Goal: Task Accomplishment & Management: Use online tool/utility

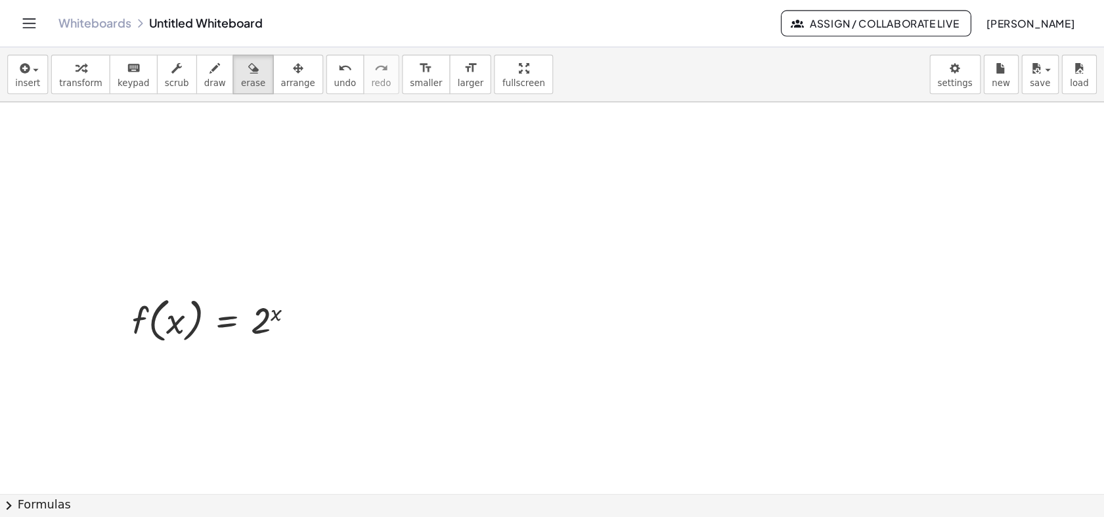
scroll to position [95, 0]
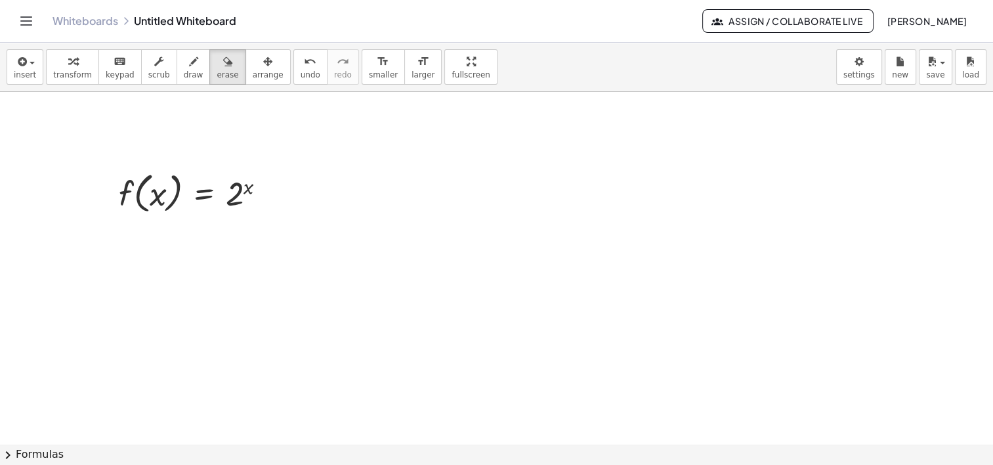
drag, startPoint x: 274, startPoint y: 209, endPoint x: 270, endPoint y: 194, distance: 15.2
click at [273, 202] on div at bounding box center [496, 349] width 993 height 705
drag, startPoint x: 249, startPoint y: 170, endPoint x: 198, endPoint y: 248, distance: 93.4
click at [188, 232] on div at bounding box center [496, 349] width 993 height 705
click at [301, 79] on span "undo" at bounding box center [311, 74] width 20 height 9
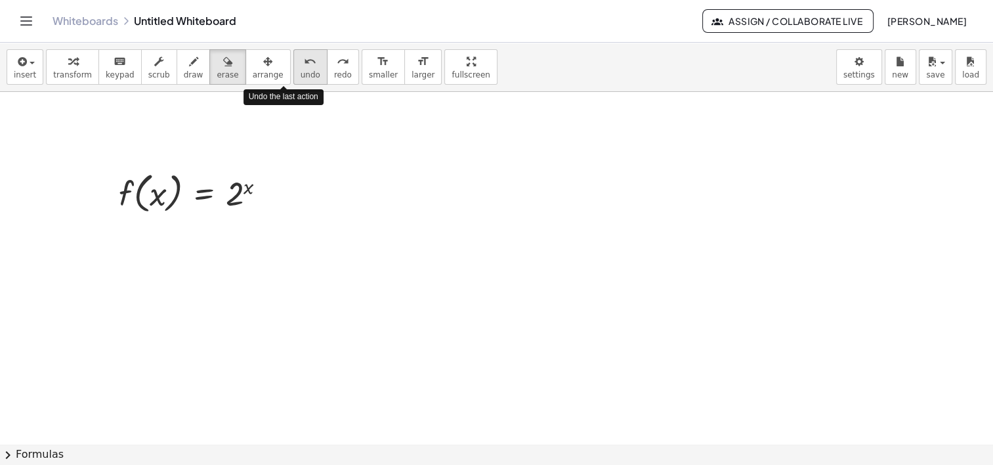
click at [301, 73] on span "undo" at bounding box center [311, 74] width 20 height 9
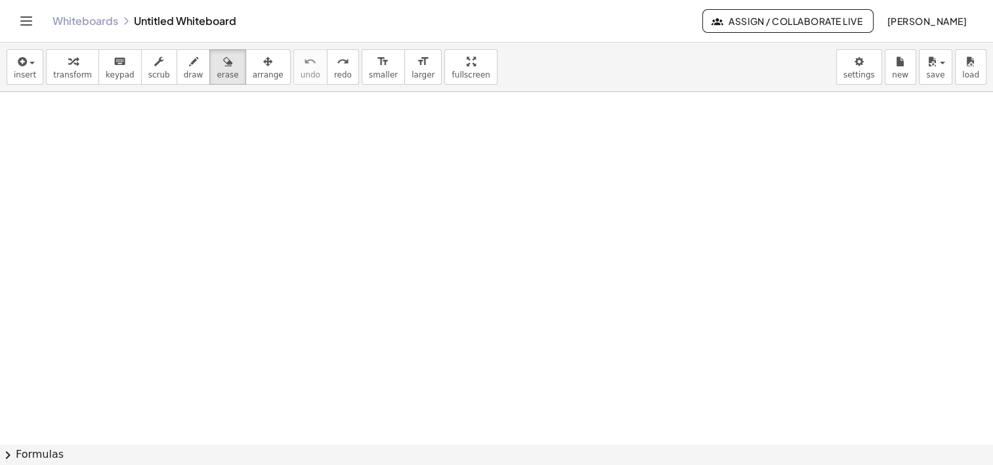
click at [727, 24] on span "Assign / Collaborate Live" at bounding box center [788, 21] width 149 height 12
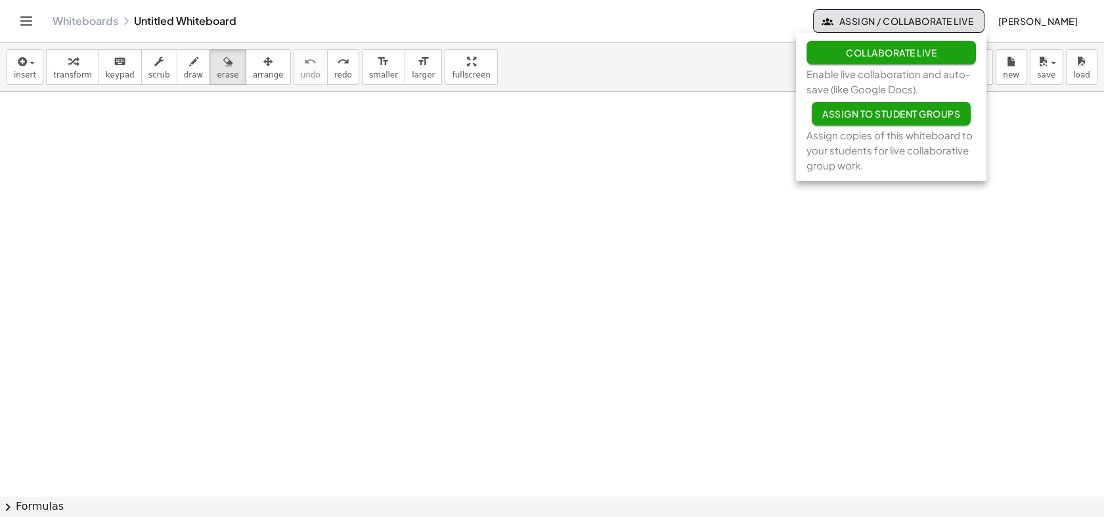
click at [840, 53] on button "Collaborate Live" at bounding box center [891, 53] width 170 height 24
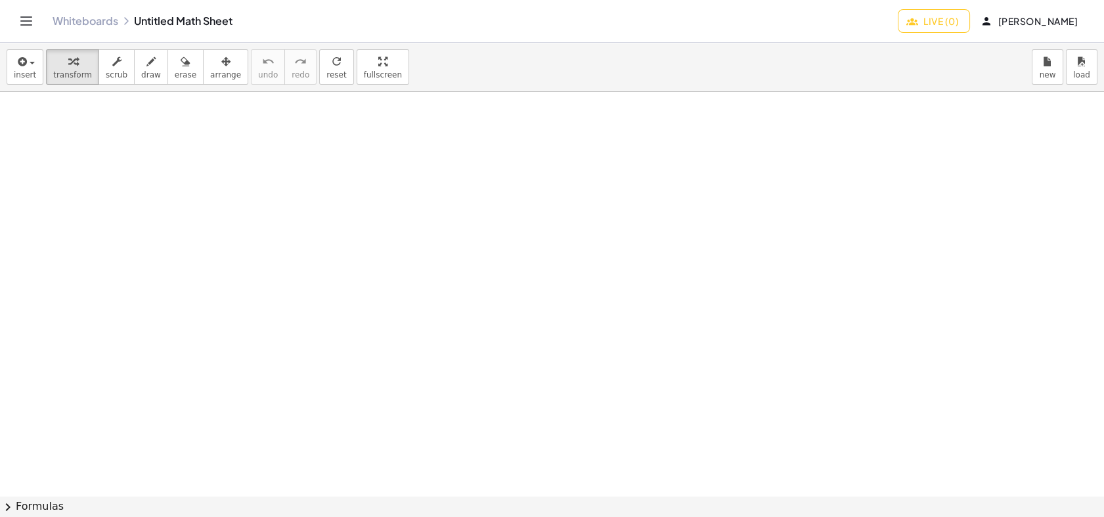
click at [939, 26] on span "Live (0)" at bounding box center [934, 21] width 50 height 12
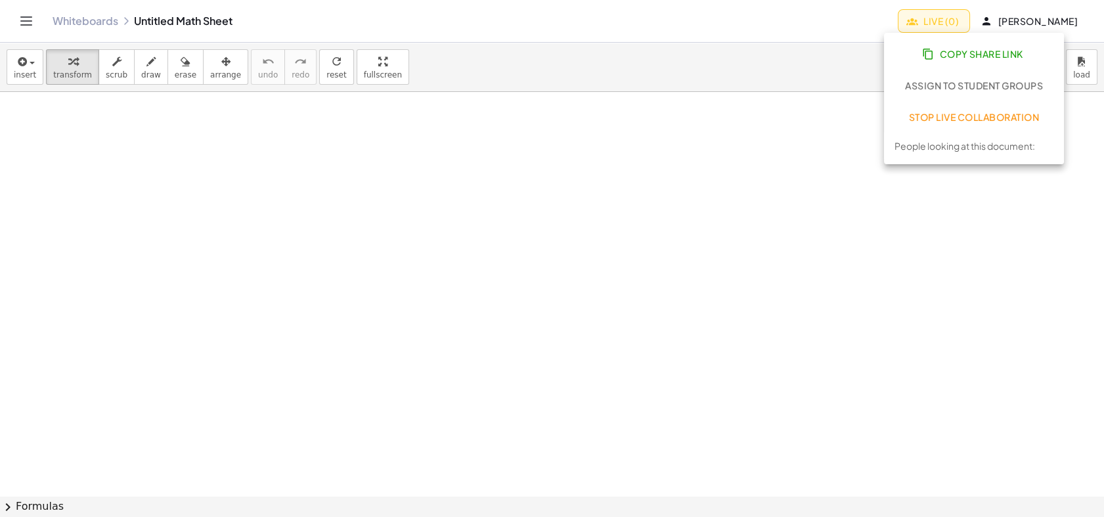
click at [932, 60] on button "Copy Share Link" at bounding box center [973, 54] width 159 height 24
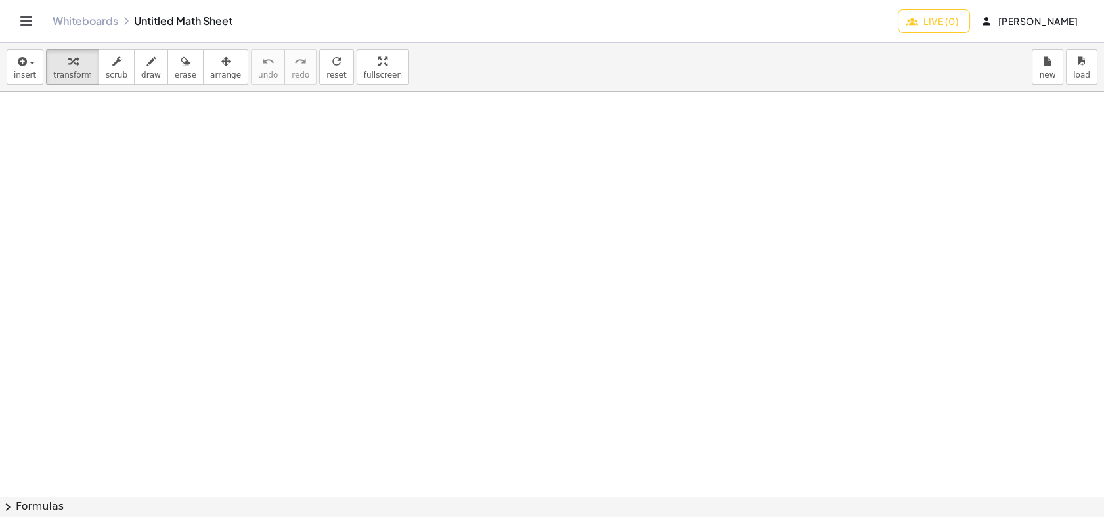
click at [268, 372] on div at bounding box center [552, 495] width 1104 height 807
click at [98, 68] on button "scrub" at bounding box center [116, 66] width 36 height 35
click at [70, 65] on icon "button" at bounding box center [72, 62] width 9 height 16
click at [11, 67] on button "insert" at bounding box center [25, 66] width 37 height 35
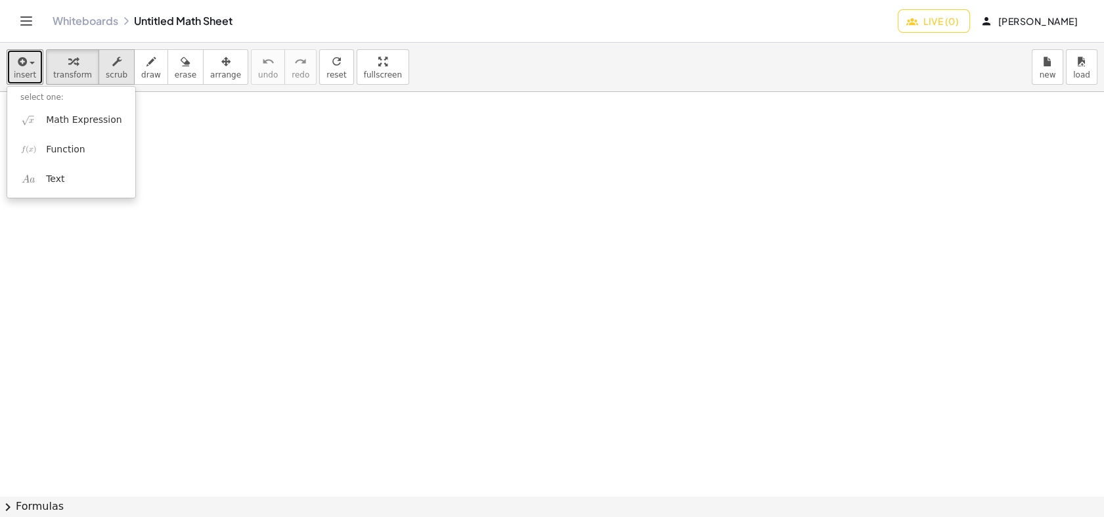
drag, startPoint x: 105, startPoint y: 64, endPoint x: 95, endPoint y: 68, distance: 10.6
click at [112, 64] on icon "button" at bounding box center [116, 62] width 9 height 16
click at [54, 71] on span "transform" at bounding box center [72, 74] width 39 height 9
click at [54, 54] on div "button" at bounding box center [72, 61] width 39 height 16
click at [416, 70] on div "insert select one: Math Expression Function Text transform scrub draw erase arr…" at bounding box center [552, 67] width 1104 height 49
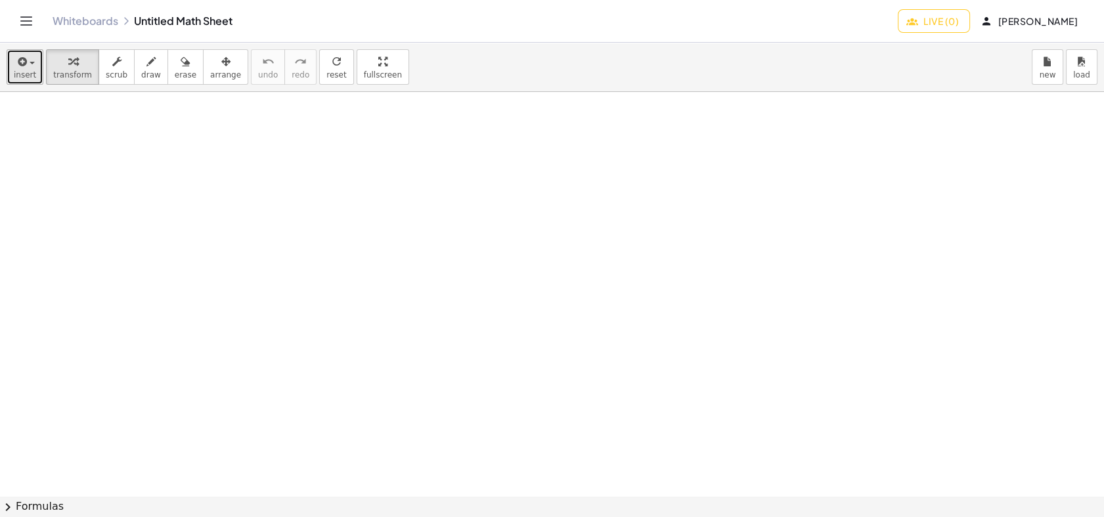
click at [18, 65] on icon "button" at bounding box center [21, 62] width 12 height 16
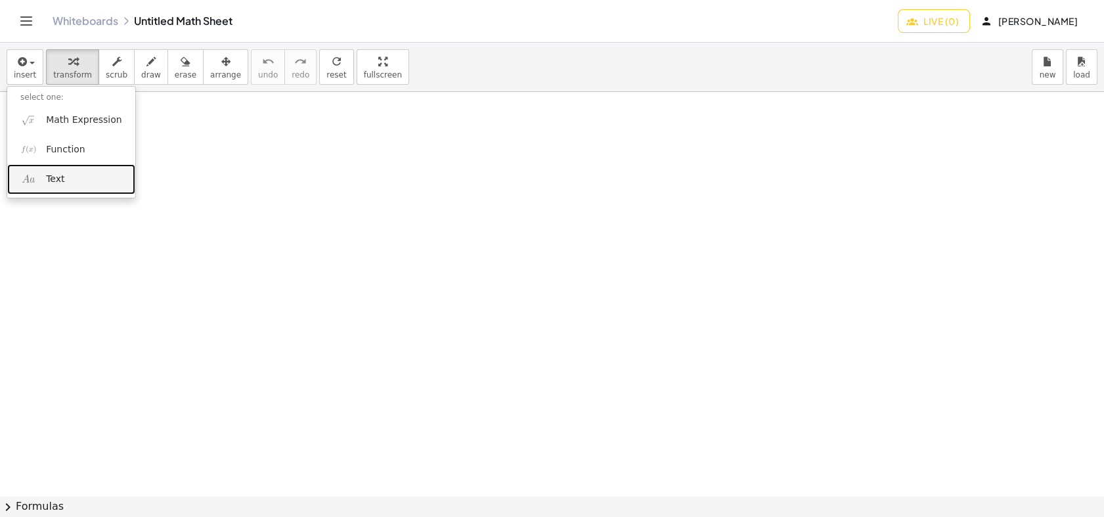
click at [62, 177] on span "Text" at bounding box center [55, 179] width 18 height 13
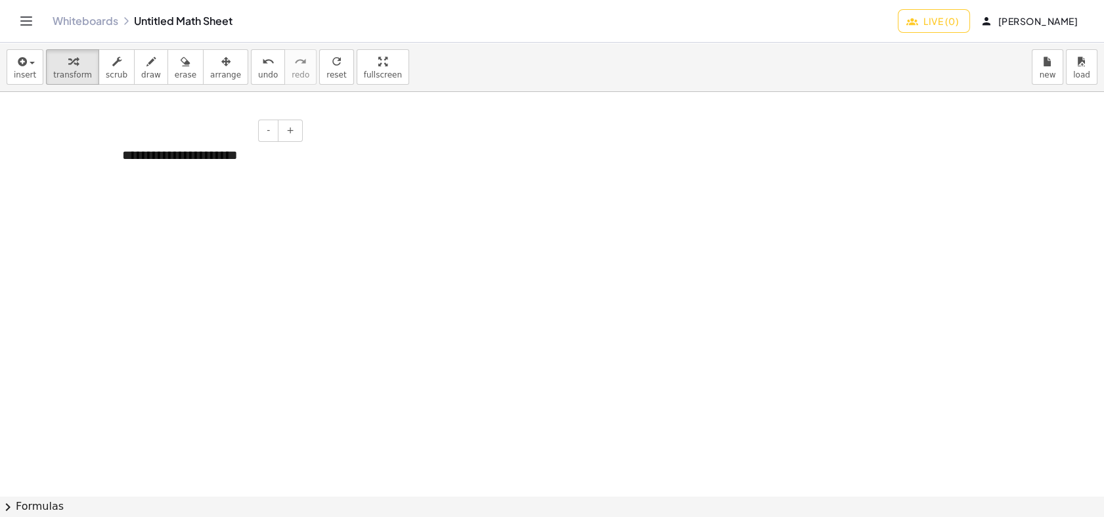
click at [215, 204] on div at bounding box center [552, 495] width 1104 height 807
click at [206, 139] on div "- +" at bounding box center [204, 130] width 197 height 22
click at [183, 158] on div "**********" at bounding box center [207, 155] width 197 height 45
drag, startPoint x: 186, startPoint y: 131, endPoint x: 123, endPoint y: 125, distance: 63.2
click at [123, 125] on div "- +" at bounding box center [204, 130] width 197 height 22
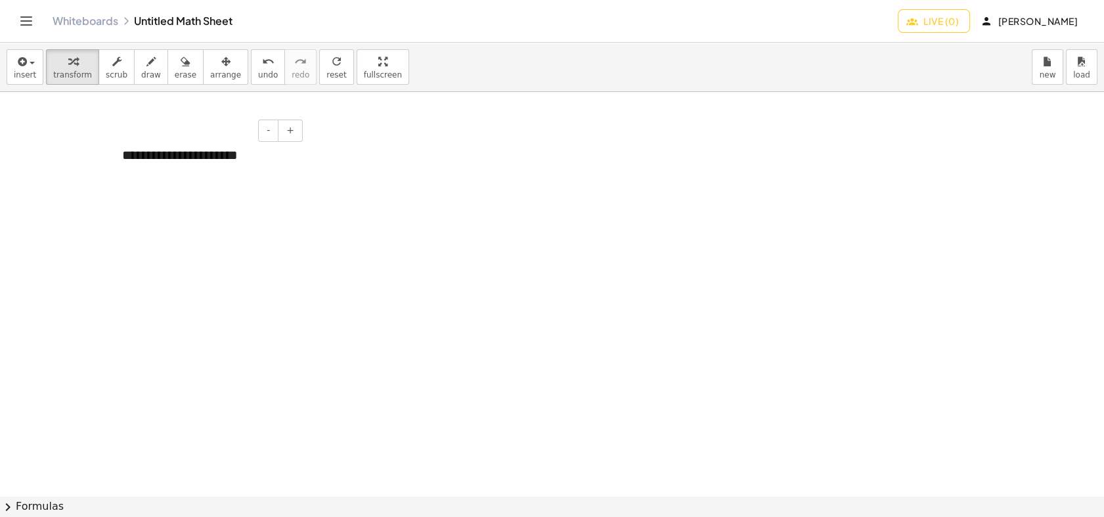
click at [161, 154] on div "**********" at bounding box center [207, 155] width 197 height 45
drag, startPoint x: 275, startPoint y: 165, endPoint x: 268, endPoint y: 149, distance: 17.3
click at [269, 154] on div "**********" at bounding box center [207, 155] width 197 height 45
click at [213, 62] on div "button" at bounding box center [225, 61] width 31 height 16
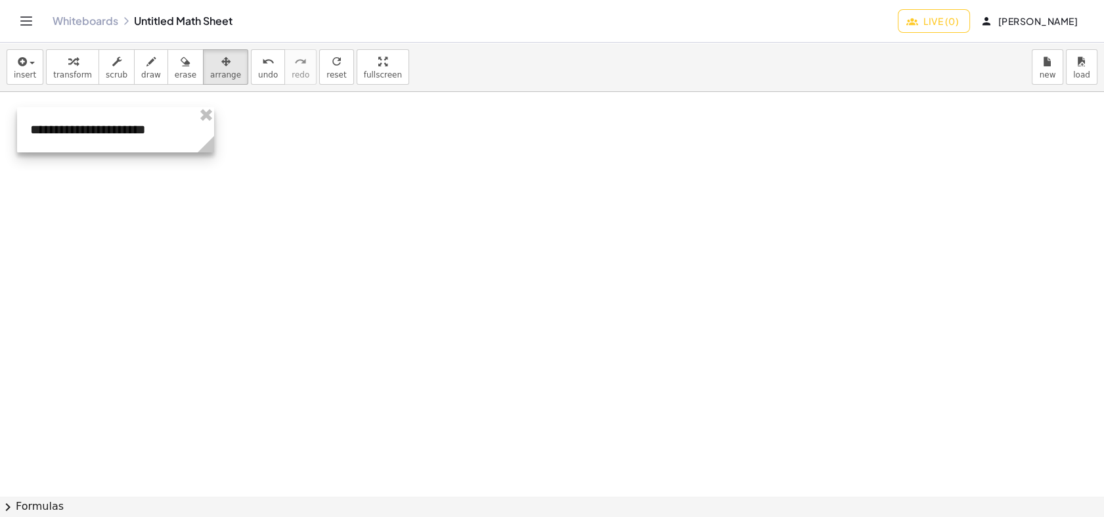
drag, startPoint x: 223, startPoint y: 141, endPoint x: 131, endPoint y: 116, distance: 95.4
click at [131, 116] on div at bounding box center [115, 129] width 197 height 45
click at [76, 68] on div "button" at bounding box center [72, 61] width 39 height 16
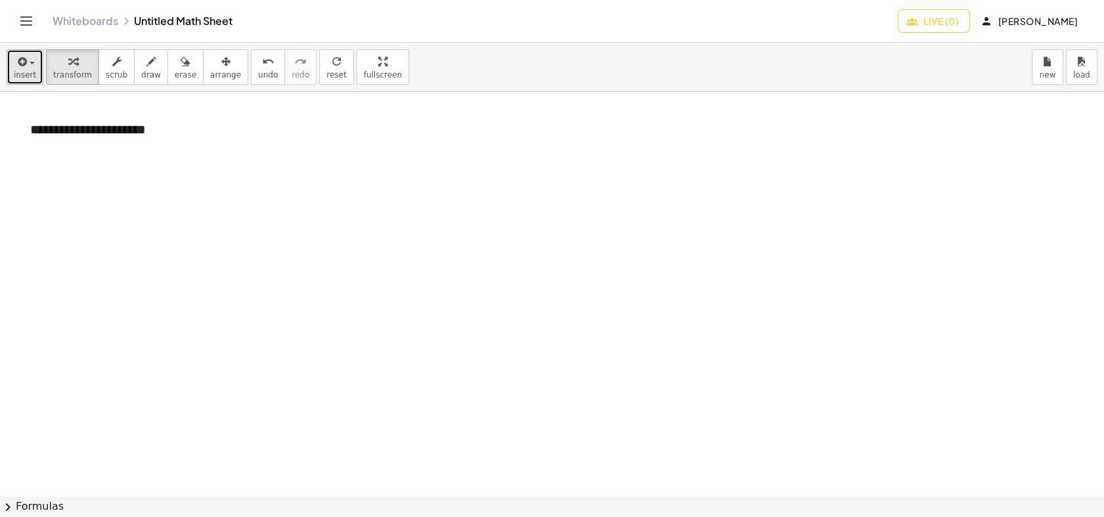
click at [22, 66] on icon "button" at bounding box center [21, 62] width 12 height 16
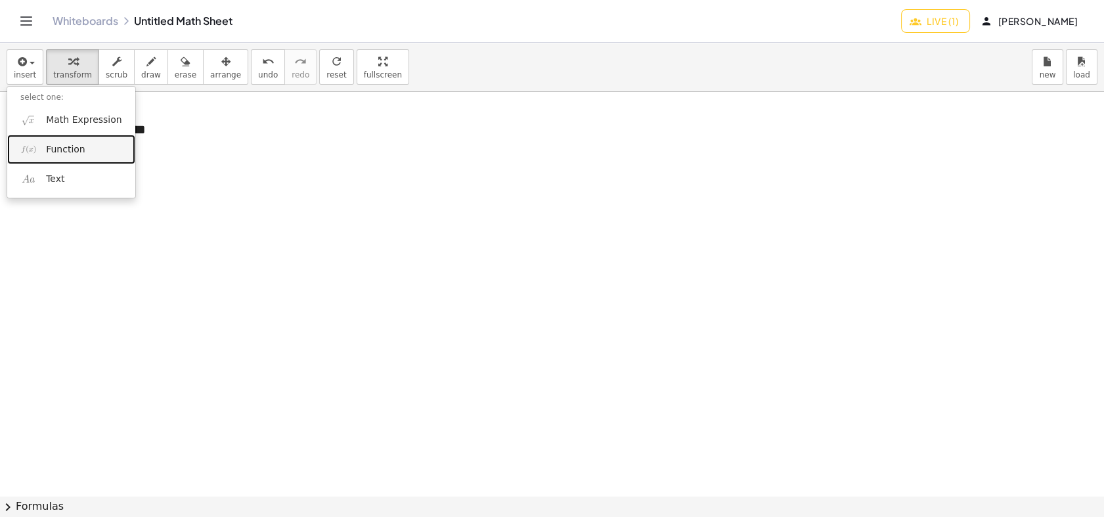
click at [106, 150] on link "Function" at bounding box center [71, 150] width 128 height 30
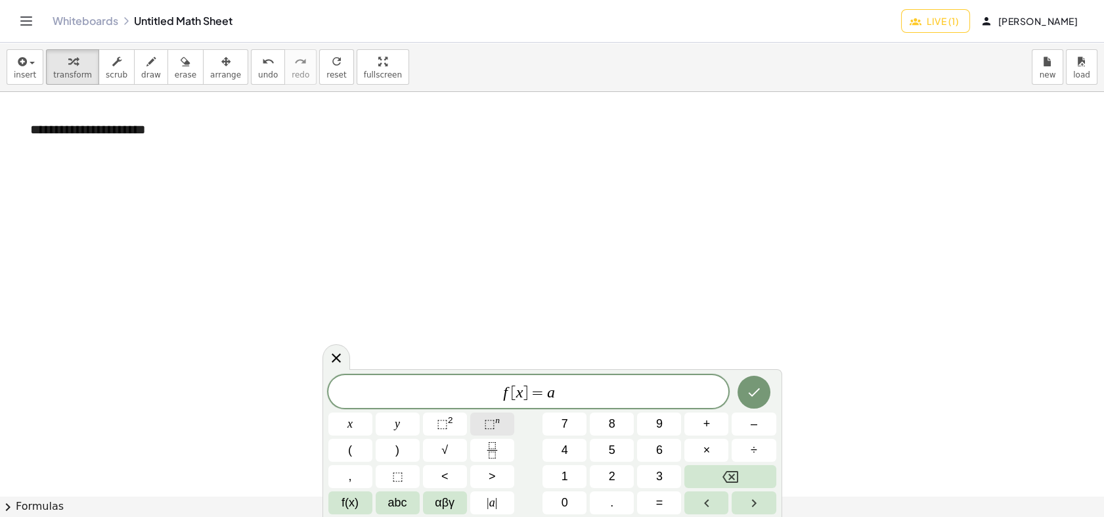
click at [481, 425] on button "⬚ n" at bounding box center [492, 423] width 44 height 23
click at [745, 403] on button "Done" at bounding box center [753, 389] width 33 height 33
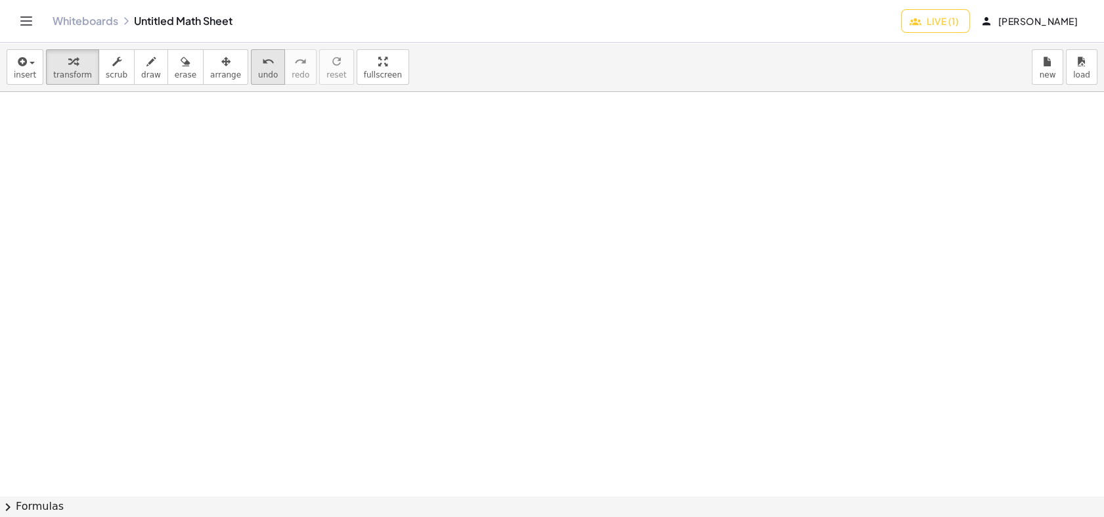
click at [258, 70] on span "undo" at bounding box center [268, 74] width 20 height 9
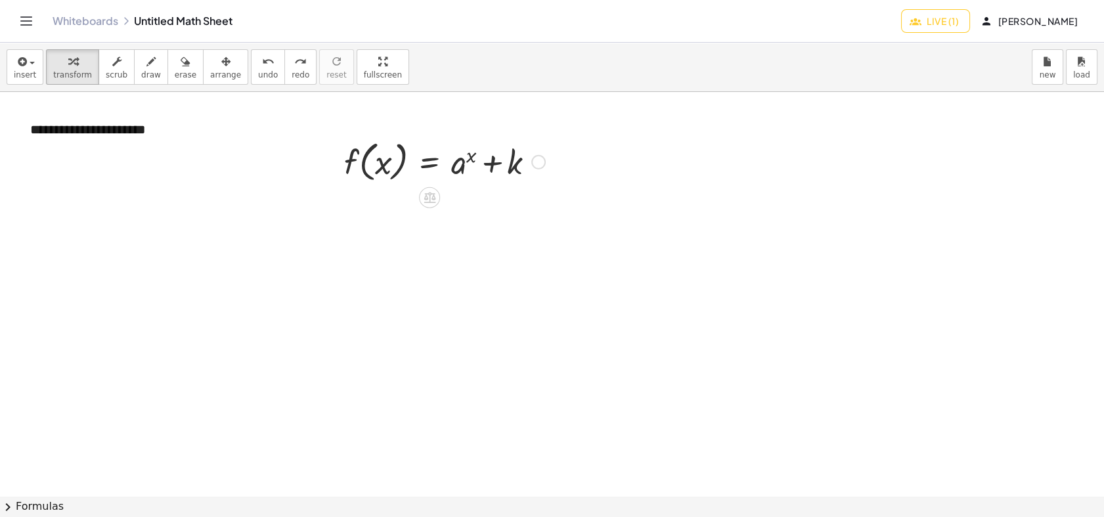
click at [451, 163] on div at bounding box center [444, 161] width 215 height 50
click at [216, 68] on div "button" at bounding box center [225, 61] width 31 height 16
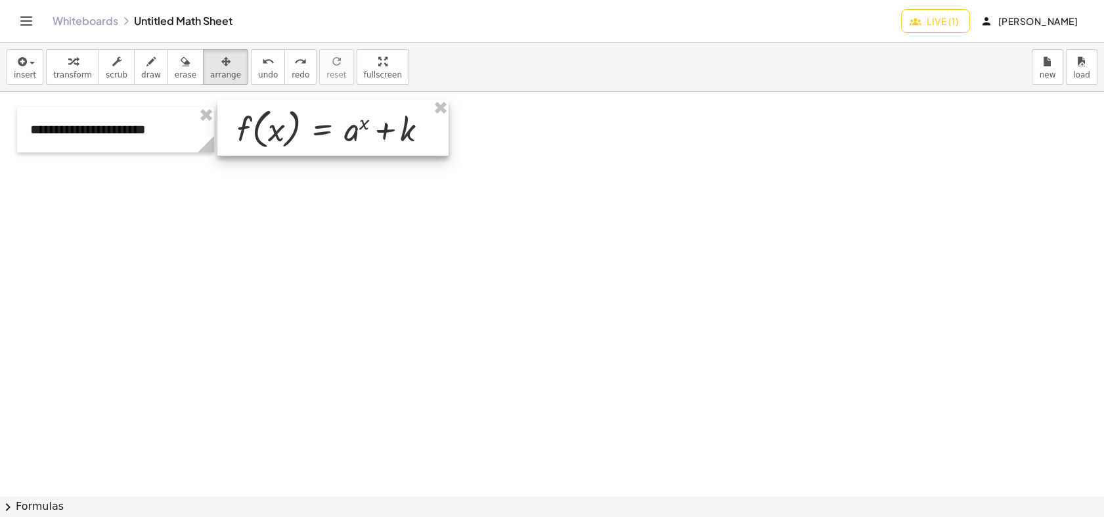
drag, startPoint x: 414, startPoint y: 166, endPoint x: 307, endPoint y: 133, distance: 112.6
click at [307, 133] on div at bounding box center [332, 128] width 231 height 56
click at [534, 257] on div at bounding box center [552, 495] width 1104 height 807
click at [918, 15] on span "Live (1)" at bounding box center [935, 21] width 47 height 12
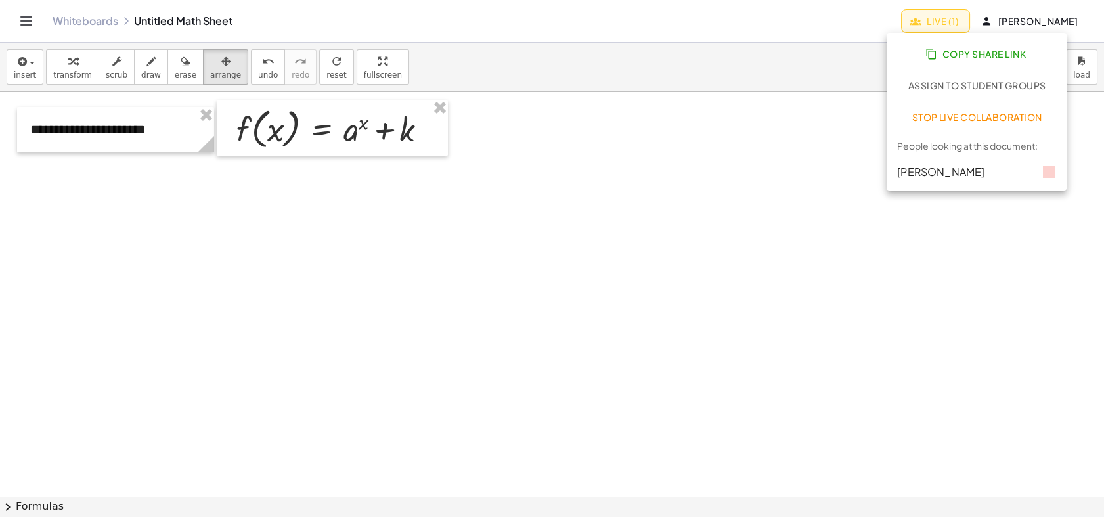
click at [939, 176] on div "Kelly J Herrera" at bounding box center [958, 172] width 122 height 16
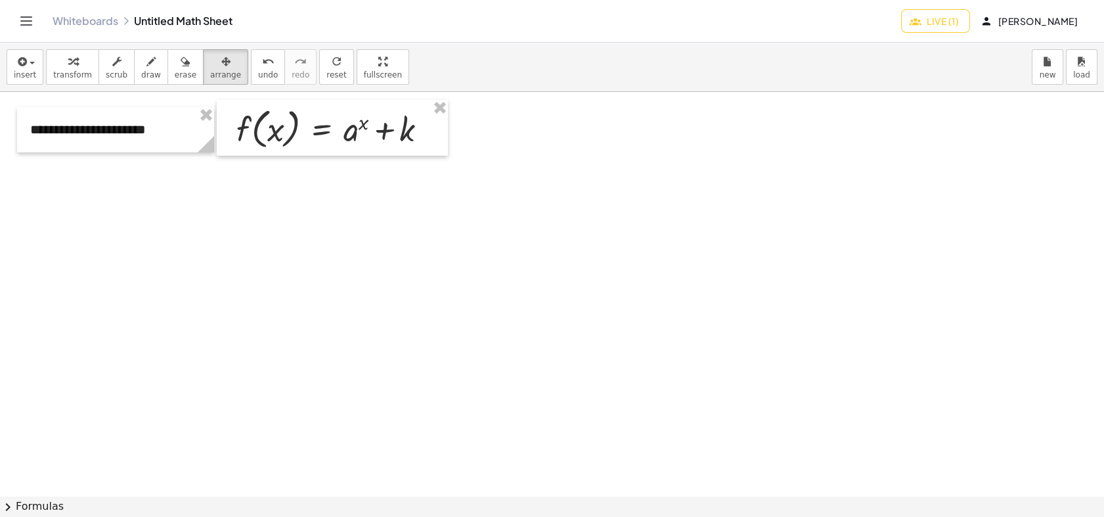
click at [568, 242] on div at bounding box center [552, 495] width 1104 height 807
click at [141, 79] on span "draw" at bounding box center [151, 74] width 20 height 9
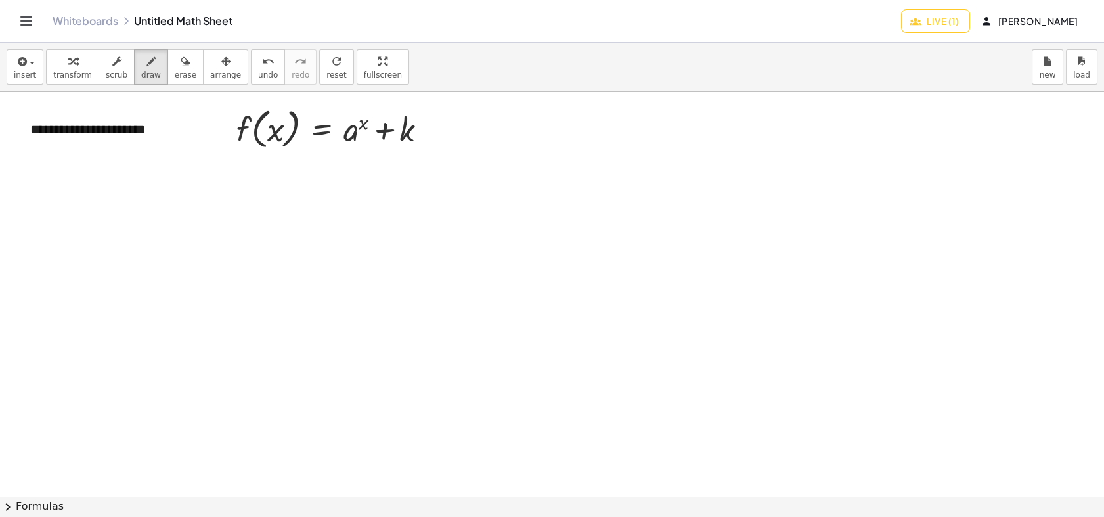
click at [309, 144] on div at bounding box center [552, 495] width 1104 height 807
click at [175, 70] on span "erase" at bounding box center [186, 74] width 22 height 9
drag, startPoint x: 299, startPoint y: 152, endPoint x: 309, endPoint y: 163, distance: 14.4
click at [312, 153] on div at bounding box center [552, 495] width 1104 height 807
click at [142, 76] on span "draw" at bounding box center [151, 74] width 20 height 9
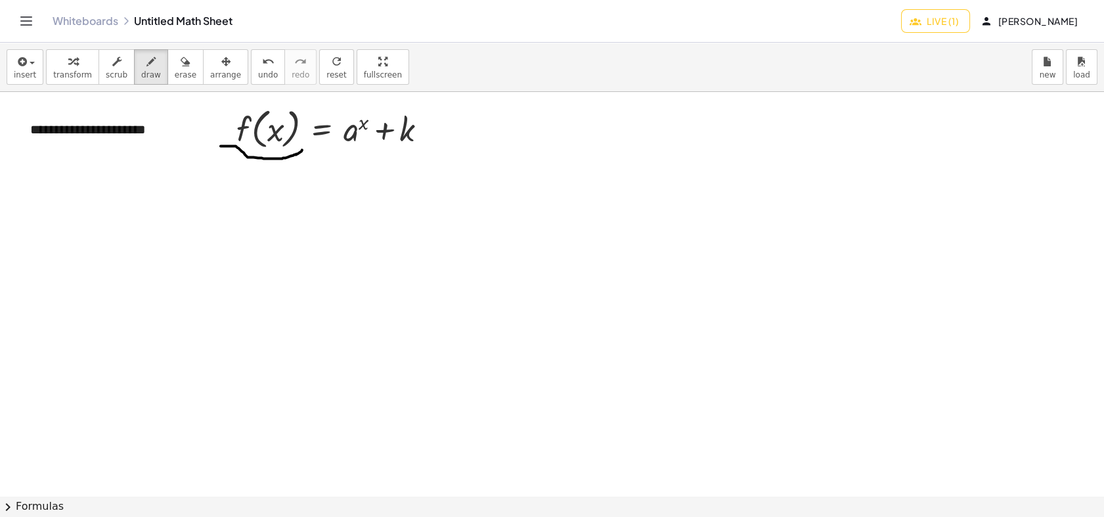
drag, startPoint x: 221, startPoint y: 146, endPoint x: 303, endPoint y: 145, distance: 82.7
click at [303, 145] on div at bounding box center [552, 495] width 1104 height 807
drag, startPoint x: 338, startPoint y: 145, endPoint x: 428, endPoint y: 140, distance: 90.1
click at [429, 145] on div at bounding box center [552, 495] width 1104 height 807
drag, startPoint x: 526, startPoint y: 163, endPoint x: 565, endPoint y: 121, distance: 57.6
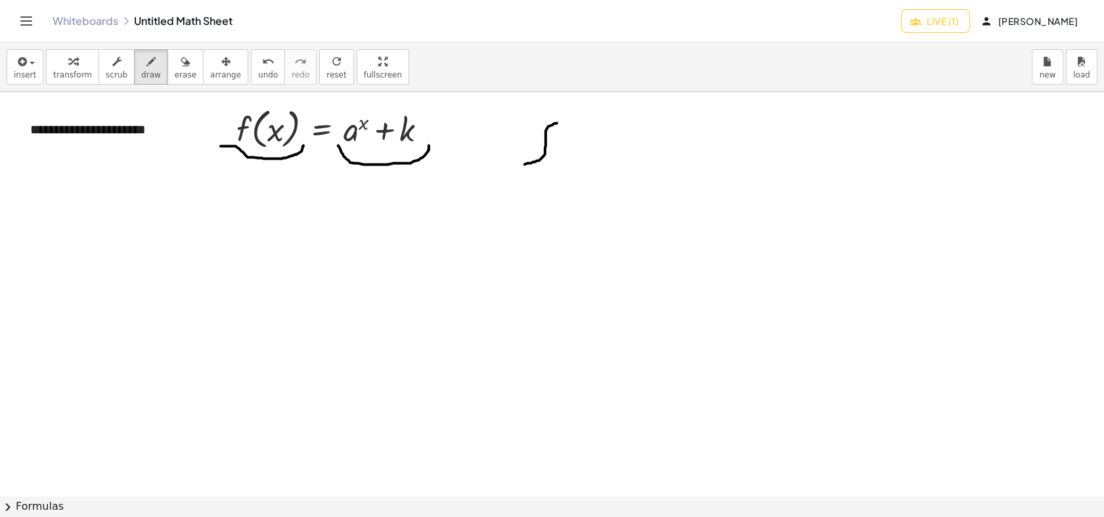
click at [565, 121] on div at bounding box center [552, 495] width 1104 height 807
drag, startPoint x: 551, startPoint y: 137, endPoint x: 560, endPoint y: 138, distance: 8.6
click at [560, 138] on div at bounding box center [552, 495] width 1104 height 807
drag, startPoint x: 578, startPoint y: 142, endPoint x: 589, endPoint y: 166, distance: 26.5
click at [589, 166] on div at bounding box center [552, 495] width 1104 height 807
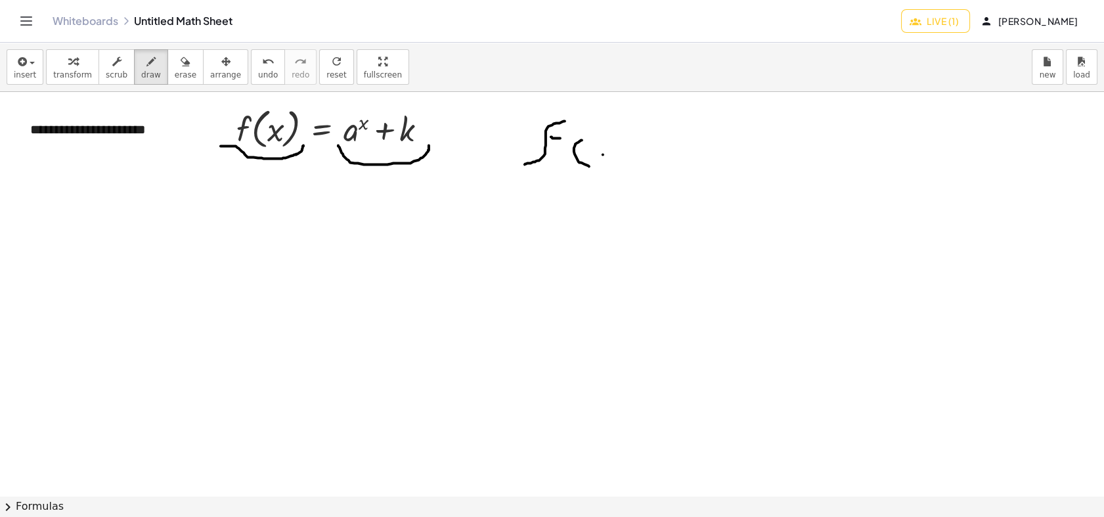
drag, startPoint x: 603, startPoint y: 154, endPoint x: 591, endPoint y: 158, distance: 11.8
click at [591, 158] on div at bounding box center [552, 495] width 1104 height 807
drag, startPoint x: 591, startPoint y: 149, endPoint x: 604, endPoint y: 161, distance: 17.6
click at [604, 161] on div at bounding box center [552, 495] width 1104 height 807
drag, startPoint x: 609, startPoint y: 133, endPoint x: 639, endPoint y: 152, distance: 35.1
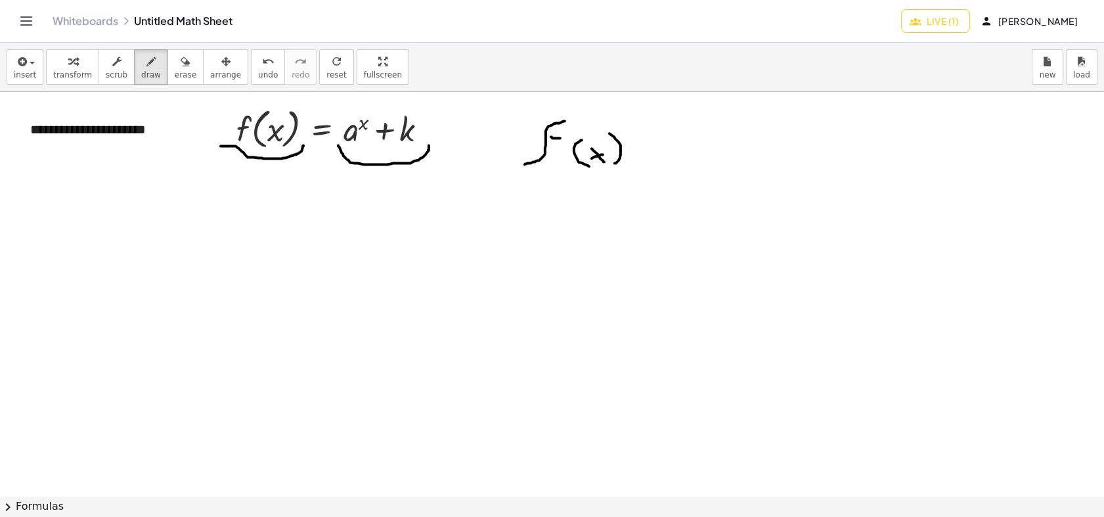
click at [614, 163] on div at bounding box center [552, 495] width 1104 height 807
click at [655, 147] on div at bounding box center [552, 495] width 1104 height 807
drag, startPoint x: 643, startPoint y: 156, endPoint x: 653, endPoint y: 158, distance: 9.9
click at [653, 158] on div at bounding box center [552, 495] width 1104 height 807
drag, startPoint x: 674, startPoint y: 135, endPoint x: 668, endPoint y: 179, distance: 43.7
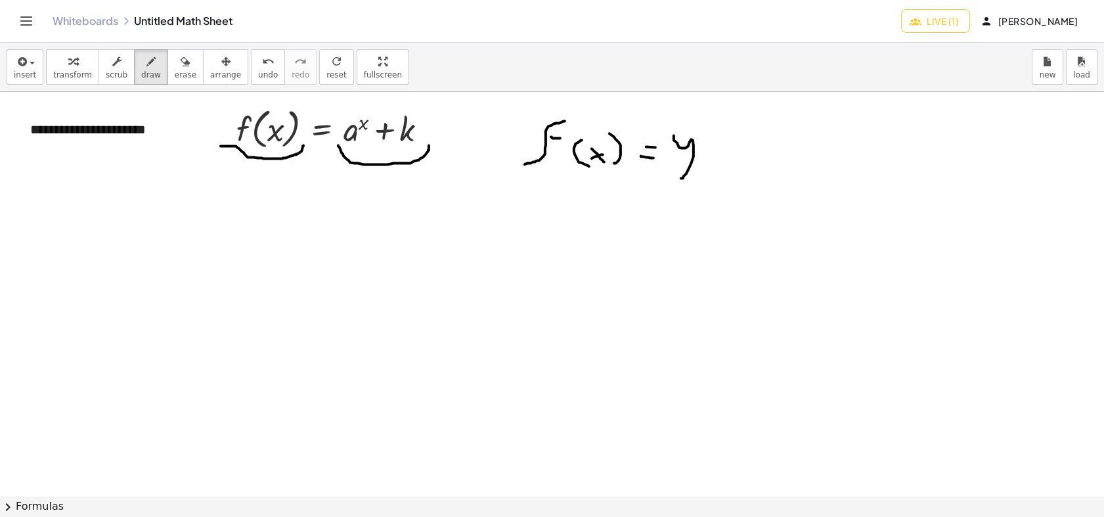
click at [668, 179] on div at bounding box center [552, 495] width 1104 height 807
click at [181, 64] on icon "button" at bounding box center [185, 62] width 9 height 16
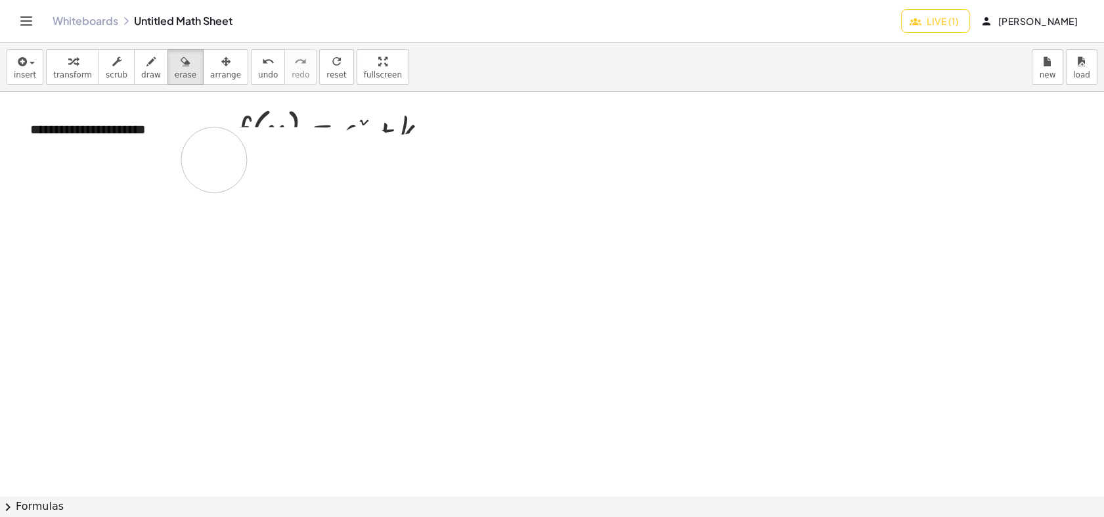
drag, startPoint x: 511, startPoint y: 139, endPoint x: 221, endPoint y: 166, distance: 291.4
click at [208, 142] on div at bounding box center [552, 495] width 1104 height 807
click at [146, 68] on icon "button" at bounding box center [150, 62] width 9 height 16
drag, startPoint x: 338, startPoint y: 221, endPoint x: 320, endPoint y: 239, distance: 25.5
click at [320, 239] on div at bounding box center [552, 495] width 1104 height 807
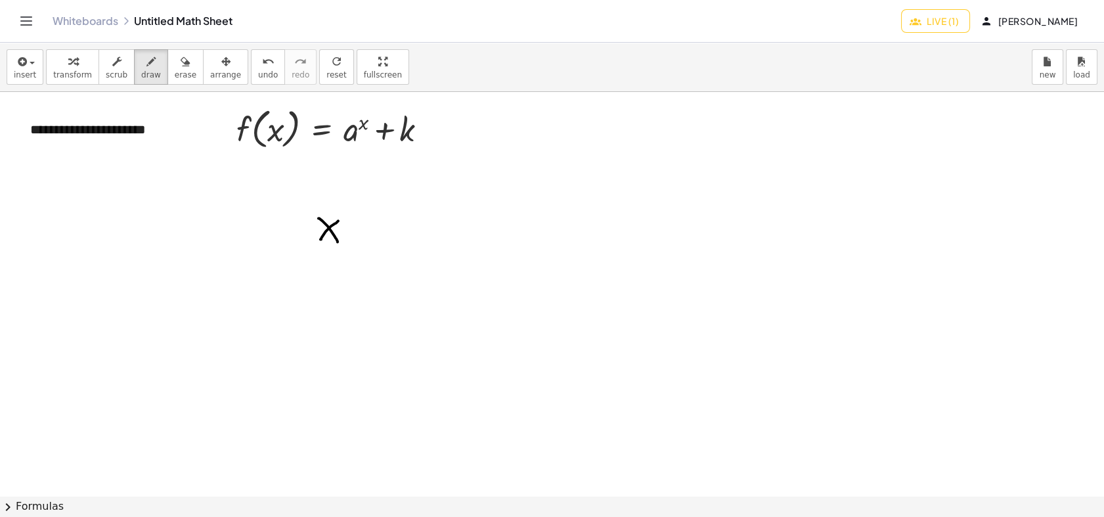
drag, startPoint x: 318, startPoint y: 218, endPoint x: 337, endPoint y: 242, distance: 30.3
click at [337, 242] on div at bounding box center [552, 495] width 1104 height 807
drag, startPoint x: 347, startPoint y: 199, endPoint x: 364, endPoint y: 214, distance: 22.8
click at [364, 214] on div at bounding box center [552, 495] width 1104 height 807
drag, startPoint x: 436, startPoint y: 226, endPoint x: 420, endPoint y: 231, distance: 16.6
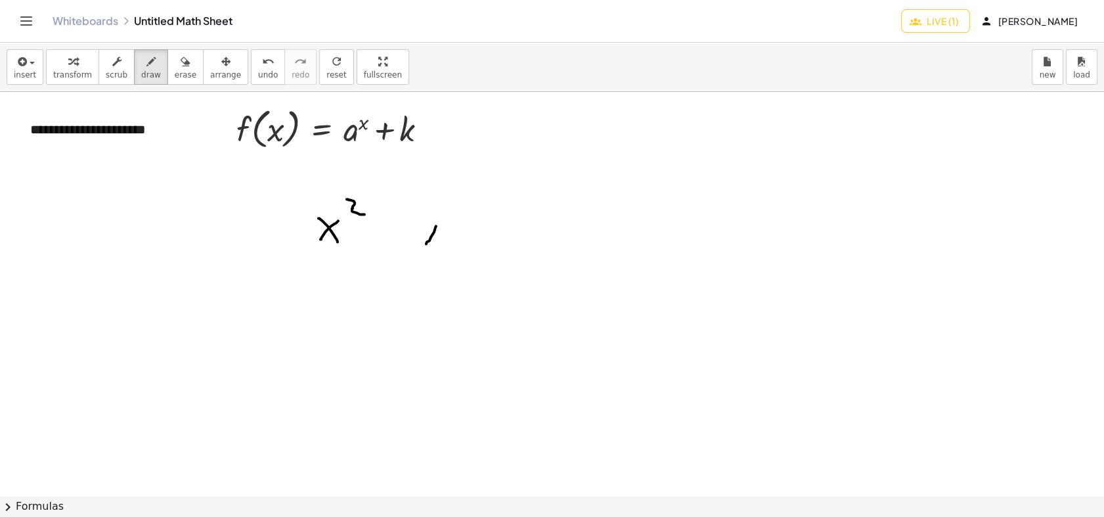
click at [425, 244] on div at bounding box center [552, 495] width 1104 height 807
drag, startPoint x: 419, startPoint y: 228, endPoint x: 435, endPoint y: 245, distance: 22.8
click at [435, 245] on div at bounding box center [552, 495] width 1104 height 807
drag, startPoint x: 448, startPoint y: 222, endPoint x: 449, endPoint y: 242, distance: 19.7
click at [449, 242] on div at bounding box center [552, 495] width 1104 height 807
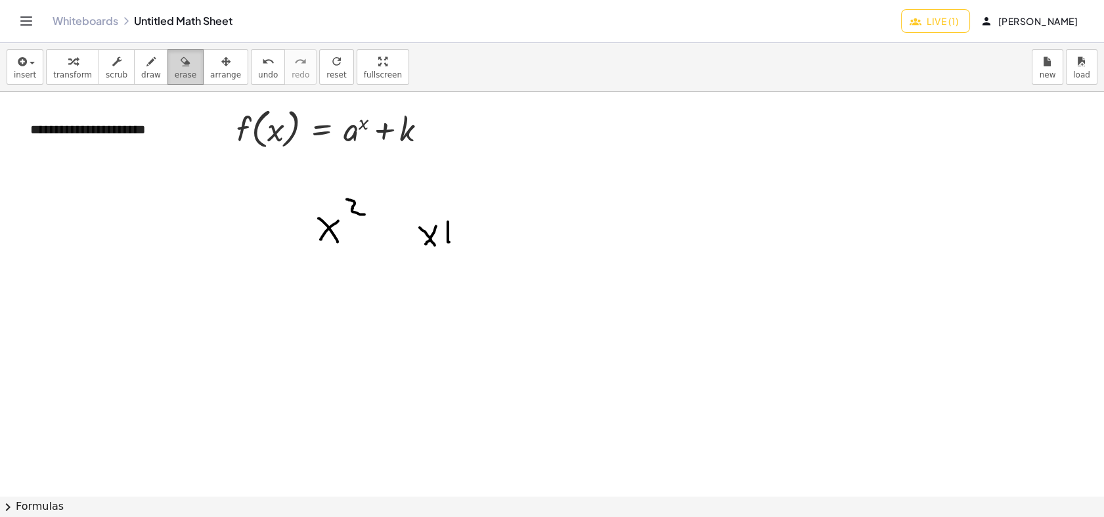
click at [175, 65] on div "button" at bounding box center [186, 61] width 22 height 16
drag, startPoint x: 305, startPoint y: 213, endPoint x: 436, endPoint y: 245, distance: 134.5
click at [440, 249] on div at bounding box center [552, 495] width 1104 height 807
click at [150, 77] on button "draw" at bounding box center [151, 66] width 34 height 35
click at [360, 114] on div at bounding box center [552, 495] width 1104 height 807
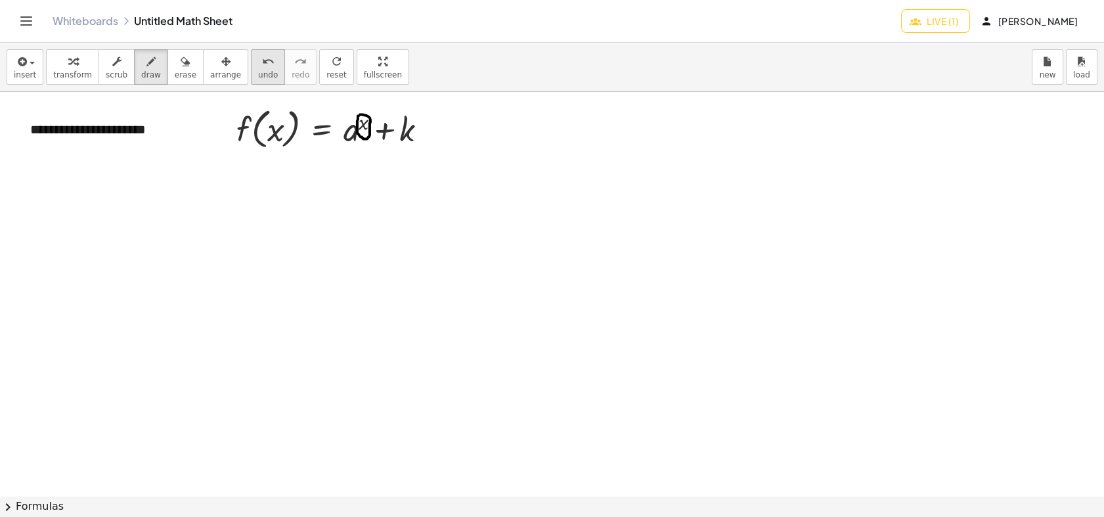
click at [258, 70] on span "undo" at bounding box center [268, 74] width 20 height 9
drag, startPoint x: 272, startPoint y: 190, endPoint x: 261, endPoint y: 198, distance: 14.2
click at [263, 209] on div at bounding box center [552, 495] width 1104 height 807
drag, startPoint x: 261, startPoint y: 196, endPoint x: 282, endPoint y: 209, distance: 25.7
click at [282, 209] on div at bounding box center [552, 495] width 1104 height 807
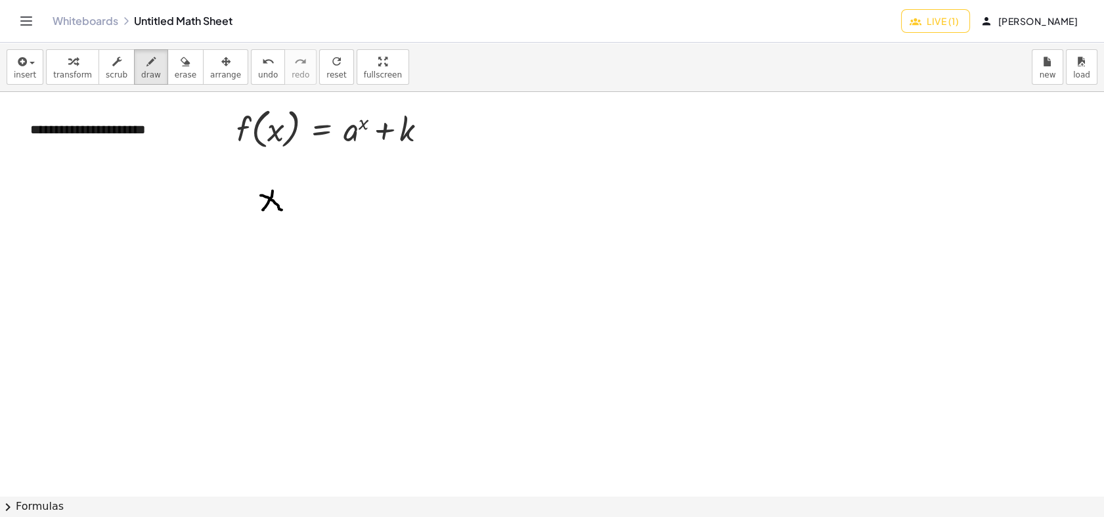
drag, startPoint x: 293, startPoint y: 195, endPoint x: 305, endPoint y: 197, distance: 11.3
click at [305, 197] on div at bounding box center [552, 495] width 1104 height 807
drag, startPoint x: 295, startPoint y: 202, endPoint x: 303, endPoint y: 203, distance: 8.6
click at [303, 203] on div at bounding box center [552, 495] width 1104 height 807
drag, startPoint x: 331, startPoint y: 194, endPoint x: 344, endPoint y: 192, distance: 13.4
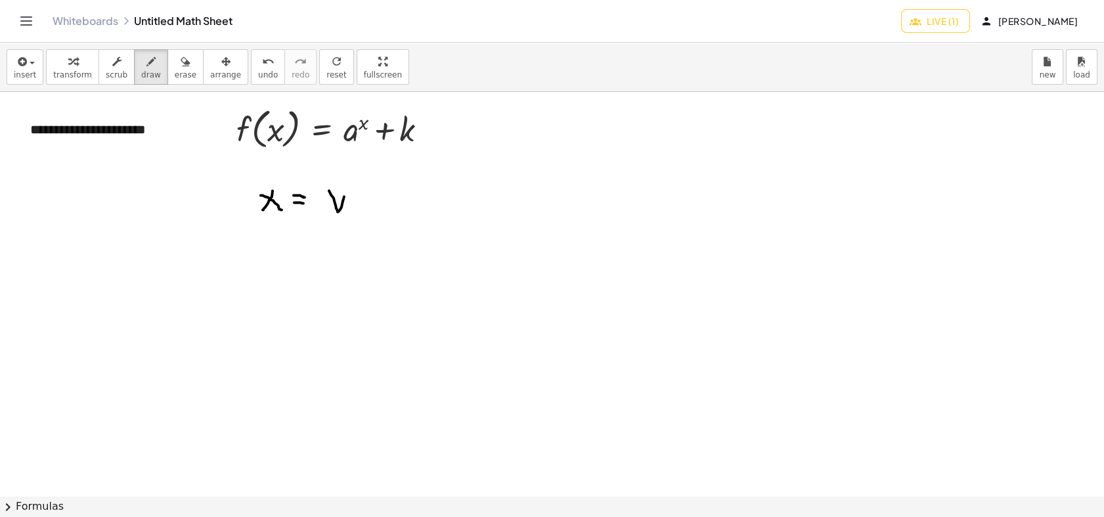
click at [344, 192] on div at bounding box center [552, 495] width 1104 height 807
click at [364, 200] on div at bounding box center [552, 495] width 1104 height 807
drag, startPoint x: 375, startPoint y: 192, endPoint x: 380, endPoint y: 214, distance: 22.3
click at [380, 214] on div at bounding box center [552, 495] width 1104 height 807
drag, startPoint x: 164, startPoint y: 72, endPoint x: 276, endPoint y: 189, distance: 162.0
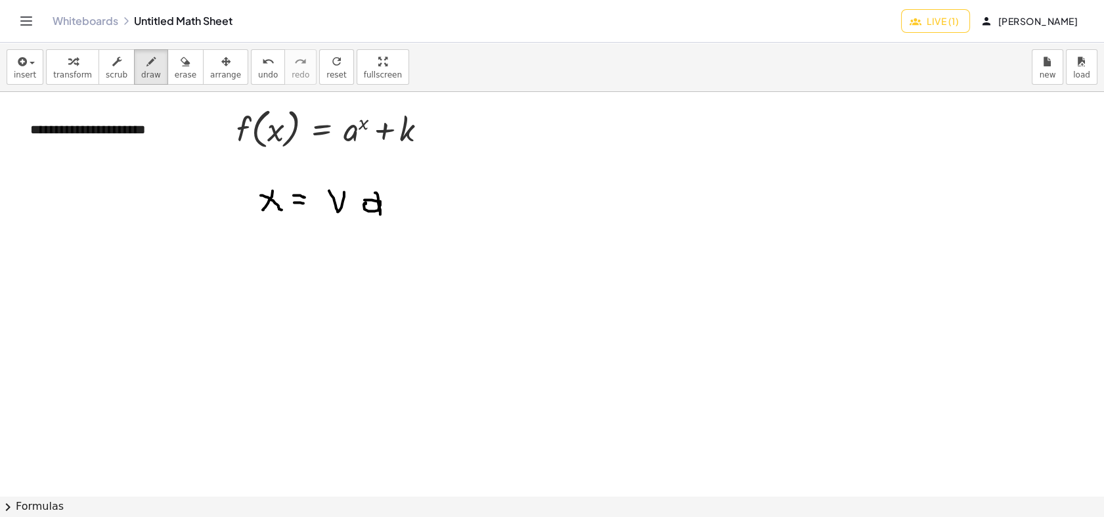
click at [175, 72] on span "erase" at bounding box center [186, 74] width 22 height 9
drag, startPoint x: 347, startPoint y: 200, endPoint x: 224, endPoint y: 172, distance: 126.5
click at [312, 189] on div at bounding box center [552, 495] width 1104 height 807
click at [34, 65] on button "insert" at bounding box center [25, 66] width 37 height 35
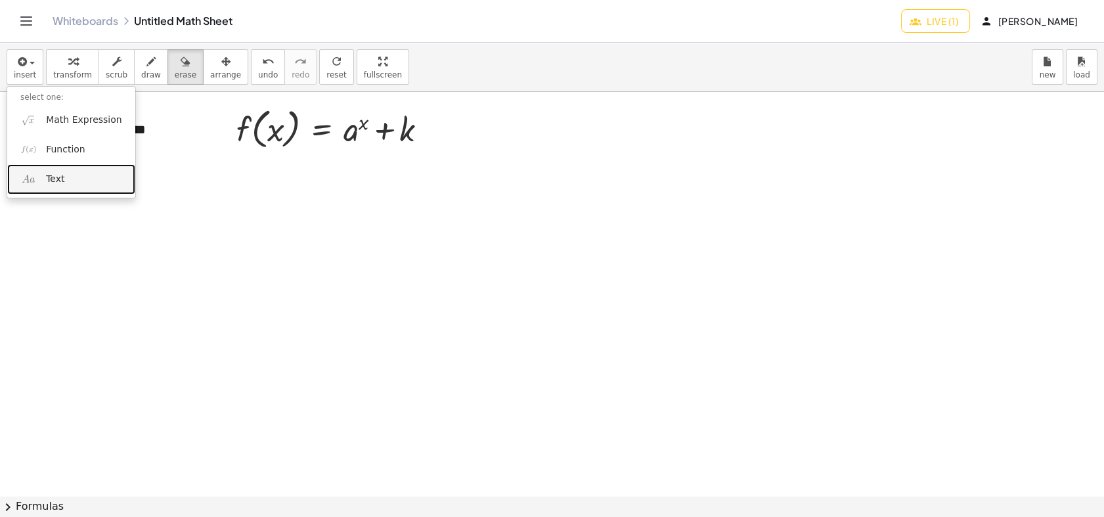
click at [61, 173] on span "Text" at bounding box center [55, 179] width 18 height 13
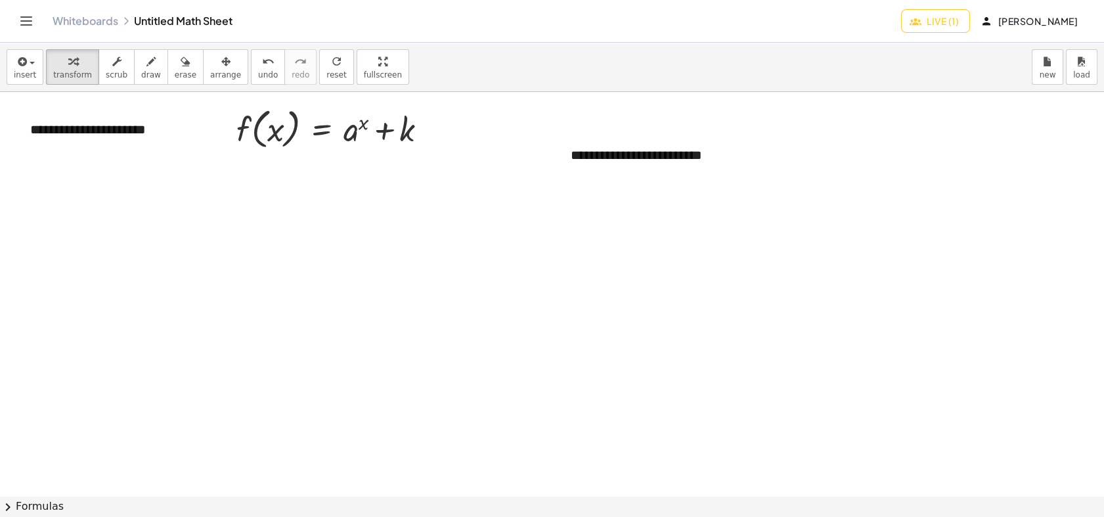
click at [413, 169] on div at bounding box center [552, 495] width 1104 height 807
click at [221, 64] on icon "button" at bounding box center [225, 62] width 9 height 16
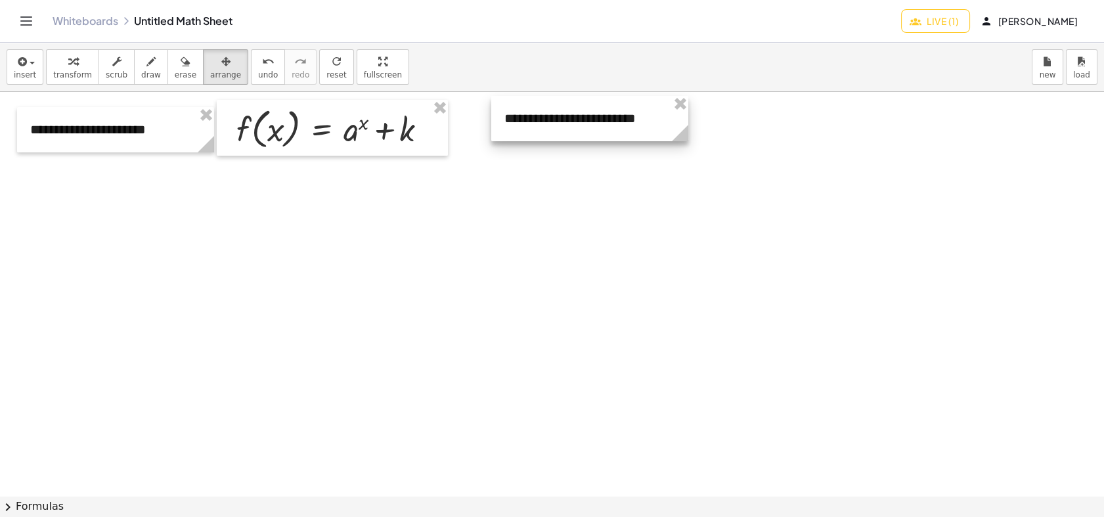
drag, startPoint x: 586, startPoint y: 164, endPoint x: 520, endPoint y: 127, distance: 75.8
click at [520, 127] on div at bounding box center [589, 118] width 197 height 45
click at [488, 215] on div at bounding box center [552, 495] width 1104 height 807
click at [141, 76] on span "draw" at bounding box center [151, 74] width 20 height 9
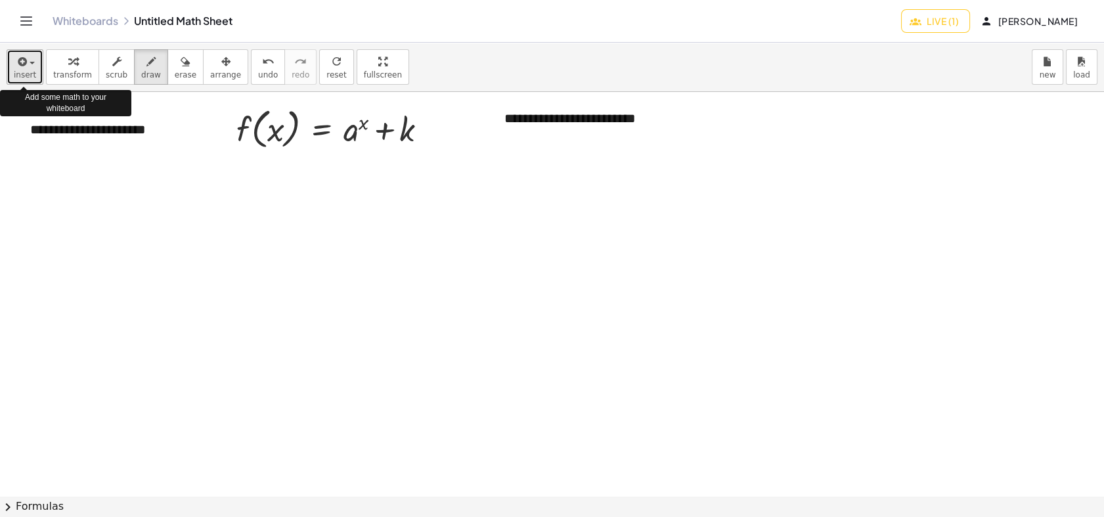
click at [31, 68] on button "insert" at bounding box center [25, 66] width 37 height 35
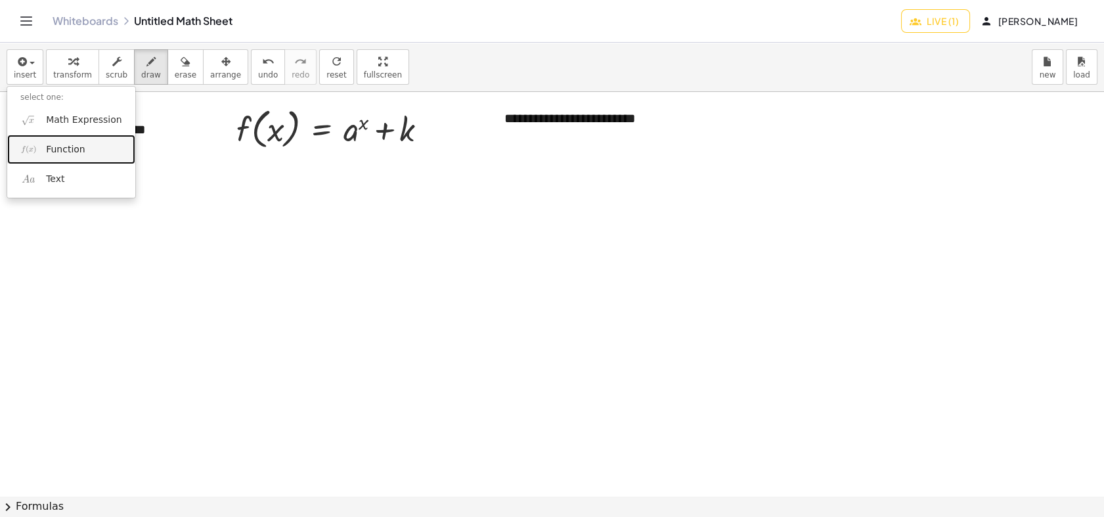
click at [63, 144] on span "Function" at bounding box center [65, 149] width 39 height 13
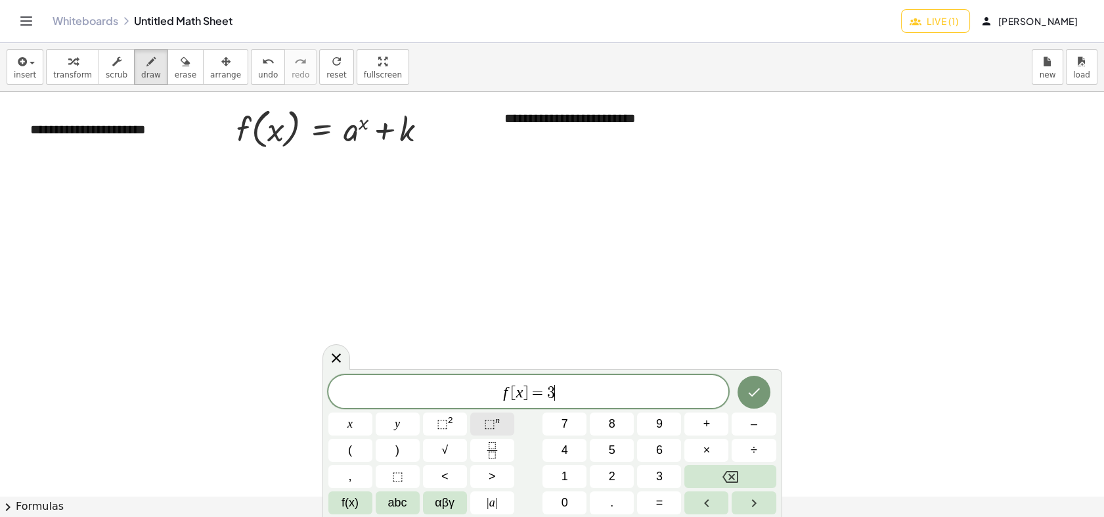
click at [478, 425] on button "⬚ n" at bounding box center [492, 423] width 44 height 23
click at [752, 392] on icon "Done" at bounding box center [754, 389] width 12 height 9
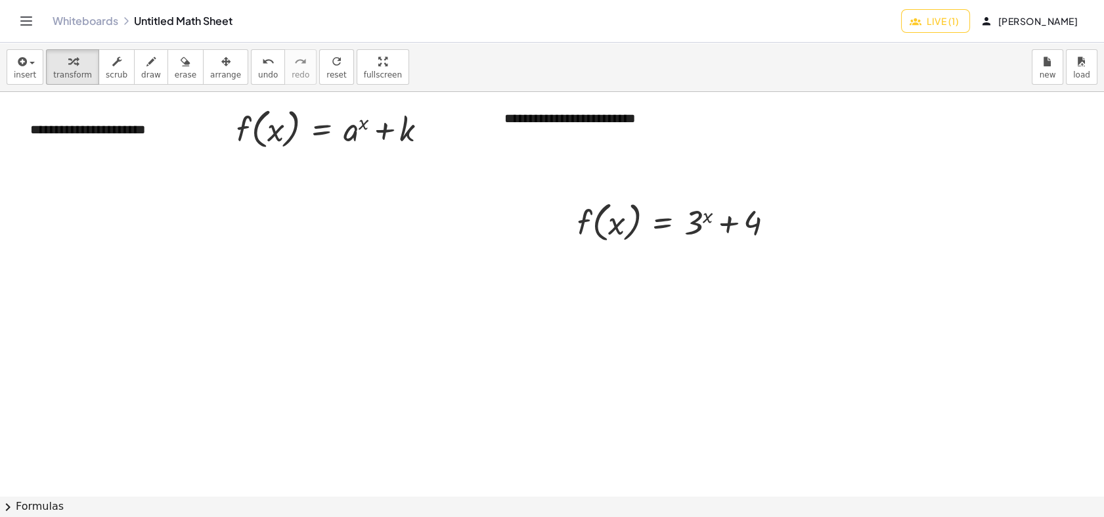
click at [655, 226] on div at bounding box center [680, 221] width 221 height 50
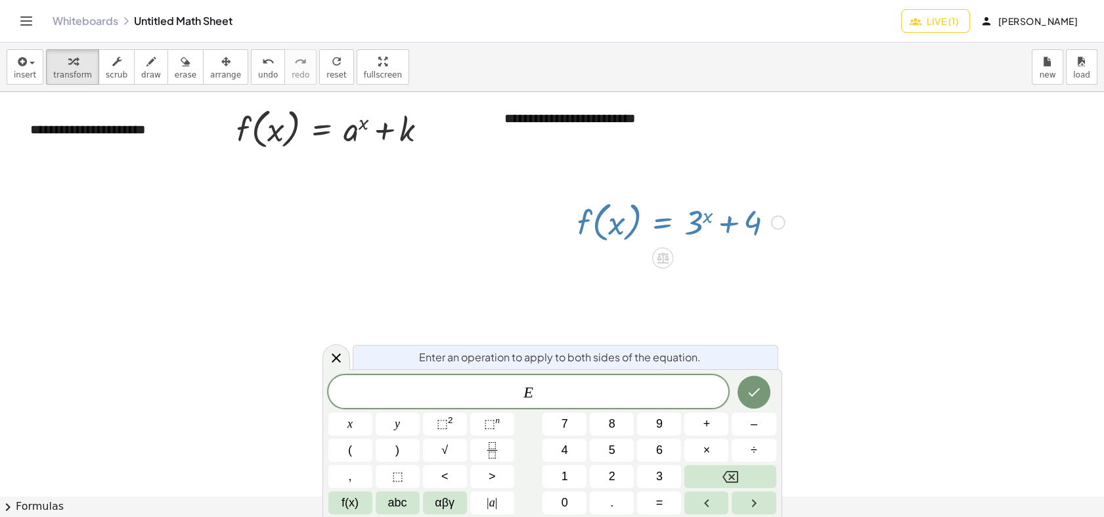
drag, startPoint x: 633, startPoint y: 242, endPoint x: 557, endPoint y: 253, distance: 77.0
click at [555, 252] on div "**********" at bounding box center [552, 495] width 1104 height 807
click at [216, 68] on button "arrange" at bounding box center [225, 66] width 45 height 35
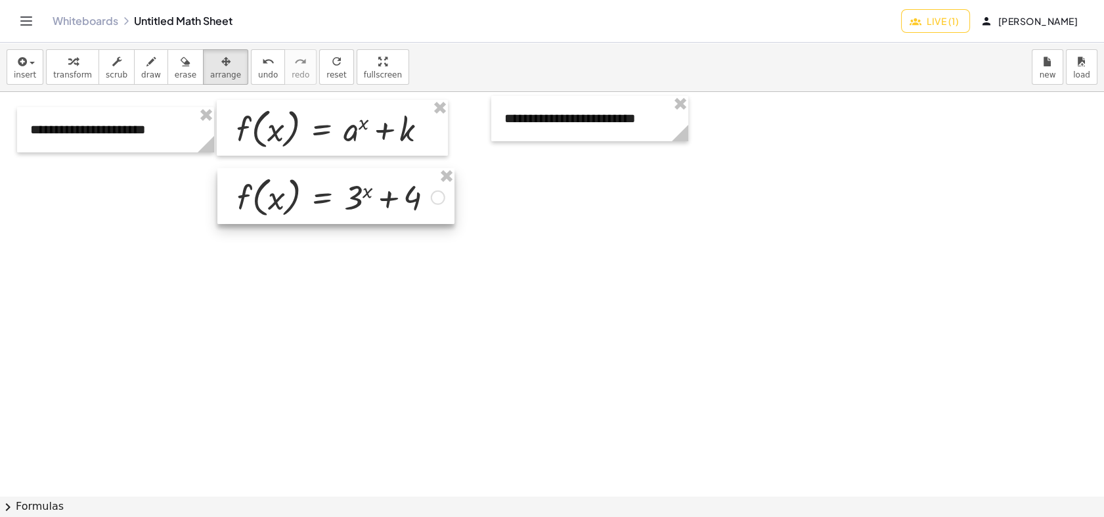
drag, startPoint x: 609, startPoint y: 219, endPoint x: 270, endPoint y: 194, distance: 340.3
click at [270, 194] on div at bounding box center [335, 196] width 237 height 56
click at [350, 295] on div at bounding box center [552, 495] width 1104 height 807
click at [23, 68] on icon "button" at bounding box center [21, 62] width 12 height 16
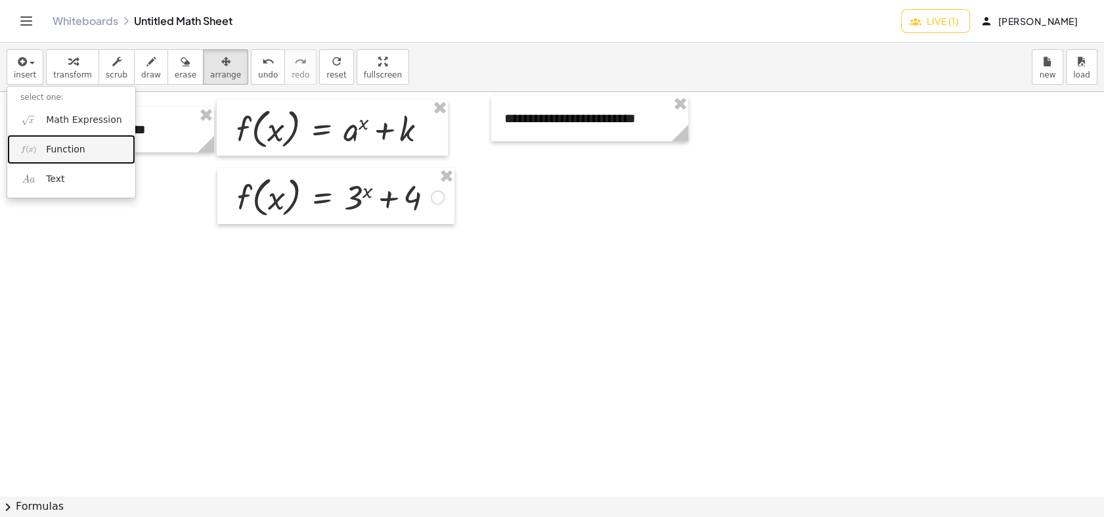
drag, startPoint x: 41, startPoint y: 156, endPoint x: 62, endPoint y: 182, distance: 34.5
click at [41, 156] on link "Function" at bounding box center [71, 150] width 128 height 30
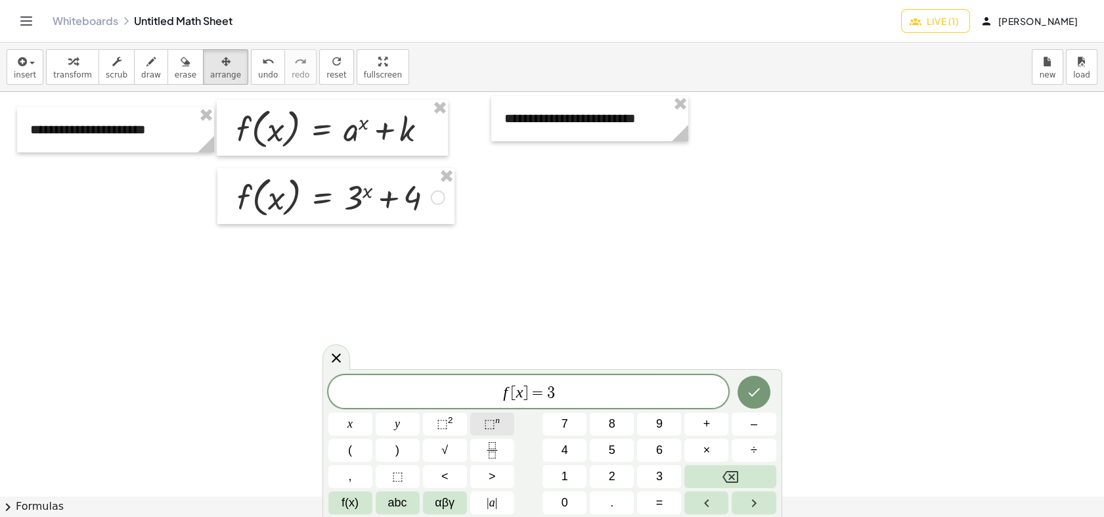
click at [480, 430] on button "⬚ n" at bounding box center [492, 423] width 44 height 23
click at [748, 394] on icon "Done" at bounding box center [754, 389] width 16 height 16
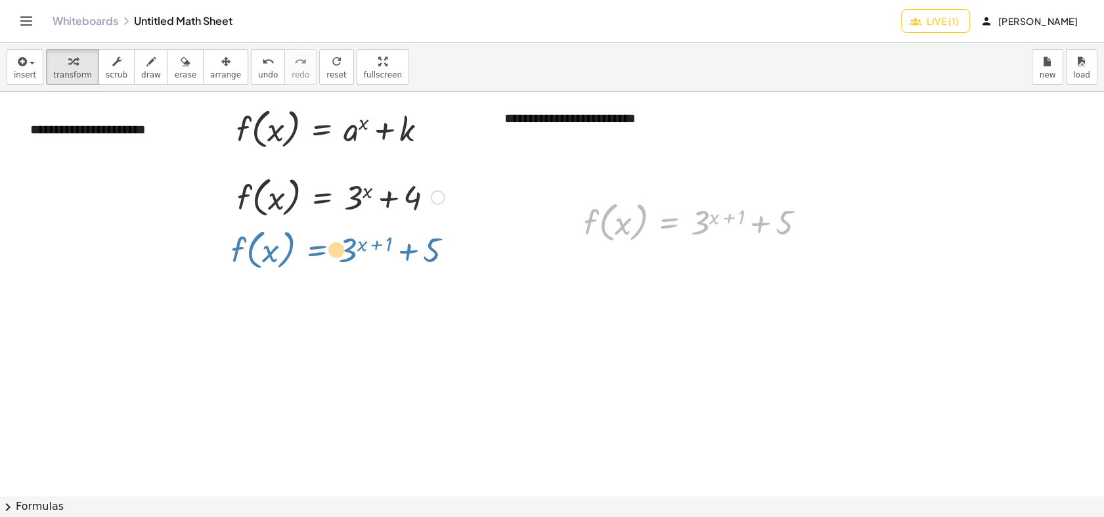
drag, startPoint x: 651, startPoint y: 215, endPoint x: 299, endPoint y: 242, distance: 353.6
click at [299, 242] on div "**********" at bounding box center [552, 495] width 1104 height 807
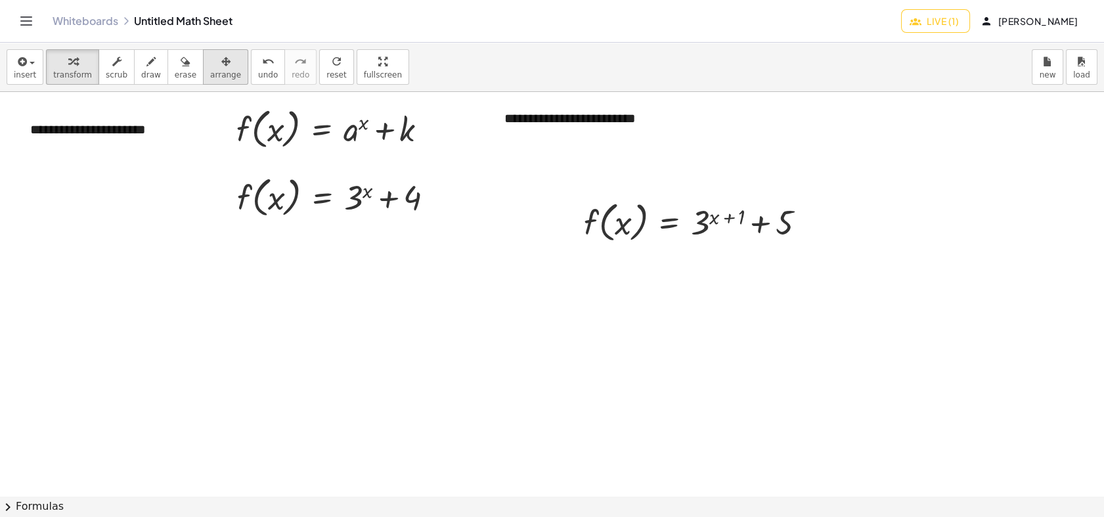
click at [221, 62] on icon "button" at bounding box center [225, 62] width 9 height 16
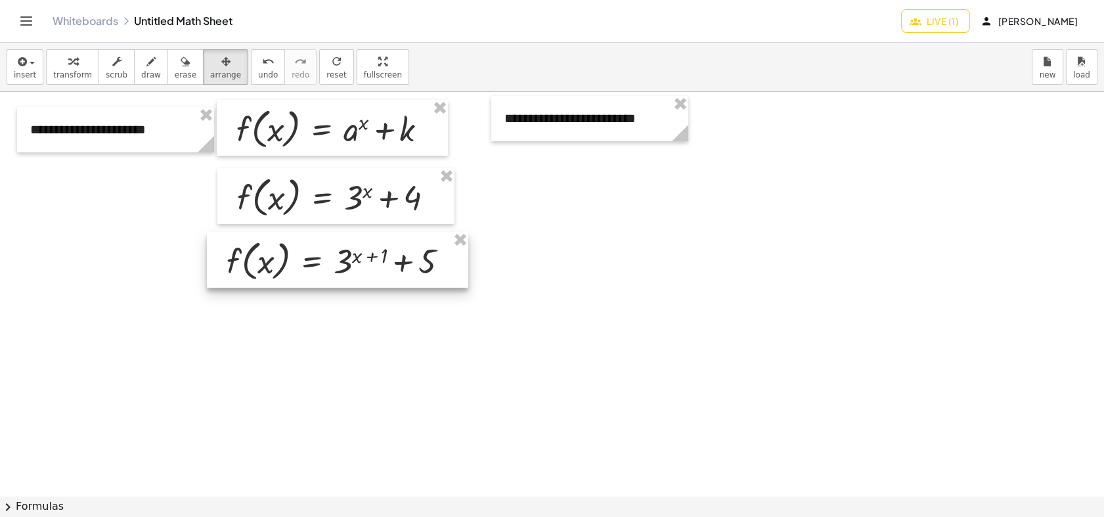
drag, startPoint x: 634, startPoint y: 221, endPoint x: 278, endPoint y: 257, distance: 357.6
click at [278, 257] on div at bounding box center [337, 260] width 261 height 56
click at [589, 228] on div at bounding box center [552, 495] width 1104 height 807
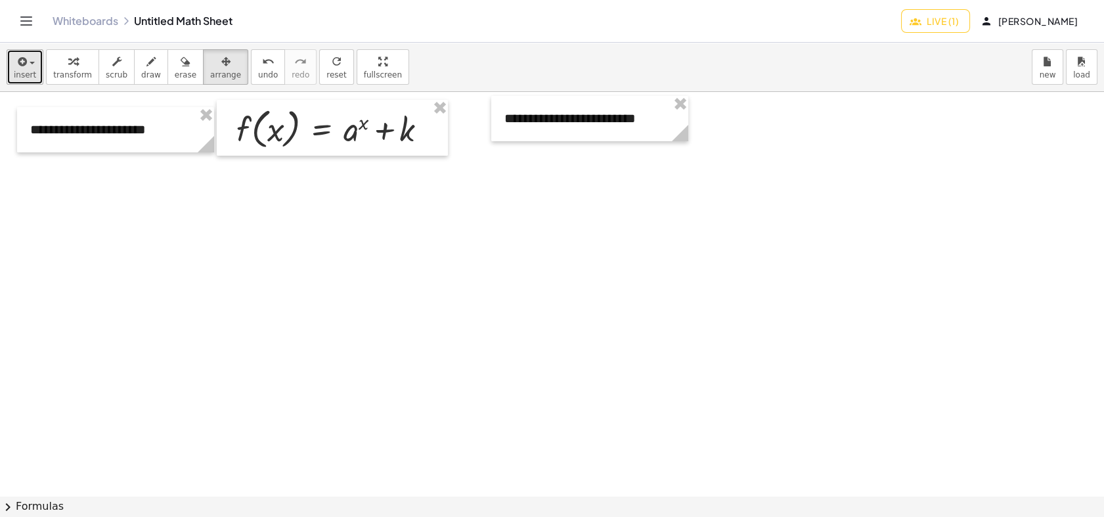
click at [15, 72] on span "insert" at bounding box center [25, 74] width 22 height 9
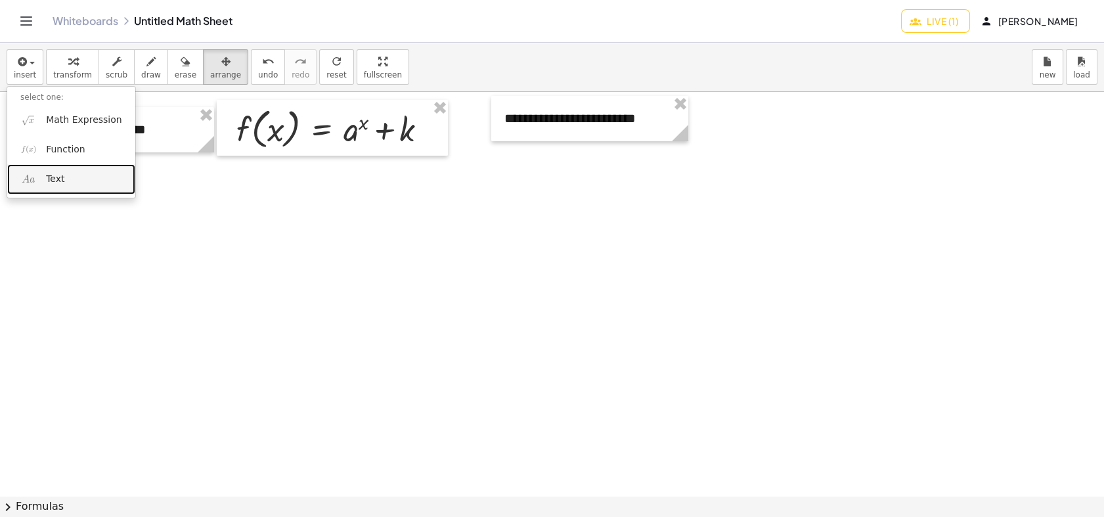
drag, startPoint x: 60, startPoint y: 178, endPoint x: 89, endPoint y: 215, distance: 47.3
click at [60, 178] on span "Text" at bounding box center [55, 179] width 18 height 13
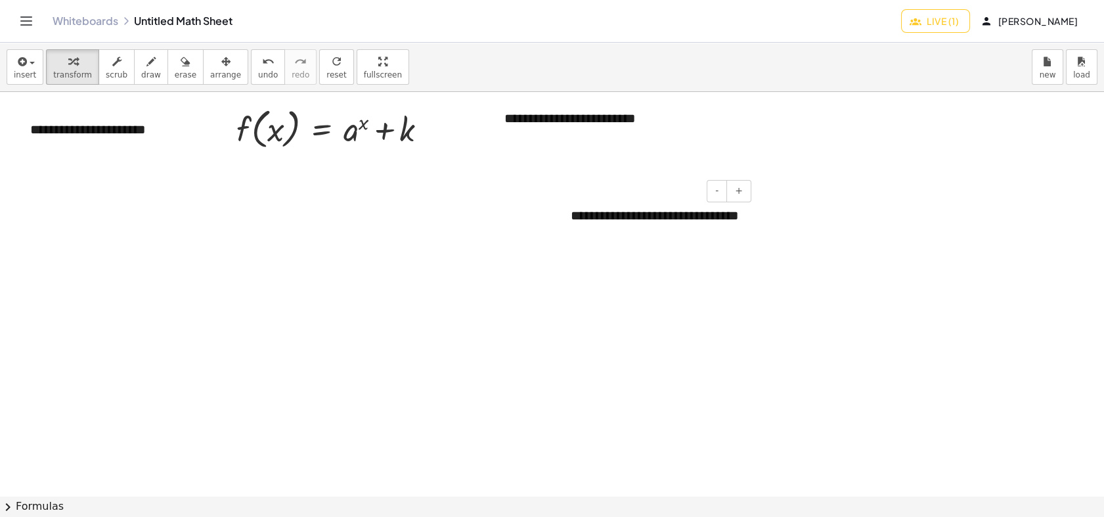
click at [751, 219] on div "**********" at bounding box center [655, 225] width 197 height 64
drag, startPoint x: 752, startPoint y: 210, endPoint x: 762, endPoint y: 212, distance: 10.0
click at [765, 212] on div "**********" at bounding box center [552, 495] width 1104 height 807
click at [656, 228] on div "**********" at bounding box center [655, 225] width 197 height 64
click at [221, 62] on icon "button" at bounding box center [225, 62] width 9 height 16
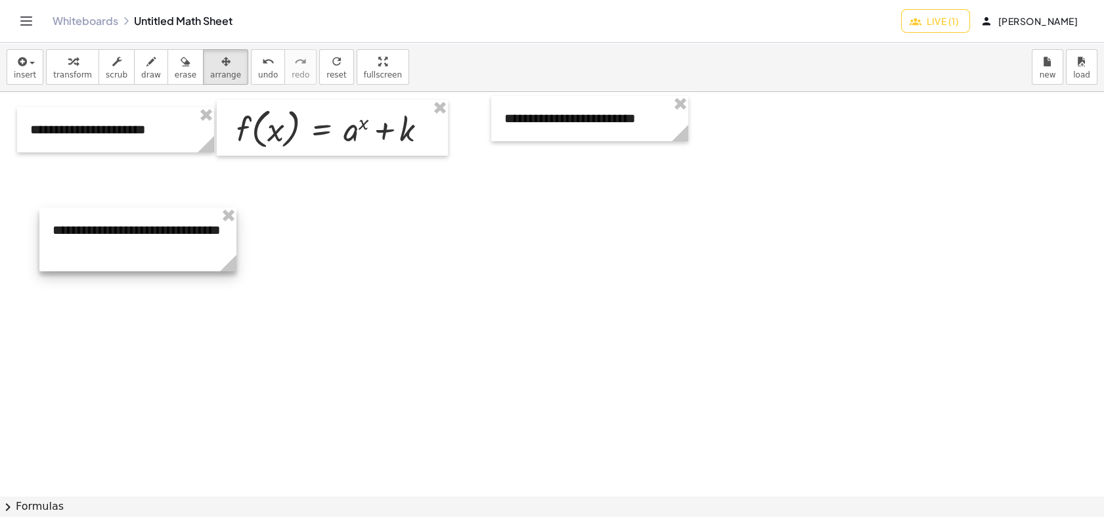
drag, startPoint x: 750, startPoint y: 218, endPoint x: 232, endPoint y: 232, distance: 518.1
click at [232, 232] on div at bounding box center [137, 239] width 197 height 64
click at [27, 67] on div "button" at bounding box center [25, 61] width 22 height 16
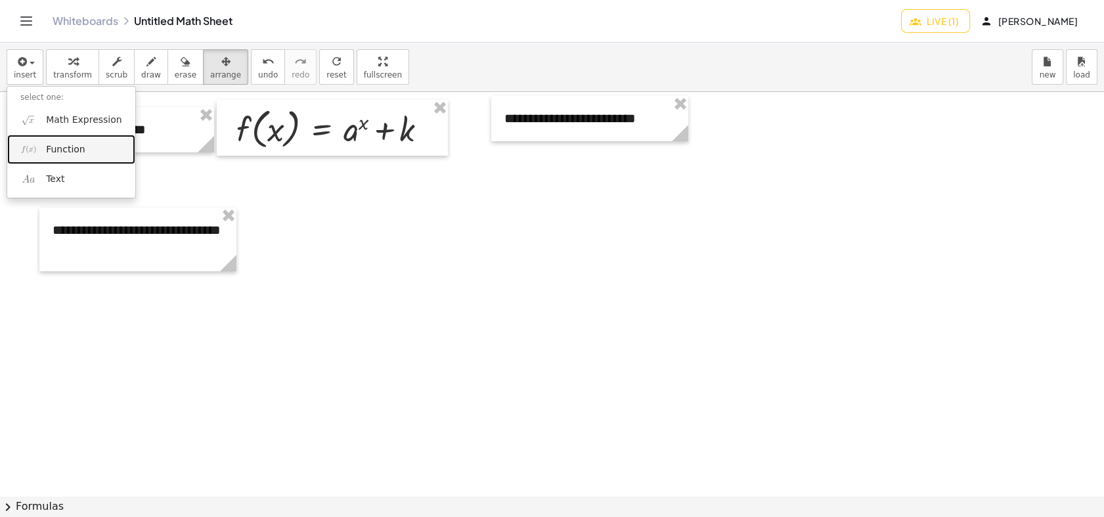
click at [73, 154] on span "Function" at bounding box center [65, 149] width 39 height 13
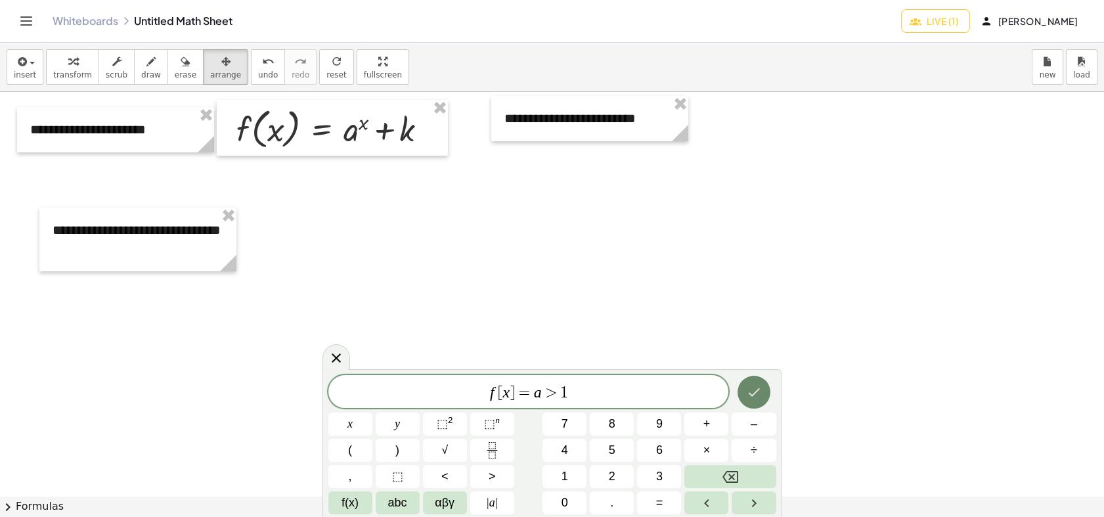
click at [760, 386] on icon "Done" at bounding box center [754, 392] width 16 height 16
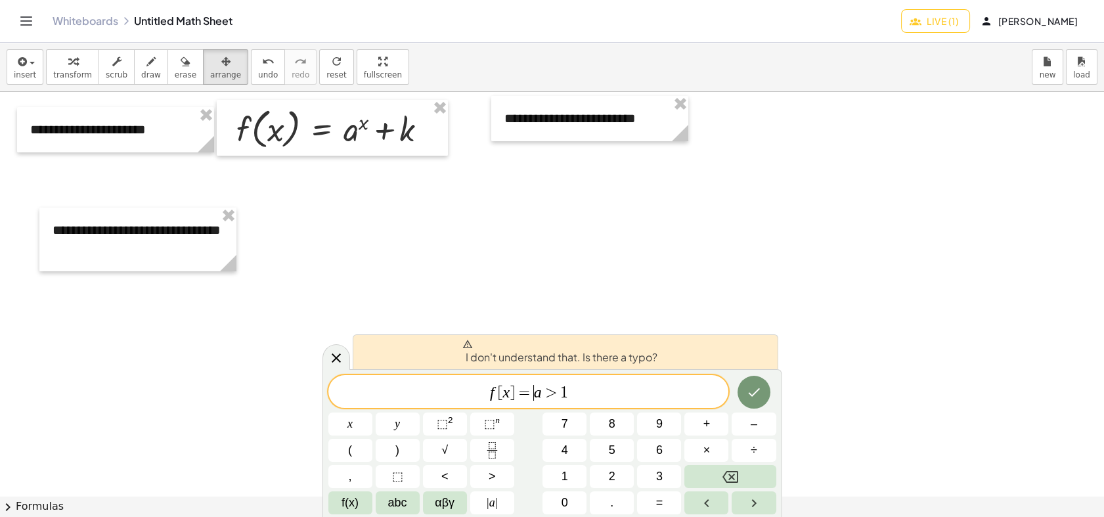
click at [530, 390] on span "=" at bounding box center [524, 393] width 19 height 16
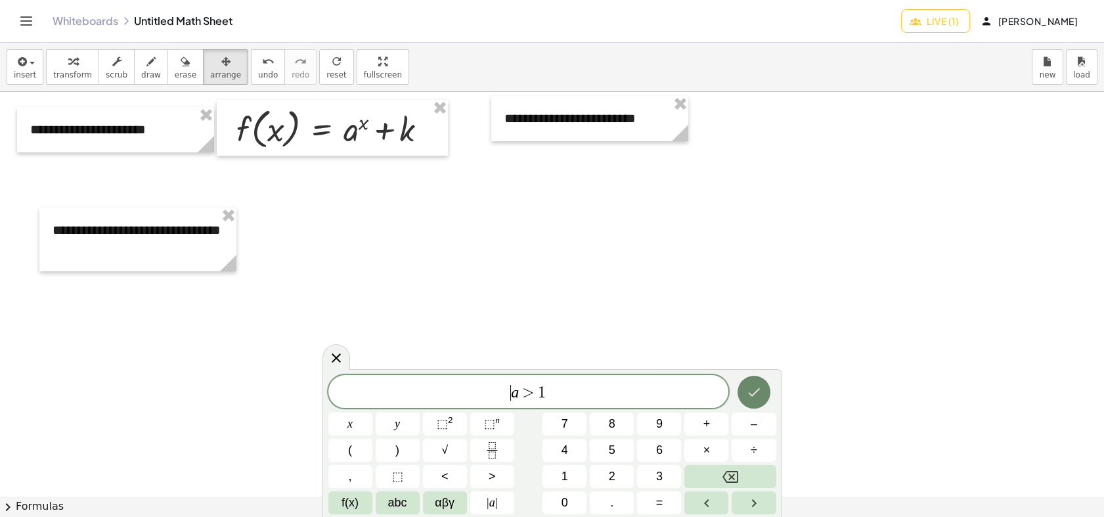
click at [755, 398] on icon "Done" at bounding box center [754, 392] width 16 height 16
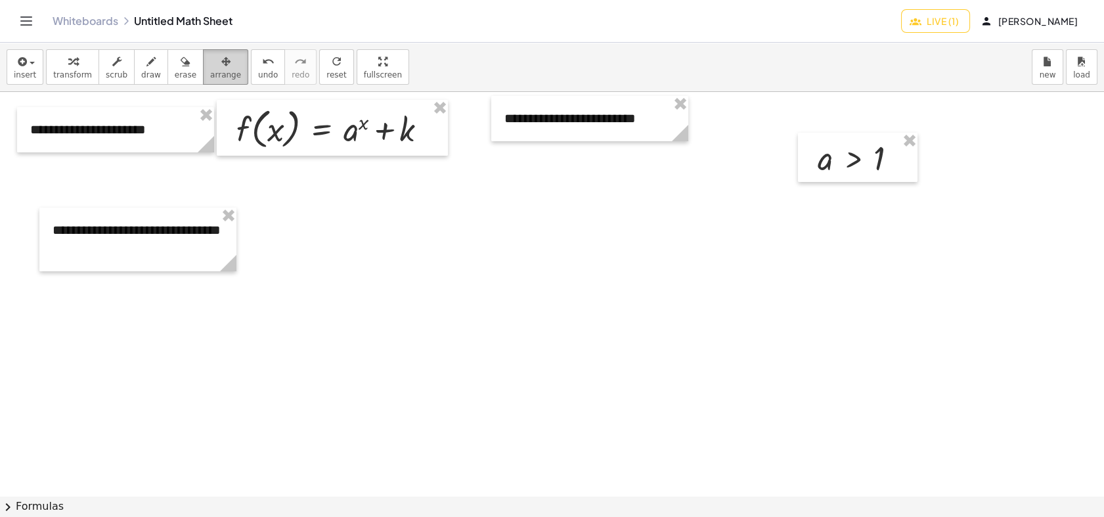
click at [212, 71] on span "arrange" at bounding box center [225, 74] width 31 height 9
drag, startPoint x: 880, startPoint y: 161, endPoint x: 415, endPoint y: 225, distance: 469.9
click at [415, 225] on div at bounding box center [396, 223] width 119 height 50
click at [23, 64] on icon "button" at bounding box center [21, 62] width 12 height 16
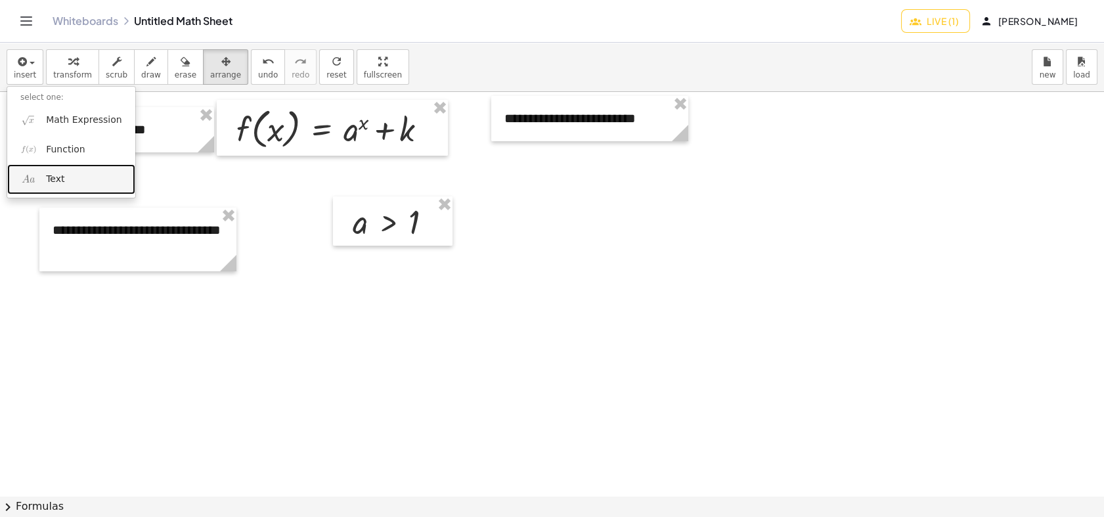
click at [37, 172] on link "Text" at bounding box center [71, 179] width 128 height 30
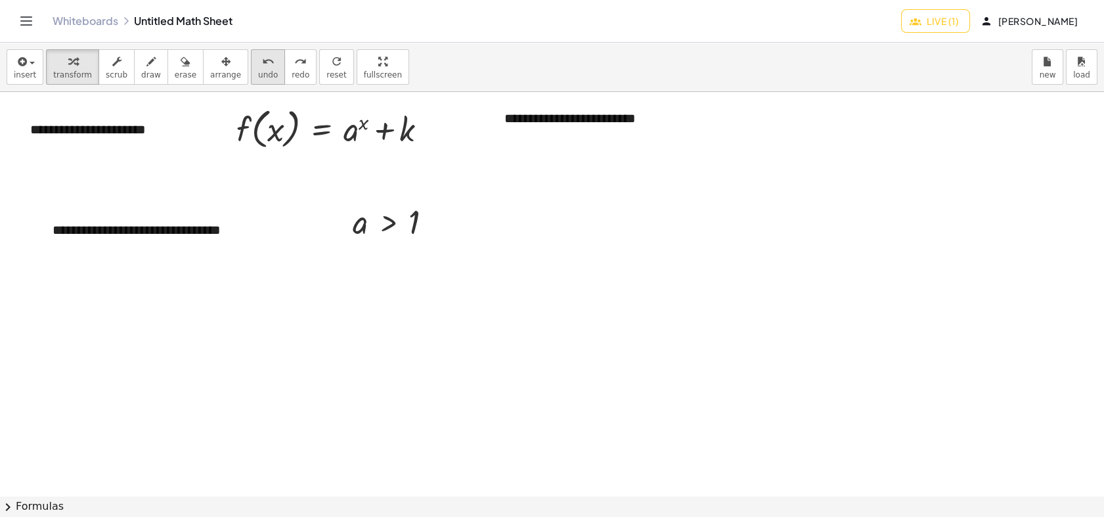
click at [251, 68] on button "undo undo" at bounding box center [268, 66] width 34 height 35
click at [23, 68] on icon "button" at bounding box center [21, 62] width 12 height 16
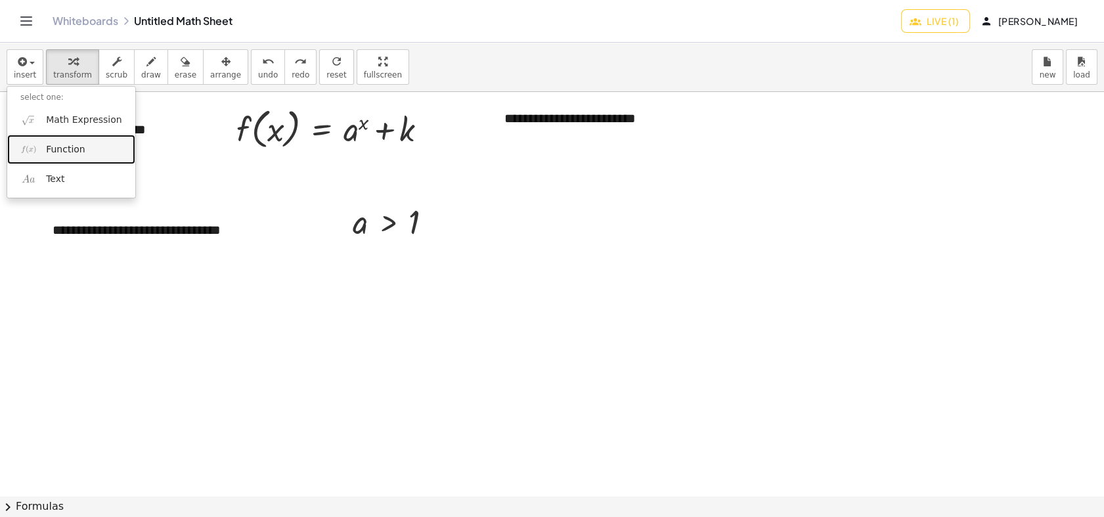
click at [57, 157] on link "Function" at bounding box center [71, 150] width 128 height 30
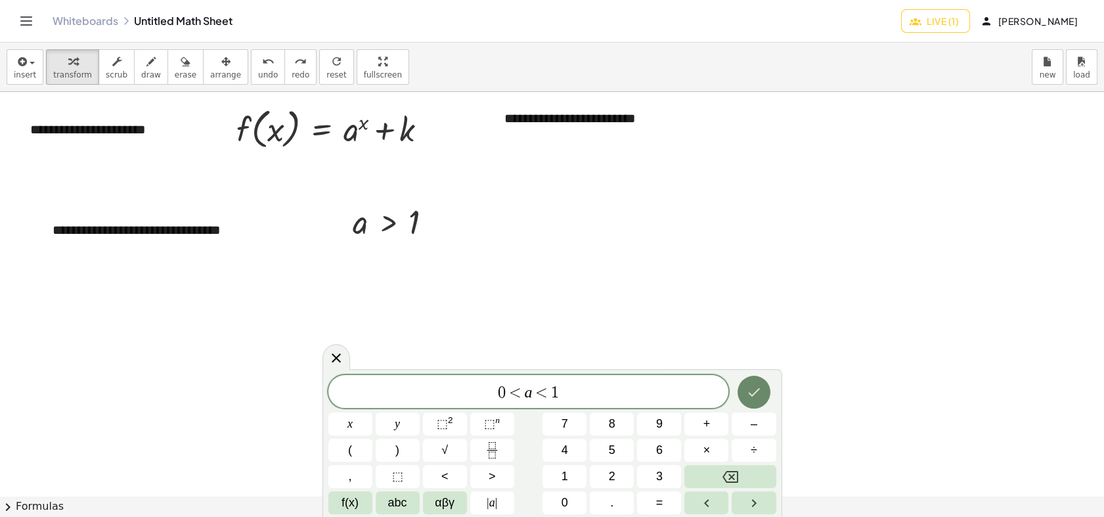
click at [767, 383] on button "Done" at bounding box center [753, 391] width 33 height 33
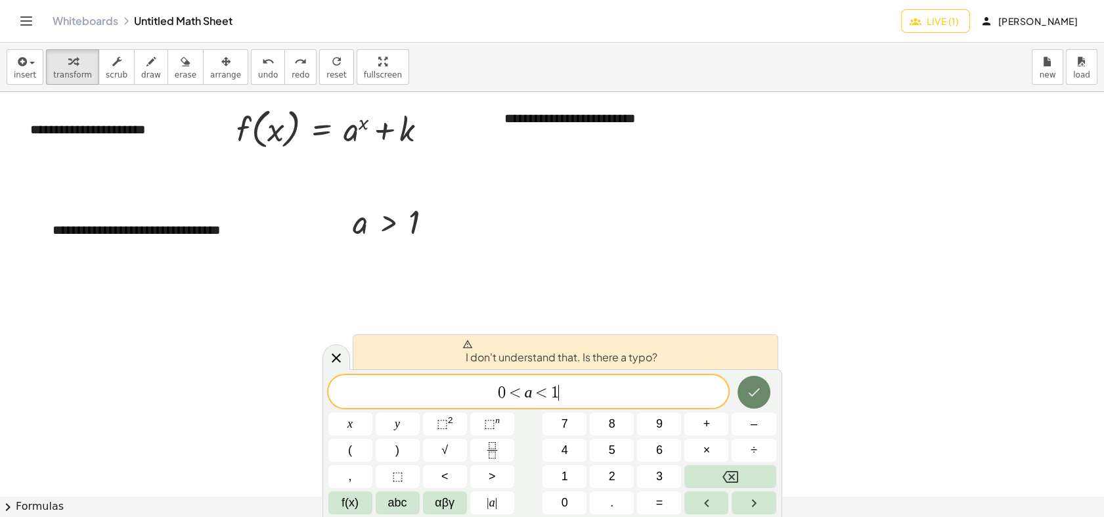
click at [746, 394] on icon "Done" at bounding box center [754, 392] width 16 height 16
click at [487, 347] on span at bounding box center [559, 344] width 195 height 11
click at [536, 396] on span "<" at bounding box center [541, 393] width 19 height 16
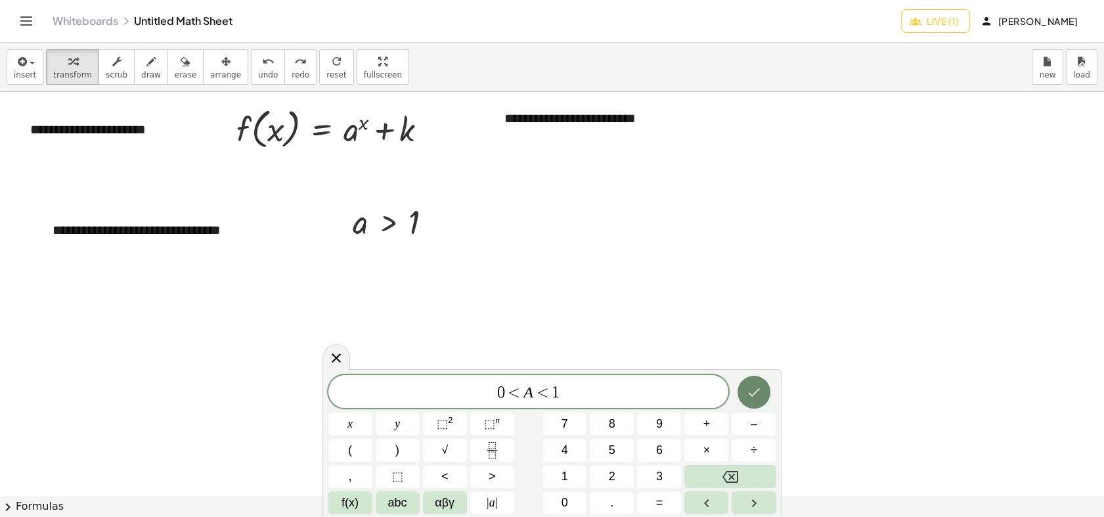
click at [755, 392] on icon "Done" at bounding box center [754, 392] width 12 height 9
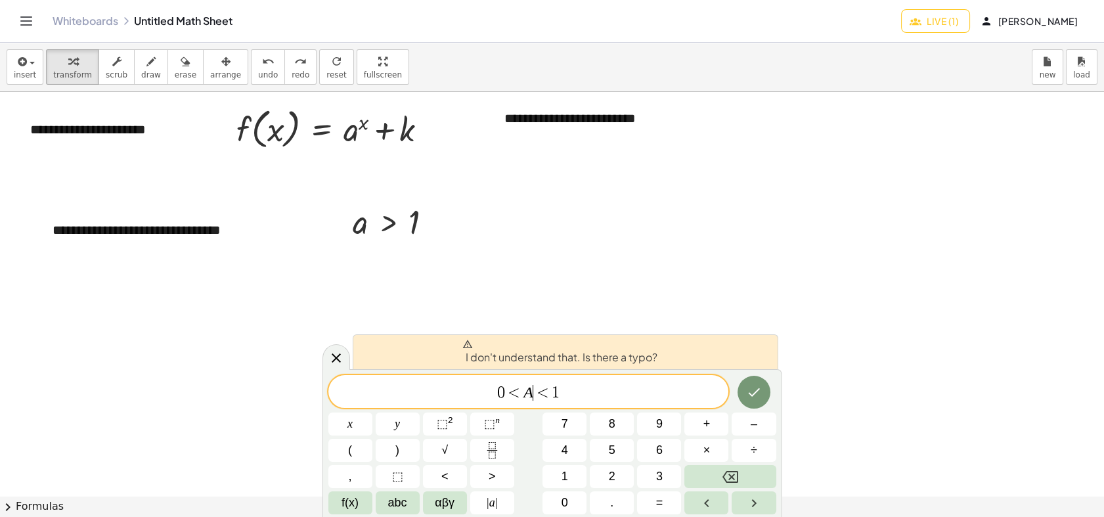
click at [489, 389] on span "0 < A ​ < 1" at bounding box center [528, 392] width 400 height 18
click at [614, 381] on div "​ 0 < A < 1" at bounding box center [528, 391] width 400 height 33
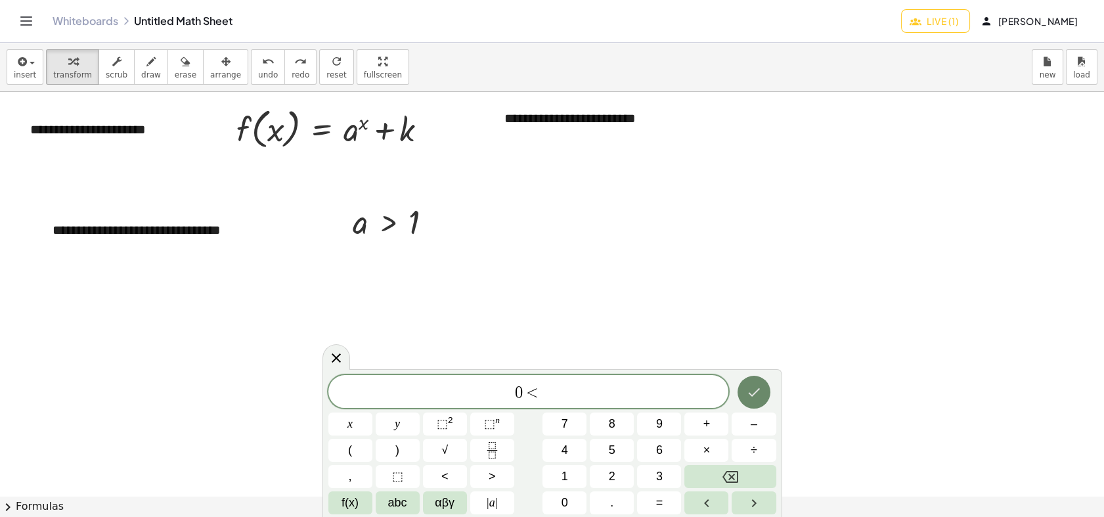
click at [748, 393] on icon "Done" at bounding box center [754, 392] width 12 height 9
click at [752, 395] on icon "Done" at bounding box center [754, 392] width 12 height 9
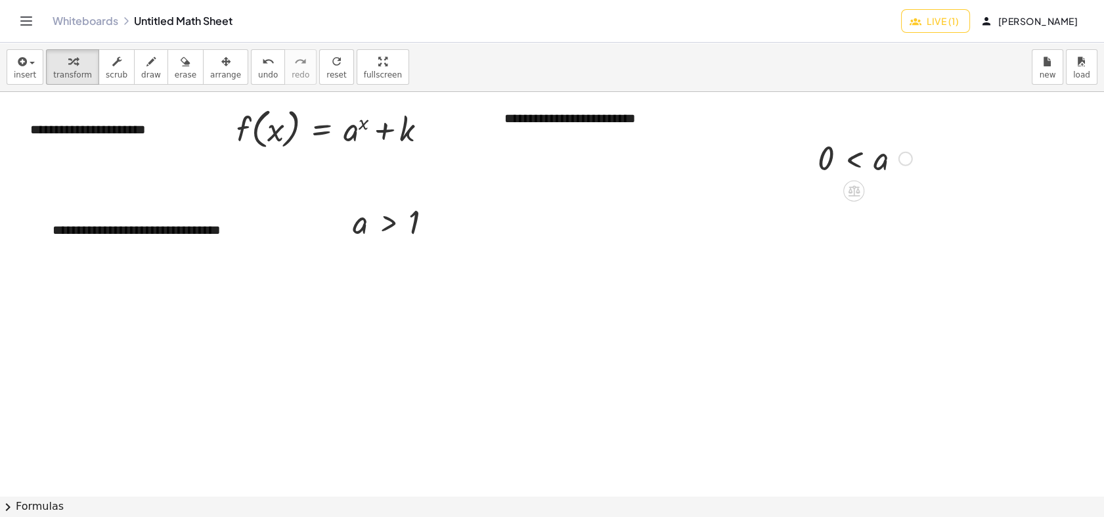
click at [849, 152] on div at bounding box center [865, 157] width 108 height 43
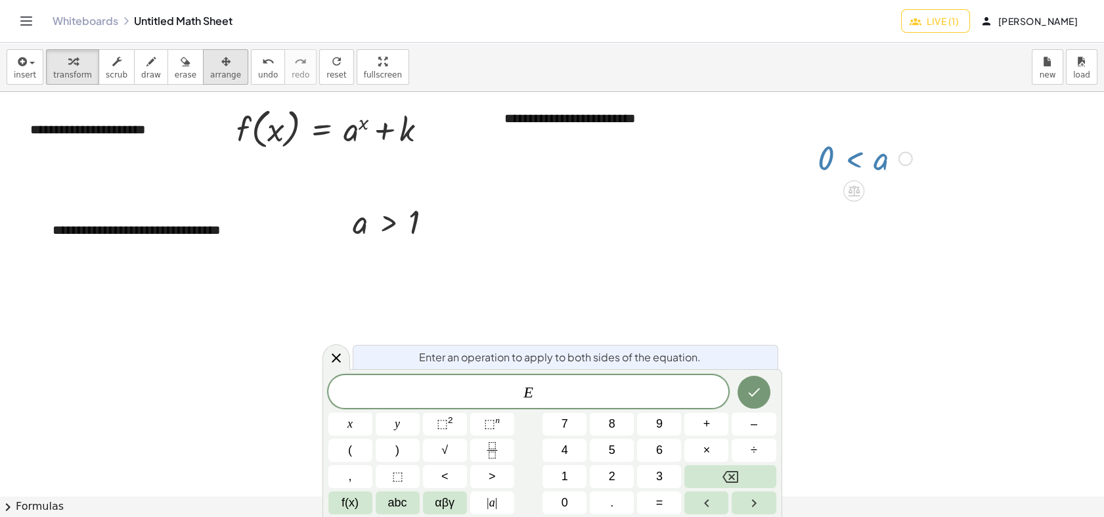
click at [221, 62] on icon "button" at bounding box center [225, 62] width 9 height 16
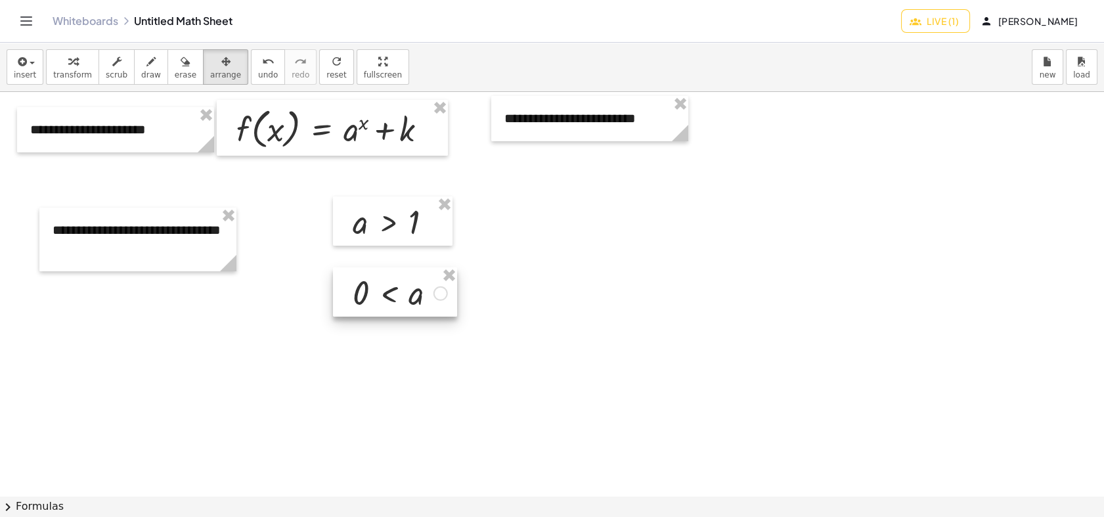
drag, startPoint x: 807, startPoint y: 161, endPoint x: 326, endPoint y: 270, distance: 493.4
click at [335, 279] on div at bounding box center [395, 292] width 124 height 50
click at [19, 65] on icon "button" at bounding box center [21, 62] width 12 height 16
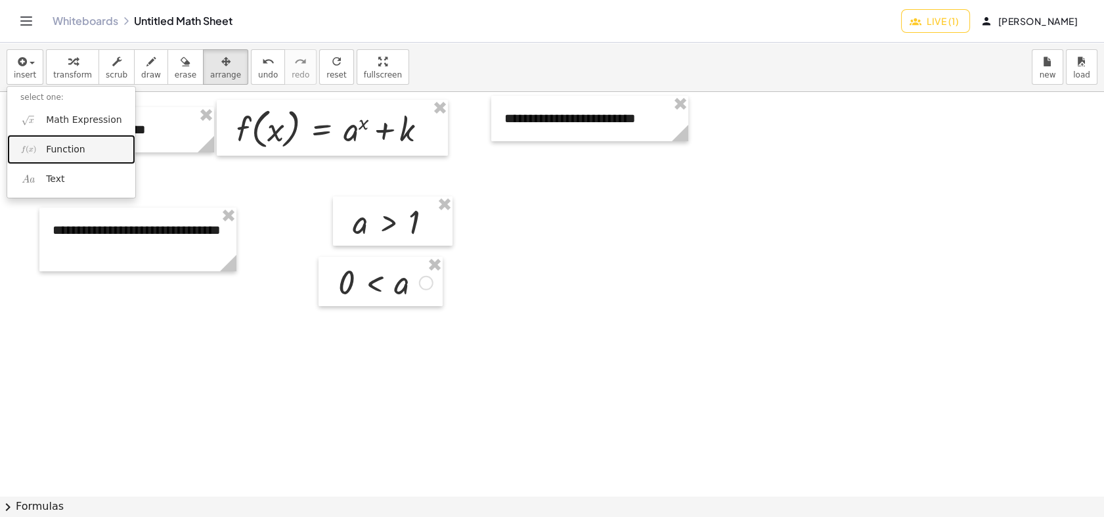
drag, startPoint x: 56, startPoint y: 152, endPoint x: 119, endPoint y: 185, distance: 71.1
click at [56, 152] on span "Function" at bounding box center [65, 149] width 39 height 13
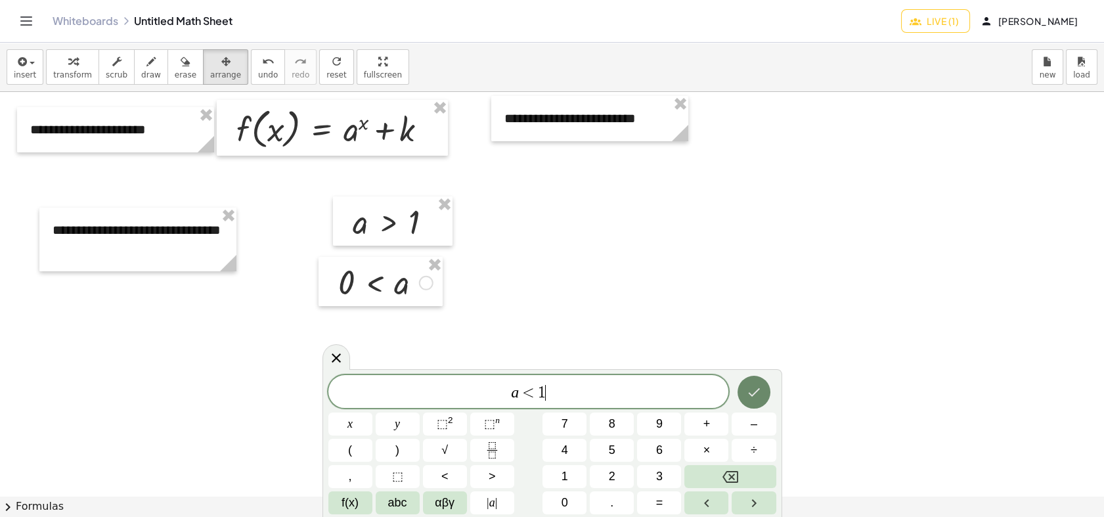
click at [754, 392] on icon "Done" at bounding box center [754, 392] width 16 height 16
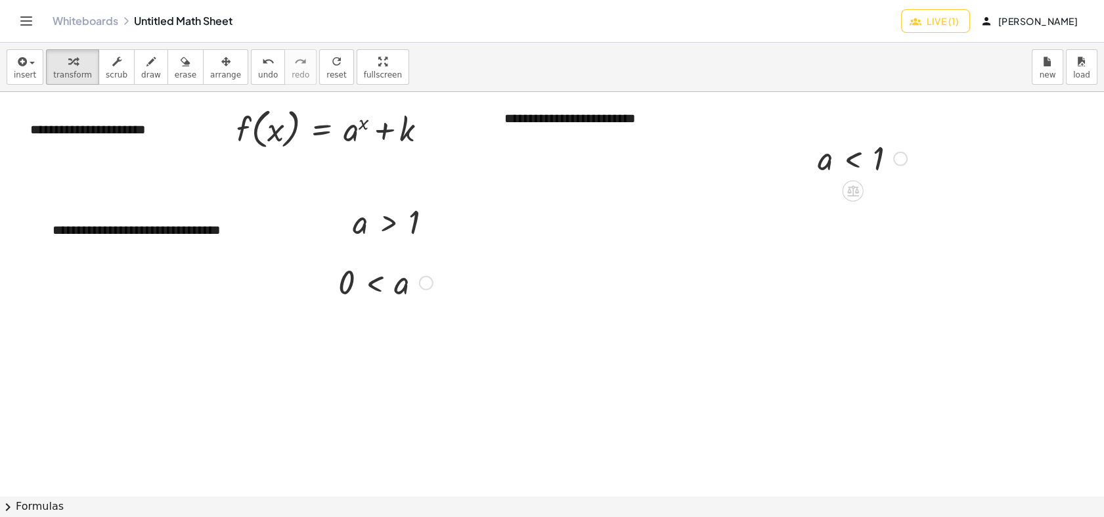
click at [861, 152] on div at bounding box center [862, 157] width 102 height 43
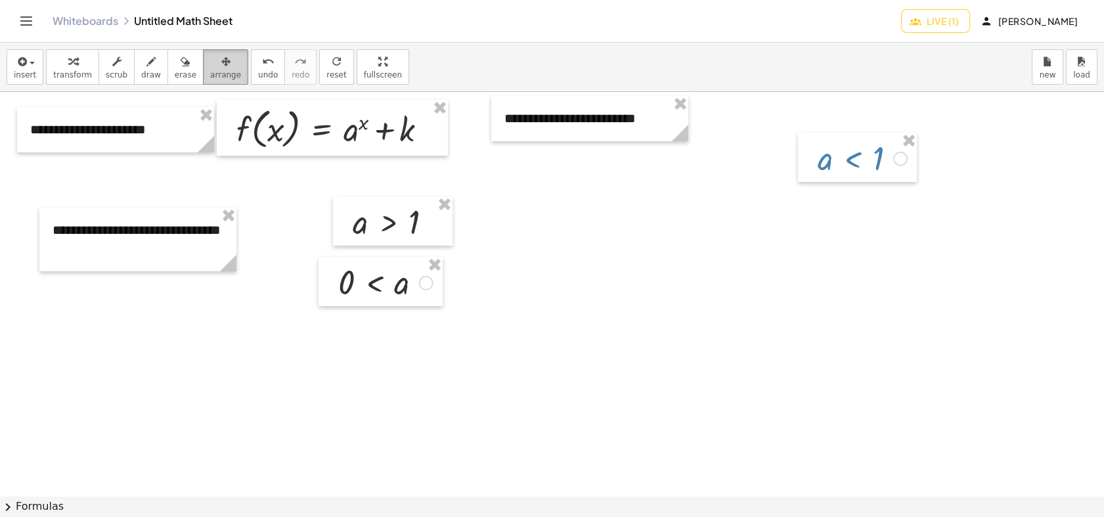
click at [203, 64] on button "arrange" at bounding box center [225, 66] width 45 height 35
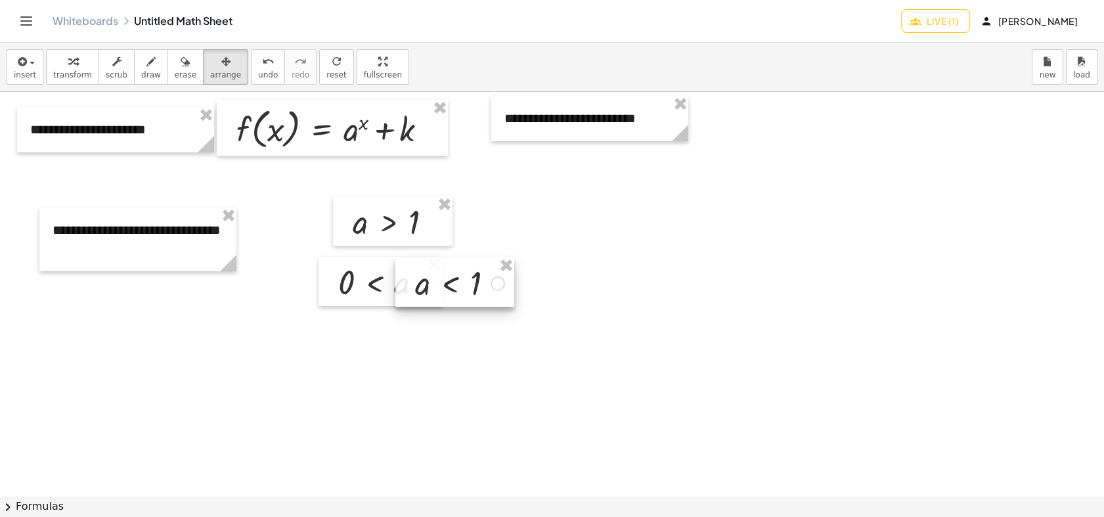
drag, startPoint x: 837, startPoint y: 154, endPoint x: 435, endPoint y: 280, distance: 421.5
click at [435, 280] on div at bounding box center [454, 282] width 119 height 50
click at [447, 352] on div at bounding box center [552, 495] width 1104 height 807
click at [215, 68] on div "button" at bounding box center [225, 61] width 31 height 16
click at [210, 70] on span "arrange" at bounding box center [225, 74] width 31 height 9
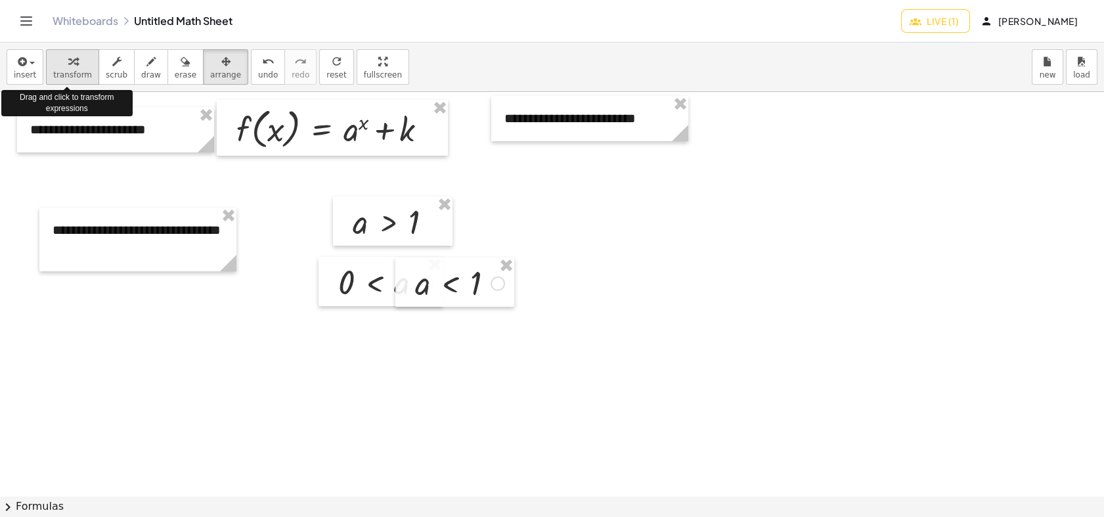
click at [55, 80] on button "transform" at bounding box center [72, 66] width 53 height 35
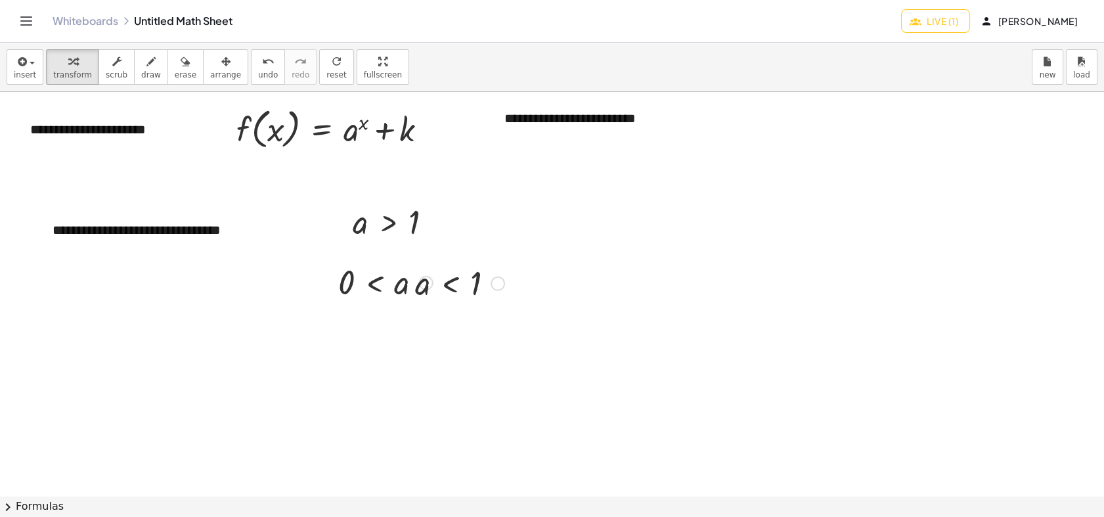
click at [452, 336] on div at bounding box center [552, 495] width 1104 height 807
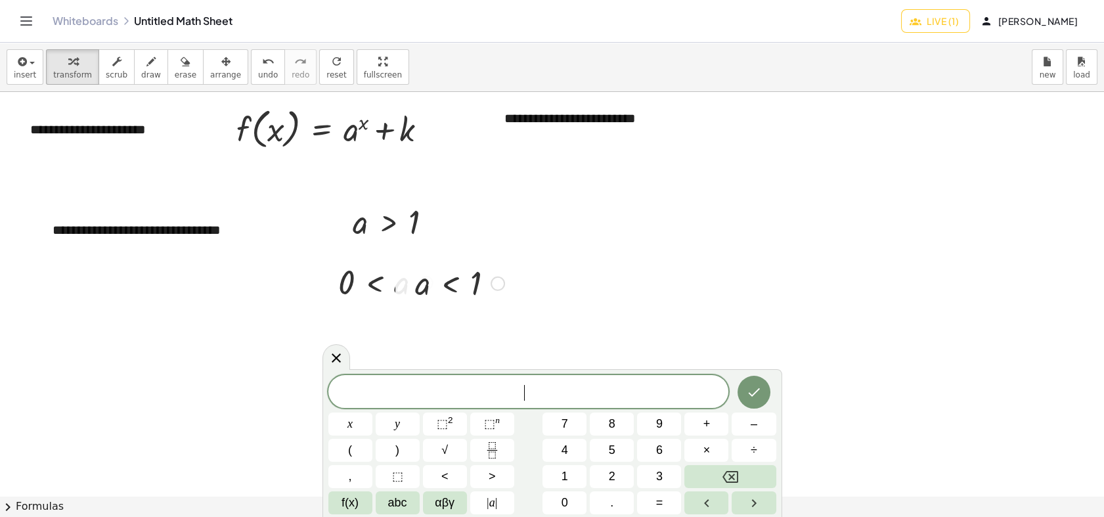
click at [432, 274] on div at bounding box center [459, 282] width 102 height 43
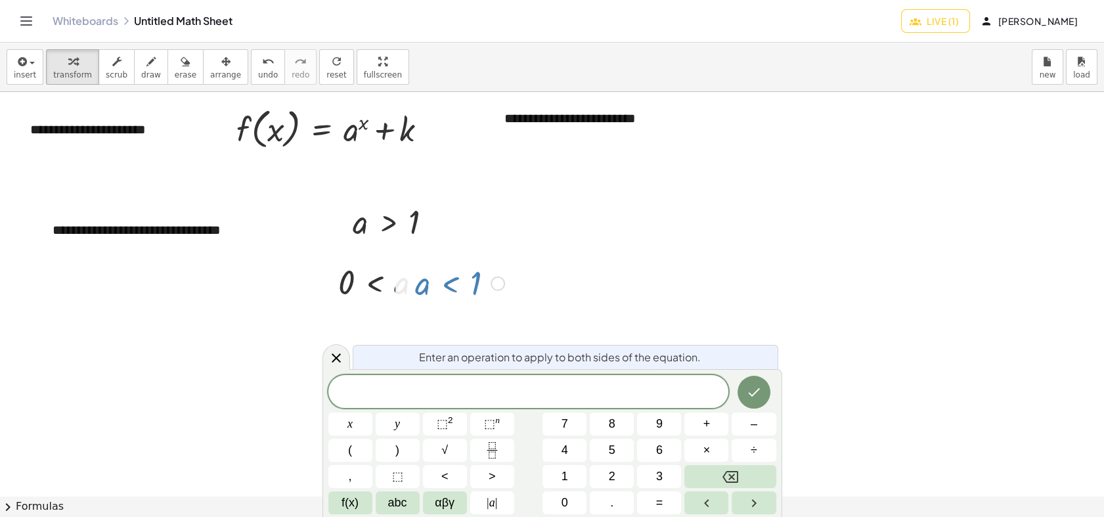
click at [444, 286] on div at bounding box center [459, 282] width 102 height 43
click at [454, 287] on div at bounding box center [459, 282] width 102 height 43
click at [335, 362] on icon at bounding box center [336, 358] width 16 height 16
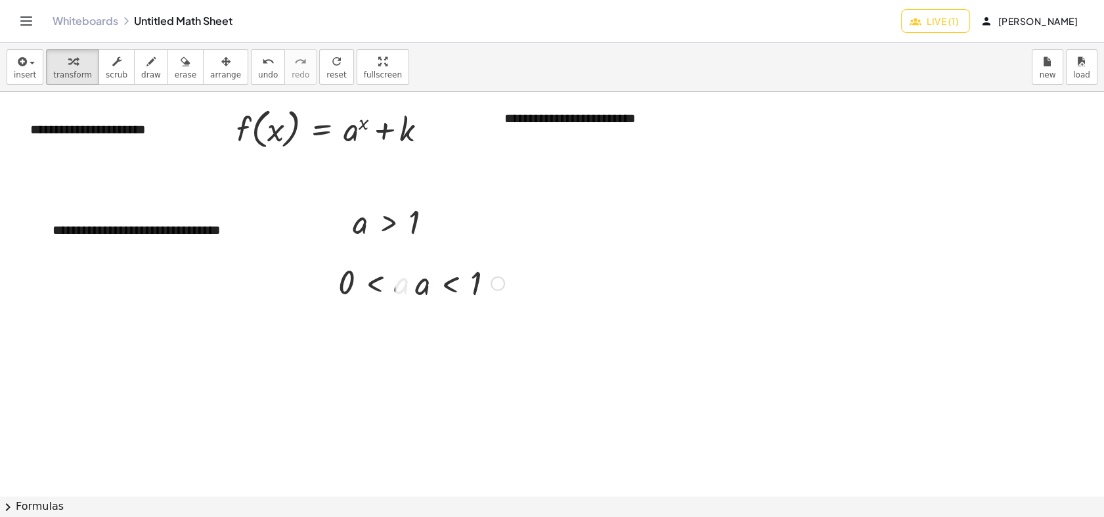
click at [444, 281] on div at bounding box center [459, 282] width 102 height 43
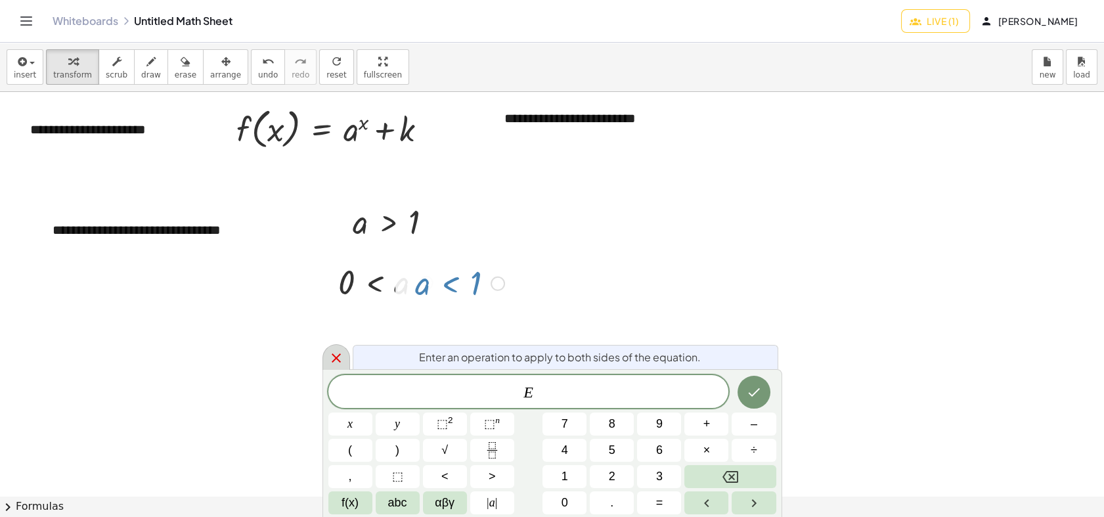
click at [334, 349] on div at bounding box center [336, 357] width 28 height 26
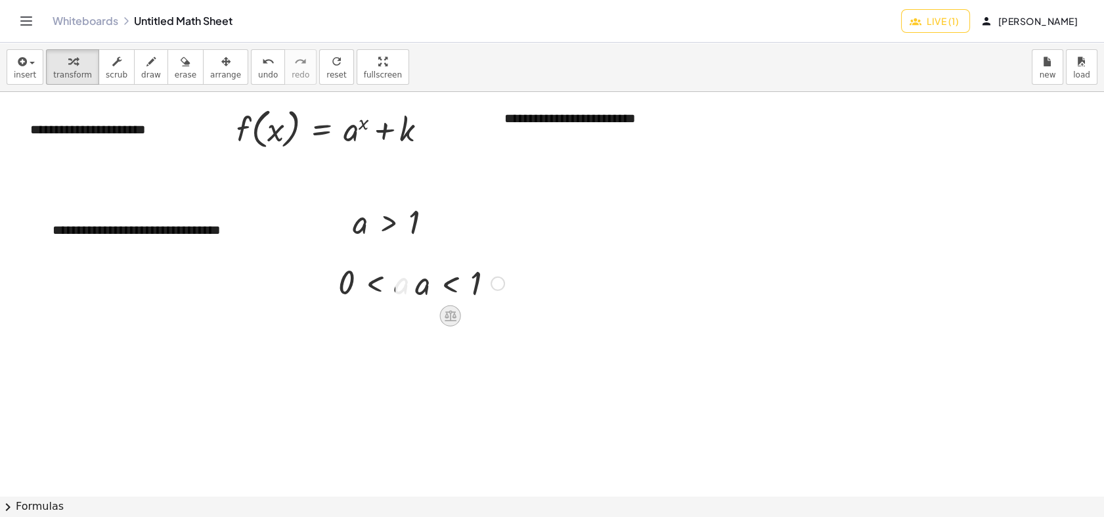
click at [448, 305] on div at bounding box center [450, 315] width 21 height 21
click at [505, 313] on icon at bounding box center [503, 315] width 12 height 12
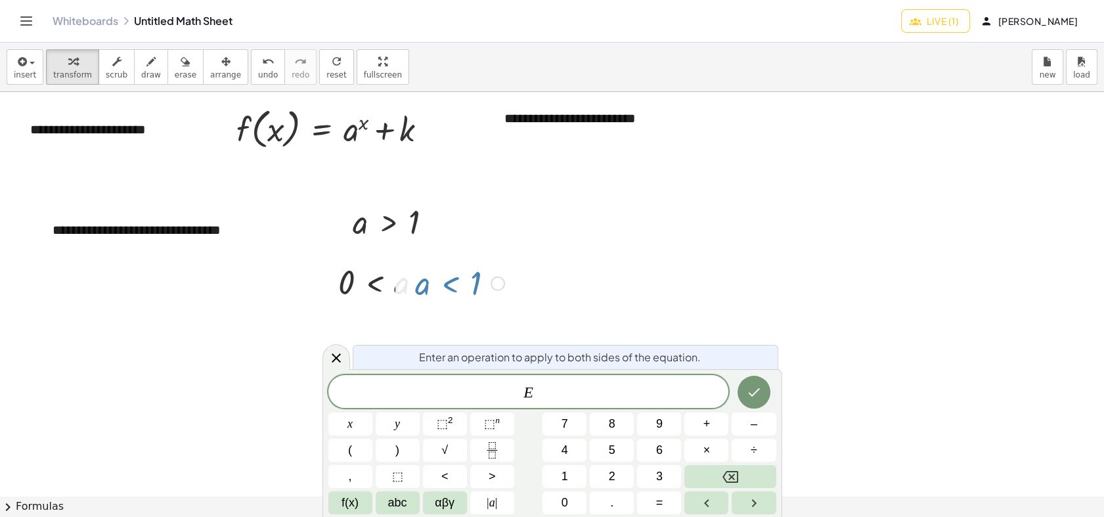
click at [561, 394] on span "E ​" at bounding box center [528, 392] width 400 height 18
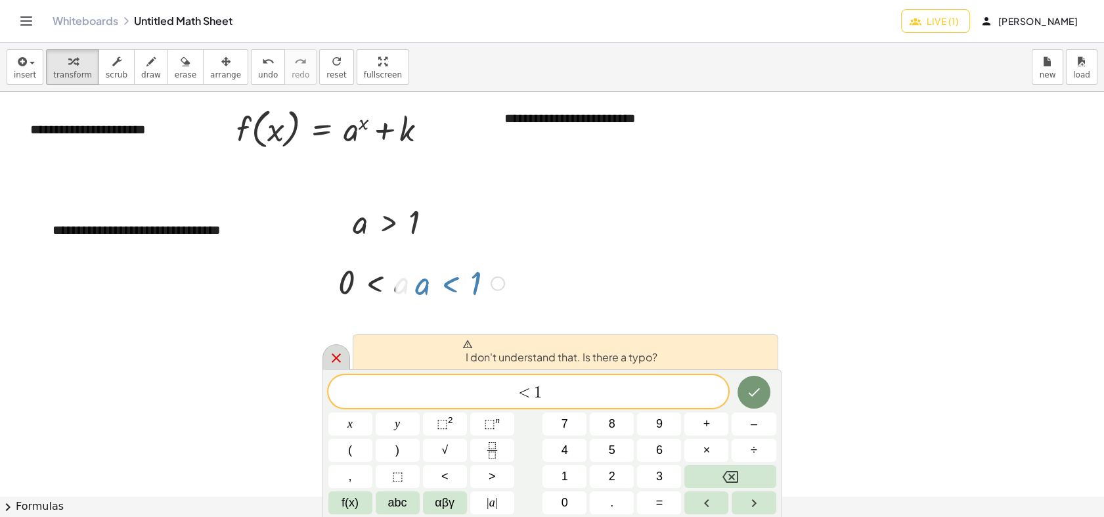
click at [355, 351] on div "I don't understand that. Is there a typo?" at bounding box center [565, 351] width 425 height 35
click at [339, 355] on icon at bounding box center [336, 358] width 16 height 16
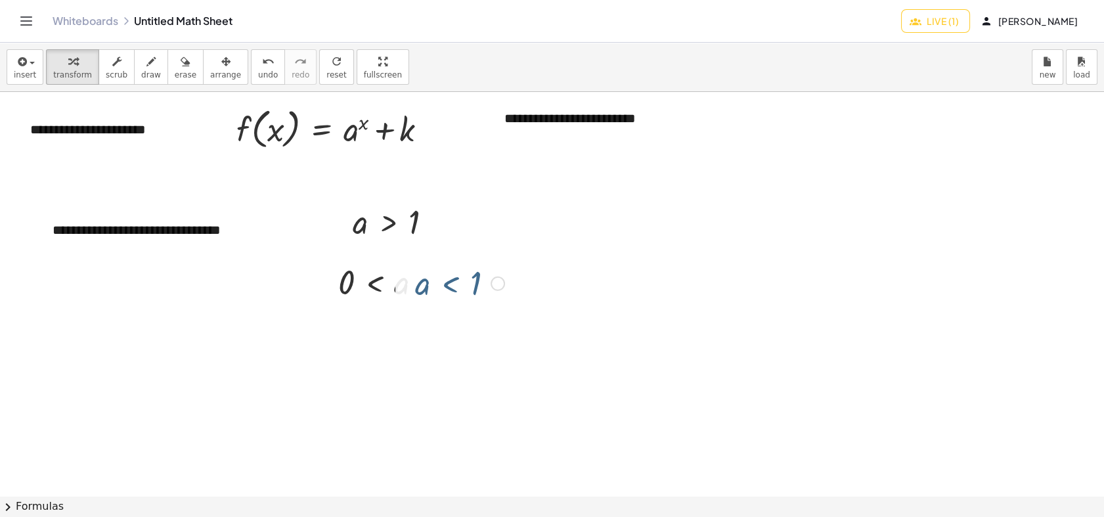
click at [507, 341] on div at bounding box center [552, 495] width 1104 height 807
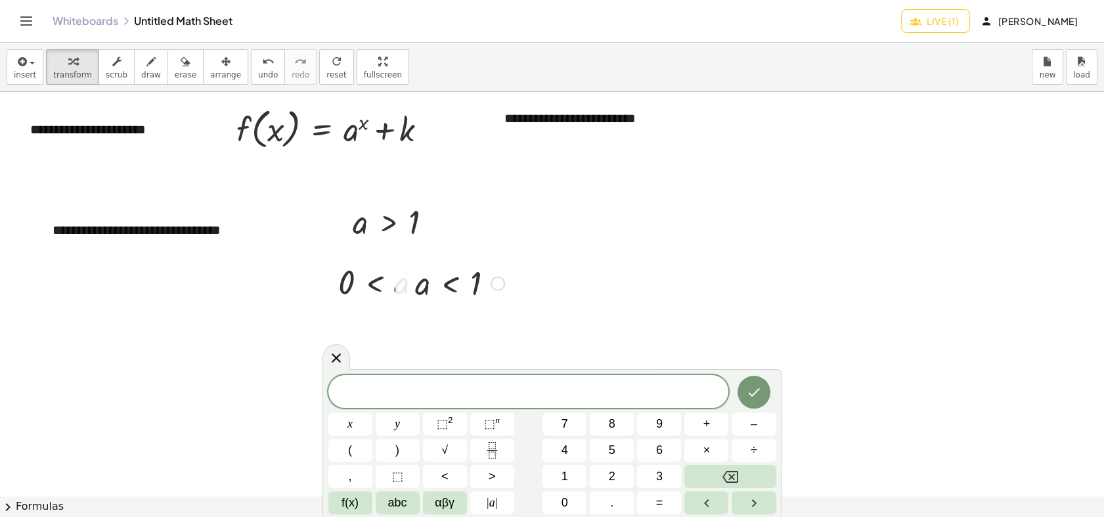
click at [440, 271] on div at bounding box center [459, 282] width 102 height 43
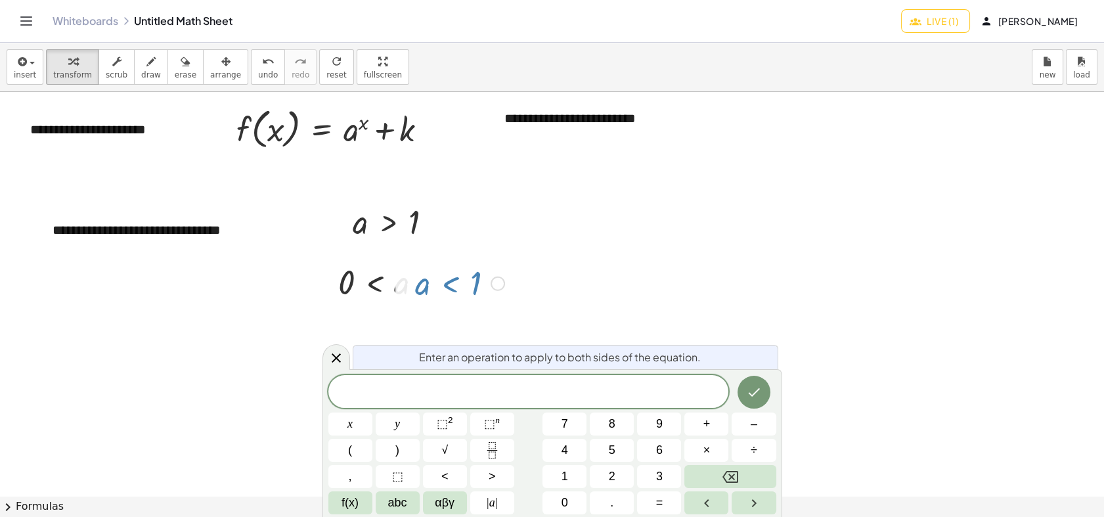
click at [618, 280] on div at bounding box center [552, 495] width 1104 height 807
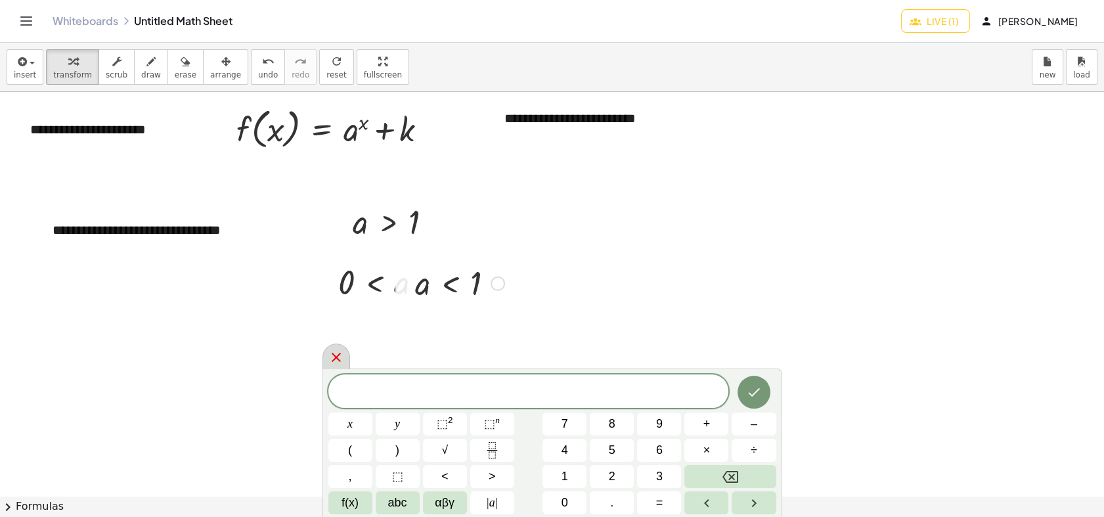
click at [339, 353] on icon at bounding box center [336, 357] width 9 height 9
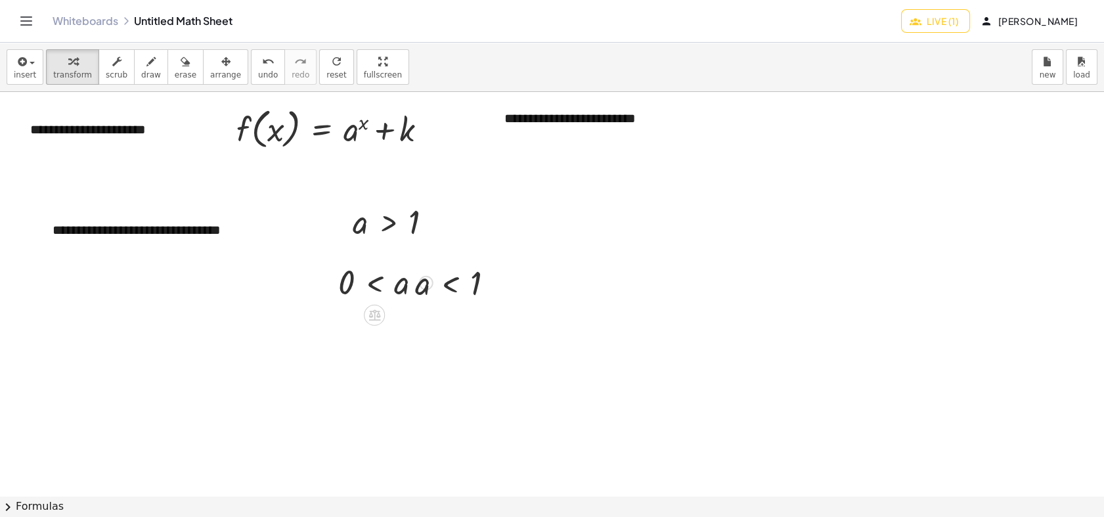
drag, startPoint x: 637, startPoint y: 363, endPoint x: 377, endPoint y: 272, distance: 275.5
click at [377, 272] on div "**********" at bounding box center [552, 495] width 1104 height 807
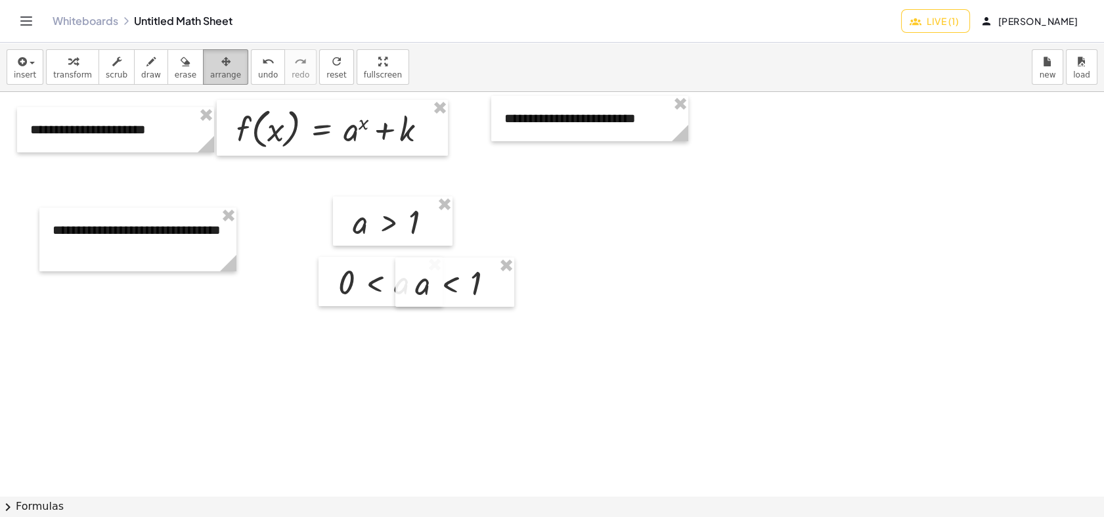
click at [211, 72] on span "arrange" at bounding box center [225, 74] width 31 height 9
drag, startPoint x: 402, startPoint y: 220, endPoint x: 866, endPoint y: 252, distance: 465.2
click at [866, 252] on div at bounding box center [855, 253] width 119 height 50
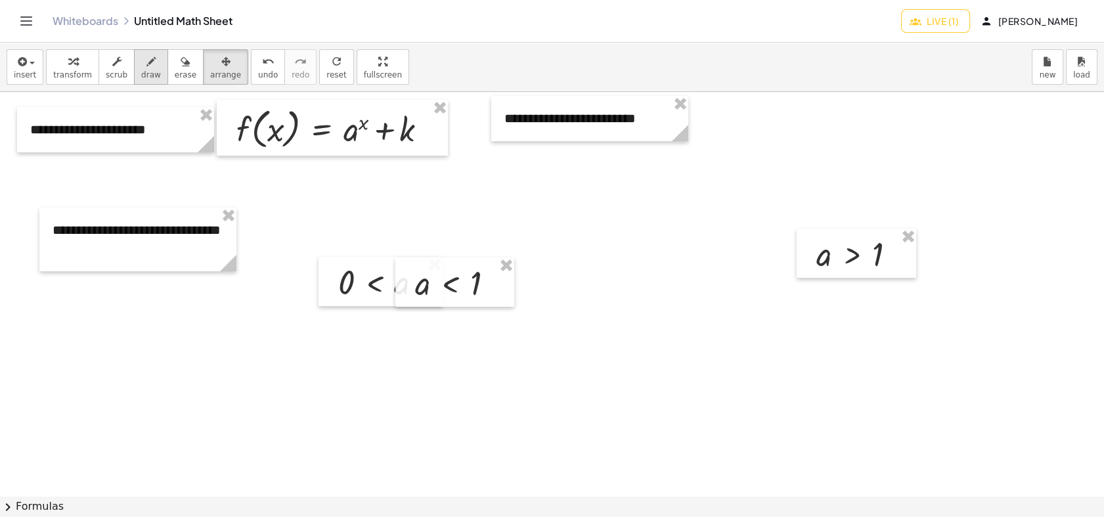
click at [141, 78] on span "draw" at bounding box center [151, 74] width 20 height 9
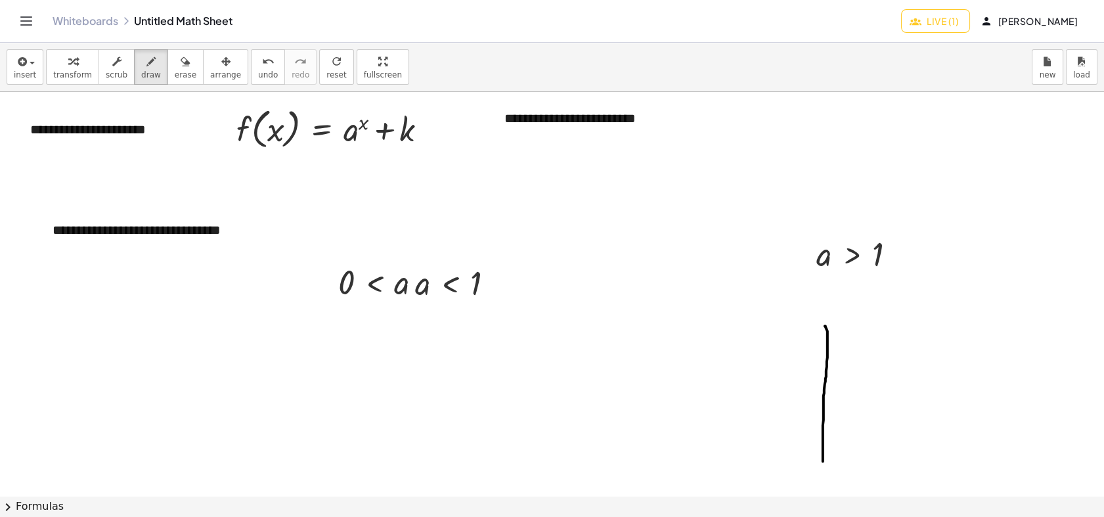
drag, startPoint x: 825, startPoint y: 326, endPoint x: 823, endPoint y: 461, distance: 135.2
click at [823, 461] on div at bounding box center [552, 495] width 1104 height 807
drag, startPoint x: 744, startPoint y: 397, endPoint x: 954, endPoint y: 395, distance: 209.4
click at [954, 395] on div at bounding box center [552, 495] width 1104 height 807
drag, startPoint x: 741, startPoint y: 385, endPoint x: 873, endPoint y: 353, distance: 135.8
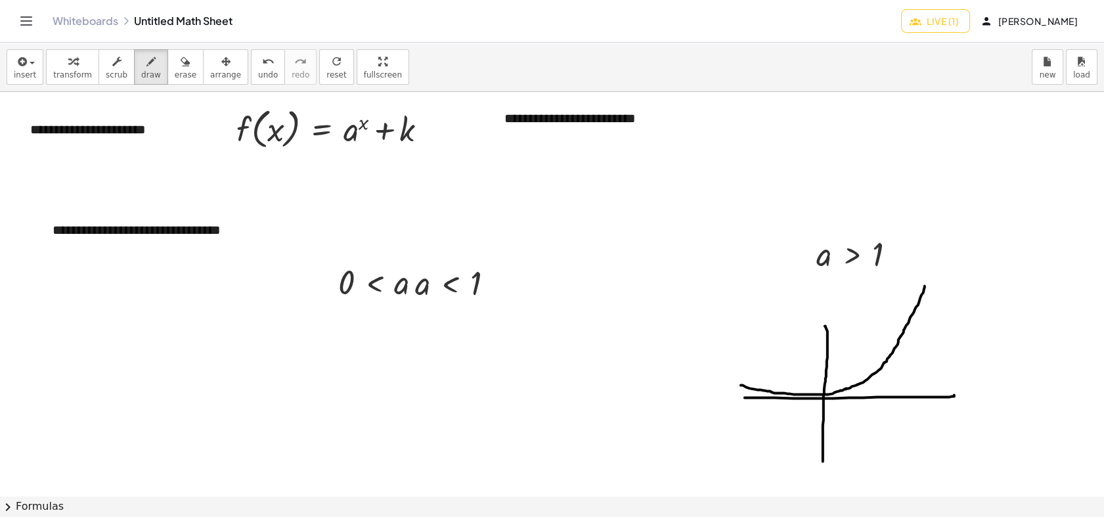
click at [924, 285] on div at bounding box center [552, 495] width 1104 height 807
click at [24, 79] on span "insert" at bounding box center [25, 74] width 22 height 9
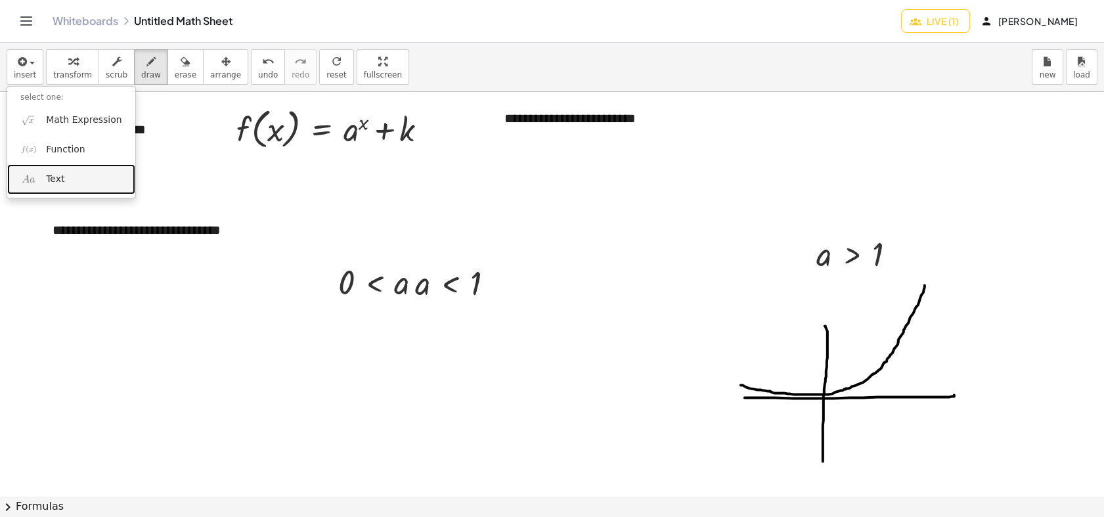
click at [52, 177] on span "Text" at bounding box center [55, 179] width 18 height 13
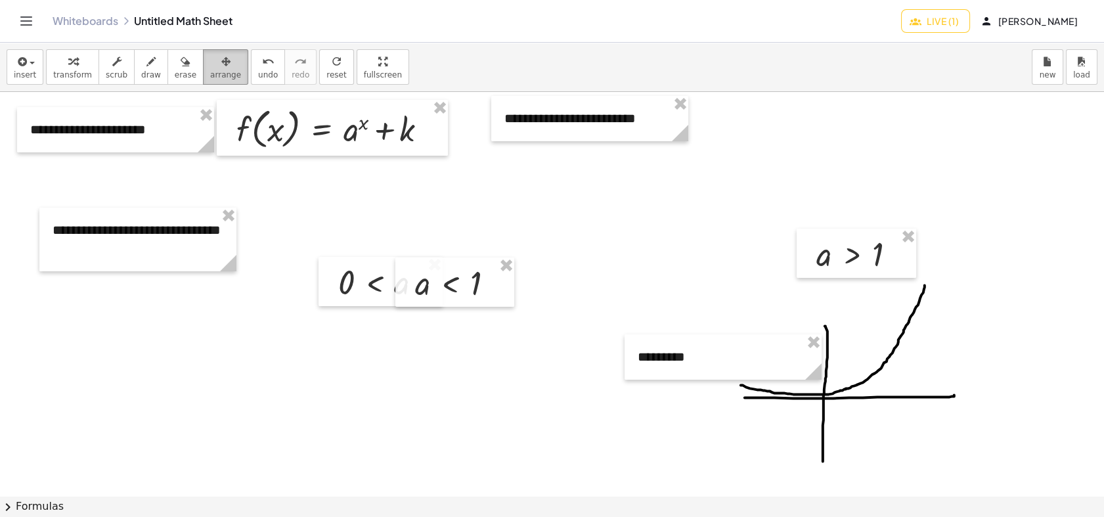
click at [215, 56] on div "button" at bounding box center [225, 61] width 31 height 16
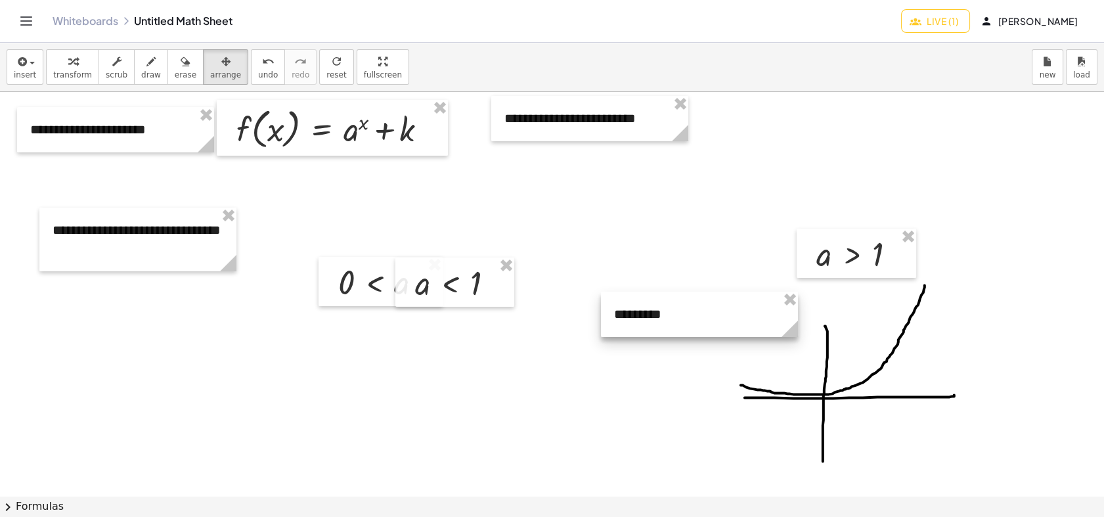
drag, startPoint x: 676, startPoint y: 344, endPoint x: 653, endPoint y: 301, distance: 48.8
click at [653, 301] on div at bounding box center [699, 313] width 197 height 45
click at [634, 356] on div at bounding box center [552, 495] width 1104 height 807
click at [204, 84] on div "insert select one: Math Expression Function Text transform scrub draw erase arr…" at bounding box center [552, 67] width 1104 height 49
click at [204, 81] on button "arrange" at bounding box center [225, 66] width 45 height 35
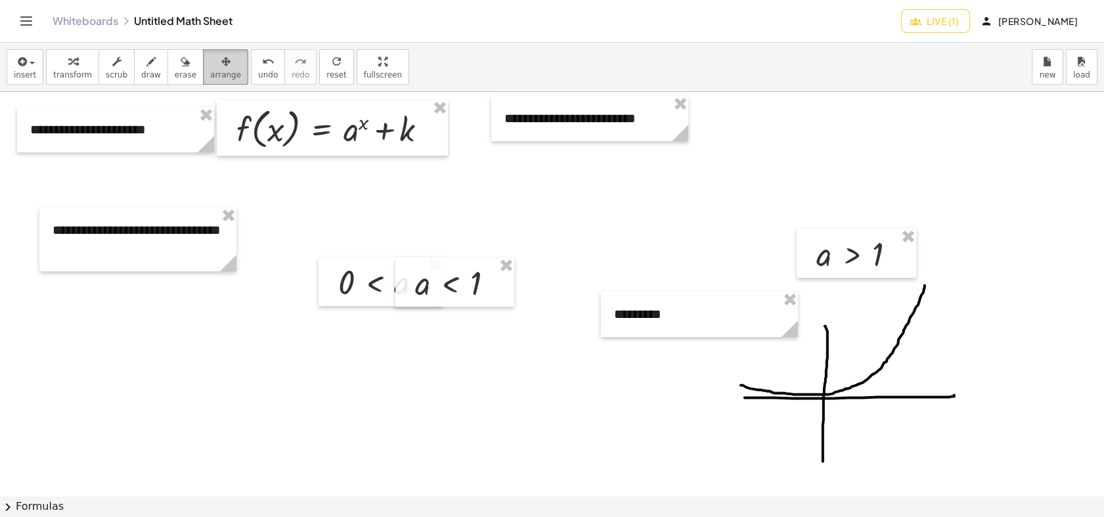
click at [221, 56] on icon "button" at bounding box center [225, 62] width 9 height 16
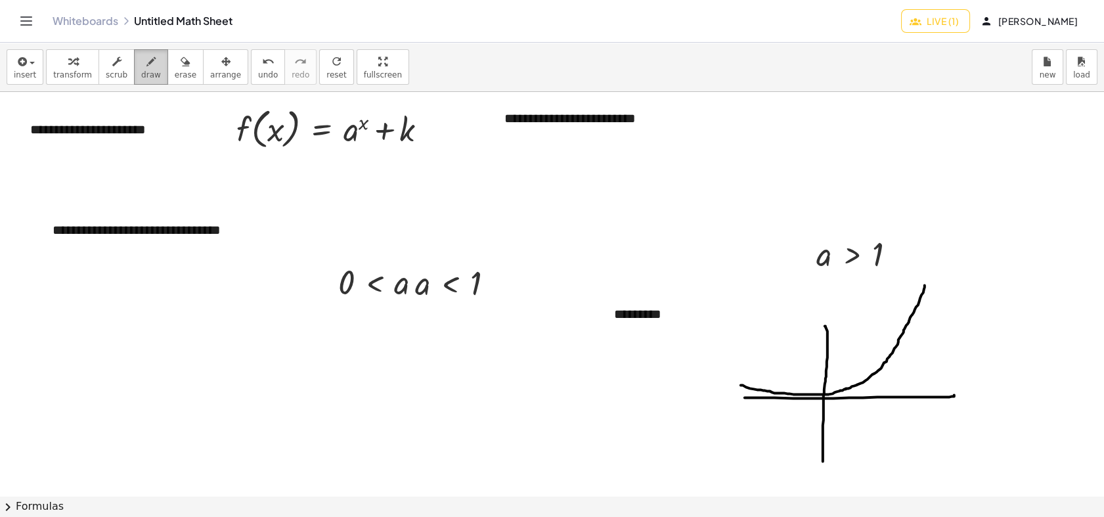
click at [141, 77] on span "draw" at bounding box center [151, 74] width 20 height 9
click at [210, 67] on div "button" at bounding box center [225, 61] width 31 height 16
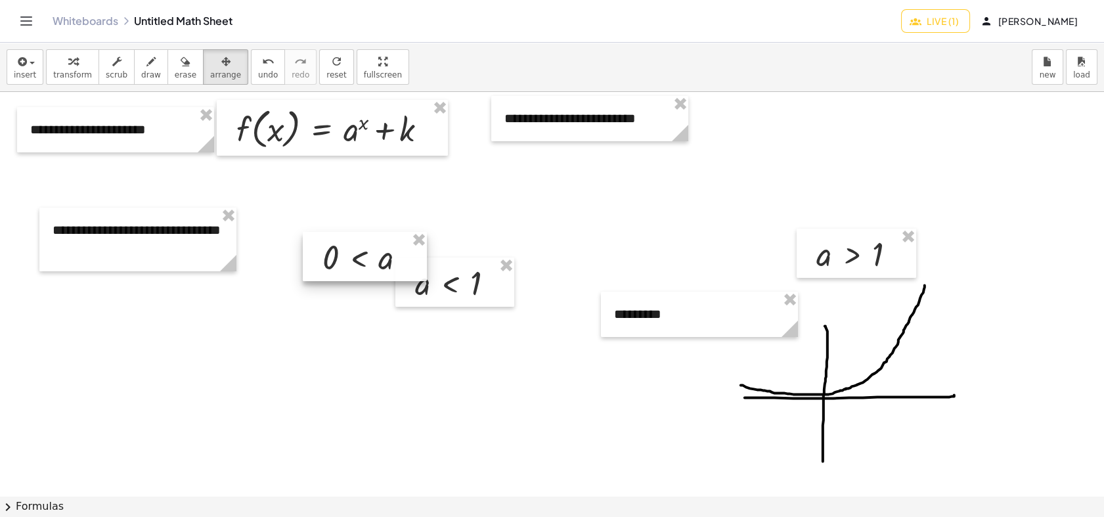
drag, startPoint x: 368, startPoint y: 293, endPoint x: 352, endPoint y: 268, distance: 29.5
click at [352, 268] on div at bounding box center [365, 257] width 124 height 50
drag, startPoint x: 440, startPoint y: 284, endPoint x: 417, endPoint y: 259, distance: 33.9
click at [417, 259] on div at bounding box center [432, 255] width 119 height 50
click at [141, 75] on span "draw" at bounding box center [151, 74] width 20 height 9
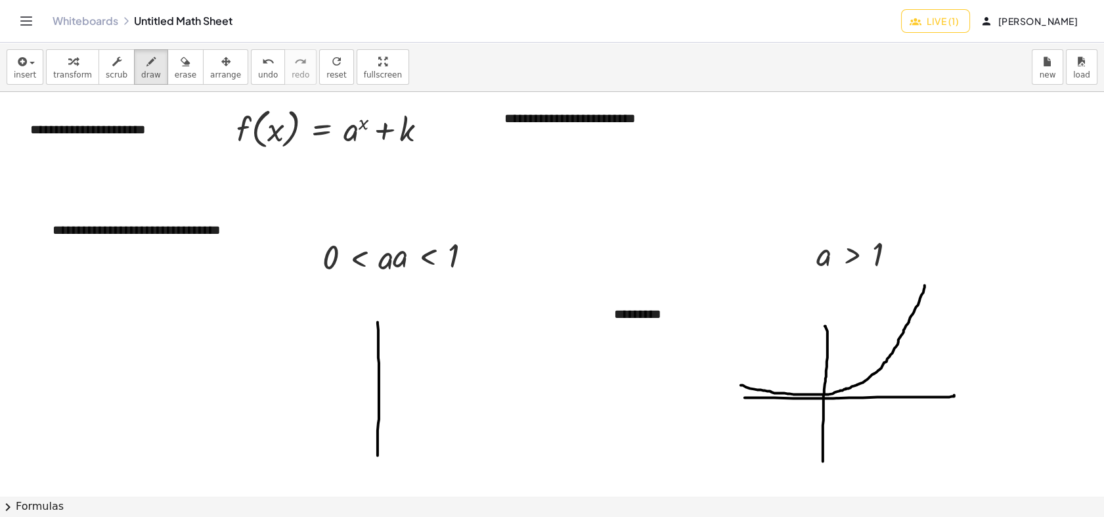
drag, startPoint x: 377, startPoint y: 322, endPoint x: 377, endPoint y: 462, distance: 140.5
click at [377, 462] on div at bounding box center [552, 495] width 1104 height 807
drag, startPoint x: 271, startPoint y: 394, endPoint x: 339, endPoint y: 343, distance: 84.9
click at [484, 405] on div at bounding box center [552, 495] width 1104 height 807
drag, startPoint x: 289, startPoint y: 315, endPoint x: 473, endPoint y: 398, distance: 201.8
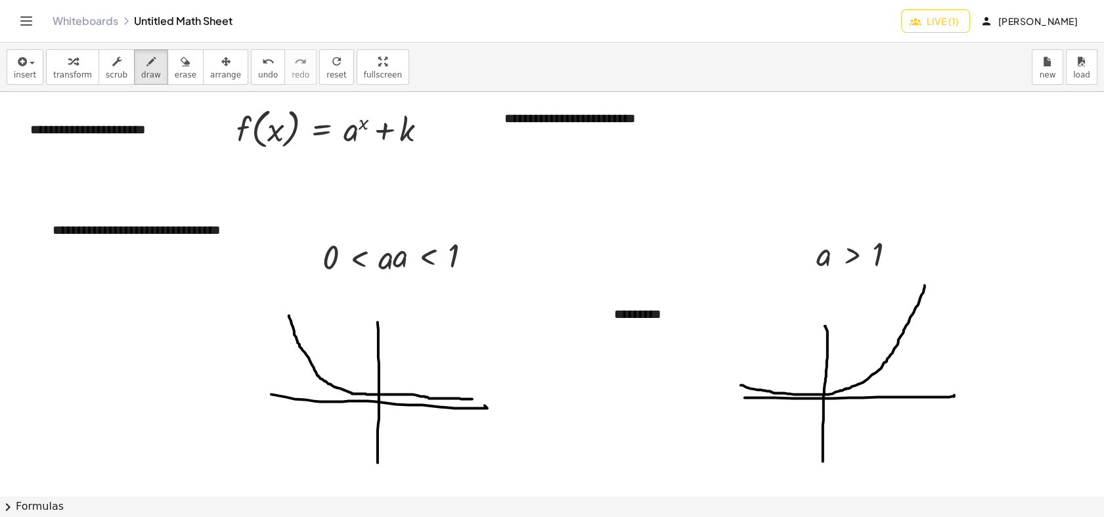
click at [473, 398] on div at bounding box center [552, 495] width 1104 height 807
click at [30, 77] on span "insert" at bounding box center [25, 74] width 22 height 9
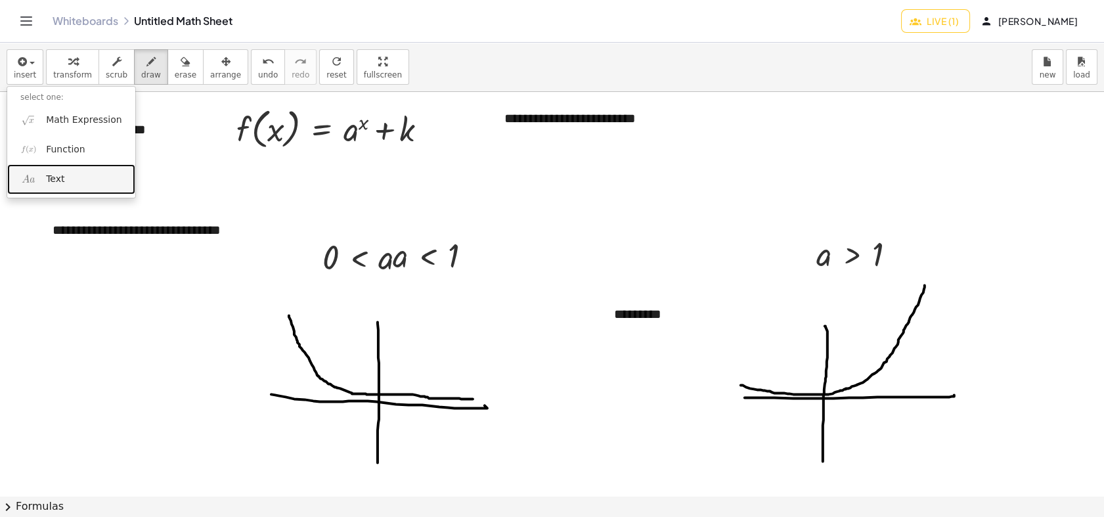
drag, startPoint x: 62, startPoint y: 184, endPoint x: 145, endPoint y: 223, distance: 92.2
click at [62, 184] on span "Text" at bounding box center [55, 179] width 18 height 13
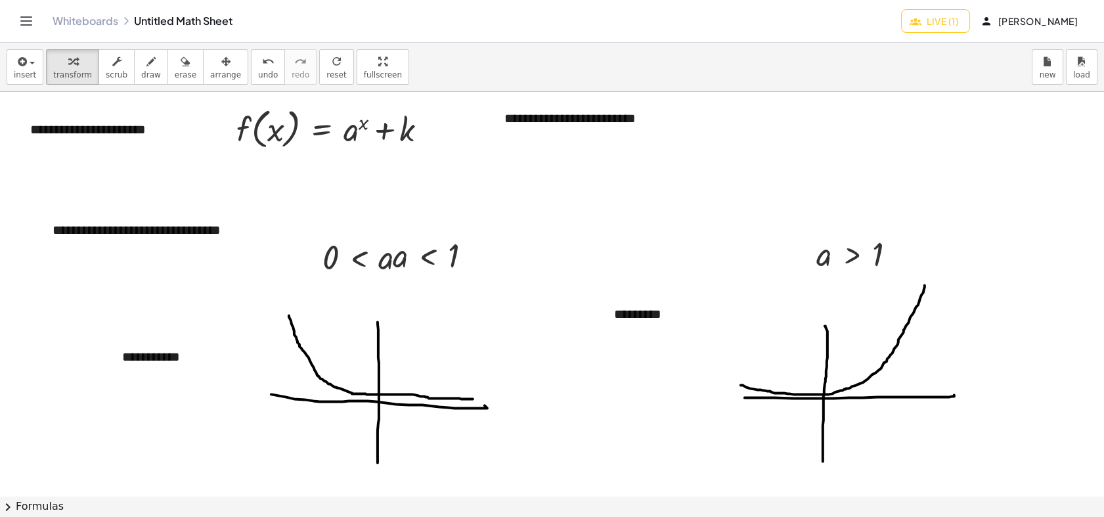
click at [202, 450] on div at bounding box center [552, 495] width 1104 height 807
click at [196, 352] on div "**********" at bounding box center [207, 356] width 197 height 45
drag, startPoint x: 213, startPoint y: 69, endPoint x: 193, endPoint y: 176, distance: 108.9
click at [212, 70] on span "arrange" at bounding box center [225, 74] width 31 height 9
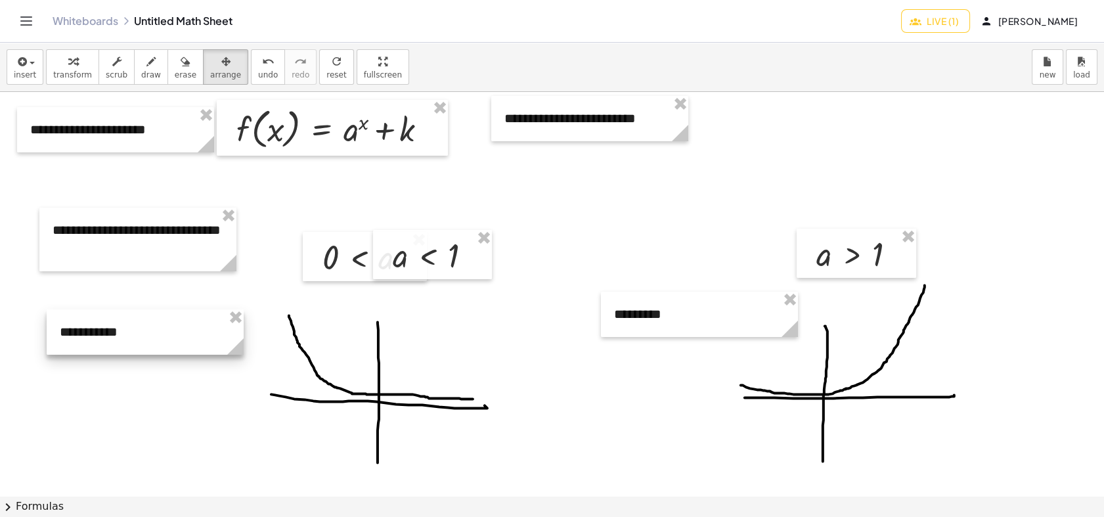
drag, startPoint x: 203, startPoint y: 354, endPoint x: 145, endPoint y: 332, distance: 61.9
click at [144, 332] on div at bounding box center [145, 331] width 197 height 45
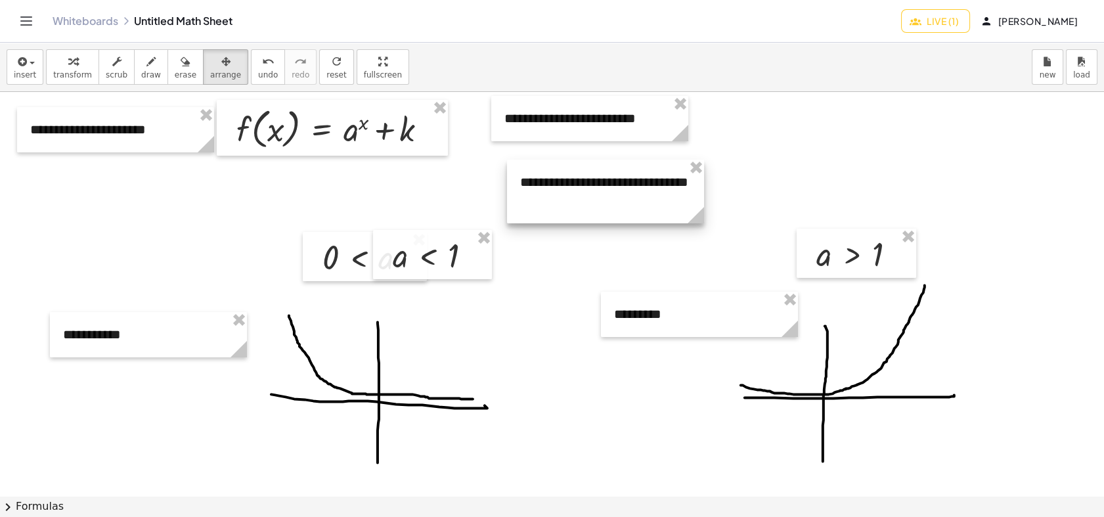
drag, startPoint x: 200, startPoint y: 253, endPoint x: 667, endPoint y: 205, distance: 469.2
click at [667, 205] on div at bounding box center [605, 192] width 197 height 64
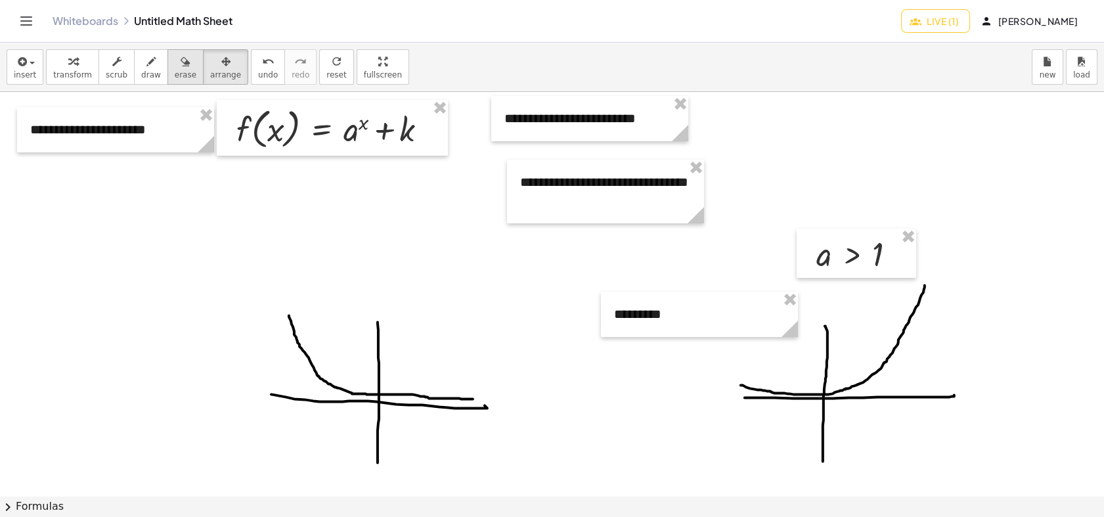
click at [181, 65] on icon "button" at bounding box center [185, 62] width 9 height 16
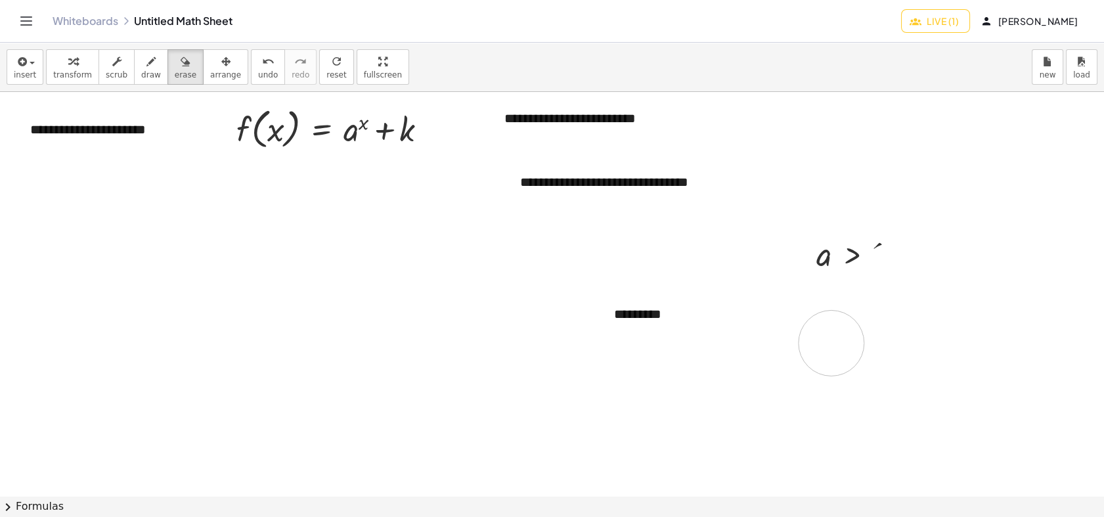
drag, startPoint x: 381, startPoint y: 392, endPoint x: 475, endPoint y: 285, distance: 142.3
click at [666, 319] on div at bounding box center [552, 495] width 1104 height 807
click at [221, 64] on icon "button" at bounding box center [225, 62] width 9 height 16
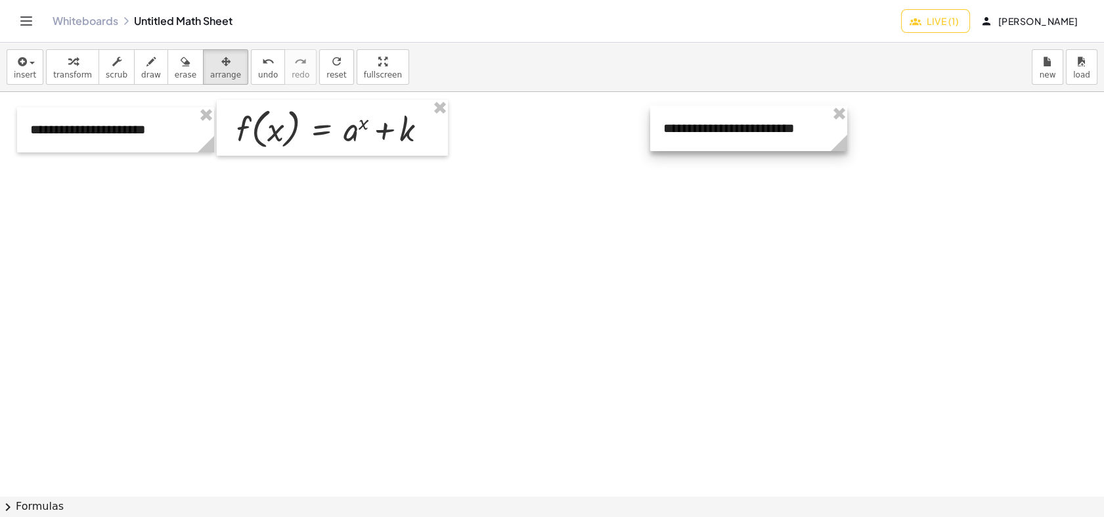
drag, startPoint x: 599, startPoint y: 115, endPoint x: 721, endPoint y: 121, distance: 122.9
click at [721, 121] on div at bounding box center [748, 128] width 197 height 45
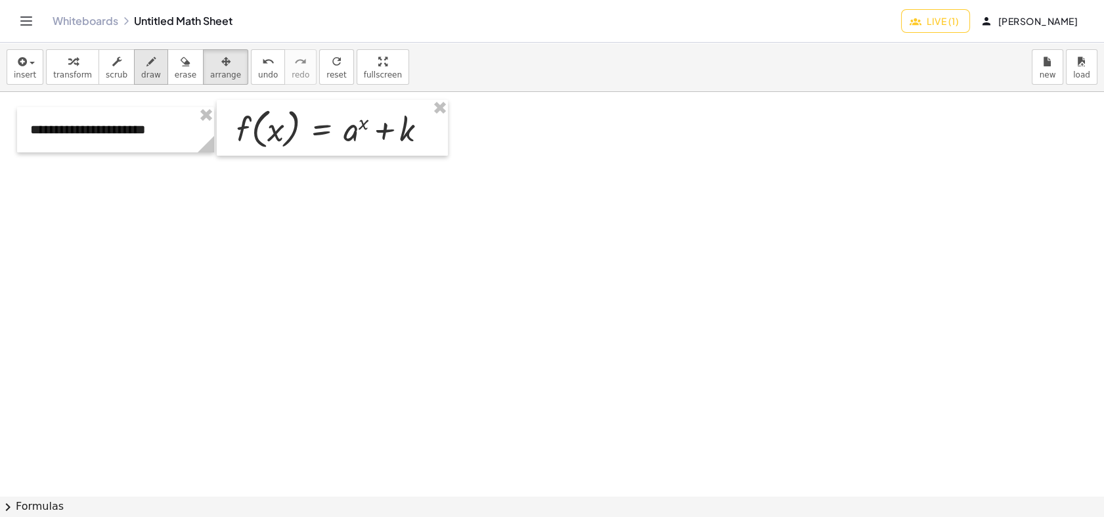
click at [146, 67] on icon "button" at bounding box center [150, 62] width 9 height 16
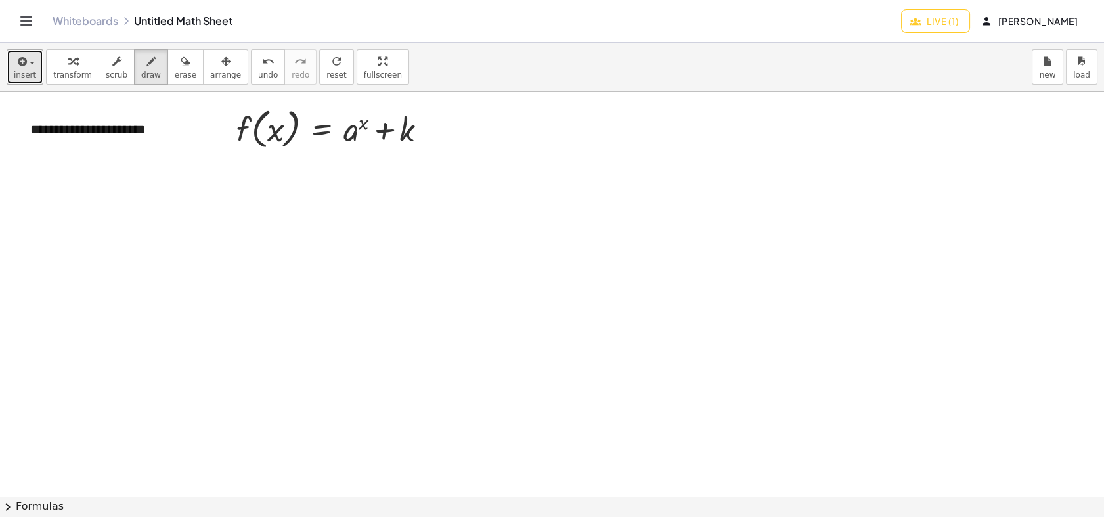
click at [20, 77] on span "insert" at bounding box center [25, 74] width 22 height 9
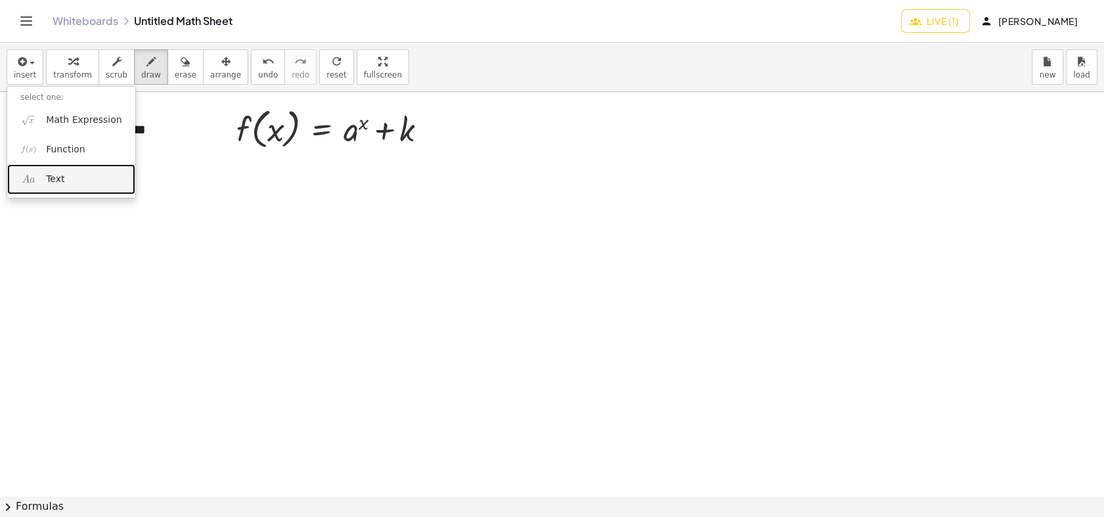
click at [51, 174] on span "Text" at bounding box center [55, 179] width 18 height 13
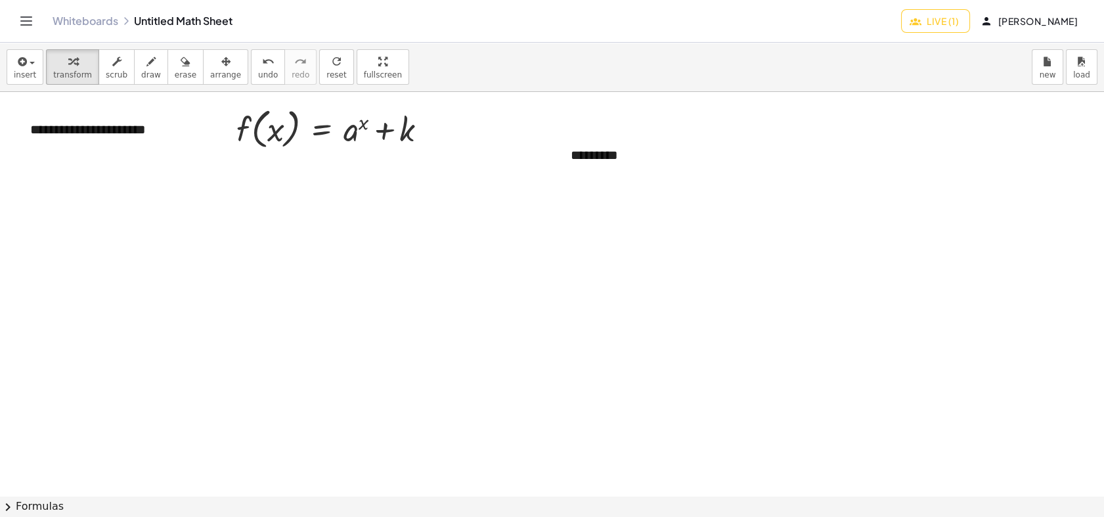
click at [472, 268] on div at bounding box center [552, 495] width 1104 height 807
click at [685, 160] on div "*********" at bounding box center [655, 155] width 197 height 45
click at [221, 63] on icon "button" at bounding box center [225, 62] width 9 height 16
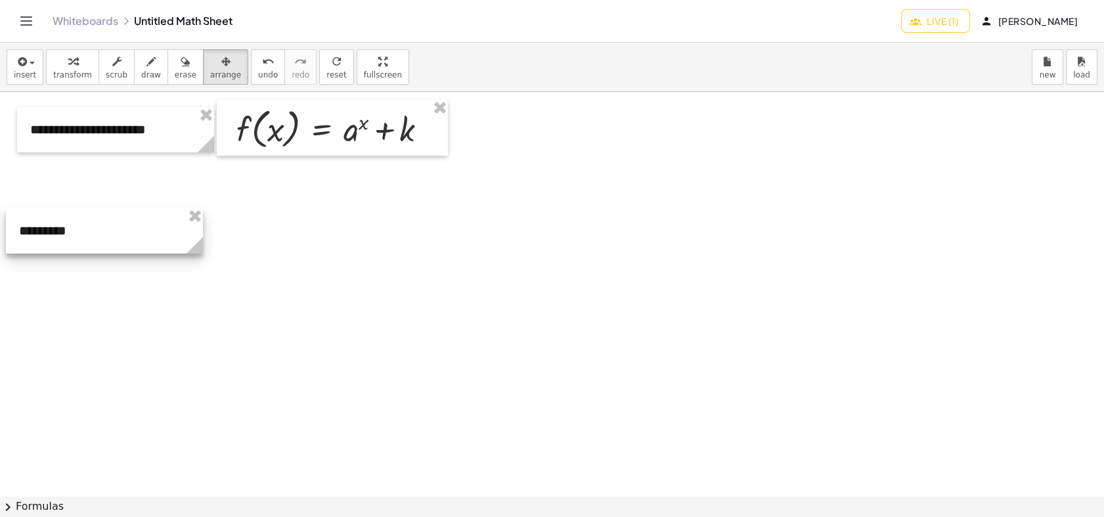
drag, startPoint x: 603, startPoint y: 145, endPoint x: 61, endPoint y: 199, distance: 544.2
click at [60, 221] on div at bounding box center [104, 230] width 197 height 45
click at [141, 74] on span "draw" at bounding box center [151, 74] width 20 height 9
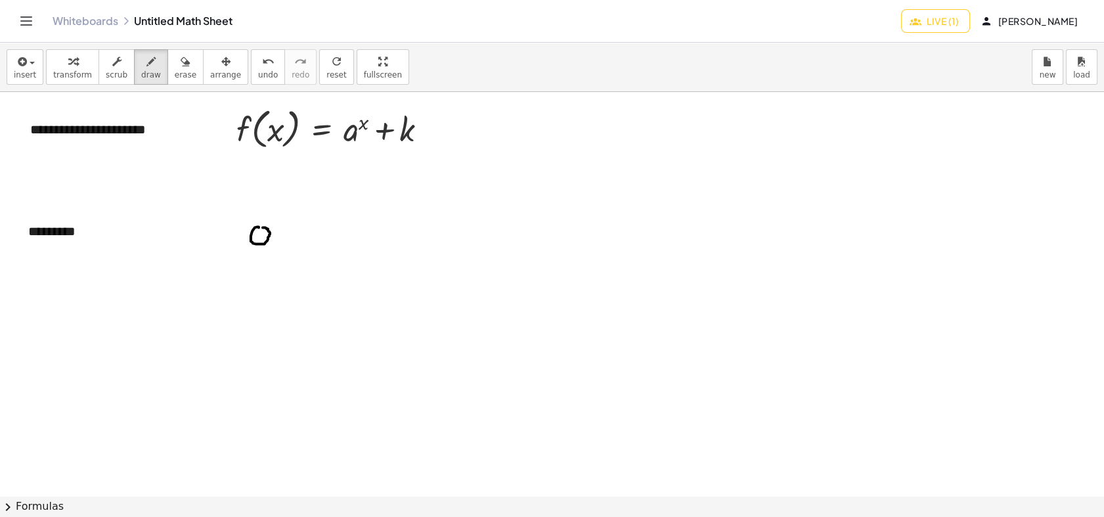
click at [261, 227] on div at bounding box center [552, 495] width 1104 height 807
drag, startPoint x: 268, startPoint y: 226, endPoint x: 271, endPoint y: 247, distance: 21.9
click at [271, 247] on div at bounding box center [552, 495] width 1104 height 807
drag, startPoint x: 286, startPoint y: 223, endPoint x: 291, endPoint y: 249, distance: 27.4
click at [291, 249] on div at bounding box center [552, 495] width 1104 height 807
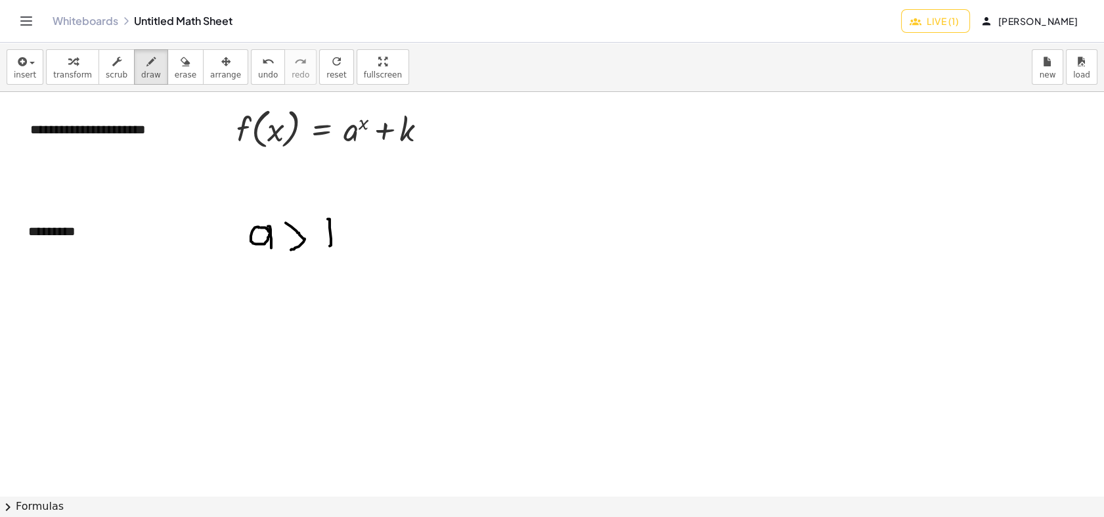
drag, startPoint x: 330, startPoint y: 246, endPoint x: 313, endPoint y: 226, distance: 25.6
click at [313, 223] on div at bounding box center [552, 495] width 1104 height 807
drag, startPoint x: 400, startPoint y: 237, endPoint x: 393, endPoint y: 243, distance: 9.3
click at [392, 255] on div at bounding box center [552, 495] width 1104 height 807
drag, startPoint x: 393, startPoint y: 242, endPoint x: 382, endPoint y: 239, distance: 11.0
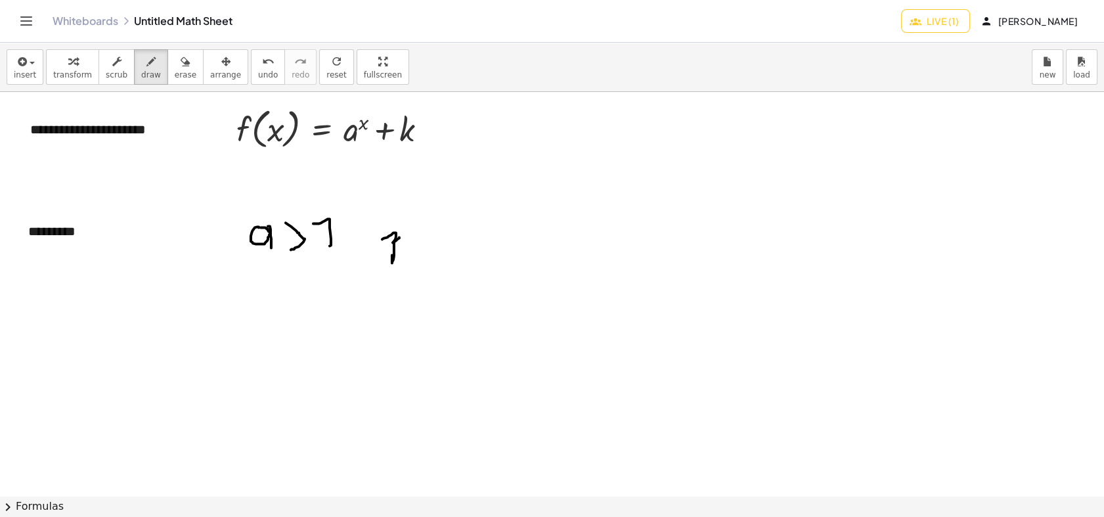
click at [382, 239] on div at bounding box center [552, 495] width 1104 height 807
drag, startPoint x: 408, startPoint y: 212, endPoint x: 410, endPoint y: 195, distance: 17.3
click at [410, 195] on div at bounding box center [552, 495] width 1104 height 807
drag, startPoint x: 406, startPoint y: 184, endPoint x: 420, endPoint y: 197, distance: 19.5
click at [420, 197] on div at bounding box center [552, 495] width 1104 height 807
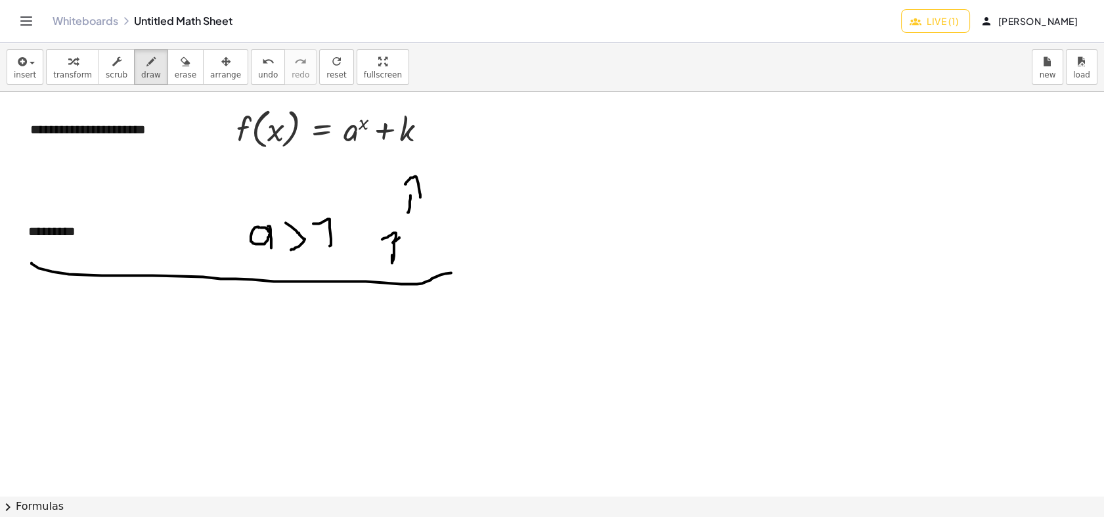
drag, startPoint x: 32, startPoint y: 263, endPoint x: 455, endPoint y: 268, distance: 423.4
click at [457, 268] on div at bounding box center [552, 495] width 1104 height 807
click at [11, 62] on button "insert" at bounding box center [25, 66] width 37 height 35
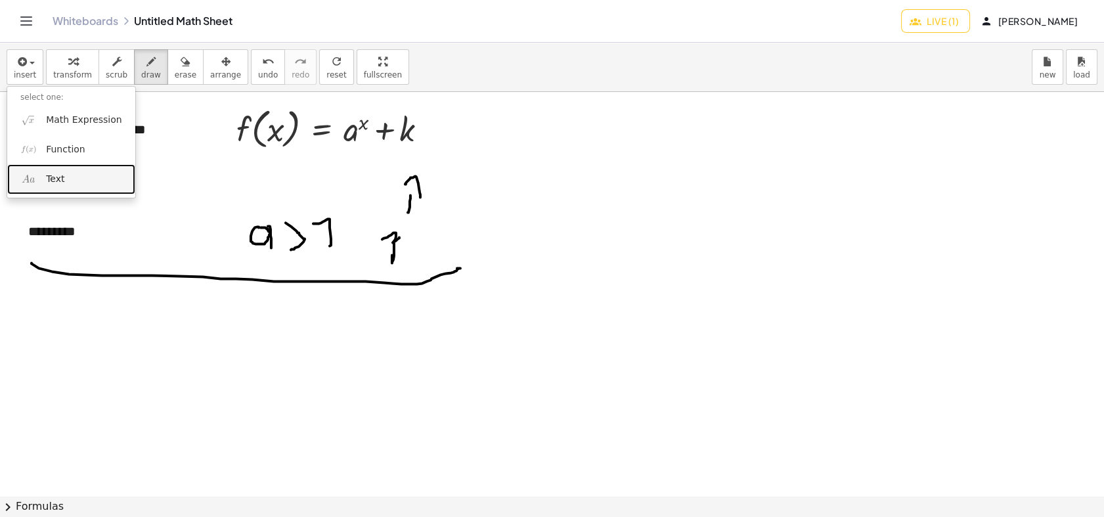
click at [68, 175] on link "Text" at bounding box center [71, 179] width 128 height 30
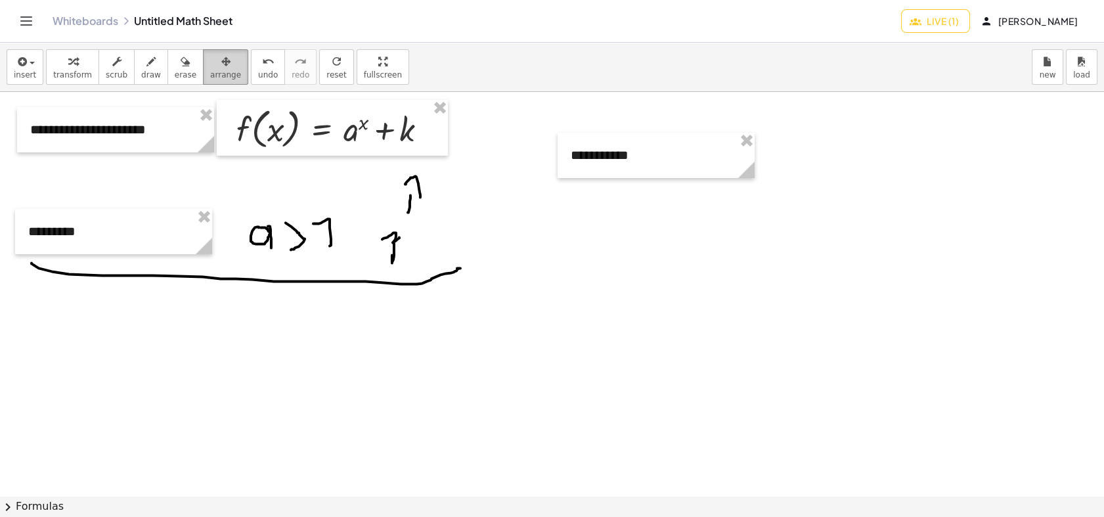
click at [210, 79] on span "arrange" at bounding box center [225, 74] width 31 height 9
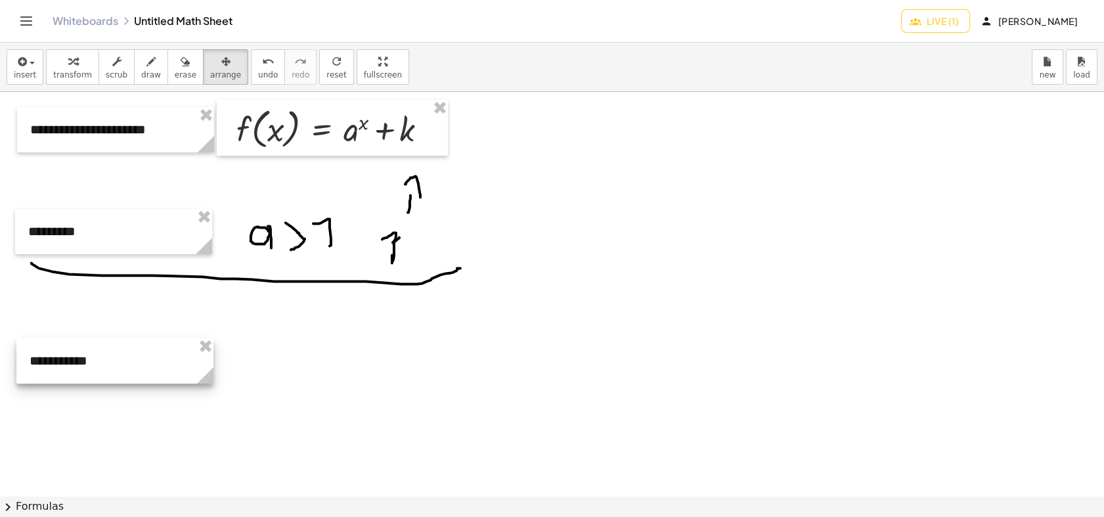
drag, startPoint x: 599, startPoint y: 163, endPoint x: 88, endPoint y: 209, distance: 512.8
click at [83, 360] on div at bounding box center [114, 360] width 197 height 45
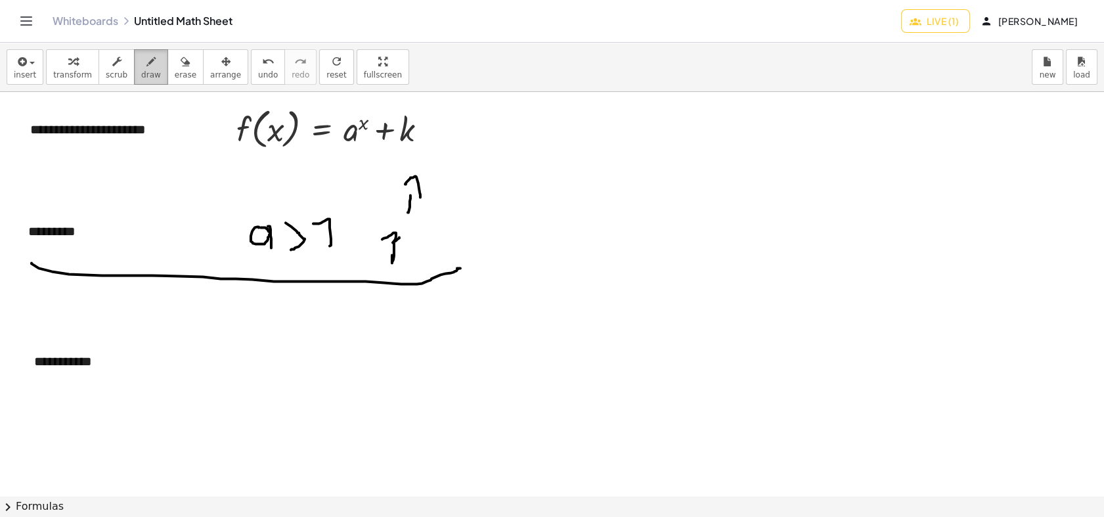
click at [134, 79] on button "draw" at bounding box center [151, 66] width 34 height 35
click at [257, 355] on div at bounding box center [552, 495] width 1104 height 807
drag, startPoint x: 291, startPoint y: 364, endPoint x: 303, endPoint y: 364, distance: 12.5
click at [303, 364] on div at bounding box center [552, 495] width 1104 height 807
click at [345, 361] on div at bounding box center [552, 495] width 1104 height 807
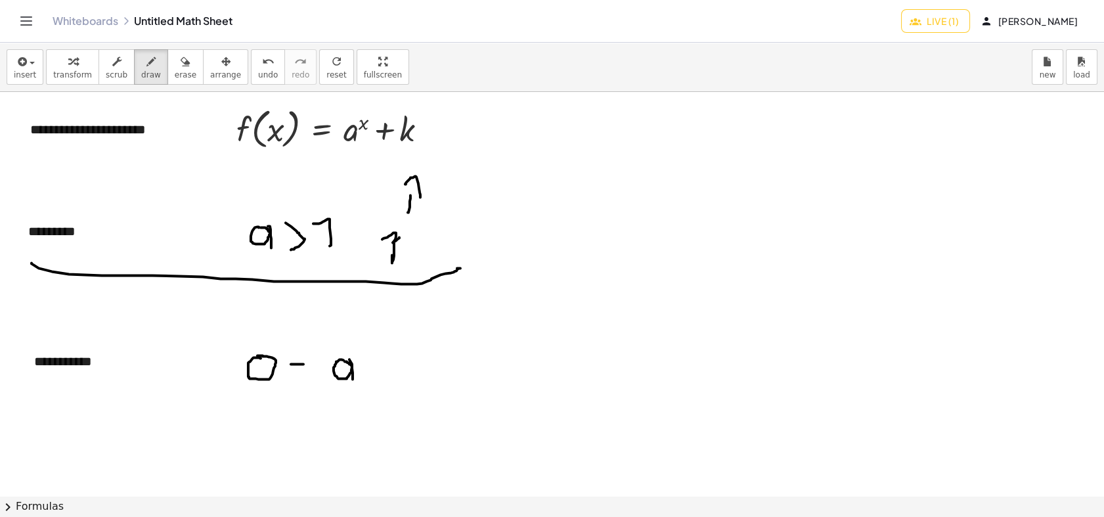
click at [353, 379] on div at bounding box center [552, 495] width 1104 height 807
drag, startPoint x: 377, startPoint y: 362, endPoint x: 391, endPoint y: 367, distance: 14.1
click at [391, 367] on div at bounding box center [552, 495] width 1104 height 807
click at [421, 375] on div at bounding box center [552, 495] width 1104 height 807
drag, startPoint x: 301, startPoint y: 303, endPoint x: 313, endPoint y: 322, distance: 22.8
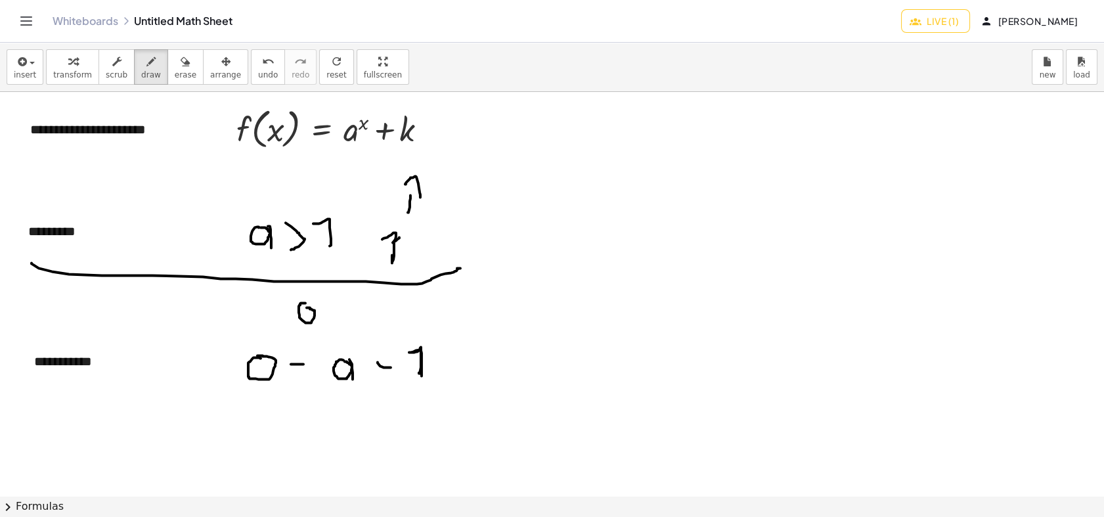
click at [305, 307] on div at bounding box center [552, 495] width 1104 height 807
click at [320, 326] on div at bounding box center [552, 495] width 1104 height 807
drag, startPoint x: 333, startPoint y: 307, endPoint x: 316, endPoint y: 332, distance: 30.8
click at [330, 324] on div at bounding box center [552, 495] width 1104 height 807
drag, startPoint x: 372, startPoint y: 314, endPoint x: 383, endPoint y: 311, distance: 12.1
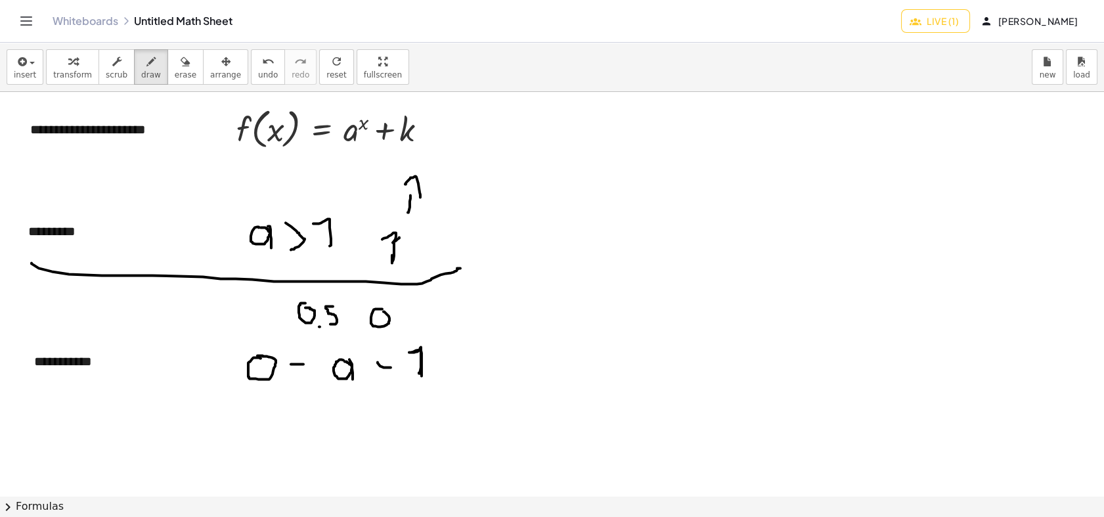
click at [383, 311] on div at bounding box center [552, 495] width 1104 height 807
click at [390, 328] on div at bounding box center [552, 495] width 1104 height 807
drag, startPoint x: 397, startPoint y: 310, endPoint x: 403, endPoint y: 326, distance: 17.4
click at [403, 326] on div at bounding box center [552, 495] width 1104 height 807
drag, startPoint x: 398, startPoint y: 311, endPoint x: 385, endPoint y: 314, distance: 13.4
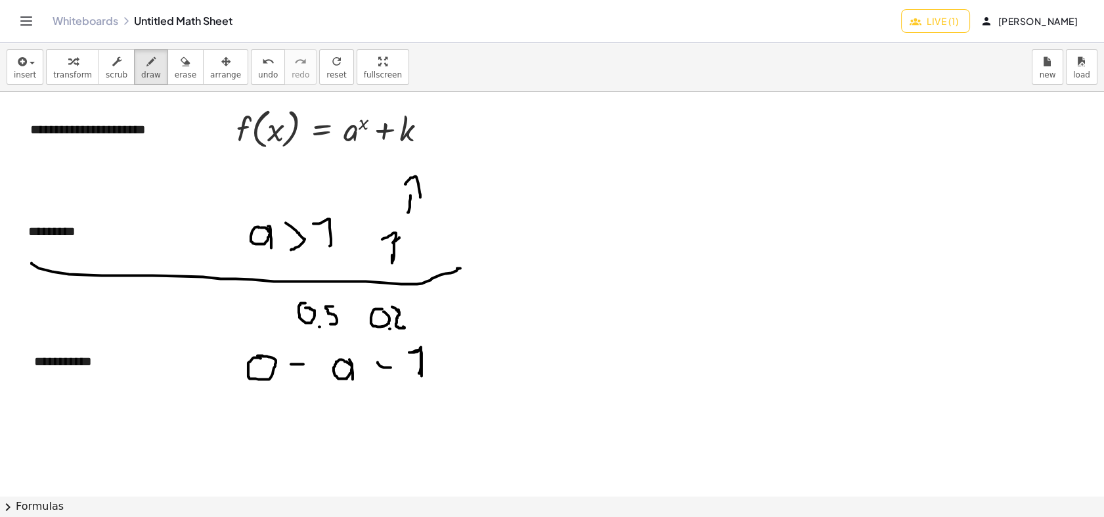
click at [389, 307] on div at bounding box center [552, 495] width 1104 height 807
drag, startPoint x: 509, startPoint y: 189, endPoint x: 513, endPoint y: 247, distance: 58.6
click at [513, 247] on div at bounding box center [552, 495] width 1104 height 807
drag, startPoint x: 496, startPoint y: 213, endPoint x: 588, endPoint y: 215, distance: 91.3
click at [588, 215] on div at bounding box center [552, 495] width 1104 height 807
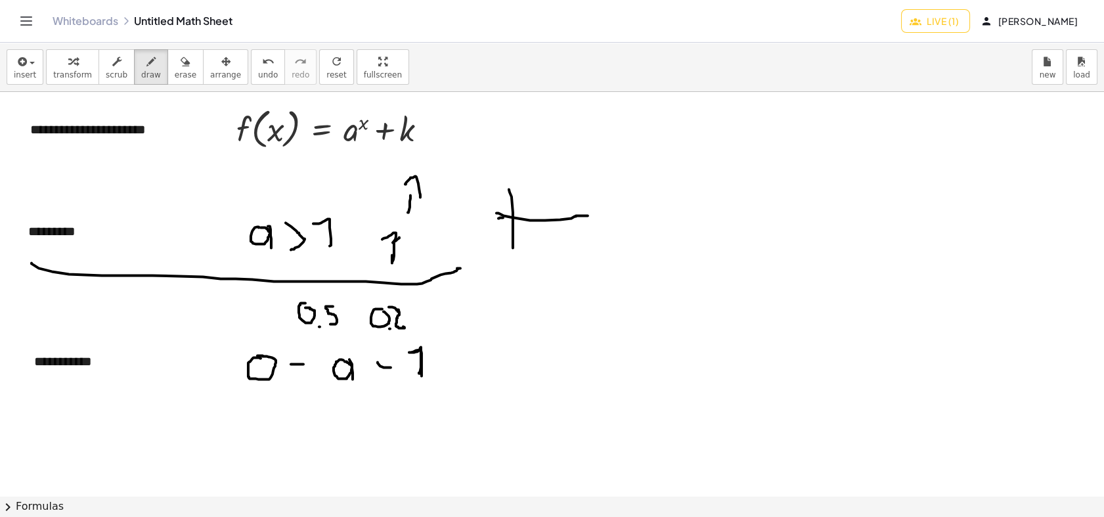
click at [496, 218] on div at bounding box center [552, 495] width 1104 height 807
click at [177, 68] on button "erase" at bounding box center [185, 66] width 36 height 35
drag, startPoint x: 496, startPoint y: 185, endPoint x: 478, endPoint y: 174, distance: 20.9
click at [537, 209] on div at bounding box center [552, 495] width 1104 height 807
click at [146, 66] on icon "button" at bounding box center [150, 62] width 9 height 16
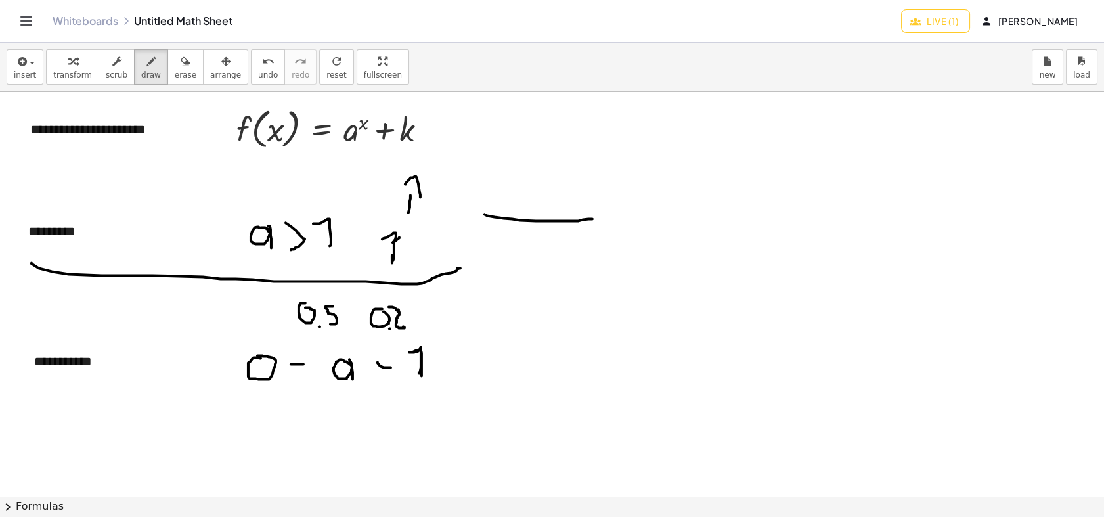
drag, startPoint x: 484, startPoint y: 214, endPoint x: 575, endPoint y: 205, distance: 91.1
click at [599, 213] on div at bounding box center [552, 495] width 1104 height 807
drag, startPoint x: 542, startPoint y: 226, endPoint x: 542, endPoint y: 251, distance: 25.0
click at [542, 251] on div at bounding box center [552, 495] width 1104 height 807
drag, startPoint x: 490, startPoint y: 205, endPoint x: 605, endPoint y: 154, distance: 125.4
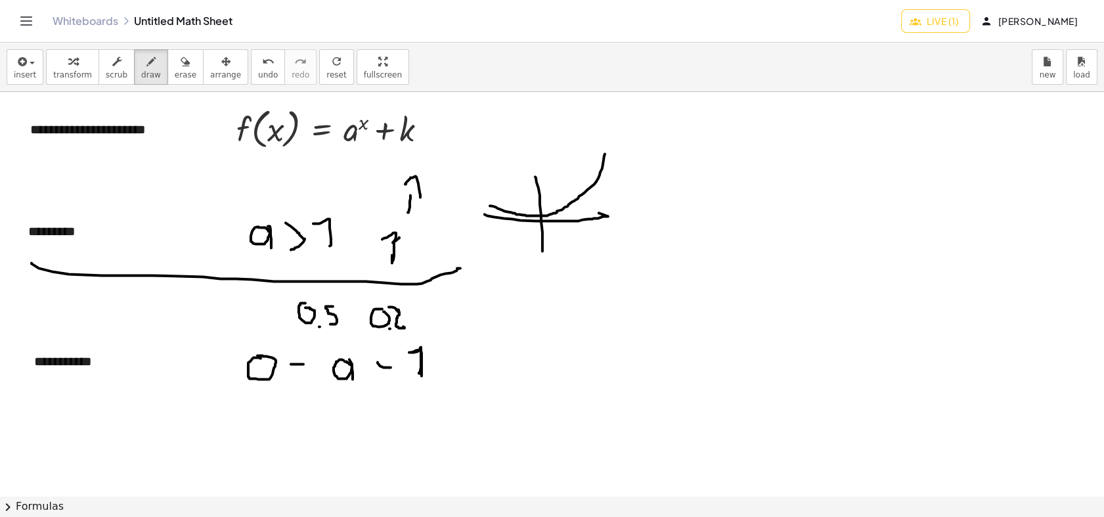
click at [605, 154] on div at bounding box center [552, 495] width 1104 height 807
drag, startPoint x: 541, startPoint y: 307, endPoint x: 525, endPoint y: 341, distance: 37.9
click at [534, 362] on div at bounding box center [552, 495] width 1104 height 807
drag, startPoint x: 521, startPoint y: 336, endPoint x: 569, endPoint y: 333, distance: 48.0
click at [574, 335] on div at bounding box center [552, 495] width 1104 height 807
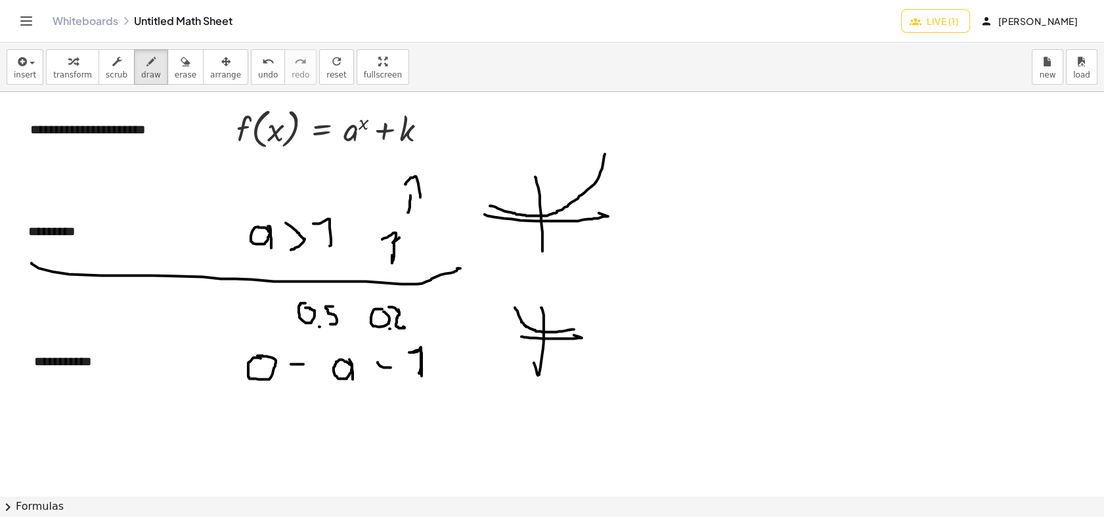
drag, startPoint x: 515, startPoint y: 307, endPoint x: 574, endPoint y: 329, distance: 62.9
click at [574, 329] on div at bounding box center [552, 495] width 1104 height 807
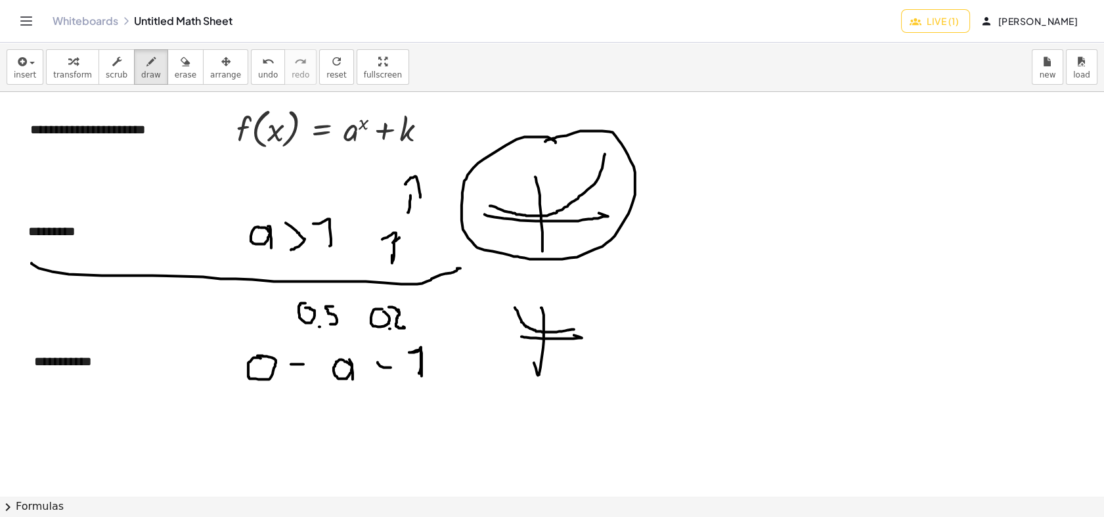
drag, startPoint x: 541, startPoint y: 137, endPoint x: 540, endPoint y: 173, distance: 36.8
click at [542, 142] on div at bounding box center [552, 495] width 1104 height 807
drag, startPoint x: 533, startPoint y: 286, endPoint x: 498, endPoint y: 305, distance: 39.3
click at [502, 293] on div at bounding box center [552, 495] width 1104 height 807
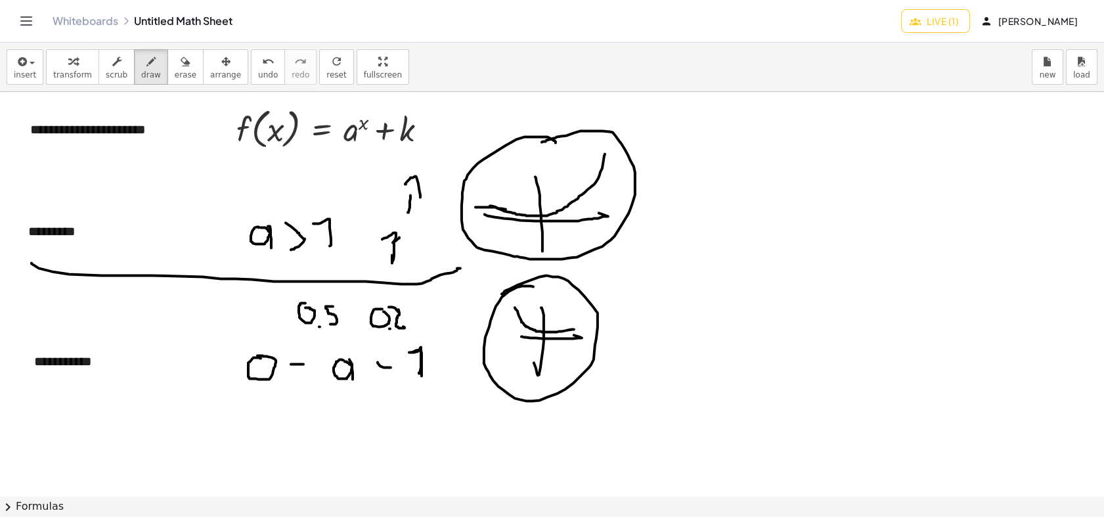
drag, startPoint x: 476, startPoint y: 207, endPoint x: 505, endPoint y: 209, distance: 29.6
click at [505, 209] on div at bounding box center [552, 495] width 1104 height 807
drag, startPoint x: 472, startPoint y: 210, endPoint x: 532, endPoint y: 213, distance: 60.5
click at [532, 213] on div at bounding box center [552, 495] width 1104 height 807
click at [182, 74] on button "erase" at bounding box center [185, 66] width 36 height 35
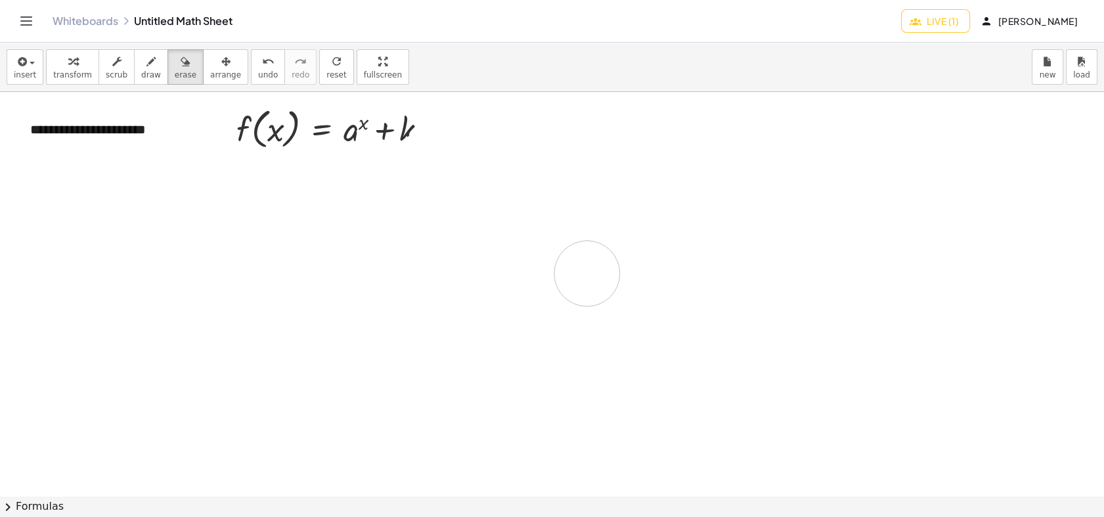
drag, startPoint x: 396, startPoint y: 218, endPoint x: 547, endPoint y: 275, distance: 162.0
click at [586, 273] on div at bounding box center [552, 495] width 1104 height 807
click at [227, 51] on div "insert select one: Math Expression Function Text transform scrub draw erase arr…" at bounding box center [552, 67] width 1104 height 49
click at [221, 63] on icon "button" at bounding box center [225, 62] width 9 height 16
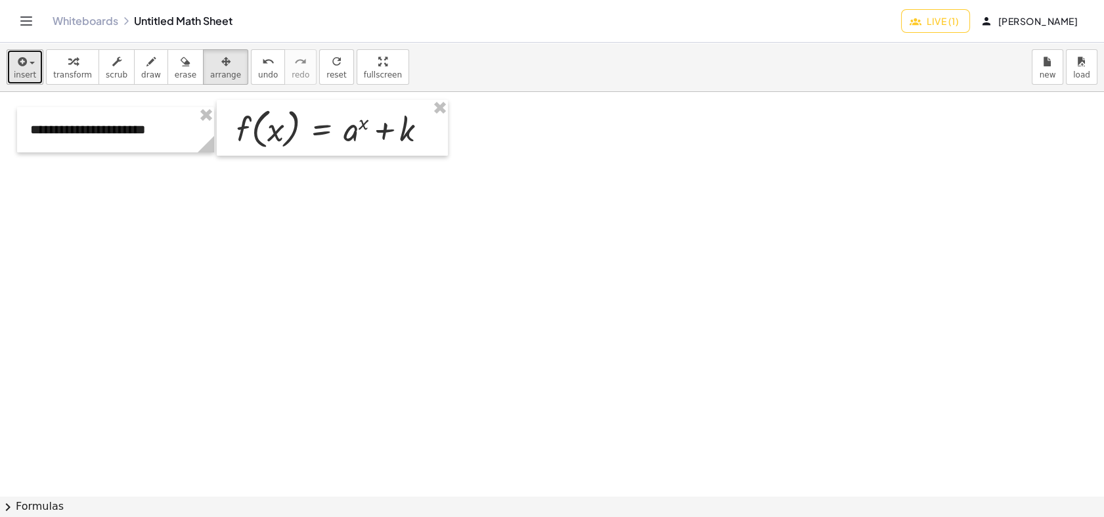
click at [21, 61] on icon "button" at bounding box center [21, 62] width 12 height 16
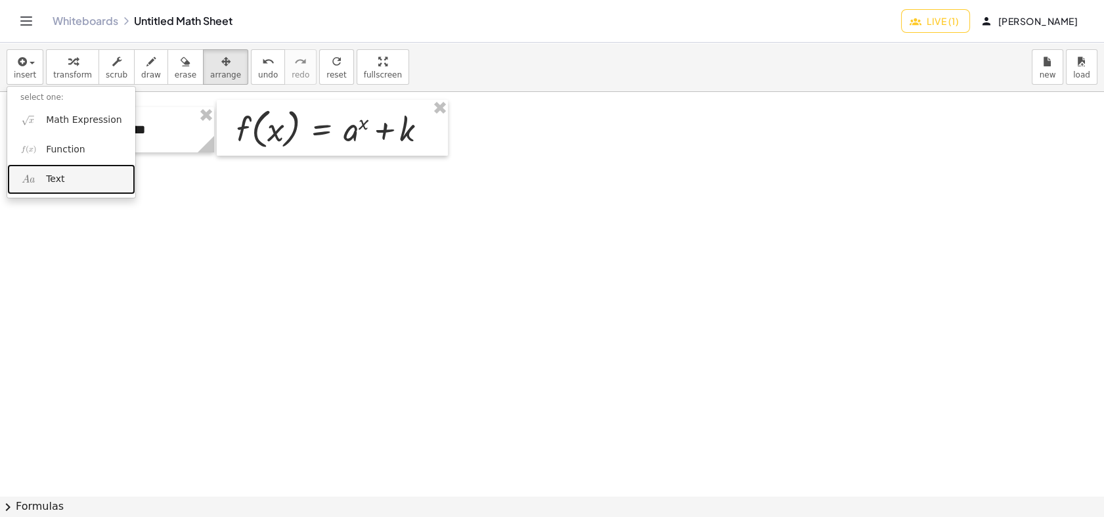
click at [62, 184] on span "Text" at bounding box center [55, 179] width 18 height 13
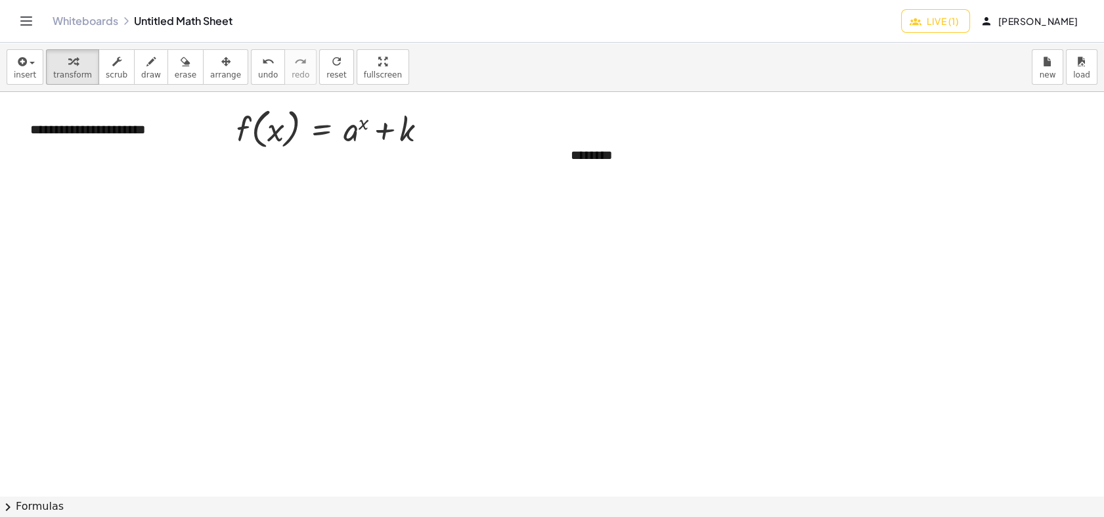
click at [444, 275] on div at bounding box center [552, 495] width 1104 height 807
click at [618, 181] on div at bounding box center [552, 495] width 1104 height 807
click at [614, 194] on div at bounding box center [552, 495] width 1104 height 807
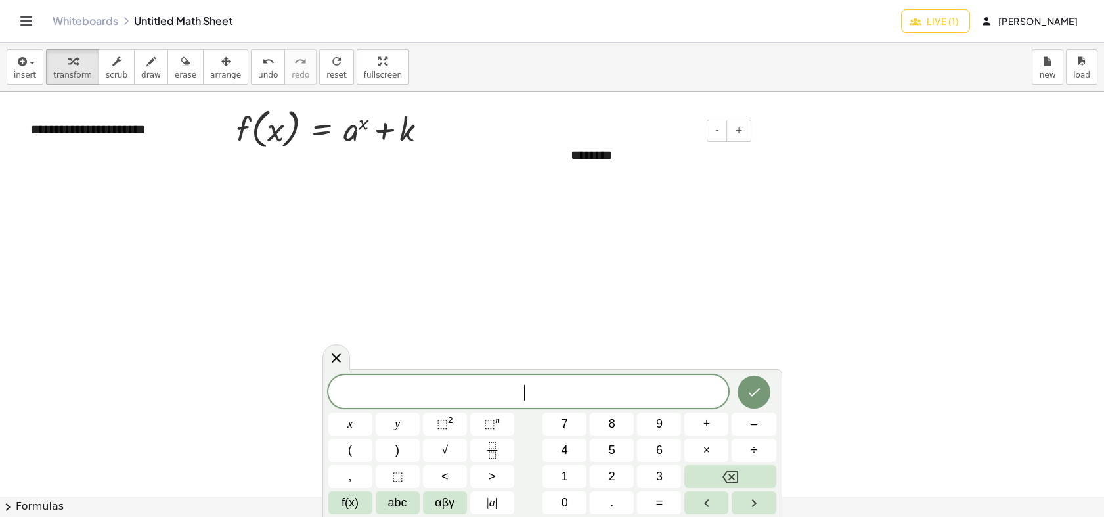
click at [638, 151] on div "********" at bounding box center [655, 155] width 197 height 45
click at [600, 265] on div at bounding box center [552, 495] width 1104 height 807
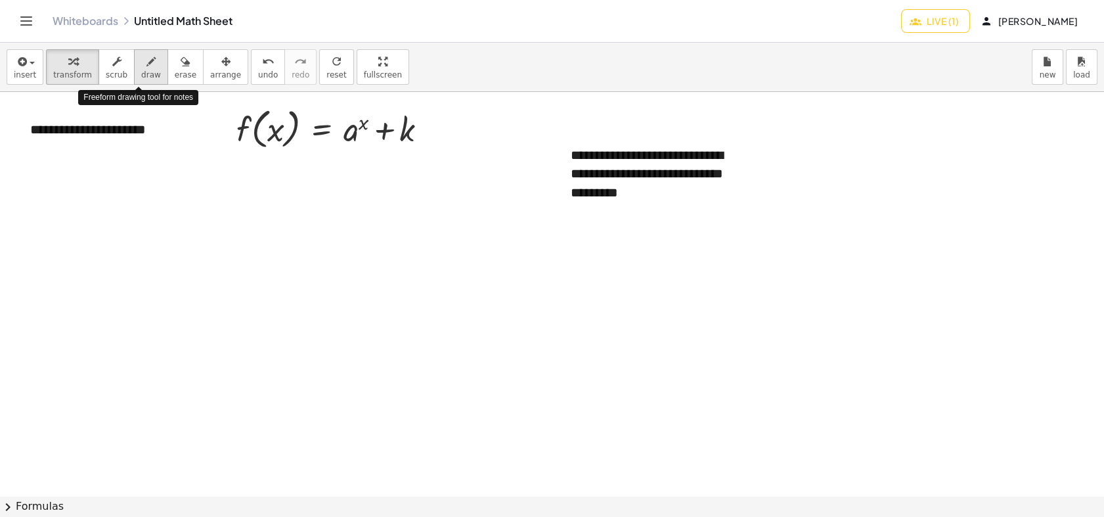
click at [144, 78] on span "draw" at bounding box center [151, 74] width 20 height 9
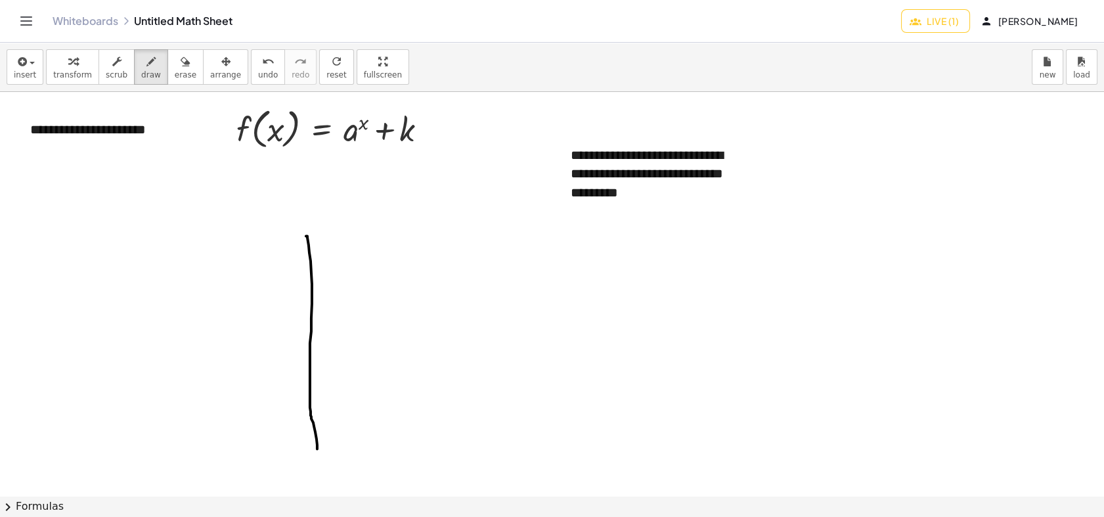
drag, startPoint x: 311, startPoint y: 272, endPoint x: 238, endPoint y: 360, distance: 113.7
click at [315, 442] on div at bounding box center [552, 495] width 1104 height 807
drag, startPoint x: 151, startPoint y: 347, endPoint x: 563, endPoint y: 349, distance: 411.6
click at [563, 349] on div at bounding box center [552, 495] width 1104 height 807
drag, startPoint x: 307, startPoint y: 333, endPoint x: 320, endPoint y: 332, distance: 13.1
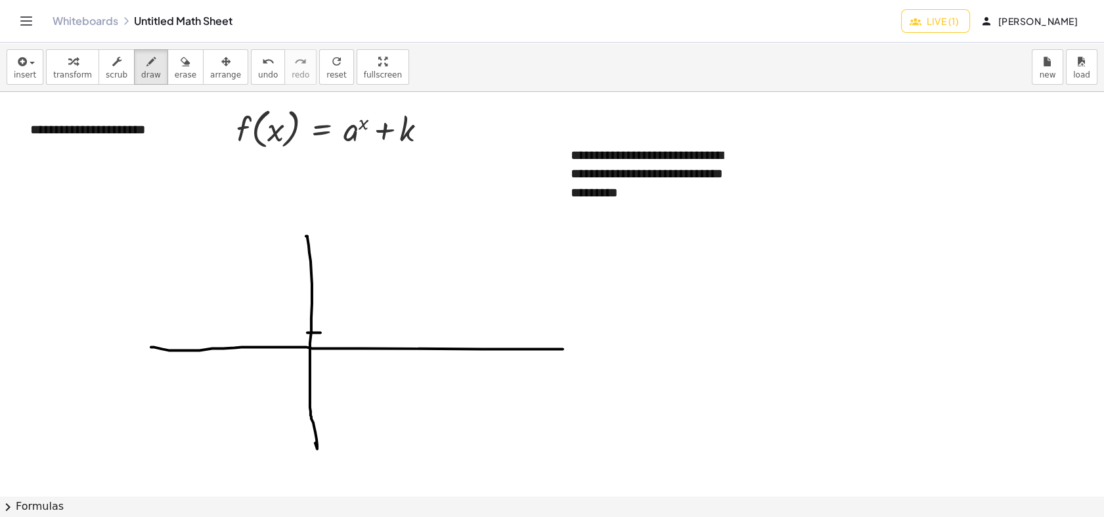
click at [320, 332] on div at bounding box center [552, 495] width 1104 height 807
drag, startPoint x: 298, startPoint y: 330, endPoint x: 286, endPoint y: 324, distance: 14.1
click at [286, 324] on div at bounding box center [552, 495] width 1104 height 807
drag, startPoint x: 305, startPoint y: 298, endPoint x: 316, endPoint y: 299, distance: 11.2
click at [316, 299] on div at bounding box center [552, 495] width 1104 height 807
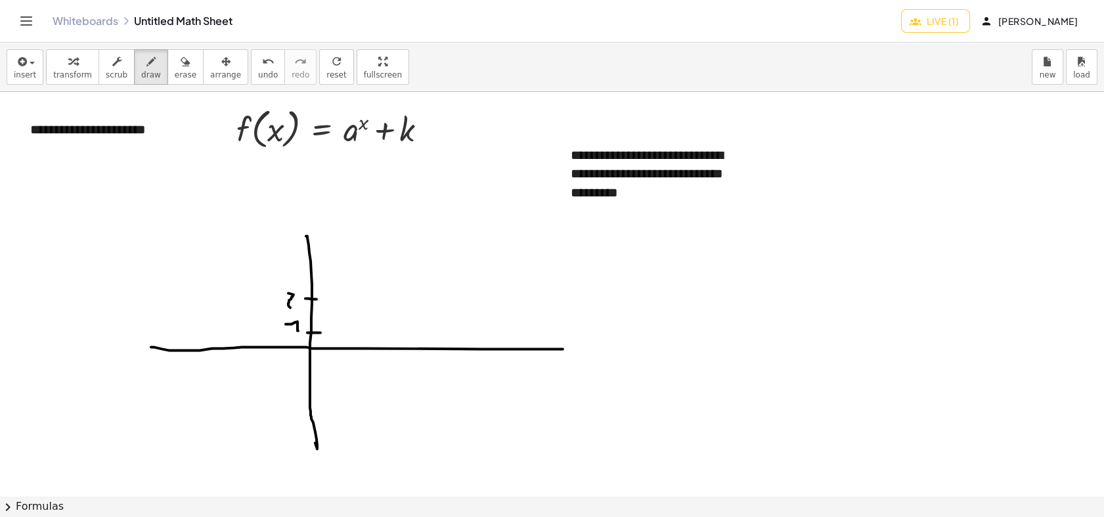
drag, startPoint x: 293, startPoint y: 294, endPoint x: 295, endPoint y: 307, distance: 13.3
click at [295, 307] on div at bounding box center [552, 495] width 1104 height 807
click at [316, 270] on div at bounding box center [552, 495] width 1104 height 807
drag, startPoint x: 297, startPoint y: 259, endPoint x: 291, endPoint y: 283, distance: 24.4
click at [291, 283] on div at bounding box center [552, 495] width 1104 height 807
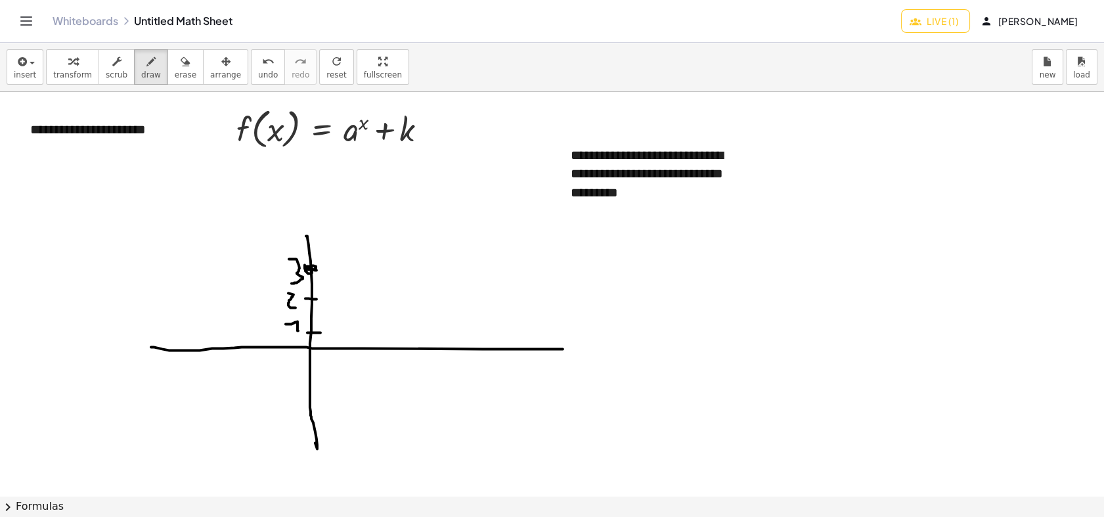
click at [309, 267] on div at bounding box center [552, 495] width 1104 height 807
click at [322, 268] on div at bounding box center [552, 495] width 1104 height 807
drag, startPoint x: 331, startPoint y: 267, endPoint x: 341, endPoint y: 268, distance: 10.6
click at [341, 268] on div at bounding box center [552, 495] width 1104 height 807
drag, startPoint x: 362, startPoint y: 270, endPoint x: 373, endPoint y: 270, distance: 11.2
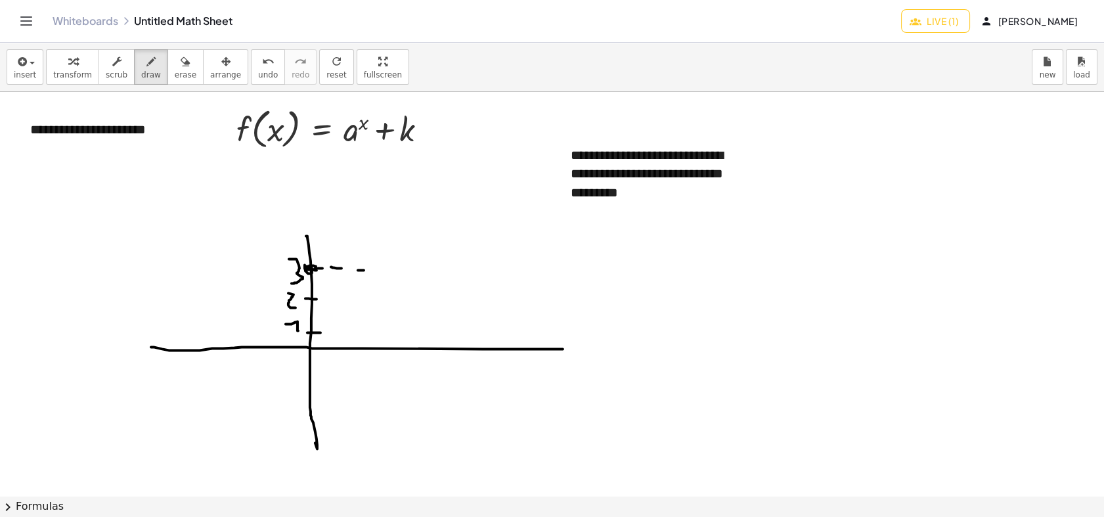
click at [373, 270] on div at bounding box center [552, 495] width 1104 height 807
drag, startPoint x: 397, startPoint y: 270, endPoint x: 410, endPoint y: 270, distance: 13.1
click at [410, 270] on div at bounding box center [552, 495] width 1104 height 807
drag, startPoint x: 433, startPoint y: 270, endPoint x: 463, endPoint y: 268, distance: 31.0
click at [448, 268] on div at bounding box center [552, 495] width 1104 height 807
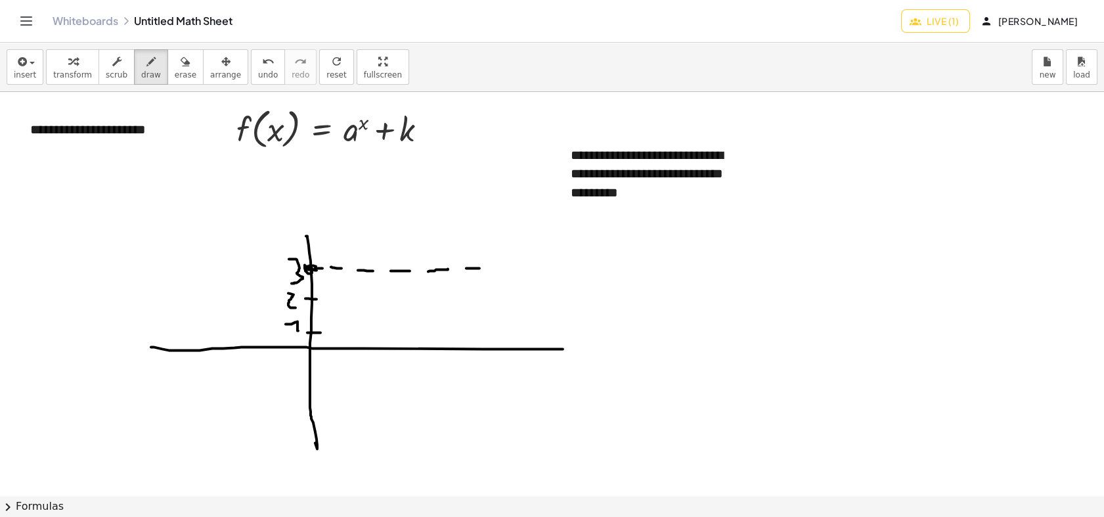
drag, startPoint x: 466, startPoint y: 268, endPoint x: 493, endPoint y: 268, distance: 26.9
click at [487, 268] on div at bounding box center [552, 495] width 1104 height 807
drag, startPoint x: 502, startPoint y: 268, endPoint x: 521, endPoint y: 268, distance: 19.0
click at [521, 268] on div at bounding box center [552, 495] width 1104 height 807
drag, startPoint x: 556, startPoint y: 268, endPoint x: 567, endPoint y: 269, distance: 11.2
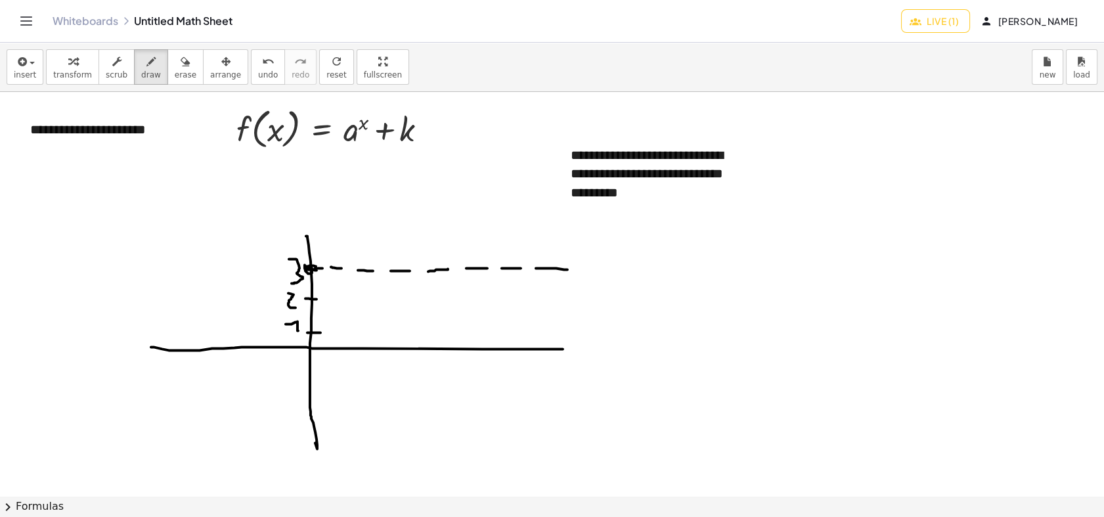
click at [567, 269] on div at bounding box center [552, 495] width 1104 height 807
drag, startPoint x: 588, startPoint y: 268, endPoint x: 572, endPoint y: 265, distance: 15.3
click at [592, 268] on div at bounding box center [552, 495] width 1104 height 807
drag, startPoint x: 295, startPoint y: 268, endPoint x: 280, endPoint y: 268, distance: 15.1
click at [281, 268] on div at bounding box center [552, 495] width 1104 height 807
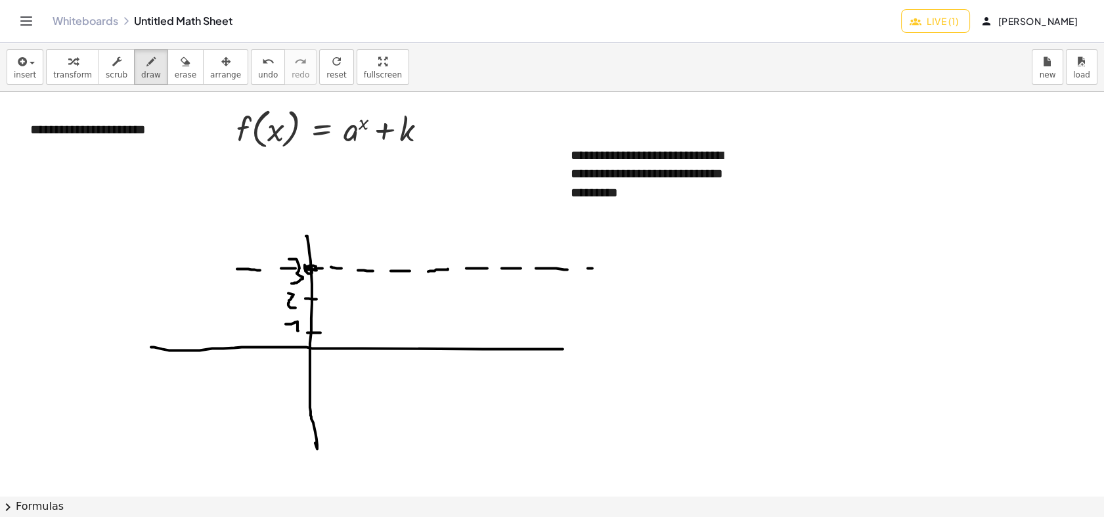
drag, startPoint x: 260, startPoint y: 270, endPoint x: 231, endPoint y: 268, distance: 28.9
click at [234, 268] on div at bounding box center [552, 495] width 1104 height 807
drag, startPoint x: 198, startPoint y: 271, endPoint x: 189, endPoint y: 271, distance: 9.2
click at [189, 271] on div at bounding box center [552, 495] width 1104 height 807
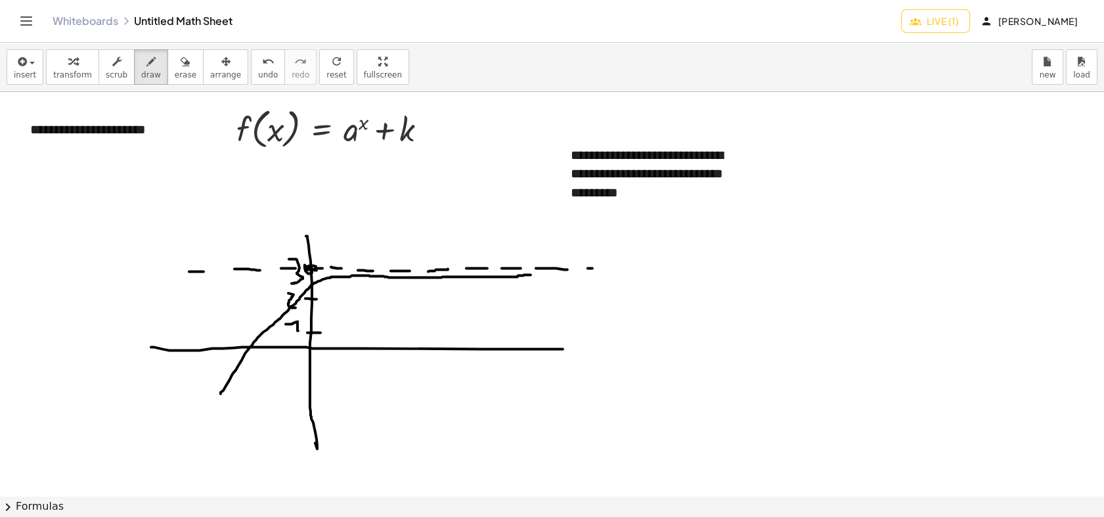
drag, startPoint x: 221, startPoint y: 393, endPoint x: 540, endPoint y: 274, distance: 340.7
click at [540, 274] on div at bounding box center [552, 495] width 1104 height 807
click at [313, 282] on div at bounding box center [552, 495] width 1104 height 807
drag, startPoint x: 553, startPoint y: 155, endPoint x: 482, endPoint y: 245, distance: 114.5
click at [482, 245] on div at bounding box center [552, 495] width 1104 height 807
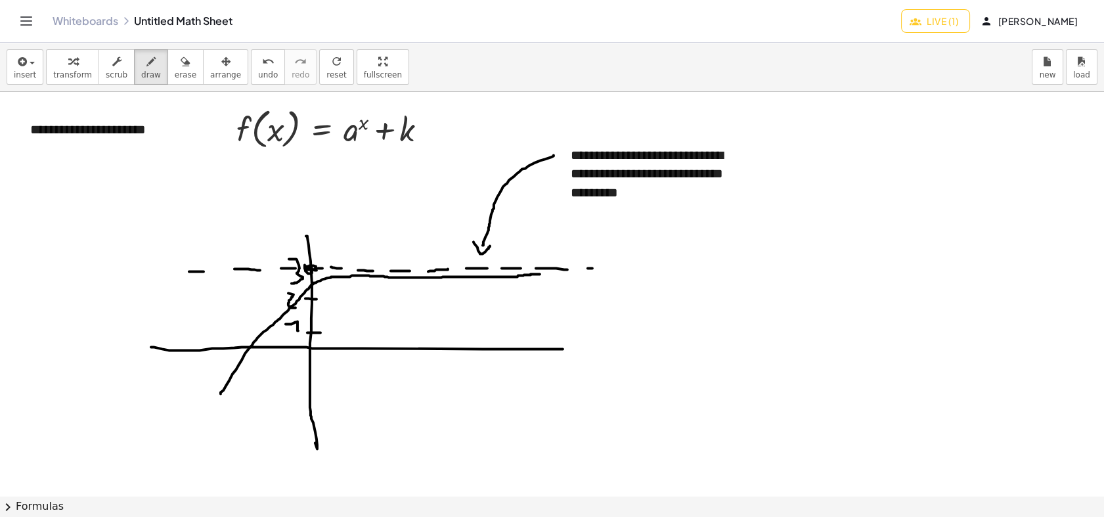
drag, startPoint x: 473, startPoint y: 242, endPoint x: 490, endPoint y: 246, distance: 16.7
click at [490, 246] on div at bounding box center [552, 495] width 1104 height 807
drag, startPoint x: 666, startPoint y: 246, endPoint x: 687, endPoint y: 272, distance: 34.0
click at [687, 272] on div at bounding box center [552, 495] width 1104 height 807
click at [698, 275] on div at bounding box center [552, 495] width 1104 height 807
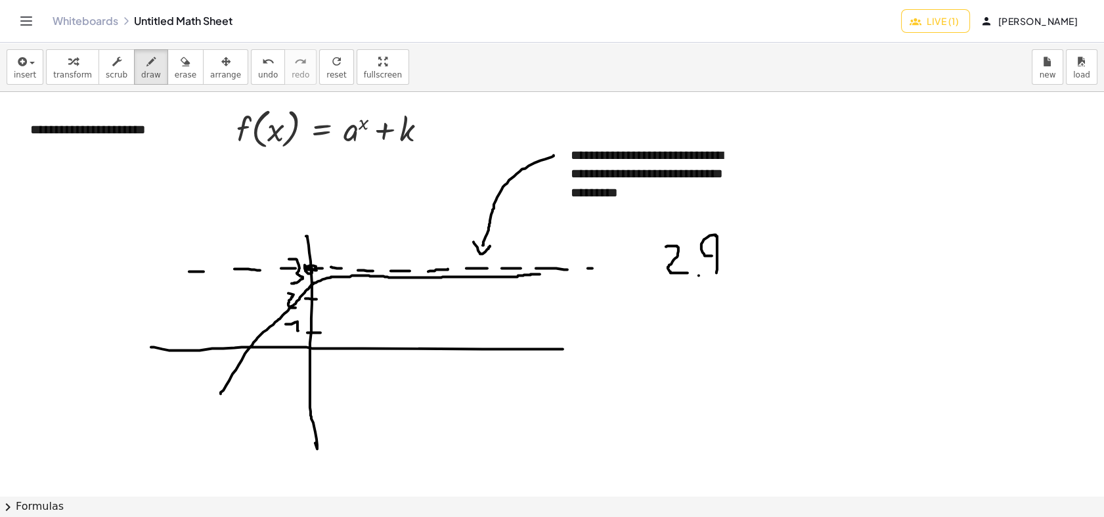
drag, startPoint x: 716, startPoint y: 272, endPoint x: 712, endPoint y: 257, distance: 15.8
click at [719, 254] on div at bounding box center [552, 495] width 1104 height 807
drag, startPoint x: 743, startPoint y: 275, endPoint x: 746, endPoint y: 255, distance: 19.9
click at [746, 255] on div at bounding box center [552, 495] width 1104 height 807
drag, startPoint x: 917, startPoint y: 206, endPoint x: 890, endPoint y: 367, distance: 163.2
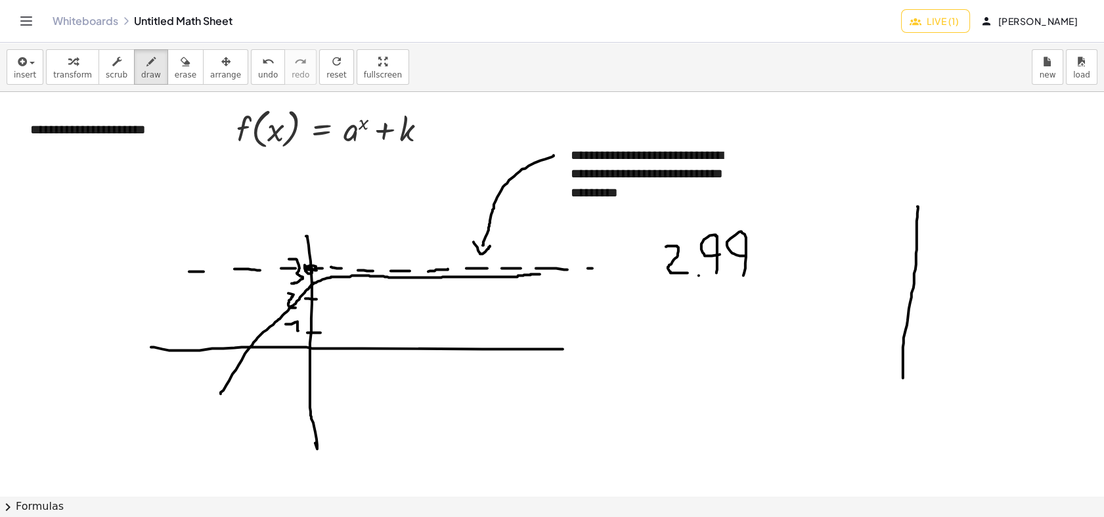
click at [896, 375] on div at bounding box center [552, 495] width 1104 height 807
drag, startPoint x: 798, startPoint y: 292, endPoint x: 999, endPoint y: 291, distance: 200.9
click at [993, 291] on div at bounding box center [552, 495] width 1104 height 807
drag, startPoint x: 820, startPoint y: 349, endPoint x: 996, endPoint y: 198, distance: 231.8
click at [993, 198] on div at bounding box center [552, 495] width 1104 height 807
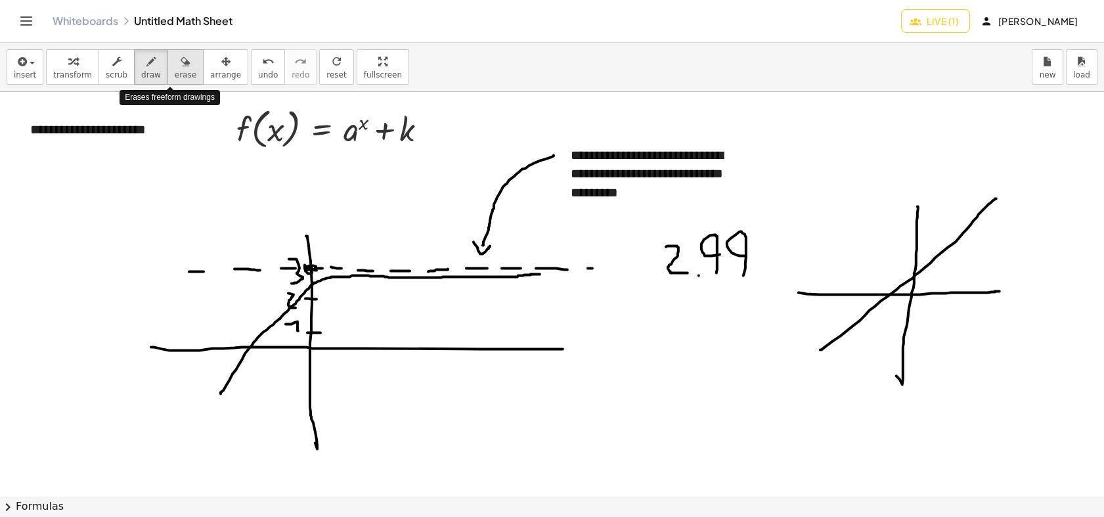
click at [175, 75] on span "erase" at bounding box center [186, 74] width 22 height 9
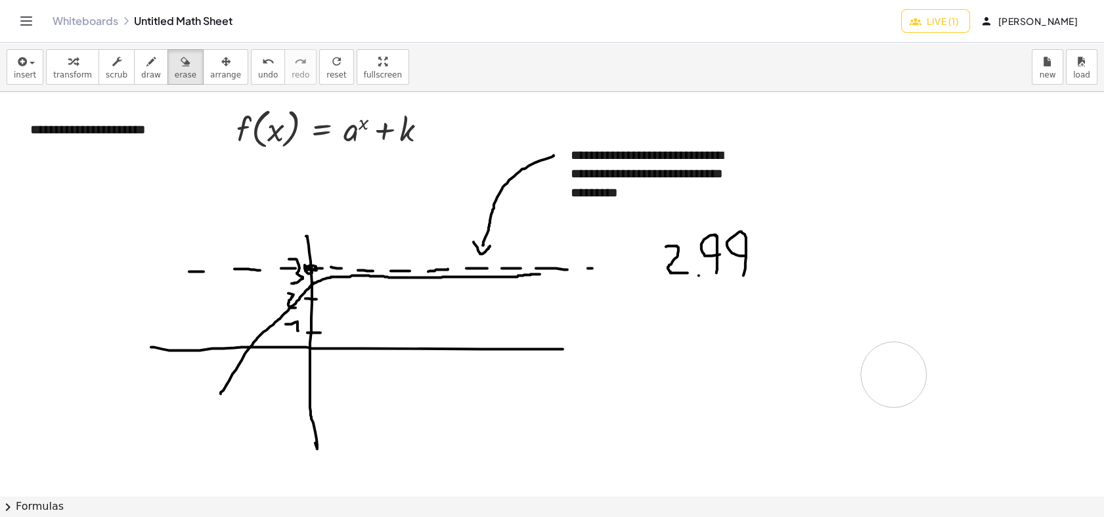
drag, startPoint x: 861, startPoint y: 320, endPoint x: 531, endPoint y: 268, distance: 334.3
click at [895, 368] on div at bounding box center [552, 495] width 1104 height 807
click at [146, 74] on span "draw" at bounding box center [151, 74] width 20 height 9
click at [179, 77] on span "erase" at bounding box center [186, 74] width 22 height 9
click at [665, 300] on div at bounding box center [552, 495] width 1104 height 807
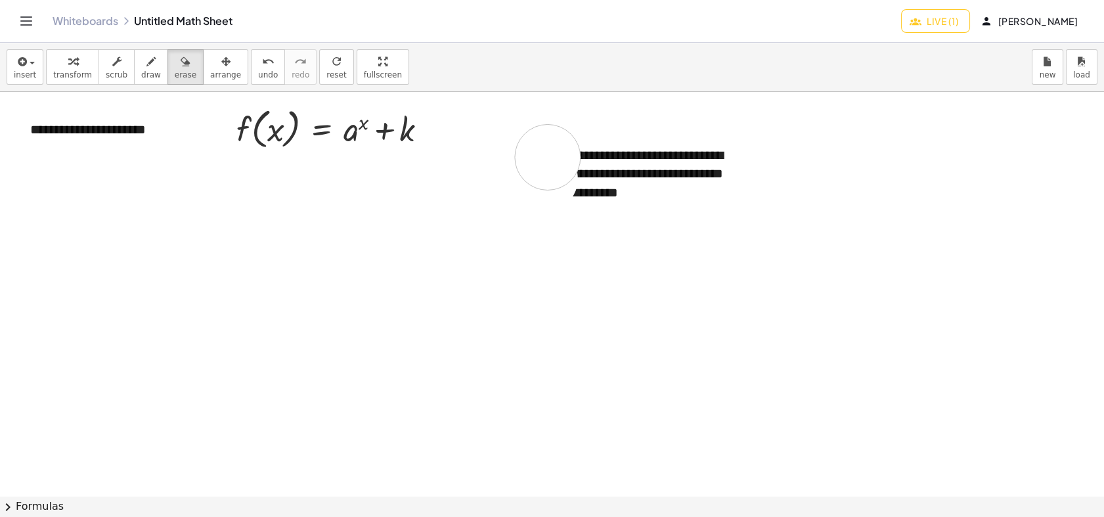
drag, startPoint x: 742, startPoint y: 312, endPoint x: 547, endPoint y: 157, distance: 248.9
click at [547, 157] on div at bounding box center [552, 495] width 1104 height 807
click at [143, 70] on span "draw" at bounding box center [151, 74] width 20 height 9
drag, startPoint x: 337, startPoint y: 140, endPoint x: 431, endPoint y: 140, distance: 93.2
click at [431, 140] on div at bounding box center [552, 495] width 1104 height 807
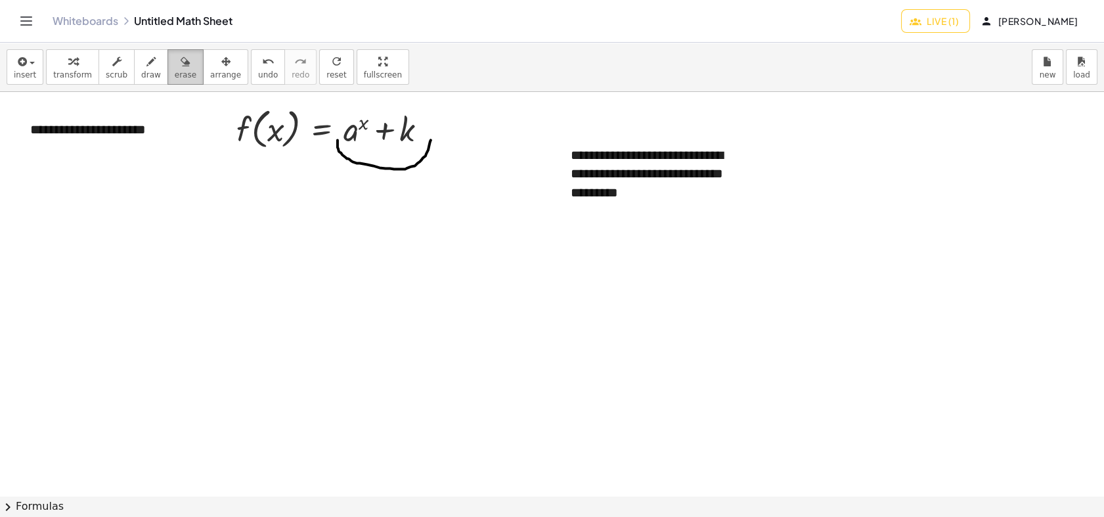
click at [181, 68] on icon "button" at bounding box center [185, 62] width 9 height 16
drag, startPoint x: 405, startPoint y: 171, endPoint x: 434, endPoint y: 138, distance: 44.2
click at [434, 138] on div at bounding box center [552, 495] width 1104 height 807
click at [143, 71] on span "draw" at bounding box center [151, 74] width 20 height 9
drag, startPoint x: 391, startPoint y: 144, endPoint x: 433, endPoint y: 135, distance: 42.4
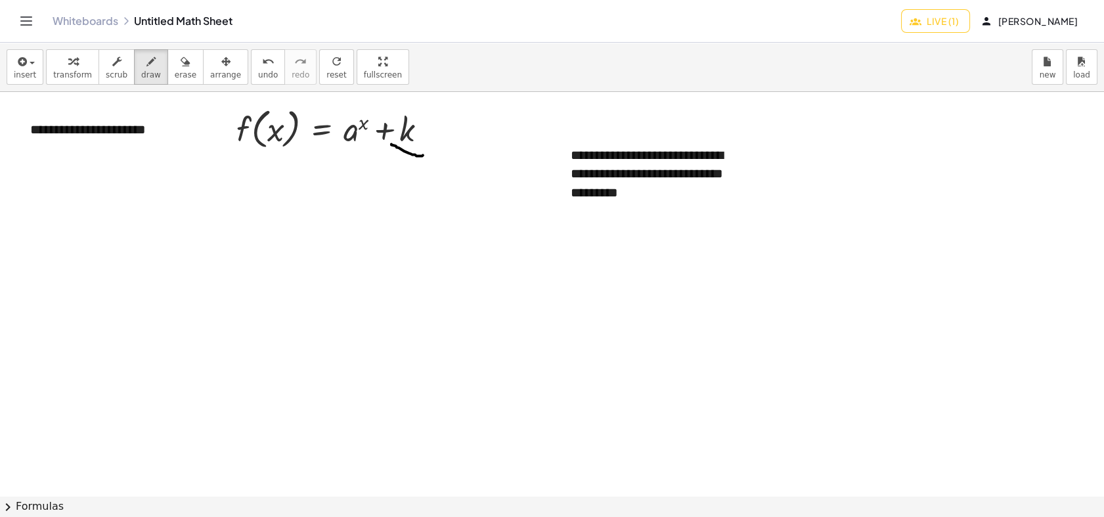
click at [433, 135] on div at bounding box center [552, 495] width 1104 height 807
drag, startPoint x: 394, startPoint y: 144, endPoint x: 371, endPoint y: 135, distance: 24.5
click at [371, 135] on div at bounding box center [552, 495] width 1104 height 807
click at [21, 79] on span "insert" at bounding box center [25, 74] width 22 height 9
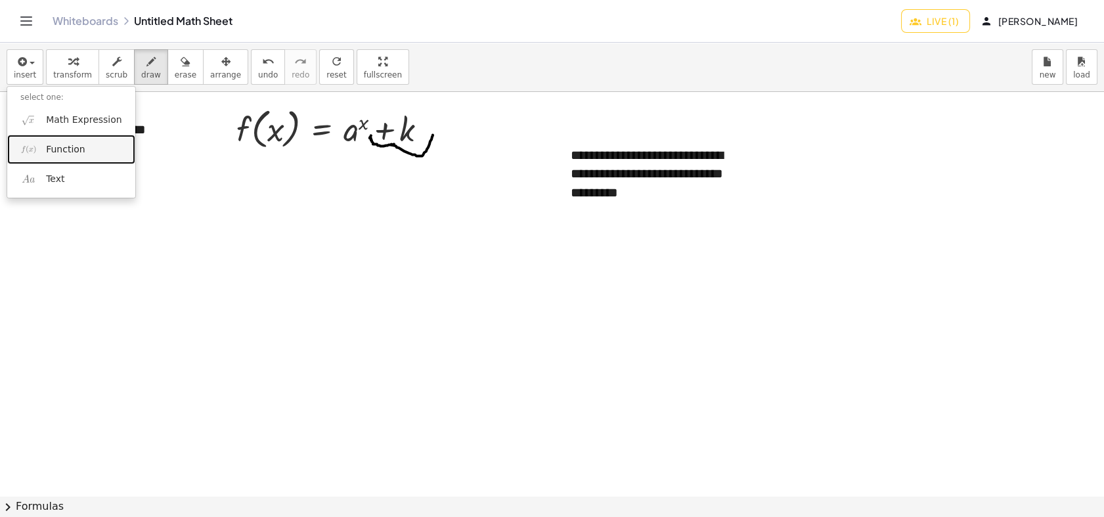
drag, startPoint x: 58, startPoint y: 154, endPoint x: 78, endPoint y: 180, distance: 33.2
click at [58, 154] on span "Function" at bounding box center [65, 149] width 39 height 13
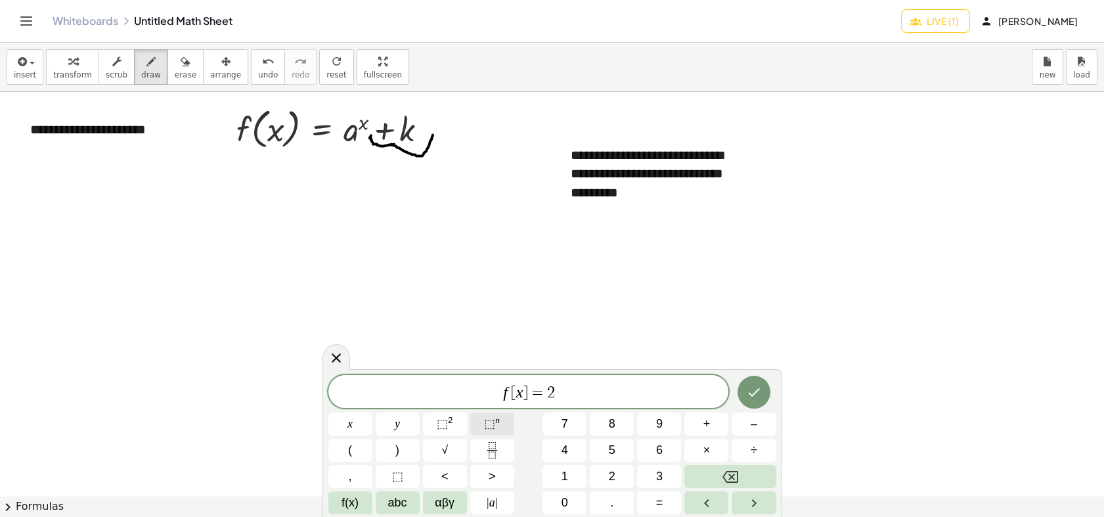
click at [483, 427] on button "⬚ n" at bounding box center [492, 423] width 44 height 23
click at [748, 394] on icon "Done" at bounding box center [754, 389] width 16 height 16
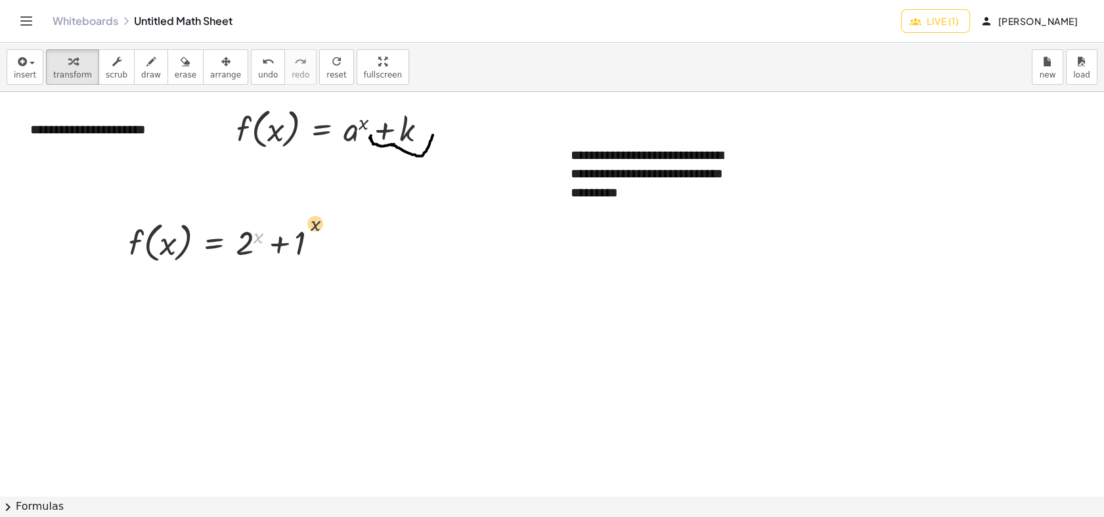
drag, startPoint x: 259, startPoint y: 244, endPoint x: 297, endPoint y: 245, distance: 38.1
click at [316, 235] on div at bounding box center [228, 242] width 213 height 50
click at [221, 64] on icon "button" at bounding box center [225, 62] width 9 height 16
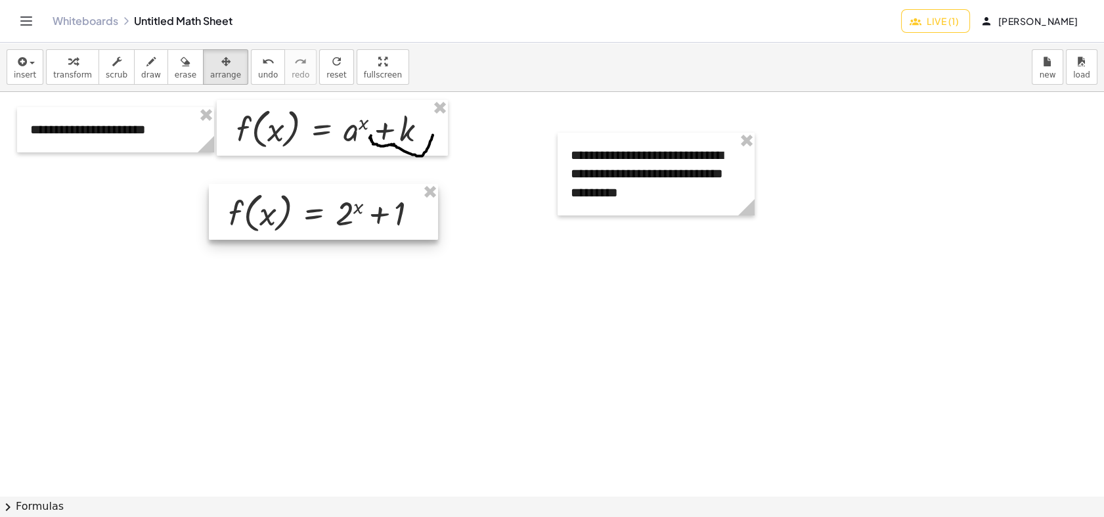
drag, startPoint x: 252, startPoint y: 242, endPoint x: 352, endPoint y: 212, distance: 104.1
click at [352, 212] on div at bounding box center [323, 212] width 229 height 56
click at [20, 78] on span "insert" at bounding box center [25, 74] width 22 height 9
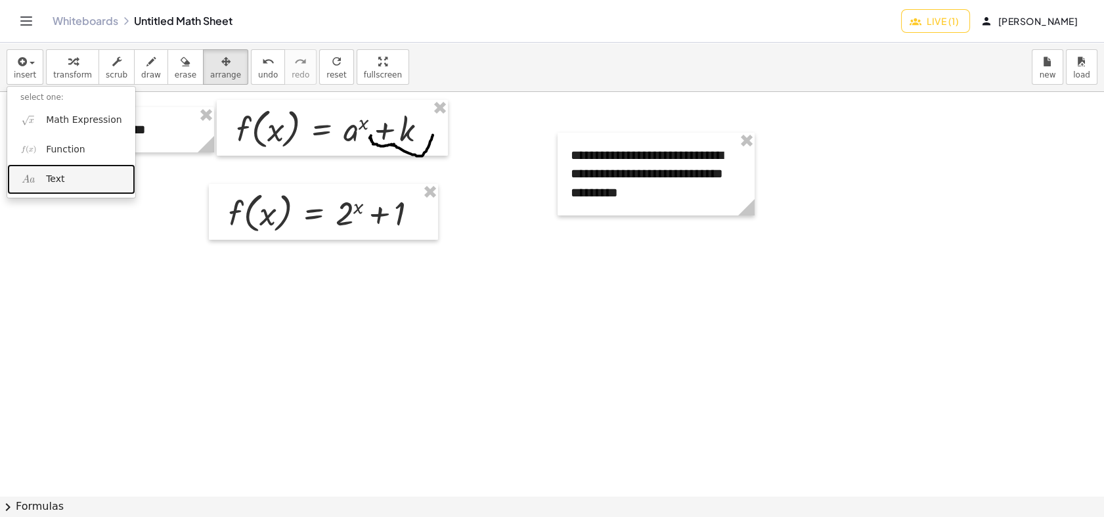
click at [61, 173] on span "Text" at bounding box center [55, 179] width 18 height 13
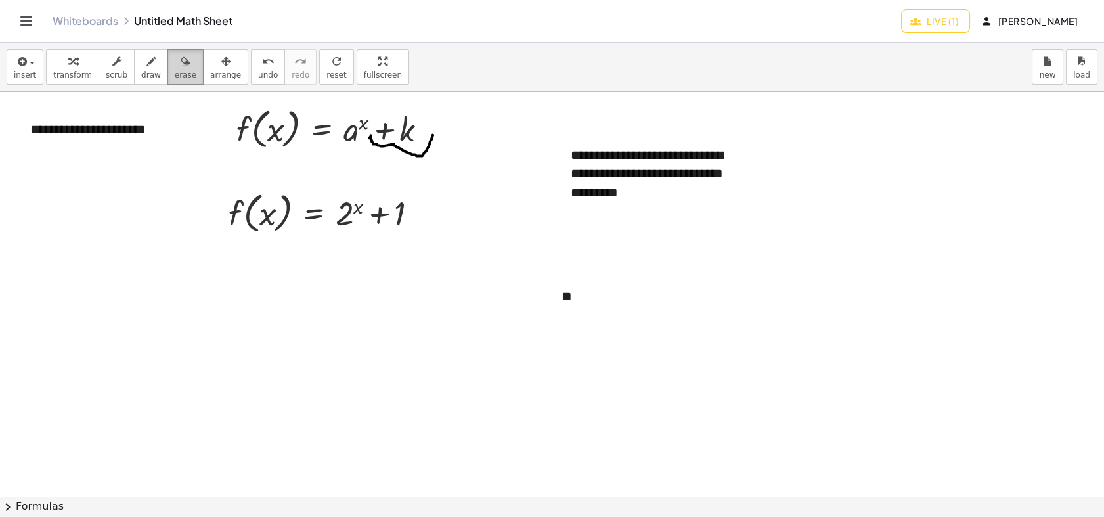
click at [181, 66] on icon "button" at bounding box center [185, 62] width 9 height 16
drag, startPoint x: 404, startPoint y: 160, endPoint x: 431, endPoint y: 188, distance: 39.5
click at [408, 163] on div at bounding box center [552, 495] width 1104 height 807
click at [605, 291] on div "**" at bounding box center [646, 296] width 197 height 45
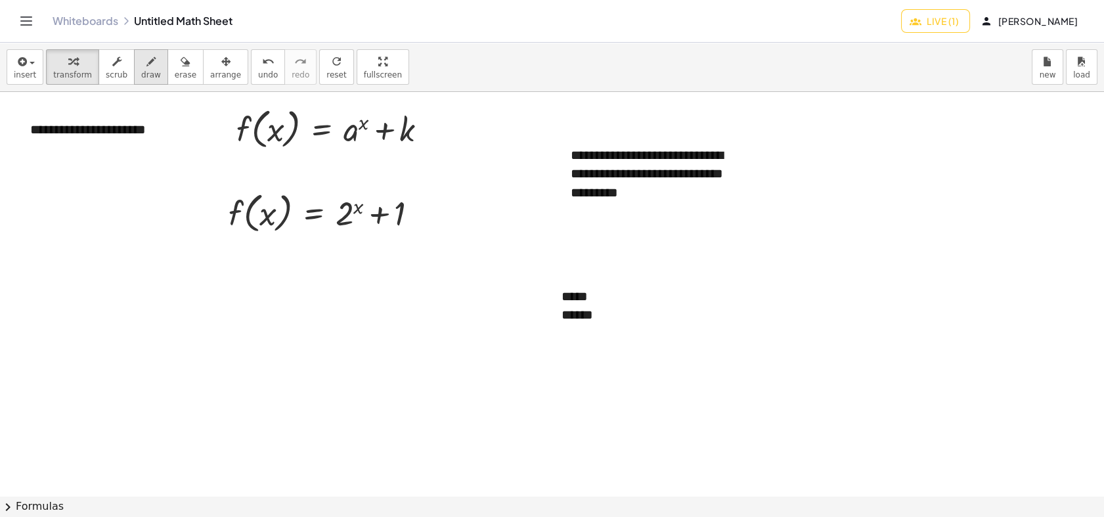
click at [141, 75] on span "draw" at bounding box center [151, 74] width 20 height 9
click at [406, 102] on div at bounding box center [552, 495] width 1104 height 807
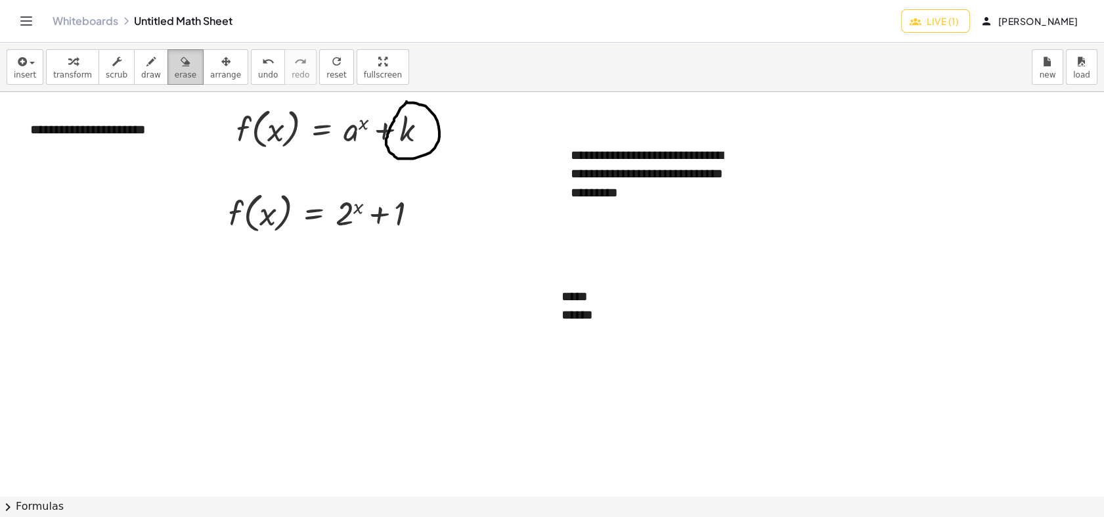
click at [175, 73] on span "erase" at bounding box center [186, 74] width 22 height 9
drag, startPoint x: 402, startPoint y: 166, endPoint x: 389, endPoint y: 138, distance: 31.1
click at [389, 137] on div at bounding box center [552, 495] width 1104 height 807
click at [380, 216] on div at bounding box center [552, 495] width 1104 height 807
click at [151, 71] on button "draw" at bounding box center [151, 66] width 34 height 35
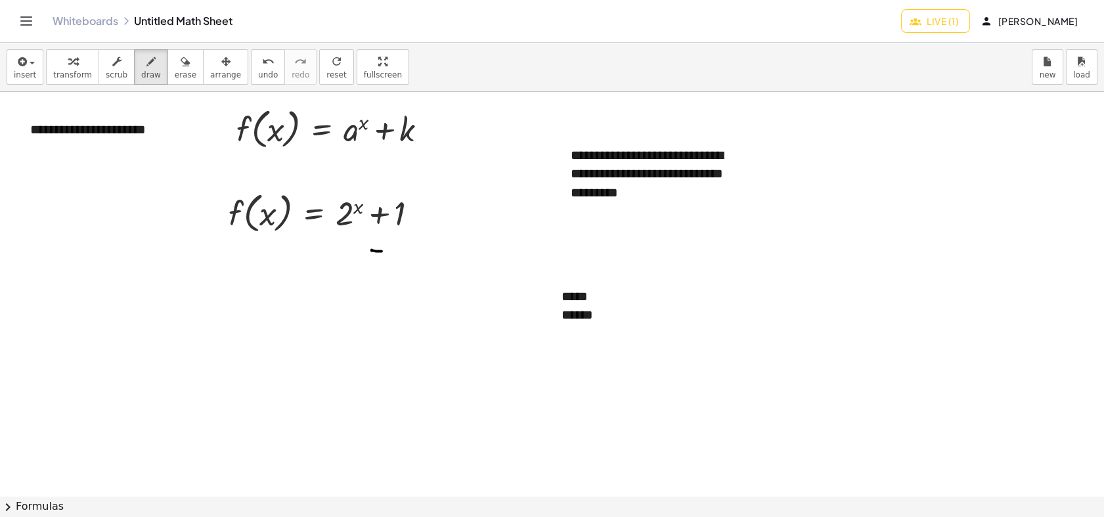
drag, startPoint x: 372, startPoint y: 249, endPoint x: 386, endPoint y: 251, distance: 14.5
click at [386, 251] on div at bounding box center [552, 495] width 1104 height 807
drag, startPoint x: 390, startPoint y: 242, endPoint x: 411, endPoint y: 267, distance: 32.1
click at [411, 267] on div at bounding box center [552, 495] width 1104 height 807
click at [210, 73] on span "arrange" at bounding box center [225, 74] width 31 height 9
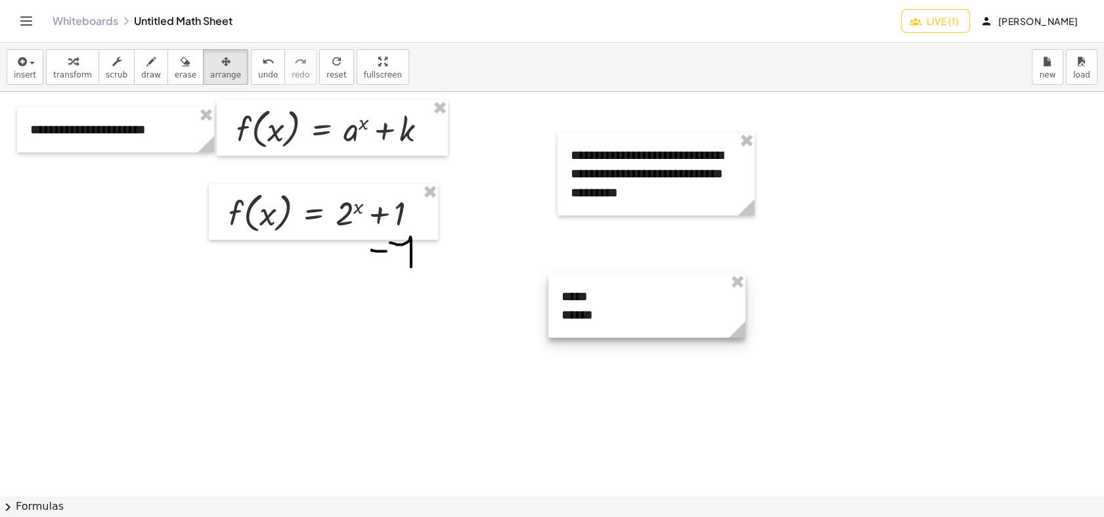
click at [624, 314] on div at bounding box center [646, 306] width 197 height 64
click at [620, 313] on div at bounding box center [646, 306] width 197 height 64
click at [106, 70] on span "scrub" at bounding box center [117, 74] width 22 height 9
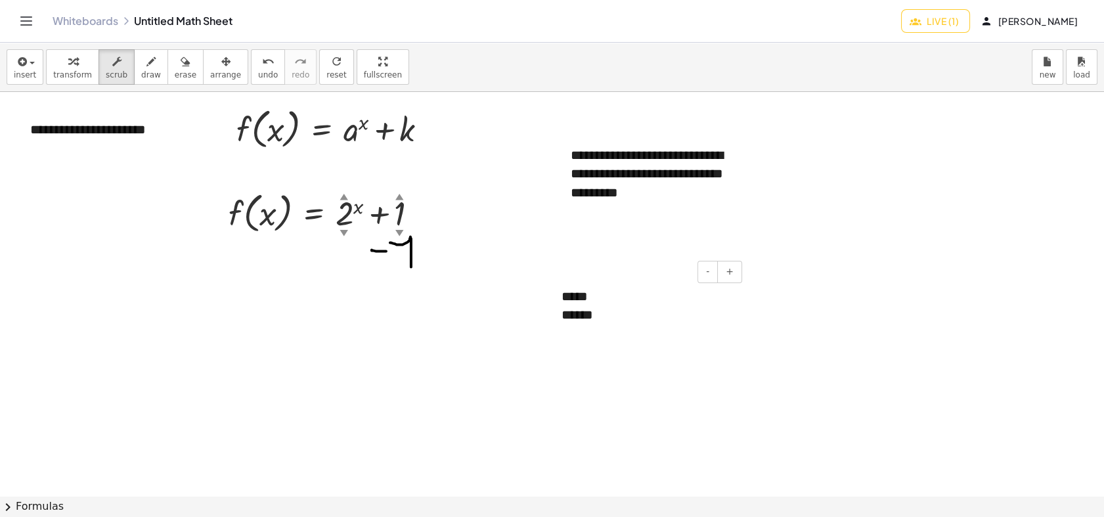
click at [593, 305] on div "***** ******" at bounding box center [646, 306] width 197 height 64
click at [606, 319] on div "******" at bounding box center [646, 314] width 171 height 19
click at [175, 70] on span "erase" at bounding box center [186, 74] width 22 height 9
drag, startPoint x: 410, startPoint y: 281, endPoint x: 382, endPoint y: 309, distance: 39.5
click at [379, 289] on div at bounding box center [552, 495] width 1104 height 807
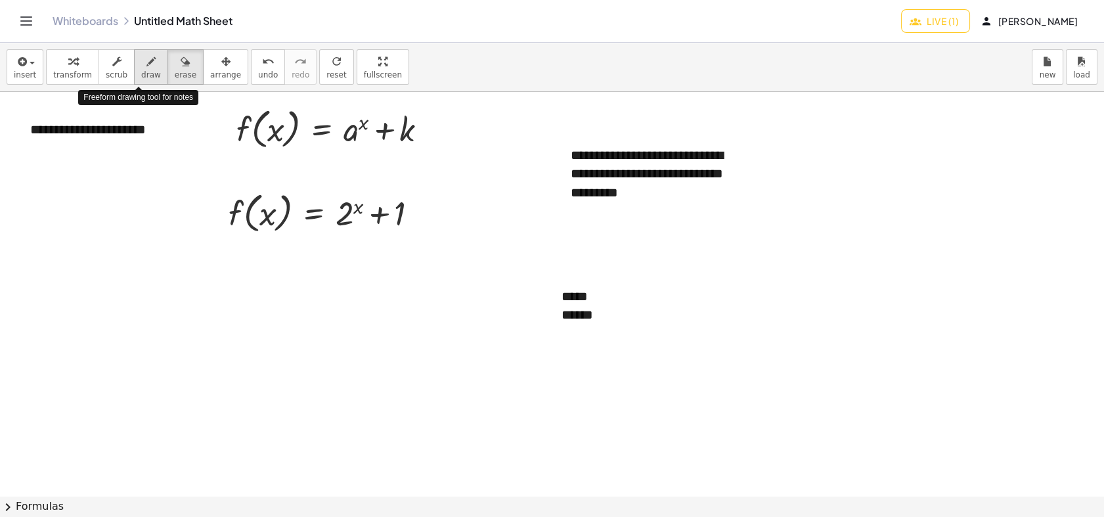
click at [146, 73] on span "draw" at bounding box center [151, 74] width 20 height 9
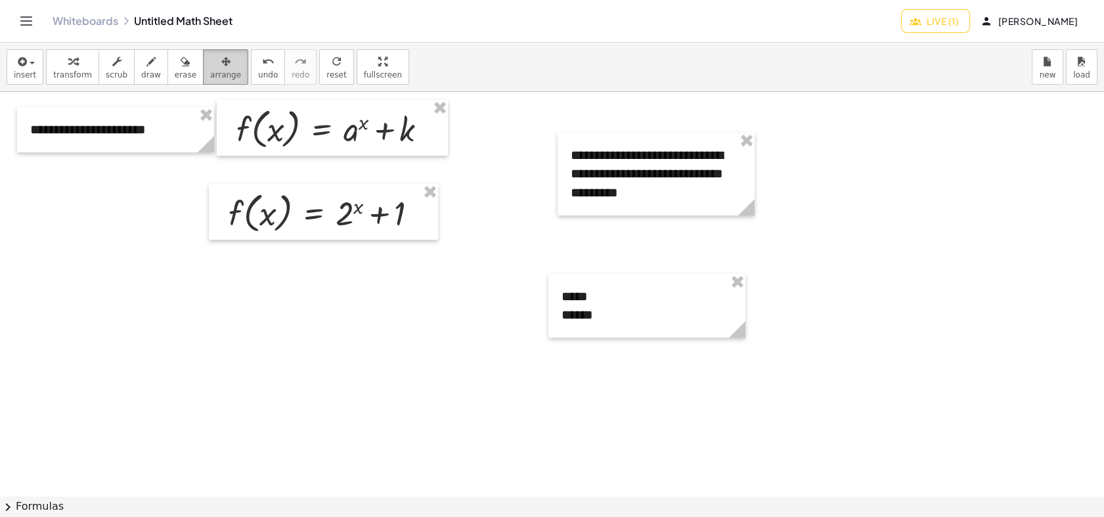
click at [226, 70] on button "arrange" at bounding box center [225, 66] width 45 height 35
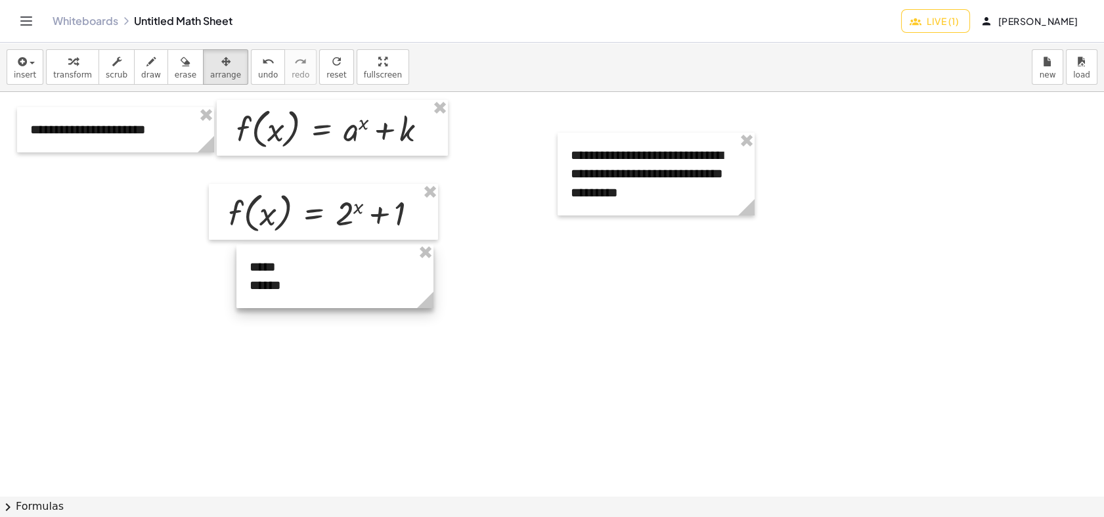
drag, startPoint x: 660, startPoint y: 307, endPoint x: 349, endPoint y: 278, distance: 313.2
click at [349, 278] on div at bounding box center [334, 276] width 197 height 64
click at [387, 373] on div at bounding box center [552, 495] width 1104 height 807
click at [141, 70] on span "draw" at bounding box center [151, 74] width 20 height 9
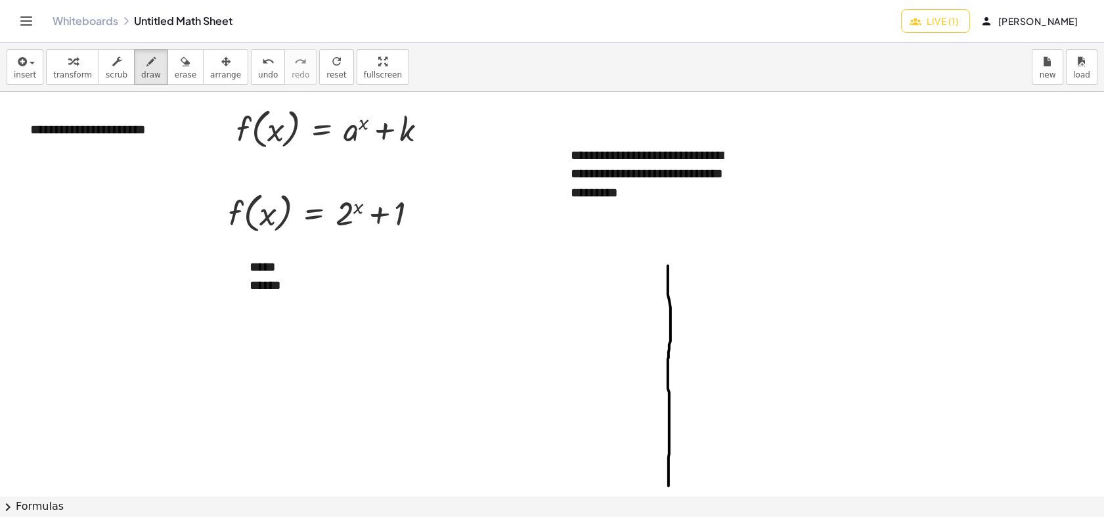
drag, startPoint x: 668, startPoint y: 266, endPoint x: 668, endPoint y: 488, distance: 221.9
click at [668, 464] on div at bounding box center [552, 495] width 1104 height 807
drag, startPoint x: 533, startPoint y: 383, endPoint x: 834, endPoint y: 389, distance: 301.4
click at [834, 389] on div at bounding box center [552, 495] width 1104 height 807
click at [22, 204] on div at bounding box center [552, 495] width 1104 height 807
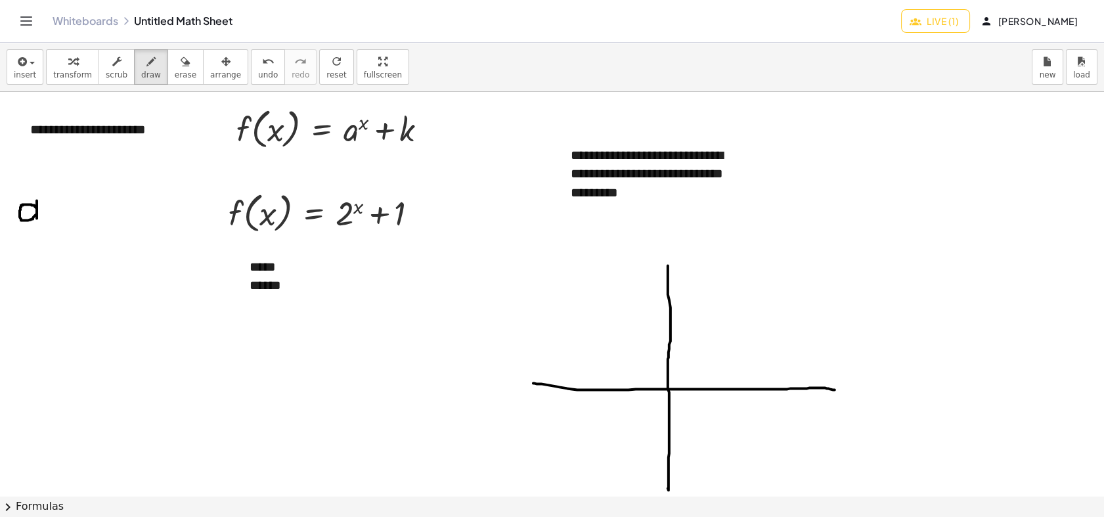
drag, startPoint x: 37, startPoint y: 200, endPoint x: 37, endPoint y: 218, distance: 17.7
click at [37, 218] on div at bounding box center [552, 495] width 1104 height 807
drag, startPoint x: 329, startPoint y: 226, endPoint x: 358, endPoint y: 226, distance: 29.5
click at [358, 226] on div at bounding box center [552, 495] width 1104 height 807
drag, startPoint x: 663, startPoint y: 368, endPoint x: 673, endPoint y: 368, distance: 9.8
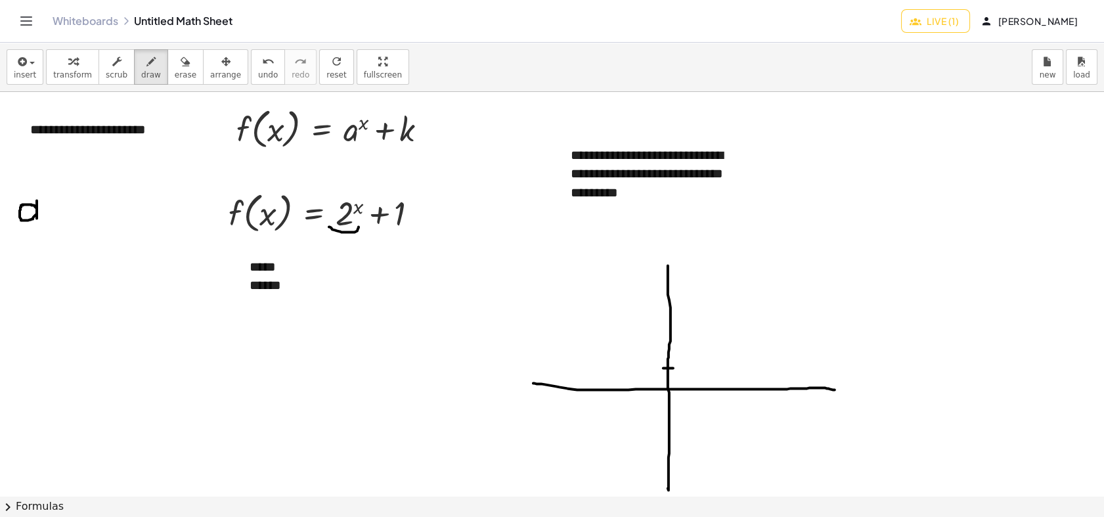
click at [673, 368] on div at bounding box center [552, 495] width 1104 height 807
drag, startPoint x: 666, startPoint y: 339, endPoint x: 675, endPoint y: 339, distance: 9.2
click at [675, 339] on div at bounding box center [552, 495] width 1104 height 807
drag, startPoint x: 665, startPoint y: 310, endPoint x: 682, endPoint y: 314, distance: 17.5
click at [682, 314] on div at bounding box center [552, 495] width 1104 height 807
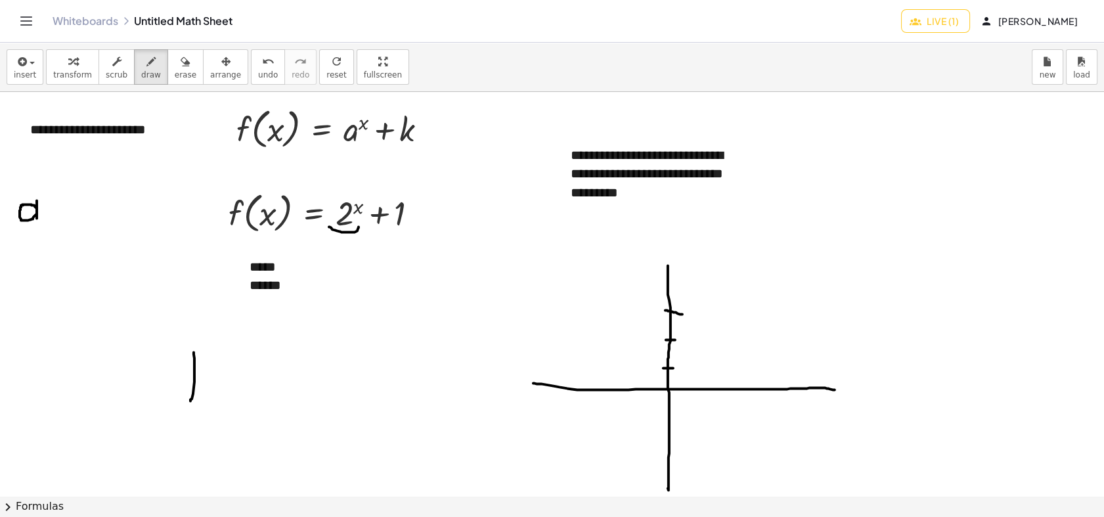
drag, startPoint x: 194, startPoint y: 352, endPoint x: 190, endPoint y: 400, distance: 48.7
click at [190, 400] on div at bounding box center [552, 495] width 1104 height 807
drag, startPoint x: 183, startPoint y: 372, endPoint x: 226, endPoint y: 371, distance: 42.7
click at [226, 371] on div at bounding box center [552, 495] width 1104 height 807
drag, startPoint x: 177, startPoint y: 363, endPoint x: 236, endPoint y: 331, distance: 67.3
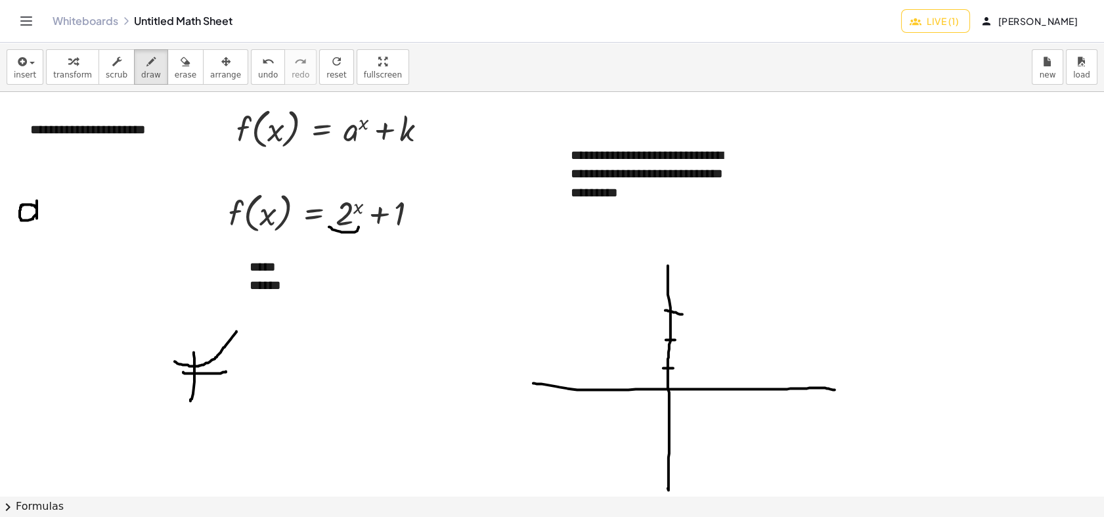
click at [236, 331] on div at bounding box center [552, 495] width 1104 height 807
drag, startPoint x: 583, startPoint y: 128, endPoint x: 575, endPoint y: 128, distance: 7.9
click at [575, 128] on div at bounding box center [552, 495] width 1104 height 807
drag, startPoint x: 557, startPoint y: 156, endPoint x: 441, endPoint y: 147, distance: 115.9
click at [441, 147] on div at bounding box center [552, 495] width 1104 height 807
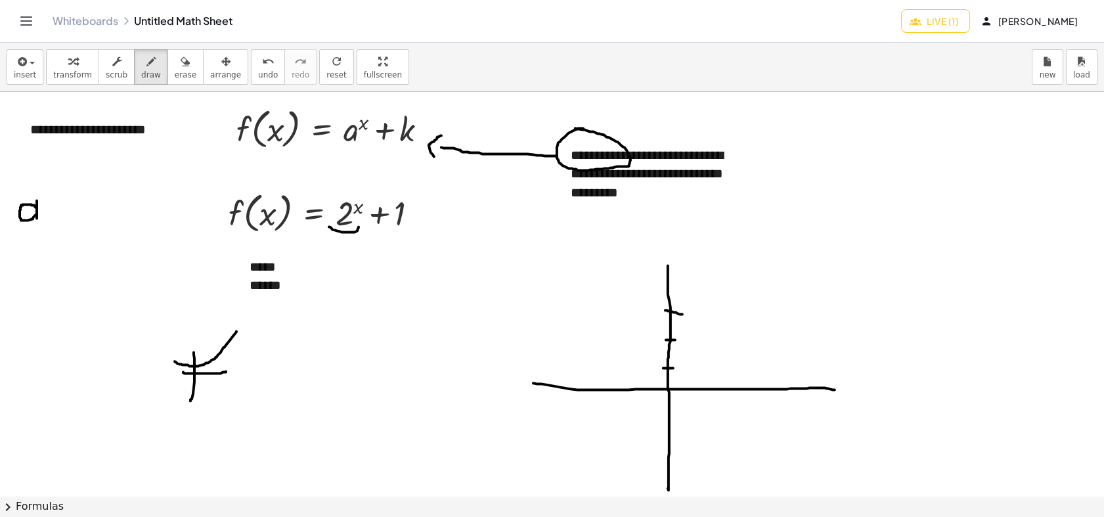
drag, startPoint x: 441, startPoint y: 135, endPoint x: 440, endPoint y: 159, distance: 23.7
click at [440, 159] on div at bounding box center [552, 495] width 1104 height 807
click at [406, 103] on div at bounding box center [552, 495] width 1104 height 807
drag, startPoint x: 371, startPoint y: 225, endPoint x: 375, endPoint y: 230, distance: 7.5
click at [375, 230] on div at bounding box center [552, 495] width 1104 height 807
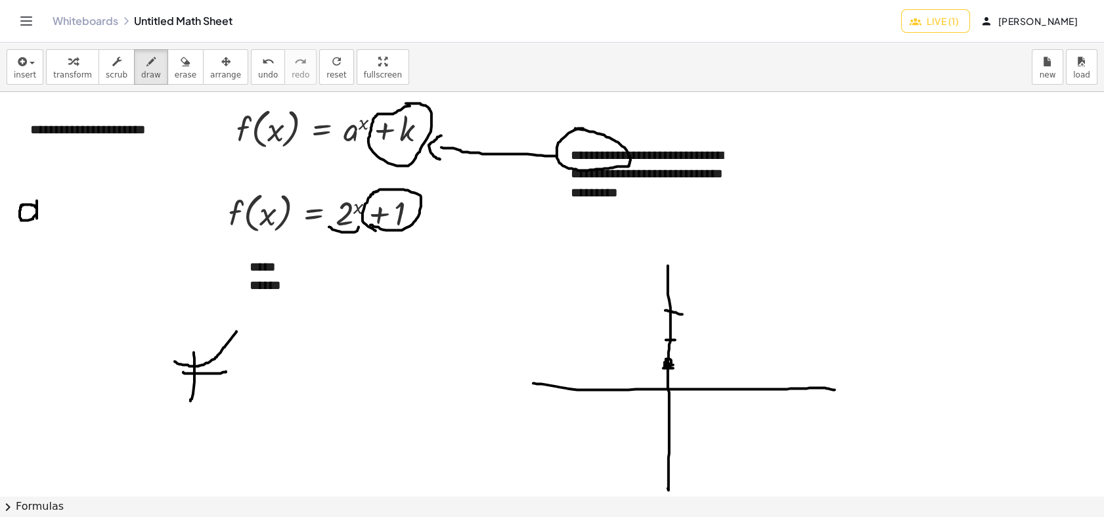
click at [669, 369] on div at bounding box center [552, 495] width 1104 height 807
drag, startPoint x: 677, startPoint y: 366, endPoint x: 685, endPoint y: 364, distance: 7.3
click at [685, 364] on div at bounding box center [552, 495] width 1104 height 807
drag, startPoint x: 703, startPoint y: 364, endPoint x: 716, endPoint y: 364, distance: 13.1
click at [716, 364] on div at bounding box center [552, 495] width 1104 height 807
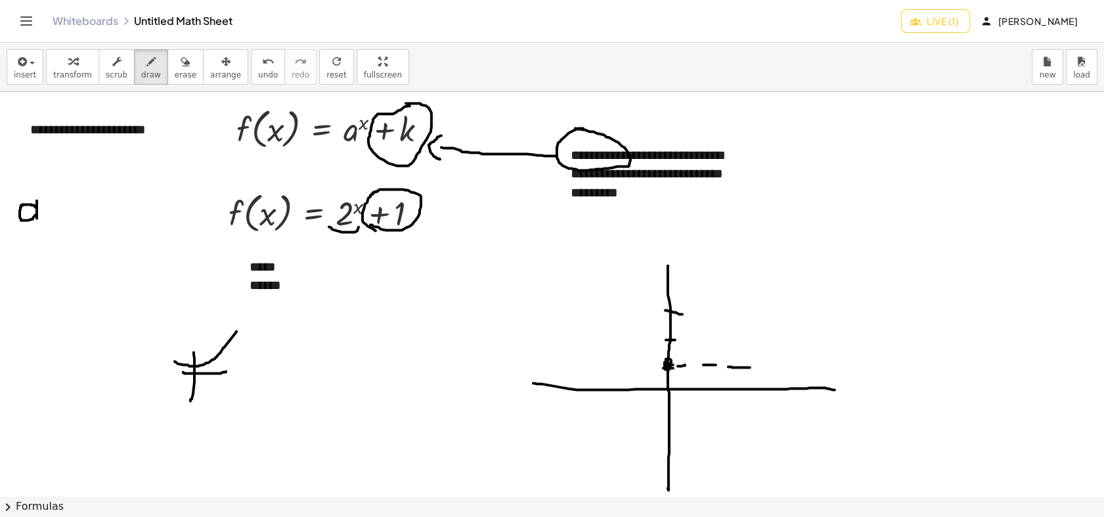
drag, startPoint x: 732, startPoint y: 367, endPoint x: 760, endPoint y: 367, distance: 27.6
click at [757, 367] on div at bounding box center [552, 495] width 1104 height 807
drag, startPoint x: 775, startPoint y: 366, endPoint x: 786, endPoint y: 364, distance: 10.6
click at [782, 364] on div at bounding box center [552, 495] width 1104 height 807
drag, startPoint x: 815, startPoint y: 364, endPoint x: 825, endPoint y: 364, distance: 10.5
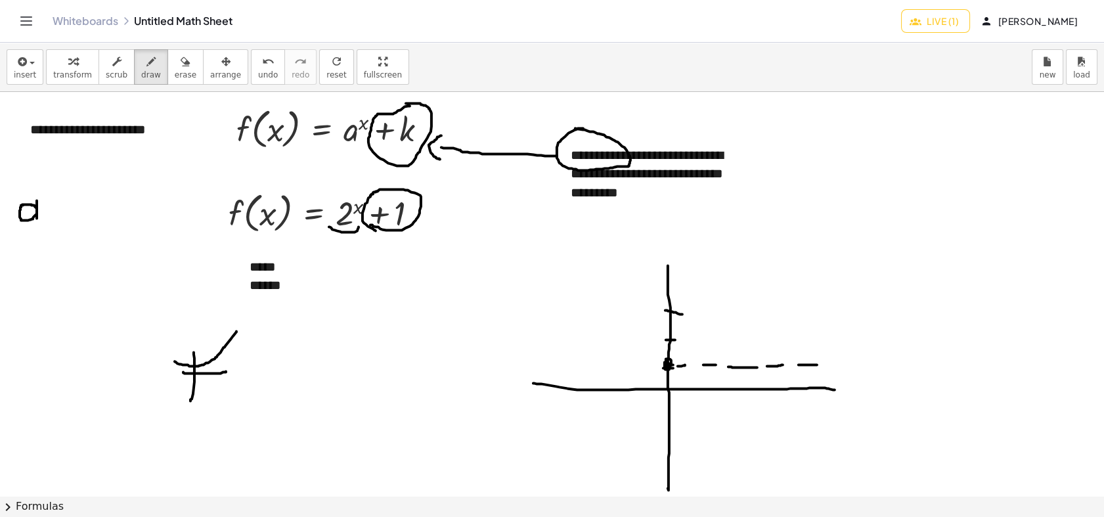
click at [821, 364] on div at bounding box center [552, 495] width 1104 height 807
drag, startPoint x: 834, startPoint y: 366, endPoint x: 850, endPoint y: 366, distance: 16.4
click at [850, 366] on div at bounding box center [552, 495] width 1104 height 807
drag, startPoint x: 655, startPoint y: 368, endPoint x: 631, endPoint y: 369, distance: 24.3
click at [633, 369] on div at bounding box center [552, 495] width 1104 height 807
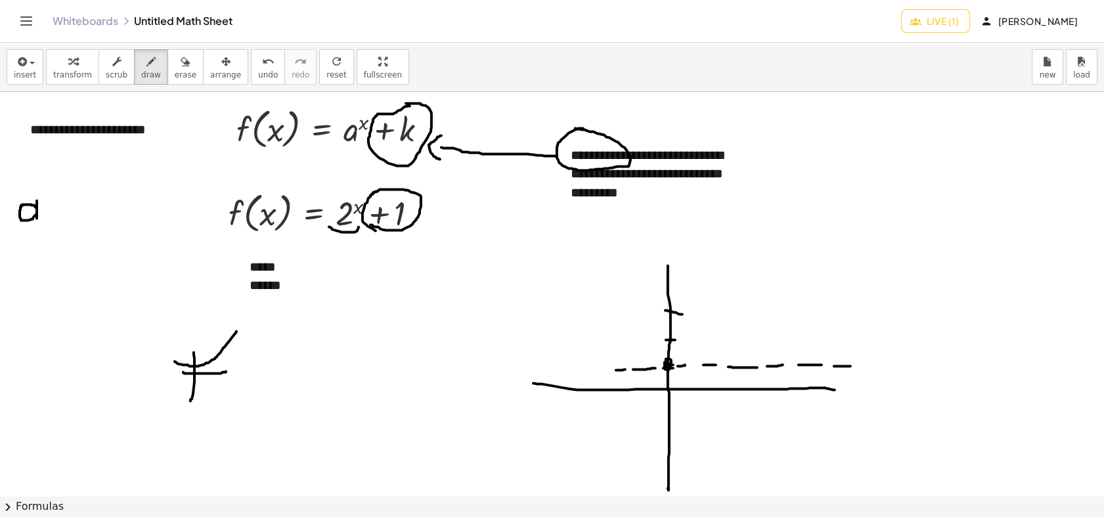
drag, startPoint x: 620, startPoint y: 370, endPoint x: 590, endPoint y: 370, distance: 30.2
click at [599, 370] on div at bounding box center [552, 495] width 1104 height 807
drag, startPoint x: 583, startPoint y: 370, endPoint x: 558, endPoint y: 370, distance: 24.9
click at [558, 370] on div at bounding box center [552, 495] width 1104 height 807
drag, startPoint x: 528, startPoint y: 370, endPoint x: 499, endPoint y: 370, distance: 28.9
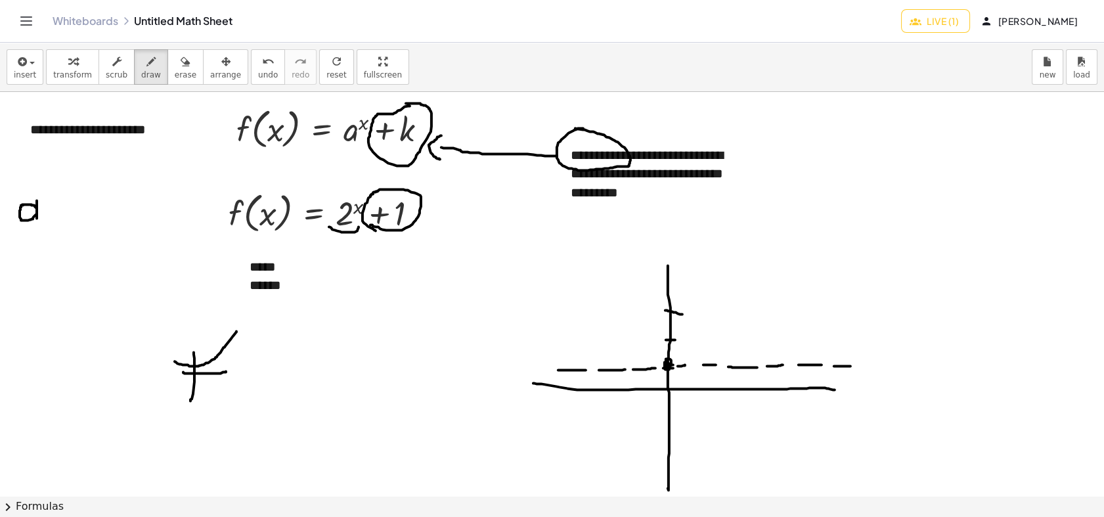
click at [507, 370] on div at bounding box center [552, 495] width 1104 height 807
drag, startPoint x: 511, startPoint y: 361, endPoint x: 805, endPoint y: 238, distance: 318.7
click at [813, 231] on div at bounding box center [552, 495] width 1104 height 807
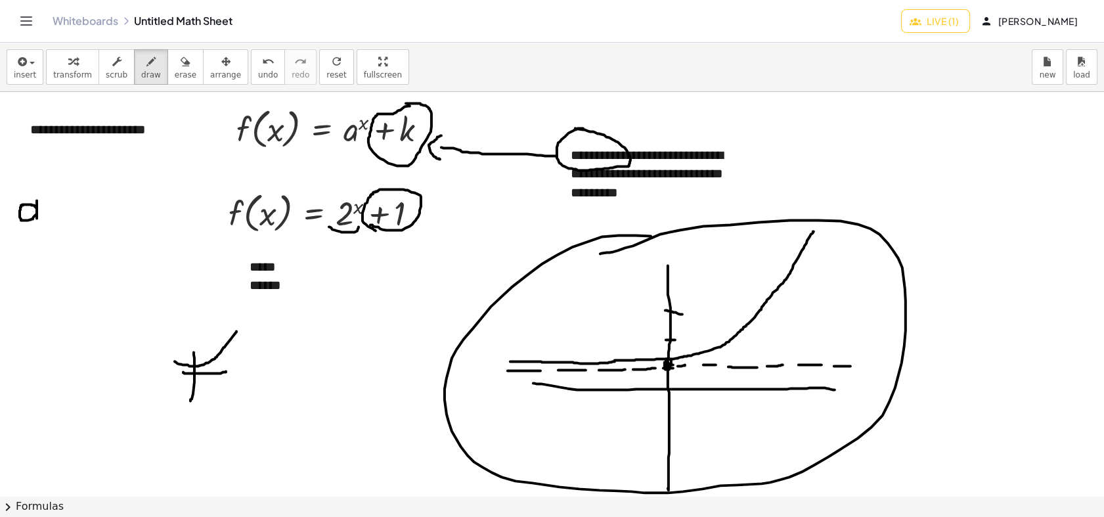
drag, startPoint x: 618, startPoint y: 235, endPoint x: 598, endPoint y: 253, distance: 27.4
click at [598, 253] on div at bounding box center [552, 495] width 1104 height 807
drag, startPoint x: 344, startPoint y: 353, endPoint x: 361, endPoint y: 362, distance: 19.4
click at [342, 347] on div at bounding box center [552, 495] width 1104 height 807
click at [368, 368] on div at bounding box center [552, 495] width 1104 height 807
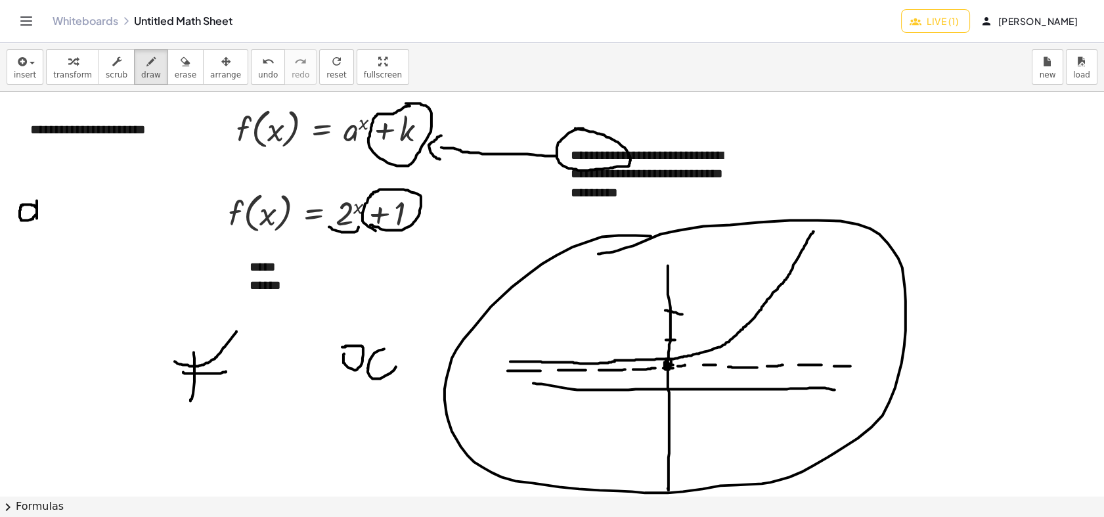
drag, startPoint x: 382, startPoint y: 349, endPoint x: 374, endPoint y: 342, distance: 10.7
click at [376, 341] on div at bounding box center [552, 495] width 1104 height 807
drag, startPoint x: 425, startPoint y: 347, endPoint x: 416, endPoint y: 348, distance: 9.3
click at [421, 347] on div at bounding box center [552, 495] width 1104 height 807
click at [360, 379] on div at bounding box center [552, 495] width 1104 height 807
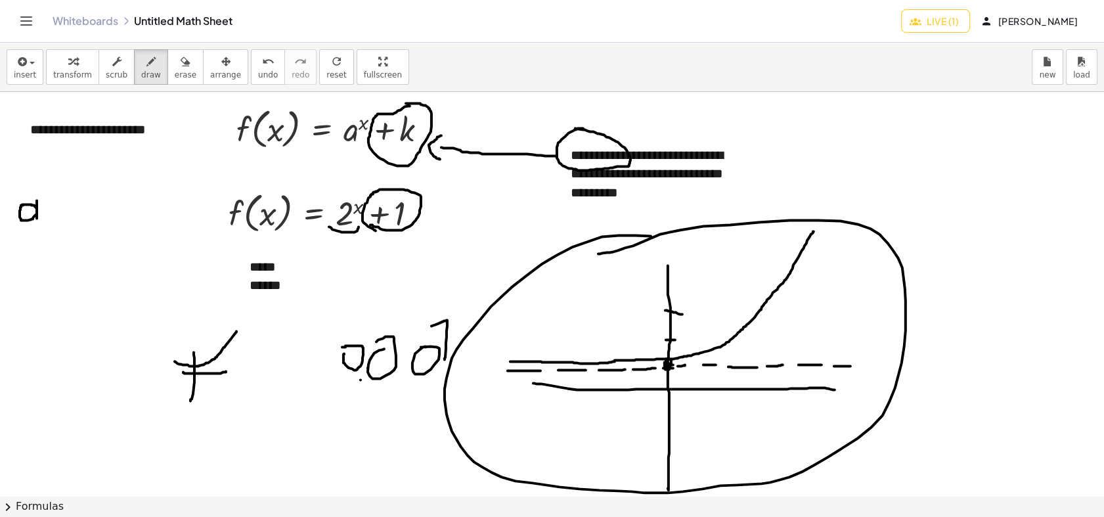
drag, startPoint x: 444, startPoint y: 359, endPoint x: 425, endPoint y: 327, distance: 37.4
click at [425, 327] on div at bounding box center [552, 495] width 1104 height 807
drag, startPoint x: 348, startPoint y: 433, endPoint x: 365, endPoint y: 455, distance: 28.1
click at [365, 455] on div at bounding box center [552, 495] width 1104 height 807
drag, startPoint x: 356, startPoint y: 407, endPoint x: 395, endPoint y: 444, distance: 53.9
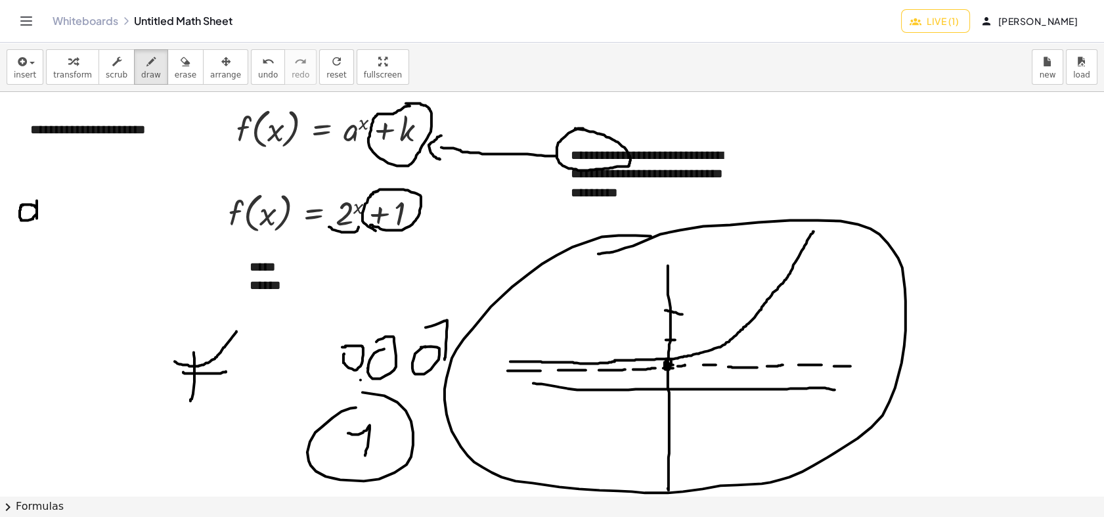
click at [314, 414] on div at bounding box center [552, 495] width 1104 height 807
click at [175, 62] on div "button" at bounding box center [186, 61] width 22 height 16
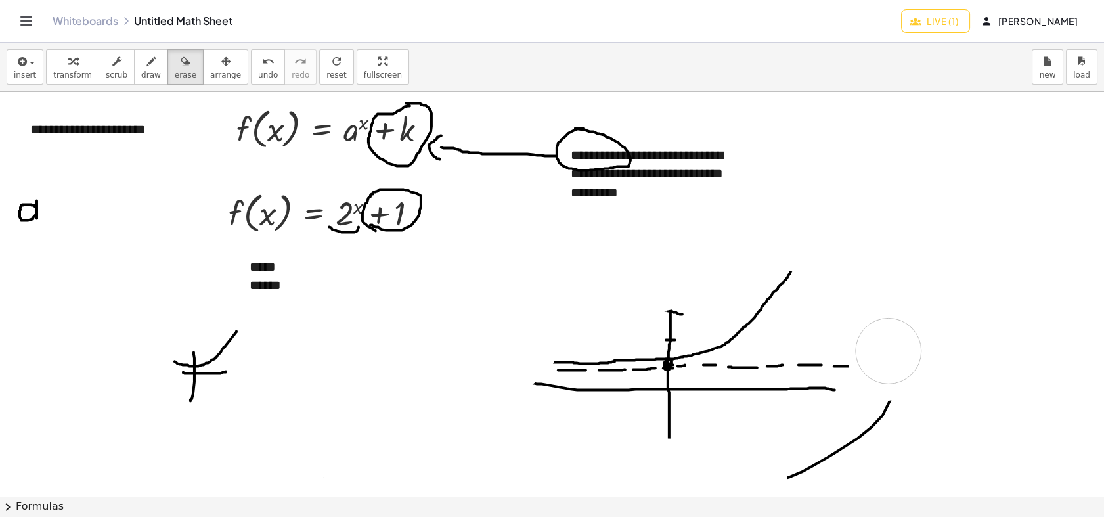
drag, startPoint x: 326, startPoint y: 339, endPoint x: 888, endPoint y: 353, distance: 562.8
click at [888, 353] on div at bounding box center [552, 495] width 1104 height 807
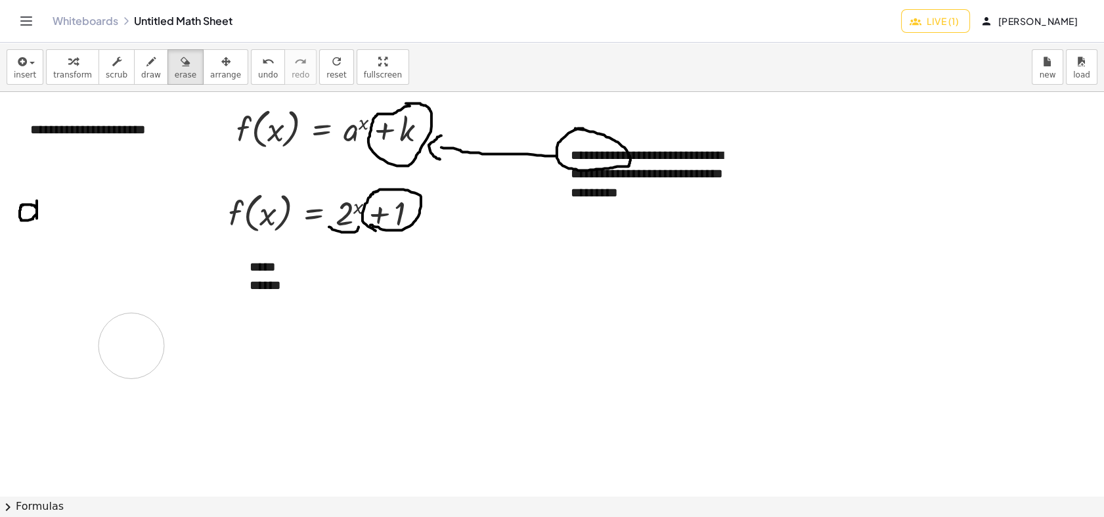
drag, startPoint x: 728, startPoint y: 447, endPoint x: 139, endPoint y: 354, distance: 596.1
click at [285, 386] on div at bounding box center [552, 495] width 1104 height 807
drag, startPoint x: 105, startPoint y: 272, endPoint x: 165, endPoint y: 341, distance: 91.2
click at [160, 295] on div at bounding box center [552, 495] width 1104 height 807
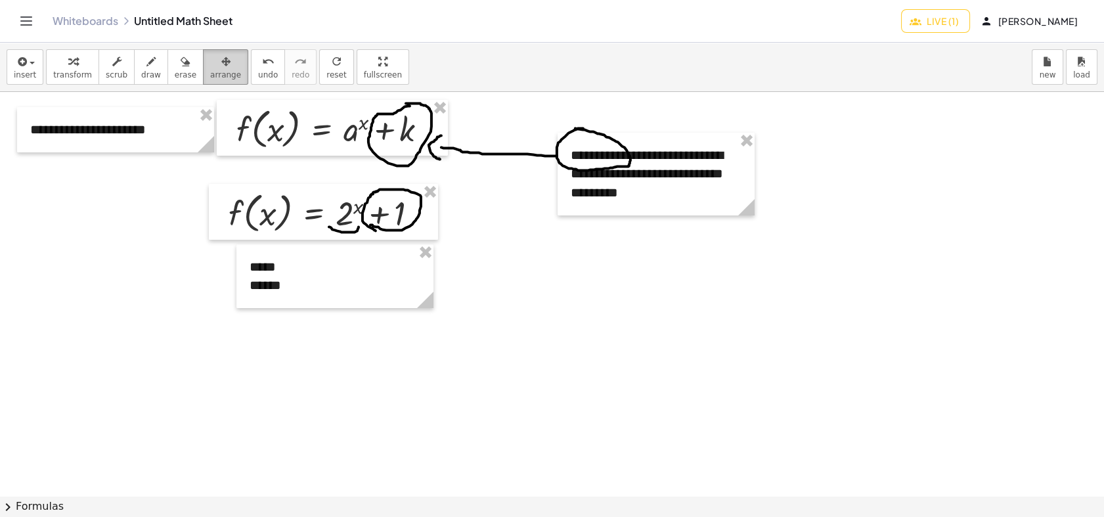
click at [210, 53] on div "button" at bounding box center [225, 61] width 31 height 16
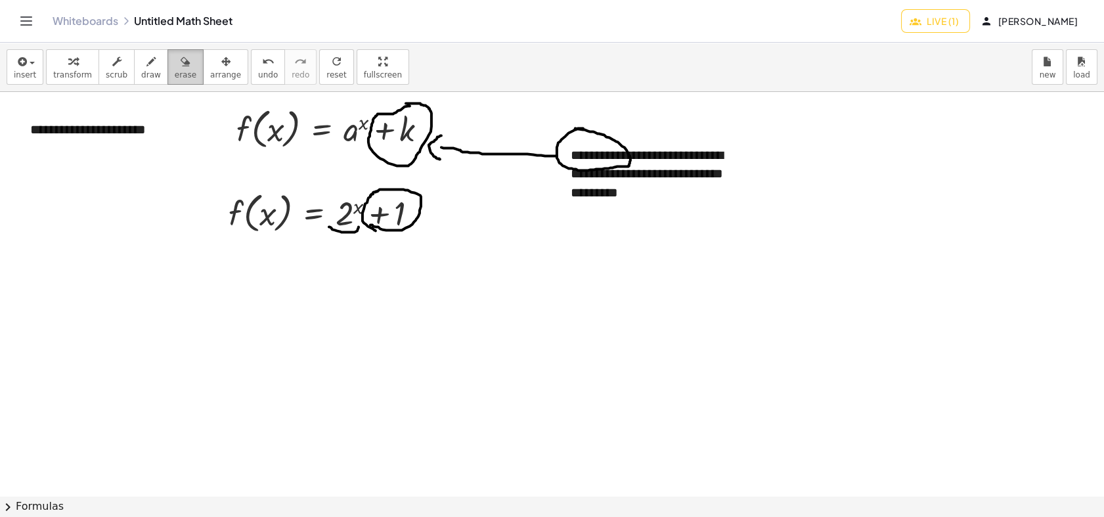
click at [181, 64] on icon "button" at bounding box center [185, 62] width 9 height 16
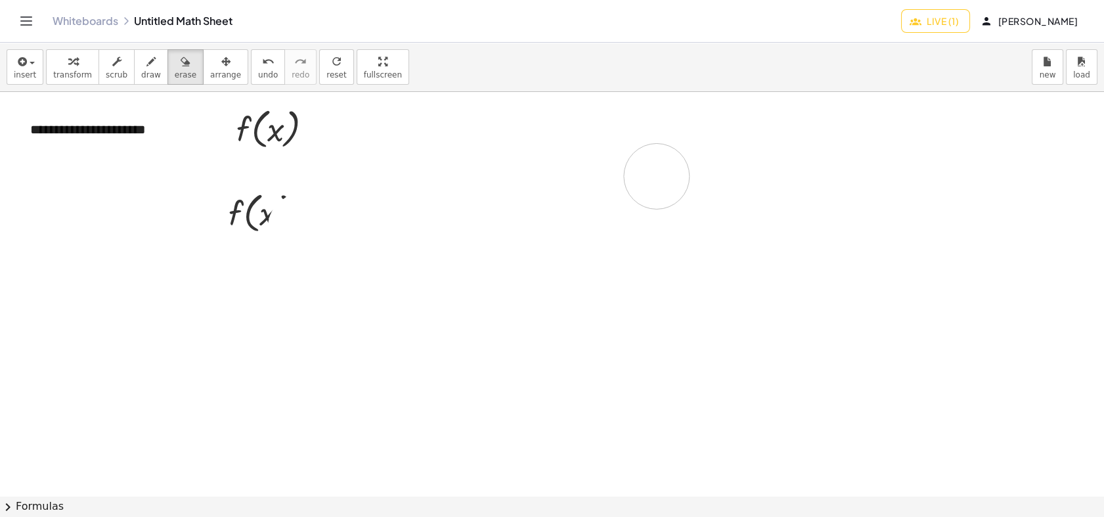
drag, startPoint x: 359, startPoint y: 274, endPoint x: 509, endPoint y: 220, distance: 159.7
click at [512, 188] on div at bounding box center [552, 495] width 1104 height 807
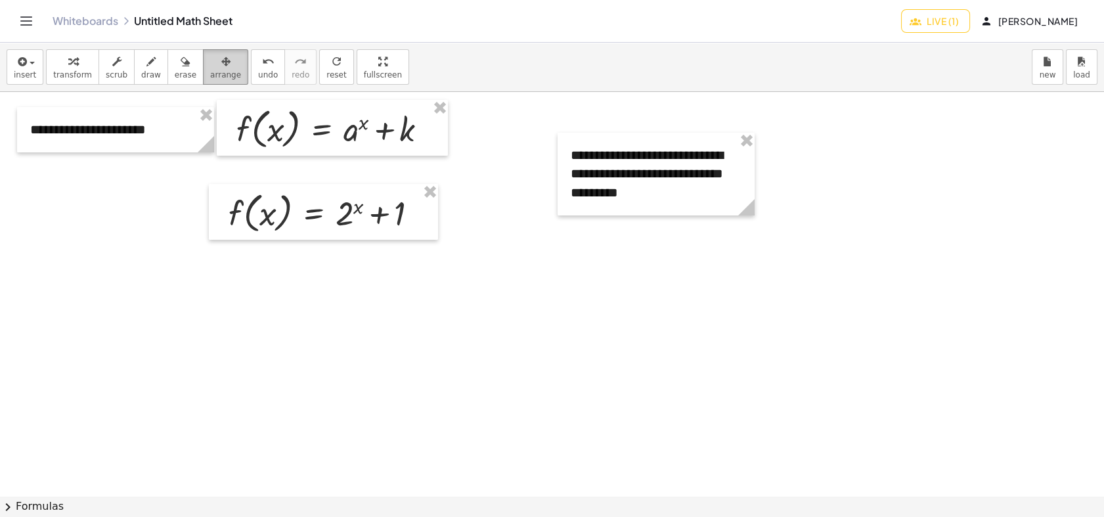
click at [210, 64] on div "button" at bounding box center [225, 61] width 31 height 16
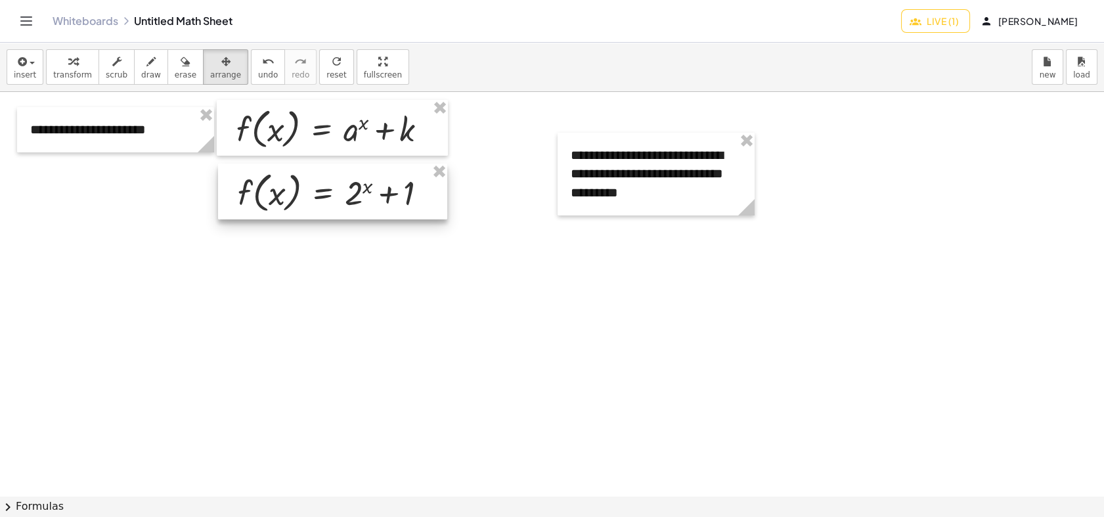
drag, startPoint x: 374, startPoint y: 198, endPoint x: 383, endPoint y: 177, distance: 22.3
click at [383, 177] on div at bounding box center [332, 191] width 229 height 56
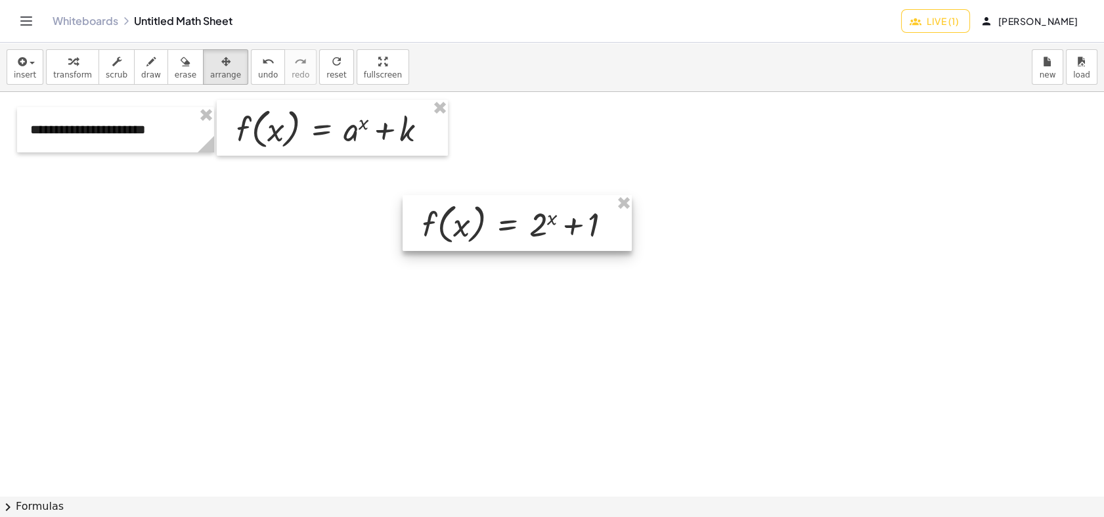
drag, startPoint x: 328, startPoint y: 189, endPoint x: 512, endPoint y: 220, distance: 187.0
click at [512, 220] on div at bounding box center [516, 223] width 229 height 56
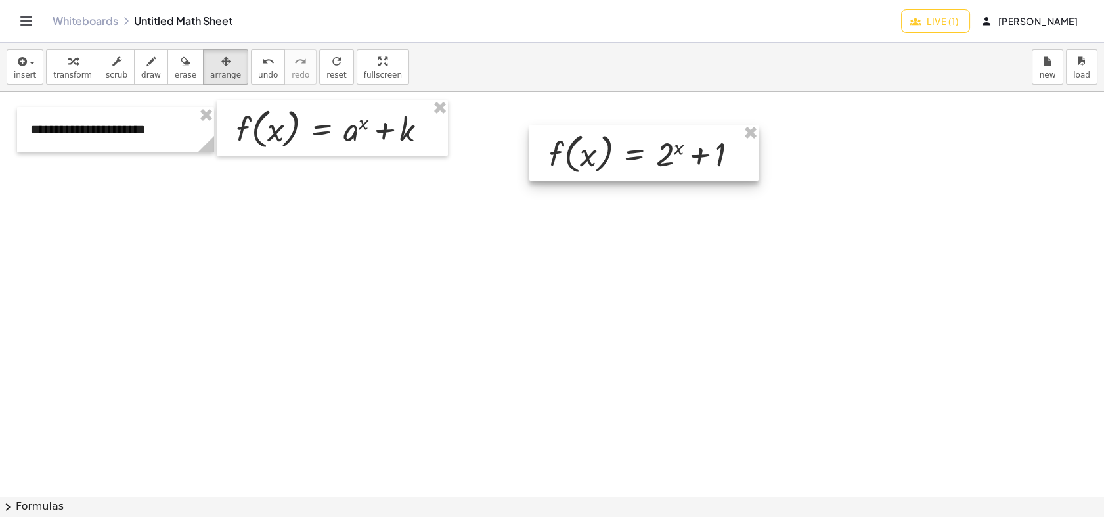
drag, startPoint x: 525, startPoint y: 238, endPoint x: 643, endPoint y: 167, distance: 136.9
click at [643, 167] on div at bounding box center [643, 153] width 229 height 56
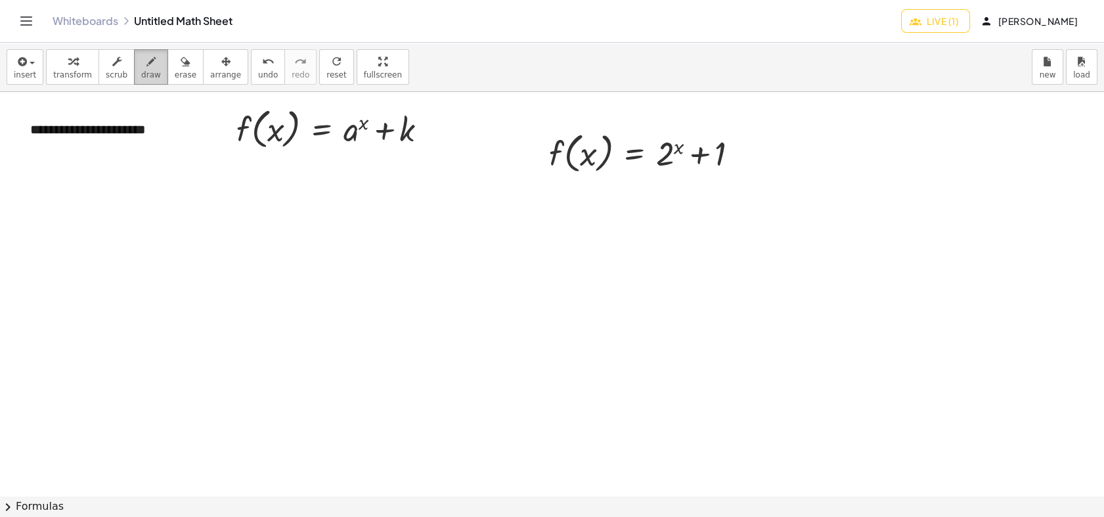
click at [146, 75] on span "draw" at bounding box center [151, 74] width 20 height 9
drag, startPoint x: 435, startPoint y: 217, endPoint x: 432, endPoint y: 473, distance: 256.7
click at [432, 464] on div at bounding box center [552, 495] width 1104 height 807
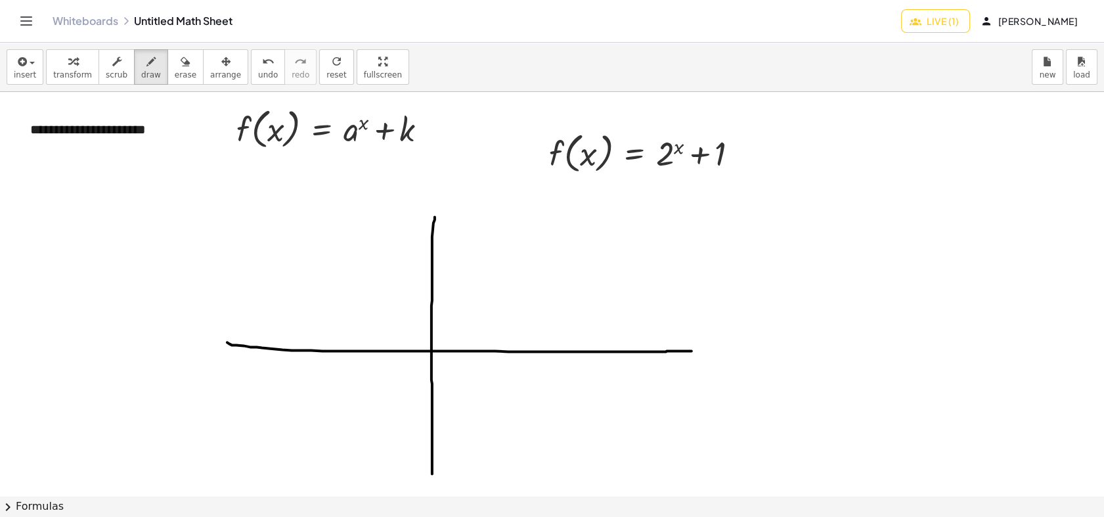
drag, startPoint x: 228, startPoint y: 342, endPoint x: 706, endPoint y: 351, distance: 478.0
click at [706, 351] on div at bounding box center [552, 495] width 1104 height 807
drag, startPoint x: 735, startPoint y: 336, endPoint x: 721, endPoint y: 360, distance: 27.4
click at [721, 360] on div at bounding box center [552, 495] width 1104 height 807
drag, startPoint x: 719, startPoint y: 343, endPoint x: 744, endPoint y: 367, distance: 34.8
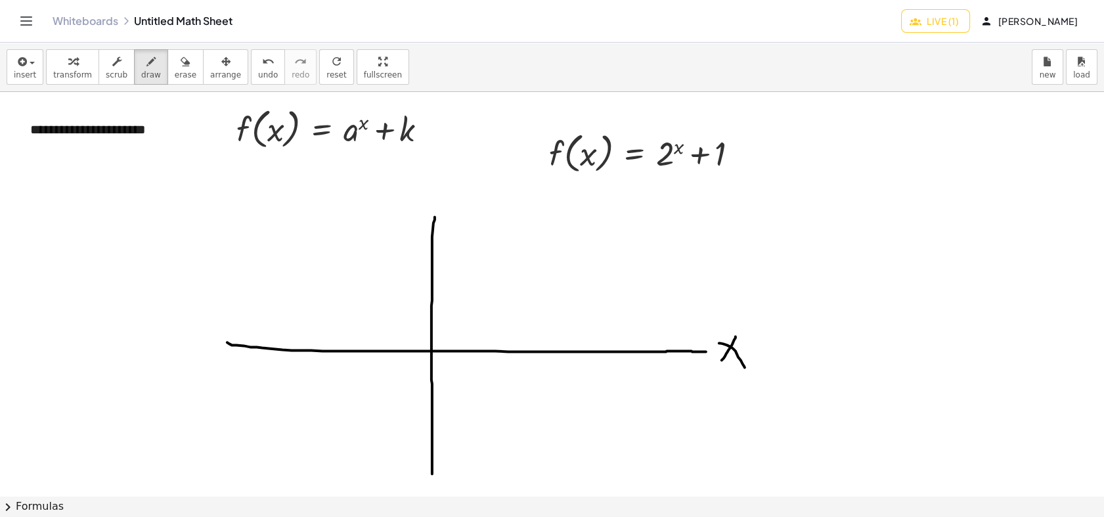
click at [744, 367] on div at bounding box center [552, 495] width 1104 height 807
drag, startPoint x: 433, startPoint y: 188, endPoint x: 445, endPoint y: 228, distance: 41.9
click at [445, 228] on div at bounding box center [552, 495] width 1104 height 807
drag, startPoint x: 765, startPoint y: 347, endPoint x: 779, endPoint y: 348, distance: 13.8
click at [779, 348] on div at bounding box center [552, 495] width 1104 height 807
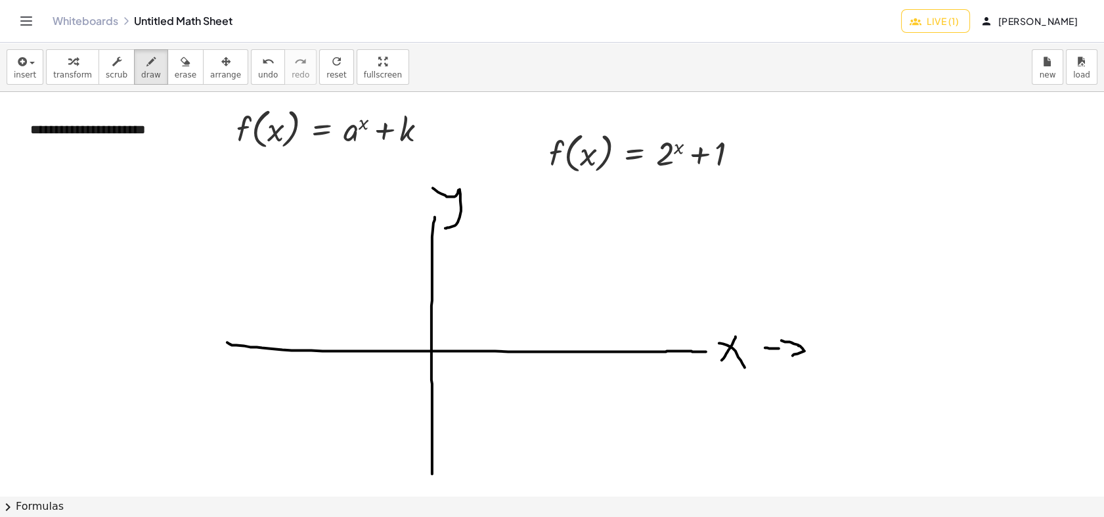
drag, startPoint x: 781, startPoint y: 340, endPoint x: 792, endPoint y: 355, distance: 18.8
click at [792, 355] on div at bounding box center [552, 495] width 1104 height 807
drag, startPoint x: 823, startPoint y: 345, endPoint x: 821, endPoint y: 330, distance: 14.6
click at [824, 330] on div at bounding box center [552, 495] width 1104 height 807
click at [852, 357] on div at bounding box center [552, 495] width 1104 height 807
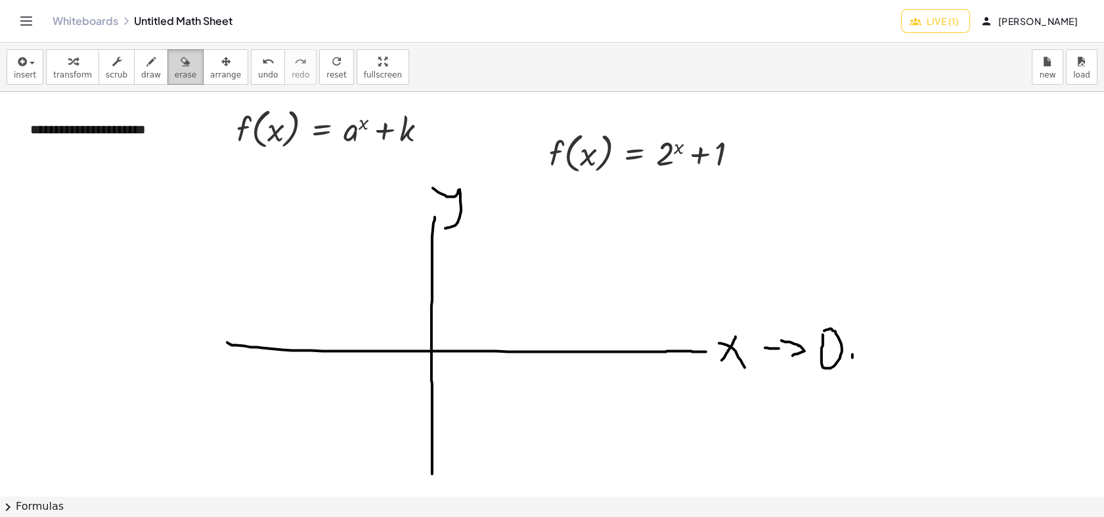
click at [175, 66] on div "button" at bounding box center [186, 61] width 22 height 16
drag, startPoint x: 862, startPoint y: 371, endPoint x: 751, endPoint y: 297, distance: 133.5
click at [833, 358] on div at bounding box center [552, 495] width 1104 height 807
drag, startPoint x: 794, startPoint y: 351, endPoint x: 777, endPoint y: 334, distance: 23.7
click at [778, 337] on div at bounding box center [552, 495] width 1104 height 807
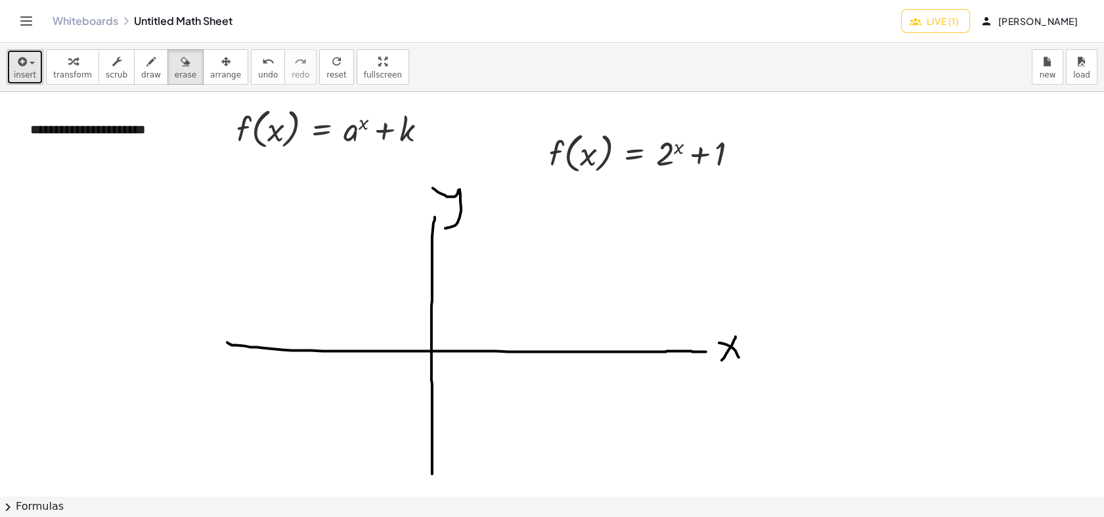
click at [20, 71] on span "insert" at bounding box center [25, 74] width 22 height 9
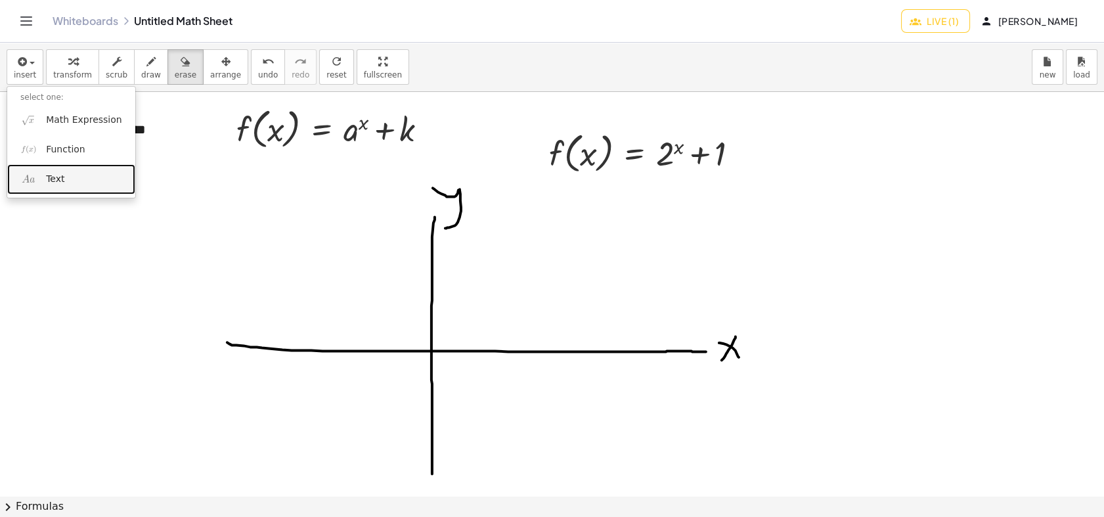
drag, startPoint x: 48, startPoint y: 186, endPoint x: 74, endPoint y: 246, distance: 65.3
click at [48, 186] on link "Text" at bounding box center [71, 179] width 128 height 30
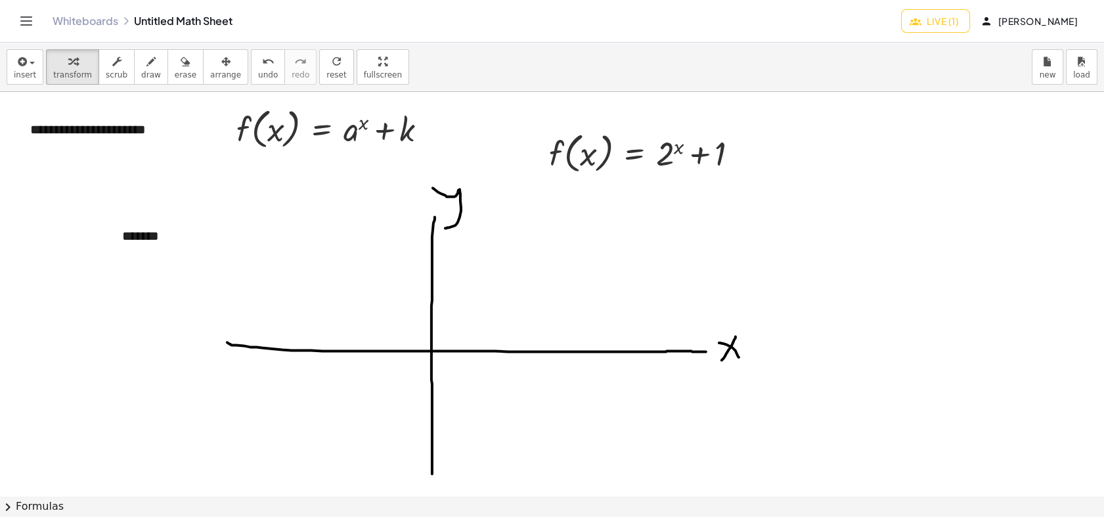
click at [301, 281] on div at bounding box center [552, 495] width 1104 height 807
click at [221, 57] on icon "button" at bounding box center [225, 62] width 9 height 16
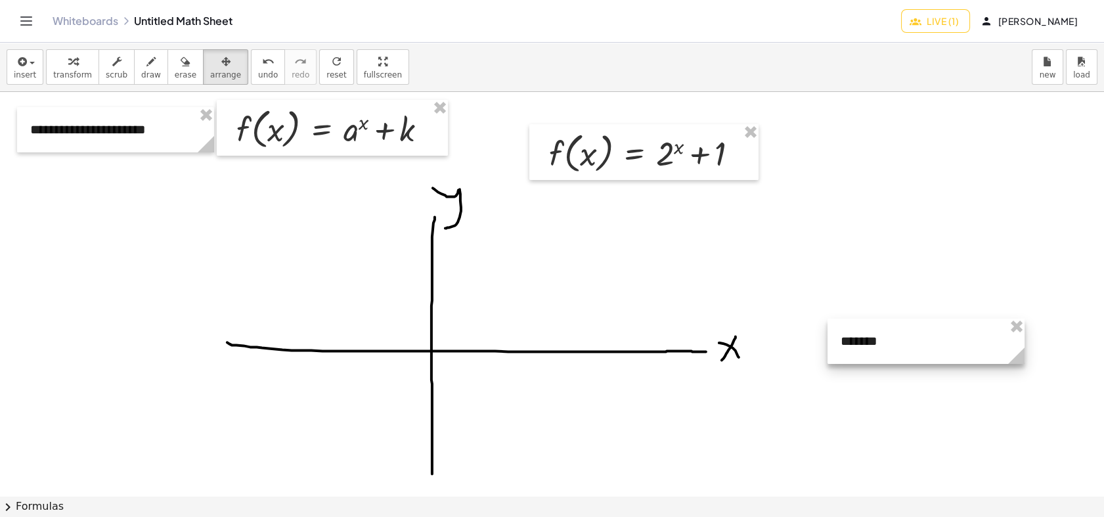
drag, startPoint x: 184, startPoint y: 233, endPoint x: 696, endPoint y: 289, distance: 515.1
click at [897, 336] on div at bounding box center [925, 340] width 197 height 45
click at [146, 66] on div "button" at bounding box center [151, 61] width 20 height 16
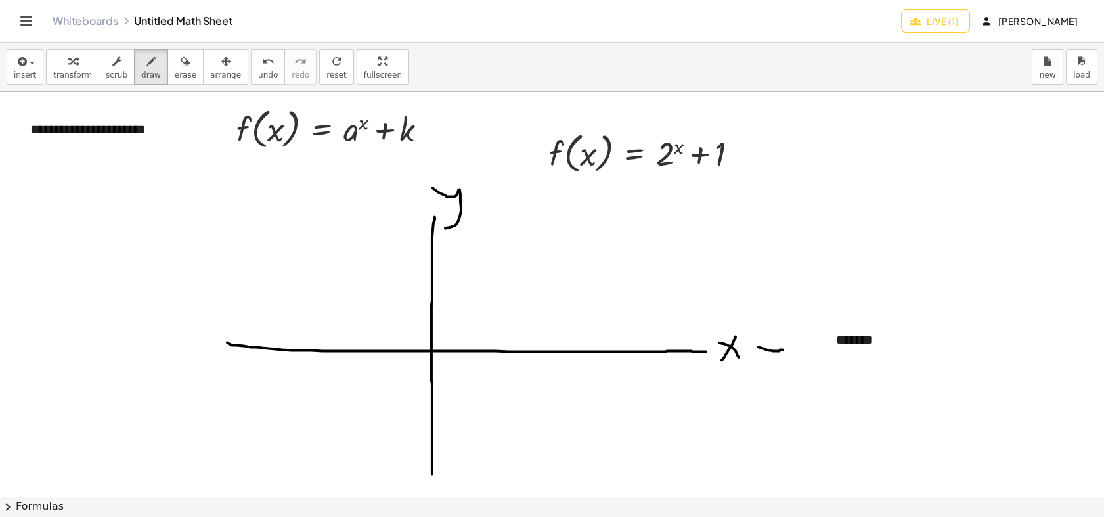
drag, startPoint x: 758, startPoint y: 347, endPoint x: 787, endPoint y: 349, distance: 29.0
click at [787, 349] on div at bounding box center [552, 495] width 1104 height 807
drag, startPoint x: 798, startPoint y: 339, endPoint x: 796, endPoint y: 357, distance: 17.9
click at [796, 357] on div at bounding box center [552, 495] width 1104 height 807
drag, startPoint x: 410, startPoint y: 192, endPoint x: 389, endPoint y: 192, distance: 21.0
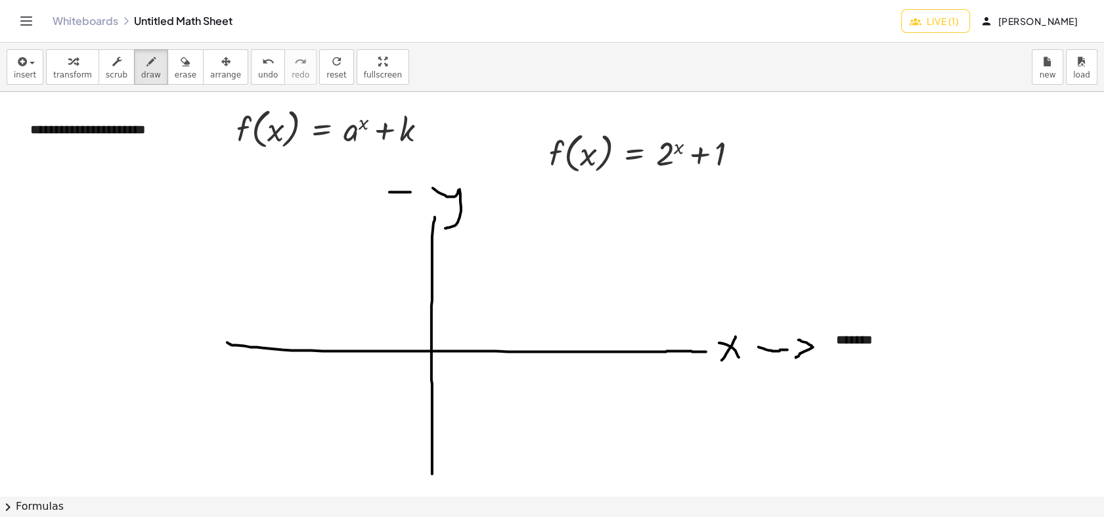
click at [389, 192] on div at bounding box center [552, 495] width 1104 height 807
drag, startPoint x: 387, startPoint y: 177, endPoint x: 393, endPoint y: 202, distance: 25.0
click at [393, 202] on div at bounding box center [552, 495] width 1104 height 807
click at [12, 74] on button "insert" at bounding box center [25, 66] width 37 height 35
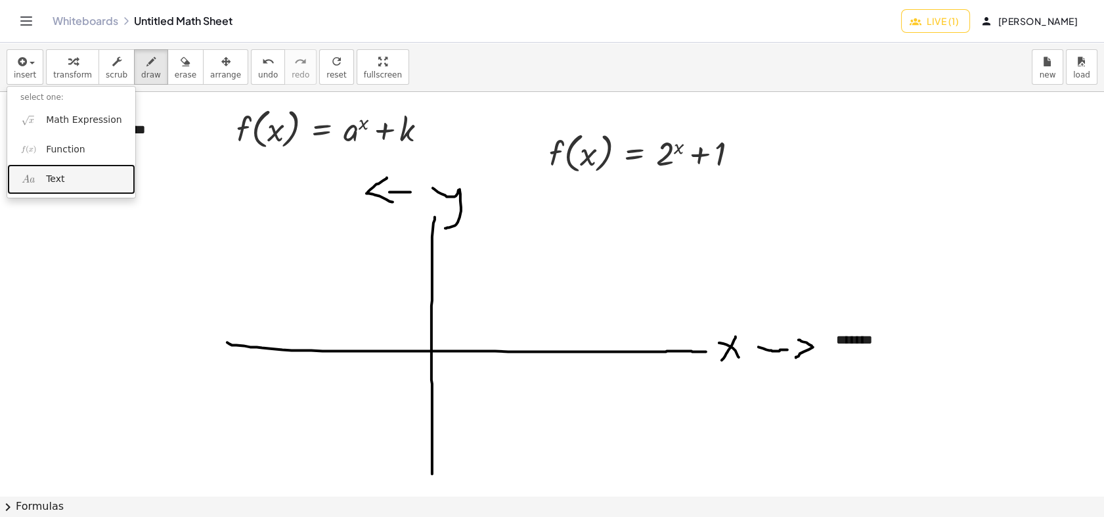
click at [54, 186] on link "Text" at bounding box center [71, 179] width 128 height 30
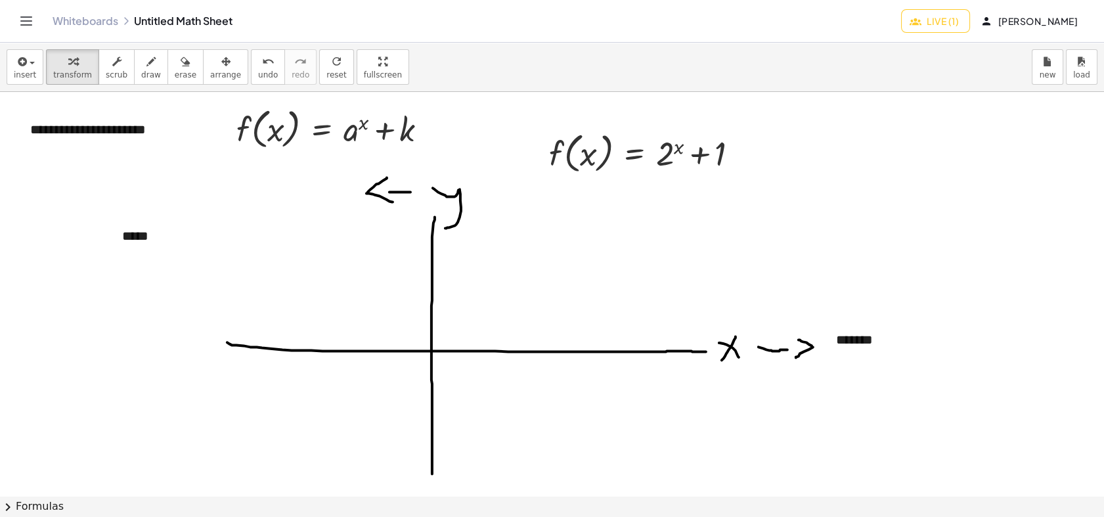
click at [257, 276] on div at bounding box center [552, 495] width 1104 height 807
click at [210, 77] on span "arrange" at bounding box center [225, 74] width 31 height 9
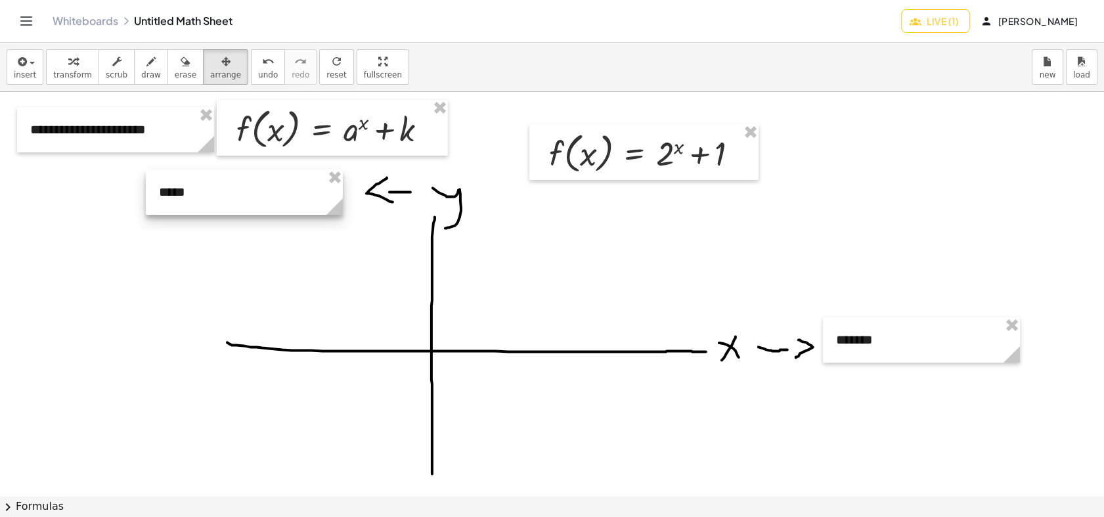
drag, startPoint x: 198, startPoint y: 223, endPoint x: 235, endPoint y: 179, distance: 57.3
click at [235, 179] on div at bounding box center [244, 191] width 197 height 45
click at [167, 261] on div at bounding box center [552, 495] width 1104 height 807
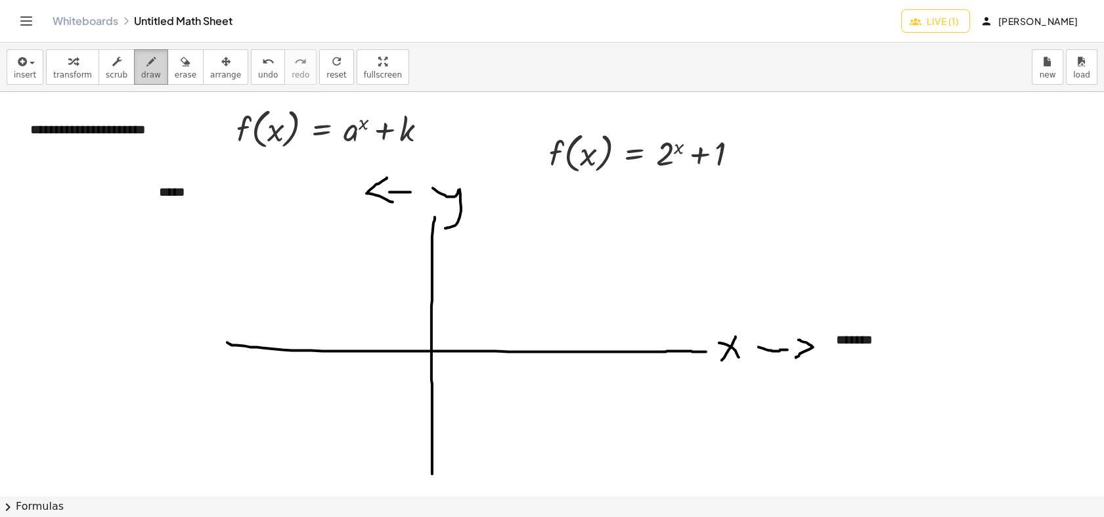
click at [141, 74] on span "draw" at bounding box center [151, 74] width 20 height 9
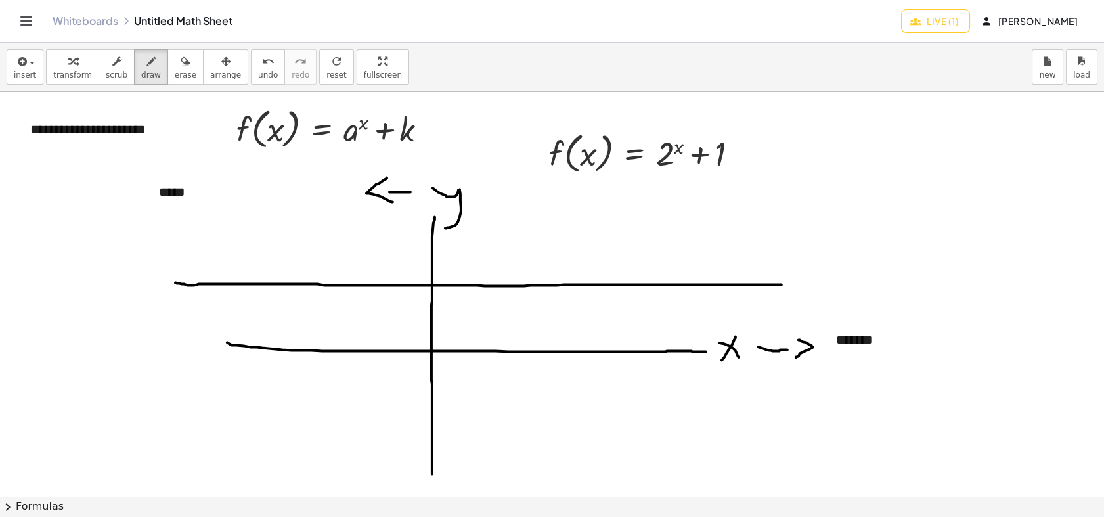
drag, startPoint x: 175, startPoint y: 282, endPoint x: 781, endPoint y: 284, distance: 605.9
click at [781, 284] on div at bounding box center [552, 495] width 1104 height 807
click at [72, 281] on div at bounding box center [552, 495] width 1104 height 807
click at [95, 278] on div at bounding box center [552, 495] width 1104 height 807
drag, startPoint x: 819, startPoint y: 272, endPoint x: 750, endPoint y: 303, distance: 75.5
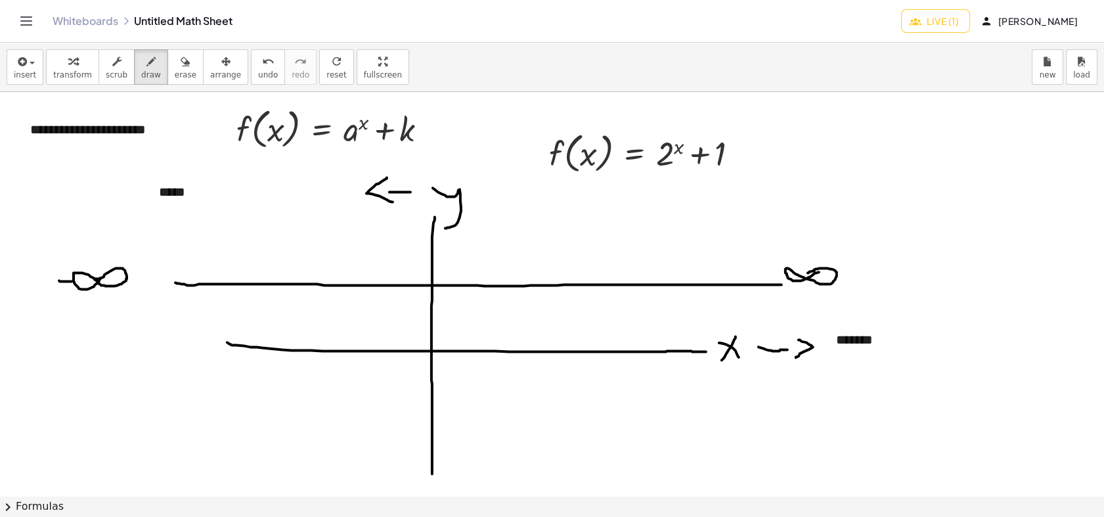
click at [807, 272] on div at bounding box center [552, 495] width 1104 height 807
click at [433, 289] on div at bounding box center [552, 495] width 1104 height 807
drag, startPoint x: 441, startPoint y: 260, endPoint x: 442, endPoint y: 278, distance: 18.4
click at [443, 278] on div at bounding box center [552, 495] width 1104 height 807
drag, startPoint x: 522, startPoint y: 428, endPoint x: 521, endPoint y: 410, distance: 17.8
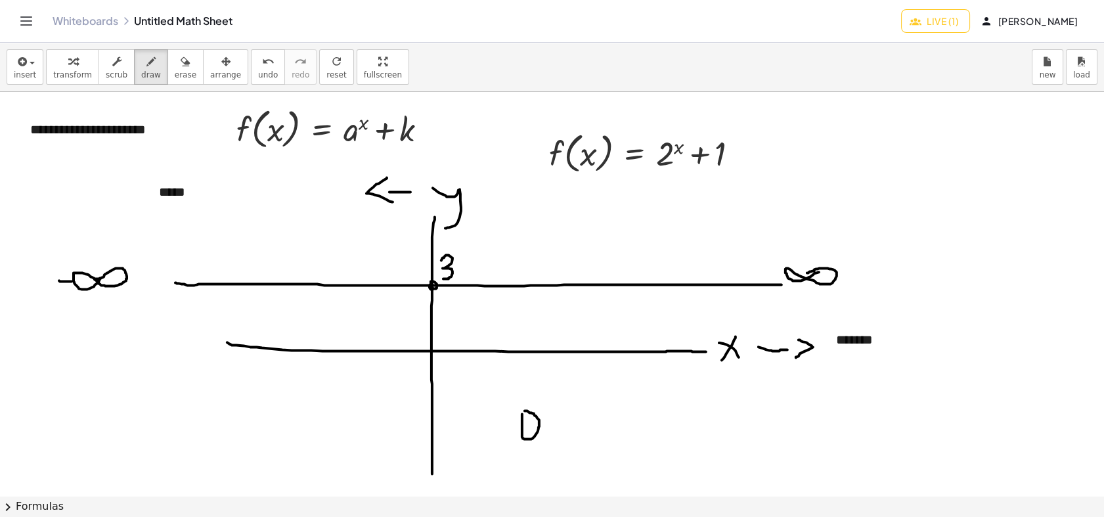
click at [521, 410] on div at bounding box center [552, 495] width 1104 height 807
click at [562, 420] on div at bounding box center [552, 495] width 1104 height 807
drag, startPoint x: 559, startPoint y: 428, endPoint x: 567, endPoint y: 427, distance: 8.6
click at [567, 427] on div at bounding box center [552, 495] width 1104 height 807
click at [463, 352] on div at bounding box center [552, 495] width 1104 height 807
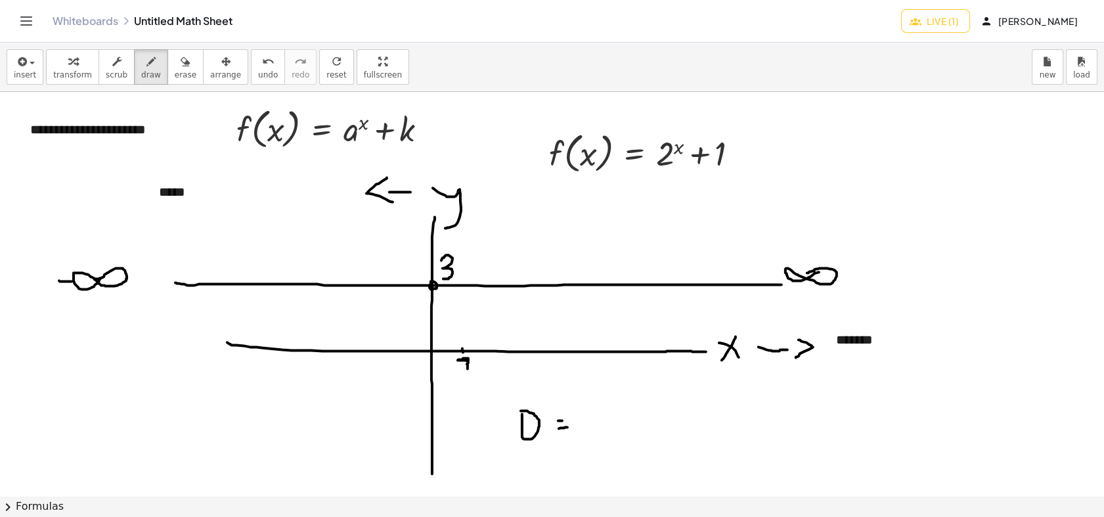
click at [467, 364] on div at bounding box center [552, 495] width 1104 height 807
click at [458, 279] on div at bounding box center [552, 495] width 1104 height 807
click at [521, 354] on div at bounding box center [552, 495] width 1104 height 807
drag, startPoint x: 526, startPoint y: 366, endPoint x: 526, endPoint y: 373, distance: 7.3
click at [526, 373] on div at bounding box center [552, 495] width 1104 height 807
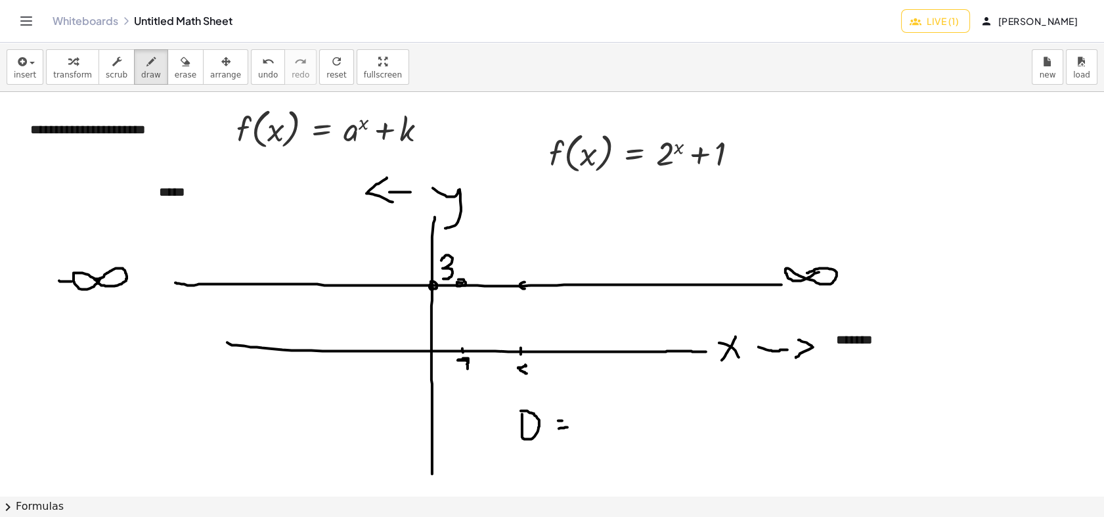
click at [524, 288] on div at bounding box center [552, 495] width 1104 height 807
drag, startPoint x: 585, startPoint y: 278, endPoint x: 577, endPoint y: 320, distance: 43.4
click at [585, 287] on div at bounding box center [552, 495] width 1104 height 807
drag, startPoint x: 602, startPoint y: 410, endPoint x: 588, endPoint y: 432, distance: 26.2
click at [588, 432] on div at bounding box center [552, 495] width 1104 height 807
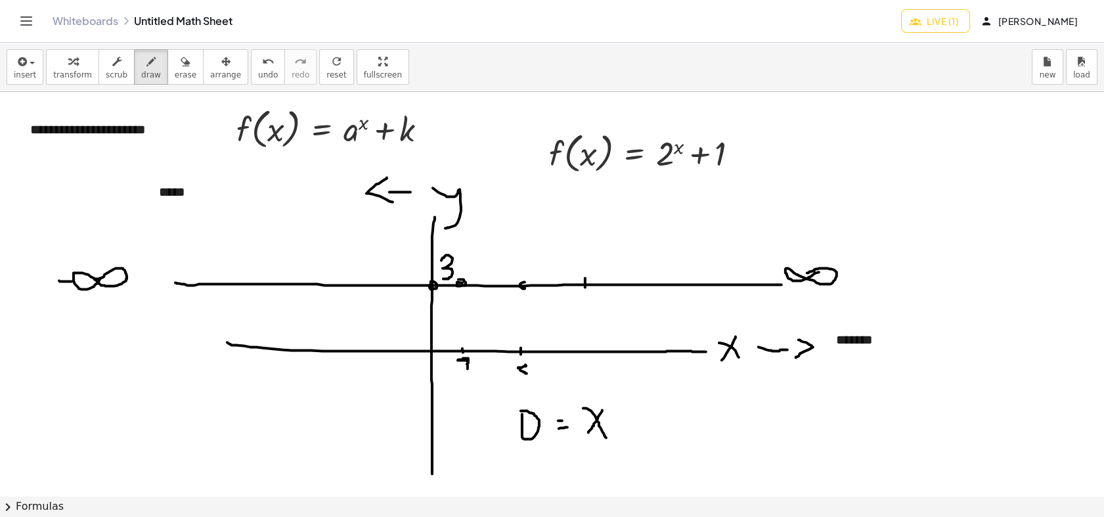
drag, startPoint x: 583, startPoint y: 408, endPoint x: 606, endPoint y: 437, distance: 37.4
click at [606, 437] on div at bounding box center [552, 495] width 1104 height 807
drag, startPoint x: 644, startPoint y: 410, endPoint x: 653, endPoint y: 433, distance: 24.5
click at [653, 433] on div at bounding box center [552, 495] width 1104 height 807
drag, startPoint x: 630, startPoint y: 424, endPoint x: 656, endPoint y: 423, distance: 25.6
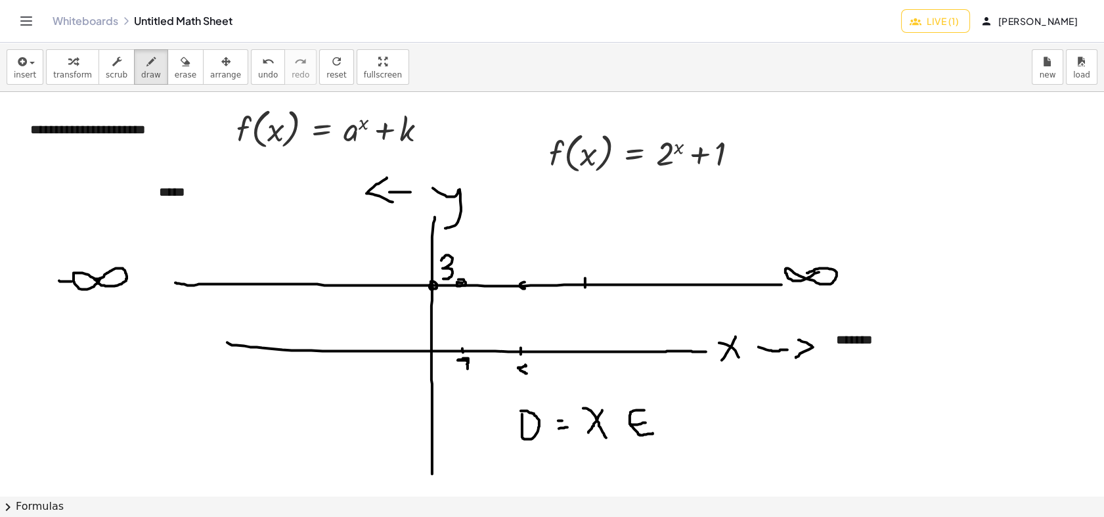
click at [646, 422] on div at bounding box center [552, 495] width 1104 height 807
drag, startPoint x: 687, startPoint y: 440, endPoint x: 698, endPoint y: 441, distance: 10.6
click at [700, 442] on div at bounding box center [552, 495] width 1104 height 807
drag, startPoint x: 688, startPoint y: 404, endPoint x: 678, endPoint y: 440, distance: 38.1
click at [678, 440] on div at bounding box center [552, 495] width 1104 height 807
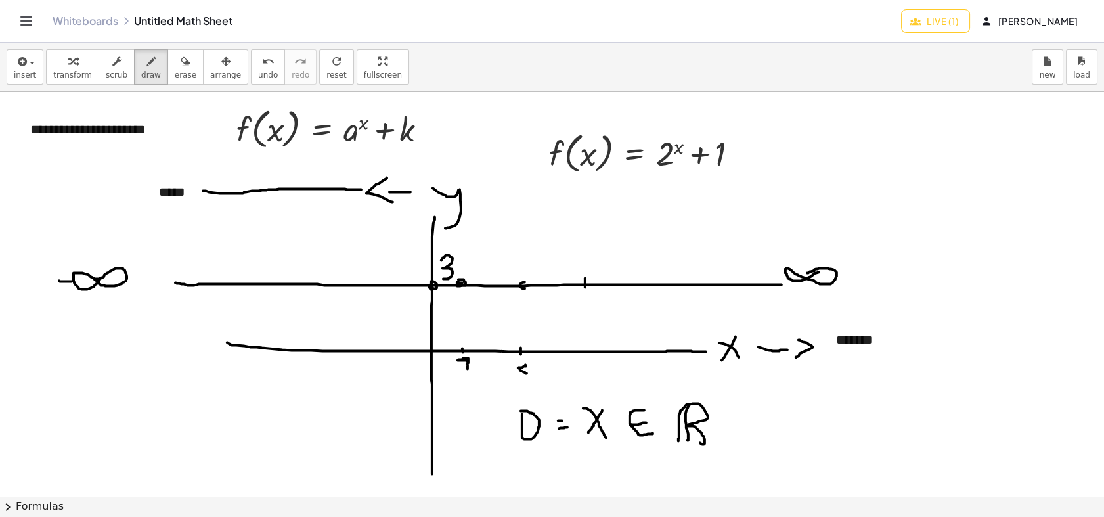
drag, startPoint x: 205, startPoint y: 190, endPoint x: 361, endPoint y: 189, distance: 155.6
click at [361, 189] on div at bounding box center [552, 495] width 1104 height 807
click at [450, 249] on div at bounding box center [552, 495] width 1104 height 807
drag, startPoint x: 199, startPoint y: 433, endPoint x: 216, endPoint y: 437, distance: 17.5
click at [216, 437] on div at bounding box center [552, 495] width 1104 height 807
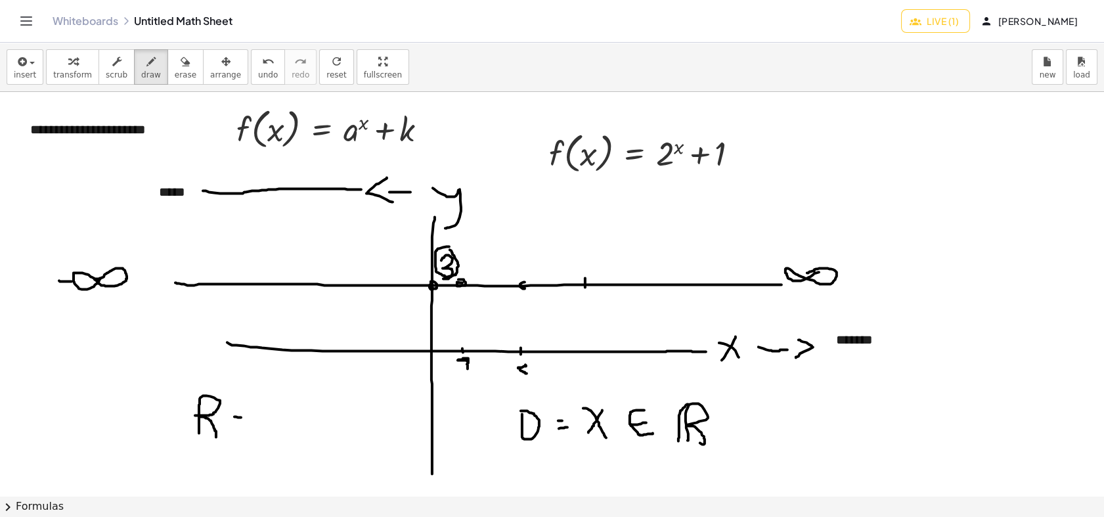
drag, startPoint x: 234, startPoint y: 416, endPoint x: 241, endPoint y: 417, distance: 6.6
click at [241, 417] on div at bounding box center [552, 495] width 1104 height 807
drag, startPoint x: 234, startPoint y: 430, endPoint x: 242, endPoint y: 430, distance: 8.5
click at [242, 430] on div at bounding box center [552, 495] width 1104 height 807
drag, startPoint x: 253, startPoint y: 404, endPoint x: 263, endPoint y: 448, distance: 45.1
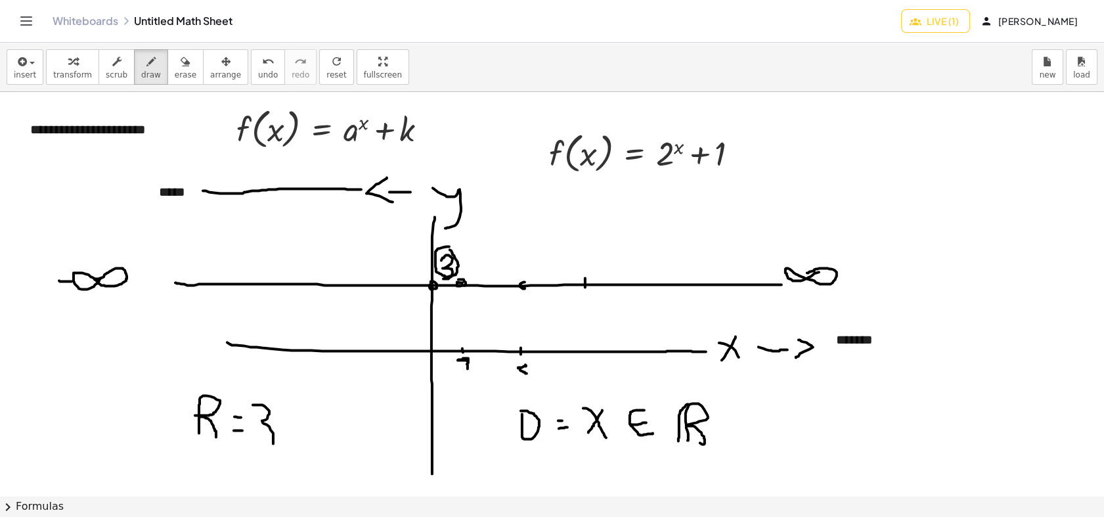
click at [263, 448] on div at bounding box center [552, 495] width 1104 height 807
click at [175, 70] on span "erase" at bounding box center [186, 74] width 22 height 9
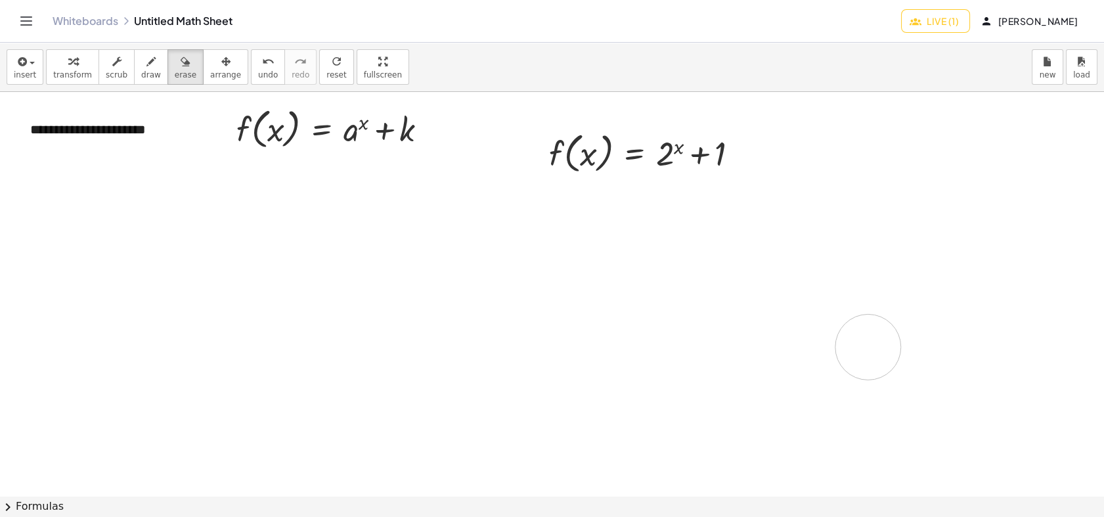
drag, startPoint x: 110, startPoint y: 287, endPoint x: 607, endPoint y: 402, distance: 510.2
click at [848, 352] on div at bounding box center [552, 495] width 1104 height 807
drag, startPoint x: 131, startPoint y: 70, endPoint x: 249, endPoint y: 144, distance: 139.0
click at [141, 70] on span "draw" at bounding box center [151, 74] width 20 height 9
click at [213, 64] on div "button" at bounding box center [225, 61] width 31 height 16
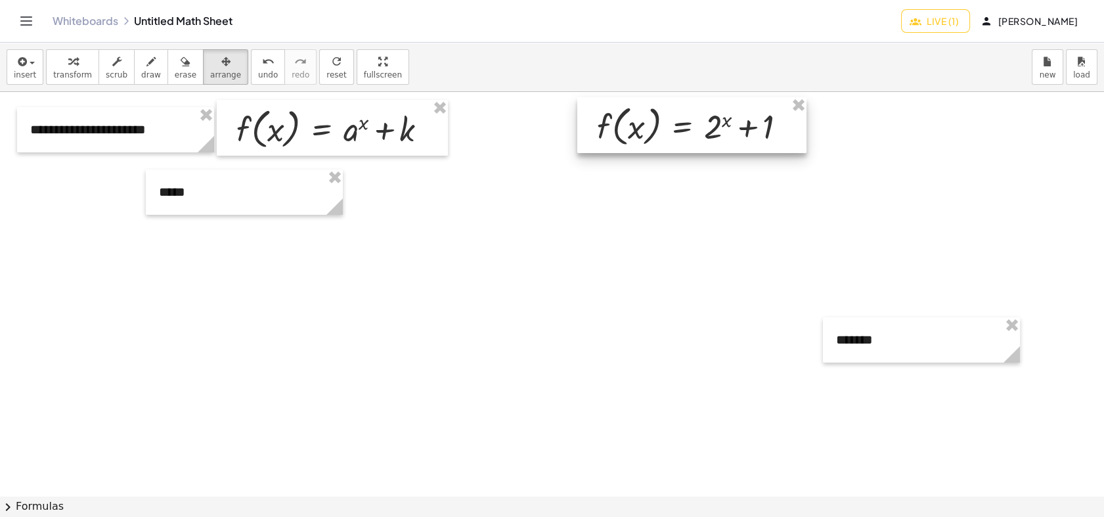
drag, startPoint x: 640, startPoint y: 150, endPoint x: 691, endPoint y: 112, distance: 62.9
click at [691, 112] on div at bounding box center [691, 125] width 229 height 56
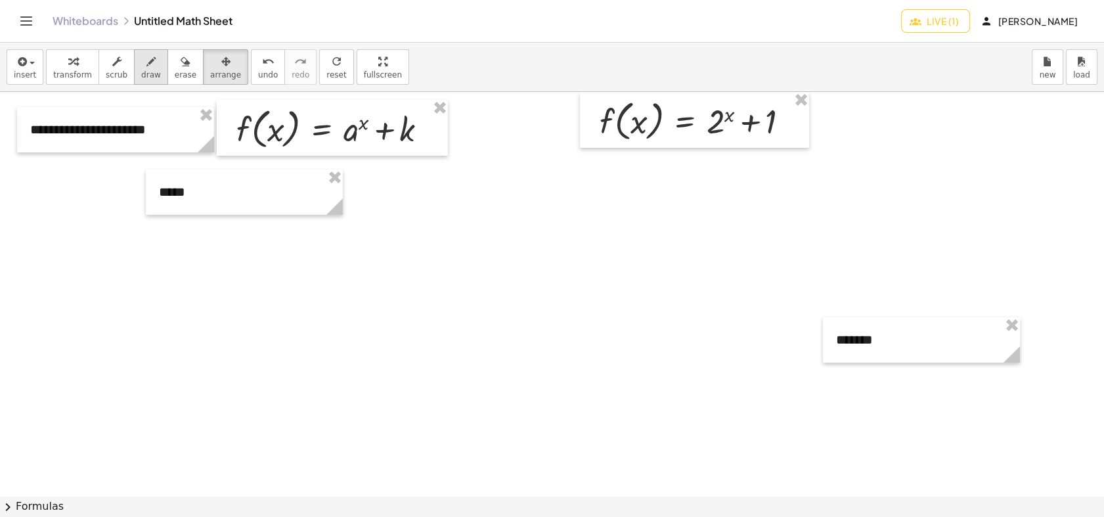
click at [146, 68] on icon "button" at bounding box center [150, 62] width 9 height 16
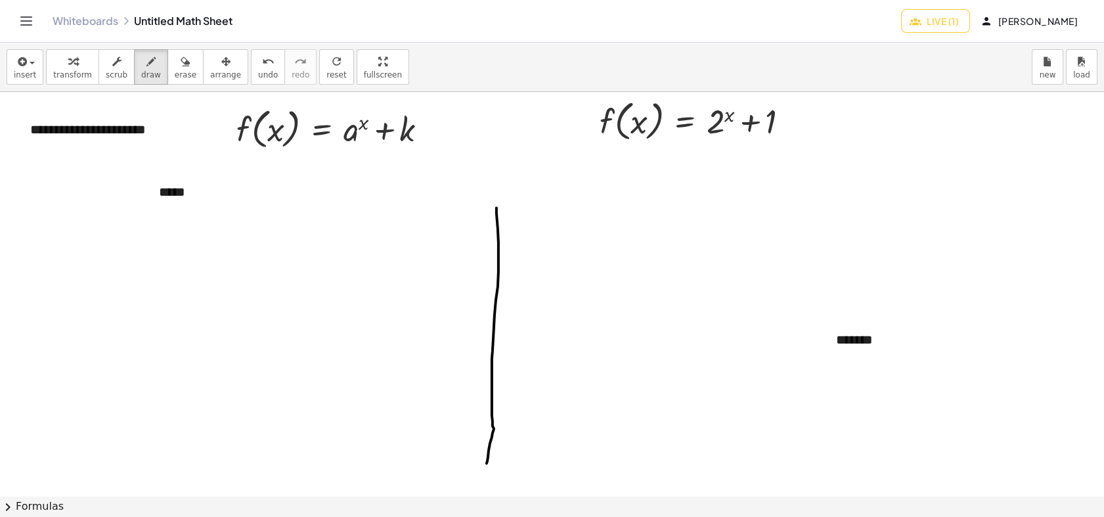
drag, startPoint x: 496, startPoint y: 213, endPoint x: 388, endPoint y: 401, distance: 217.3
click at [481, 463] on div at bounding box center [552, 495] width 1104 height 807
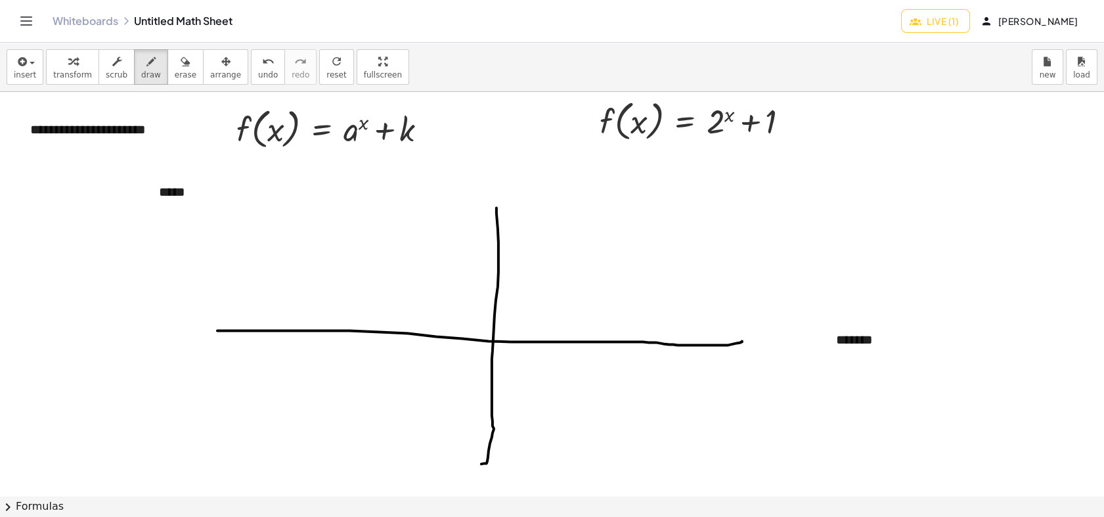
drag, startPoint x: 217, startPoint y: 330, endPoint x: 742, endPoint y: 341, distance: 524.6
click at [742, 341] on div at bounding box center [552, 495] width 1104 height 807
drag, startPoint x: 778, startPoint y: 343, endPoint x: 761, endPoint y: 328, distance: 22.3
click at [769, 349] on div at bounding box center [552, 495] width 1104 height 807
drag, startPoint x: 769, startPoint y: 333, endPoint x: 777, endPoint y: 357, distance: 24.7
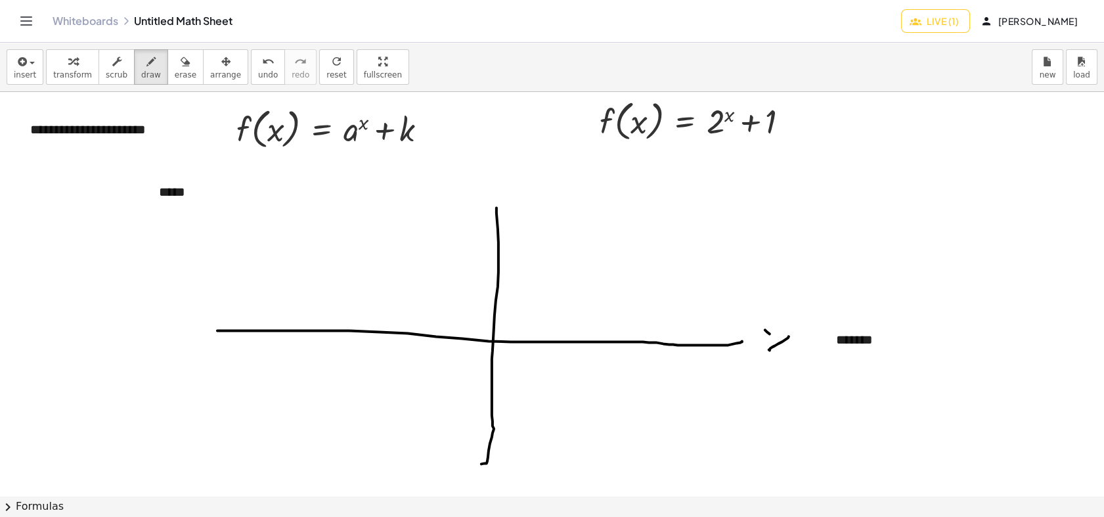
click at [784, 362] on div at bounding box center [552, 495] width 1104 height 807
drag, startPoint x: 494, startPoint y: 175, endPoint x: 462, endPoint y: 204, distance: 42.8
click at [462, 204] on div at bounding box center [552, 495] width 1104 height 807
drag, startPoint x: 470, startPoint y: 173, endPoint x: 418, endPoint y: 189, distance: 54.8
click at [489, 189] on div at bounding box center [552, 495] width 1104 height 807
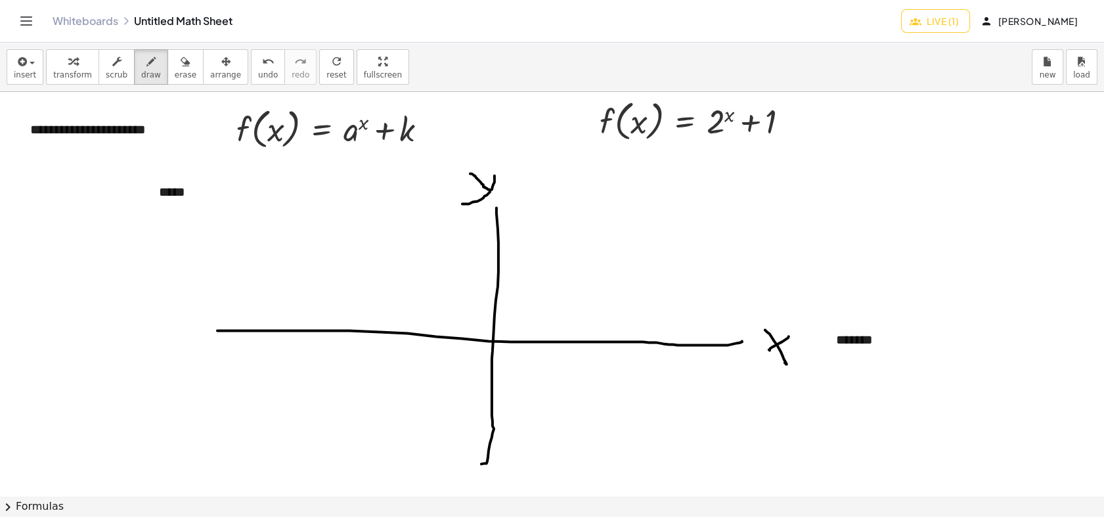
click at [222, 192] on div at bounding box center [552, 495] width 1104 height 807
click at [210, 77] on span "arrange" at bounding box center [225, 74] width 31 height 9
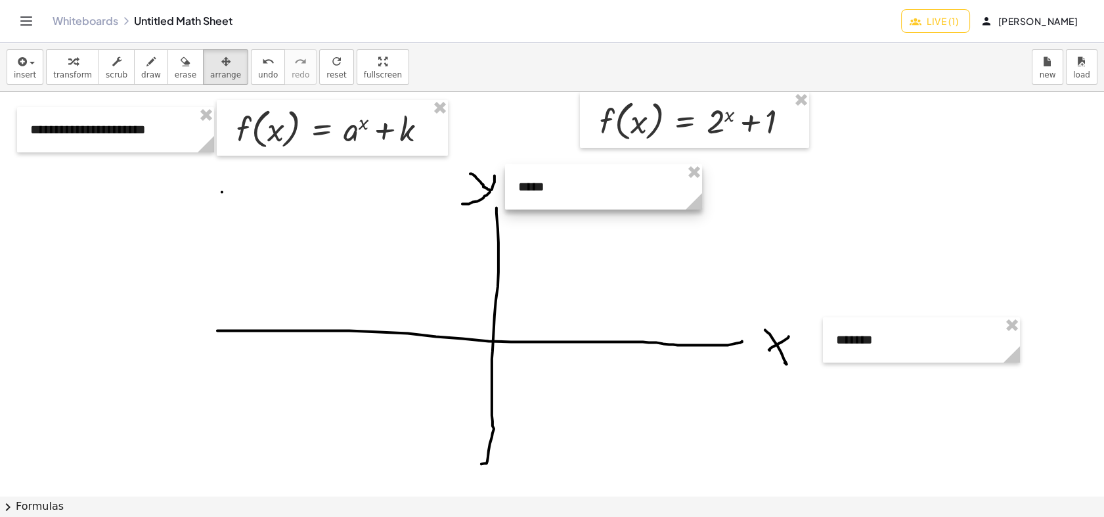
drag, startPoint x: 203, startPoint y: 205, endPoint x: 562, endPoint y: 200, distance: 359.1
click at [562, 200] on div at bounding box center [603, 186] width 197 height 45
click at [394, 278] on div at bounding box center [552, 495] width 1104 height 807
click at [146, 56] on icon "button" at bounding box center [150, 62] width 9 height 16
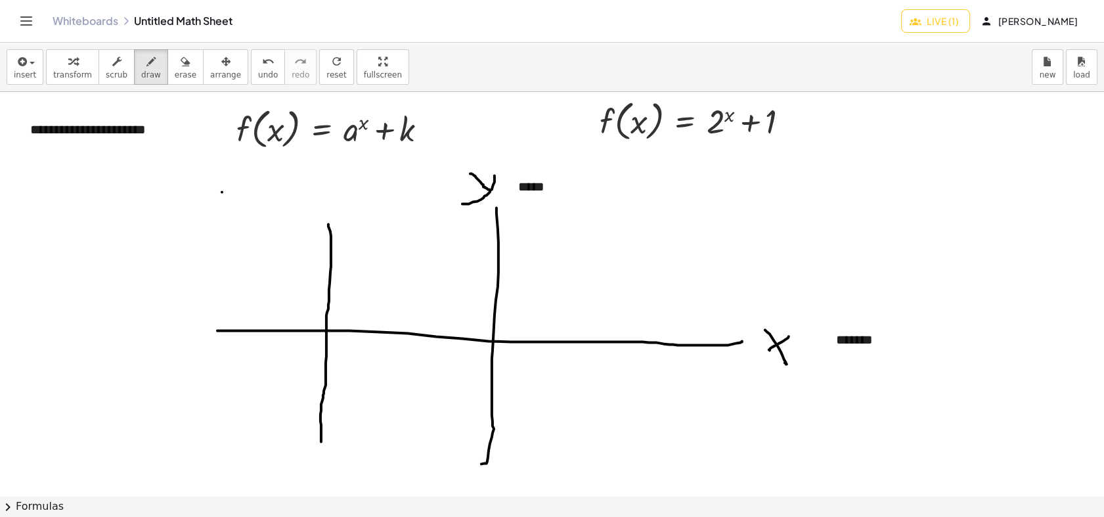
drag, startPoint x: 328, startPoint y: 224, endPoint x: 317, endPoint y: 284, distance: 61.4
click at [324, 433] on div at bounding box center [552, 495] width 1104 height 807
drag, startPoint x: 305, startPoint y: 196, endPoint x: 314, endPoint y: 196, distance: 9.8
click at [314, 196] on div at bounding box center [552, 495] width 1104 height 807
drag, startPoint x: 335, startPoint y: 194, endPoint x: 328, endPoint y: 200, distance: 8.4
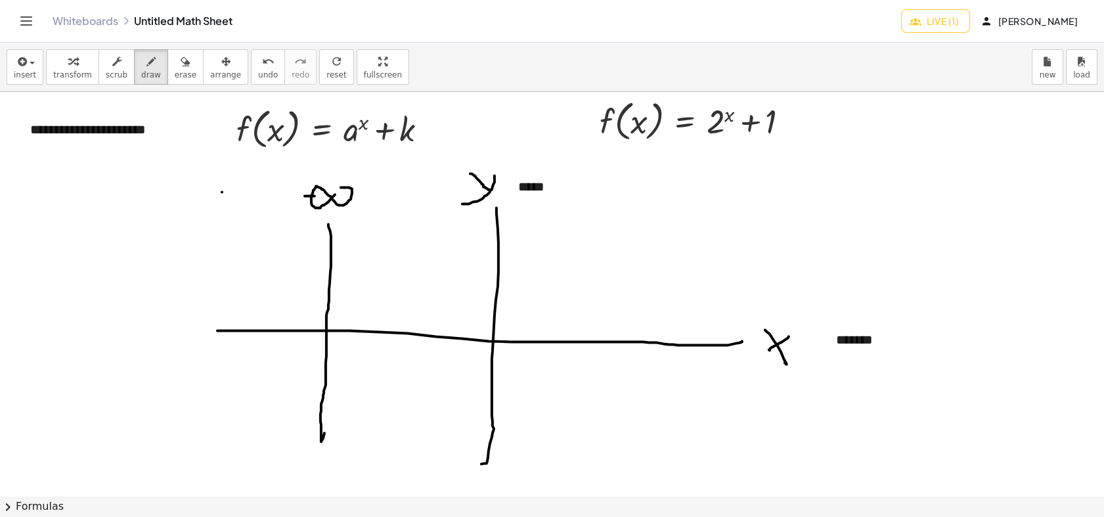
click at [334, 194] on div at bounding box center [552, 495] width 1104 height 807
drag, startPoint x: 310, startPoint y: 461, endPoint x: 299, endPoint y: 462, distance: 10.6
click at [299, 462] on div at bounding box center [552, 495] width 1104 height 807
drag, startPoint x: 169, startPoint y: 70, endPoint x: 272, endPoint y: 196, distance: 161.9
click at [175, 73] on span "erase" at bounding box center [186, 74] width 22 height 9
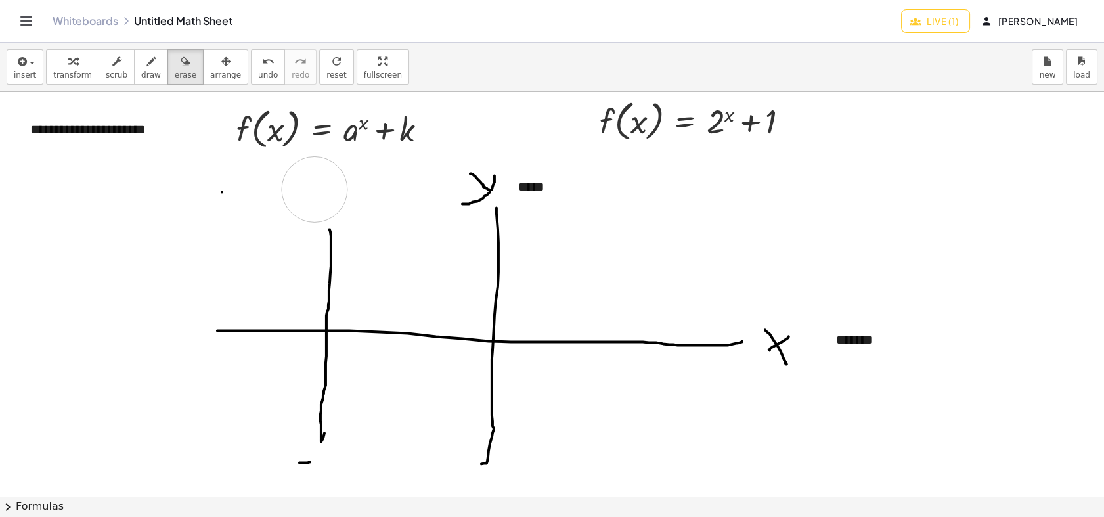
drag, startPoint x: 273, startPoint y: 200, endPoint x: 232, endPoint y: 165, distance: 54.0
click at [327, 193] on div at bounding box center [552, 495] width 1104 height 807
drag, startPoint x: 130, startPoint y: 64, endPoint x: 211, endPoint y: 146, distance: 115.6
click at [134, 72] on button "draw" at bounding box center [151, 66] width 34 height 35
drag, startPoint x: 330, startPoint y: 195, endPoint x: 323, endPoint y: 196, distance: 7.3
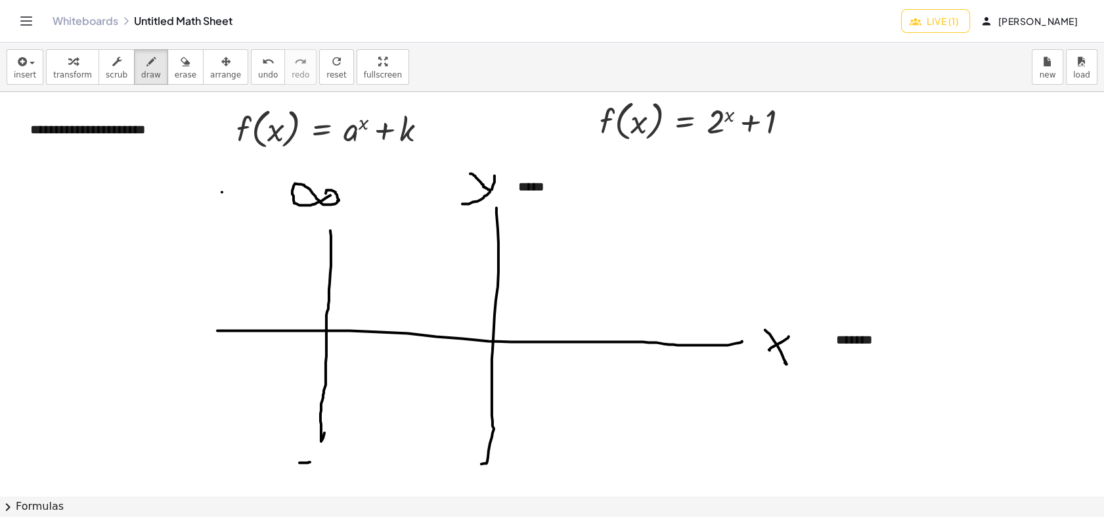
click at [323, 196] on div at bounding box center [552, 495] width 1104 height 807
drag, startPoint x: 335, startPoint y: 456, endPoint x: 324, endPoint y: 456, distance: 10.5
click at [326, 456] on div at bounding box center [552, 495] width 1104 height 807
click at [141, 67] on div "button" at bounding box center [151, 61] width 20 height 16
drag, startPoint x: 24, startPoint y: 213, endPoint x: 22, endPoint y: 202, distance: 10.7
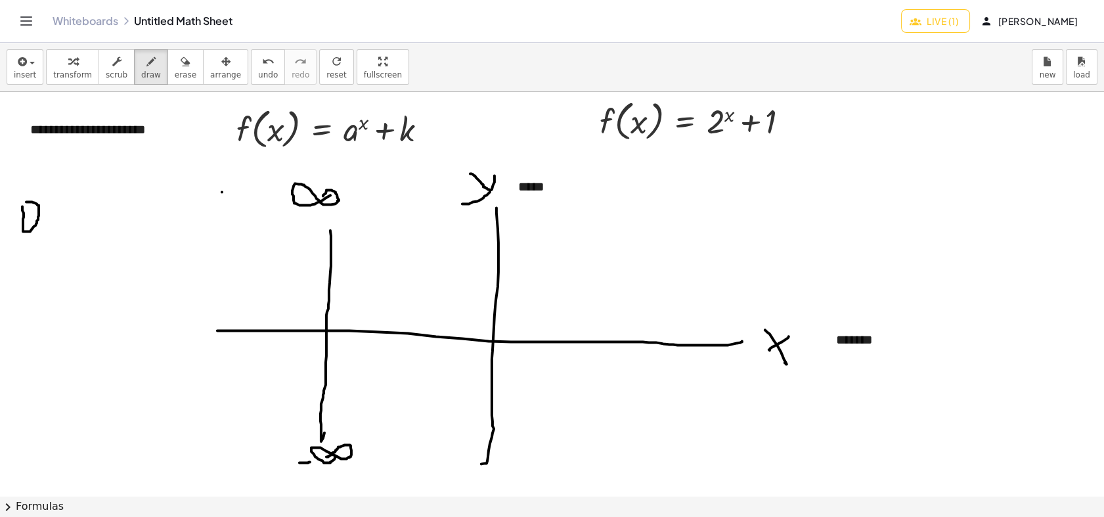
click at [22, 202] on div at bounding box center [552, 495] width 1104 height 807
drag, startPoint x: 446, startPoint y: 335, endPoint x: 446, endPoint y: 345, distance: 9.2
click at [446, 345] on div at bounding box center [552, 495] width 1104 height 807
drag, startPoint x: 446, startPoint y: 374, endPoint x: 419, endPoint y: 347, distance: 38.1
click at [433, 360] on div at bounding box center [552, 495] width 1104 height 807
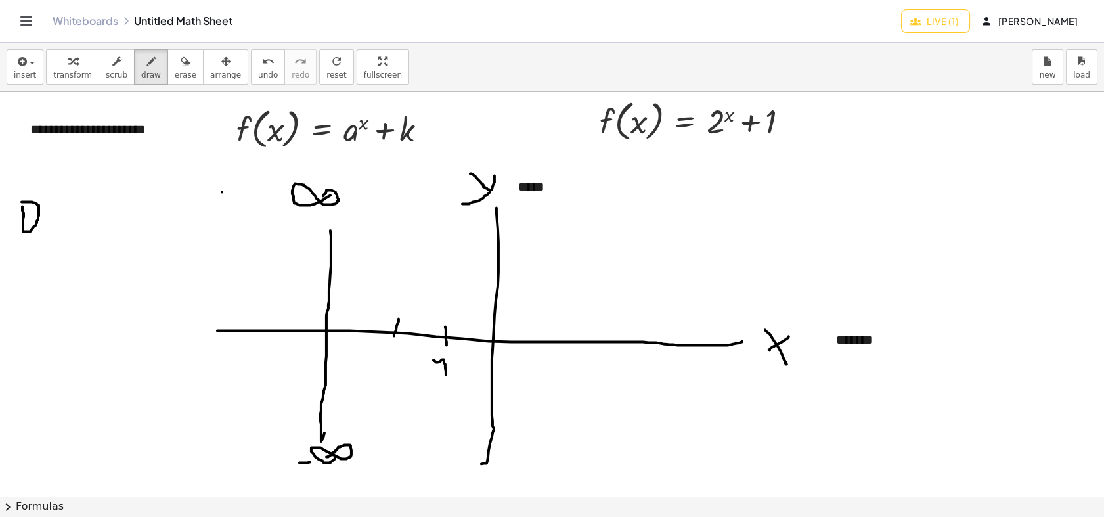
drag, startPoint x: 398, startPoint y: 318, endPoint x: 388, endPoint y: 358, distance: 40.8
click at [394, 349] on div at bounding box center [552, 495] width 1104 height 807
drag, startPoint x: 379, startPoint y: 357, endPoint x: 355, endPoint y: 345, distance: 27.3
click at [396, 378] on div at bounding box center [552, 495] width 1104 height 807
click at [326, 331] on div at bounding box center [552, 495] width 1104 height 807
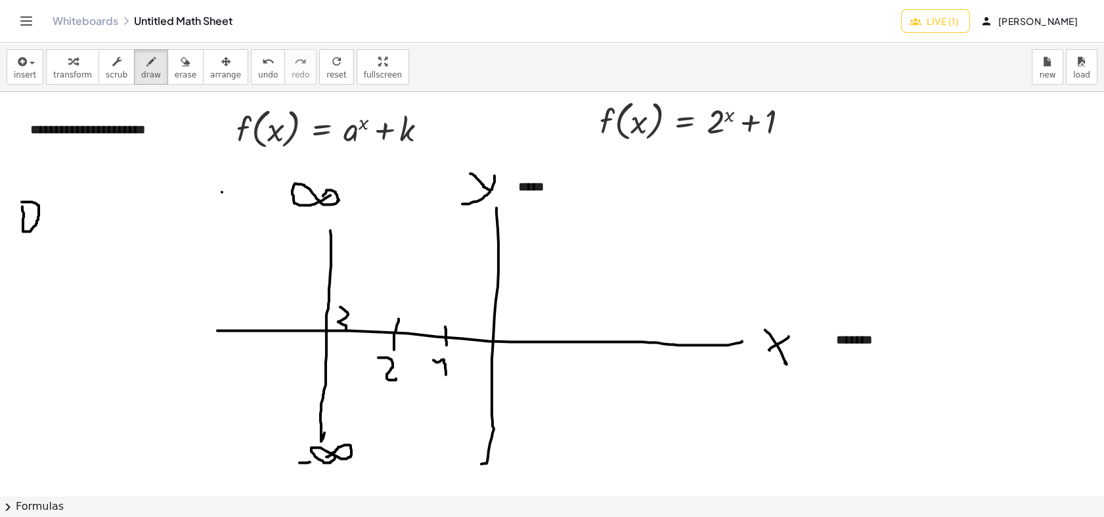
drag, startPoint x: 341, startPoint y: 307, endPoint x: 337, endPoint y: 332, distance: 25.2
click at [338, 332] on div at bounding box center [552, 495] width 1104 height 807
drag, startPoint x: 51, startPoint y: 213, endPoint x: 58, endPoint y: 215, distance: 7.5
click at [58, 215] on div at bounding box center [552, 495] width 1104 height 807
drag, startPoint x: 51, startPoint y: 231, endPoint x: 58, endPoint y: 234, distance: 7.7
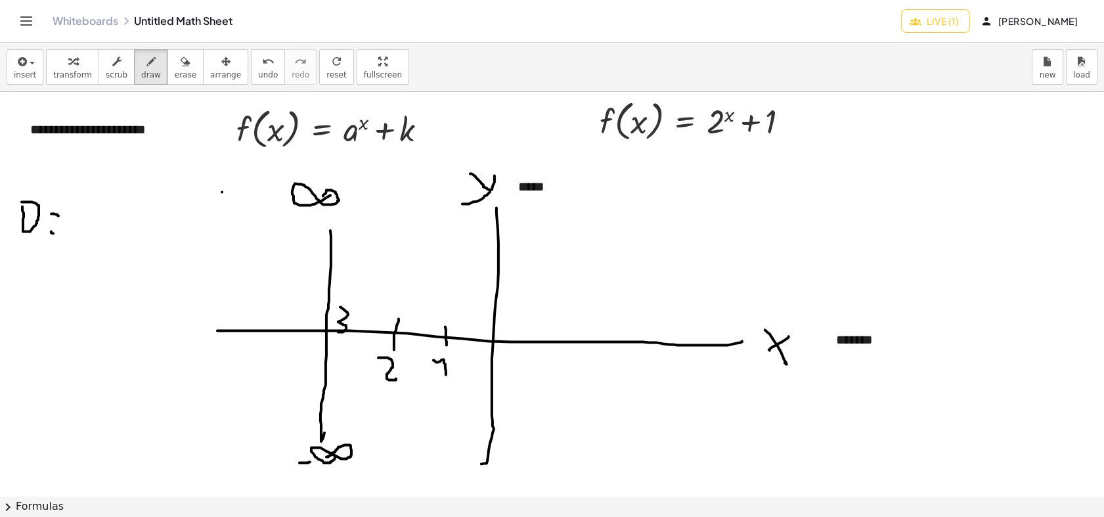
click at [57, 234] on div at bounding box center [552, 495] width 1104 height 807
click at [324, 332] on div at bounding box center [552, 495] width 1104 height 807
click at [328, 333] on div at bounding box center [552, 495] width 1104 height 807
drag, startPoint x: 70, startPoint y: 204, endPoint x: 78, endPoint y: 236, distance: 33.3
click at [78, 236] on div at bounding box center [552, 495] width 1104 height 807
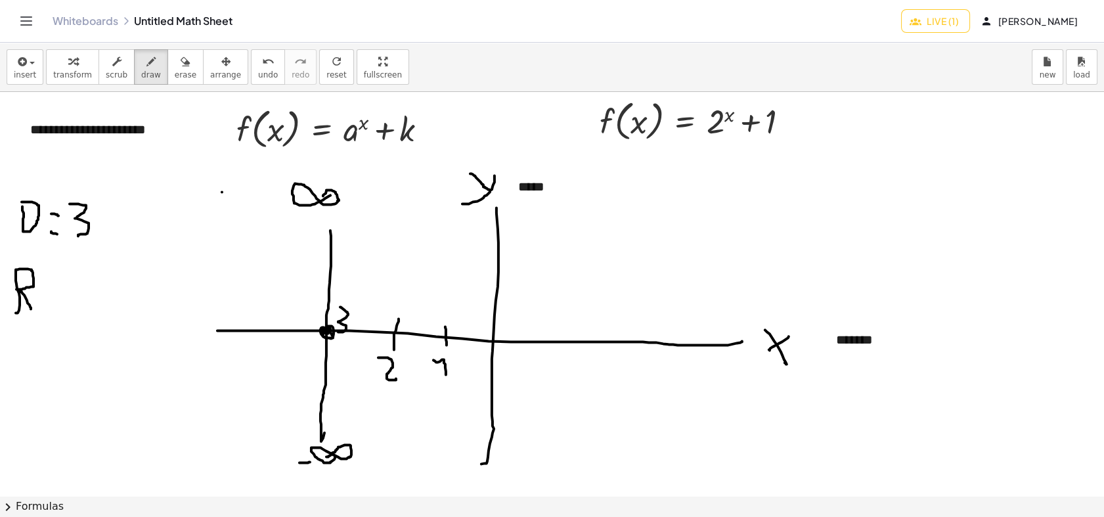
drag, startPoint x: 16, startPoint y: 312, endPoint x: 31, endPoint y: 309, distance: 15.5
click at [31, 309] on div at bounding box center [552, 495] width 1104 height 807
drag, startPoint x: 51, startPoint y: 286, endPoint x: 63, endPoint y: 286, distance: 11.8
click at [64, 286] on div at bounding box center [552, 495] width 1104 height 807
drag, startPoint x: 54, startPoint y: 300, endPoint x: 66, endPoint y: 301, distance: 12.5
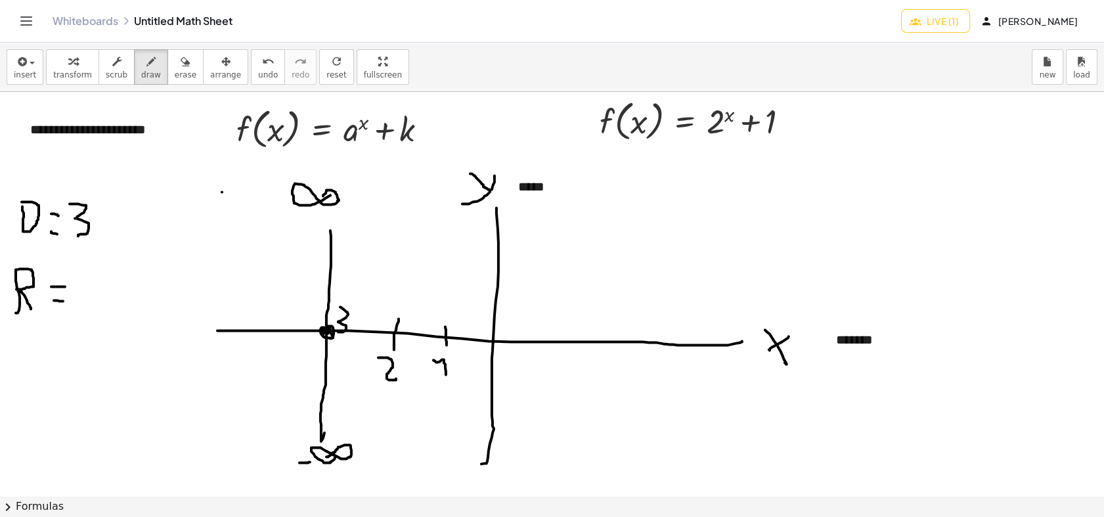
click at [66, 301] on div at bounding box center [552, 495] width 1104 height 807
drag, startPoint x: 316, startPoint y: 412, endPoint x: 328, endPoint y: 412, distance: 12.5
click at [328, 412] on div at bounding box center [552, 495] width 1104 height 807
drag, startPoint x: 328, startPoint y: 238, endPoint x: 343, endPoint y: 245, distance: 16.5
click at [343, 240] on div at bounding box center [552, 495] width 1104 height 807
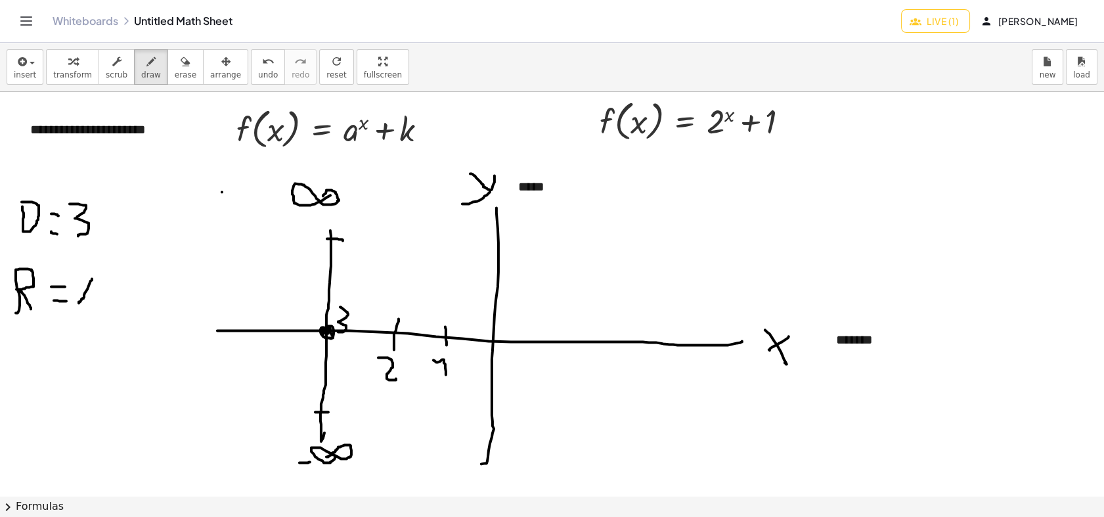
drag, startPoint x: 92, startPoint y: 278, endPoint x: 79, endPoint y: 303, distance: 27.6
click at [79, 303] on div at bounding box center [552, 495] width 1104 height 807
drag, startPoint x: 75, startPoint y: 278, endPoint x: 95, endPoint y: 304, distance: 32.3
click at [95, 304] on div at bounding box center [552, 495] width 1104 height 807
drag, startPoint x: 120, startPoint y: 280, endPoint x: 123, endPoint y: 297, distance: 17.3
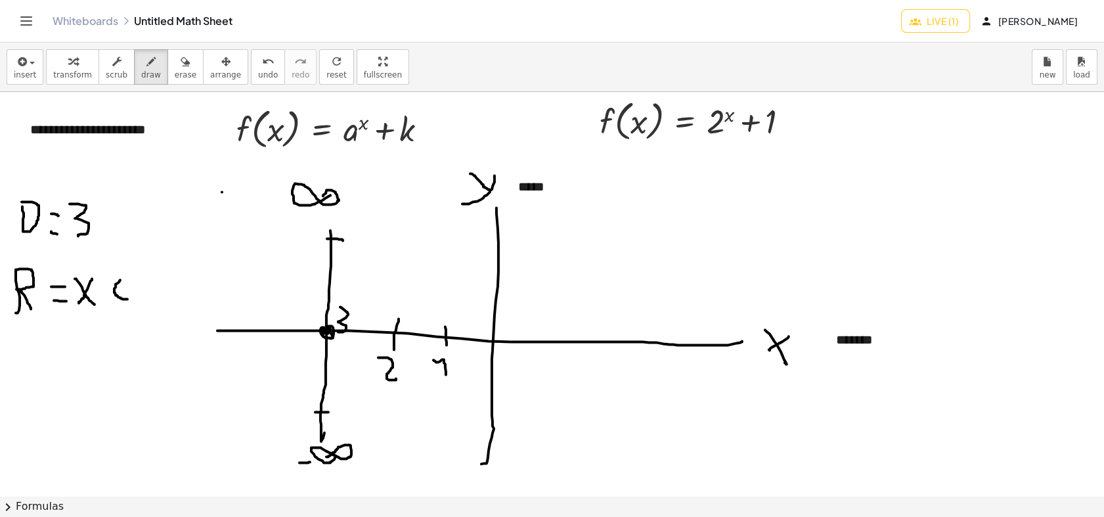
click at [125, 298] on div at bounding box center [552, 495] width 1104 height 807
click at [123, 289] on div at bounding box center [552, 495] width 1104 height 807
drag, startPoint x: 149, startPoint y: 299, endPoint x: 140, endPoint y: 281, distance: 19.7
click at [156, 299] on div at bounding box center [552, 495] width 1104 height 807
drag, startPoint x: 144, startPoint y: 275, endPoint x: 137, endPoint y: 301, distance: 27.4
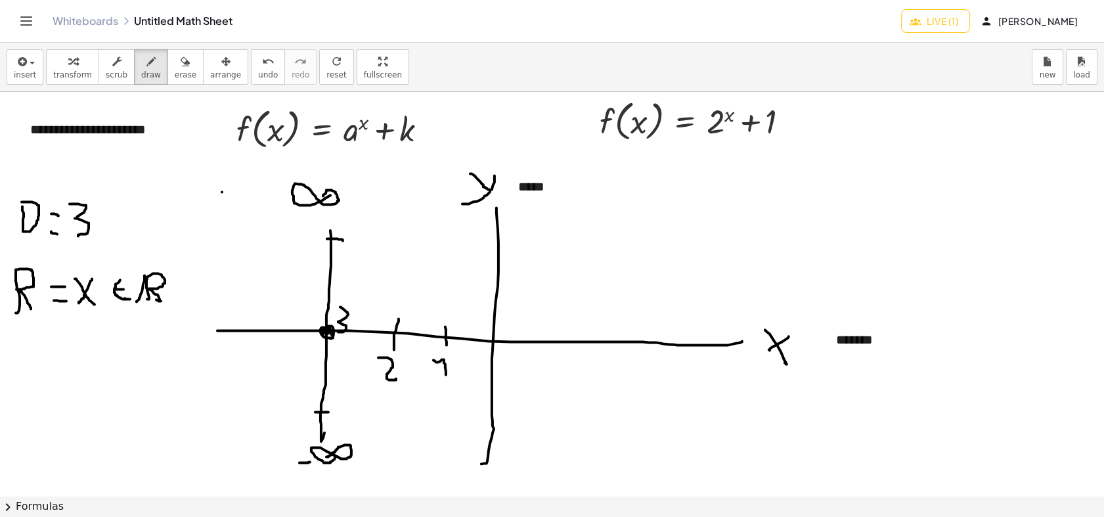
click at [137, 301] on div at bounding box center [552, 495] width 1104 height 807
drag, startPoint x: 72, startPoint y: 335, endPoint x: 72, endPoint y: 360, distance: 24.9
click at [74, 374] on div at bounding box center [552, 495] width 1104 height 807
drag, startPoint x: 72, startPoint y: 352, endPoint x: 85, endPoint y: 354, distance: 13.3
click at [86, 354] on div at bounding box center [552, 495] width 1104 height 807
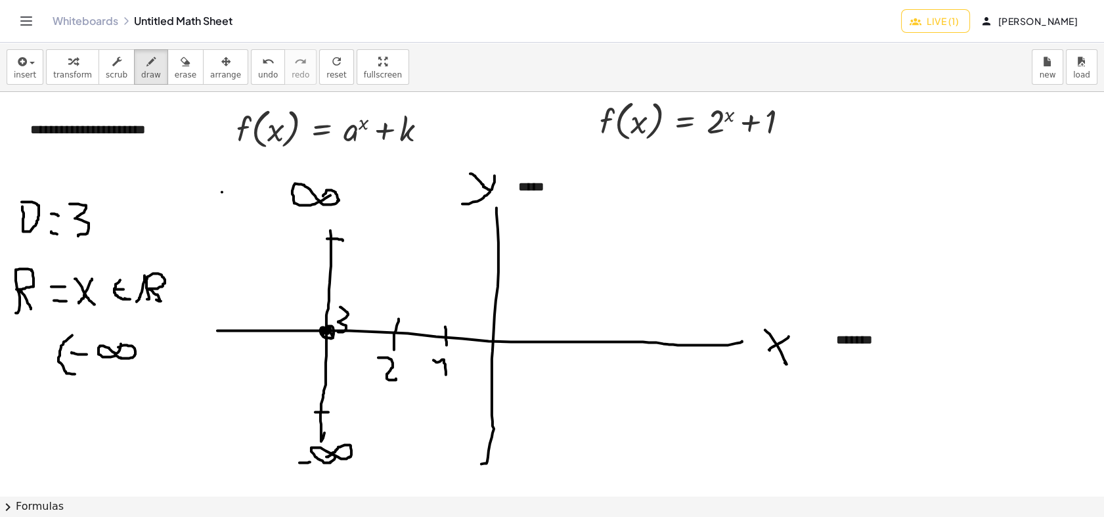
drag, startPoint x: 121, startPoint y: 343, endPoint x: 141, endPoint y: 351, distance: 21.8
click at [117, 347] on div at bounding box center [552, 495] width 1104 height 807
drag, startPoint x: 147, startPoint y: 353, endPoint x: 139, endPoint y: 354, distance: 8.1
click at [136, 366] on div at bounding box center [552, 495] width 1104 height 807
click at [162, 347] on div at bounding box center [552, 495] width 1104 height 807
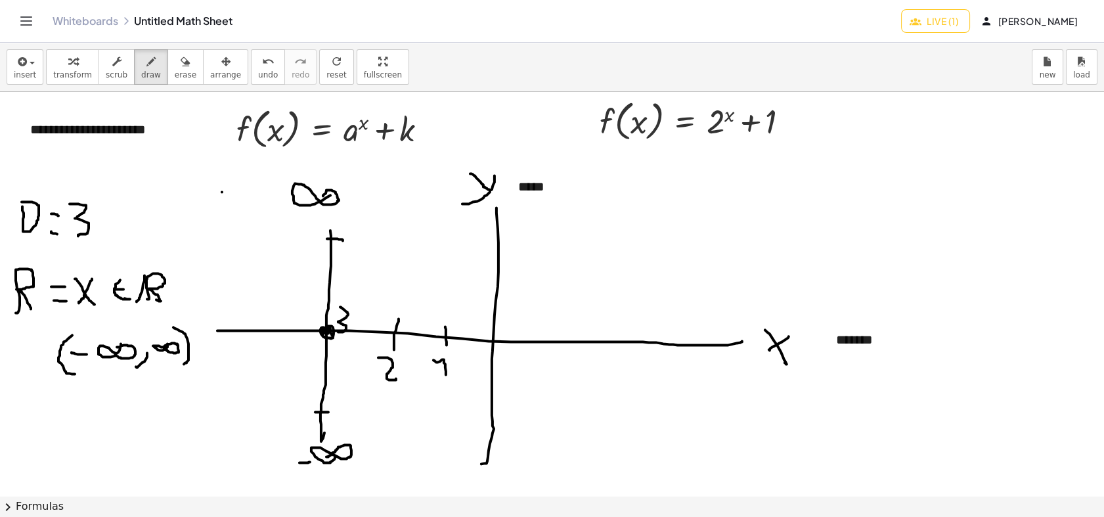
drag, startPoint x: 186, startPoint y: 335, endPoint x: 163, endPoint y: 368, distance: 39.7
click at [171, 368] on div at bounding box center [552, 495] width 1104 height 807
drag, startPoint x: 306, startPoint y: 423, endPoint x: 293, endPoint y: 415, distance: 14.8
click at [297, 415] on div at bounding box center [552, 495] width 1104 height 807
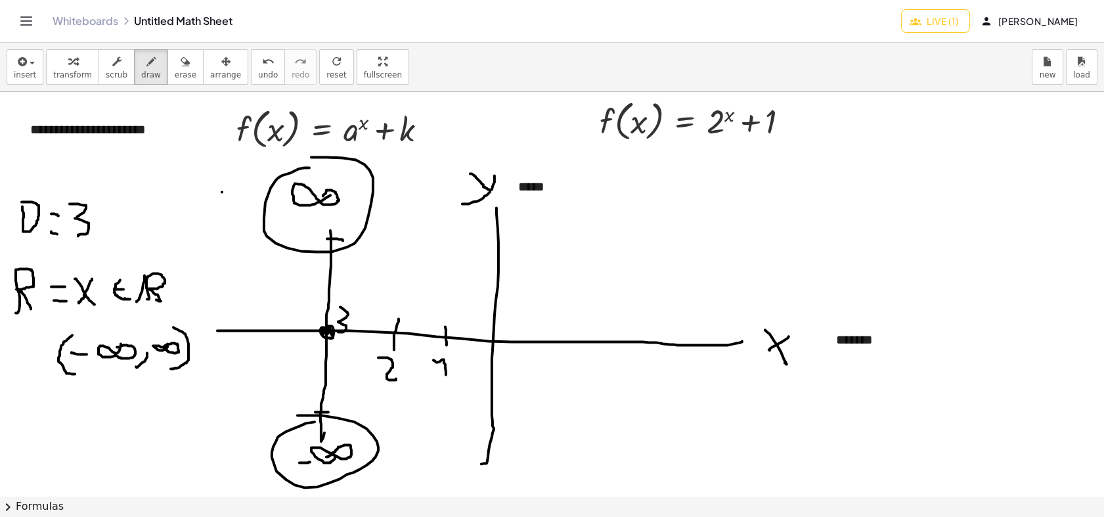
drag, startPoint x: 282, startPoint y: 175, endPoint x: 252, endPoint y: 204, distance: 40.9
click at [280, 163] on div at bounding box center [552, 495] width 1104 height 807
click at [181, 65] on icon "button" at bounding box center [185, 62] width 9 height 16
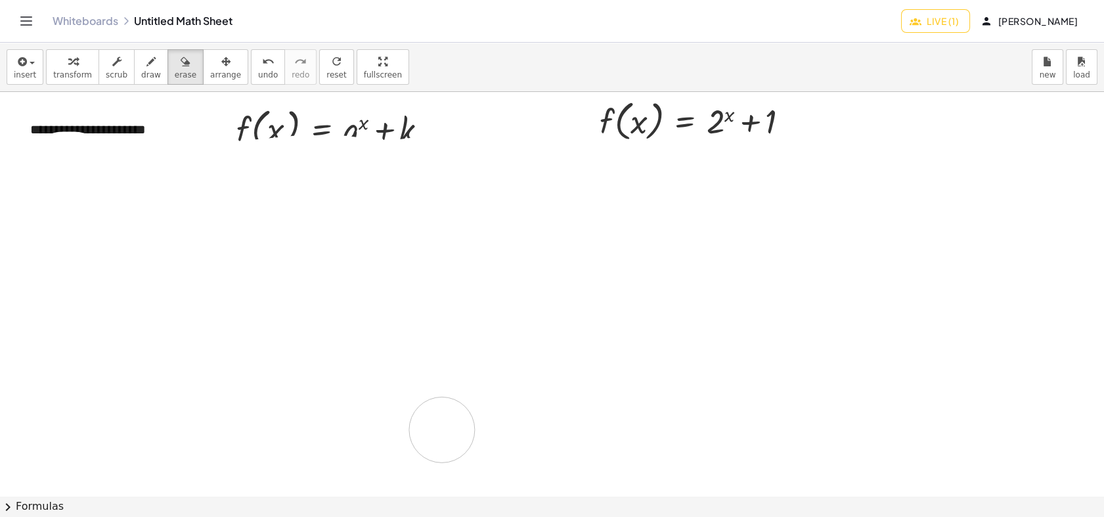
drag, startPoint x: 131, startPoint y: 298, endPoint x: 305, endPoint y: 345, distance: 180.3
click at [532, 354] on div at bounding box center [552, 495] width 1104 height 807
click at [146, 63] on icon "button" at bounding box center [150, 62] width 9 height 16
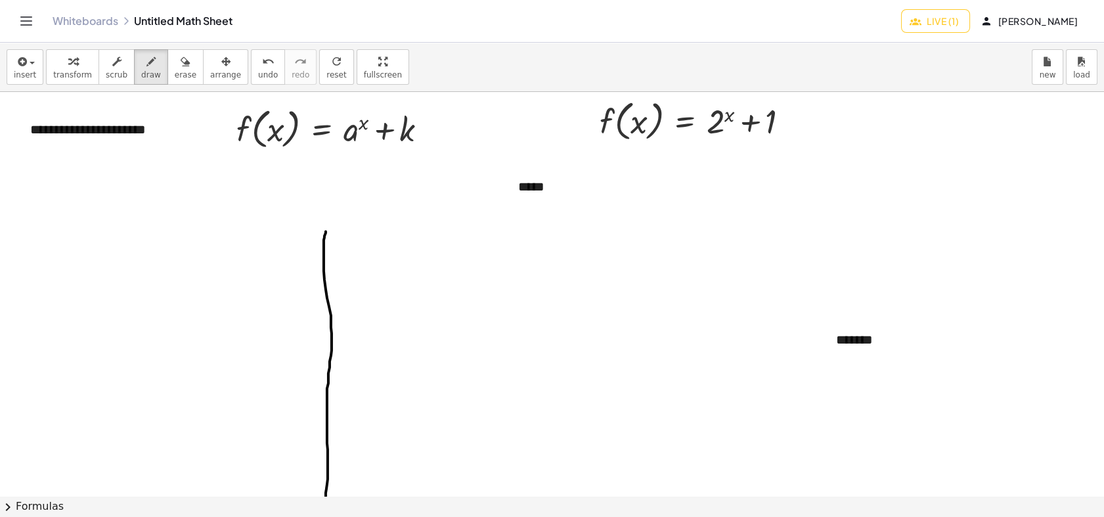
drag, startPoint x: 326, startPoint y: 231, endPoint x: 317, endPoint y: 483, distance: 252.2
click at [326, 464] on div "**********" at bounding box center [552, 280] width 1104 height 474
drag, startPoint x: 156, startPoint y: 367, endPoint x: 149, endPoint y: 358, distance: 11.7
click at [156, 366] on div at bounding box center [552, 495] width 1104 height 807
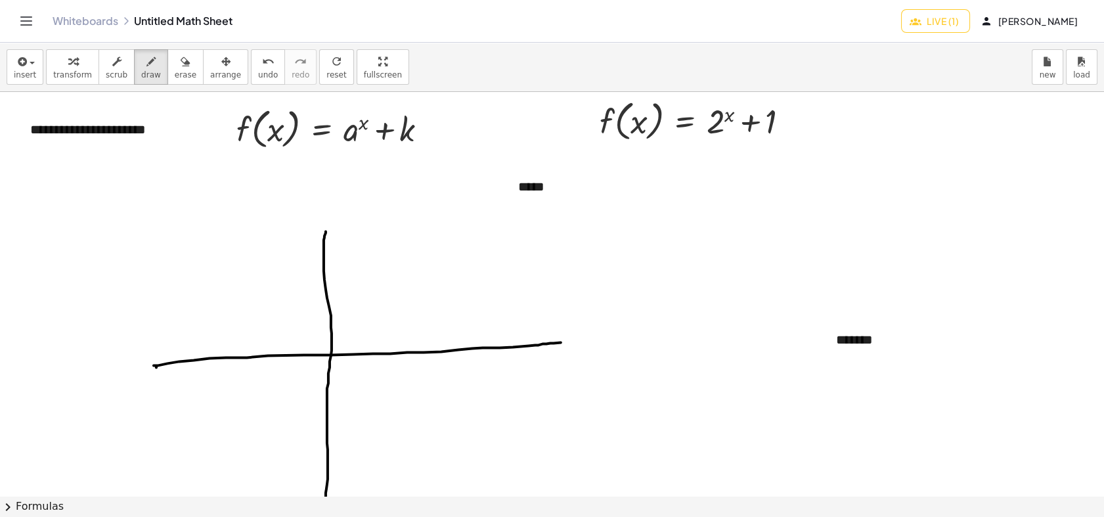
drag, startPoint x: 154, startPoint y: 365, endPoint x: 591, endPoint y: 341, distance: 438.5
click at [591, 341] on div at bounding box center [552, 495] width 1104 height 807
drag, startPoint x: 327, startPoint y: 331, endPoint x: 339, endPoint y: 330, distance: 11.8
click at [339, 330] on div at bounding box center [552, 495] width 1104 height 807
click at [337, 308] on div at bounding box center [552, 495] width 1104 height 807
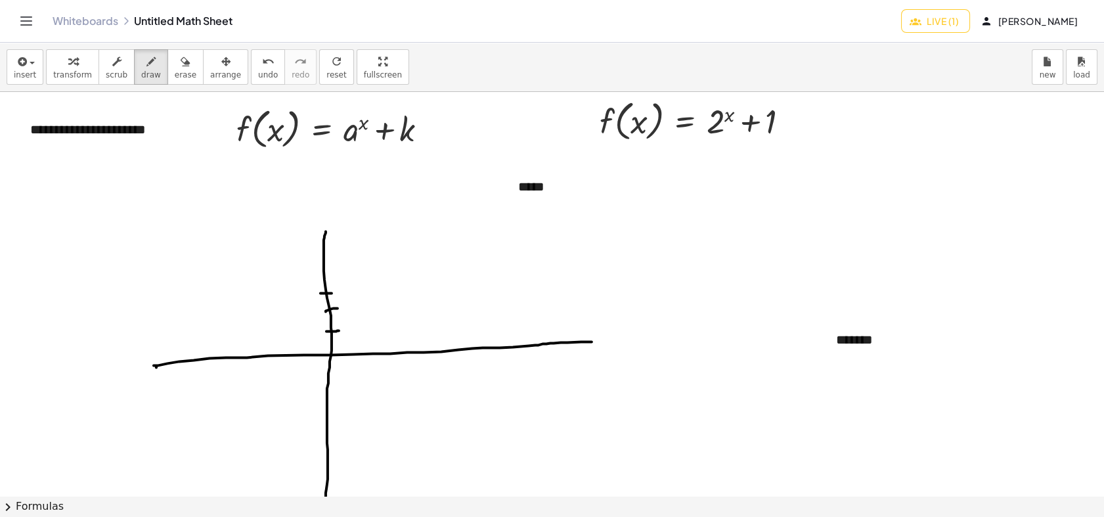
drag, startPoint x: 320, startPoint y: 293, endPoint x: 332, endPoint y: 293, distance: 11.2
click at [332, 293] on div at bounding box center [552, 495] width 1104 height 807
drag, startPoint x: 321, startPoint y: 370, endPoint x: 337, endPoint y: 374, distance: 16.9
click at [338, 374] on div at bounding box center [552, 495] width 1104 height 807
drag, startPoint x: 318, startPoint y: 394, endPoint x: 339, endPoint y: 399, distance: 21.0
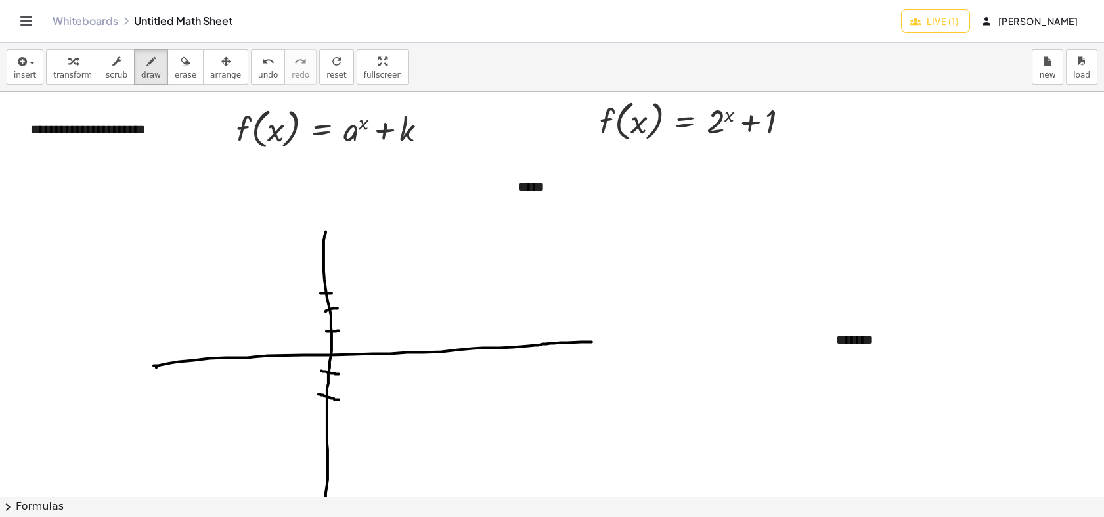
click at [339, 399] on div at bounding box center [552, 495] width 1104 height 807
drag, startPoint x: 329, startPoint y: 420, endPoint x: 318, endPoint y: 437, distance: 19.5
click at [344, 424] on div at bounding box center [552, 495] width 1104 height 807
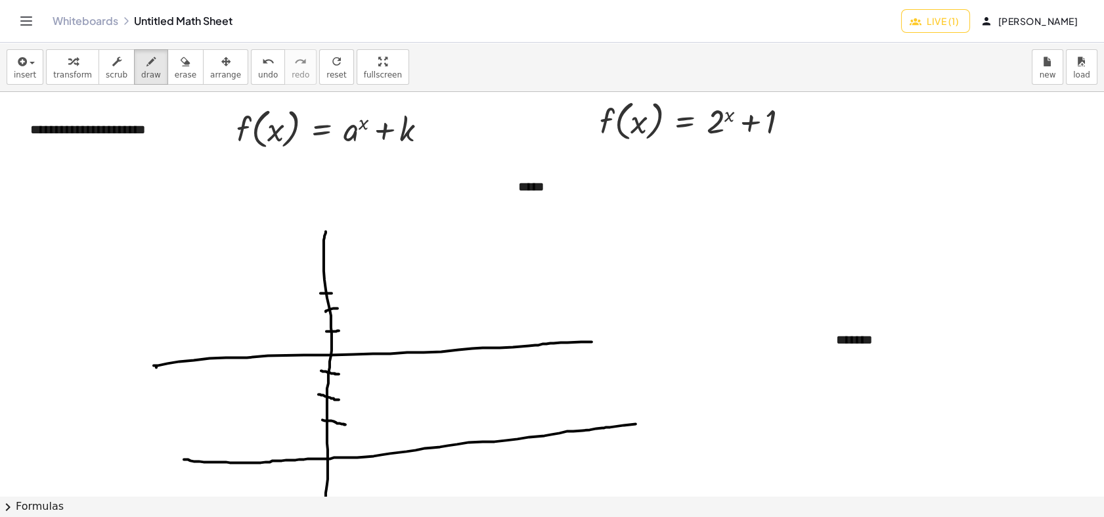
drag, startPoint x: 184, startPoint y: 459, endPoint x: 490, endPoint y: 435, distance: 306.8
click at [648, 419] on div at bounding box center [552, 495] width 1104 height 807
click at [326, 457] on div at bounding box center [552, 495] width 1104 height 807
drag, startPoint x: 341, startPoint y: 437, endPoint x: 341, endPoint y: 444, distance: 7.9
click at [341, 444] on div at bounding box center [552, 495] width 1104 height 807
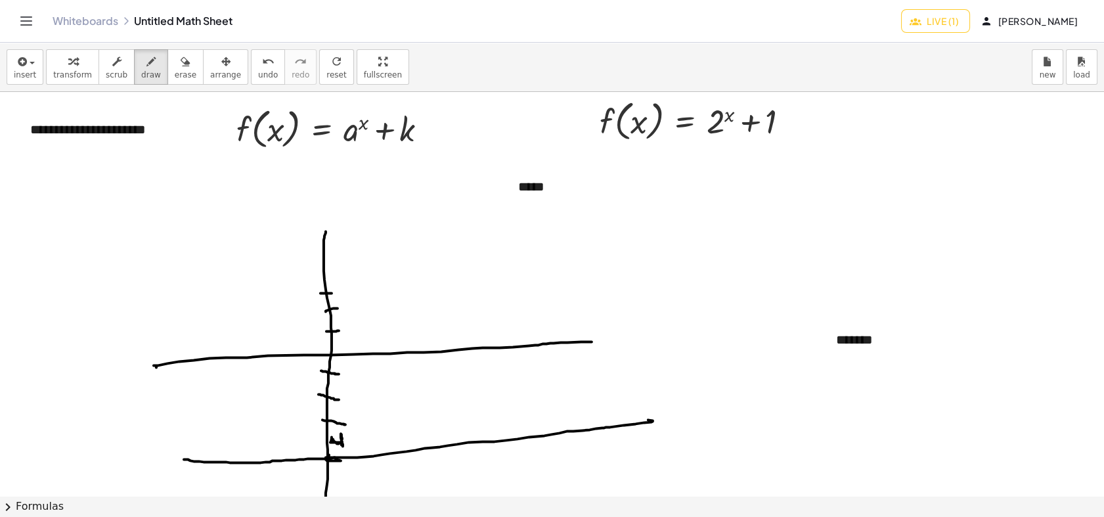
drag, startPoint x: 339, startPoint y: 442, endPoint x: 343, endPoint y: 452, distance: 10.9
click at [343, 452] on div at bounding box center [552, 495] width 1104 height 807
drag, startPoint x: 613, startPoint y: 333, endPoint x: 598, endPoint y: 355, distance: 26.4
click at [598, 355] on div at bounding box center [552, 495] width 1104 height 807
drag, startPoint x: 605, startPoint y: 337, endPoint x: 614, endPoint y: 354, distance: 19.1
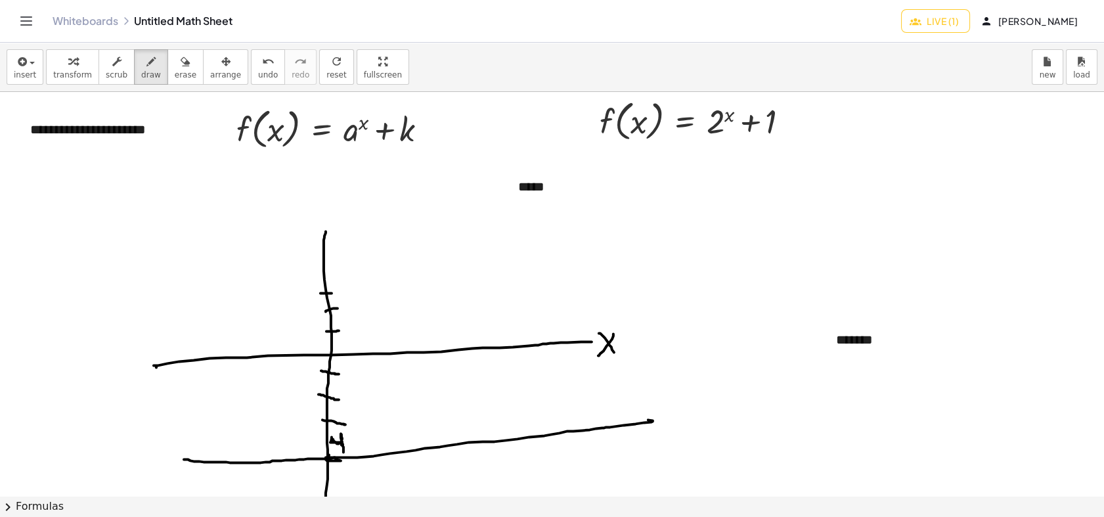
click at [614, 354] on div at bounding box center [552, 495] width 1104 height 807
drag, startPoint x: 330, startPoint y: 205, endPoint x: 325, endPoint y: 257, distance: 52.7
click at [320, 246] on div at bounding box center [552, 495] width 1104 height 807
drag, startPoint x: 162, startPoint y: 418, endPoint x: 148, endPoint y: 433, distance: 20.4
click at [150, 434] on div at bounding box center [552, 495] width 1104 height 807
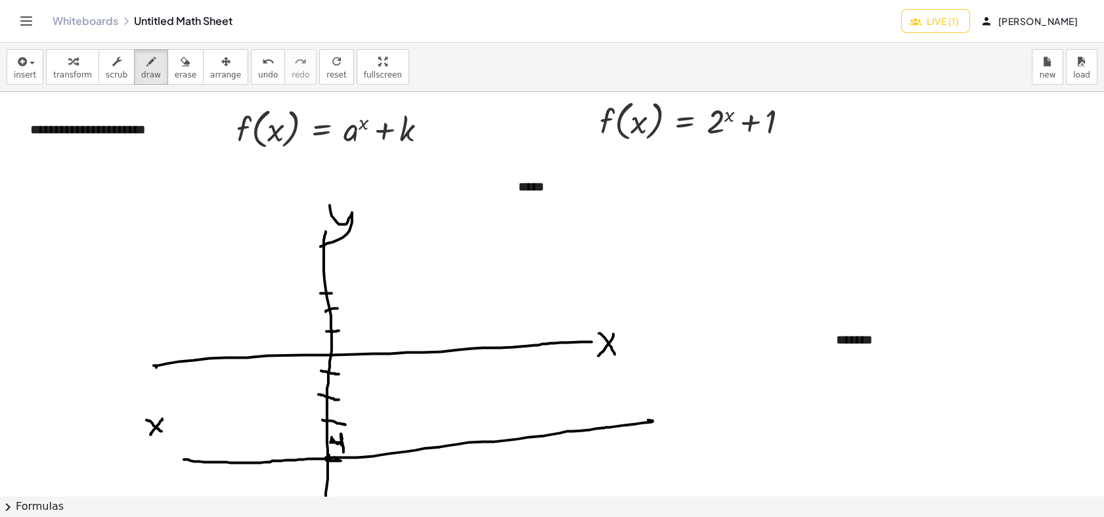
drag, startPoint x: 154, startPoint y: 425, endPoint x: 161, endPoint y: 431, distance: 9.5
click at [161, 431] on div at bounding box center [552, 495] width 1104 height 807
click at [179, 423] on div at bounding box center [552, 495] width 1104 height 807
drag, startPoint x: 194, startPoint y: 415, endPoint x: 194, endPoint y: 426, distance: 11.2
click at [194, 426] on div at bounding box center [552, 495] width 1104 height 807
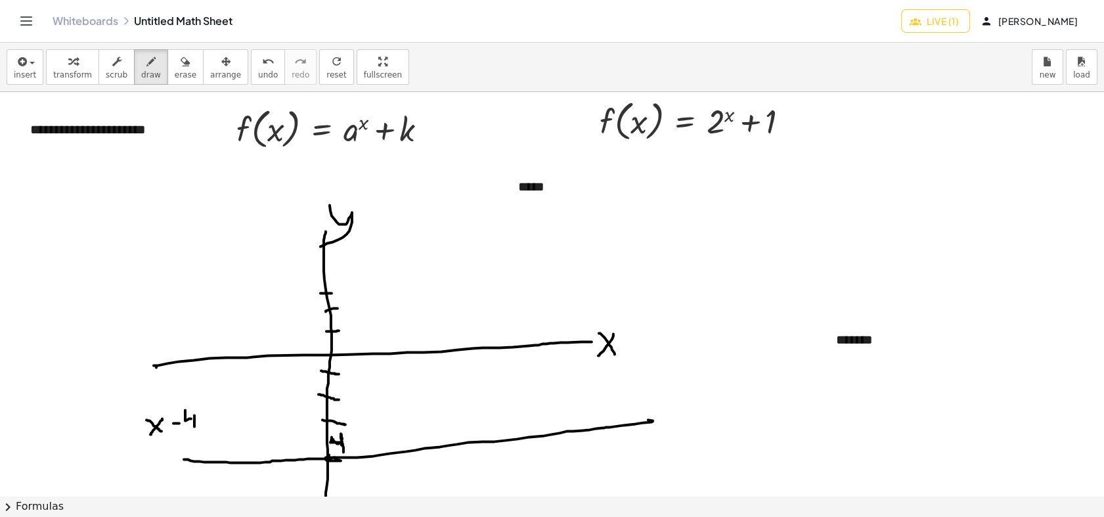
drag, startPoint x: 191, startPoint y: 418, endPoint x: 185, endPoint y: 410, distance: 10.4
click at [185, 410] on div at bounding box center [552, 495] width 1104 height 807
drag, startPoint x: 196, startPoint y: 416, endPoint x: 194, endPoint y: 409, distance: 7.3
click at [194, 409] on div at bounding box center [552, 495] width 1104 height 807
drag, startPoint x: 24, startPoint y: 272, endPoint x: 26, endPoint y: 266, distance: 6.9
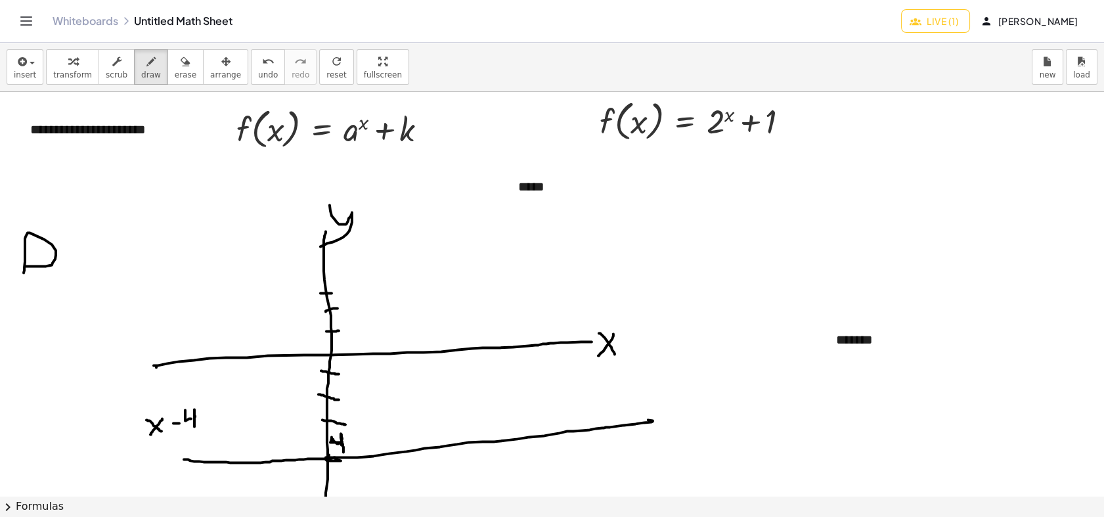
click at [26, 266] on div at bounding box center [552, 495] width 1104 height 807
drag, startPoint x: 66, startPoint y: 247, endPoint x: 75, endPoint y: 248, distance: 8.6
click at [74, 247] on div at bounding box center [552, 495] width 1104 height 807
drag, startPoint x: 66, startPoint y: 263, endPoint x: 51, endPoint y: 280, distance: 21.9
click at [72, 263] on div at bounding box center [552, 495] width 1104 height 807
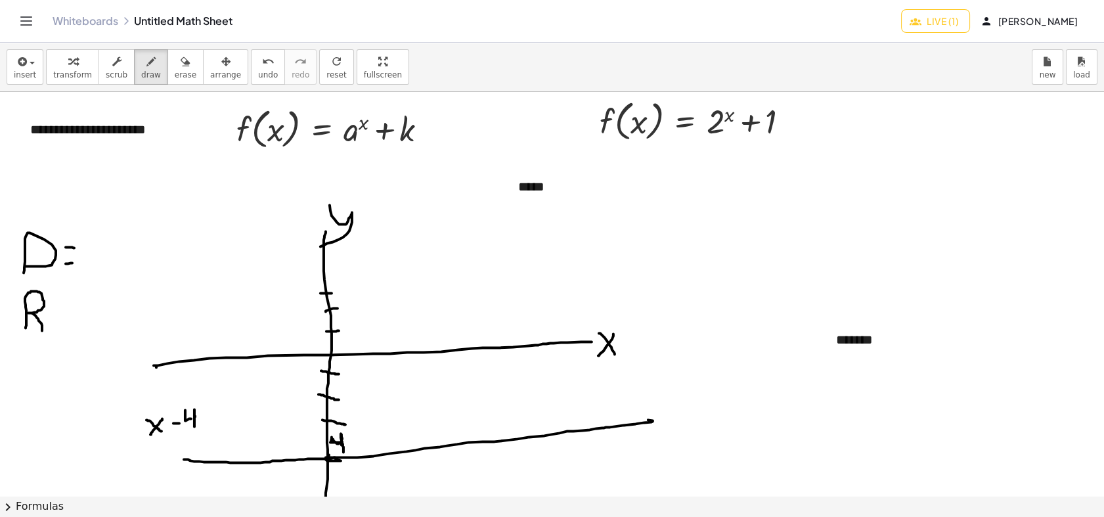
drag, startPoint x: 26, startPoint y: 328, endPoint x: 42, endPoint y: 332, distance: 17.0
click at [42, 332] on div at bounding box center [552, 495] width 1104 height 807
drag, startPoint x: 65, startPoint y: 312, endPoint x: 74, endPoint y: 311, distance: 9.3
click at [74, 311] on div at bounding box center [552, 495] width 1104 height 807
drag, startPoint x: 60, startPoint y: 322, endPoint x: 79, endPoint y: 322, distance: 19.7
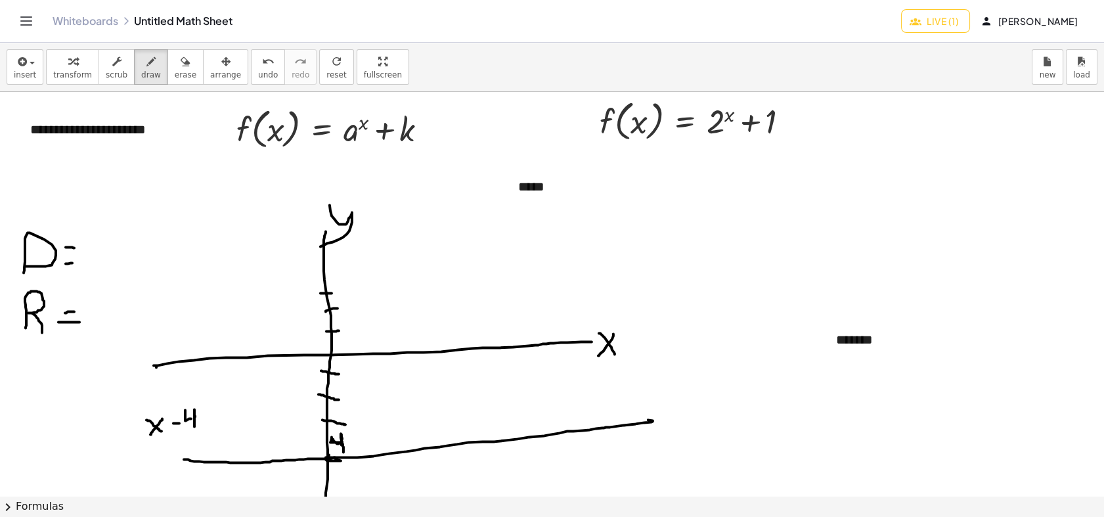
click at [79, 322] on div at bounding box center [552, 495] width 1104 height 807
drag, startPoint x: 363, startPoint y: 452, endPoint x: 365, endPoint y: 462, distance: 10.0
click at [365, 462] on div at bounding box center [552, 495] width 1104 height 807
drag, startPoint x: 379, startPoint y: 450, endPoint x: 379, endPoint y: 461, distance: 10.5
click at [379, 461] on div at bounding box center [552, 495] width 1104 height 807
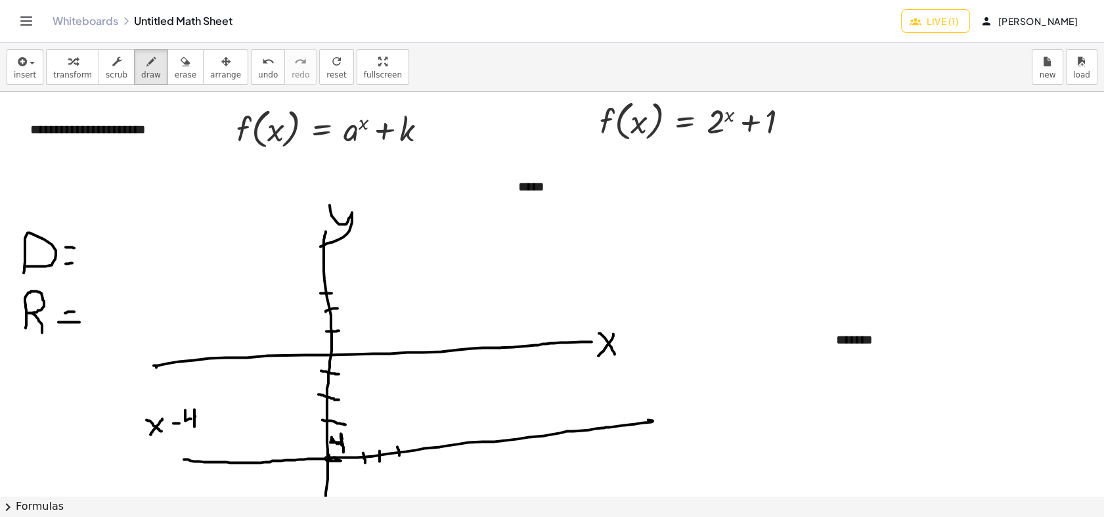
click at [400, 457] on div at bounding box center [552, 495] width 1104 height 807
drag, startPoint x: 425, startPoint y: 437, endPoint x: 427, endPoint y: 452, distance: 14.5
click at [427, 452] on div at bounding box center [552, 495] width 1104 height 807
drag, startPoint x: 446, startPoint y: 440, endPoint x: 450, endPoint y: 454, distance: 14.2
click at [450, 454] on div at bounding box center [552, 495] width 1104 height 807
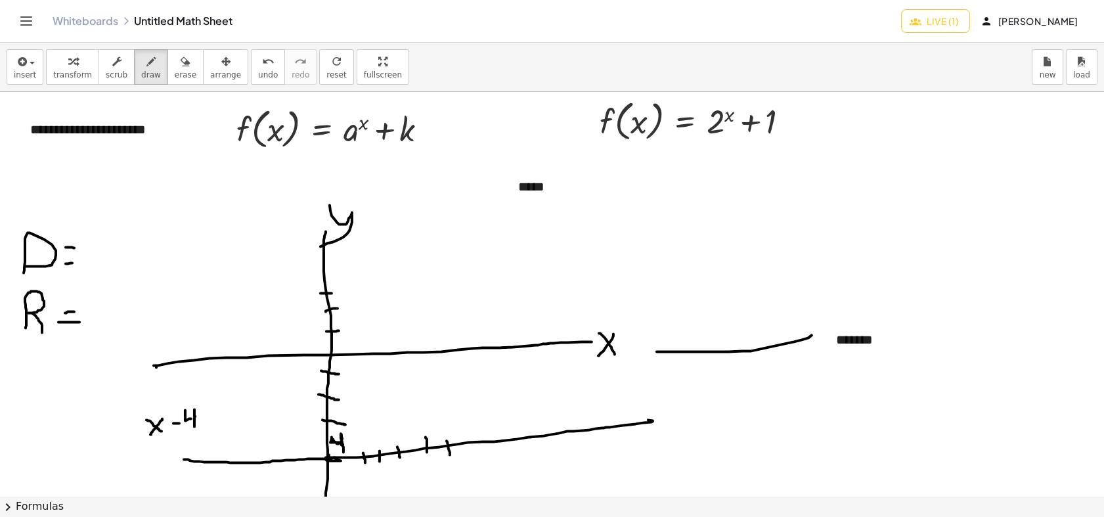
drag, startPoint x: 808, startPoint y: 337, endPoint x: 641, endPoint y: 349, distance: 167.8
click at [641, 349] on div at bounding box center [552, 495] width 1104 height 807
drag, startPoint x: 633, startPoint y: 331, endPoint x: 657, endPoint y: 362, distance: 39.4
click at [657, 362] on div at bounding box center [552, 495] width 1104 height 807
drag, startPoint x: 506, startPoint y: 188, endPoint x: 353, endPoint y: 199, distance: 154.0
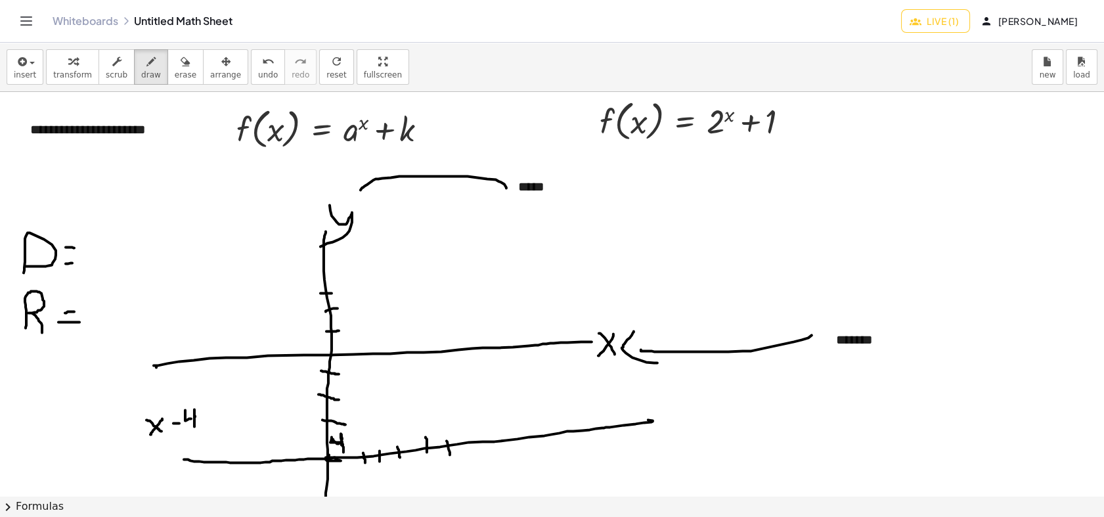
click at [353, 199] on div at bounding box center [552, 495] width 1104 height 807
drag, startPoint x: 349, startPoint y: 186, endPoint x: 383, endPoint y: 200, distance: 37.4
click at [383, 200] on div at bounding box center [552, 495] width 1104 height 807
drag, startPoint x: 470, startPoint y: 436, endPoint x: 469, endPoint y: 448, distance: 12.5
click at [469, 449] on div at bounding box center [552, 495] width 1104 height 807
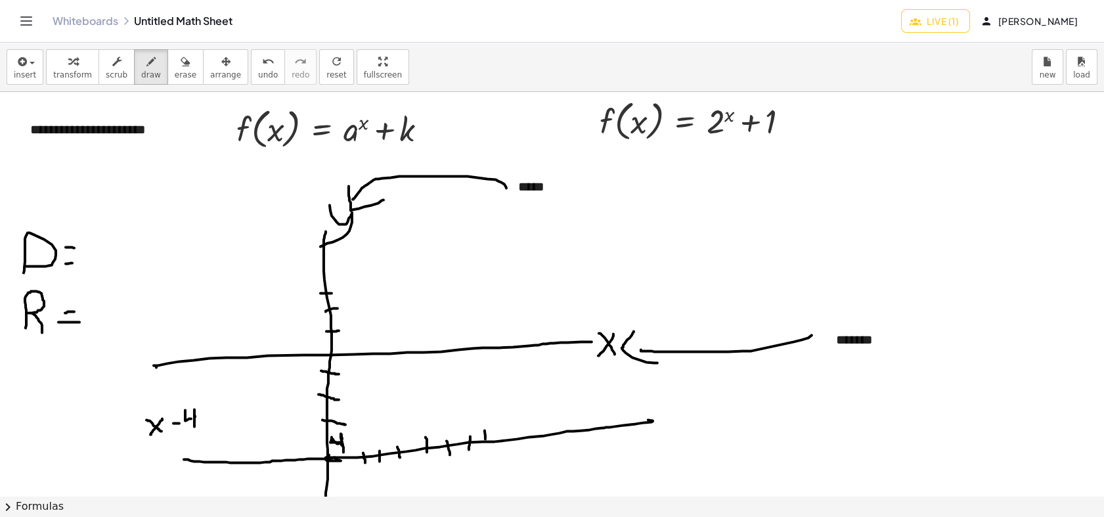
drag, startPoint x: 484, startPoint y: 430, endPoint x: 485, endPoint y: 446, distance: 16.4
click at [485, 446] on div at bounding box center [552, 495] width 1104 height 807
click at [509, 444] on div at bounding box center [552, 495] width 1104 height 807
click at [532, 437] on div at bounding box center [552, 495] width 1104 height 807
drag, startPoint x: 565, startPoint y: 425, endPoint x: 567, endPoint y: 436, distance: 10.7
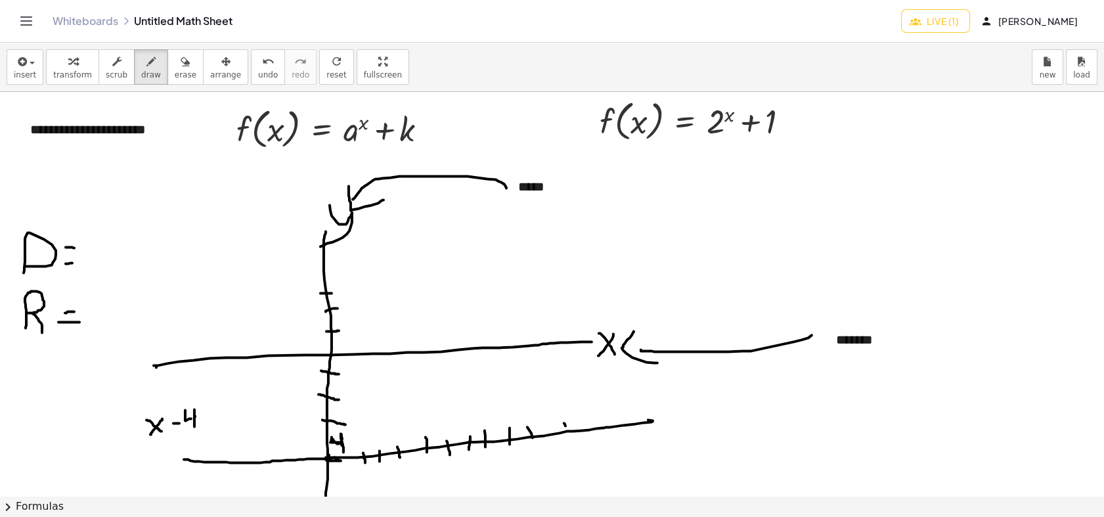
click at [567, 436] on div at bounding box center [552, 495] width 1104 height 807
drag, startPoint x: 302, startPoint y: 452, endPoint x: 303, endPoint y: 463, distance: 11.8
click at [303, 463] on div at bounding box center [552, 495] width 1104 height 807
drag, startPoint x: 289, startPoint y: 454, endPoint x: 289, endPoint y: 462, distance: 7.9
click at [289, 462] on div at bounding box center [552, 495] width 1104 height 807
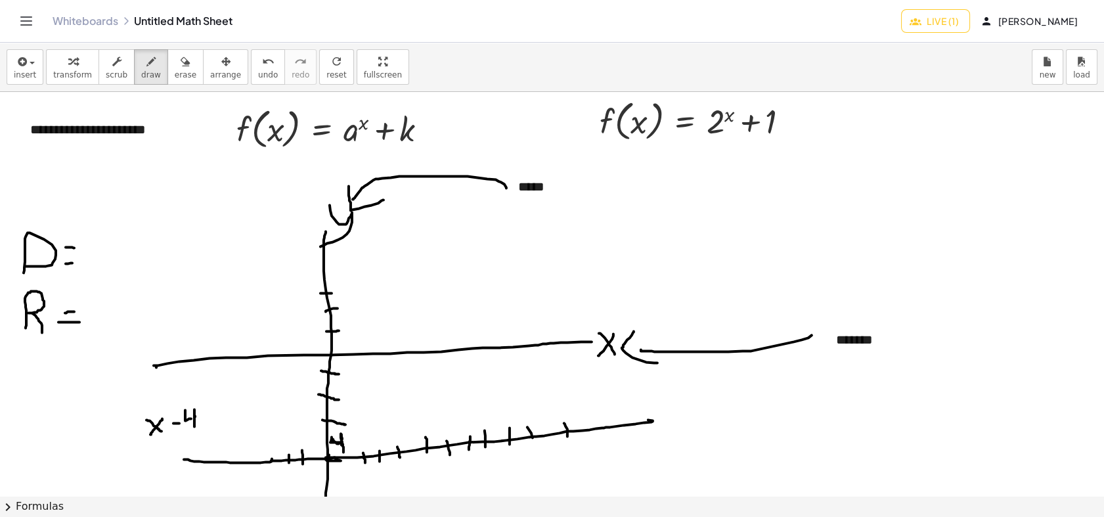
click at [271, 461] on div at bounding box center [552, 495] width 1104 height 807
click at [248, 464] on div at bounding box center [552, 495] width 1104 height 807
drag, startPoint x: 100, startPoint y: 234, endPoint x: 95, endPoint y: 269, distance: 35.8
click at [95, 269] on div at bounding box center [552, 495] width 1104 height 807
drag, startPoint x: 95, startPoint y: 251, endPoint x: 102, endPoint y: 251, distance: 7.9
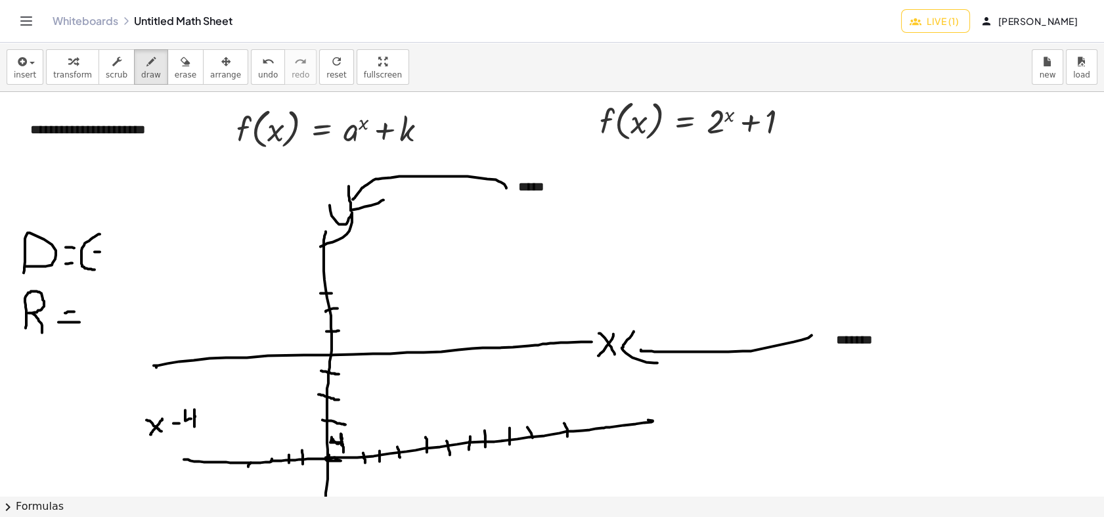
click at [102, 251] on div at bounding box center [552, 495] width 1104 height 807
drag, startPoint x: 133, startPoint y: 247, endPoint x: 127, endPoint y: 259, distance: 14.1
click at [130, 256] on div at bounding box center [552, 495] width 1104 height 807
drag, startPoint x: 95, startPoint y: 310, endPoint x: 107, endPoint y: 310, distance: 12.5
click at [107, 310] on div at bounding box center [552, 495] width 1104 height 807
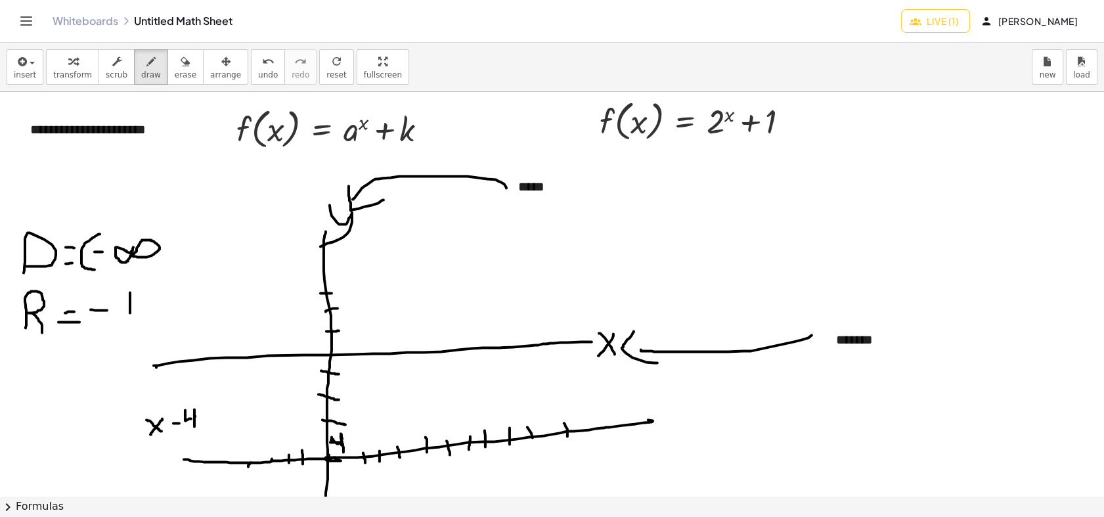
drag, startPoint x: 130, startPoint y: 292, endPoint x: 130, endPoint y: 312, distance: 20.4
click at [130, 312] on div at bounding box center [552, 495] width 1104 height 807
drag, startPoint x: 128, startPoint y: 302, endPoint x: 118, endPoint y: 289, distance: 15.9
click at [118, 289] on div at bounding box center [552, 495] width 1104 height 807
drag, startPoint x: 168, startPoint y: 252, endPoint x: 160, endPoint y: 262, distance: 12.6
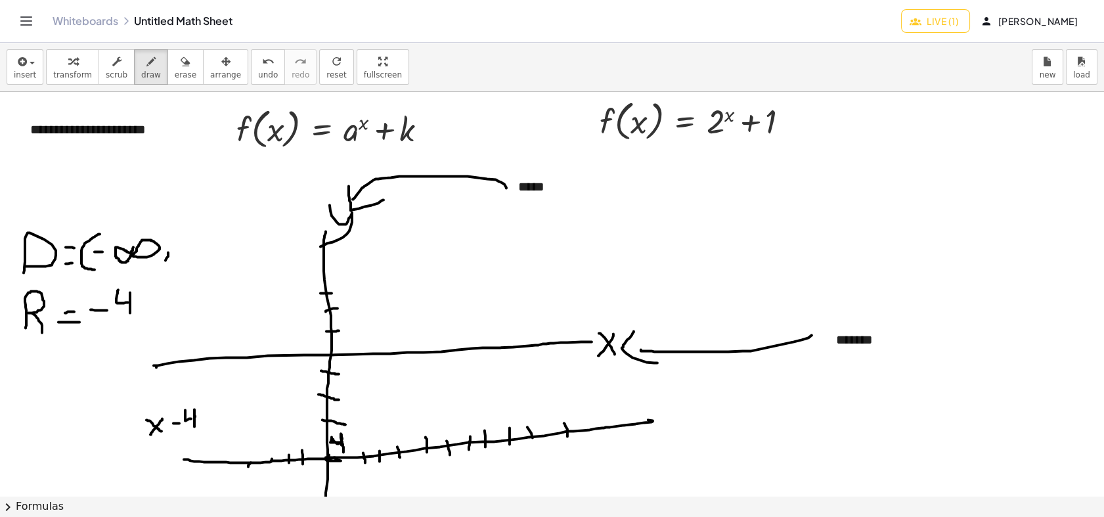
click at [163, 263] on div at bounding box center [552, 495] width 1104 height 807
drag, startPoint x: 194, startPoint y: 247, endPoint x: 203, endPoint y: 214, distance: 33.9
click at [190, 245] on div at bounding box center [552, 495] width 1104 height 807
drag, startPoint x: 212, startPoint y: 213, endPoint x: 169, endPoint y: 299, distance: 96.3
click at [205, 272] on div at bounding box center [552, 495] width 1104 height 807
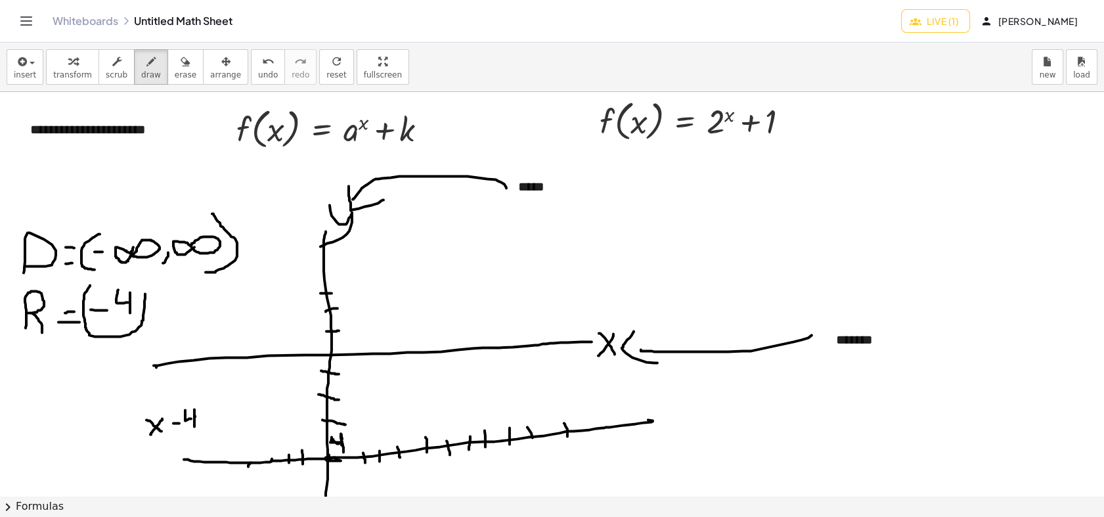
drag, startPoint x: 91, startPoint y: 285, endPoint x: 143, endPoint y: 291, distance: 52.8
click at [145, 287] on div at bounding box center [552, 495] width 1104 height 807
click at [181, 395] on div at bounding box center [552, 495] width 1104 height 807
click at [177, 74] on span "erase" at bounding box center [186, 74] width 22 height 9
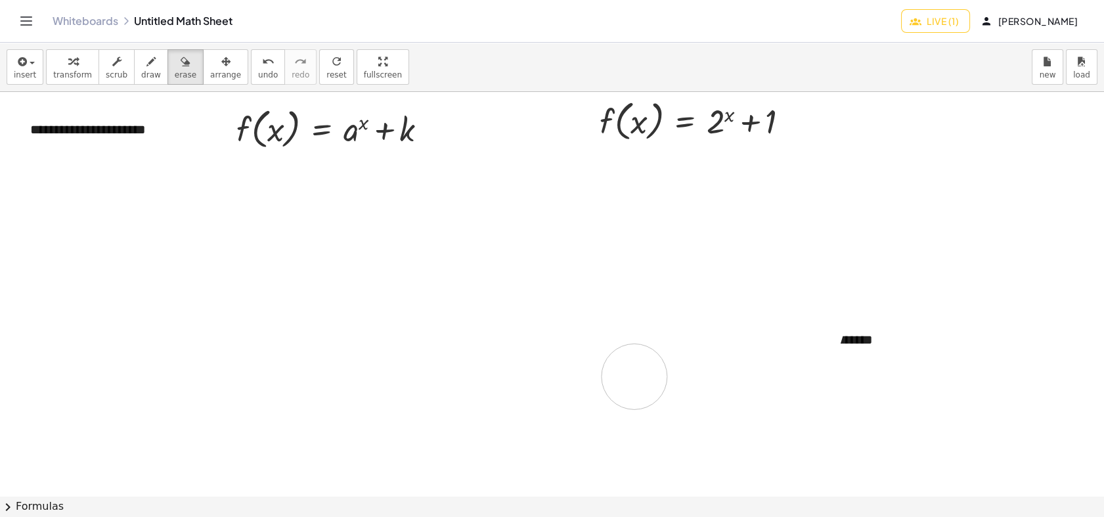
drag, startPoint x: 87, startPoint y: 241, endPoint x: 538, endPoint y: 341, distance: 461.3
click at [541, 377] on div at bounding box center [552, 495] width 1104 height 807
click at [142, 84] on div "insert select one: Math Expression Function Text transform scrub draw erase arr…" at bounding box center [552, 67] width 1104 height 49
click at [141, 79] on span "draw" at bounding box center [151, 74] width 20 height 9
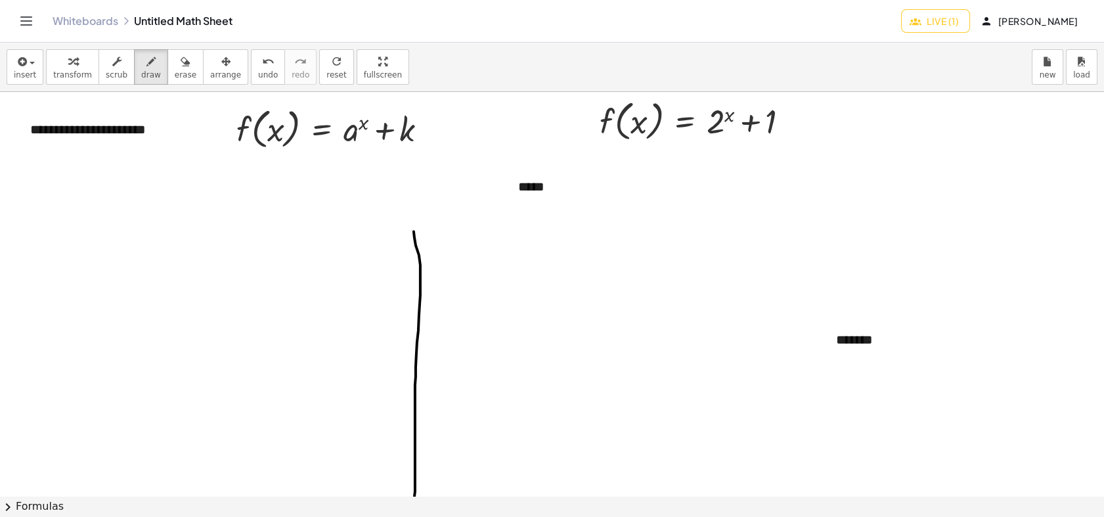
drag, startPoint x: 414, startPoint y: 231, endPoint x: 410, endPoint y: 506, distance: 275.1
click at [412, 464] on div "**********" at bounding box center [552, 280] width 1104 height 474
drag, startPoint x: 232, startPoint y: 356, endPoint x: 611, endPoint y: 346, distance: 378.9
click at [611, 346] on div at bounding box center [552, 495] width 1104 height 807
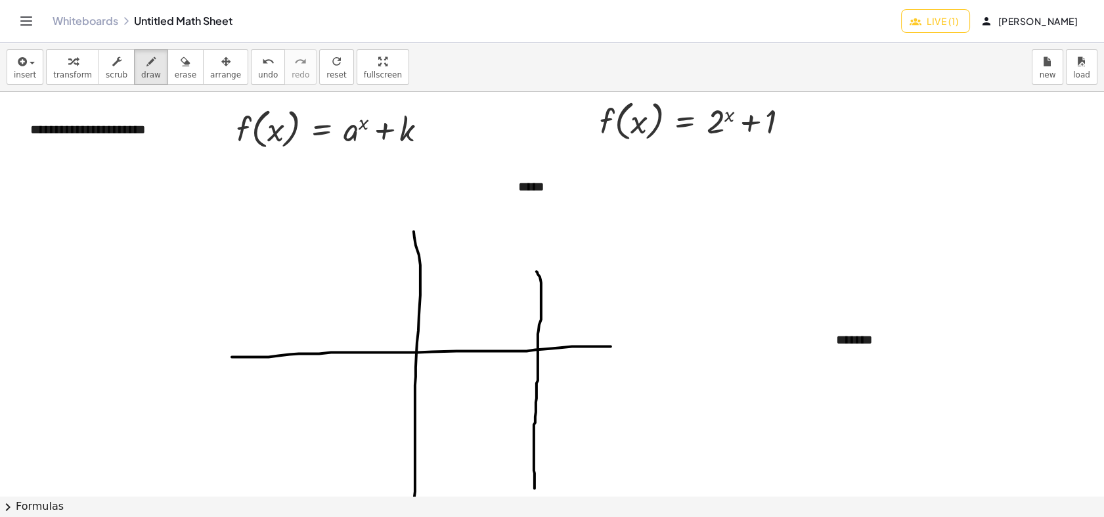
drag, startPoint x: 538, startPoint y: 274, endPoint x: 534, endPoint y: 488, distance: 214.0
click at [534, 464] on div at bounding box center [552, 495] width 1104 height 807
drag, startPoint x: 647, startPoint y: 333, endPoint x: 632, endPoint y: 353, distance: 24.4
click at [632, 353] on div at bounding box center [552, 495] width 1104 height 807
drag, startPoint x: 630, startPoint y: 337, endPoint x: 626, endPoint y: 323, distance: 14.3
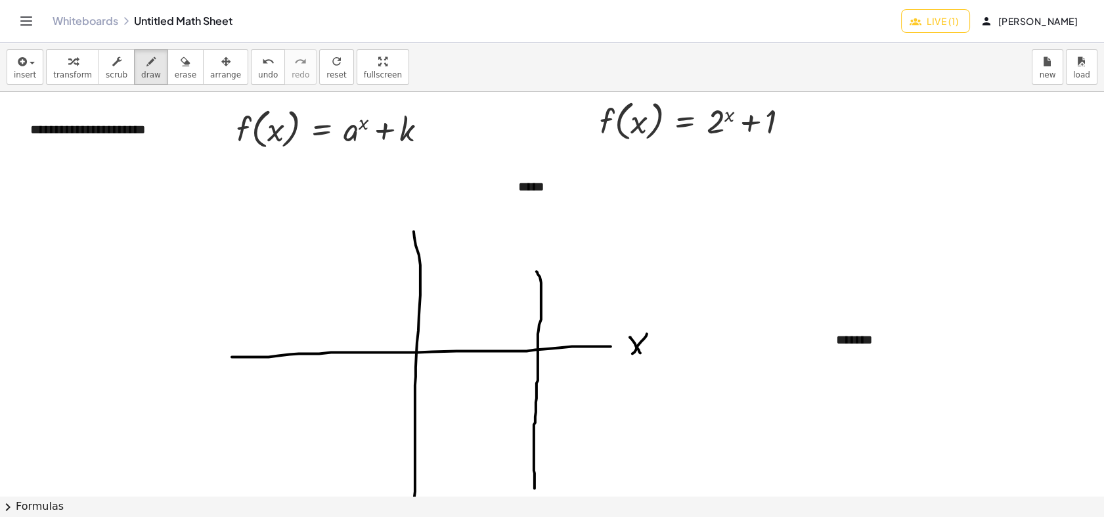
click at [641, 352] on div at bounding box center [552, 495] width 1104 height 807
drag, startPoint x: 415, startPoint y: 205, endPoint x: 415, endPoint y: 230, distance: 24.9
click at [416, 228] on div at bounding box center [552, 495] width 1104 height 807
drag, startPoint x: 436, startPoint y: 207, endPoint x: 437, endPoint y: 214, distance: 7.3
click at [437, 214] on div at bounding box center [552, 495] width 1104 height 807
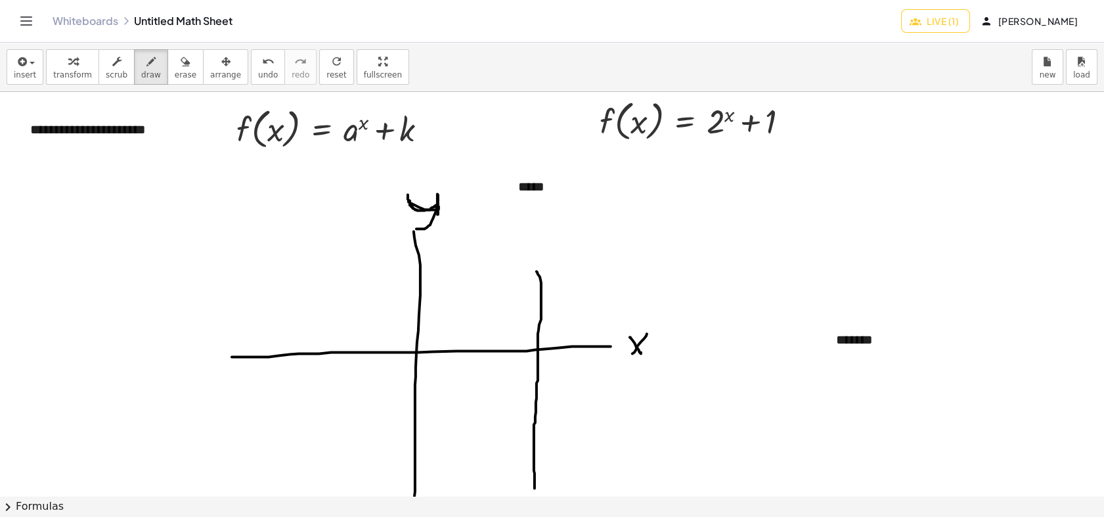
drag, startPoint x: 436, startPoint y: 204, endPoint x: 408, endPoint y: 194, distance: 29.9
click at [408, 194] on div at bounding box center [552, 495] width 1104 height 807
click at [25, 210] on div at bounding box center [552, 495] width 1104 height 807
drag, startPoint x: 33, startPoint y: 299, endPoint x: 21, endPoint y: 318, distance: 23.0
click at [22, 322] on div at bounding box center [552, 495] width 1104 height 807
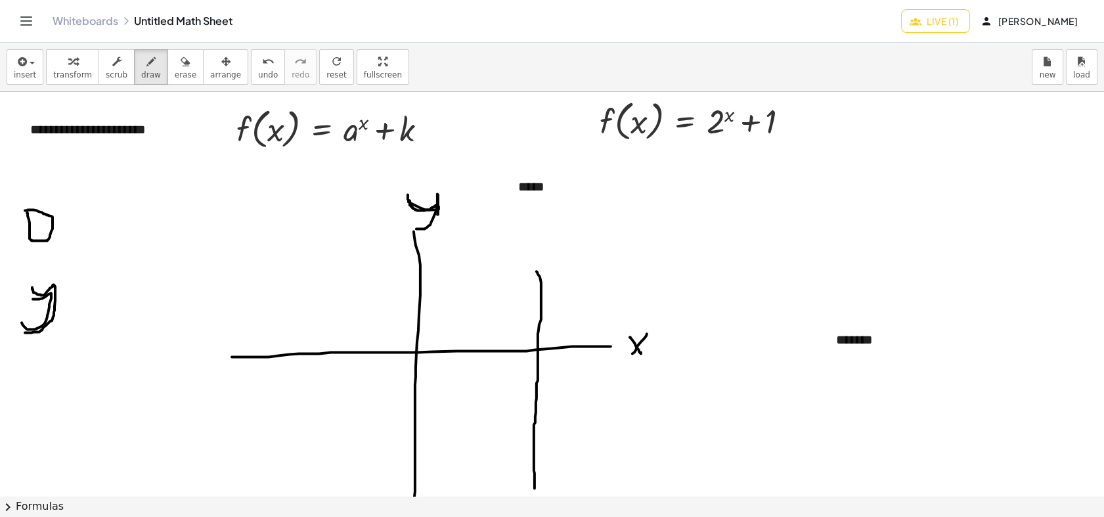
click at [17, 332] on div at bounding box center [552, 495] width 1104 height 807
drag, startPoint x: 68, startPoint y: 217, endPoint x: 76, endPoint y: 218, distance: 7.9
click at [76, 218] on div at bounding box center [552, 495] width 1104 height 807
drag, startPoint x: 65, startPoint y: 234, endPoint x: 70, endPoint y: 249, distance: 15.8
click at [74, 236] on div at bounding box center [552, 495] width 1104 height 807
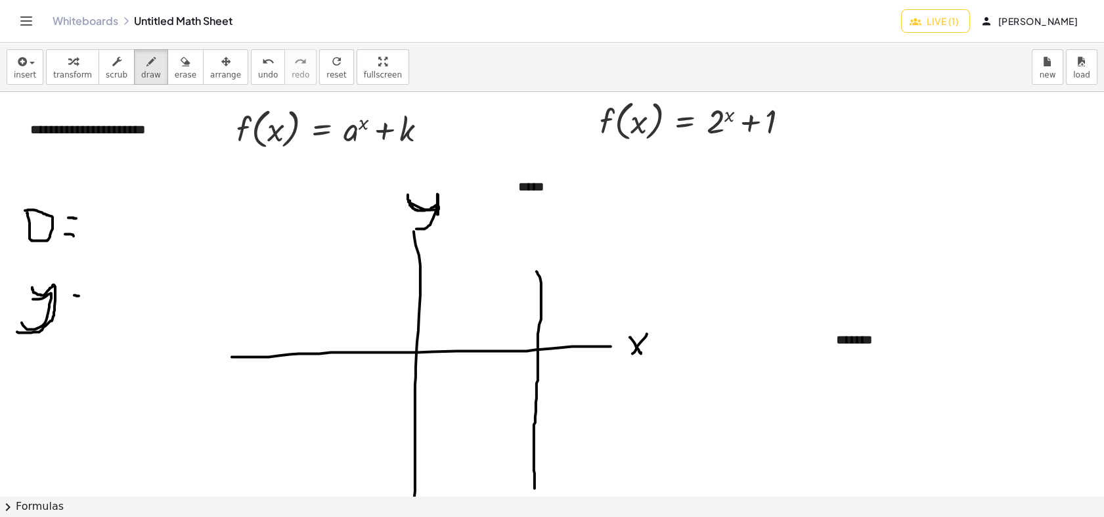
drag, startPoint x: 74, startPoint y: 294, endPoint x: 79, endPoint y: 299, distance: 7.0
click at [79, 297] on div at bounding box center [552, 495] width 1104 height 807
drag, startPoint x: 72, startPoint y: 306, endPoint x: 90, endPoint y: 309, distance: 18.7
click at [89, 309] on div at bounding box center [552, 495] width 1104 height 807
click at [165, 89] on div "insert select one: Math Expression Function Text transform scrub draw erase arr…" at bounding box center [552, 67] width 1104 height 49
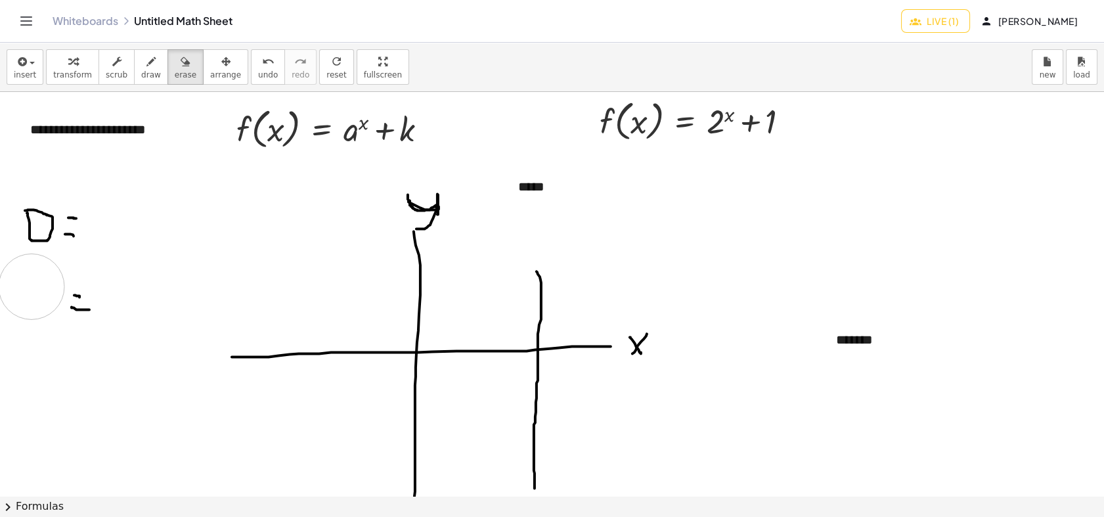
drag, startPoint x: 22, startPoint y: 345, endPoint x: 32, endPoint y: 286, distance: 59.8
click at [32, 286] on div at bounding box center [552, 495] width 1104 height 807
click at [146, 62] on icon "button" at bounding box center [150, 62] width 9 height 16
drag, startPoint x: 20, startPoint y: 324, endPoint x: 53, endPoint y: 325, distance: 32.2
click at [53, 325] on div at bounding box center [552, 495] width 1104 height 807
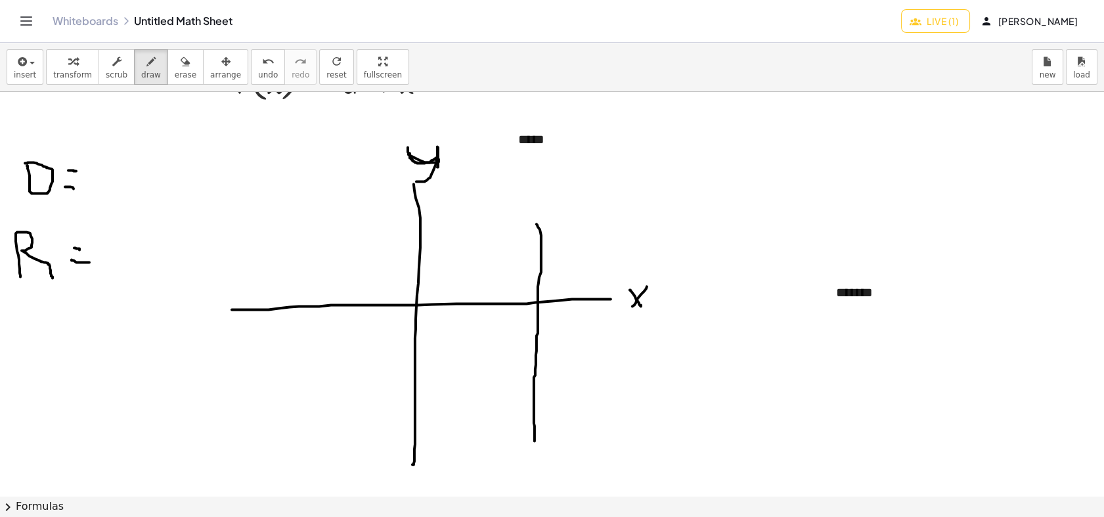
scroll to position [73, 0]
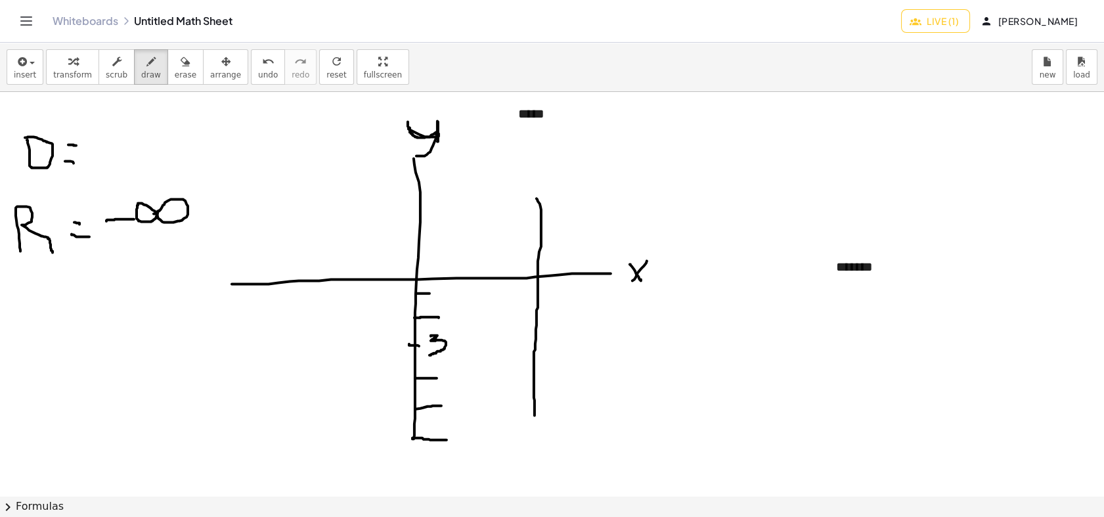
drag, startPoint x: 158, startPoint y: 211, endPoint x: 148, endPoint y: 213, distance: 9.6
click at [151, 213] on div at bounding box center [552, 422] width 1104 height 807
drag, startPoint x: 196, startPoint y: 219, endPoint x: 184, endPoint y: 231, distance: 16.7
click at [186, 232] on div at bounding box center [552, 422] width 1104 height 807
drag, startPoint x: 218, startPoint y: 210, endPoint x: 211, endPoint y: 205, distance: 8.9
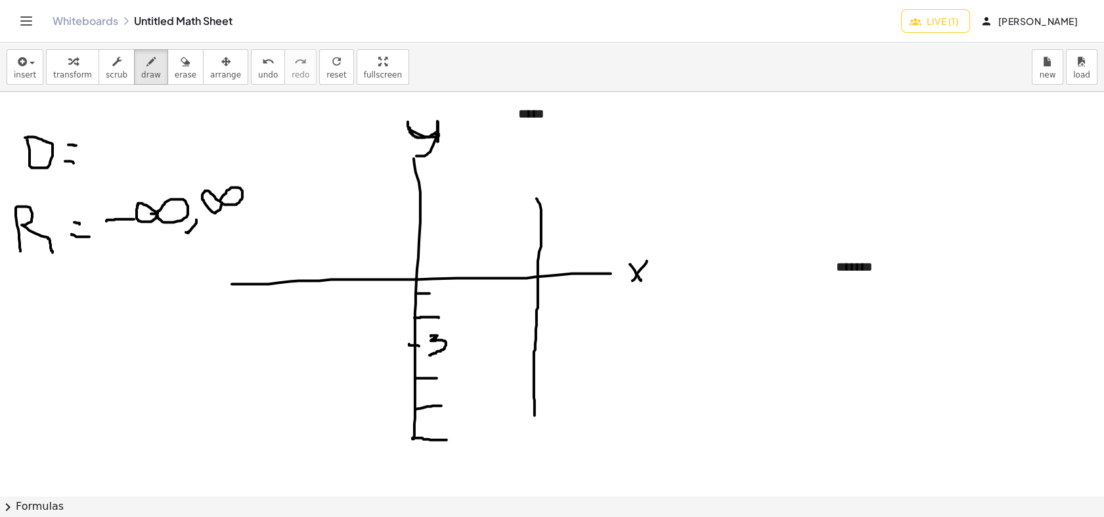
click at [211, 205] on div at bounding box center [552, 422] width 1104 height 807
drag, startPoint x: 244, startPoint y: 176, endPoint x: 207, endPoint y: 228, distance: 64.1
click at [214, 228] on div at bounding box center [552, 422] width 1104 height 807
drag, startPoint x: 98, startPoint y: 196, endPoint x: 123, endPoint y: 242, distance: 52.0
click at [123, 242] on div at bounding box center [552, 422] width 1104 height 807
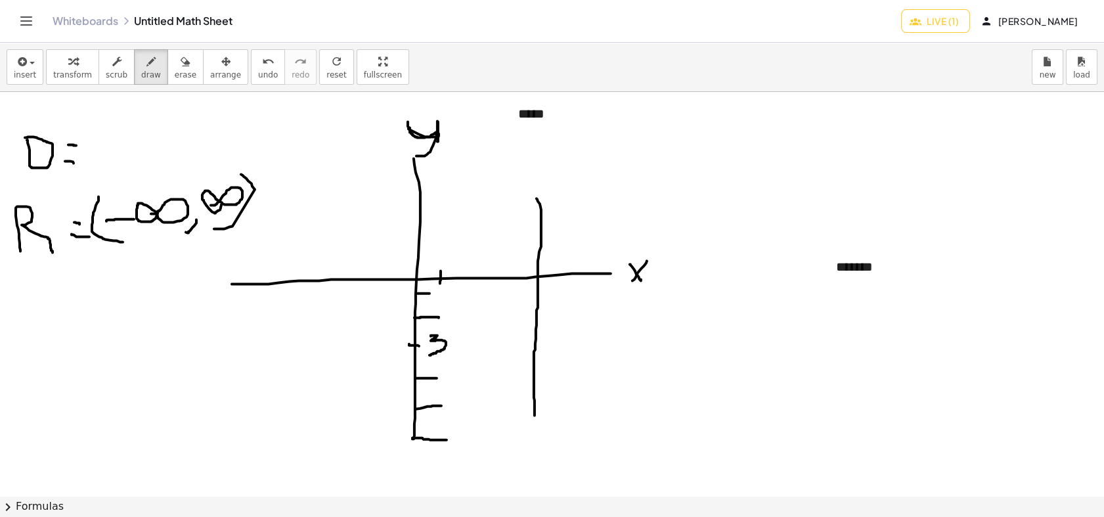
drag, startPoint x: 440, startPoint y: 271, endPoint x: 440, endPoint y: 283, distance: 11.8
click at [440, 283] on div at bounding box center [552, 422] width 1104 height 807
drag, startPoint x: 467, startPoint y: 268, endPoint x: 468, endPoint y: 280, distance: 11.9
click at [468, 280] on div at bounding box center [552, 422] width 1104 height 807
drag, startPoint x: 492, startPoint y: 270, endPoint x: 496, endPoint y: 286, distance: 16.2
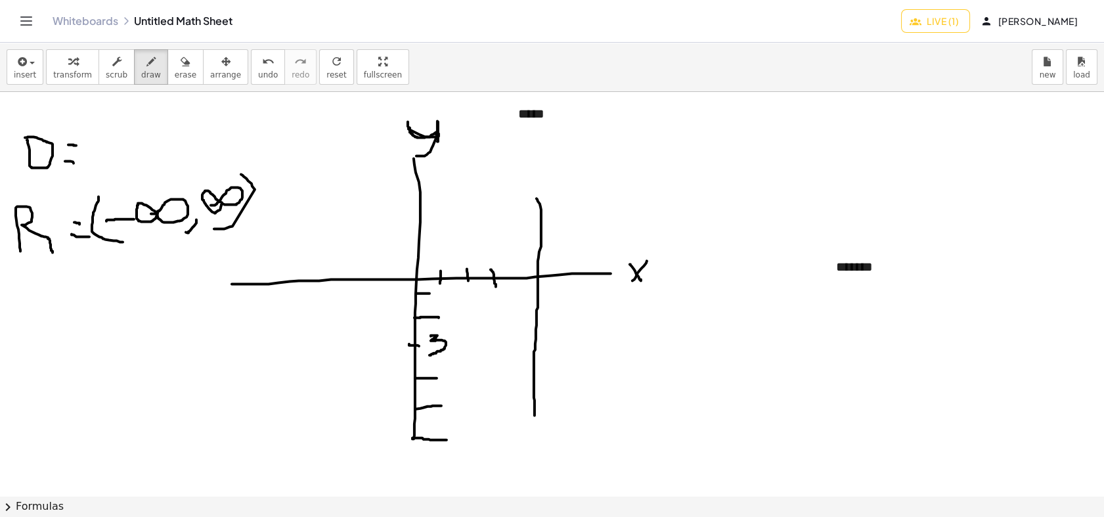
click at [496, 286] on div at bounding box center [552, 422] width 1104 height 807
drag, startPoint x: 522, startPoint y: 268, endPoint x: 522, endPoint y: 288, distance: 19.7
click at [522, 288] on div at bounding box center [552, 422] width 1104 height 807
drag, startPoint x: 98, startPoint y: 254, endPoint x: 289, endPoint y: 190, distance: 202.2
click at [289, 190] on div at bounding box center [552, 422] width 1104 height 807
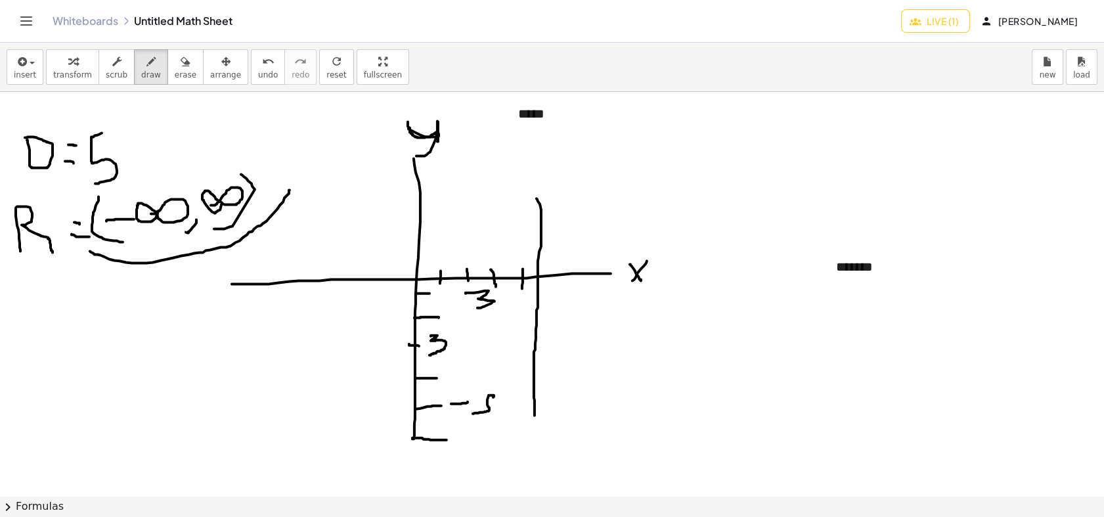
drag, startPoint x: 102, startPoint y: 133, endPoint x: 95, endPoint y: 183, distance: 51.1
click at [95, 183] on div at bounding box center [552, 422] width 1104 height 807
click at [175, 71] on span "erase" at bounding box center [186, 74] width 22 height 9
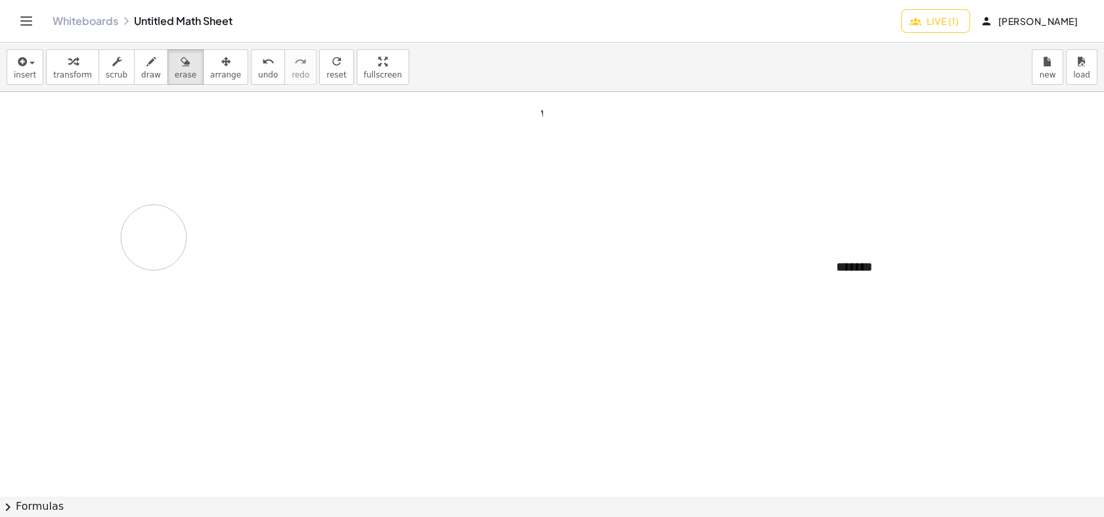
drag, startPoint x: 68, startPoint y: 307, endPoint x: 110, endPoint y: 139, distance: 172.6
click at [152, 234] on div at bounding box center [552, 422] width 1104 height 807
click at [146, 60] on icon "button" at bounding box center [150, 62] width 9 height 16
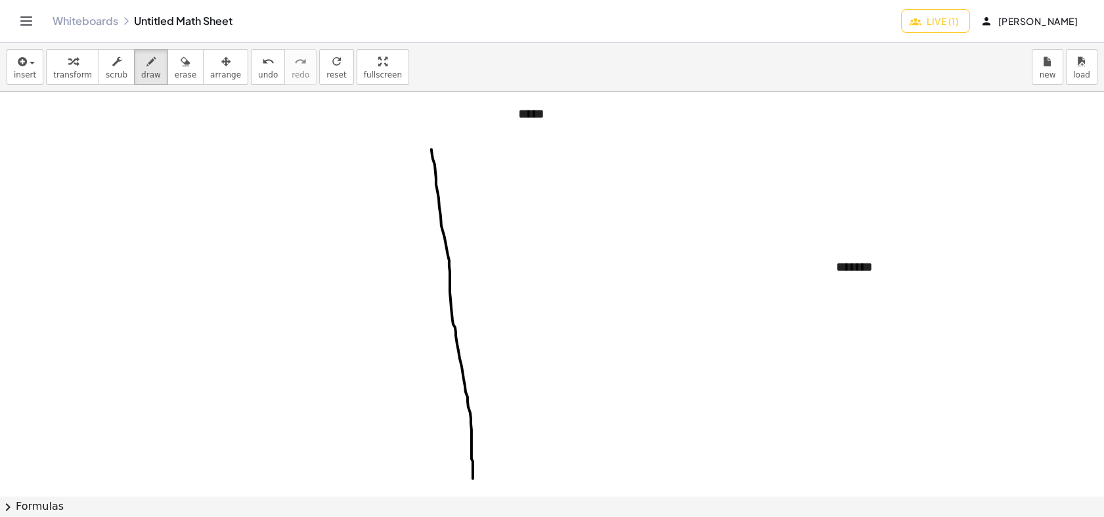
drag, startPoint x: 431, startPoint y: 150, endPoint x: 329, endPoint y: 374, distance: 246.2
click at [472, 464] on div at bounding box center [552, 422] width 1104 height 807
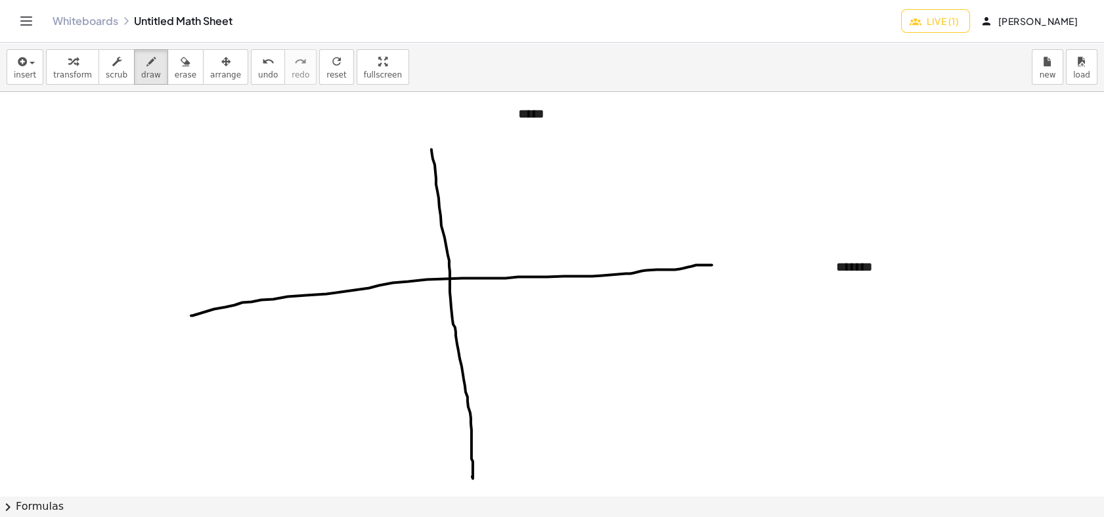
drag, startPoint x: 191, startPoint y: 315, endPoint x: 713, endPoint y: 266, distance: 524.2
click at [718, 263] on div at bounding box center [552, 422] width 1104 height 807
drag, startPoint x: 305, startPoint y: 214, endPoint x: 677, endPoint y: 182, distance: 373.5
click at [677, 182] on div at bounding box center [552, 422] width 1104 height 807
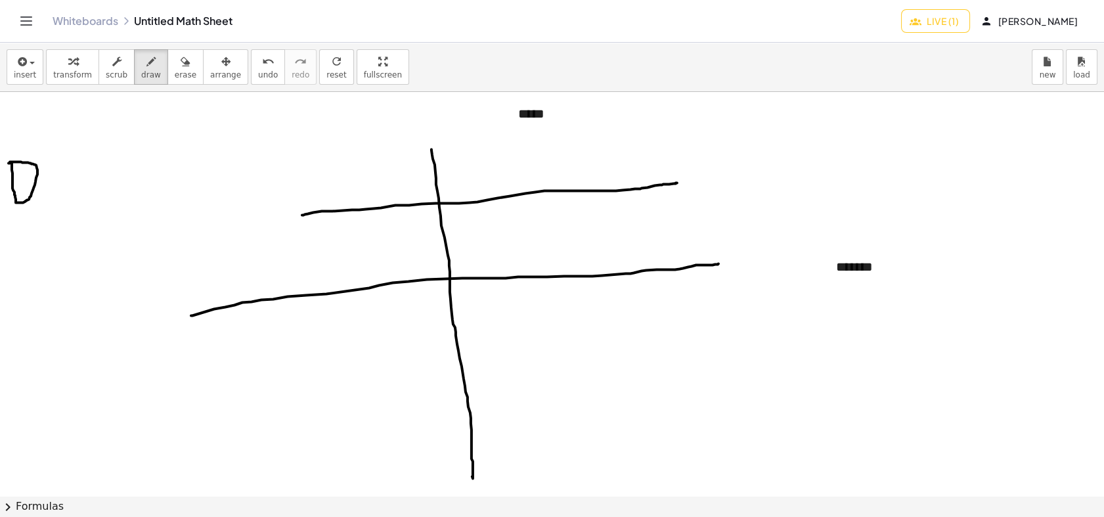
click at [9, 163] on div at bounding box center [552, 422] width 1104 height 807
drag, startPoint x: 59, startPoint y: 172, endPoint x: 70, endPoint y: 173, distance: 10.5
click at [70, 173] on div at bounding box center [552, 422] width 1104 height 807
drag, startPoint x: 53, startPoint y: 184, endPoint x: 65, endPoint y: 187, distance: 12.7
click at [64, 187] on div at bounding box center [552, 422] width 1104 height 807
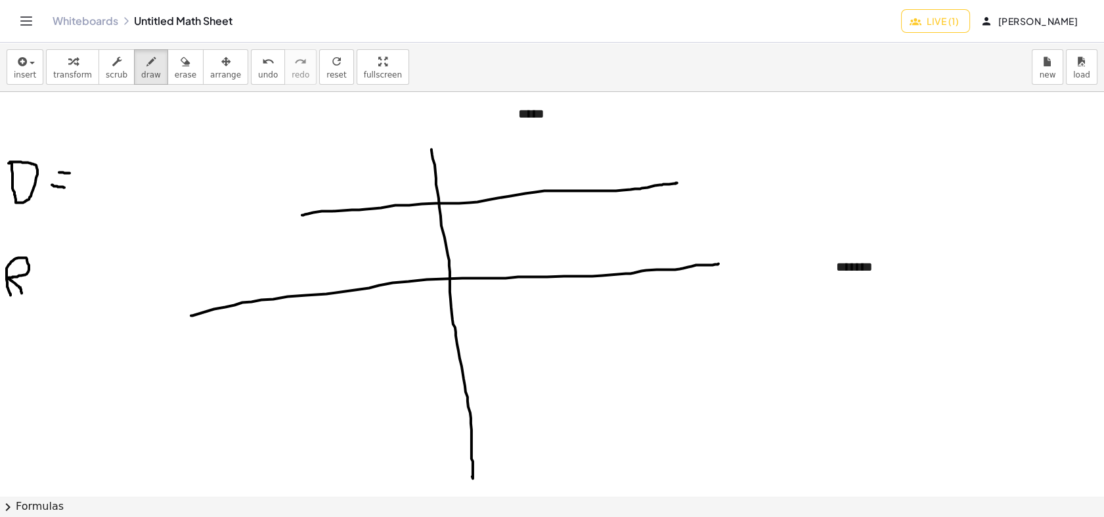
drag, startPoint x: 10, startPoint y: 293, endPoint x: 30, endPoint y: 284, distance: 22.1
click at [27, 288] on div at bounding box center [552, 422] width 1104 height 807
drag, startPoint x: 51, startPoint y: 263, endPoint x: 60, endPoint y: 263, distance: 8.6
click at [60, 263] on div at bounding box center [552, 422] width 1104 height 807
drag, startPoint x: 53, startPoint y: 281, endPoint x: 63, endPoint y: 281, distance: 10.5
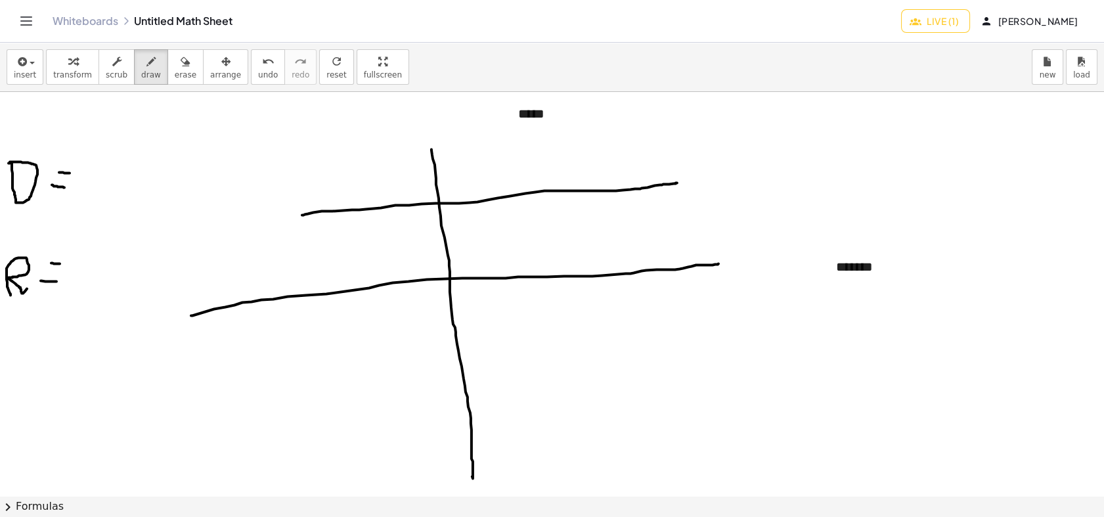
click at [62, 281] on div at bounding box center [552, 422] width 1104 height 807
drag, startPoint x: 440, startPoint y: 261, endPoint x: 452, endPoint y: 258, distance: 12.7
click at [452, 258] on div at bounding box center [552, 422] width 1104 height 807
drag, startPoint x: 436, startPoint y: 242, endPoint x: 451, endPoint y: 240, distance: 15.2
click at [451, 240] on div at bounding box center [552, 422] width 1104 height 807
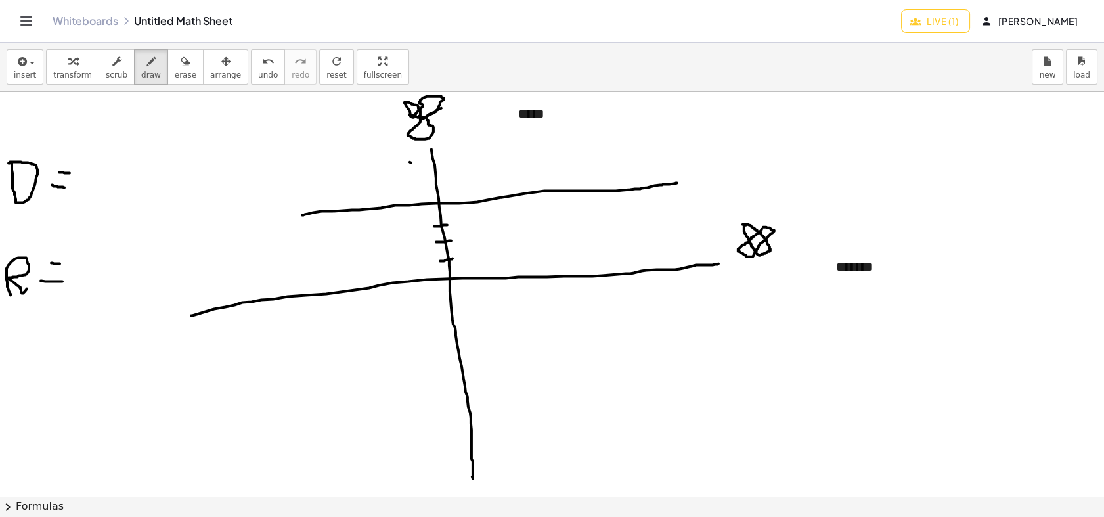
drag, startPoint x: 434, startPoint y: 226, endPoint x: 448, endPoint y: 225, distance: 13.8
click at [448, 225] on div at bounding box center [552, 422] width 1104 height 807
drag, startPoint x: 437, startPoint y: 198, endPoint x: 443, endPoint y: 184, distance: 15.6
click at [437, 200] on div at bounding box center [552, 422] width 1104 height 807
drag, startPoint x: 447, startPoint y: 178, endPoint x: 449, endPoint y: 191, distance: 13.3
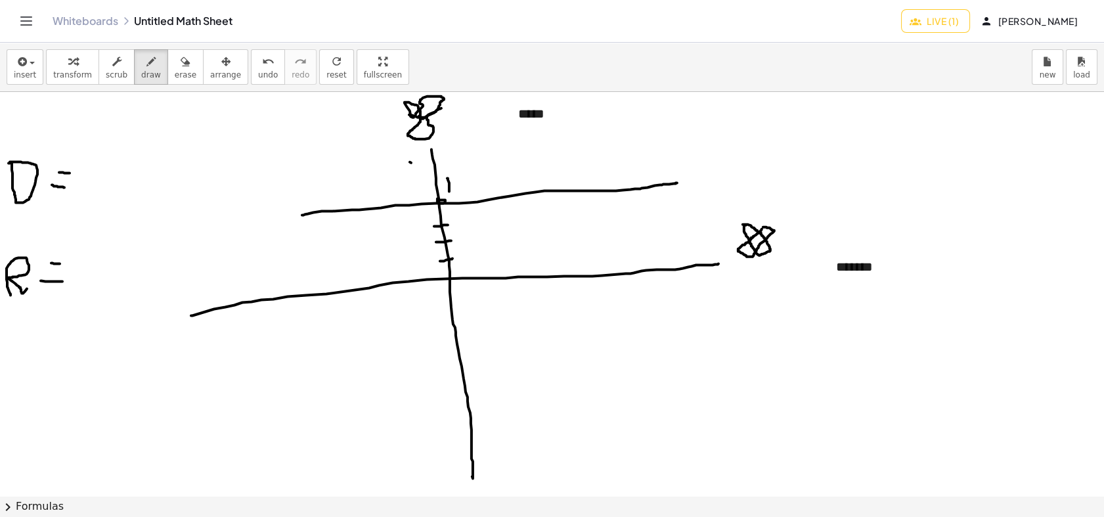
click at [449, 191] on div at bounding box center [552, 422] width 1104 height 807
drag, startPoint x: 448, startPoint y: 188, endPoint x: 441, endPoint y: 174, distance: 15.3
click at [441, 174] on div at bounding box center [552, 422] width 1104 height 807
drag, startPoint x: 103, startPoint y: 261, endPoint x: 104, endPoint y: 286, distance: 25.6
click at [104, 286] on div at bounding box center [552, 422] width 1104 height 807
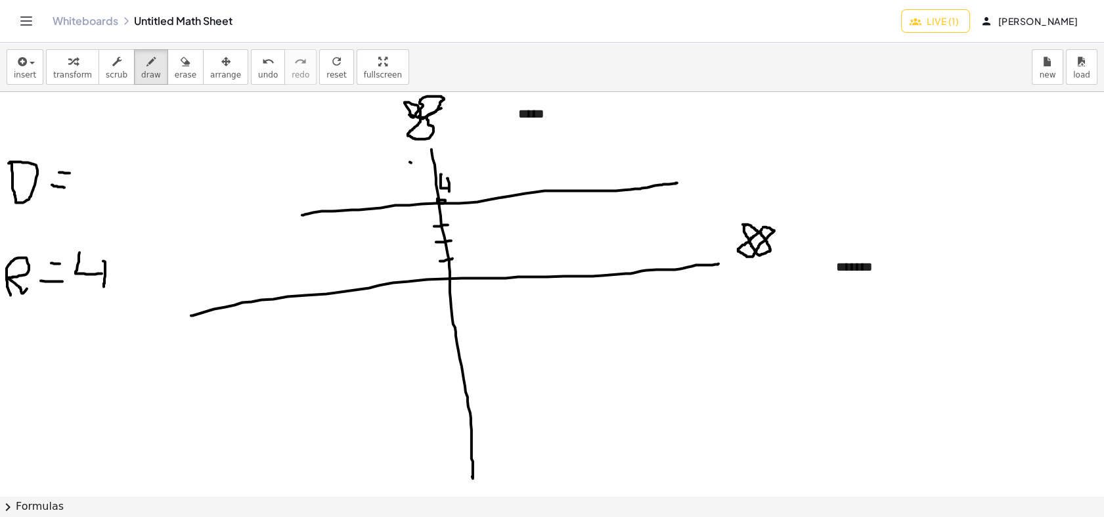
drag, startPoint x: 102, startPoint y: 273, endPoint x: 79, endPoint y: 254, distance: 29.3
click at [79, 249] on div at bounding box center [552, 422] width 1104 height 807
drag, startPoint x: 87, startPoint y: 179, endPoint x: 97, endPoint y: 179, distance: 9.9
click at [97, 179] on div at bounding box center [552, 422] width 1104 height 807
click at [119, 169] on div at bounding box center [552, 422] width 1104 height 807
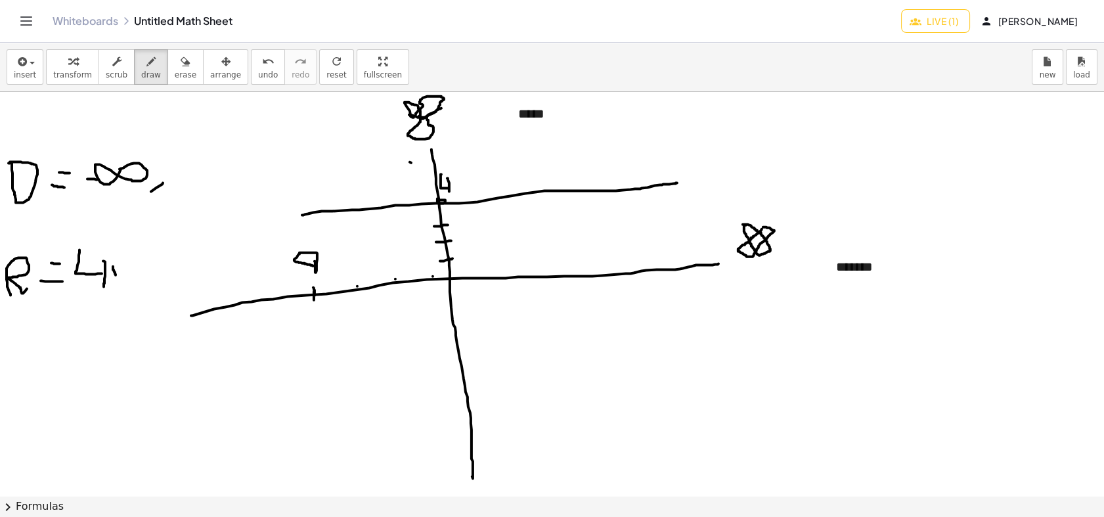
drag, startPoint x: 163, startPoint y: 182, endPoint x: 139, endPoint y: 200, distance: 29.2
click at [139, 200] on div at bounding box center [552, 422] width 1104 height 807
drag, startPoint x: 194, startPoint y: 165, endPoint x: 184, endPoint y: 173, distance: 12.2
click at [185, 173] on div at bounding box center [552, 422] width 1104 height 807
drag, startPoint x: 91, startPoint y: 146, endPoint x: 134, endPoint y: 192, distance: 63.2
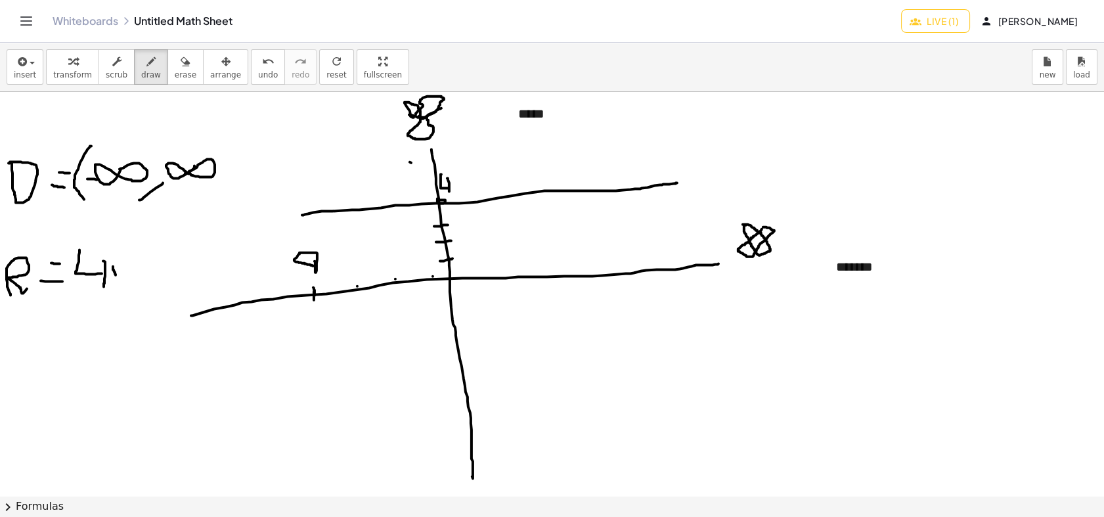
click at [95, 200] on div at bounding box center [552, 422] width 1104 height 807
drag, startPoint x: 230, startPoint y: 138, endPoint x: 204, endPoint y: 205, distance: 72.8
click at [204, 205] on div at bounding box center [552, 422] width 1104 height 807
click at [182, 70] on button "erase" at bounding box center [185, 66] width 36 height 35
drag, startPoint x: 144, startPoint y: 306, endPoint x: 153, endPoint y: 310, distance: 9.4
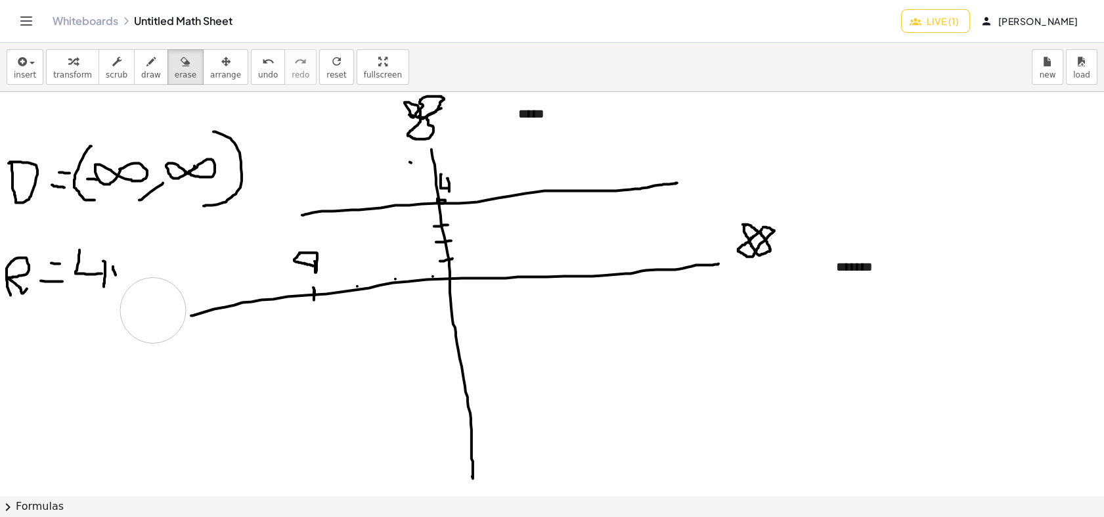
click at [153, 310] on div at bounding box center [552, 422] width 1104 height 807
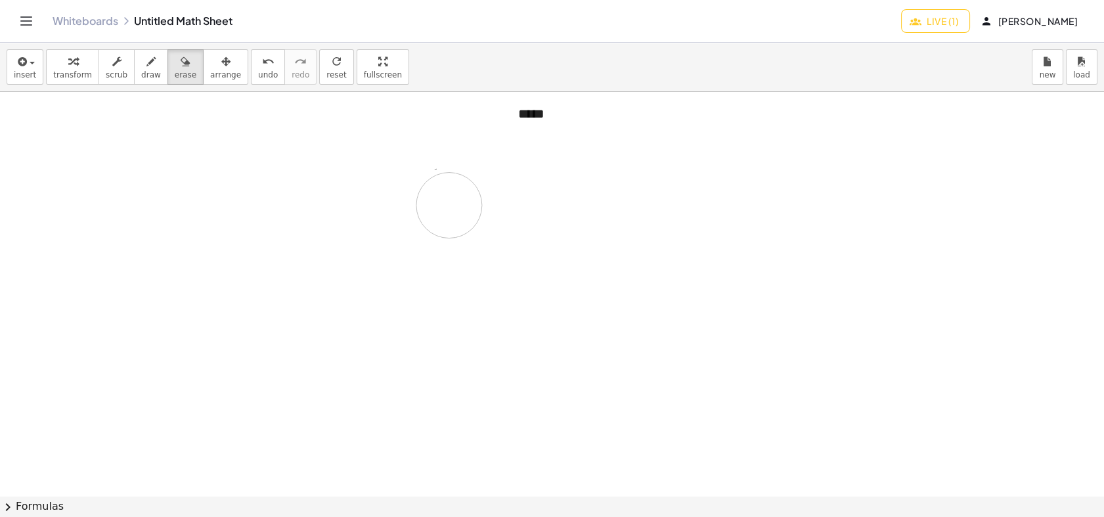
drag, startPoint x: 102, startPoint y: 299, endPoint x: 442, endPoint y: 247, distance: 343.9
click at [448, 205] on div at bounding box center [552, 422] width 1104 height 807
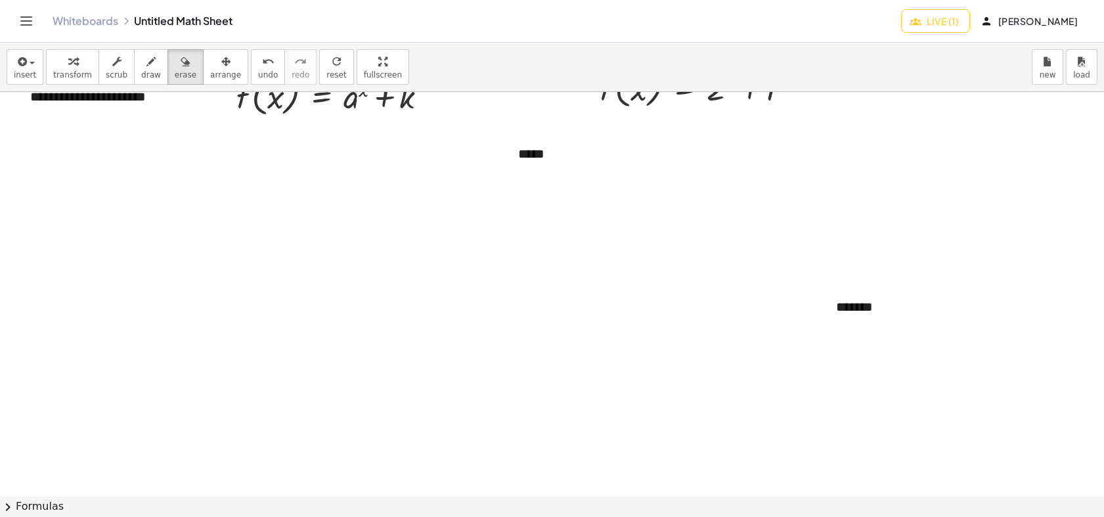
scroll to position [0, 0]
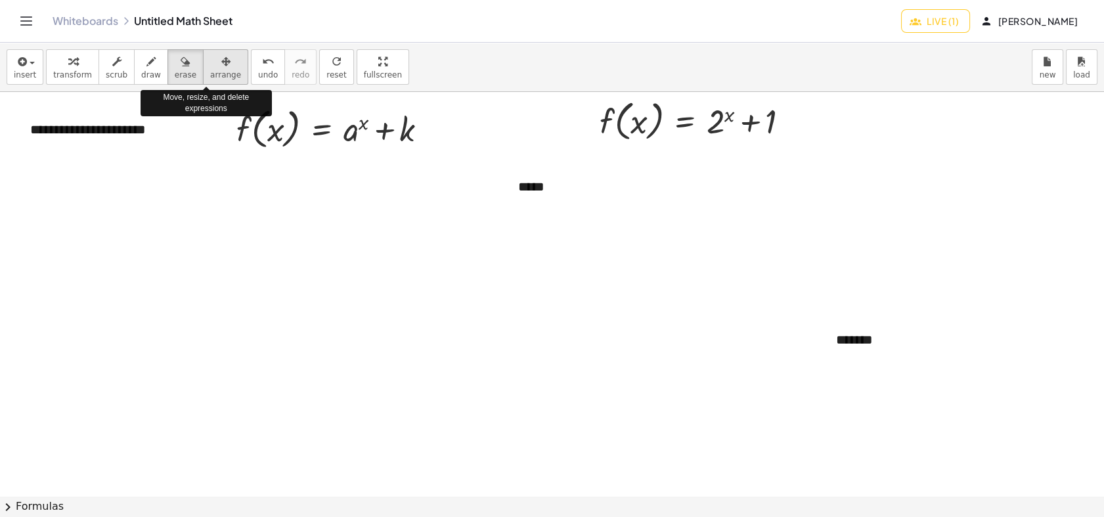
click at [210, 73] on span "arrange" at bounding box center [225, 74] width 31 height 9
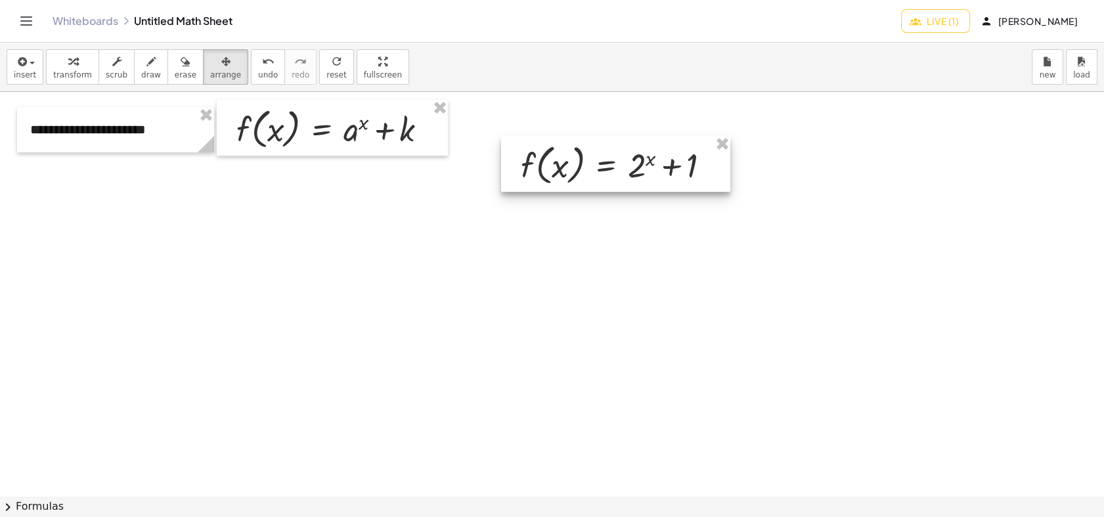
drag, startPoint x: 656, startPoint y: 112, endPoint x: 577, endPoint y: 156, distance: 90.8
click at [577, 156] on div at bounding box center [615, 164] width 229 height 56
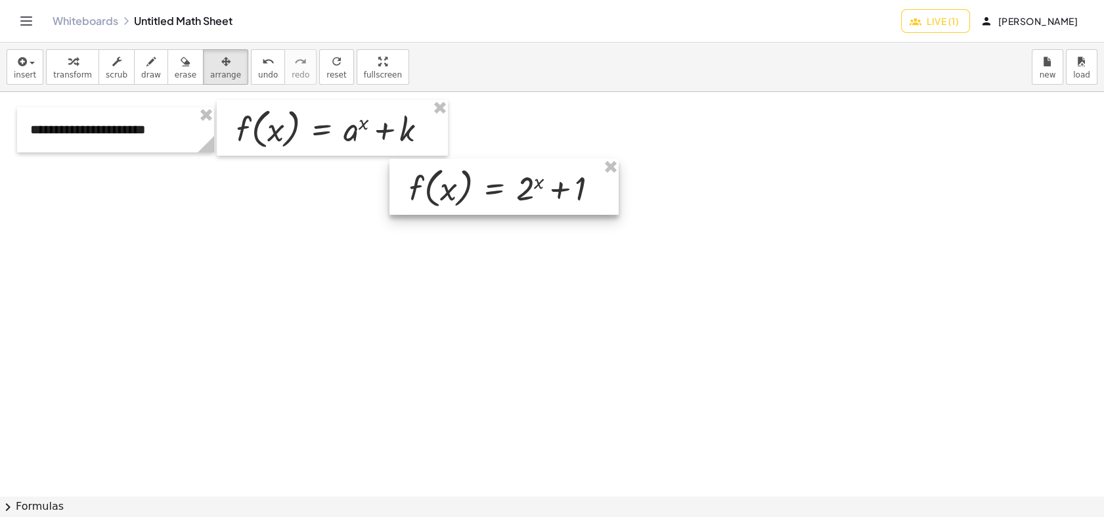
drag, startPoint x: 574, startPoint y: 154, endPoint x: 463, endPoint y: 177, distance: 113.3
click at [463, 177] on div at bounding box center [503, 187] width 229 height 56
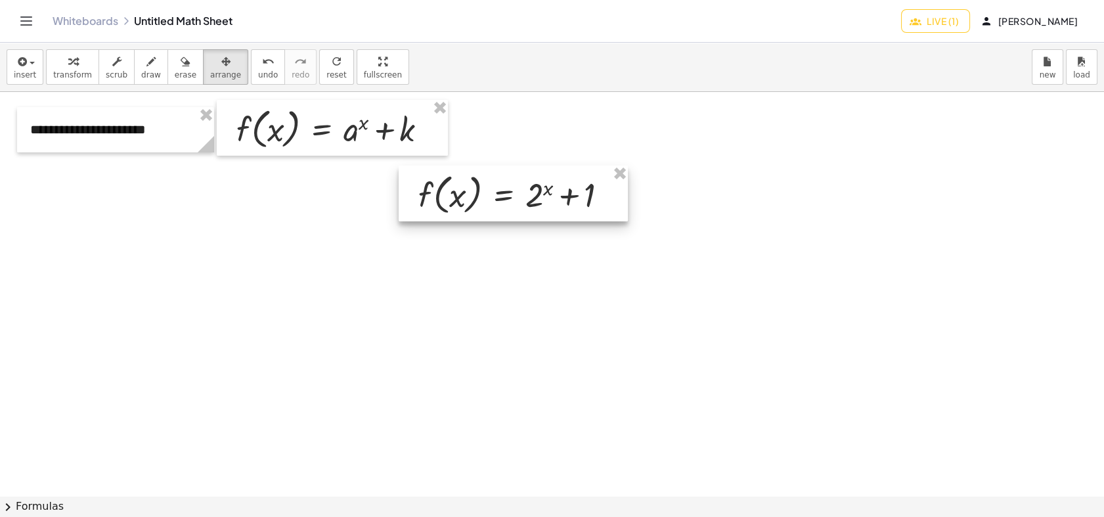
drag, startPoint x: 463, startPoint y: 189, endPoint x: 475, endPoint y: 197, distance: 14.2
click at [475, 197] on div at bounding box center [512, 193] width 229 height 56
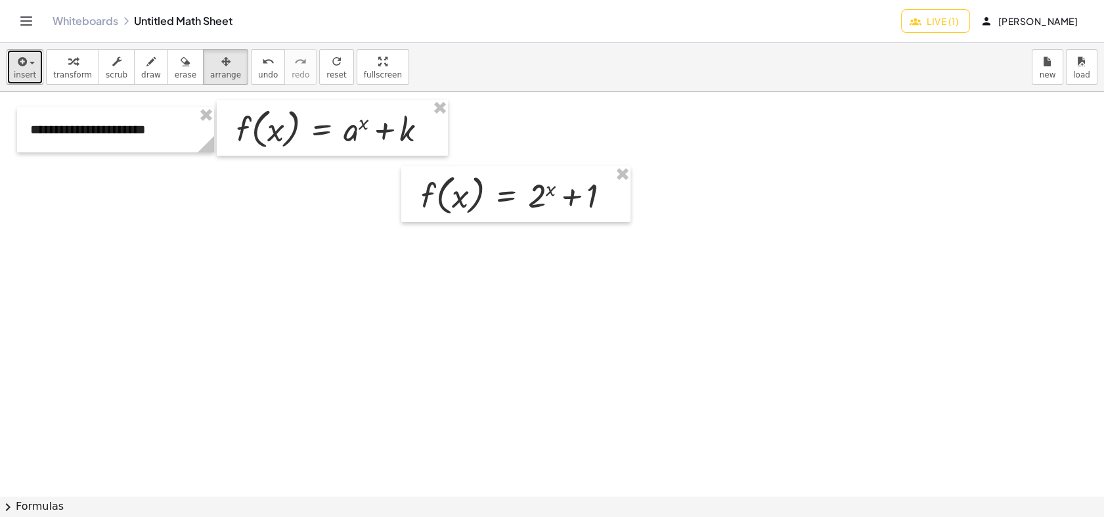
click at [11, 80] on button "insert" at bounding box center [25, 66] width 37 height 35
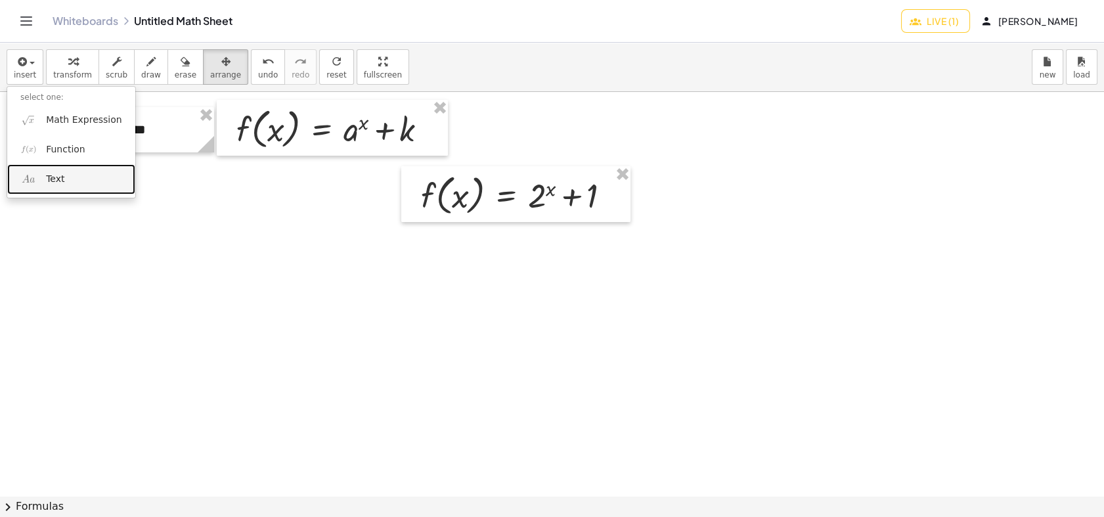
click at [66, 183] on link "Text" at bounding box center [71, 179] width 128 height 30
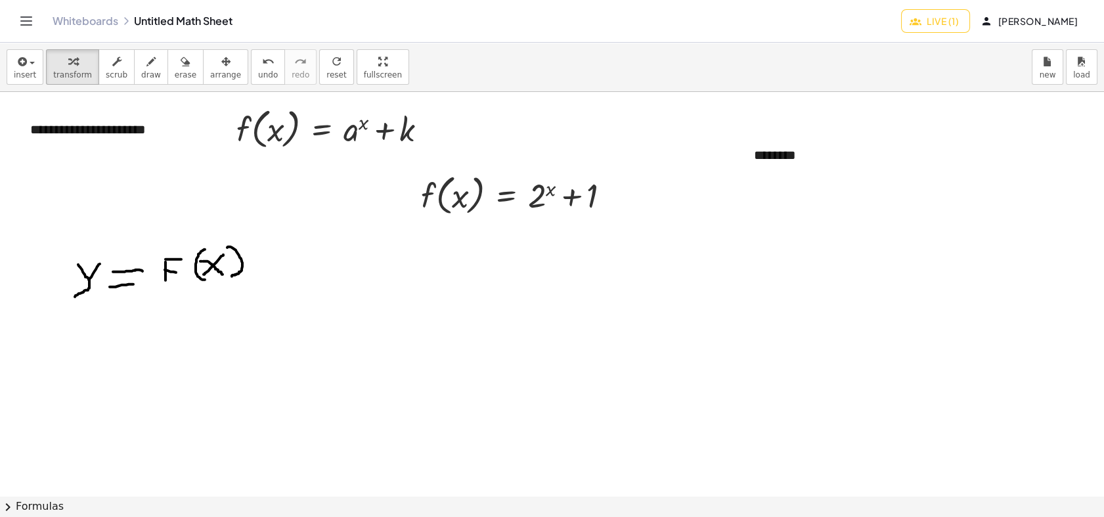
click at [732, 228] on div at bounding box center [552, 495] width 1104 height 807
click at [784, 169] on div at bounding box center [839, 173] width 171 height 19
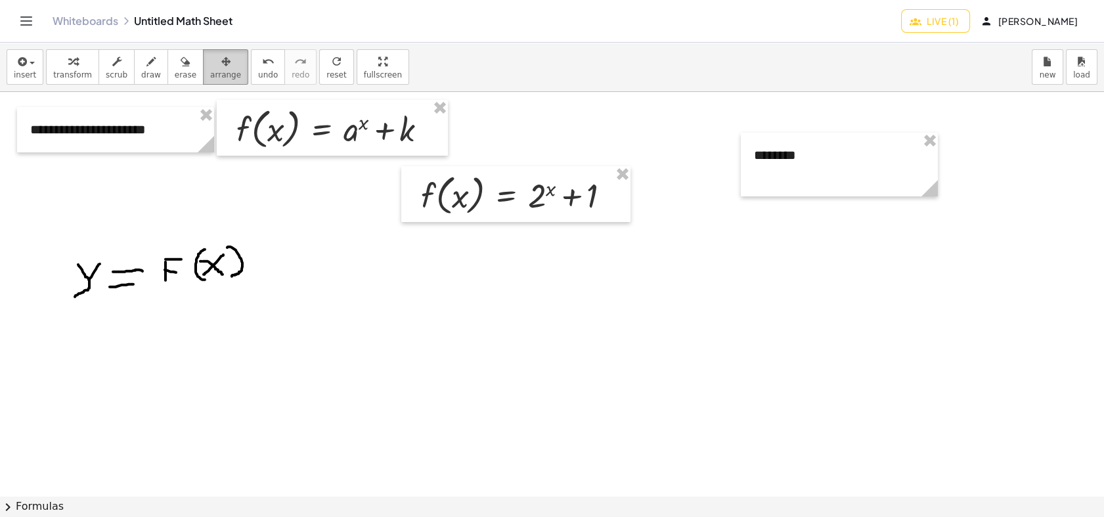
click at [210, 75] on span "arrange" at bounding box center [225, 74] width 31 height 9
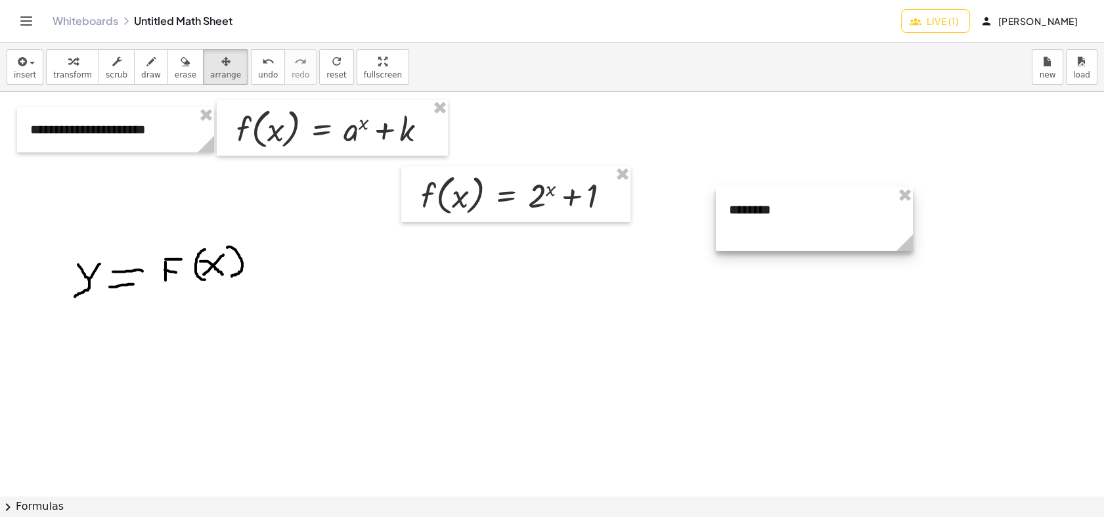
drag, startPoint x: 786, startPoint y: 154, endPoint x: 760, endPoint y: 208, distance: 60.2
click at [760, 208] on div at bounding box center [814, 219] width 197 height 64
click at [755, 226] on div at bounding box center [813, 219] width 197 height 64
click at [210, 75] on span "arrange" at bounding box center [225, 74] width 31 height 9
click at [652, 284] on div at bounding box center [552, 495] width 1104 height 807
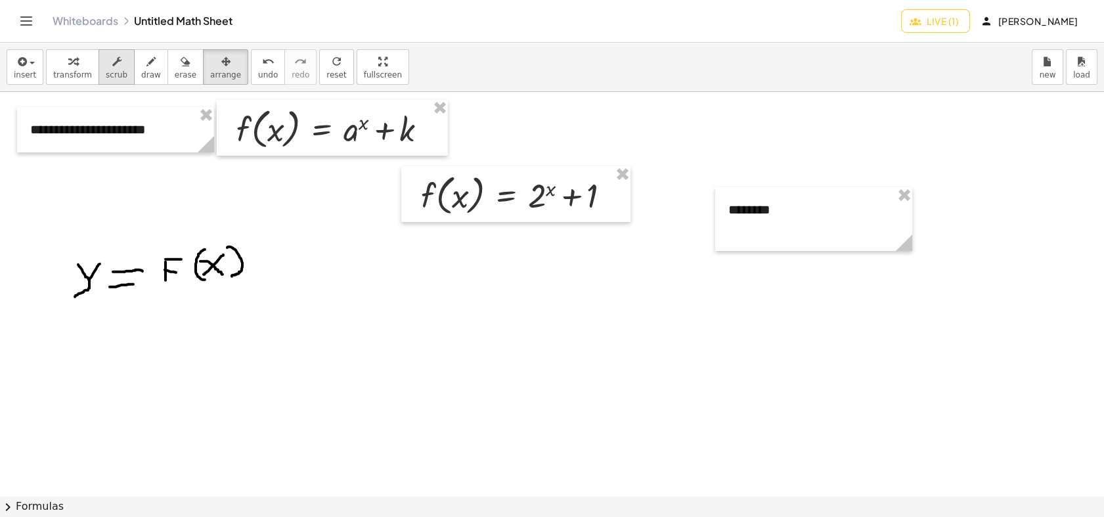
click at [106, 71] on span "scrub" at bounding box center [117, 74] width 22 height 9
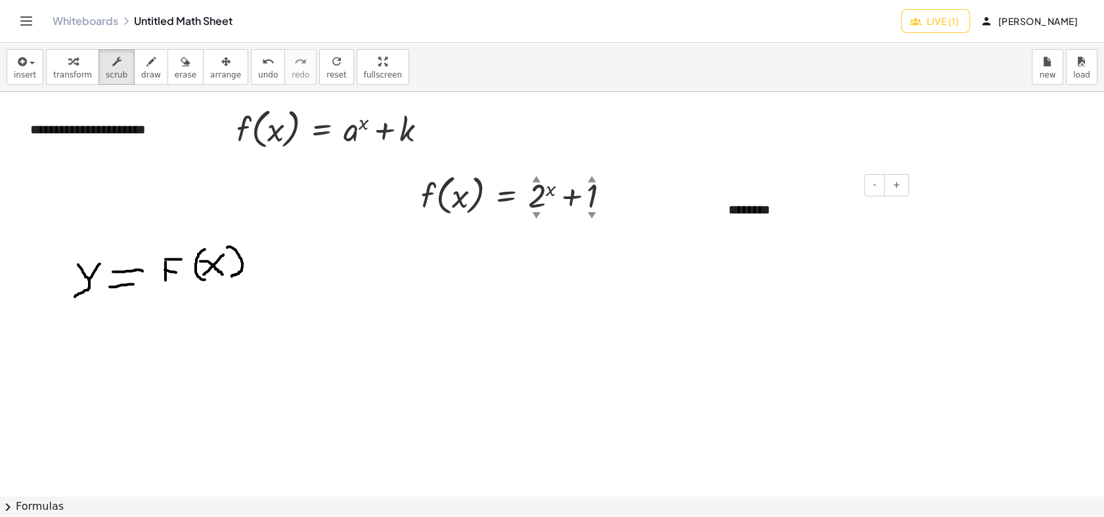
click at [766, 223] on div at bounding box center [813, 228] width 171 height 19
click at [748, 231] on div at bounding box center [813, 228] width 171 height 19
click at [756, 227] on div "*" at bounding box center [813, 228] width 171 height 19
click at [27, 59] on span "button" at bounding box center [28, 62] width 3 height 9
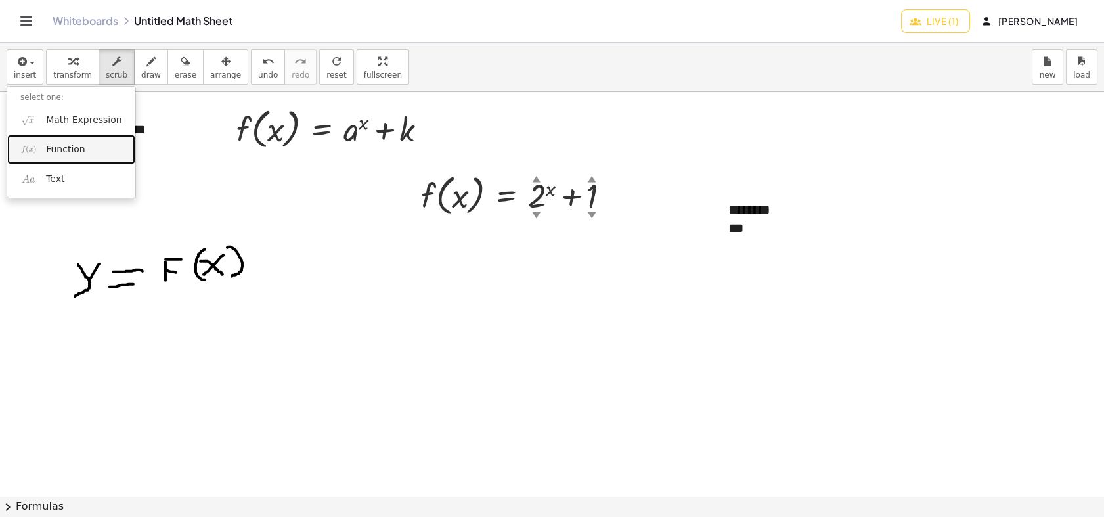
click at [68, 146] on span "Function" at bounding box center [65, 149] width 39 height 13
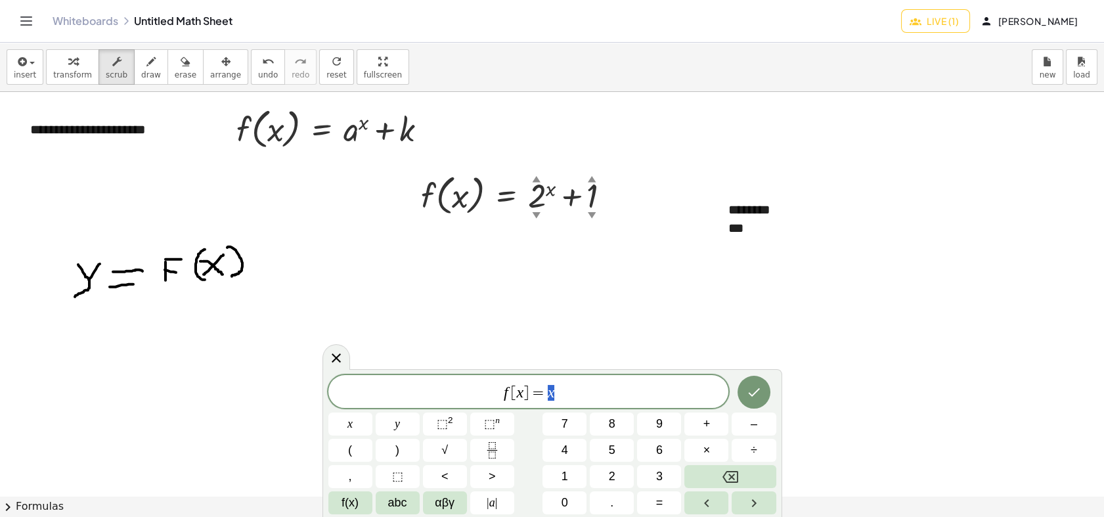
click at [526, 399] on span "]" at bounding box center [525, 393] width 5 height 16
click at [580, 389] on span "f [ 0 ] = x ​" at bounding box center [528, 392] width 400 height 18
click at [482, 427] on button "⬚ n" at bounding box center [492, 423] width 44 height 23
click at [766, 383] on button "Done" at bounding box center [753, 389] width 33 height 33
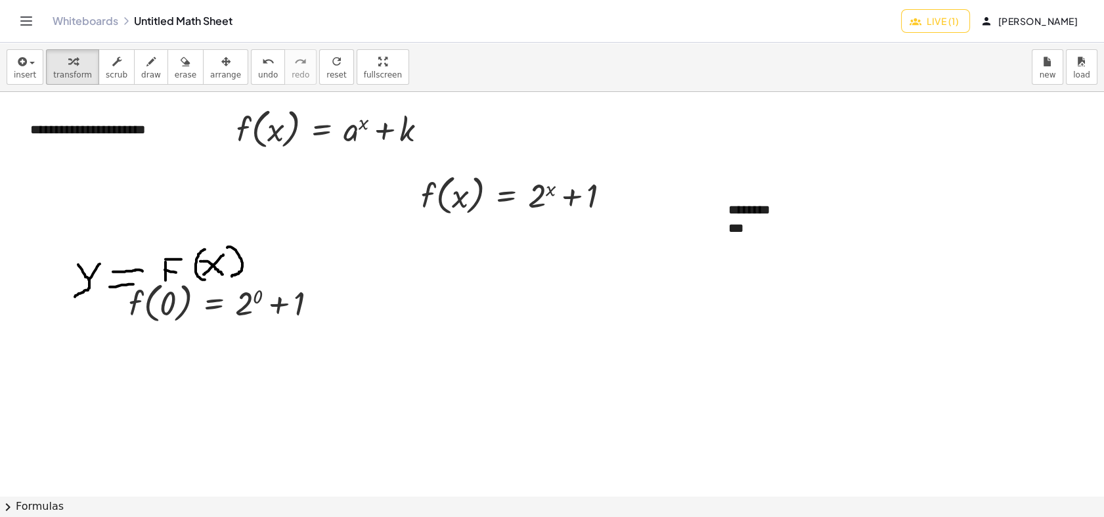
click at [265, 320] on div at bounding box center [228, 302] width 212 height 50
click at [212, 74] on span "arrange" at bounding box center [225, 74] width 31 height 9
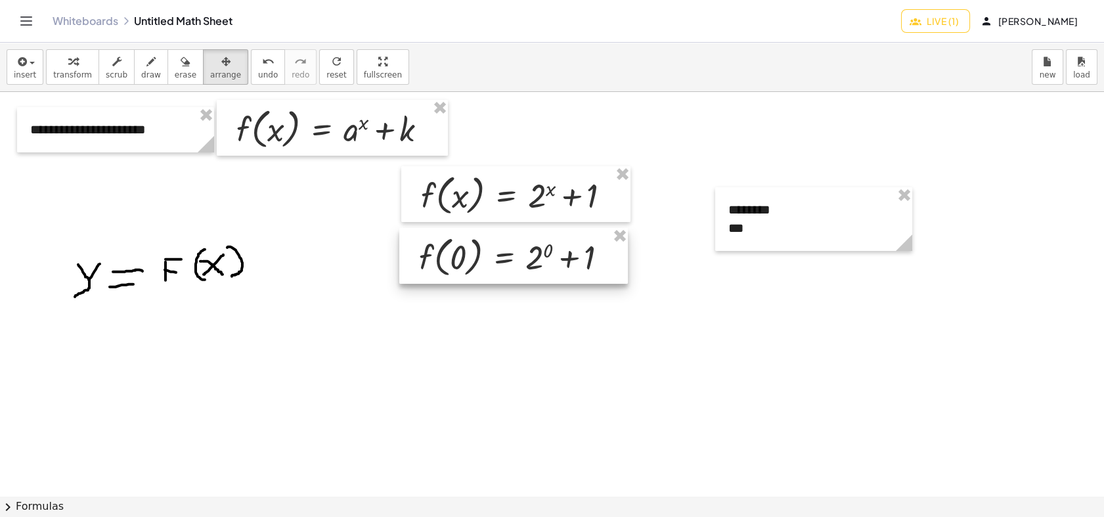
drag, startPoint x: 257, startPoint y: 293, endPoint x: 545, endPoint y: 247, distance: 291.3
click at [545, 247] on div at bounding box center [513, 256] width 228 height 56
click at [516, 330] on div at bounding box center [552, 495] width 1104 height 807
click at [22, 70] on span "insert" at bounding box center [25, 74] width 22 height 9
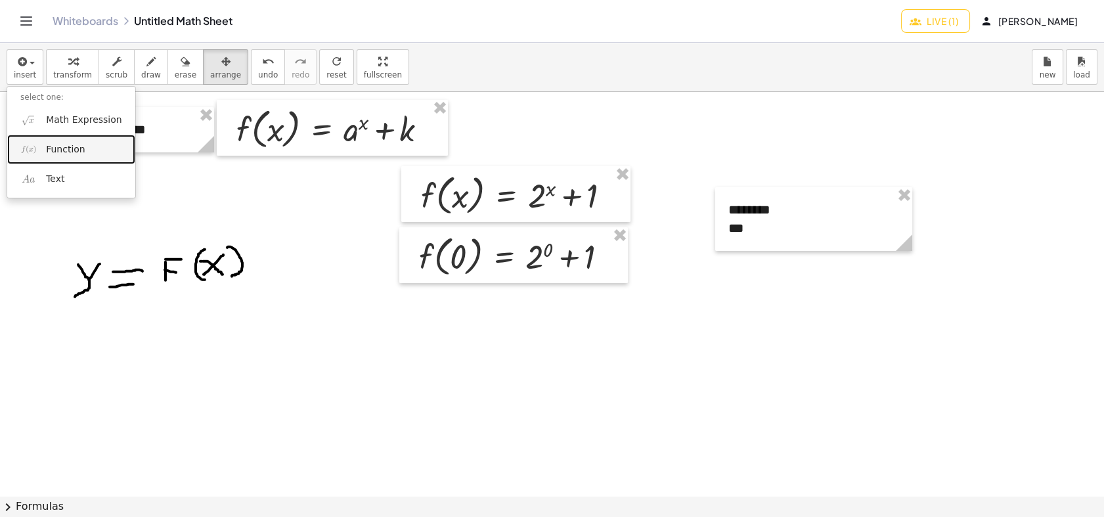
click at [49, 147] on span "Function" at bounding box center [65, 149] width 39 height 13
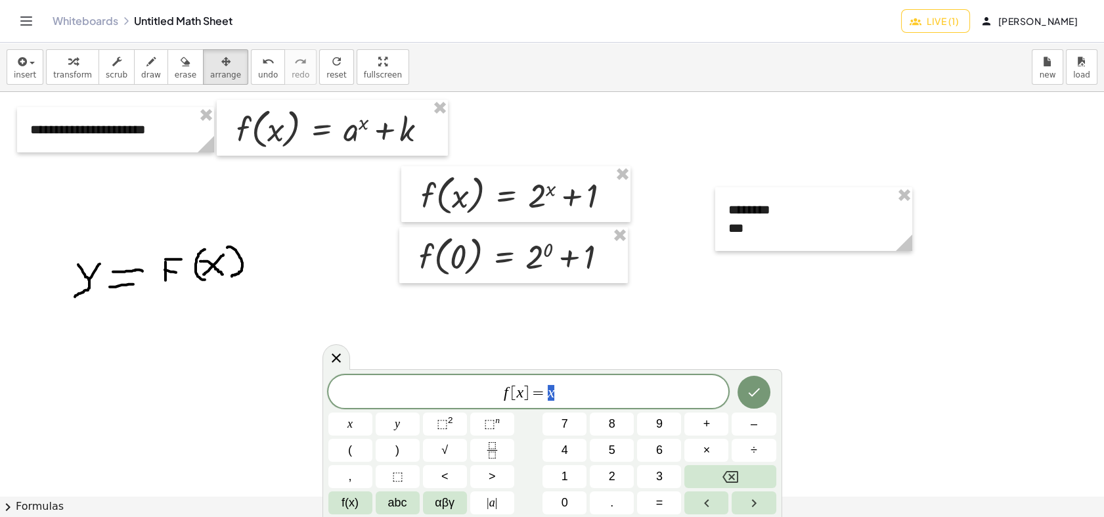
click at [523, 389] on span "]" at bounding box center [525, 393] width 5 height 16
click at [562, 393] on span "f [ x ] = x ​" at bounding box center [528, 392] width 400 height 18
click at [505, 390] on var "x" at bounding box center [505, 391] width 7 height 17
click at [762, 392] on button "Done" at bounding box center [753, 391] width 33 height 33
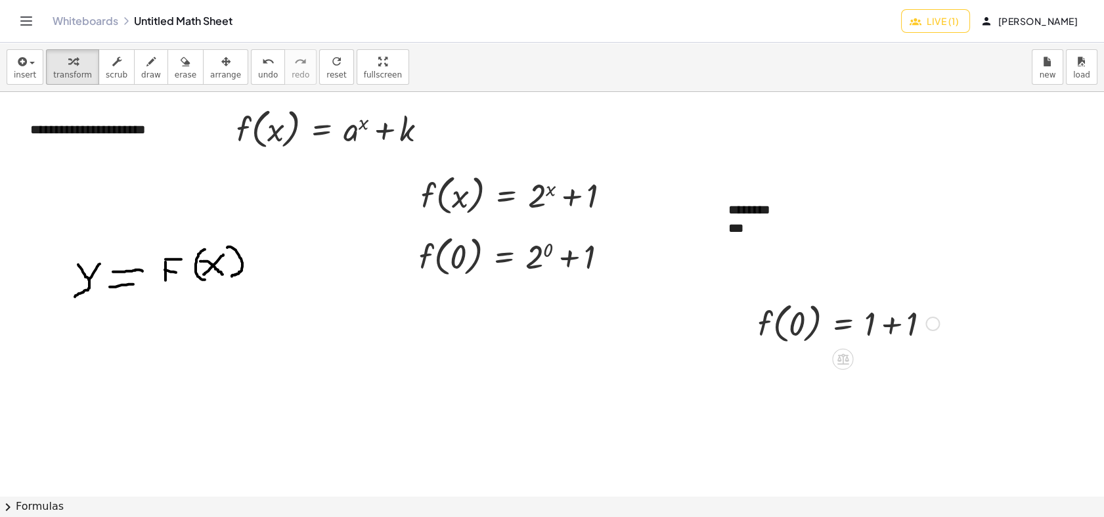
click at [800, 320] on div at bounding box center [849, 322] width 196 height 50
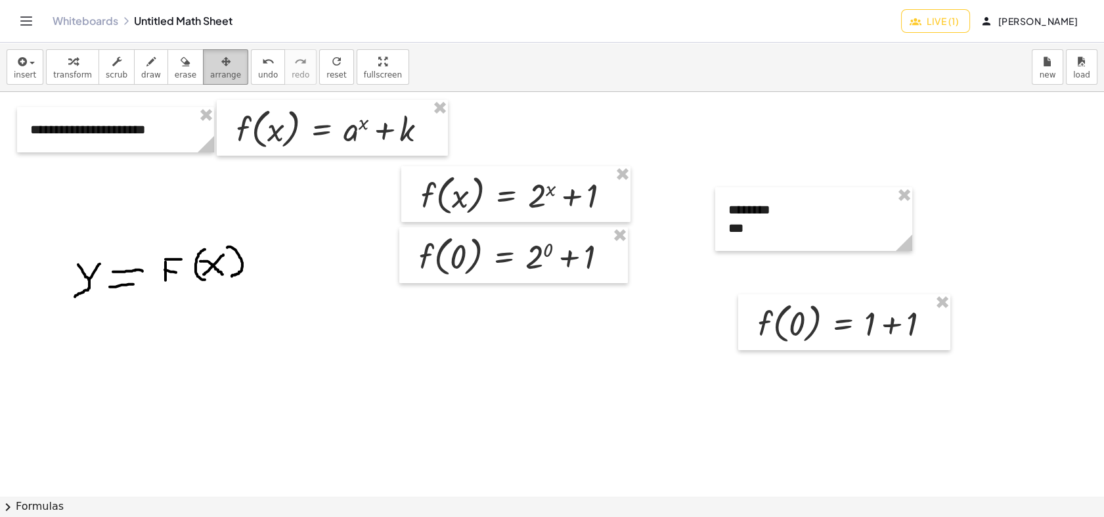
click at [221, 64] on icon "button" at bounding box center [225, 62] width 9 height 16
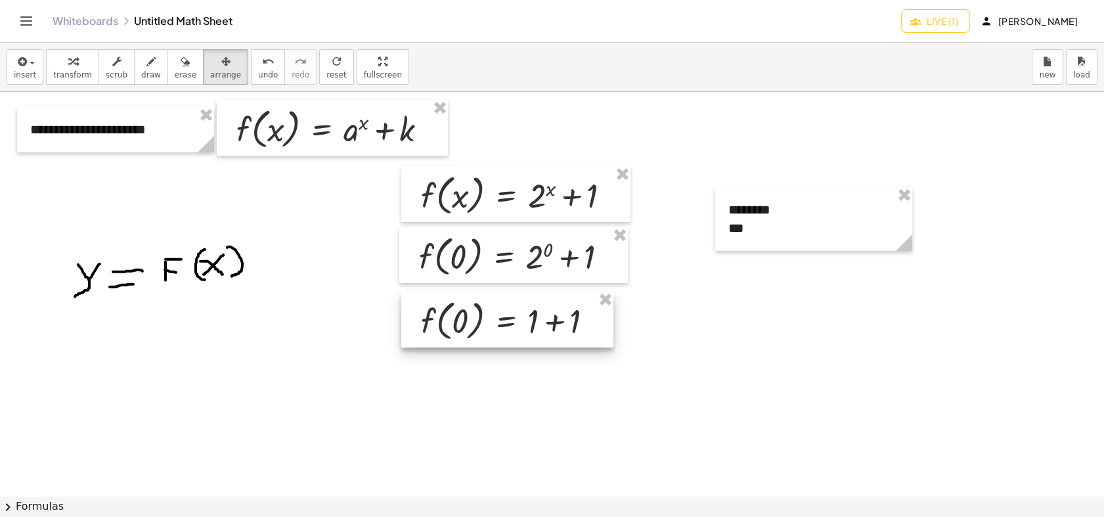
drag, startPoint x: 794, startPoint y: 300, endPoint x: 457, endPoint y: 297, distance: 336.8
click at [457, 297] on div at bounding box center [507, 319] width 212 height 56
click at [28, 74] on span "insert" at bounding box center [25, 74] width 22 height 9
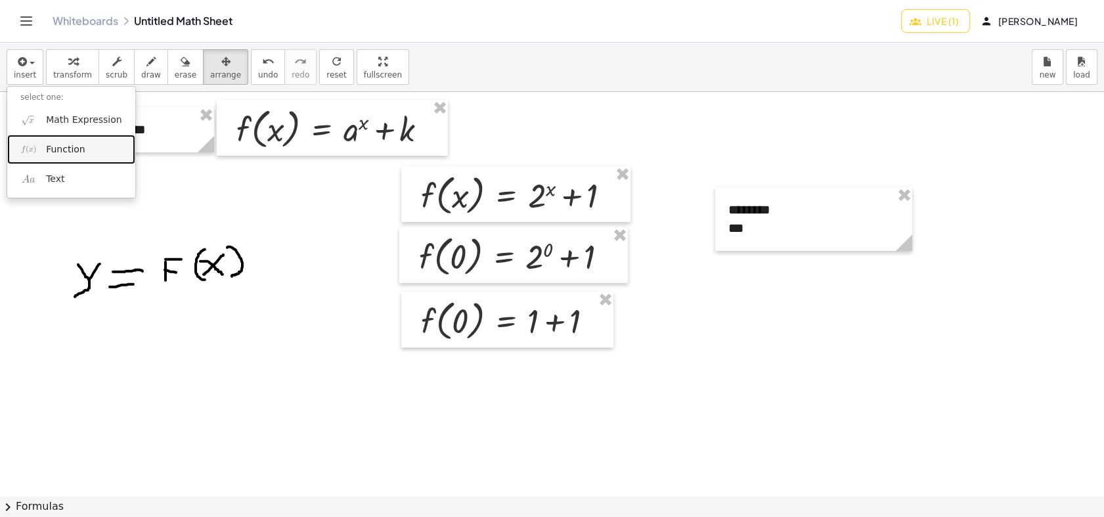
click at [41, 139] on link "Function" at bounding box center [71, 150] width 128 height 30
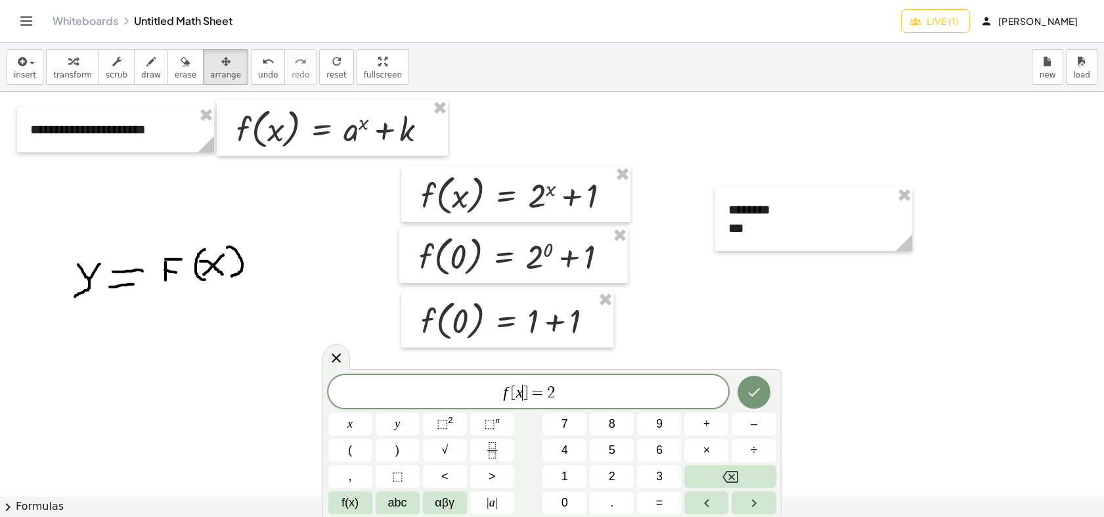
click at [522, 394] on span "f [ x ​ ] = 2" at bounding box center [528, 392] width 400 height 18
click at [752, 402] on button "Done" at bounding box center [753, 391] width 33 height 33
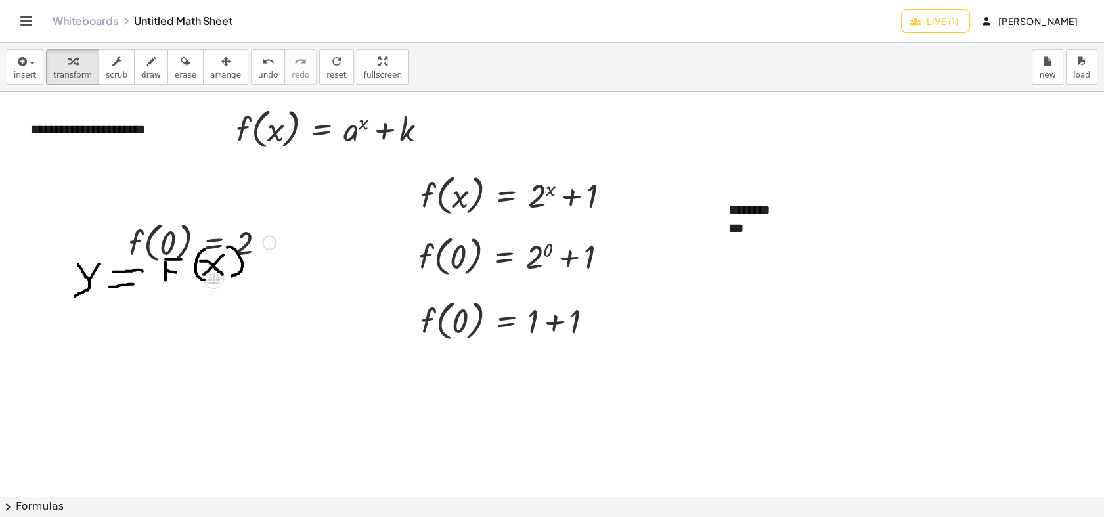
click at [206, 238] on div at bounding box center [202, 242] width 160 height 50
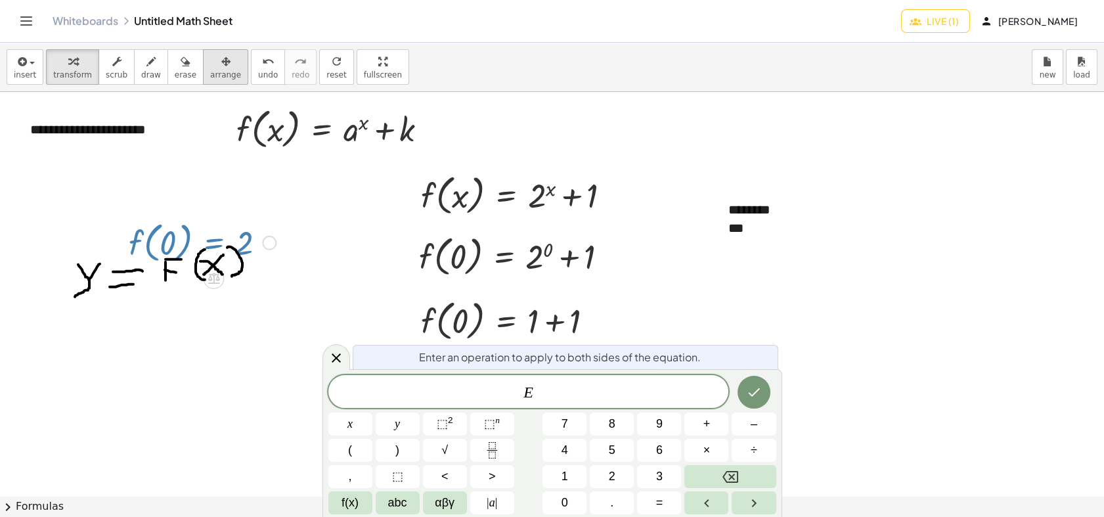
click at [210, 70] on span "arrange" at bounding box center [225, 74] width 31 height 9
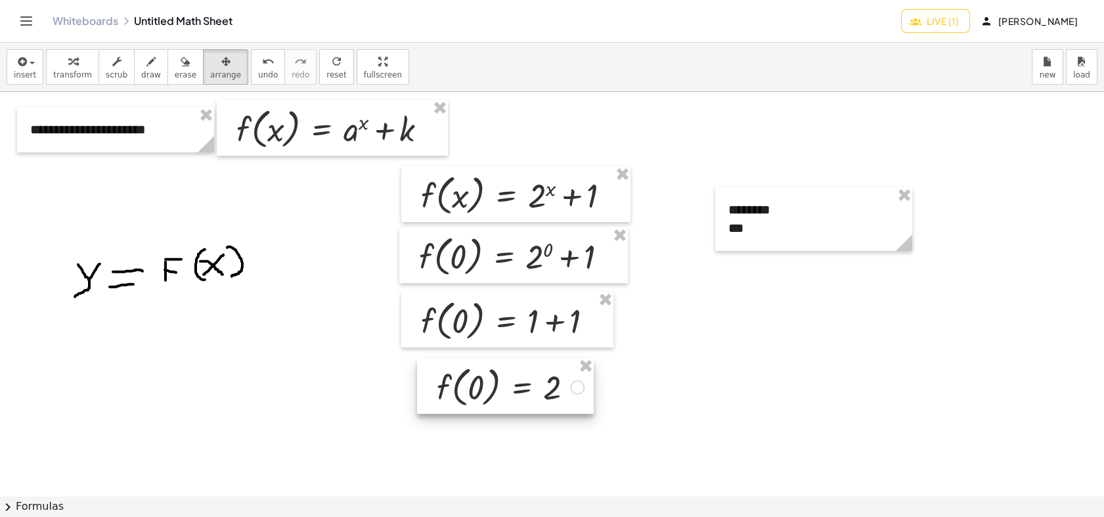
drag, startPoint x: 200, startPoint y: 221, endPoint x: 507, endPoint y: 366, distance: 340.3
click at [507, 366] on div at bounding box center [505, 386] width 177 height 56
click at [112, 63] on icon "button" at bounding box center [116, 62] width 9 height 16
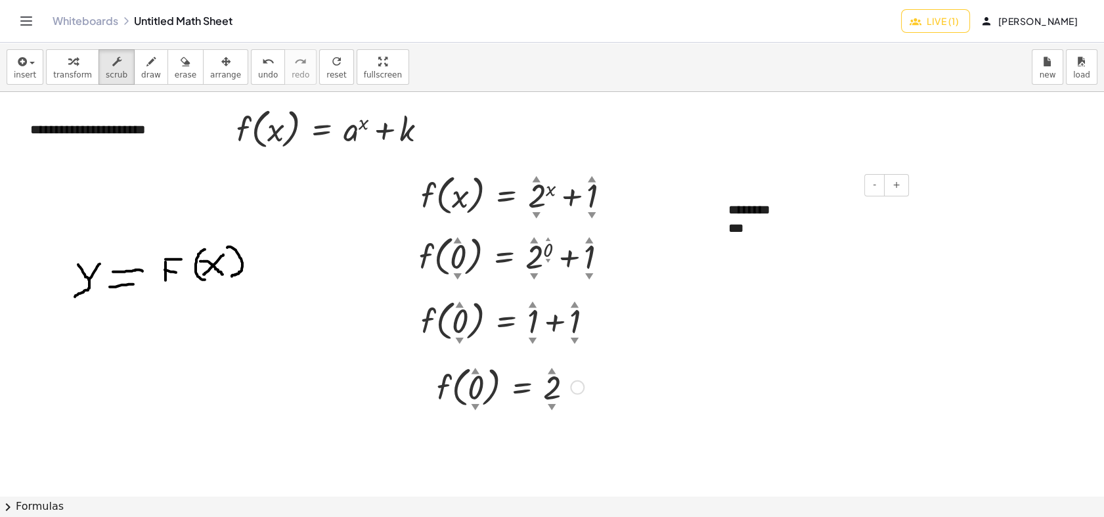
click at [756, 223] on div "***" at bounding box center [813, 228] width 171 height 19
click at [719, 319] on div at bounding box center [552, 495] width 1104 height 807
drag, startPoint x: 737, startPoint y: 225, endPoint x: 726, endPoint y: 225, distance: 10.5
click at [726, 225] on div "- + ******** *****" at bounding box center [813, 219] width 197 height 64
drag, startPoint x: 754, startPoint y: 228, endPoint x: 744, endPoint y: 227, distance: 10.6
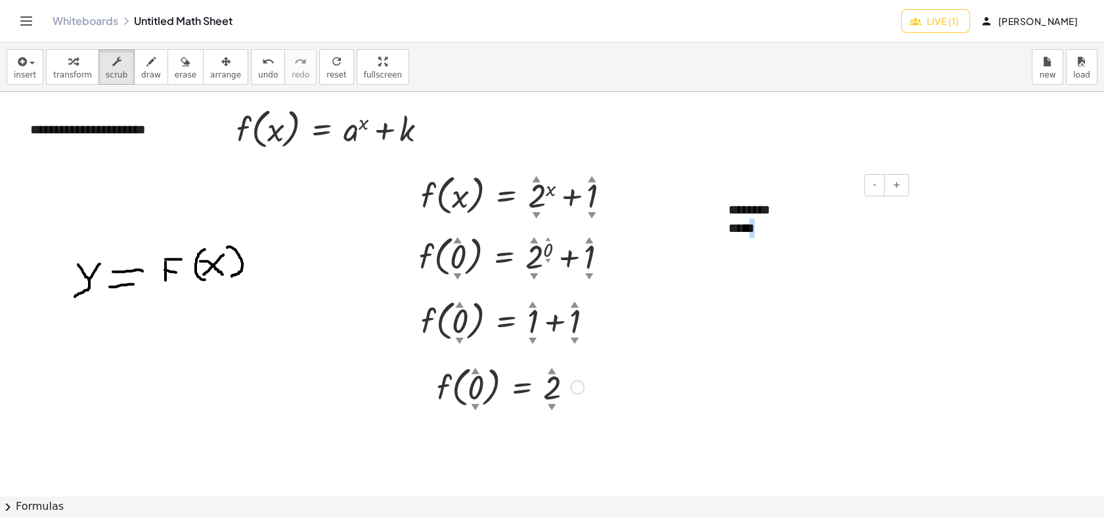
click at [744, 227] on div "*****" at bounding box center [813, 228] width 171 height 19
click at [765, 228] on div "*****" at bounding box center [813, 228] width 171 height 19
click at [456, 236] on div "▲" at bounding box center [458, 239] width 9 height 12
click at [457, 236] on div "▲" at bounding box center [458, 239] width 9 height 12
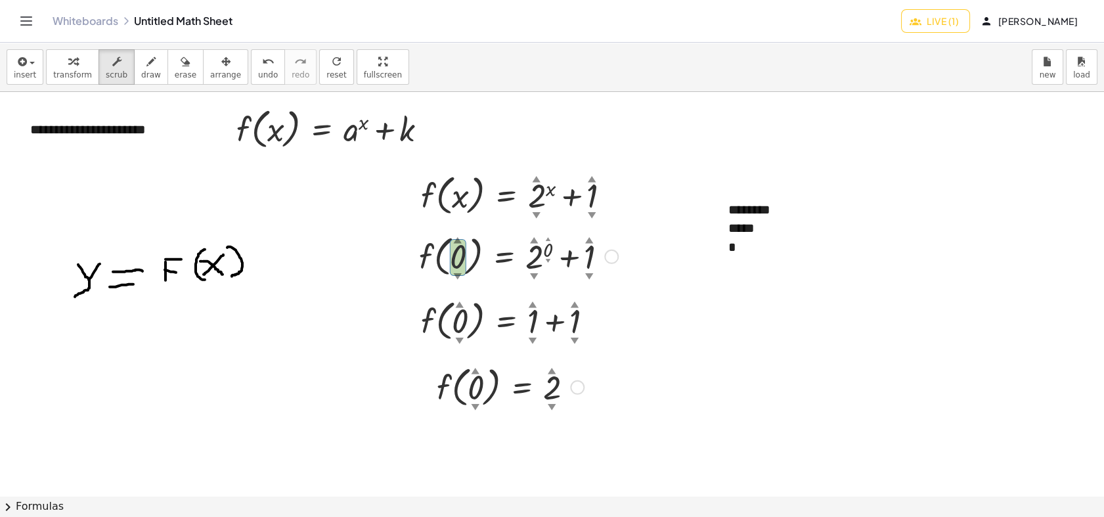
click at [457, 236] on div "▲" at bounding box center [458, 239] width 9 height 12
click at [658, 295] on div at bounding box center [552, 495] width 1104 height 807
click at [454, 238] on div "▲" at bounding box center [458, 239] width 9 height 12
click at [455, 238] on div "▲" at bounding box center [458, 239] width 9 height 12
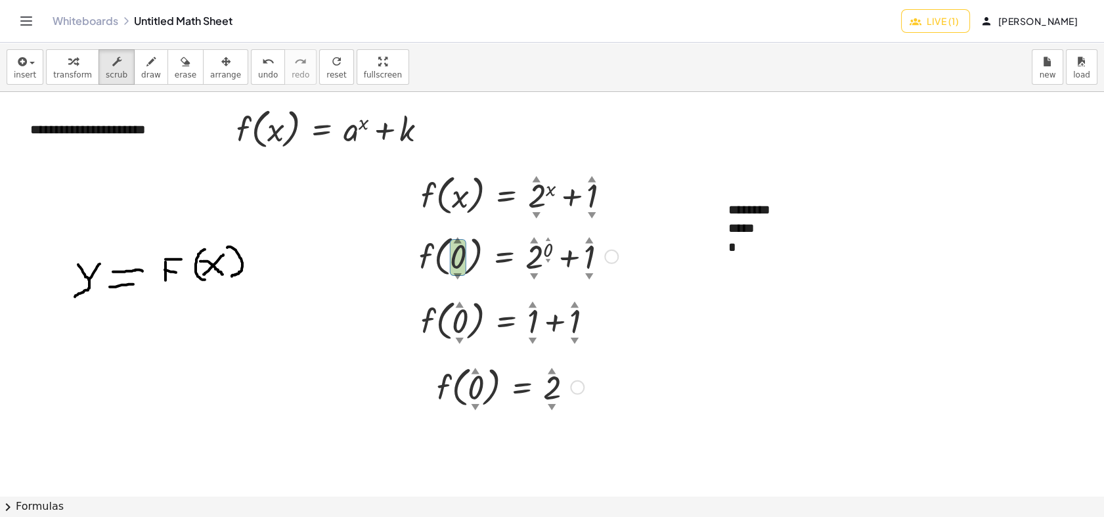
click at [455, 238] on div "▲" at bounding box center [458, 239] width 9 height 12
click at [458, 238] on div "▲" at bounding box center [458, 239] width 9 height 12
click at [457, 263] on div at bounding box center [518, 255] width 212 height 50
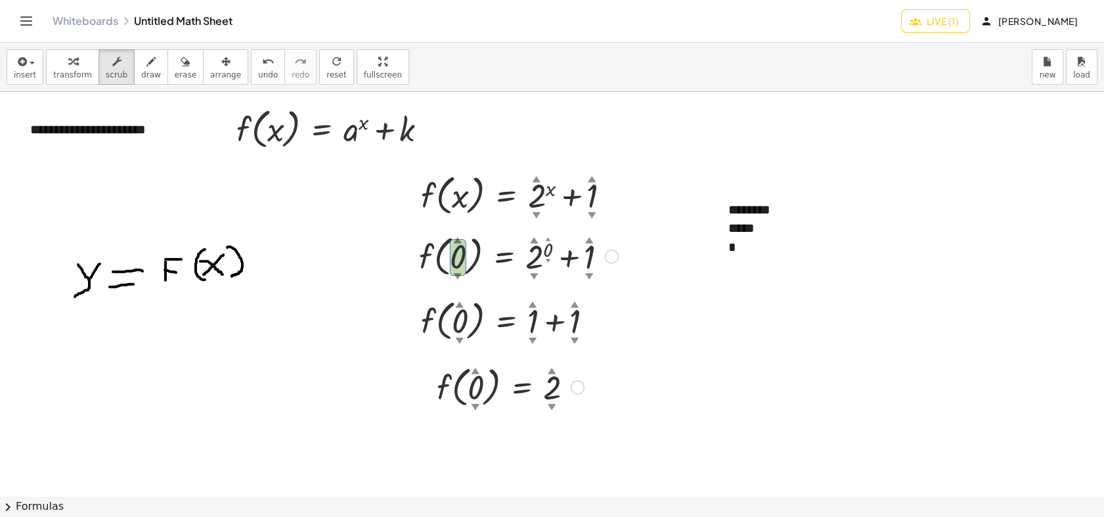
click at [566, 261] on div at bounding box center [518, 255] width 212 height 50
click at [461, 278] on div "▼" at bounding box center [458, 276] width 9 height 12
click at [460, 278] on div "▼" at bounding box center [458, 276] width 9 height 12
click at [457, 278] on div "▼" at bounding box center [458, 276] width 9 height 12
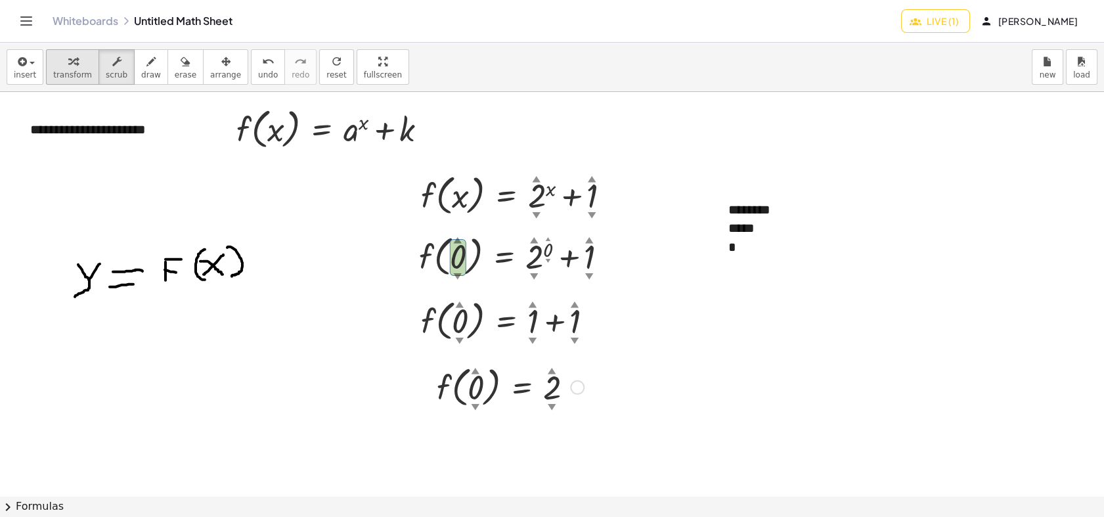
click at [53, 70] on span "transform" at bounding box center [72, 74] width 39 height 9
click at [465, 247] on div at bounding box center [518, 255] width 212 height 50
click at [98, 74] on button "scrub" at bounding box center [116, 66] width 36 height 35
click at [462, 255] on div at bounding box center [518, 255] width 212 height 50
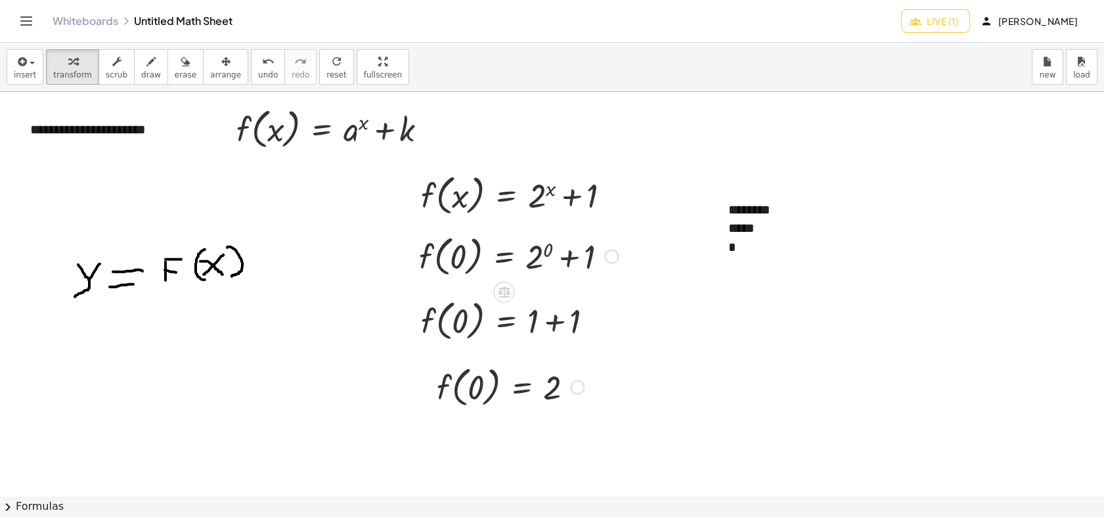
click at [461, 259] on div at bounding box center [518, 255] width 212 height 50
click at [110, 71] on span "scrub" at bounding box center [117, 74] width 22 height 9
click at [454, 247] on div at bounding box center [518, 255] width 212 height 50
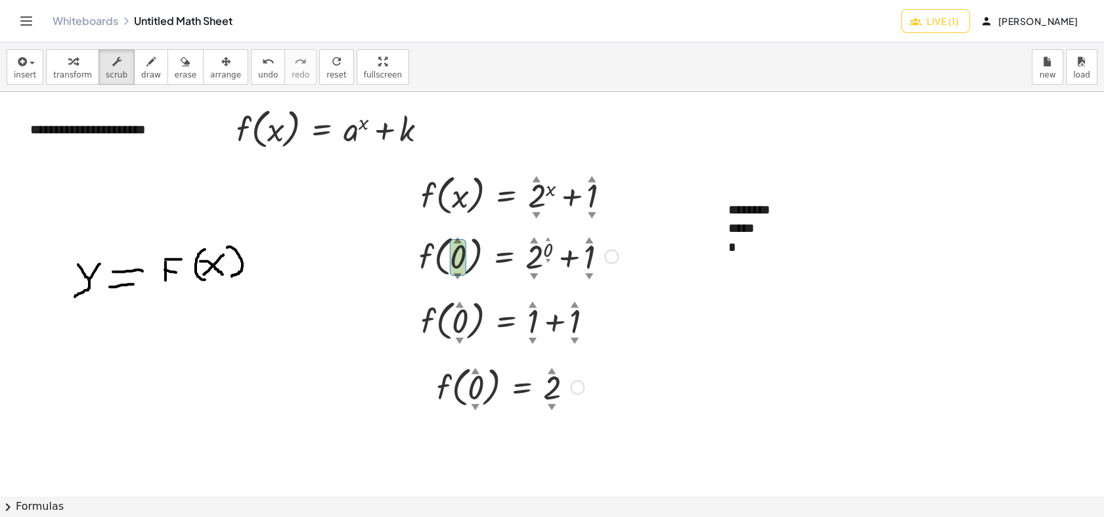
click at [456, 238] on div "▲" at bounding box center [458, 239] width 9 height 12
click at [566, 267] on div at bounding box center [518, 255] width 212 height 50
click at [542, 251] on div at bounding box center [518, 255] width 212 height 50
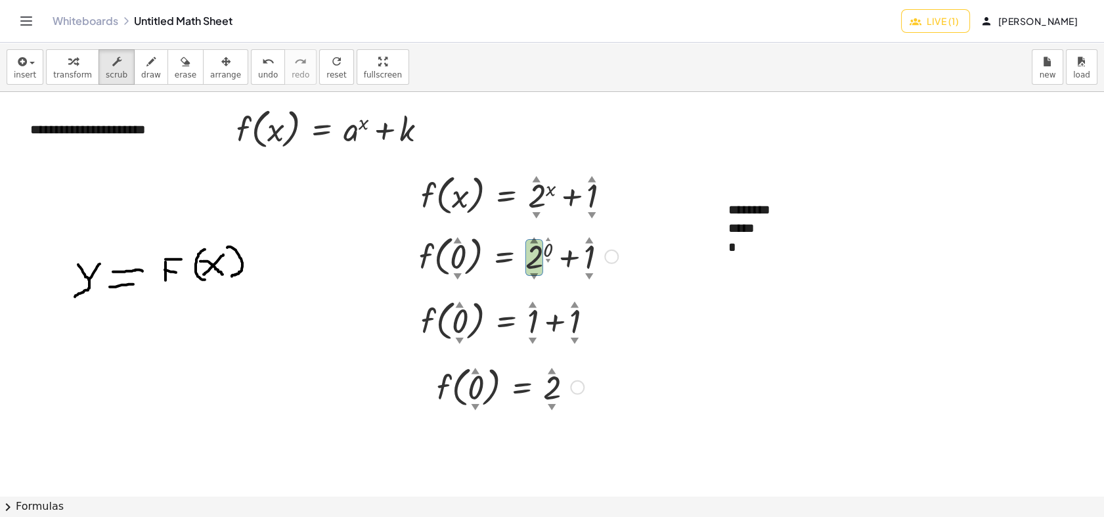
click at [534, 238] on div "▲" at bounding box center [534, 239] width 9 height 12
click at [457, 255] on div at bounding box center [518, 255] width 212 height 50
click at [510, 247] on div at bounding box center [518, 255] width 212 height 50
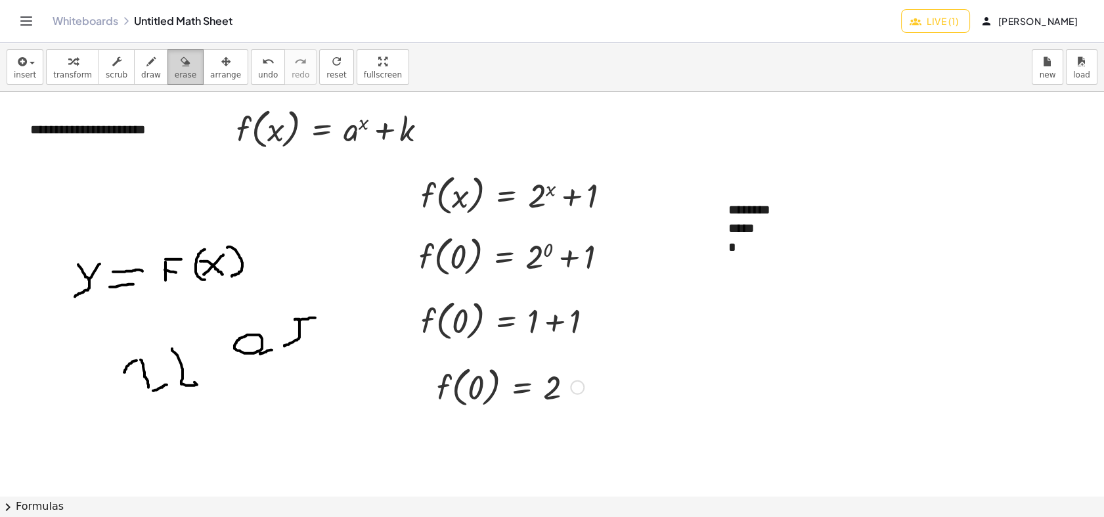
click at [175, 75] on span "erase" at bounding box center [186, 74] width 22 height 9
drag, startPoint x: 443, startPoint y: 417, endPoint x: 498, endPoint y: 404, distance: 56.7
click at [499, 404] on div at bounding box center [552, 495] width 1104 height 807
click at [211, 65] on div "button" at bounding box center [225, 61] width 31 height 16
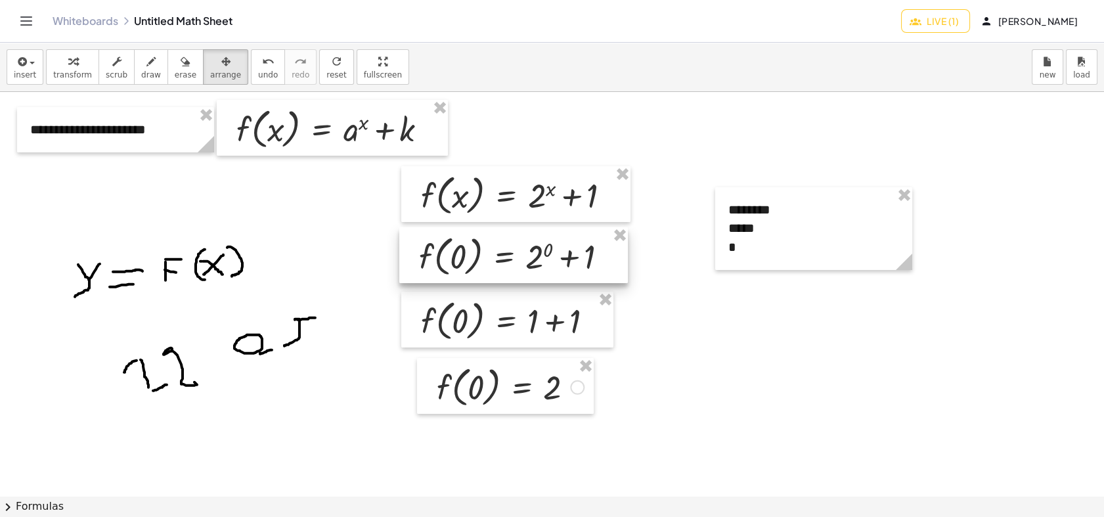
click at [504, 257] on div at bounding box center [513, 255] width 228 height 56
click at [118, 73] on button "scrub" at bounding box center [116, 66] width 36 height 35
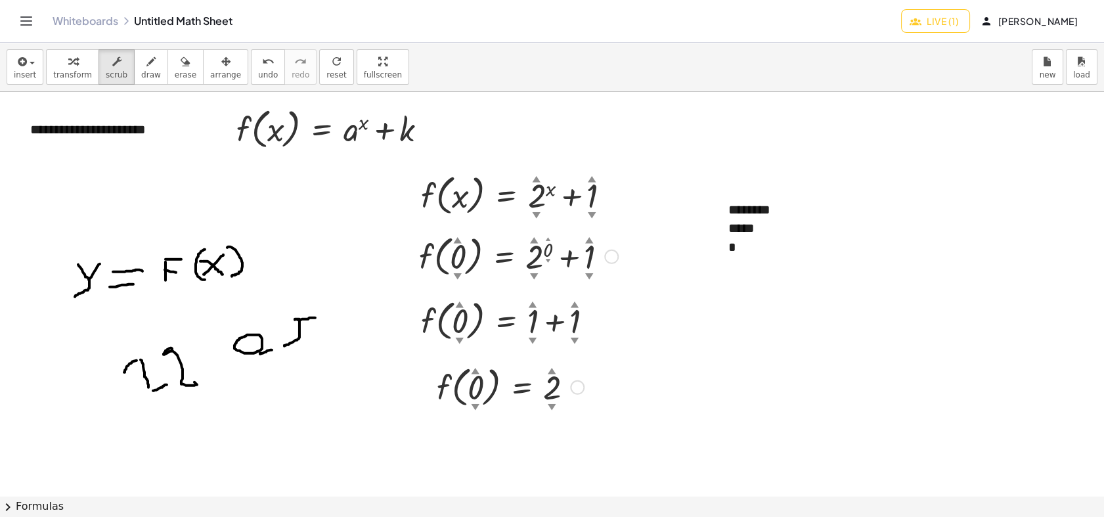
click at [505, 253] on div at bounding box center [518, 255] width 212 height 50
click at [445, 245] on div at bounding box center [518, 255] width 212 height 50
click at [546, 265] on div at bounding box center [518, 255] width 212 height 50
click at [607, 257] on div at bounding box center [611, 256] width 14 height 14
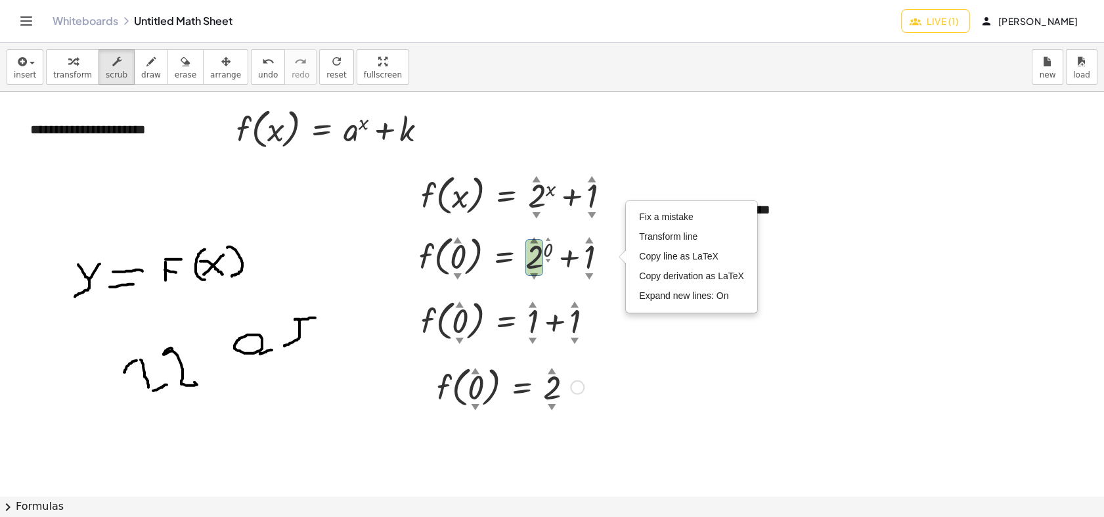
click at [351, 270] on div at bounding box center [552, 495] width 1104 height 807
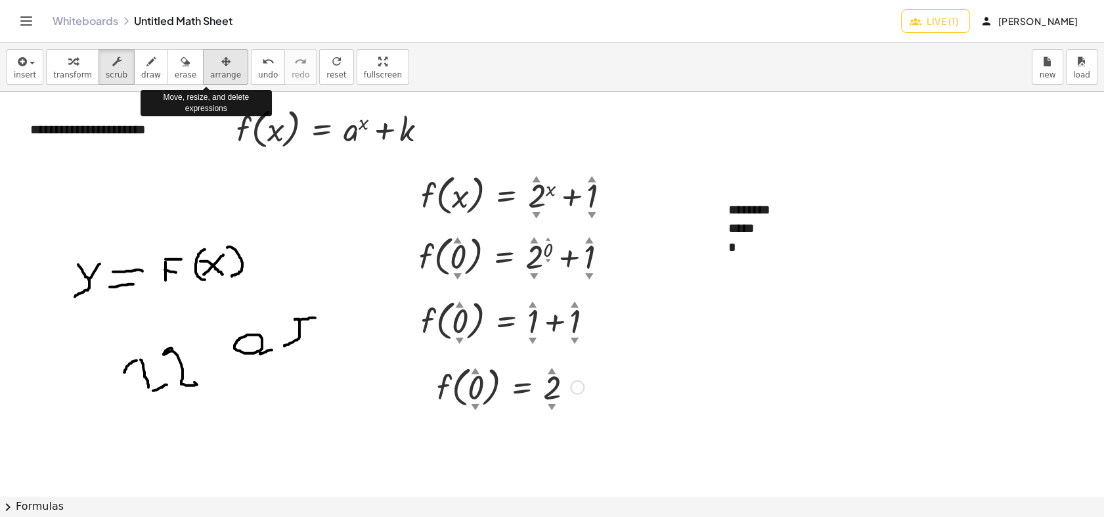
click at [207, 83] on button "arrange" at bounding box center [225, 66] width 45 height 35
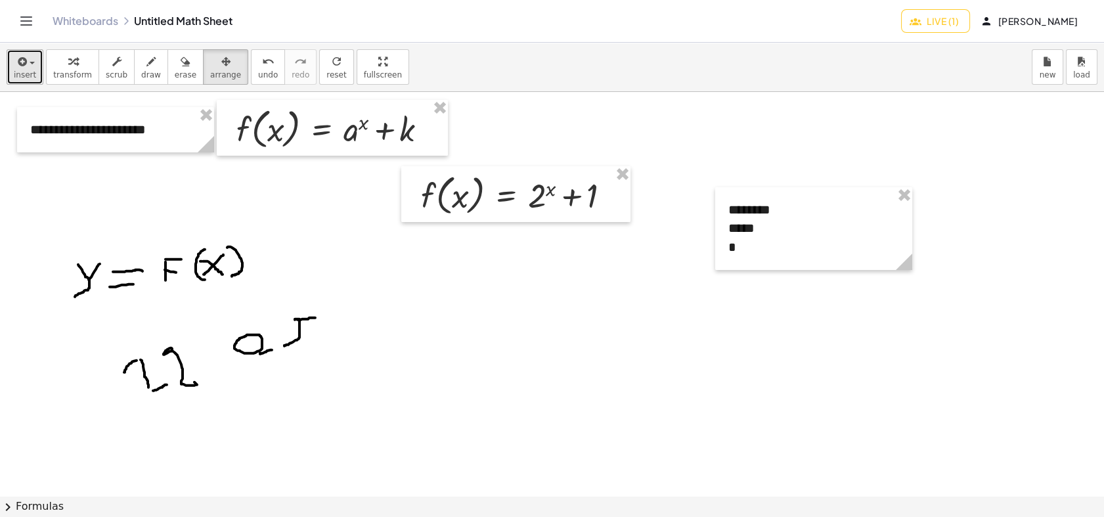
click at [28, 70] on span "insert" at bounding box center [25, 74] width 22 height 9
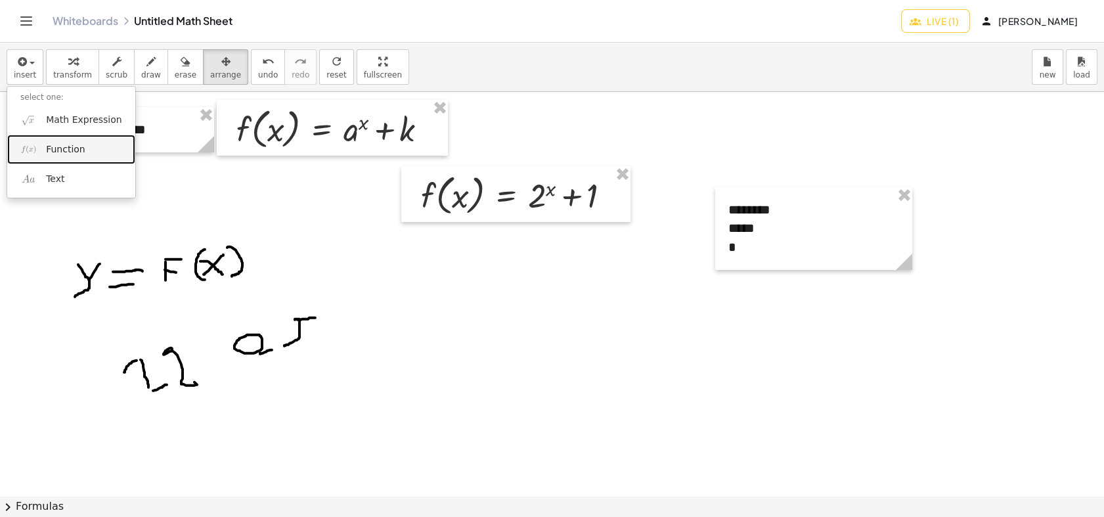
drag, startPoint x: 37, startPoint y: 148, endPoint x: 53, endPoint y: 154, distance: 16.8
click at [37, 149] on link "Function" at bounding box center [71, 150] width 128 height 30
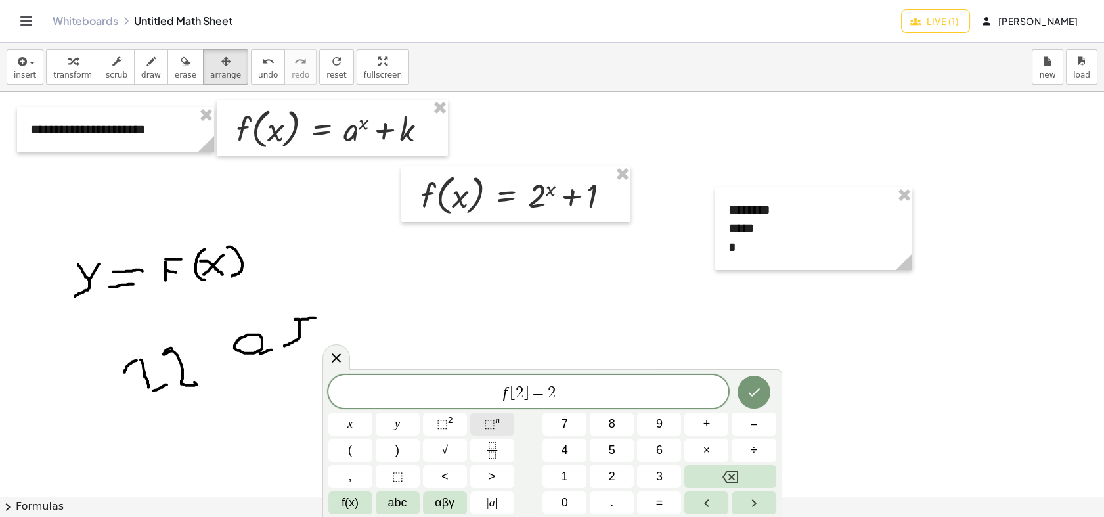
click at [491, 425] on span "⬚" at bounding box center [489, 423] width 11 height 13
click at [756, 382] on icon "Done" at bounding box center [754, 389] width 16 height 16
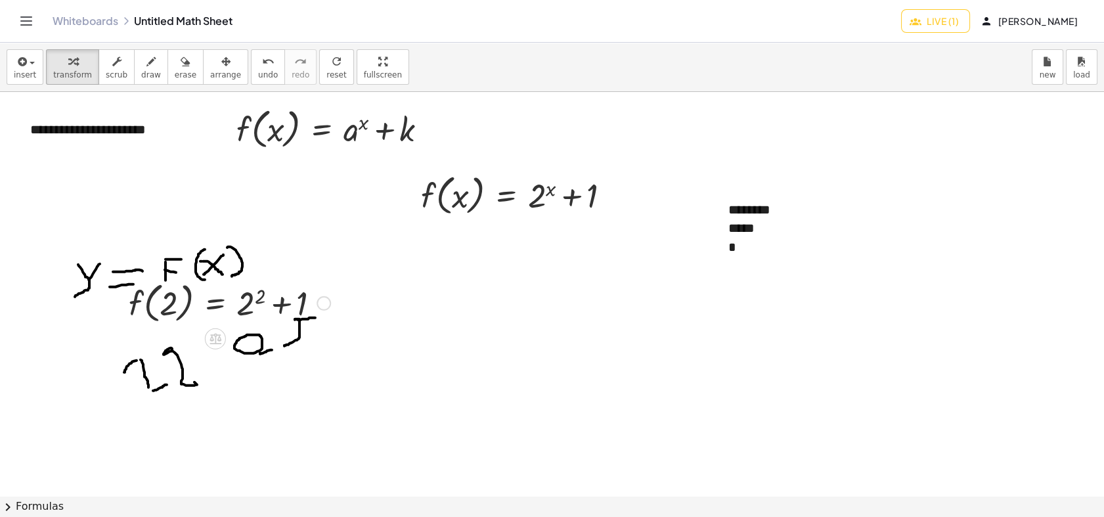
click at [231, 289] on div at bounding box center [229, 302] width 215 height 50
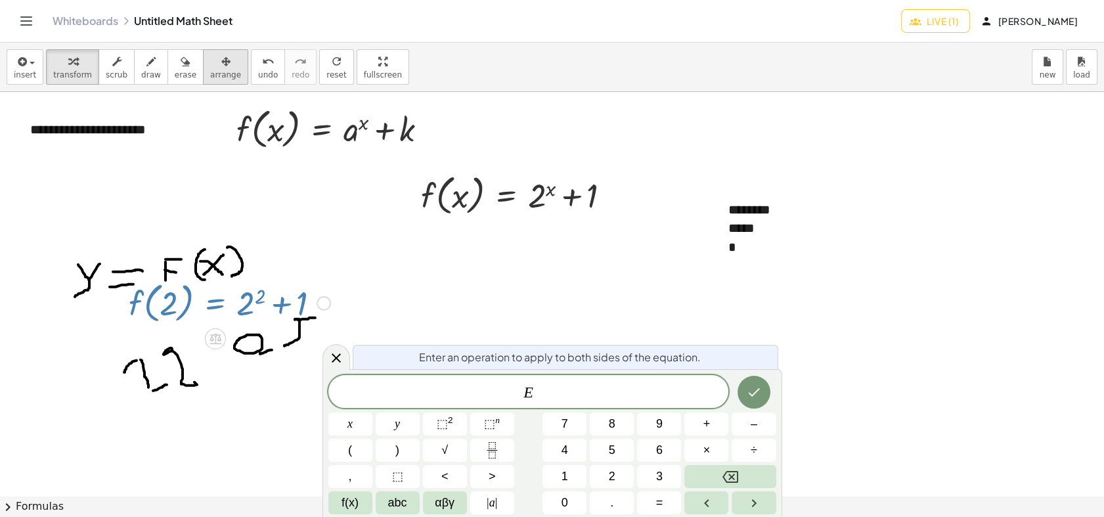
click at [212, 72] on span "arrange" at bounding box center [225, 74] width 31 height 9
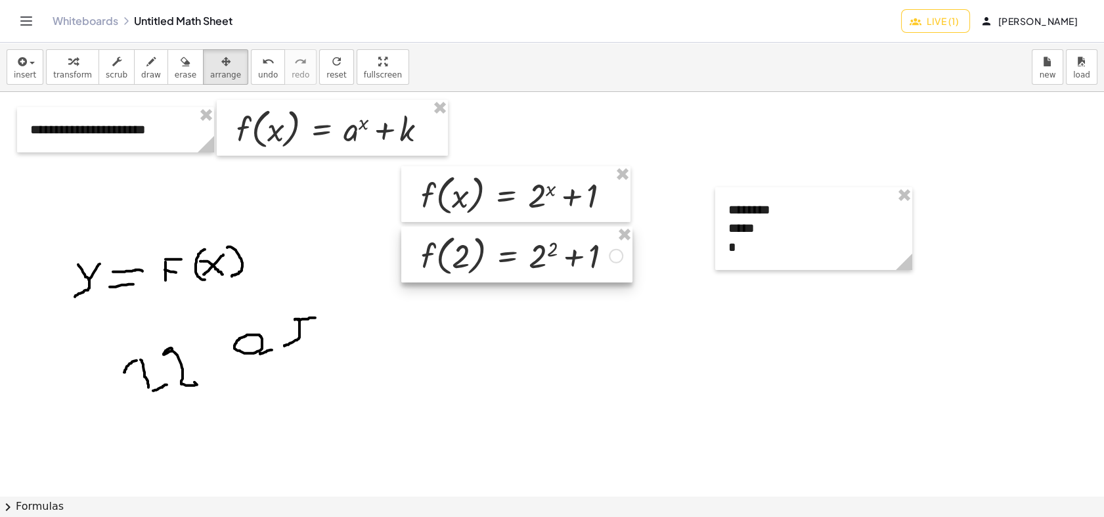
drag, startPoint x: 249, startPoint y: 291, endPoint x: 492, endPoint y: 324, distance: 245.7
click at [540, 244] on div at bounding box center [516, 254] width 231 height 56
click at [496, 336] on div at bounding box center [552, 495] width 1104 height 807
click at [25, 70] on span "insert" at bounding box center [25, 74] width 22 height 9
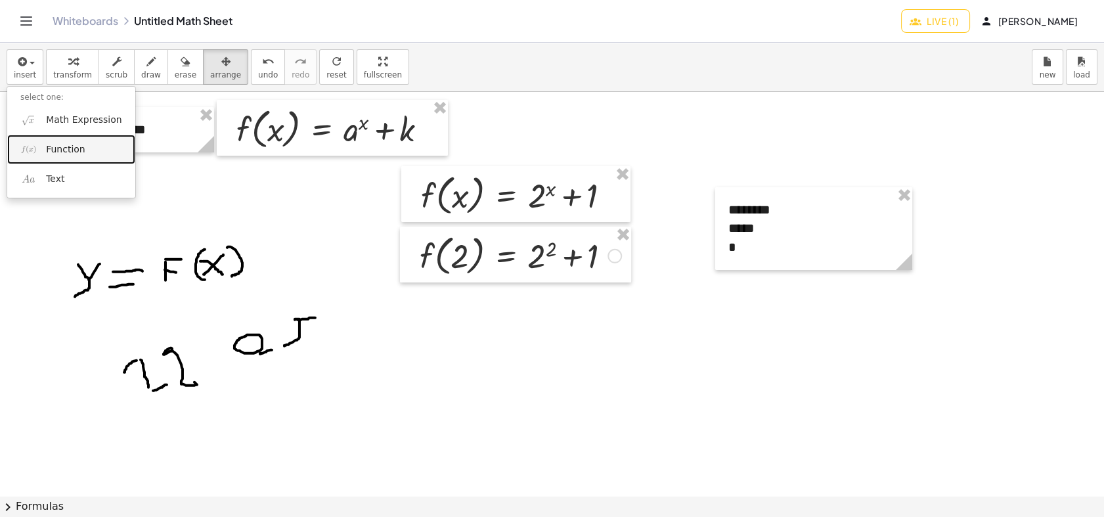
click at [68, 148] on span "Function" at bounding box center [65, 149] width 39 height 13
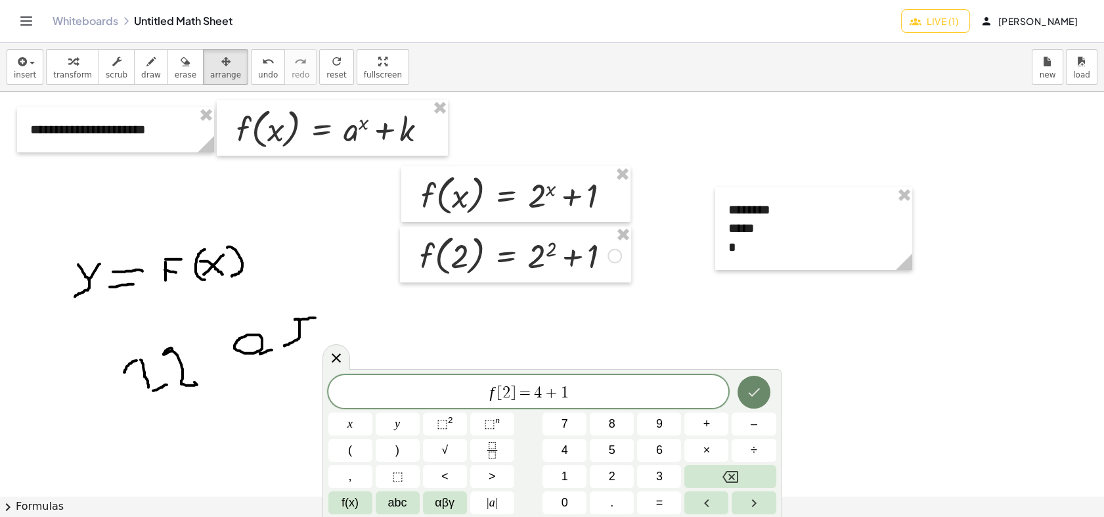
click at [754, 385] on icon "Done" at bounding box center [754, 392] width 16 height 16
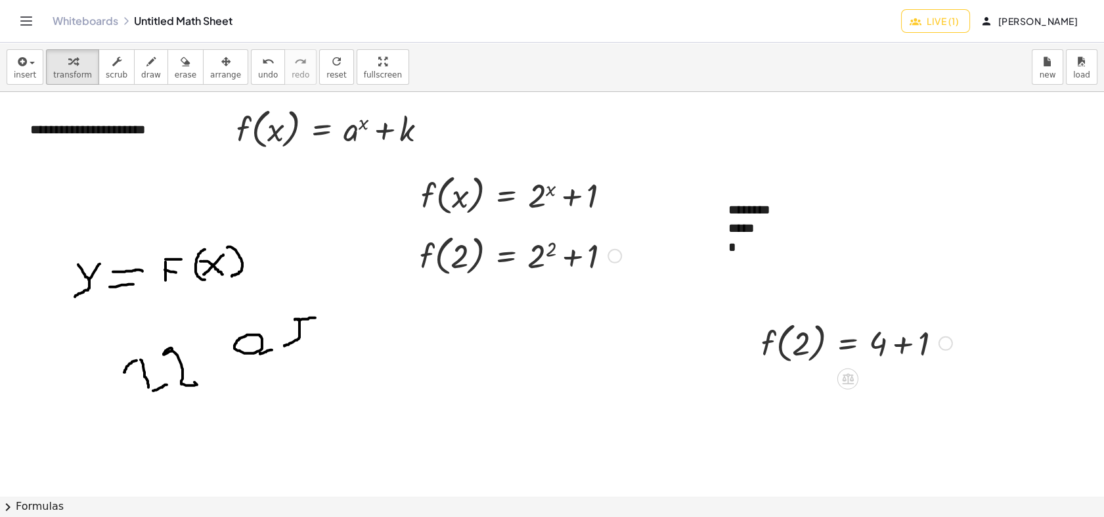
click at [841, 351] on div at bounding box center [856, 342] width 204 height 50
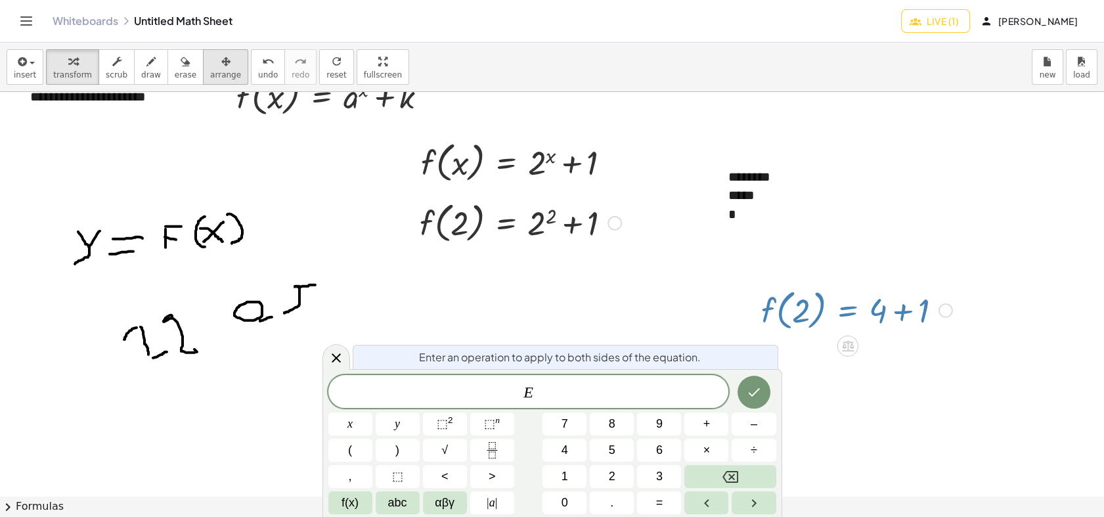
click at [211, 58] on div "button" at bounding box center [225, 61] width 31 height 16
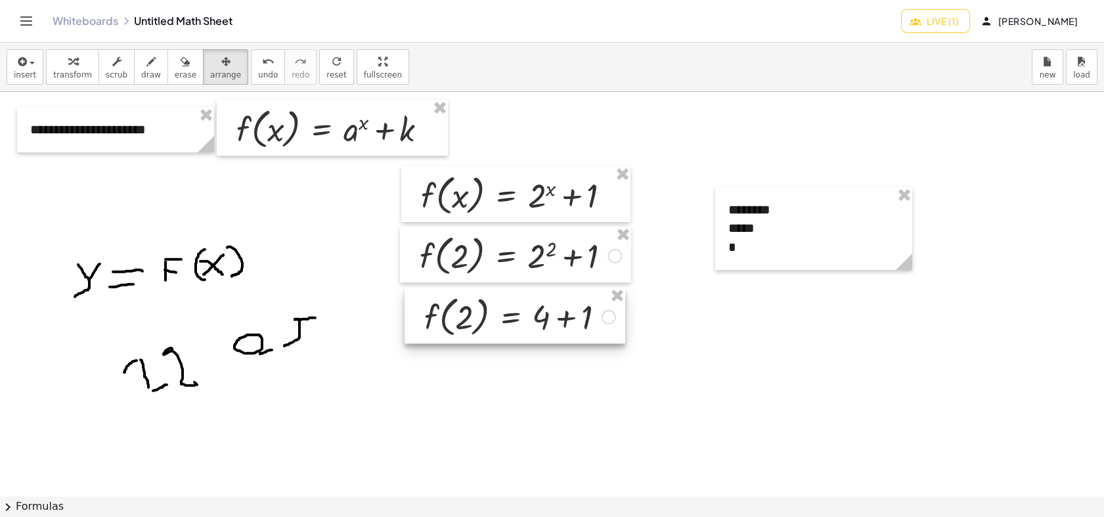
drag, startPoint x: 815, startPoint y: 347, endPoint x: 471, endPoint y: 320, distance: 344.3
click at [471, 320] on div at bounding box center [514, 316] width 221 height 56
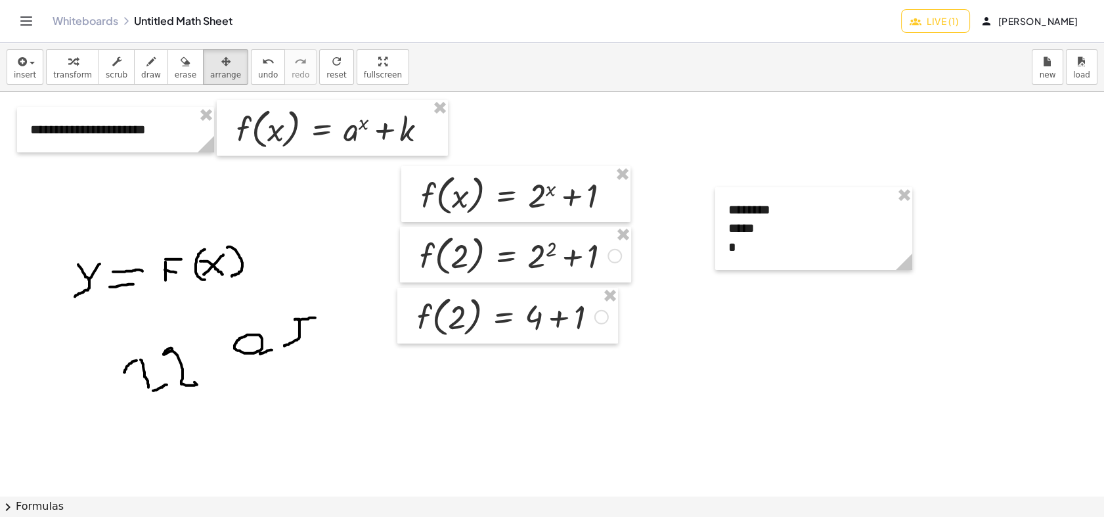
click at [333, 249] on div at bounding box center [552, 495] width 1104 height 807
click at [20, 73] on span "insert" at bounding box center [25, 74] width 22 height 9
click at [45, 147] on link "Function" at bounding box center [71, 150] width 128 height 30
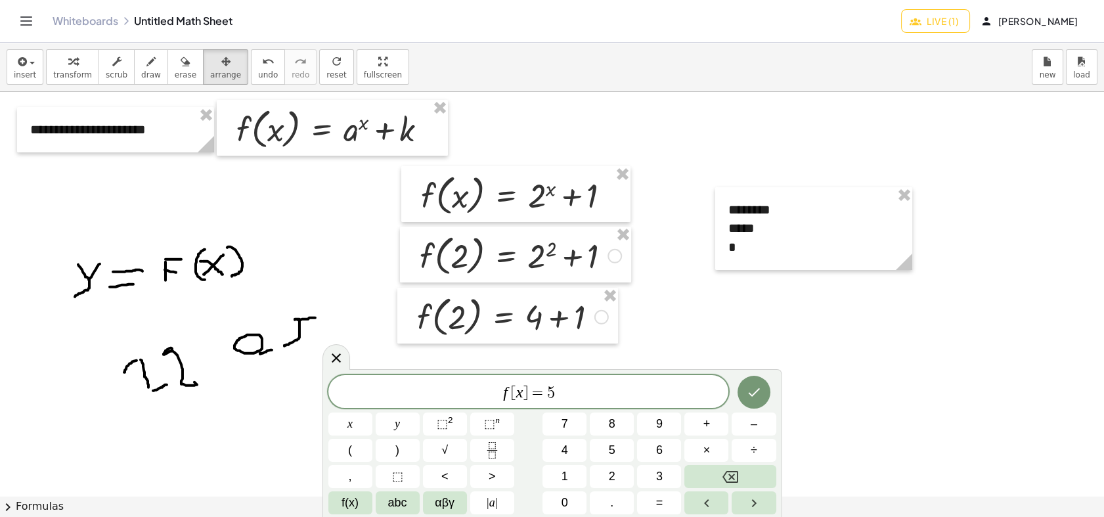
click at [519, 398] on var "x" at bounding box center [519, 391] width 7 height 17
click at [750, 385] on icon "Done" at bounding box center [754, 392] width 16 height 16
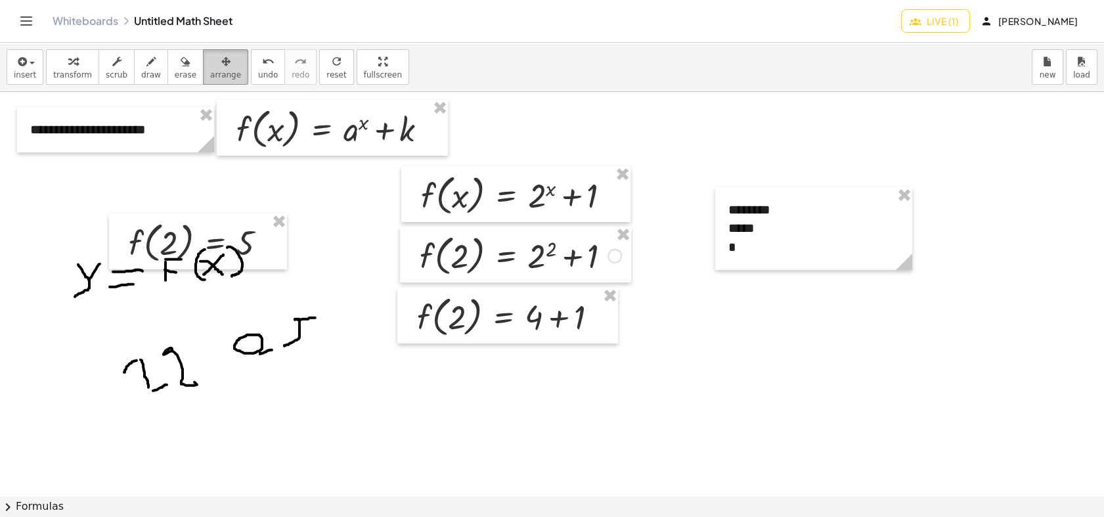
click at [221, 74] on button "arrange" at bounding box center [225, 66] width 45 height 35
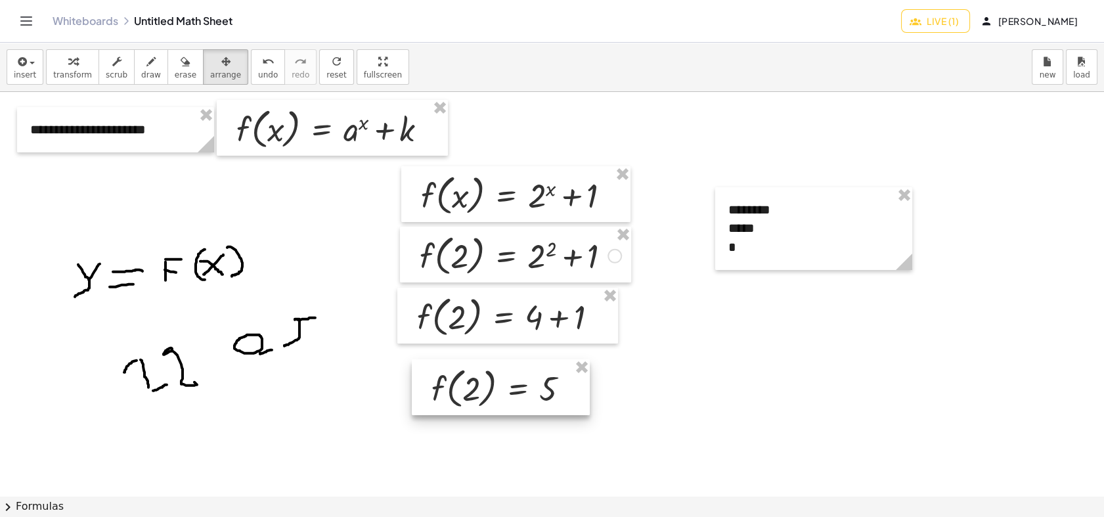
drag, startPoint x: 205, startPoint y: 231, endPoint x: 513, endPoint y: 378, distance: 341.8
click at [513, 378] on div at bounding box center [501, 387] width 178 height 56
click at [383, 380] on div at bounding box center [552, 495] width 1104 height 807
click at [112, 63] on div "button" at bounding box center [117, 61] width 22 height 16
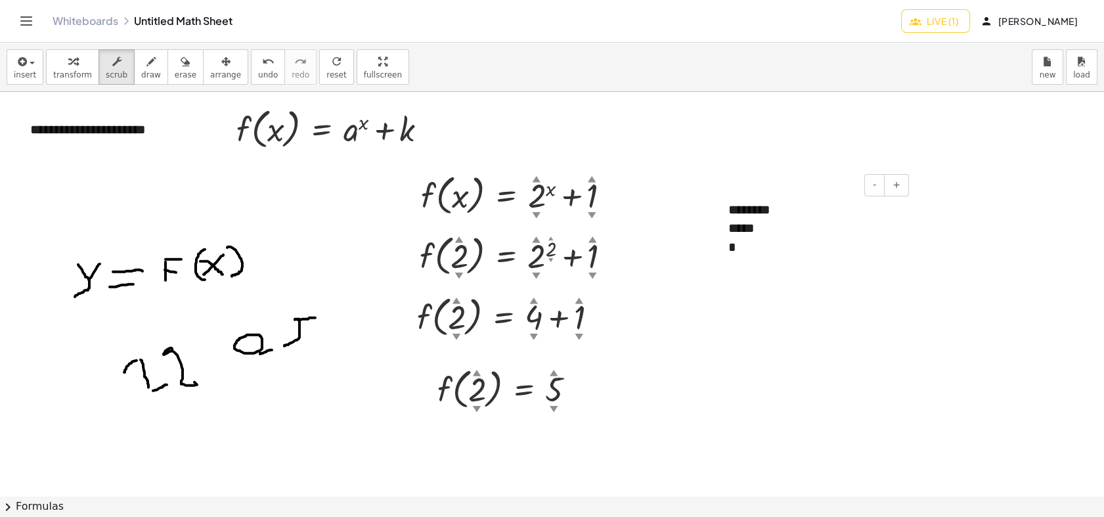
click at [745, 238] on div "*" at bounding box center [813, 247] width 171 height 19
click at [758, 251] on div "*****" at bounding box center [813, 247] width 171 height 19
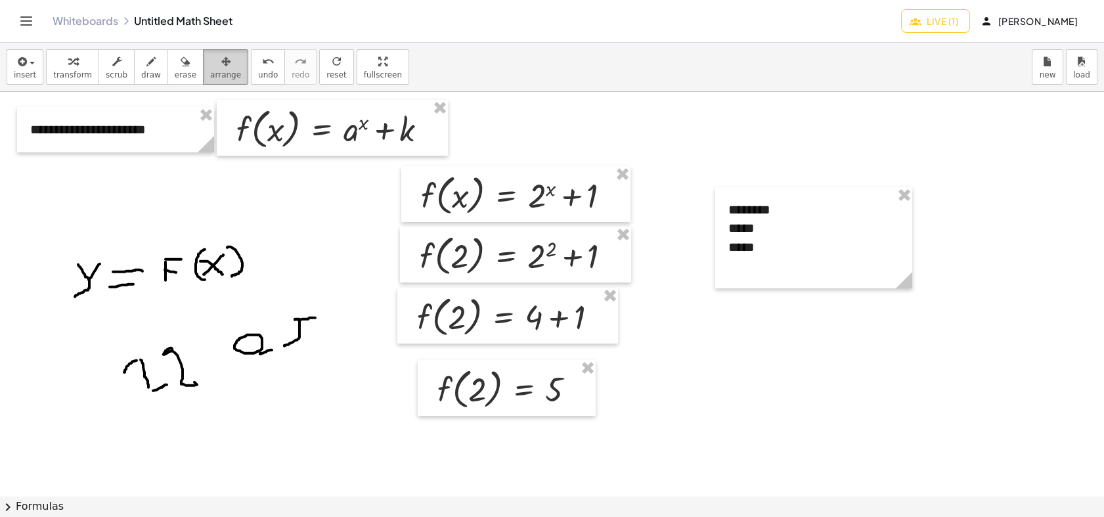
click at [210, 74] on span "arrange" at bounding box center [225, 74] width 31 height 9
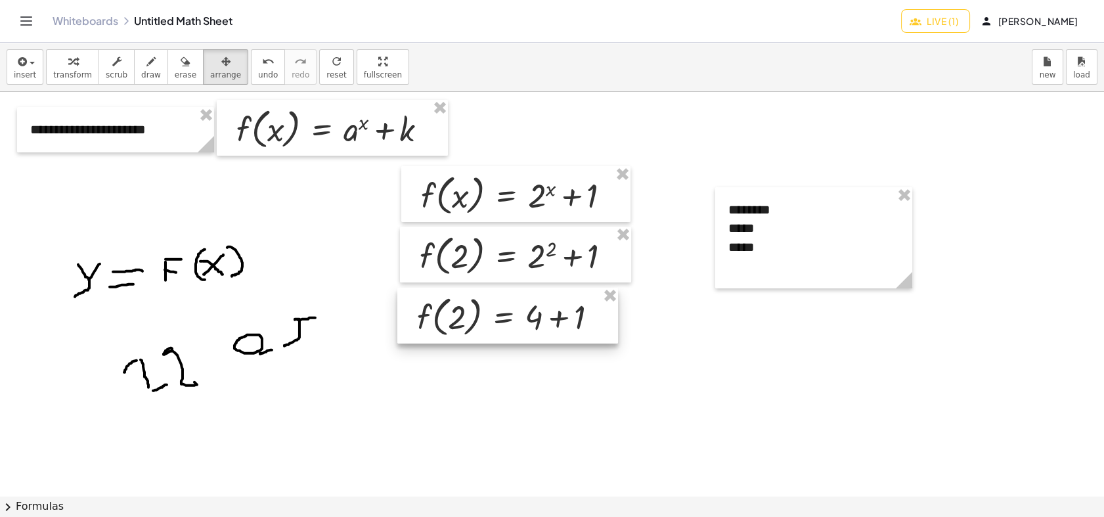
click at [605, 305] on div at bounding box center [507, 316] width 221 height 56
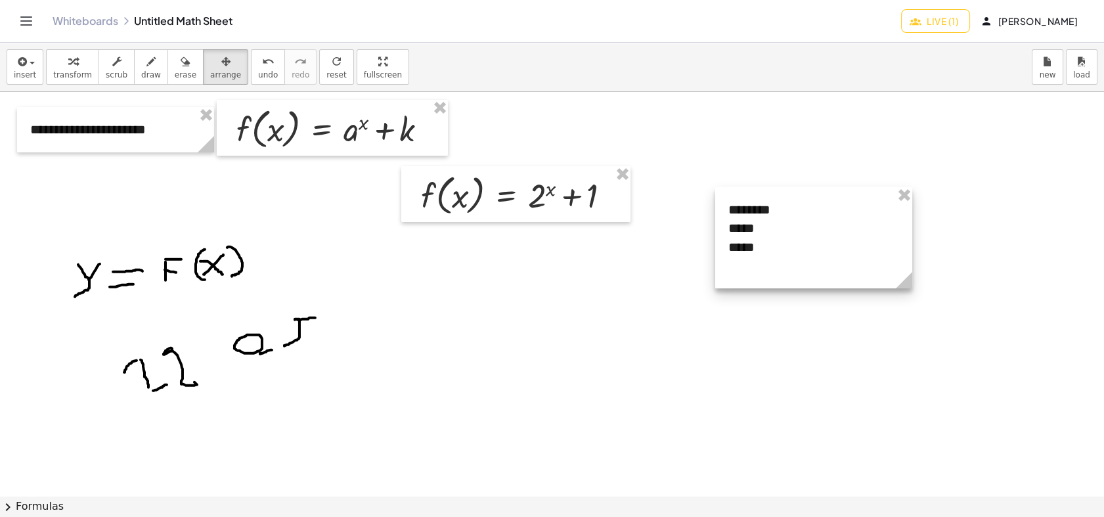
click at [752, 247] on div at bounding box center [813, 237] width 197 height 101
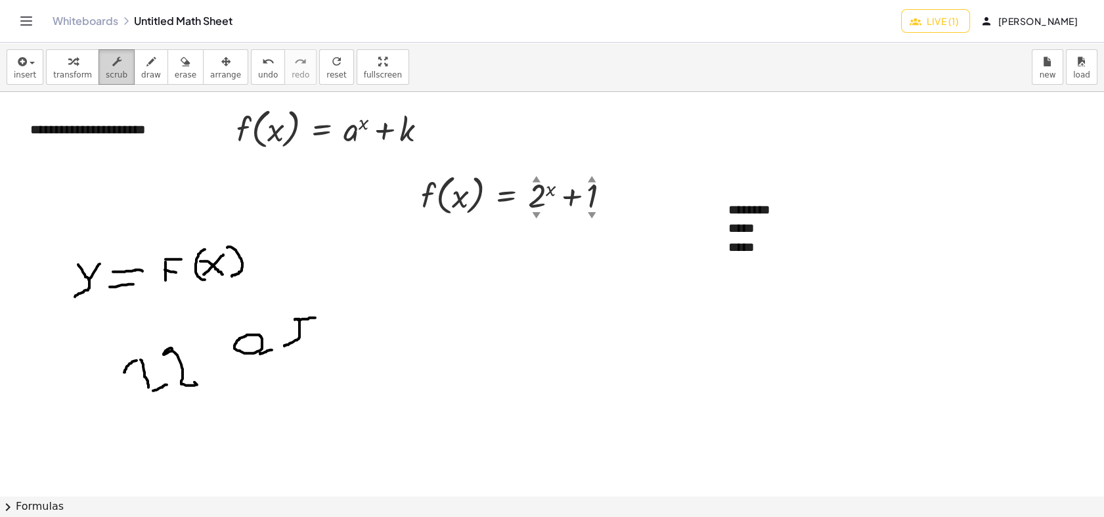
click at [106, 58] on div "button" at bounding box center [117, 61] width 22 height 16
click at [756, 243] on div "*****" at bounding box center [813, 247] width 171 height 19
click at [147, 65] on button "draw" at bounding box center [151, 66] width 34 height 35
drag, startPoint x: 414, startPoint y: 175, endPoint x: 611, endPoint y: 182, distance: 196.4
click at [611, 182] on div at bounding box center [552, 495] width 1104 height 807
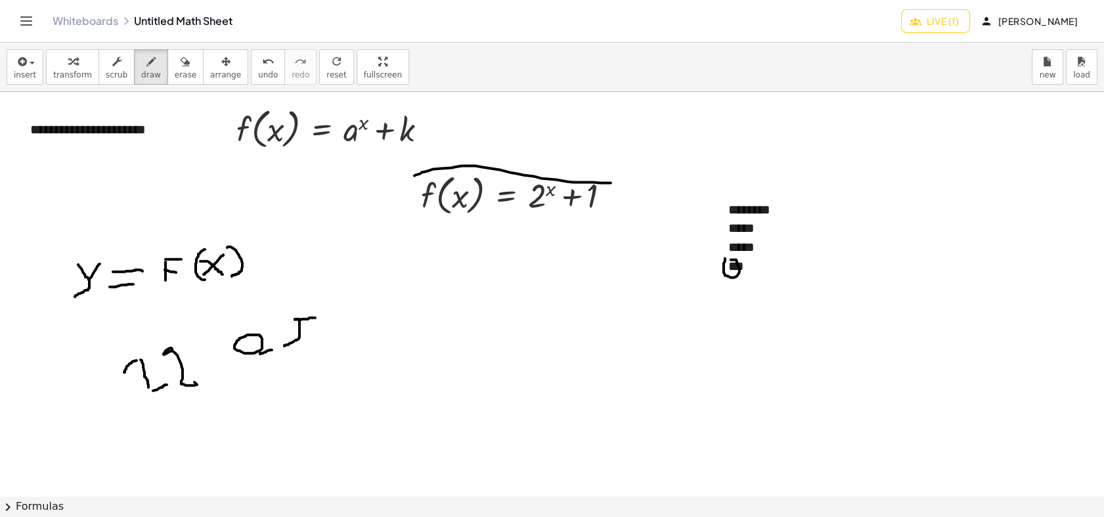
click at [719, 258] on div at bounding box center [552, 495] width 1104 height 807
click at [175, 72] on span "erase" at bounding box center [186, 74] width 22 height 9
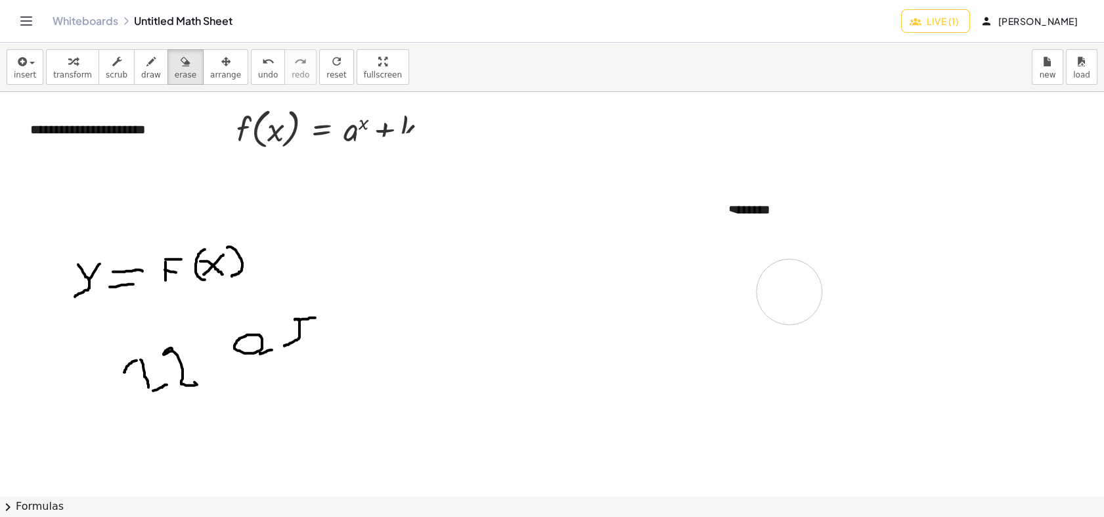
drag, startPoint x: 537, startPoint y: 204, endPoint x: 746, endPoint y: 341, distance: 250.4
click at [771, 307] on div at bounding box center [552, 495] width 1104 height 807
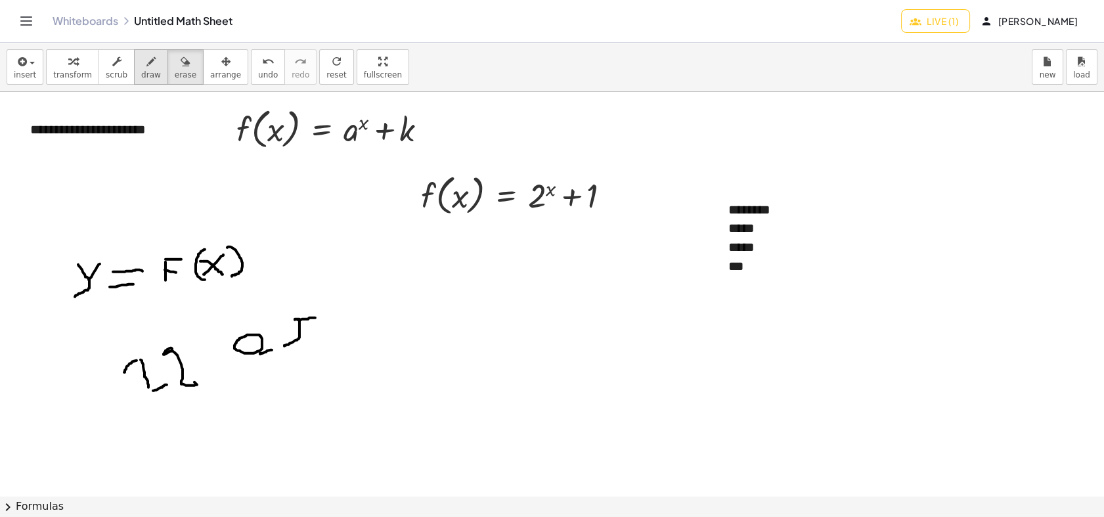
click at [141, 63] on div "button" at bounding box center [151, 61] width 20 height 16
click at [181, 67] on icon "button" at bounding box center [185, 62] width 9 height 16
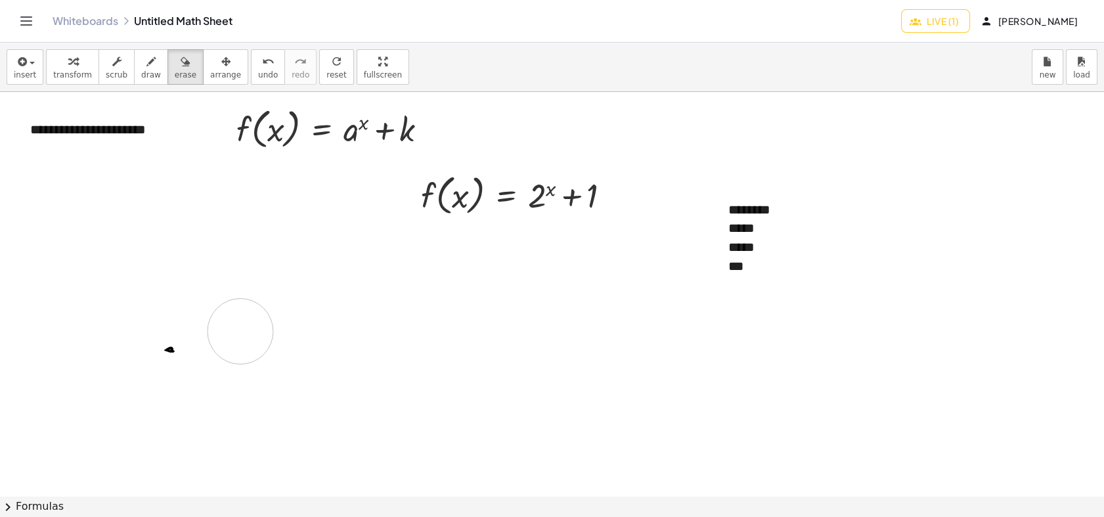
drag, startPoint x: 106, startPoint y: 265, endPoint x: 183, endPoint y: 247, distance: 79.5
click at [181, 317] on div at bounding box center [552, 495] width 1104 height 807
click at [141, 72] on span "draw" at bounding box center [151, 74] width 20 height 9
click at [737, 275] on div at bounding box center [552, 495] width 1104 height 807
drag, startPoint x: 410, startPoint y: 283, endPoint x: 435, endPoint y: 246, distance: 45.0
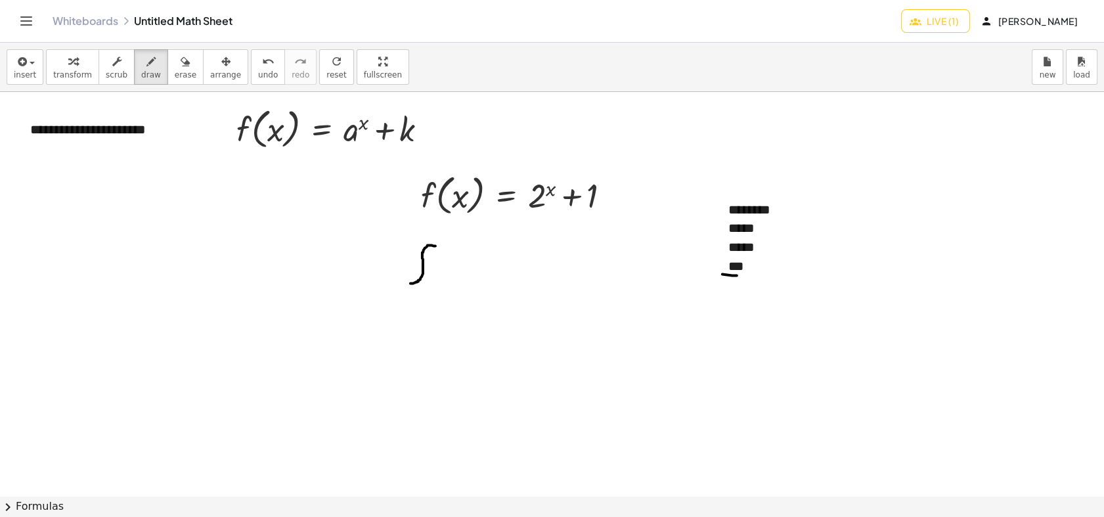
click at [435, 246] on div at bounding box center [552, 495] width 1104 height 807
drag, startPoint x: 425, startPoint y: 265, endPoint x: 436, endPoint y: 266, distance: 11.2
click at [436, 266] on div at bounding box center [552, 495] width 1104 height 807
drag, startPoint x: 455, startPoint y: 261, endPoint x: 447, endPoint y: 289, distance: 28.7
click at [447, 289] on div at bounding box center [552, 495] width 1104 height 807
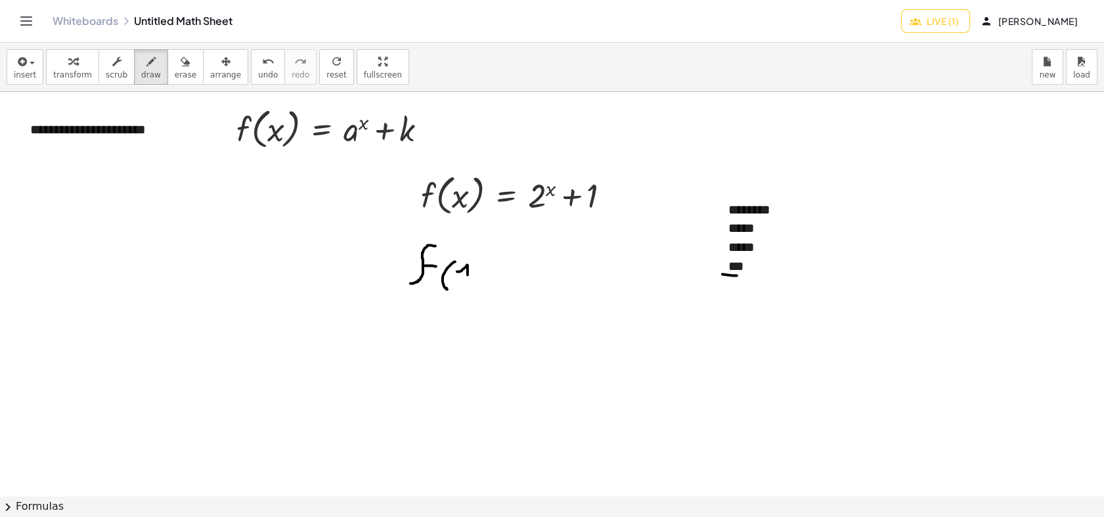
drag, startPoint x: 457, startPoint y: 271, endPoint x: 467, endPoint y: 284, distance: 15.9
click at [467, 284] on div at bounding box center [552, 495] width 1104 height 807
drag, startPoint x: 471, startPoint y: 255, endPoint x: 509, endPoint y: 264, distance: 39.2
click at [478, 289] on div at bounding box center [552, 495] width 1104 height 807
click at [505, 257] on div at bounding box center [552, 495] width 1104 height 807
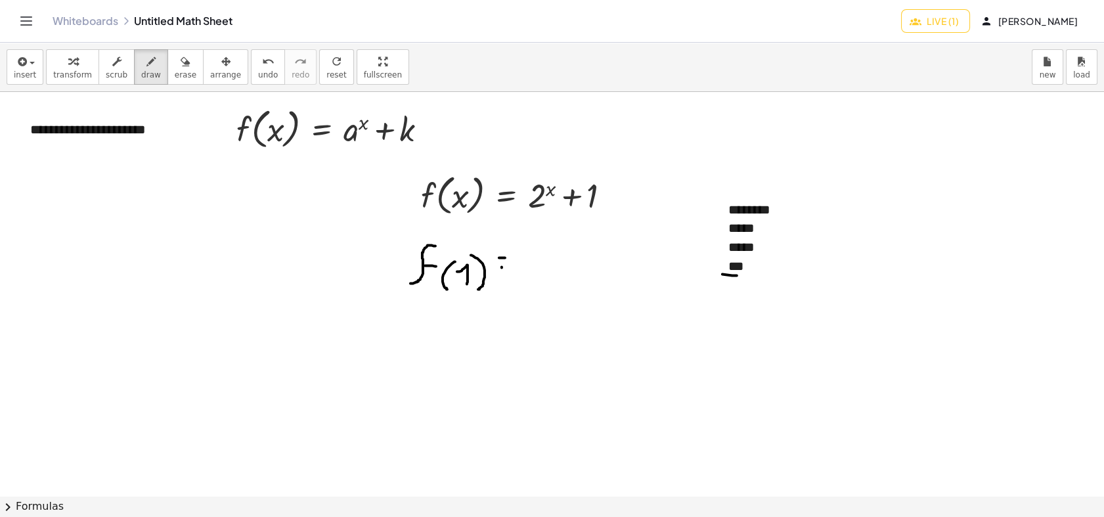
drag, startPoint x: 502, startPoint y: 267, endPoint x: 509, endPoint y: 267, distance: 7.2
click at [509, 267] on div at bounding box center [552, 495] width 1104 height 807
drag, startPoint x: 519, startPoint y: 251, endPoint x: 534, endPoint y: 269, distance: 24.2
click at [534, 269] on div at bounding box center [552, 495] width 1104 height 807
drag, startPoint x: 528, startPoint y: 233, endPoint x: 534, endPoint y: 249, distance: 17.4
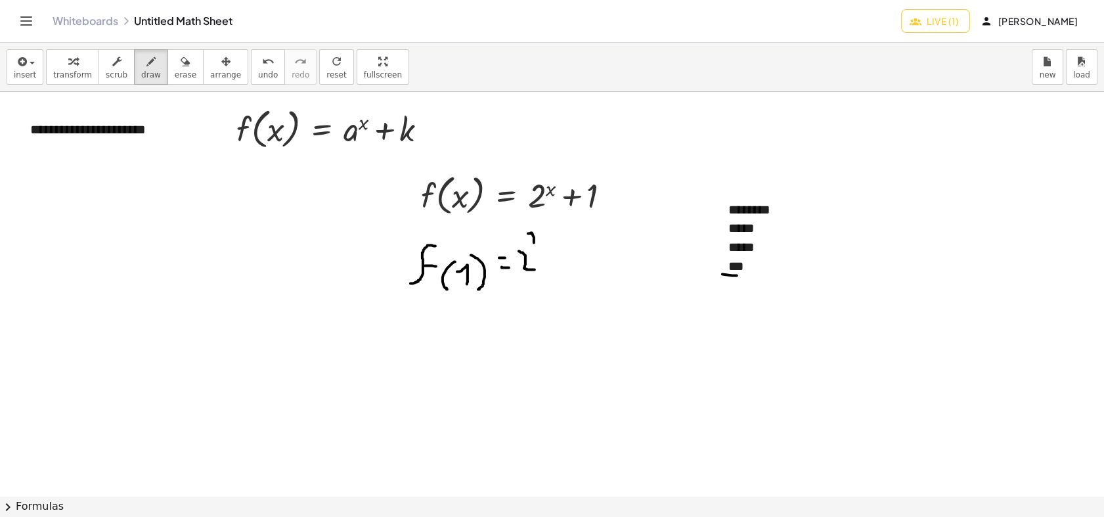
click at [534, 249] on div at bounding box center [552, 495] width 1104 height 807
drag, startPoint x: 560, startPoint y: 252, endPoint x: 561, endPoint y: 266, distance: 13.8
click at [561, 266] on div at bounding box center [552, 495] width 1104 height 807
drag, startPoint x: 561, startPoint y: 257, endPoint x: 570, endPoint y: 258, distance: 9.2
click at [570, 258] on div at bounding box center [552, 495] width 1104 height 807
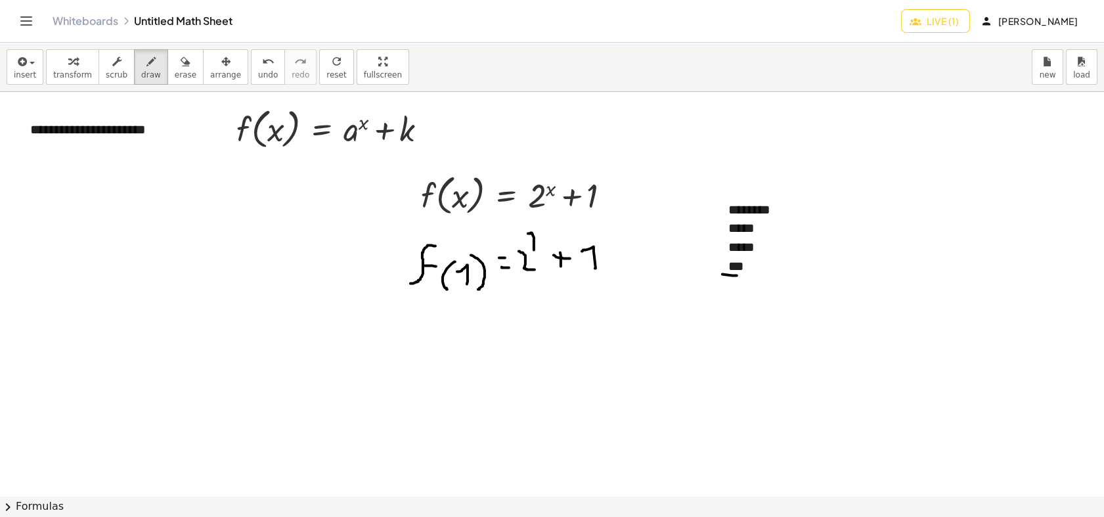
drag, startPoint x: 595, startPoint y: 268, endPoint x: 567, endPoint y: 251, distance: 32.7
click at [578, 251] on div at bounding box center [552, 495] width 1104 height 807
drag, startPoint x: 500, startPoint y: 320, endPoint x: 516, endPoint y: 322, distance: 15.8
click at [519, 322] on div at bounding box center [552, 495] width 1104 height 807
drag, startPoint x: 504, startPoint y: 338, endPoint x: 521, endPoint y: 332, distance: 17.4
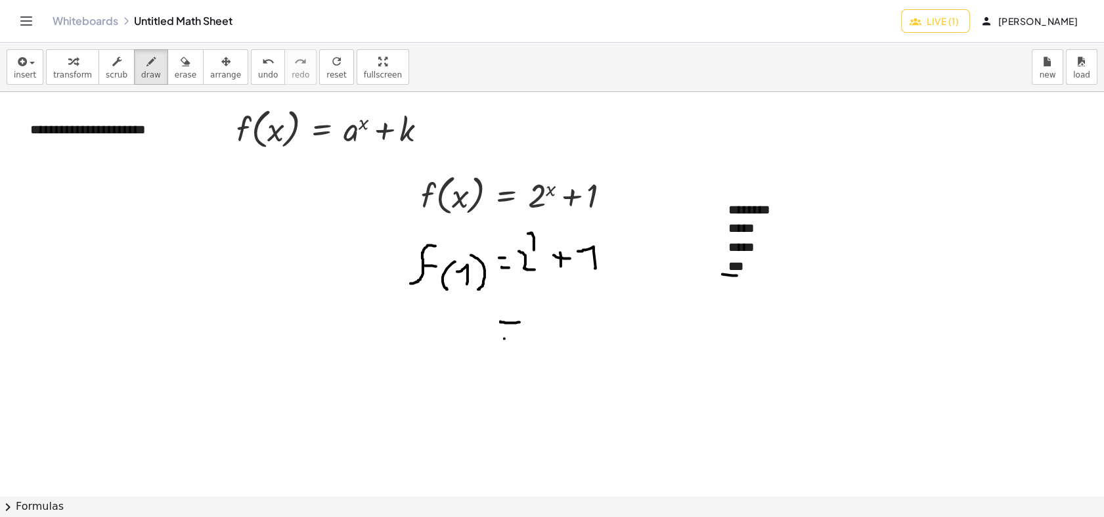
click at [521, 335] on div at bounding box center [552, 495] width 1104 height 807
drag, startPoint x: 538, startPoint y: 314, endPoint x: 557, endPoint y: 335, distance: 28.8
click at [557, 335] on div at bounding box center [552, 495] width 1104 height 807
drag, startPoint x: 580, startPoint y: 318, endPoint x: 576, endPoint y: 333, distance: 16.4
click at [576, 333] on div at bounding box center [552, 495] width 1104 height 807
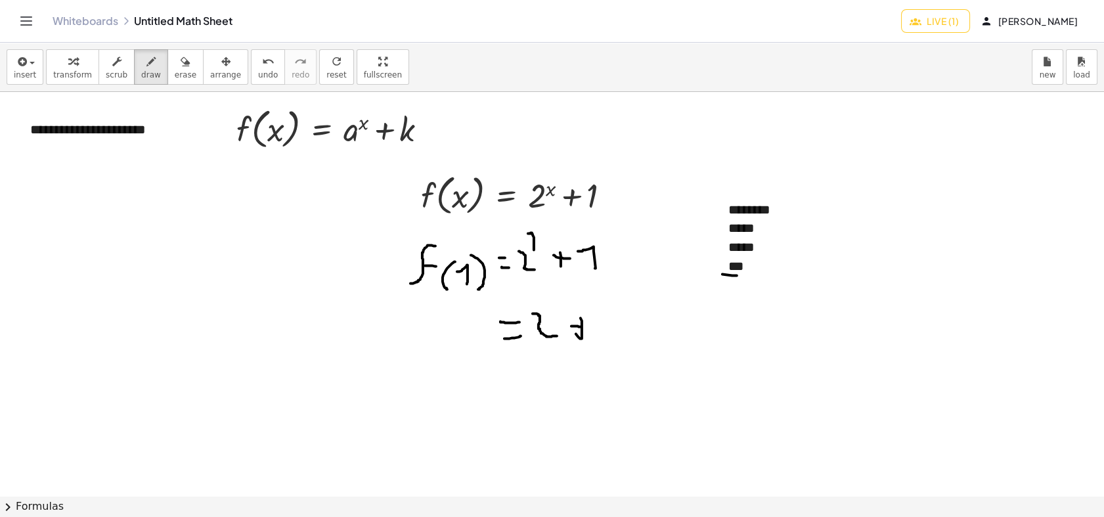
drag, startPoint x: 571, startPoint y: 326, endPoint x: 593, endPoint y: 326, distance: 22.3
click at [593, 326] on div at bounding box center [552, 495] width 1104 height 807
drag, startPoint x: 613, startPoint y: 333, endPoint x: 588, endPoint y: 310, distance: 34.8
click at [601, 311] on div at bounding box center [552, 495] width 1104 height 807
drag, startPoint x: 499, startPoint y: 374, endPoint x: 509, endPoint y: 374, distance: 10.5
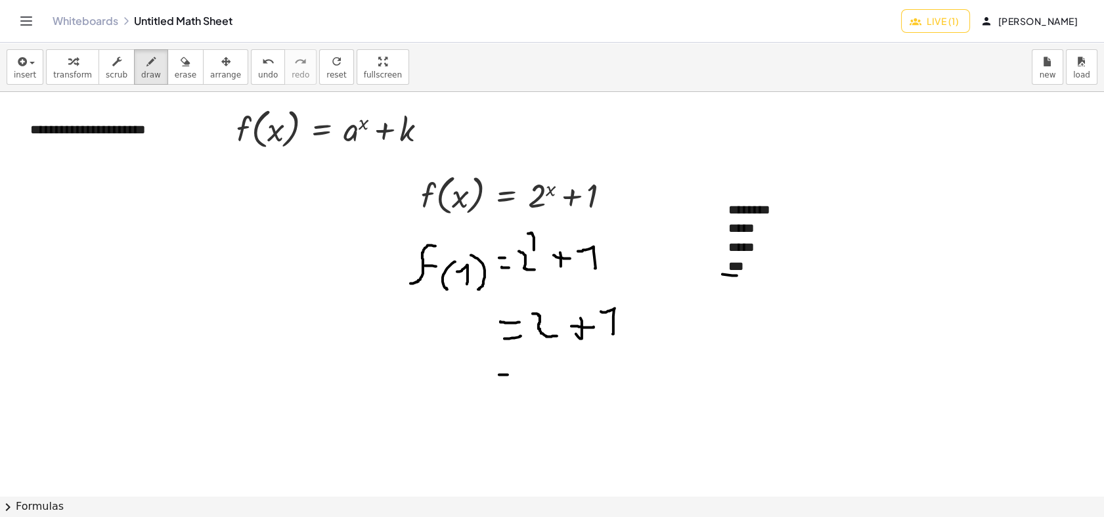
click at [509, 374] on div at bounding box center [552, 495] width 1104 height 807
drag, startPoint x: 497, startPoint y: 389, endPoint x: 521, endPoint y: 366, distance: 33.4
click at [512, 388] on div at bounding box center [552, 495] width 1104 height 807
drag, startPoint x: 521, startPoint y: 366, endPoint x: 521, endPoint y: 391, distance: 25.6
click at [521, 391] on div at bounding box center [552, 495] width 1104 height 807
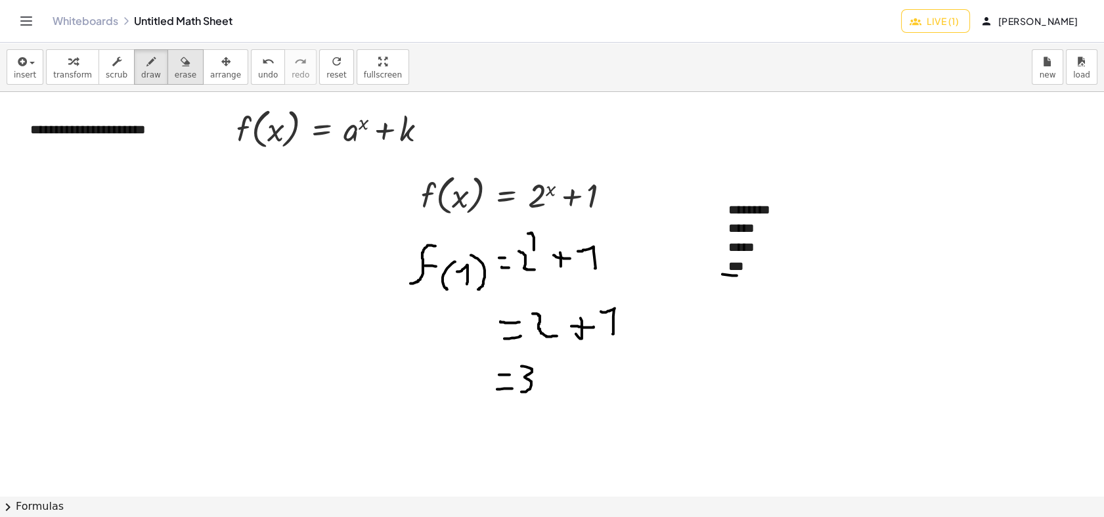
click at [175, 72] on span "erase" at bounding box center [186, 74] width 22 height 9
click at [751, 262] on div at bounding box center [552, 495] width 1104 height 807
click at [106, 70] on span "scrub" at bounding box center [117, 74] width 22 height 9
click at [729, 257] on div "***" at bounding box center [813, 266] width 171 height 19
click at [748, 265] on div "***" at bounding box center [813, 266] width 171 height 19
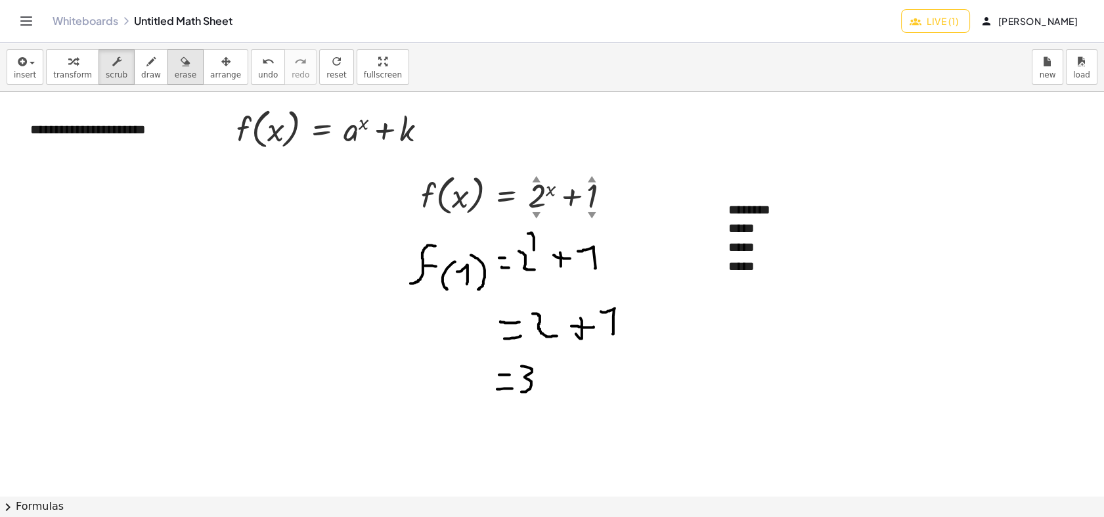
click at [167, 73] on button "erase" at bounding box center [185, 66] width 36 height 35
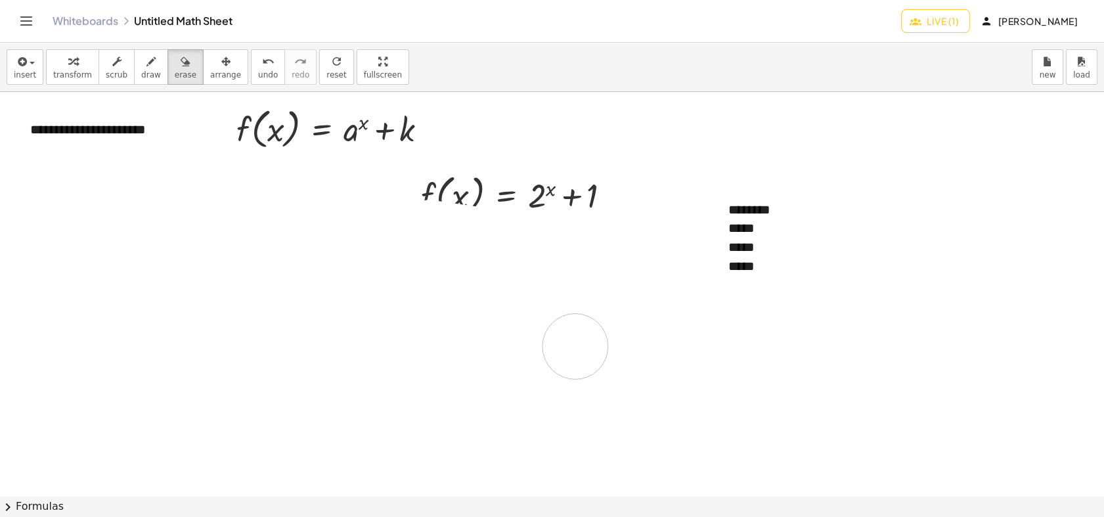
drag, startPoint x: 504, startPoint y: 387, endPoint x: 481, endPoint y: 303, distance: 86.5
click at [570, 344] on div at bounding box center [552, 495] width 1104 height 807
click at [111, 72] on span "scrub" at bounding box center [117, 74] width 22 height 9
click at [773, 263] on div "*****" at bounding box center [813, 266] width 171 height 19
click at [134, 78] on button "draw" at bounding box center [151, 66] width 34 height 35
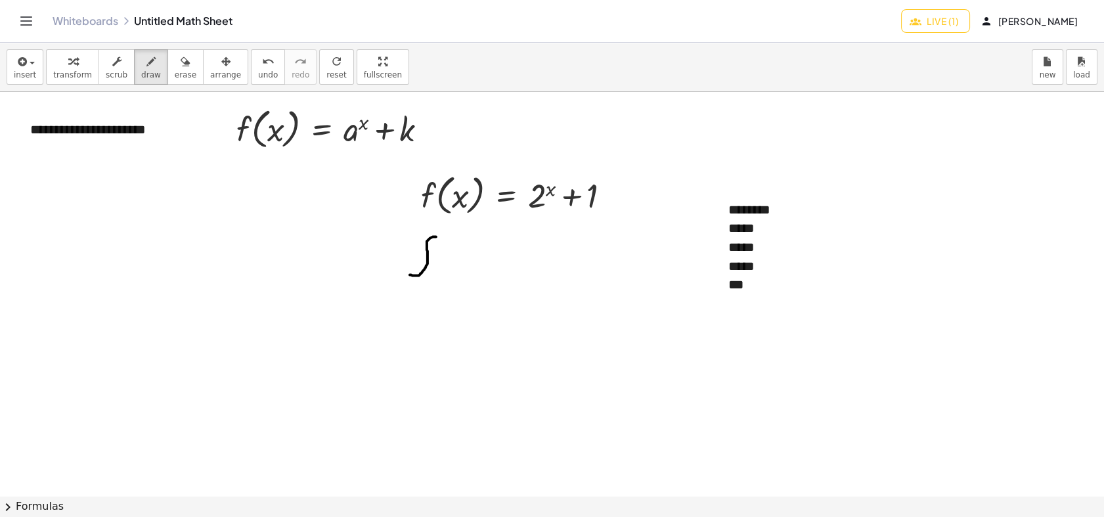
drag, startPoint x: 410, startPoint y: 274, endPoint x: 436, endPoint y: 236, distance: 45.7
click at [436, 236] on div at bounding box center [552, 495] width 1104 height 807
click at [441, 254] on div at bounding box center [552, 495] width 1104 height 807
drag, startPoint x: 453, startPoint y: 253, endPoint x: 453, endPoint y: 244, distance: 9.2
click at [451, 273] on div at bounding box center [552, 495] width 1104 height 807
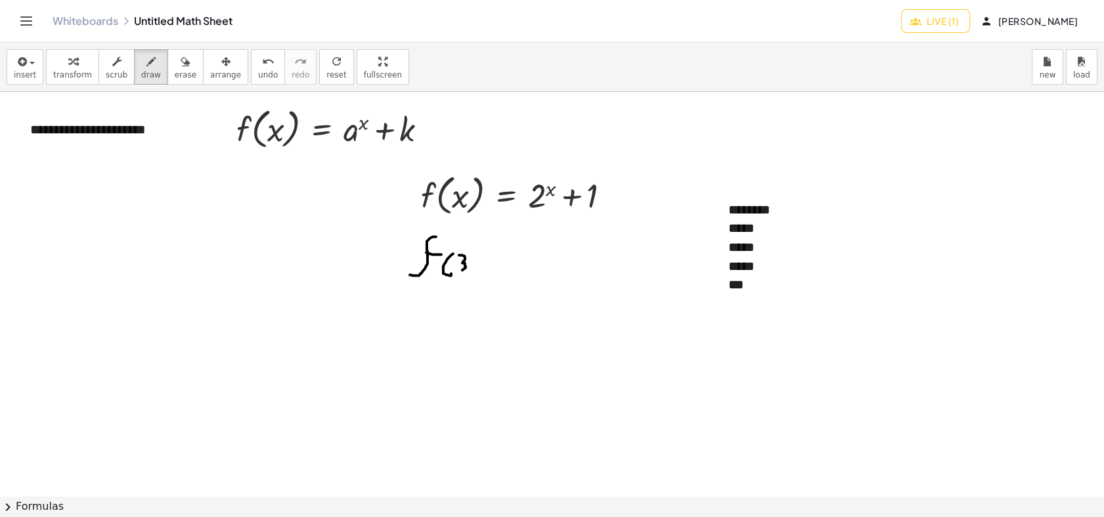
drag, startPoint x: 459, startPoint y: 255, endPoint x: 460, endPoint y: 270, distance: 15.1
click at [460, 270] on div at bounding box center [552, 495] width 1104 height 807
drag, startPoint x: 467, startPoint y: 244, endPoint x: 471, endPoint y: 271, distance: 27.1
click at [471, 271] on div at bounding box center [552, 495] width 1104 height 807
drag, startPoint x: 496, startPoint y: 250, endPoint x: 504, endPoint y: 251, distance: 8.6
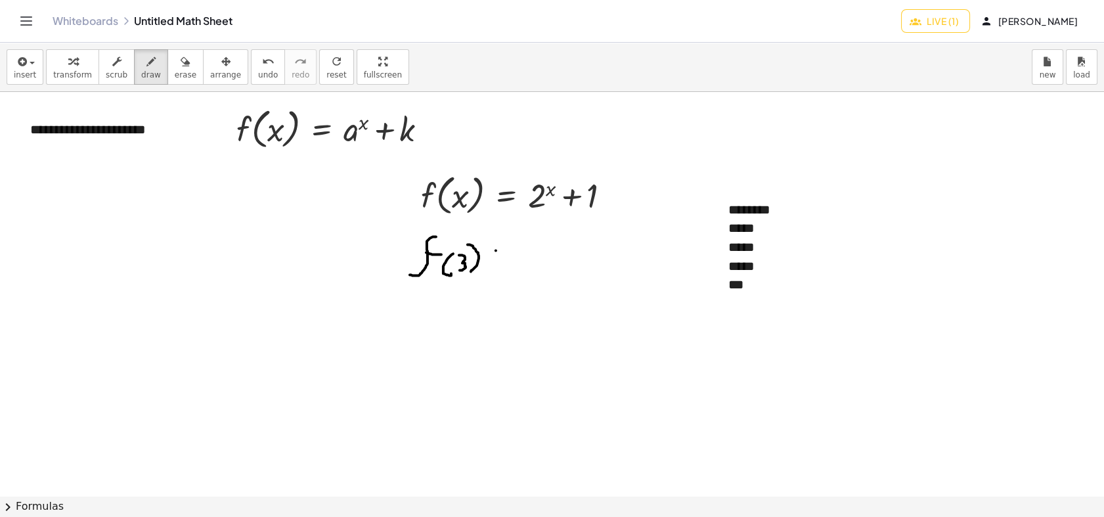
click at [504, 251] on div at bounding box center [552, 495] width 1104 height 807
drag, startPoint x: 494, startPoint y: 261, endPoint x: 506, endPoint y: 261, distance: 12.5
click at [506, 261] on div at bounding box center [552, 495] width 1104 height 807
drag, startPoint x: 510, startPoint y: 247, endPoint x: 525, endPoint y: 268, distance: 26.4
click at [525, 268] on div at bounding box center [552, 495] width 1104 height 807
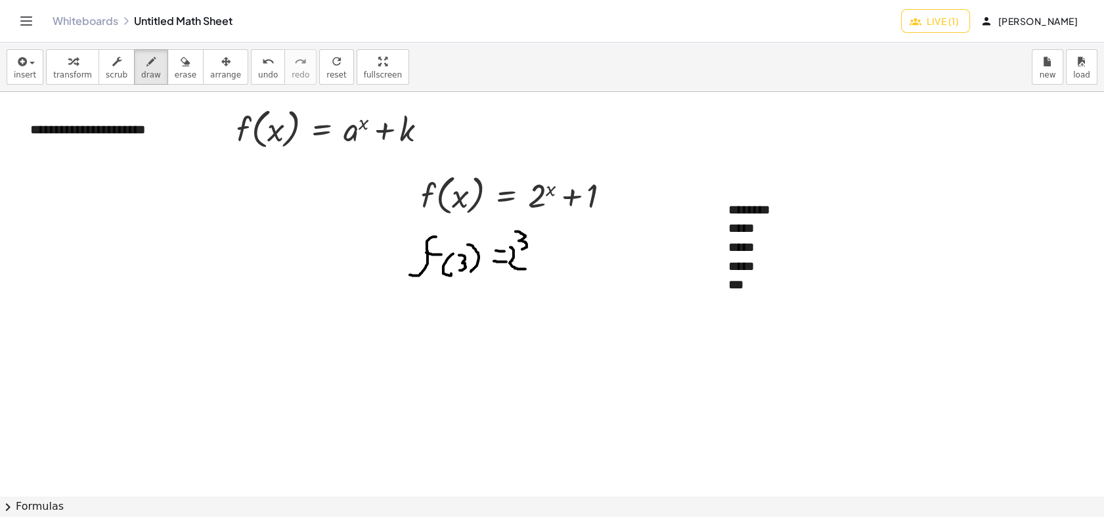
drag, startPoint x: 515, startPoint y: 231, endPoint x: 520, endPoint y: 249, distance: 18.3
click at [520, 249] on div at bounding box center [552, 495] width 1104 height 807
drag, startPoint x: 553, startPoint y: 247, endPoint x: 556, endPoint y: 263, distance: 16.1
click at [556, 263] on div at bounding box center [552, 495] width 1104 height 807
drag, startPoint x: 549, startPoint y: 255, endPoint x: 567, endPoint y: 255, distance: 17.7
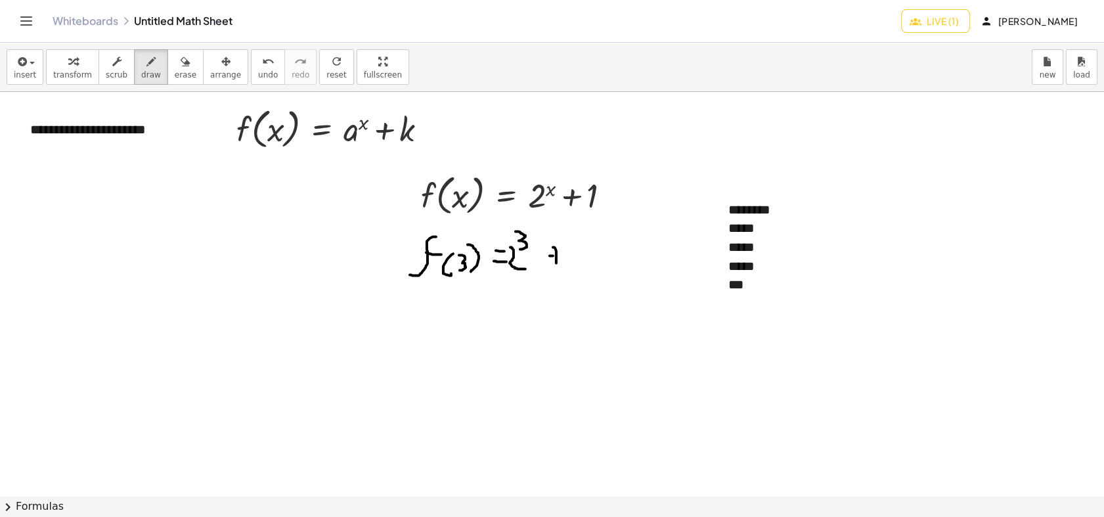
click at [567, 255] on div at bounding box center [552, 495] width 1104 height 807
drag, startPoint x: 589, startPoint y: 261, endPoint x: 568, endPoint y: 245, distance: 26.7
click at [568, 245] on div at bounding box center [552, 495] width 1104 height 807
drag, startPoint x: 492, startPoint y: 301, endPoint x: 503, endPoint y: 307, distance: 11.7
click at [505, 304] on div at bounding box center [552, 495] width 1104 height 807
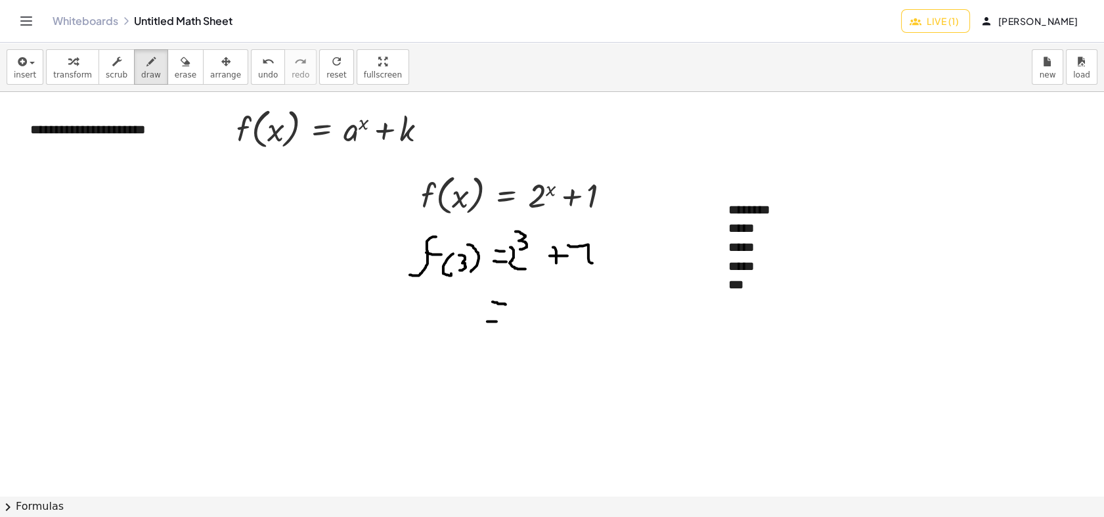
drag, startPoint x: 487, startPoint y: 320, endPoint x: 499, endPoint y: 320, distance: 11.8
click at [499, 320] on div at bounding box center [552, 495] width 1104 height 807
drag, startPoint x: 53, startPoint y: 210, endPoint x: 57, endPoint y: 226, distance: 16.4
click at [59, 230] on div at bounding box center [552, 495] width 1104 height 807
drag, startPoint x: 55, startPoint y: 184, endPoint x: 64, endPoint y: 202, distance: 19.1
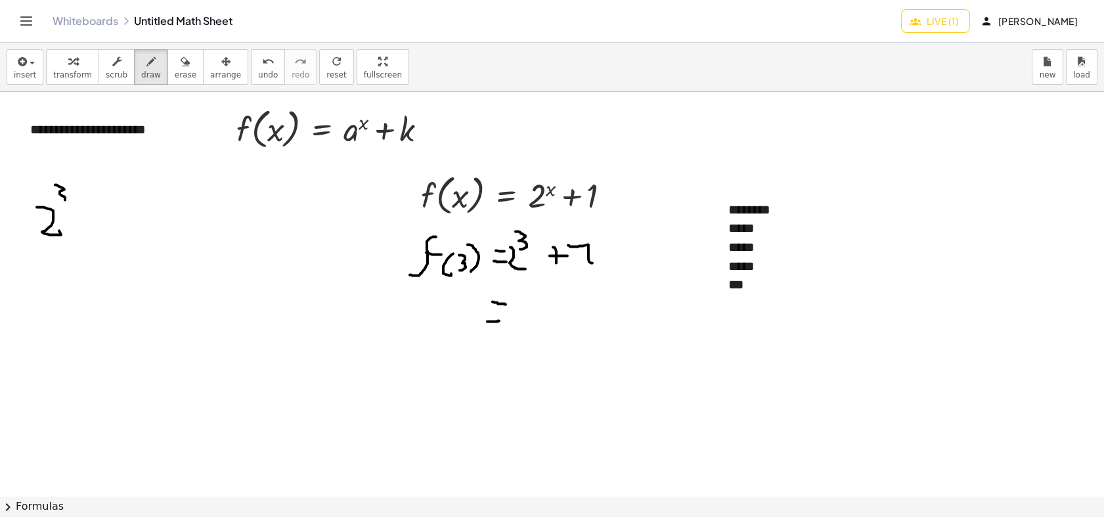
click at [64, 202] on div at bounding box center [552, 495] width 1104 height 807
drag, startPoint x: 84, startPoint y: 216, endPoint x: 95, endPoint y: 217, distance: 10.5
click at [95, 216] on div at bounding box center [552, 495] width 1104 height 807
click at [85, 229] on div at bounding box center [552, 495] width 1104 height 807
drag, startPoint x: 105, startPoint y: 205, endPoint x: 122, endPoint y: 230, distance: 30.2
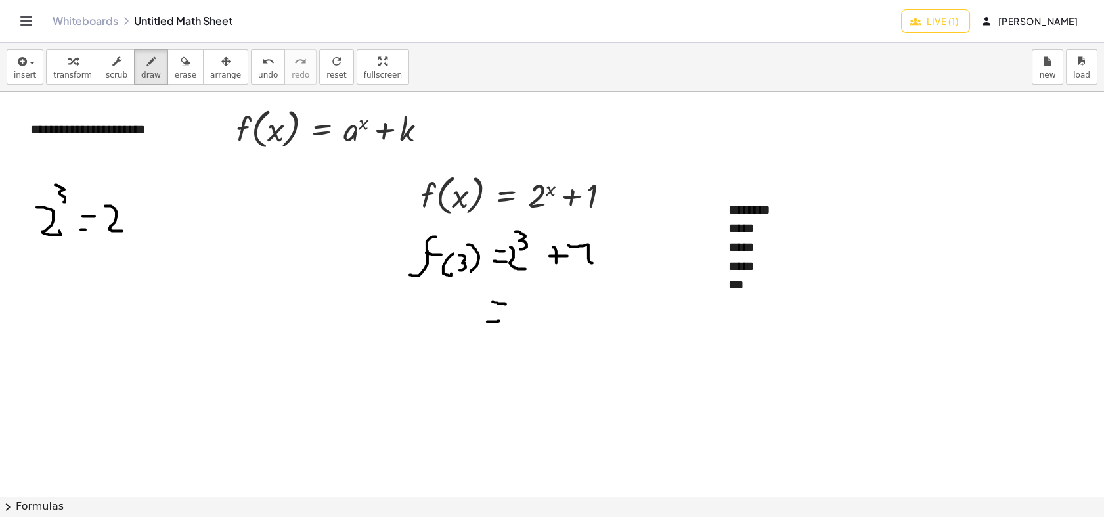
click at [122, 230] on div at bounding box center [552, 495] width 1104 height 807
click at [131, 219] on div at bounding box center [552, 495] width 1104 height 807
drag, startPoint x: 139, startPoint y: 201, endPoint x: 154, endPoint y: 231, distance: 34.1
click at [154, 231] on div at bounding box center [552, 495] width 1104 height 807
click at [158, 221] on div at bounding box center [552, 495] width 1104 height 807
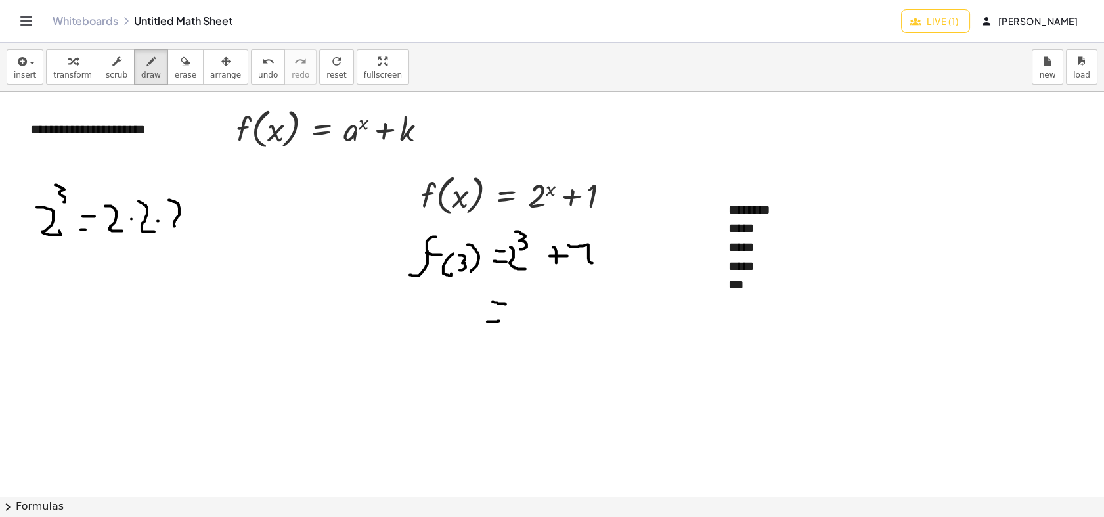
drag, startPoint x: 169, startPoint y: 200, endPoint x: 189, endPoint y: 227, distance: 34.3
click at [189, 227] on div at bounding box center [552, 495] width 1104 height 807
click at [525, 293] on div at bounding box center [552, 495] width 1104 height 807
click at [521, 305] on div at bounding box center [552, 495] width 1104 height 807
drag, startPoint x: 563, startPoint y: 299, endPoint x: 562, endPoint y: 316, distance: 17.1
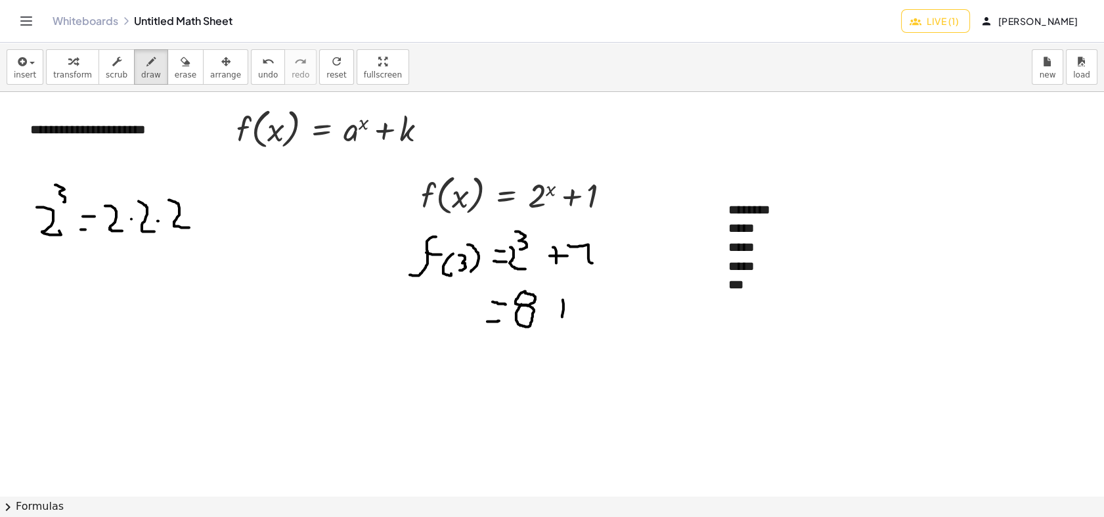
click at [562, 316] on div at bounding box center [552, 495] width 1104 height 807
drag, startPoint x: 554, startPoint y: 309, endPoint x: 572, endPoint y: 309, distance: 18.4
click at [572, 309] on div at bounding box center [552, 495] width 1104 height 807
drag, startPoint x: 598, startPoint y: 319, endPoint x: 545, endPoint y: 316, distance: 53.3
click at [578, 296] on div at bounding box center [552, 495] width 1104 height 807
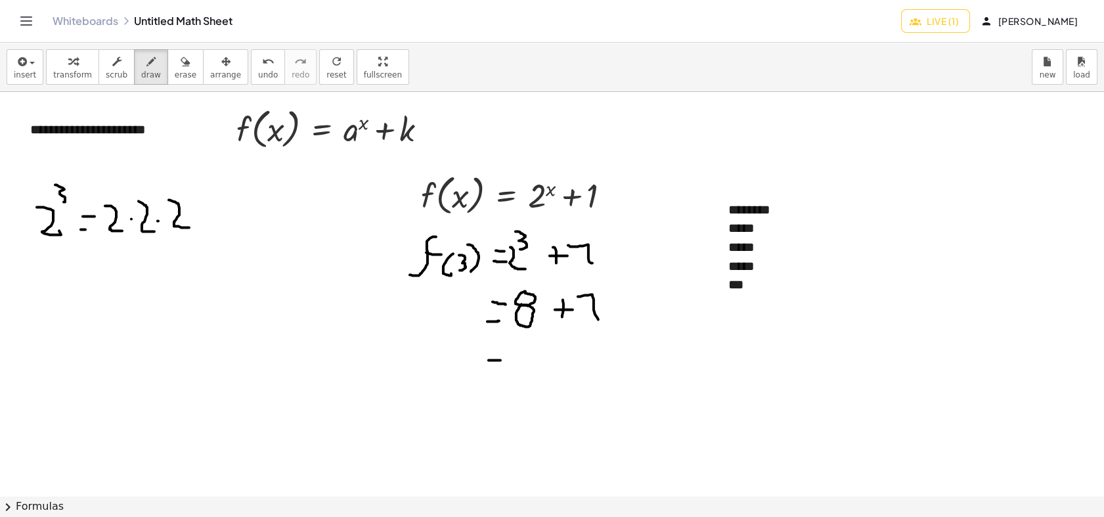
drag, startPoint x: 488, startPoint y: 360, endPoint x: 500, endPoint y: 360, distance: 11.8
click at [500, 360] on div at bounding box center [552, 495] width 1104 height 807
drag, startPoint x: 486, startPoint y: 371, endPoint x: 503, endPoint y: 372, distance: 17.1
click at [500, 372] on div at bounding box center [552, 495] width 1104 height 807
drag, startPoint x: 536, startPoint y: 378, endPoint x: 536, endPoint y: 366, distance: 12.5
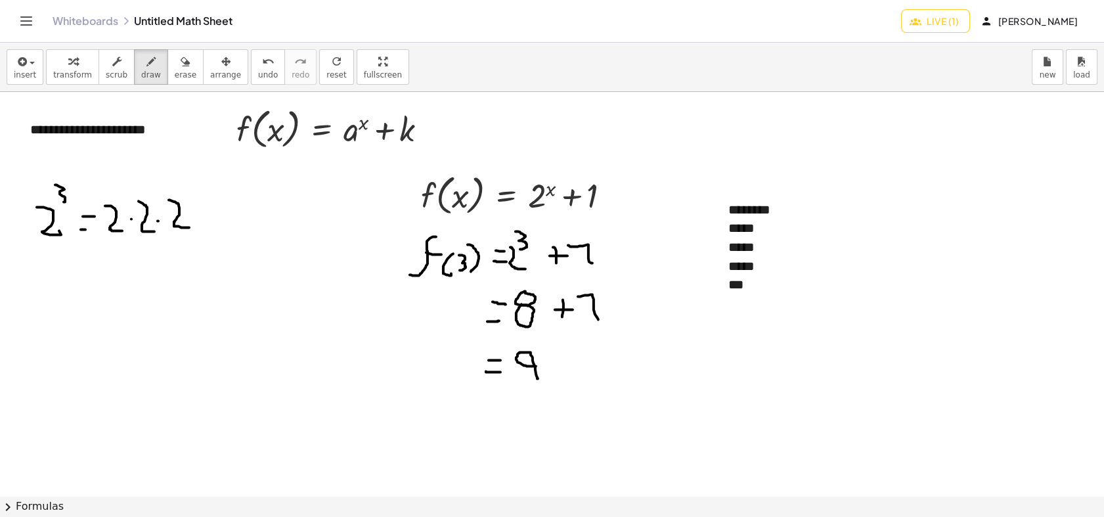
click at [536, 366] on div at bounding box center [552, 495] width 1104 height 807
click at [110, 74] on span "scrub" at bounding box center [117, 74] width 22 height 9
click at [779, 291] on div "***" at bounding box center [813, 284] width 171 height 19
click at [167, 54] on button "erase" at bounding box center [185, 66] width 36 height 35
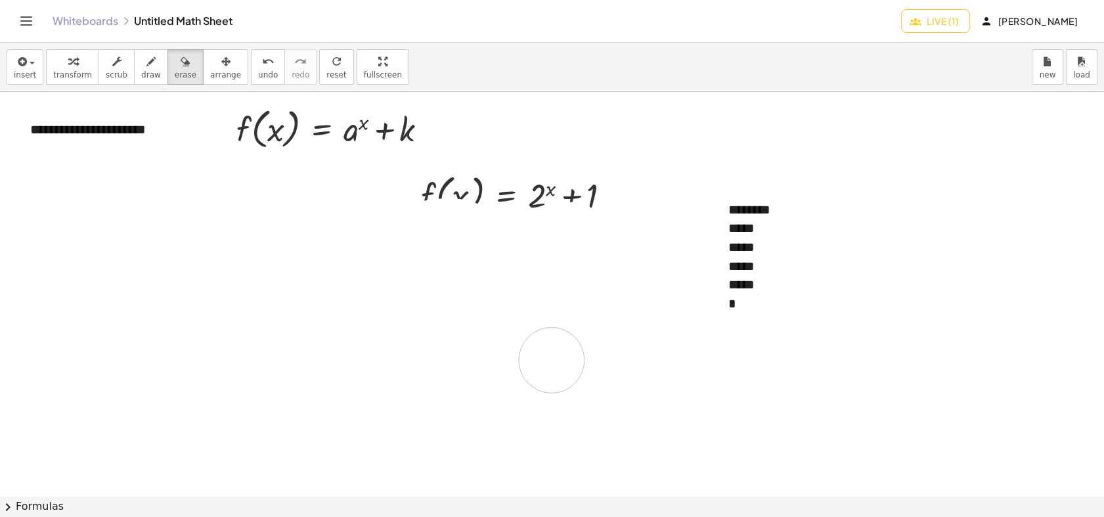
drag, startPoint x: 49, startPoint y: 202, endPoint x: 536, endPoint y: 354, distance: 509.7
click at [568, 355] on div at bounding box center [552, 495] width 1104 height 807
click at [141, 70] on span "draw" at bounding box center [151, 74] width 20 height 9
drag, startPoint x: 417, startPoint y: 273, endPoint x: 431, endPoint y: 252, distance: 25.1
click at [441, 240] on div at bounding box center [552, 495] width 1104 height 807
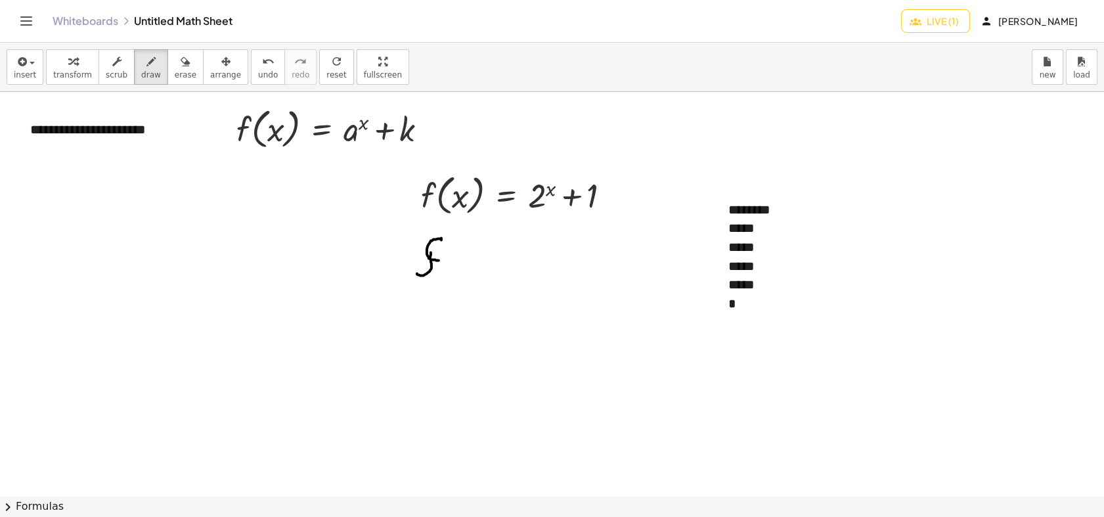
drag, startPoint x: 431, startPoint y: 252, endPoint x: 439, endPoint y: 260, distance: 11.1
click at [439, 260] on div at bounding box center [552, 495] width 1104 height 807
drag, startPoint x: 454, startPoint y: 255, endPoint x: 459, endPoint y: 279, distance: 24.9
click at [458, 280] on div at bounding box center [552, 495] width 1104 height 807
drag, startPoint x: 467, startPoint y: 267, endPoint x: 457, endPoint y: 270, distance: 11.0
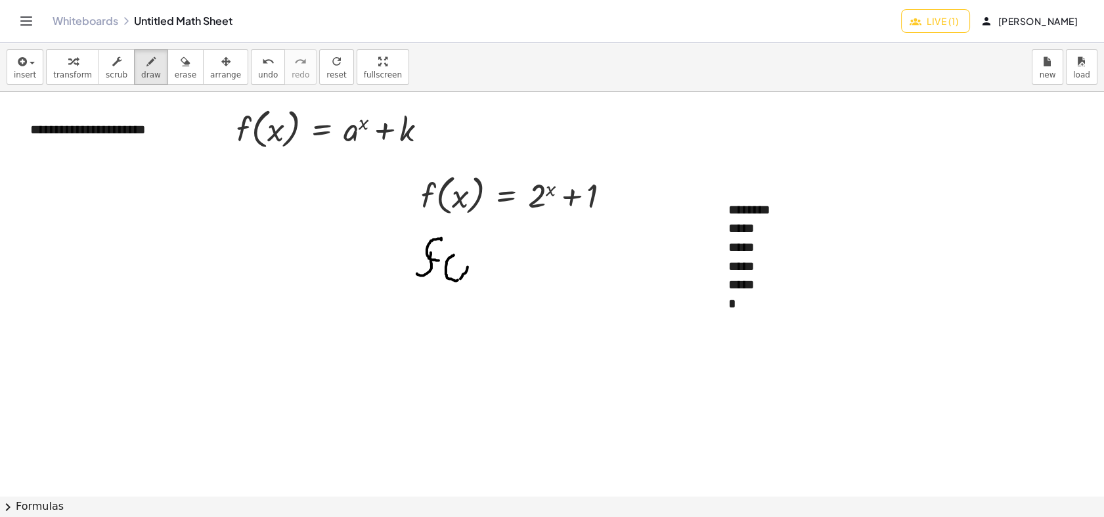
click at [460, 278] on div at bounding box center [552, 495] width 1104 height 807
drag, startPoint x: 463, startPoint y: 273, endPoint x: 471, endPoint y: 259, distance: 15.6
click at [471, 259] on div at bounding box center [552, 495] width 1104 height 807
drag, startPoint x: 459, startPoint y: 267, endPoint x: 460, endPoint y: 257, distance: 9.2
click at [460, 257] on div at bounding box center [552, 495] width 1104 height 807
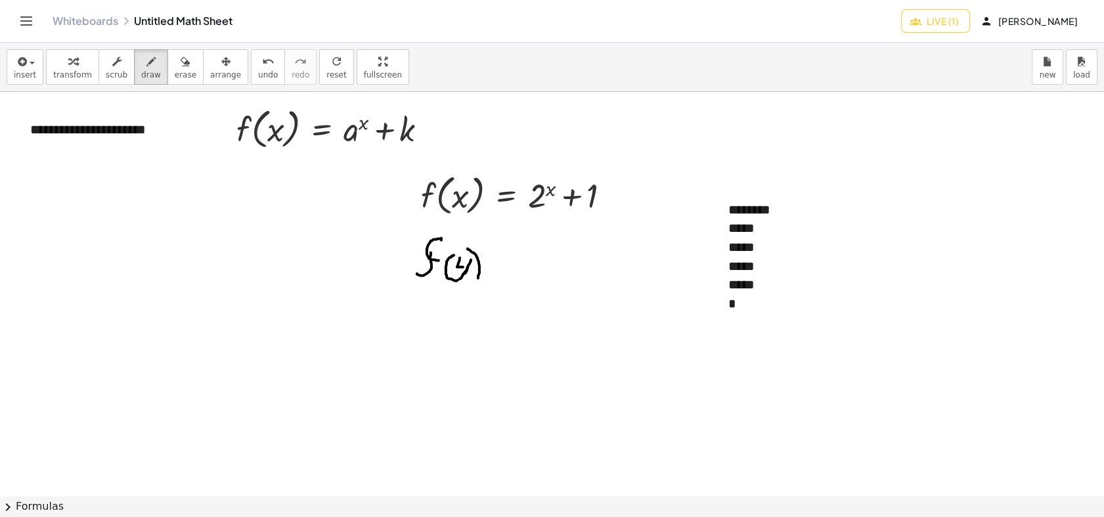
drag, startPoint x: 476, startPoint y: 255, endPoint x: 475, endPoint y: 273, distance: 18.4
click at [473, 278] on div at bounding box center [552, 495] width 1104 height 807
click at [499, 251] on div at bounding box center [552, 495] width 1104 height 807
drag, startPoint x: 485, startPoint y: 263, endPoint x: 498, endPoint y: 259, distance: 13.7
click at [500, 263] on div at bounding box center [552, 495] width 1104 height 807
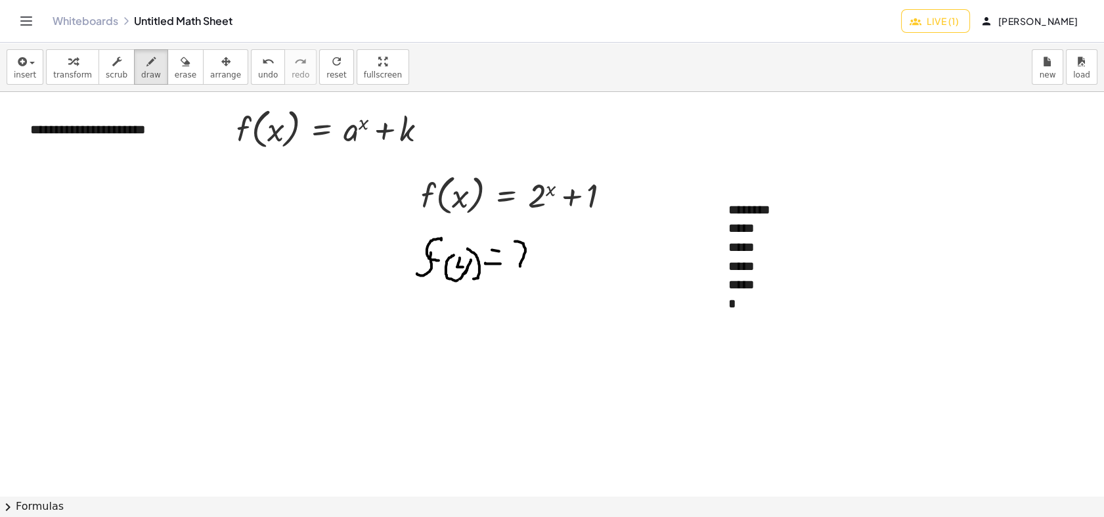
drag, startPoint x: 515, startPoint y: 241, endPoint x: 534, endPoint y: 261, distance: 27.9
click at [531, 265] on div at bounding box center [552, 495] width 1104 height 807
drag, startPoint x: 546, startPoint y: 233, endPoint x: 546, endPoint y: 245, distance: 11.8
click at [546, 245] on div at bounding box center [552, 495] width 1104 height 807
drag, startPoint x: 544, startPoint y: 240, endPoint x: 535, endPoint y: 232, distance: 11.6
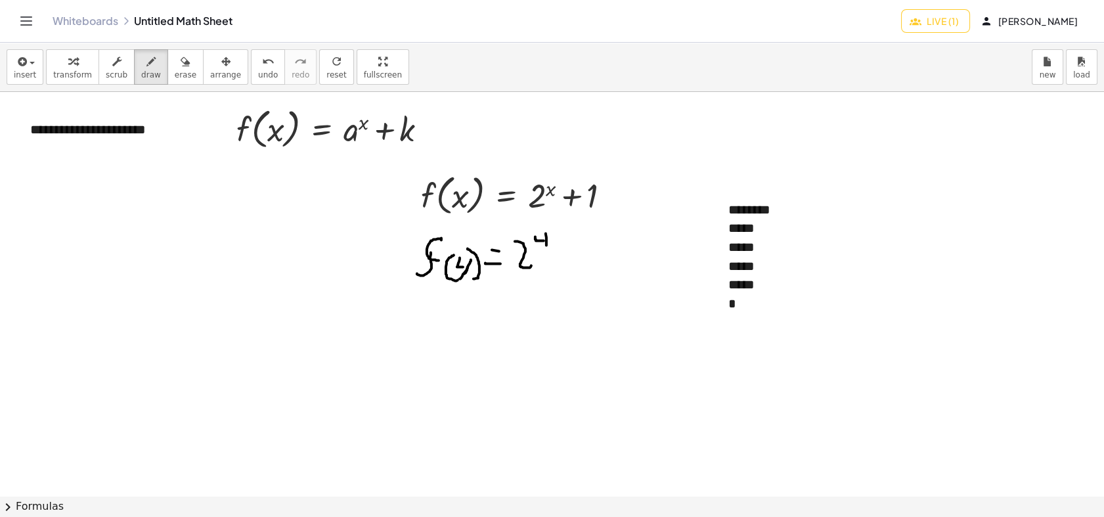
click at [535, 232] on div at bounding box center [552, 495] width 1104 height 807
drag, startPoint x: 578, startPoint y: 255, endPoint x: 578, endPoint y: 263, distance: 8.5
click at [578, 263] on div at bounding box center [552, 495] width 1104 height 807
click at [581, 258] on div at bounding box center [552, 495] width 1104 height 807
drag, startPoint x: 598, startPoint y: 263, endPoint x: 574, endPoint y: 238, distance: 34.8
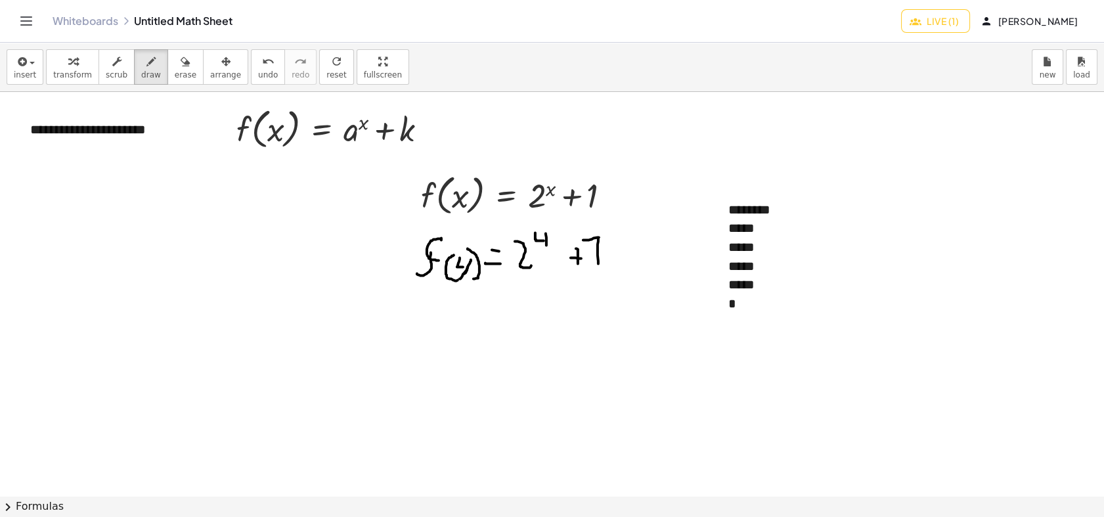
click at [580, 240] on div at bounding box center [552, 495] width 1104 height 807
drag, startPoint x: 21, startPoint y: 205, endPoint x: 65, endPoint y: 188, distance: 47.2
click at [53, 229] on div at bounding box center [552, 495] width 1104 height 807
drag, startPoint x: 66, startPoint y: 183, endPoint x: 64, endPoint y: 200, distance: 16.5
click at [64, 200] on div at bounding box center [552, 495] width 1104 height 807
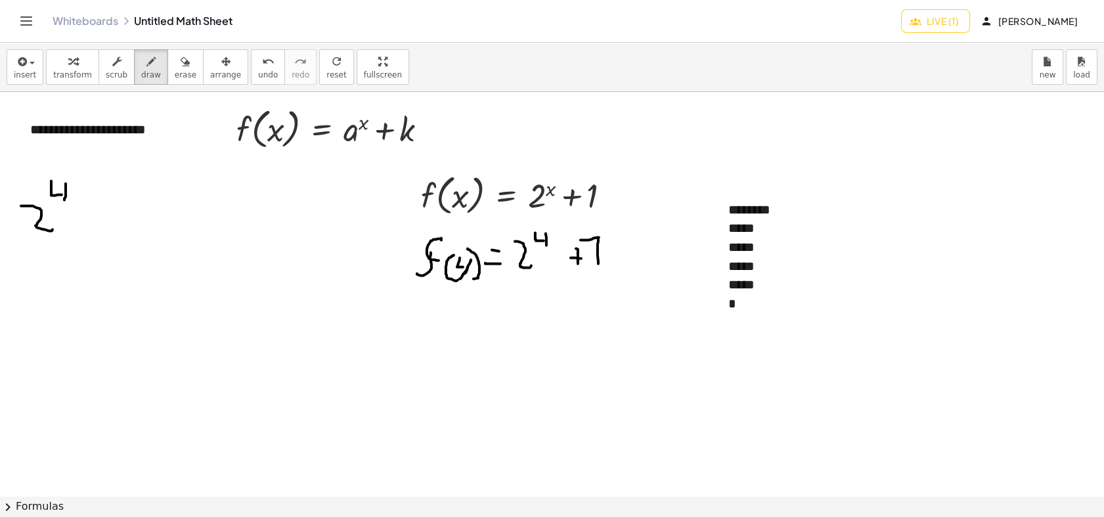
drag, startPoint x: 60, startPoint y: 194, endPoint x: 51, endPoint y: 181, distance: 16.2
click at [51, 181] on div at bounding box center [552, 495] width 1104 height 807
drag, startPoint x: 89, startPoint y: 211, endPoint x: 87, endPoint y: 221, distance: 10.7
click at [94, 211] on div at bounding box center [552, 495] width 1104 height 807
drag, startPoint x: 85, startPoint y: 223, endPoint x: 94, endPoint y: 225, distance: 9.4
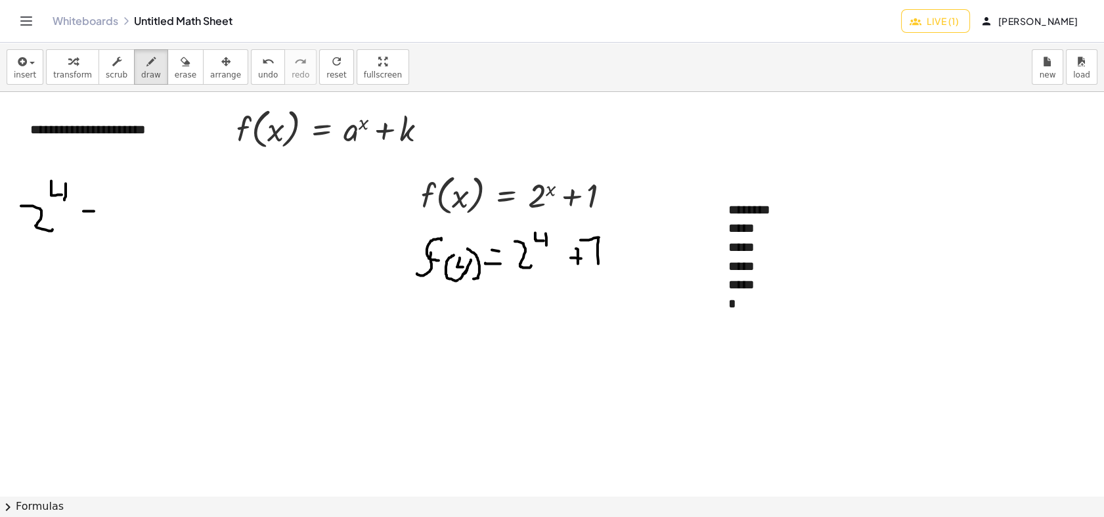
click at [94, 225] on div at bounding box center [552, 495] width 1104 height 807
drag, startPoint x: 116, startPoint y: 205, endPoint x: 121, endPoint y: 228, distance: 24.2
click at [121, 228] on div at bounding box center [552, 495] width 1104 height 807
click at [131, 217] on div at bounding box center [552, 495] width 1104 height 807
drag, startPoint x: 147, startPoint y: 204, endPoint x: 163, endPoint y: 217, distance: 20.6
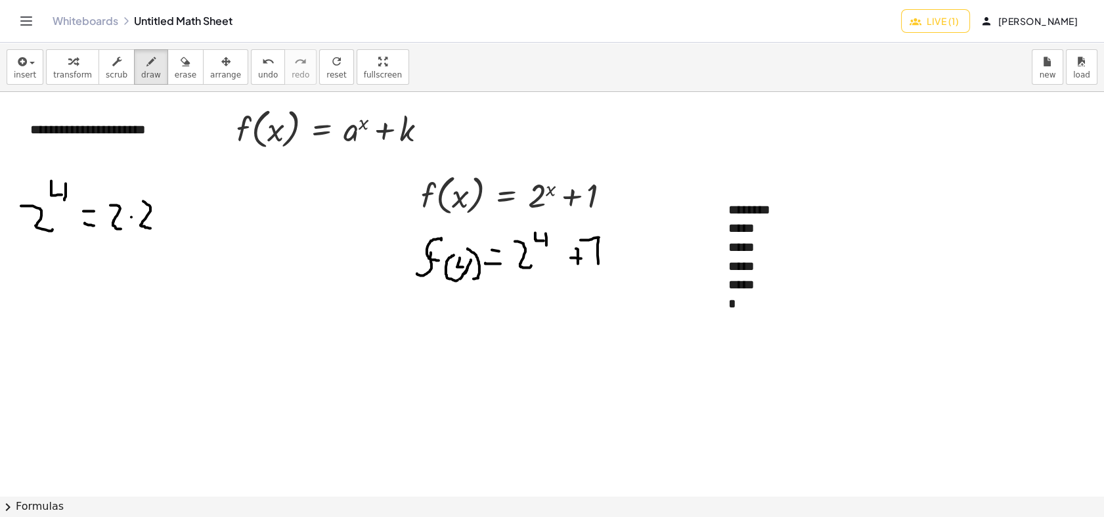
click at [152, 228] on div at bounding box center [552, 495] width 1104 height 807
click at [165, 214] on div at bounding box center [552, 495] width 1104 height 807
drag, startPoint x: 179, startPoint y: 200, endPoint x: 186, endPoint y: 223, distance: 24.7
click at [186, 223] on div at bounding box center [552, 495] width 1104 height 807
click at [203, 211] on div at bounding box center [552, 495] width 1104 height 807
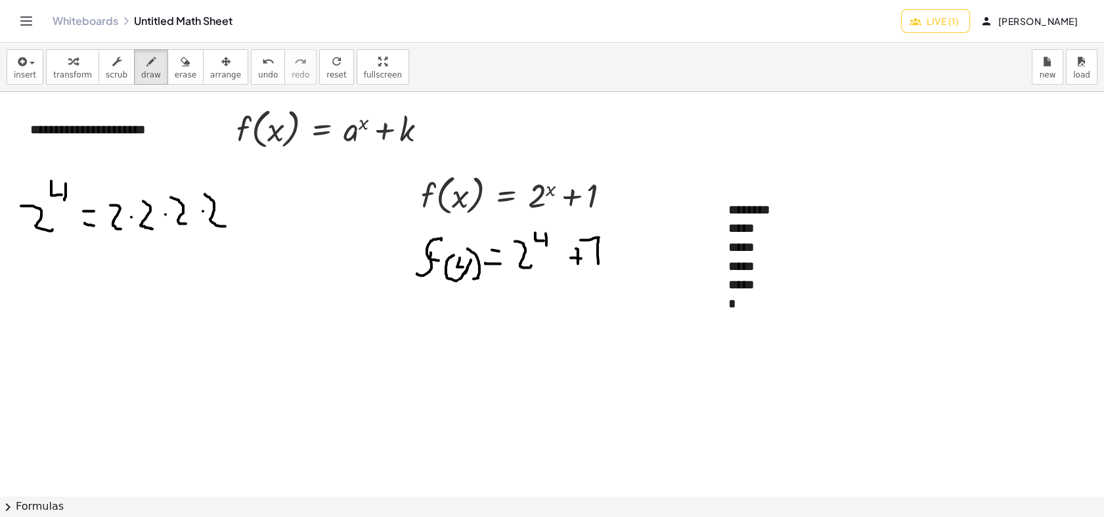
drag, startPoint x: 205, startPoint y: 194, endPoint x: 191, endPoint y: 219, distance: 27.9
click at [224, 227] on div at bounding box center [552, 495] width 1104 height 807
drag, startPoint x: 486, startPoint y: 307, endPoint x: 493, endPoint y: 311, distance: 7.3
click at [497, 310] on div at bounding box center [552, 495] width 1104 height 807
drag, startPoint x: 480, startPoint y: 322, endPoint x: 498, endPoint y: 327, distance: 18.9
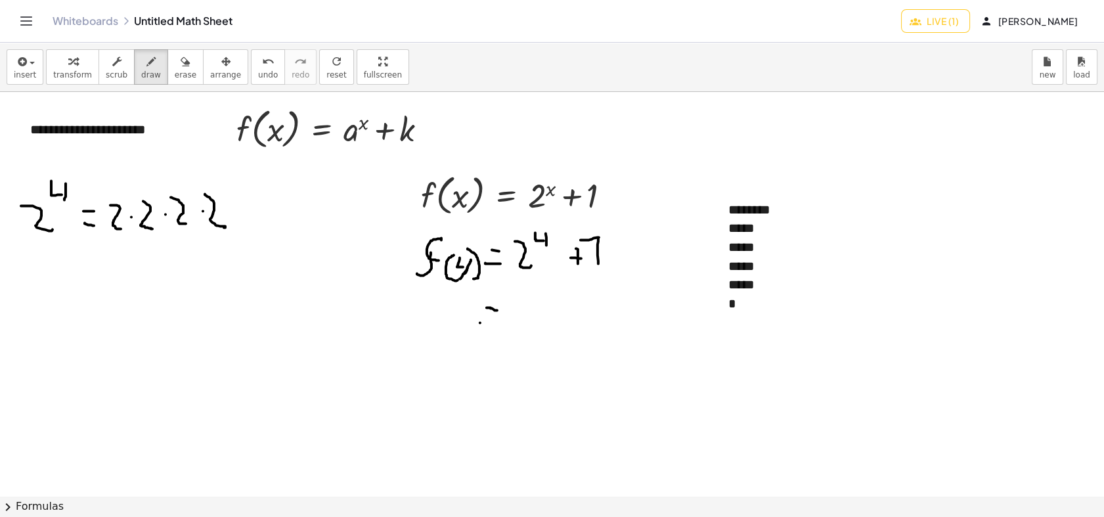
click at [498, 327] on div at bounding box center [552, 495] width 1104 height 807
drag, startPoint x: 515, startPoint y: 322, endPoint x: 520, endPoint y: 297, distance: 25.5
click at [505, 300] on div at bounding box center [552, 495] width 1104 height 807
drag, startPoint x: 533, startPoint y: 297, endPoint x: 528, endPoint y: 311, distance: 14.1
click at [528, 311] on div at bounding box center [552, 495] width 1104 height 807
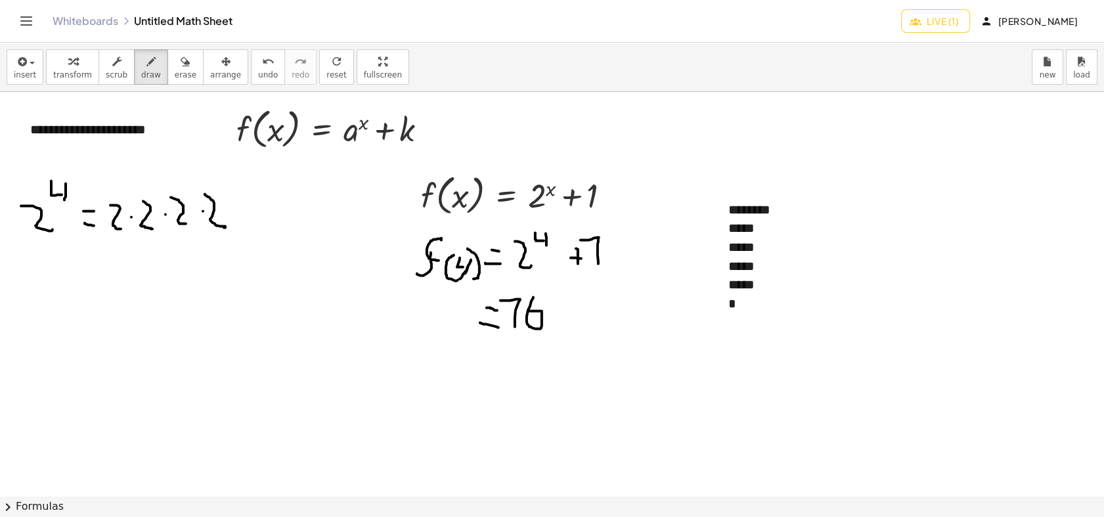
drag, startPoint x: 572, startPoint y: 305, endPoint x: 573, endPoint y: 320, distance: 15.2
click at [574, 320] on div at bounding box center [552, 495] width 1104 height 807
click at [582, 312] on div at bounding box center [552, 495] width 1104 height 807
drag, startPoint x: 604, startPoint y: 326, endPoint x: 576, endPoint y: 310, distance: 31.8
click at [590, 307] on div at bounding box center [552, 495] width 1104 height 807
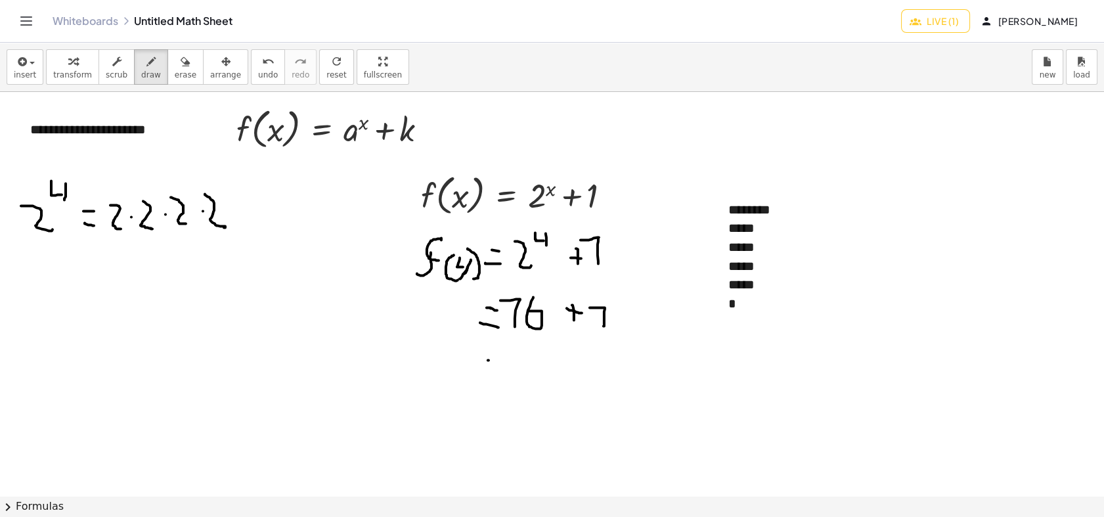
drag, startPoint x: 488, startPoint y: 360, endPoint x: 500, endPoint y: 362, distance: 12.0
click at [500, 362] on div at bounding box center [552, 495] width 1104 height 807
drag
click at [501, 374] on div at bounding box center [552, 495] width 1104 height 807
click at [521, 358] on div at bounding box center [552, 495] width 1104 height 807
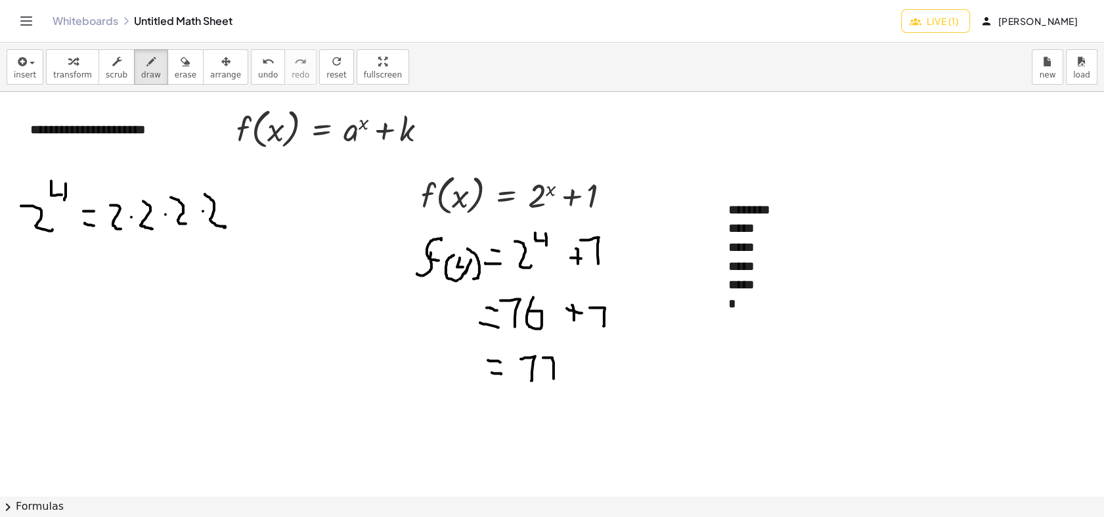
click at [553, 378] on div at bounding box center [552, 495] width 1104 height 807
click at [562, 371] on div at bounding box center [552, 495] width 1104 height 807
click at [114, 66] on div "button" at bounding box center [117, 61] width 22 height 16
click at [758, 303] on div "*" at bounding box center [813, 303] width 171 height 19
click at [175, 74] on span "erase" at bounding box center [186, 74] width 22 height 9
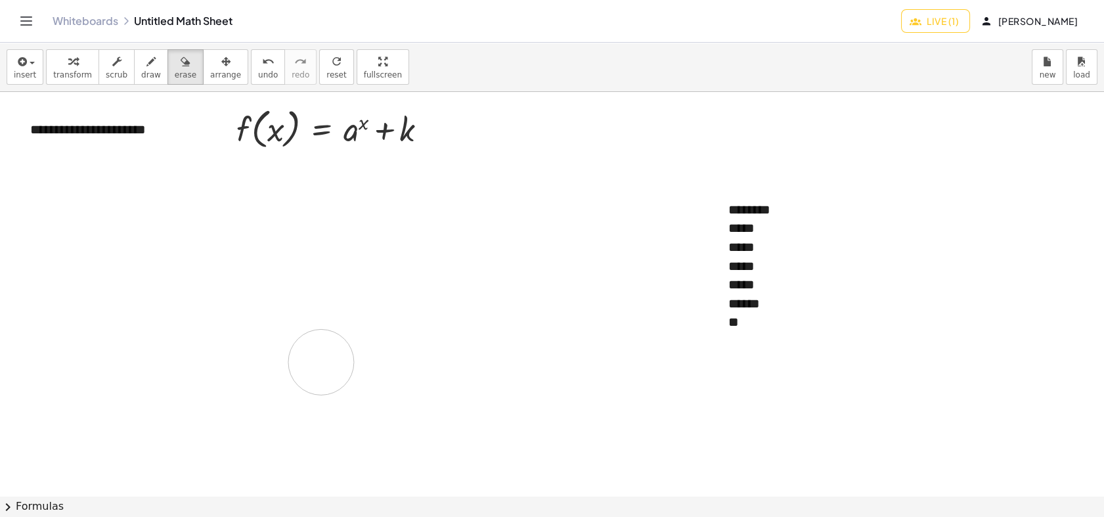
click at [321, 362] on div at bounding box center [552, 495] width 1104 height 807
click at [134, 70] on button "draw" at bounding box center [151, 66] width 34 height 35
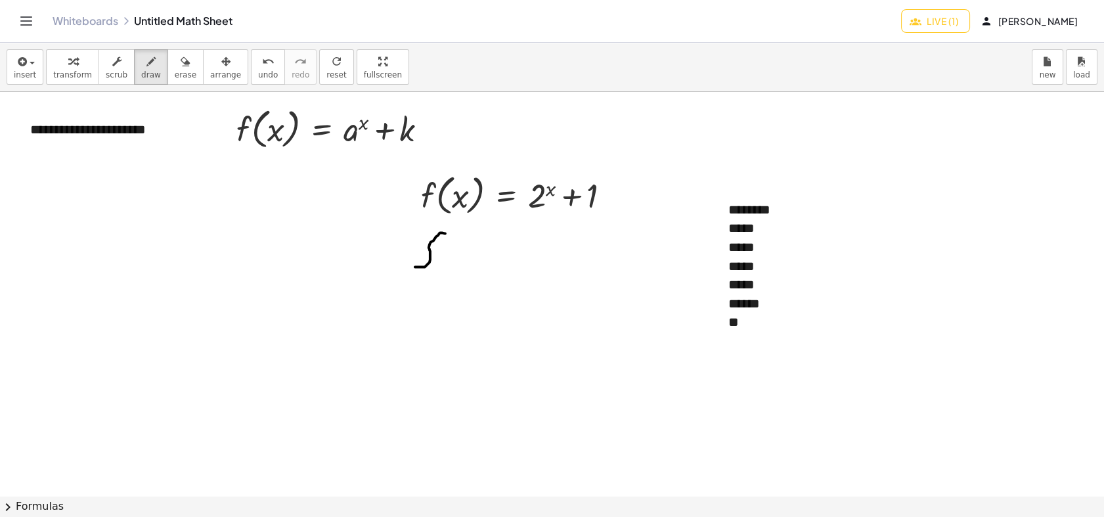
drag, startPoint x: 416, startPoint y: 267, endPoint x: 445, endPoint y: 233, distance: 44.6
click at [445, 233] on div at bounding box center [552, 495] width 1104 height 807
drag, startPoint x: 429, startPoint y: 251, endPoint x: 441, endPoint y: 251, distance: 11.8
click at [441, 251] on div at bounding box center [552, 495] width 1104 height 807
drag, startPoint x: 457, startPoint y: 252, endPoint x: 454, endPoint y: 268, distance: 16.6
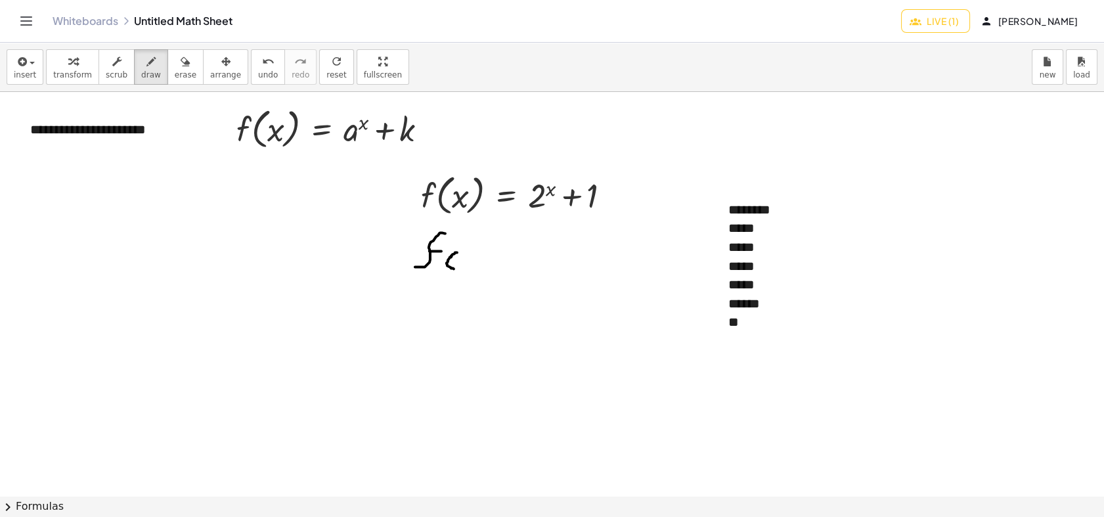
click at [454, 268] on div at bounding box center [552, 495] width 1104 height 807
click at [462, 262] on div at bounding box center [552, 495] width 1104 height 807
drag, startPoint x: 465, startPoint y: 256, endPoint x: 471, endPoint y: 267, distance: 12.9
click at [471, 267] on div at bounding box center [552, 495] width 1104 height 807
drag, startPoint x: 471, startPoint y: 251, endPoint x: 476, endPoint y: 272, distance: 21.5
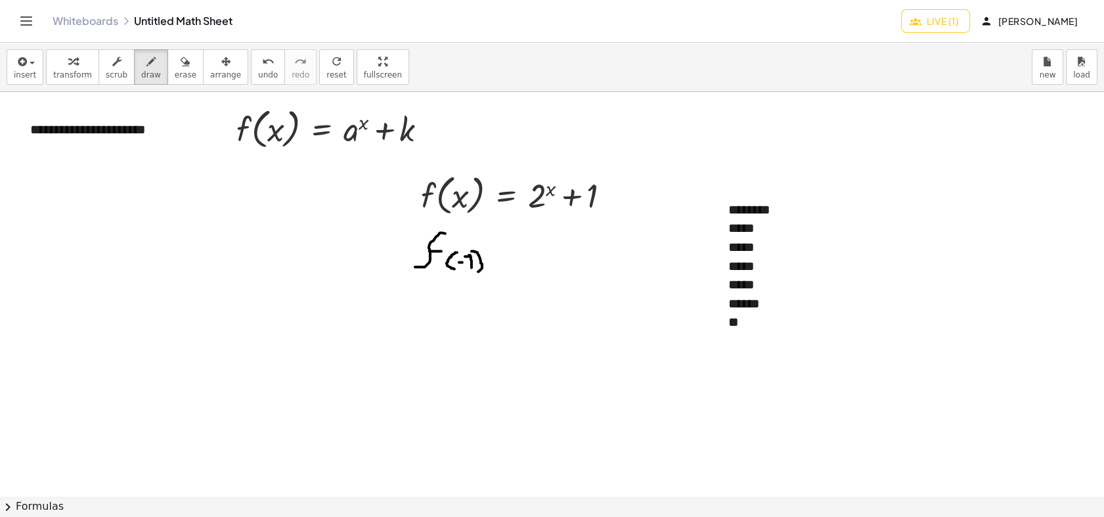
click at [476, 272] on div at bounding box center [552, 495] width 1104 height 807
drag, startPoint x: 489, startPoint y: 247, endPoint x: 498, endPoint y: 248, distance: 9.2
click at [498, 248] on div at bounding box center [552, 495] width 1104 height 807
drag, startPoint x: 489, startPoint y: 263, endPoint x: 499, endPoint y: 263, distance: 9.8
click at [499, 263] on div at bounding box center [552, 495] width 1104 height 807
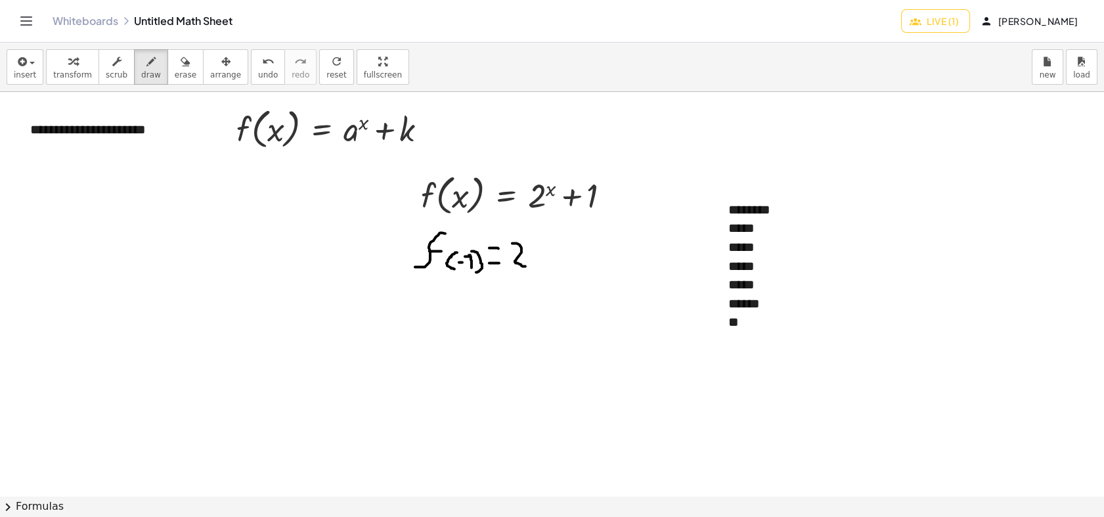
drag, startPoint x: 512, startPoint y: 243, endPoint x: 530, endPoint y: 266, distance: 29.4
click at [530, 266] on div at bounding box center [552, 495] width 1104 height 807
click at [526, 233] on div at bounding box center [552, 495] width 1104 height 807
drag, startPoint x: 530, startPoint y: 226, endPoint x: 538, endPoint y: 236, distance: 12.6
click at [538, 236] on div at bounding box center [552, 495] width 1104 height 807
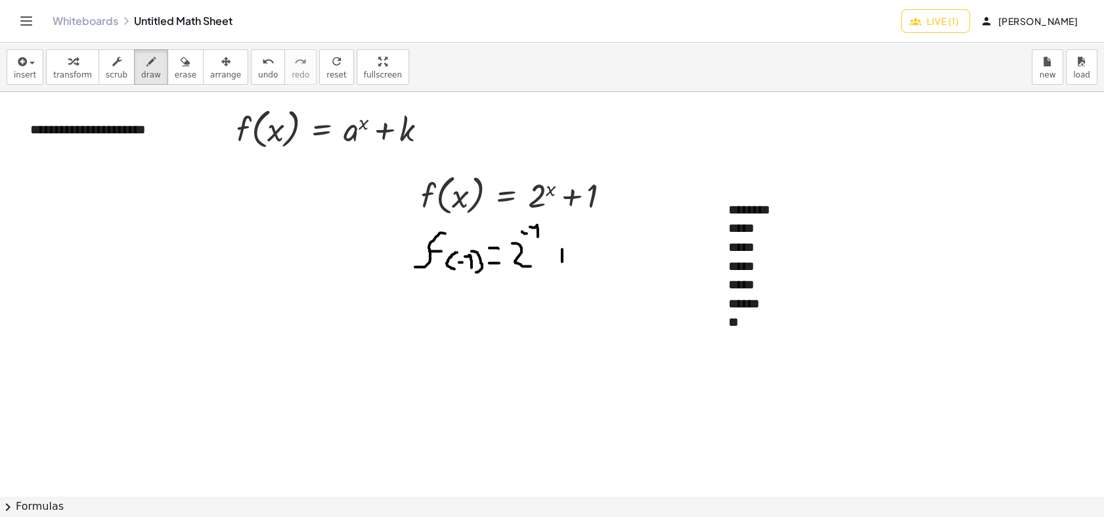
drag, startPoint x: 562, startPoint y: 249, endPoint x: 562, endPoint y: 261, distance: 12.5
click at [562, 261] on div at bounding box center [552, 495] width 1104 height 807
drag, startPoint x: 559, startPoint y: 252, endPoint x: 573, endPoint y: 253, distance: 13.8
click at [573, 253] on div at bounding box center [552, 495] width 1104 height 807
drag, startPoint x: 593, startPoint y: 246, endPoint x: 591, endPoint y: 261, distance: 14.7
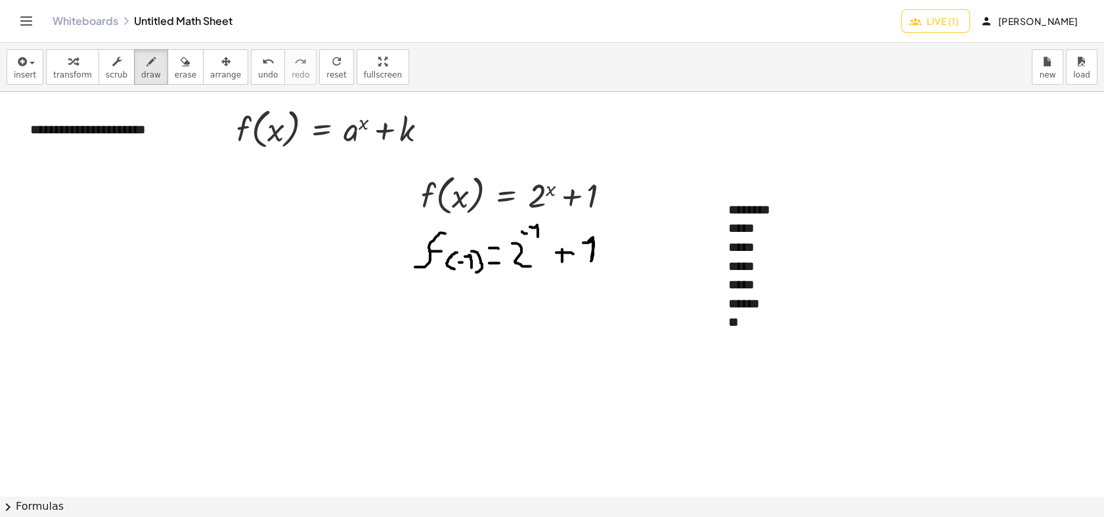
click at [591, 261] on div at bounding box center [552, 495] width 1104 height 807
drag, startPoint x: 27, startPoint y: 208, endPoint x: 14, endPoint y: 221, distance: 18.1
click at [14, 221] on div at bounding box center [552, 495] width 1104 height 807
click at [175, 77] on span "erase" at bounding box center [186, 74] width 22 height 9
drag, startPoint x: 16, startPoint y: 223, endPoint x: 58, endPoint y: 182, distance: 58.5
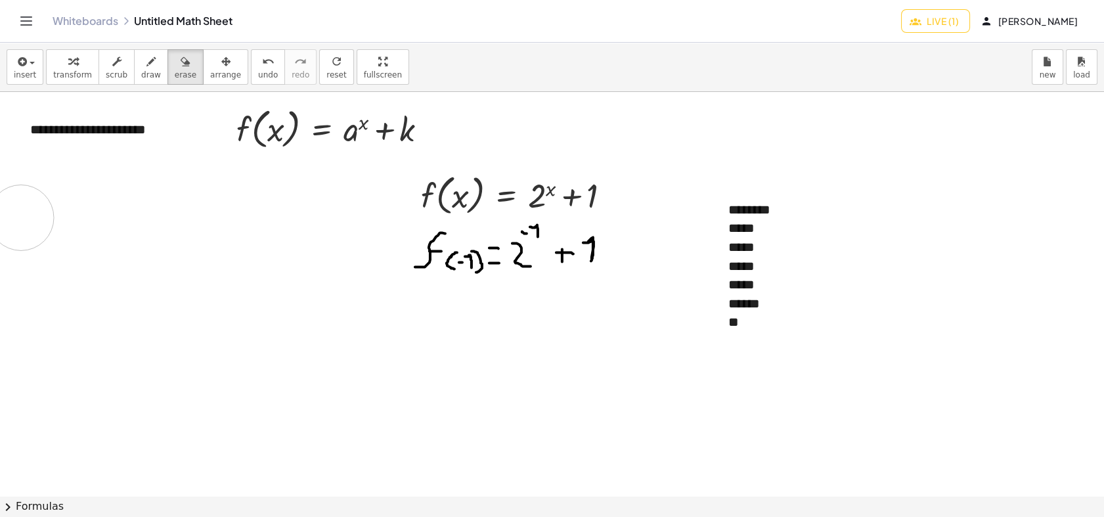
click at [35, 211] on div at bounding box center [552, 495] width 1104 height 807
drag, startPoint x: 146, startPoint y: 63, endPoint x: 115, endPoint y: 104, distance: 51.1
click at [146, 64] on div "button" at bounding box center [151, 61] width 20 height 16
drag, startPoint x: 20, startPoint y: 216, endPoint x: 21, endPoint y: 228, distance: 12.5
click at [21, 236] on div at bounding box center [552, 495] width 1104 height 807
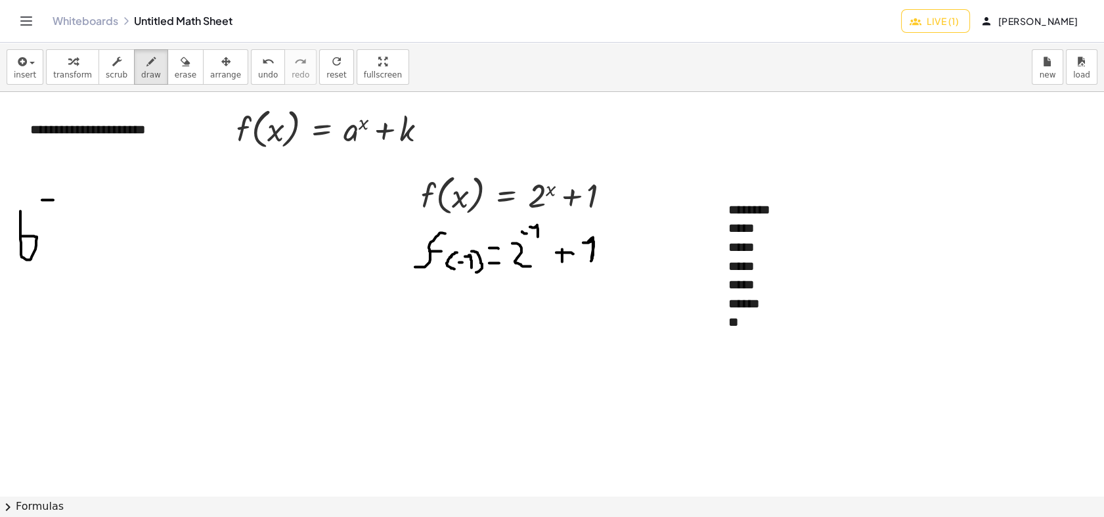
drag, startPoint x: 42, startPoint y: 200, endPoint x: 53, endPoint y: 200, distance: 11.2
click at [53, 200] on div at bounding box center [552, 495] width 1104 height 807
click at [63, 192] on div at bounding box center [552, 495] width 1104 height 807
drag, startPoint x: 71, startPoint y: 193, endPoint x: 85, endPoint y: 242, distance: 51.1
click at [74, 215] on div at bounding box center [552, 495] width 1104 height 807
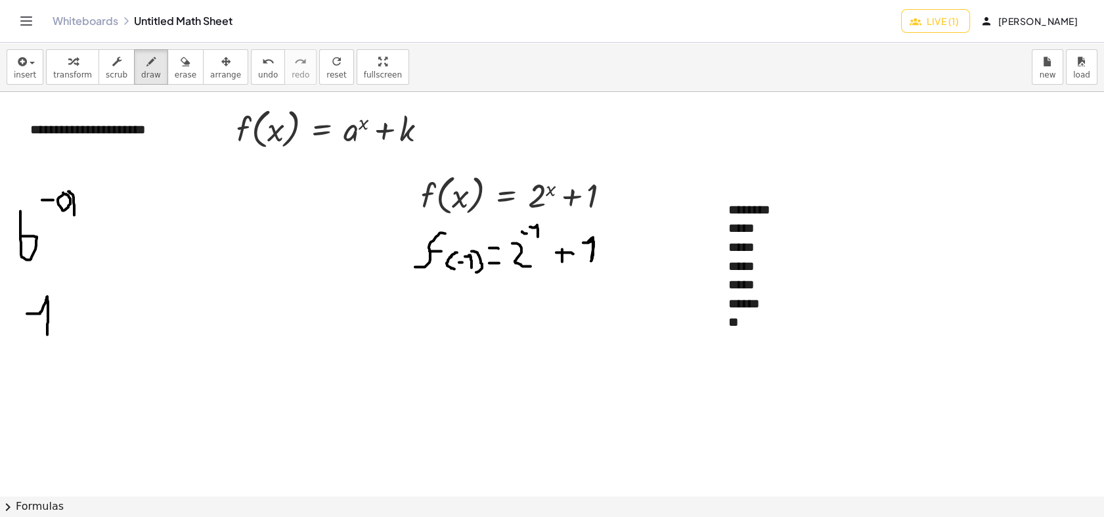
drag, startPoint x: 27, startPoint y: 313, endPoint x: 47, endPoint y: 334, distance: 29.2
click at [47, 334] on div at bounding box center [552, 495] width 1104 height 807
drag, startPoint x: 12, startPoint y: 341, endPoint x: 47, endPoint y: 360, distance: 40.2
click at [84, 349] on div at bounding box center [552, 495] width 1104 height 807
drag, startPoint x: 32, startPoint y: 366, endPoint x: 30, endPoint y: 378, distance: 12.6
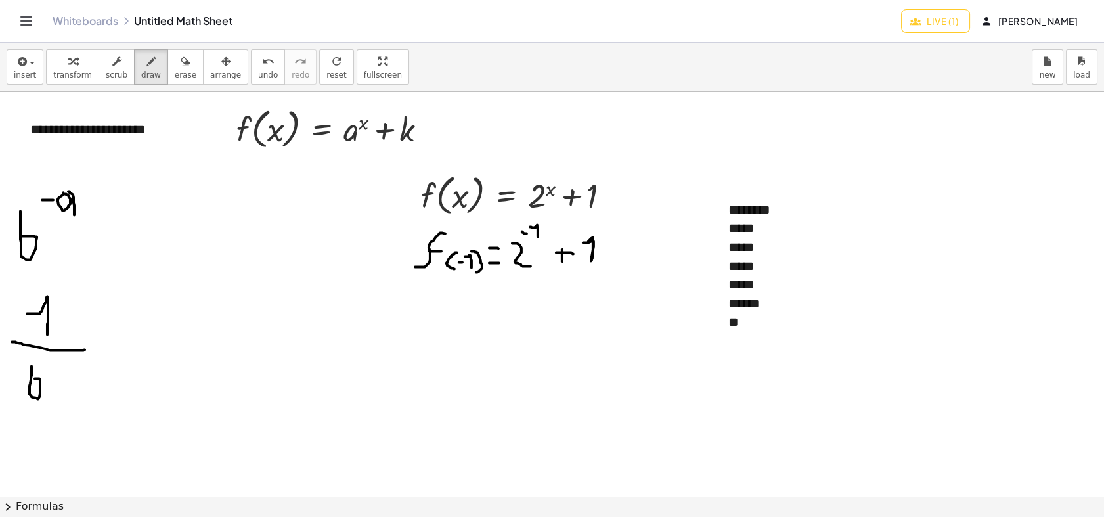
click at [32, 378] on div at bounding box center [552, 495] width 1104 height 807
click at [53, 358] on div at bounding box center [552, 495] width 1104 height 807
drag, startPoint x: 63, startPoint y: 360, endPoint x: 63, endPoint y: 377, distance: 17.7
click at [63, 376] on div at bounding box center [552, 495] width 1104 height 807
click at [175, 70] on span "erase" at bounding box center [186, 74] width 22 height 9
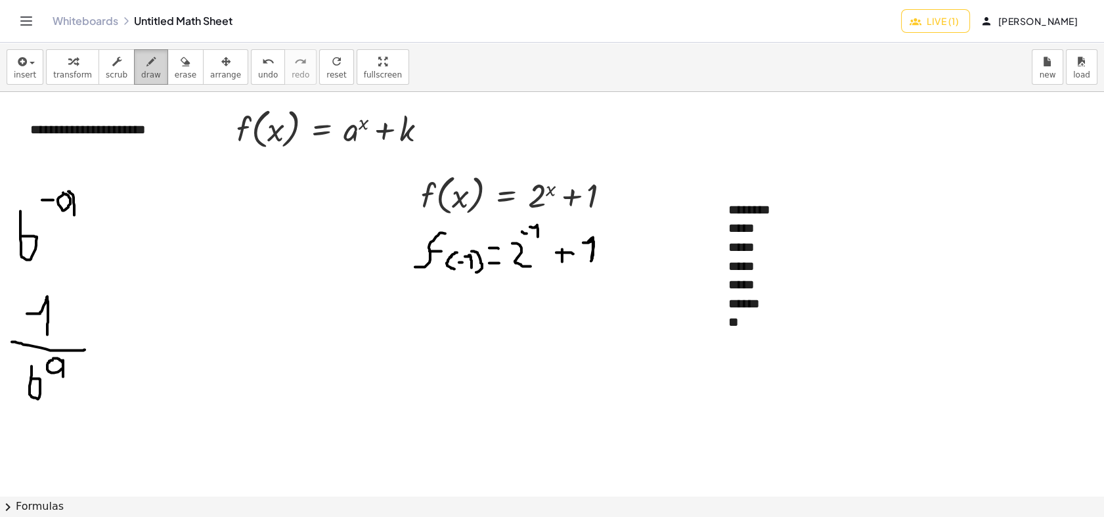
click at [139, 83] on button "draw" at bounding box center [151, 66] width 34 height 35
drag, startPoint x: 418, startPoint y: 330, endPoint x: 428, endPoint y: 305, distance: 27.1
click at [439, 296] on div at bounding box center [552, 495] width 1104 height 807
drag, startPoint x: 425, startPoint y: 309, endPoint x: 439, endPoint y: 310, distance: 13.1
click at [439, 310] on div at bounding box center [552, 495] width 1104 height 807
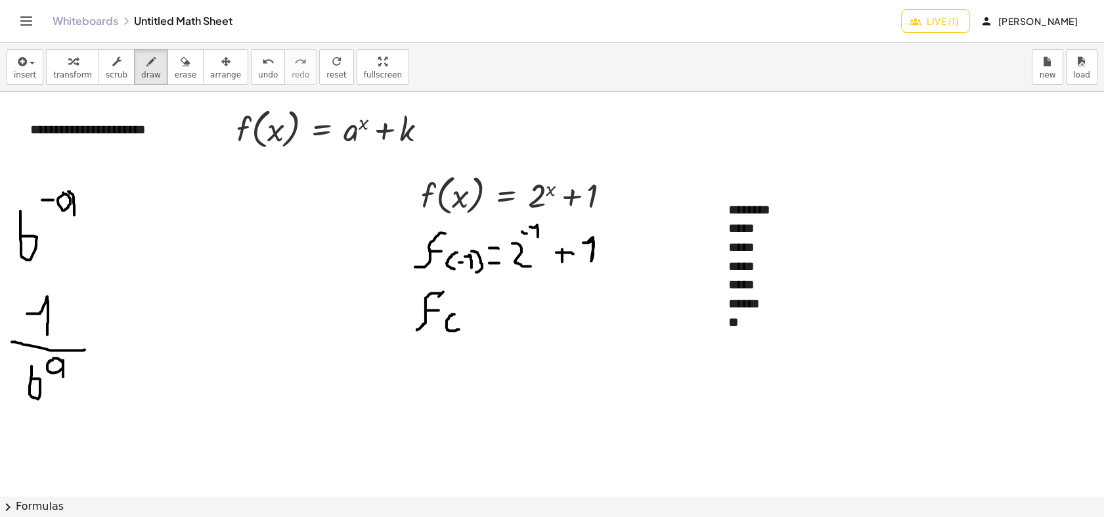
drag, startPoint x: 454, startPoint y: 314, endPoint x: 459, endPoint y: 328, distance: 15.2
click at [459, 328] on div at bounding box center [552, 495] width 1104 height 807
click at [465, 320] on div at bounding box center [552, 495] width 1104 height 807
drag, startPoint x: 475, startPoint y: 327, endPoint x: 467, endPoint y: 312, distance: 16.7
click at [467, 312] on div at bounding box center [552, 495] width 1104 height 807
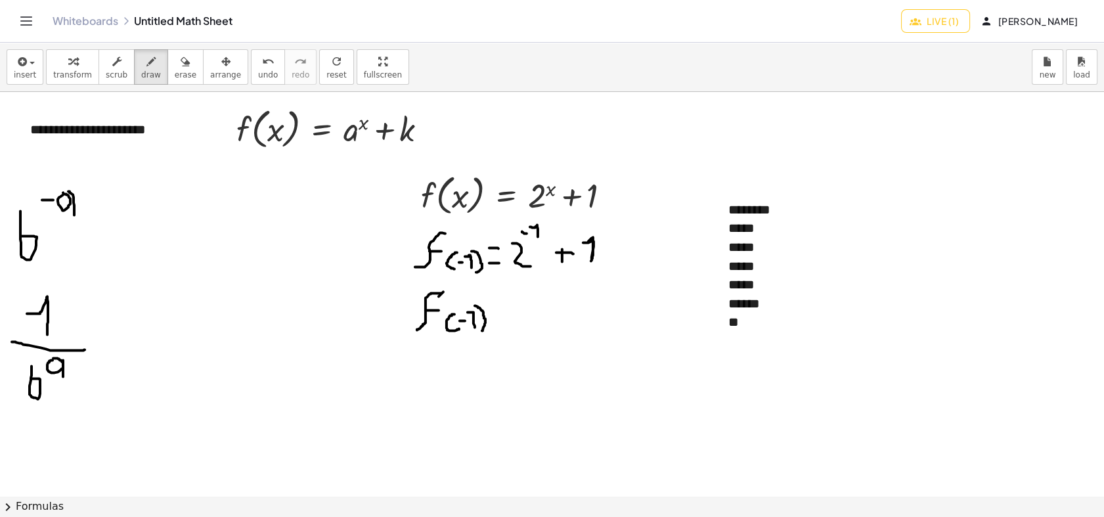
drag, startPoint x: 475, startPoint y: 305, endPoint x: 481, endPoint y: 323, distance: 18.7
click at [479, 330] on div at bounding box center [552, 495] width 1104 height 807
drag, startPoint x: 494, startPoint y: 305, endPoint x: 501, endPoint y: 310, distance: 8.9
click at [500, 305] on div at bounding box center [552, 495] width 1104 height 807
click at [503, 316] on div at bounding box center [552, 495] width 1104 height 807
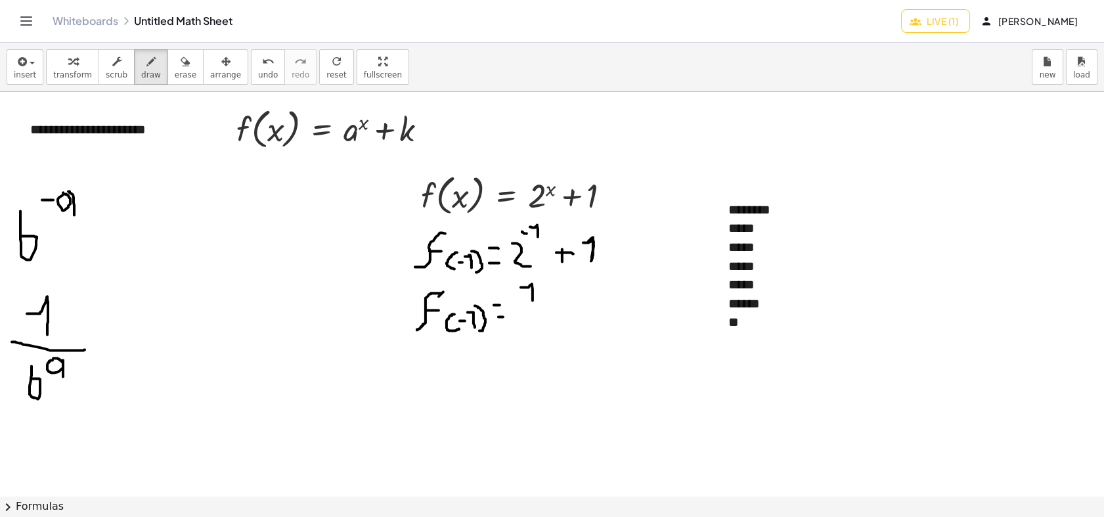
drag, startPoint x: 521, startPoint y: 287, endPoint x: 532, endPoint y: 302, distance: 19.2
click at [532, 302] on div at bounding box center [552, 495] width 1104 height 807
drag, startPoint x: 519, startPoint y: 307, endPoint x: 557, endPoint y: 313, distance: 39.2
click at [557, 313] on div at bounding box center [552, 495] width 1104 height 807
drag, startPoint x: 521, startPoint y: 322, endPoint x: 541, endPoint y: 343, distance: 29.2
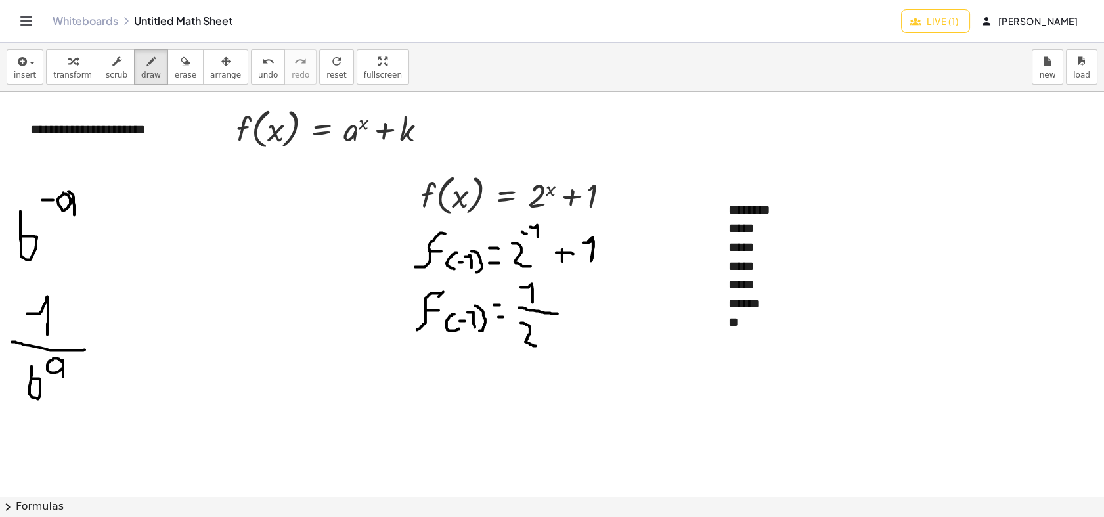
click at [540, 345] on div at bounding box center [552, 495] width 1104 height 807
click at [549, 326] on div at bounding box center [552, 495] width 1104 height 807
drag, startPoint x: 577, startPoint y: 302, endPoint x: 572, endPoint y: 307, distance: 7.0
click at [581, 319] on div at bounding box center [552, 495] width 1104 height 807
drag, startPoint x: 572, startPoint y: 307, endPoint x: 591, endPoint y: 310, distance: 18.6
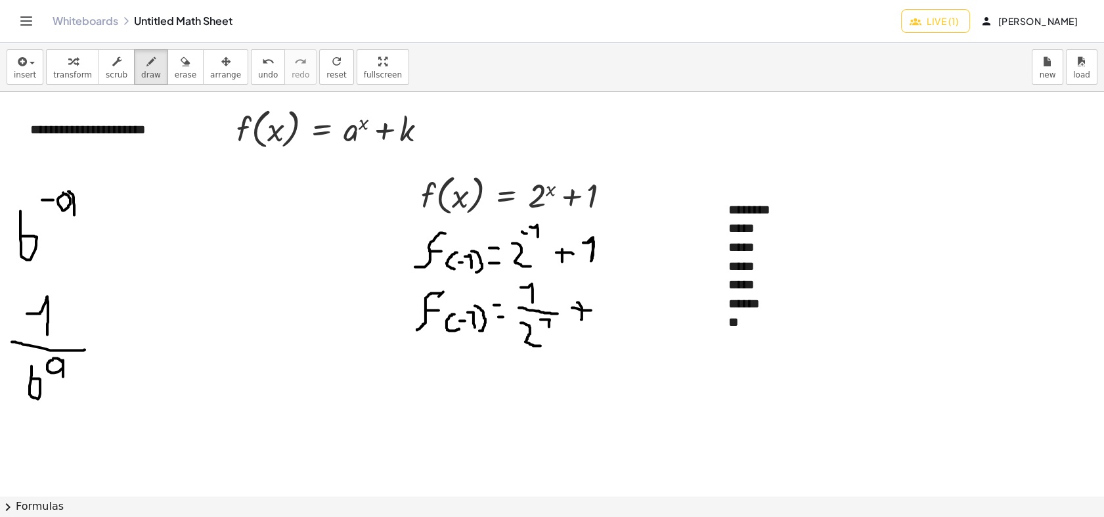
click at [591, 310] on div at bounding box center [552, 495] width 1104 height 807
drag, startPoint x: 614, startPoint y: 316, endPoint x: 595, endPoint y: 294, distance: 29.3
click at [597, 294] on div at bounding box center [552, 495] width 1104 height 807
drag, startPoint x: 553, startPoint y: 275, endPoint x: 545, endPoint y: 358, distance: 83.1
click at [547, 360] on div at bounding box center [552, 495] width 1104 height 807
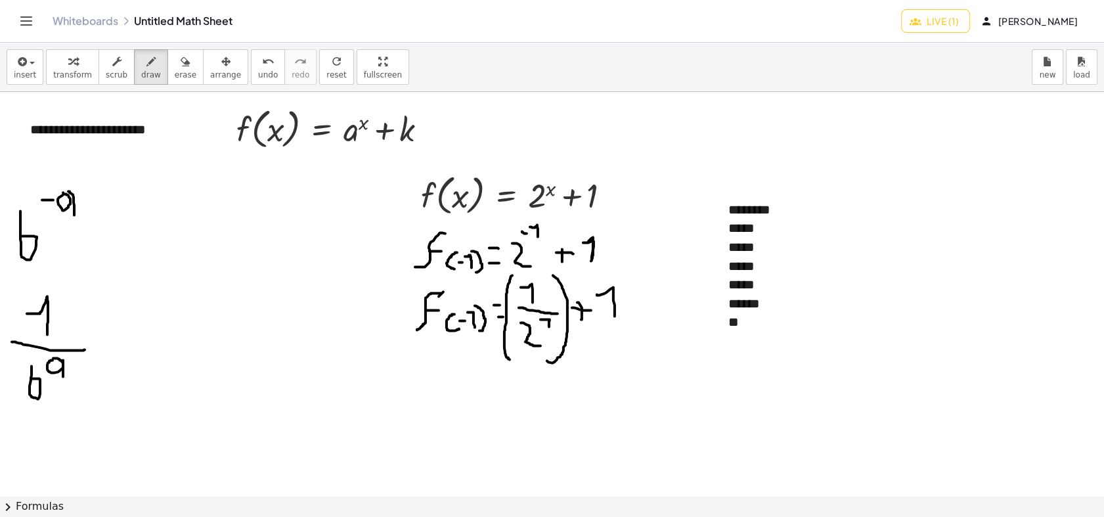
drag, startPoint x: 512, startPoint y: 275, endPoint x: 517, endPoint y: 366, distance: 90.7
click at [517, 366] on div at bounding box center [552, 495] width 1104 height 807
click at [507, 390] on div at bounding box center [552, 495] width 1104 height 807
drag, startPoint x: 499, startPoint y: 409, endPoint x: 515, endPoint y: 405, distance: 16.9
click at [514, 408] on div at bounding box center [552, 495] width 1104 height 807
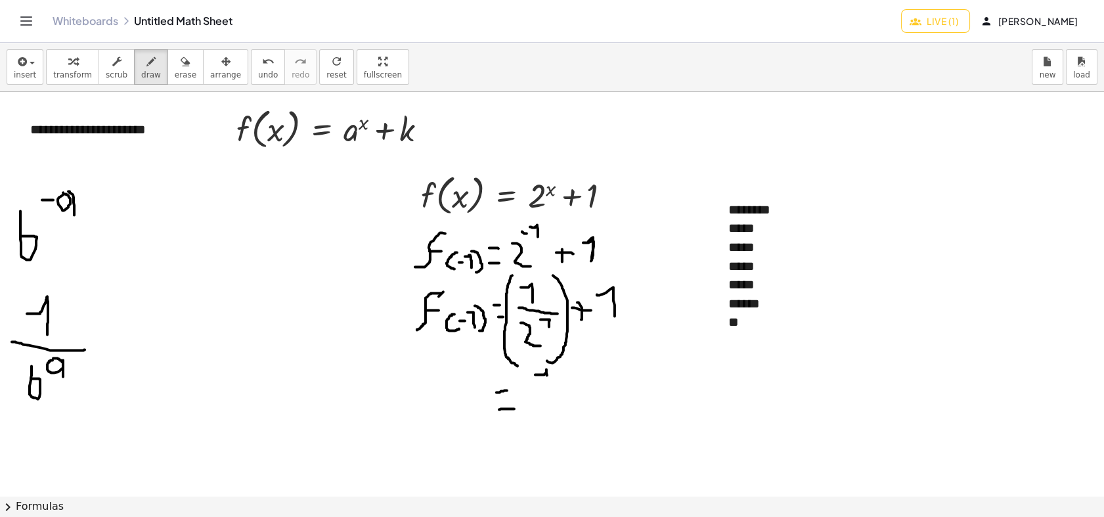
drag, startPoint x: 535, startPoint y: 374, endPoint x: 547, endPoint y: 385, distance: 16.3
click at [547, 385] on div at bounding box center [552, 495] width 1104 height 807
drag, startPoint x: 534, startPoint y: 393, endPoint x: 547, endPoint y: 399, distance: 14.1
click at [562, 393] on div at bounding box center [552, 495] width 1104 height 807
drag, startPoint x: 542, startPoint y: 402, endPoint x: 567, endPoint y: 405, distance: 25.7
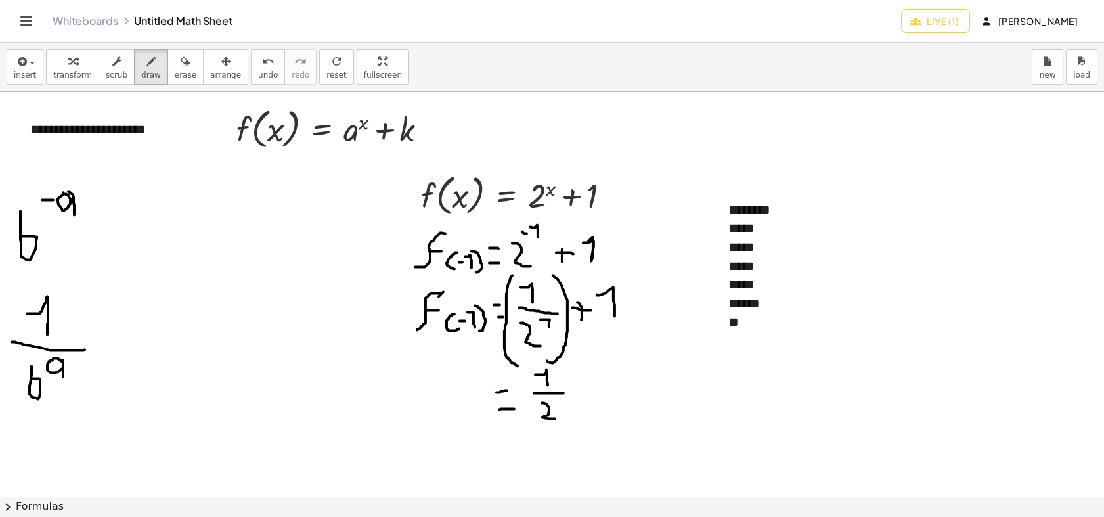
click at [557, 418] on div at bounding box center [552, 495] width 1104 height 807
drag, startPoint x: 591, startPoint y: 375, endPoint x: 591, endPoint y: 387, distance: 12.5
click at [597, 392] on div at bounding box center [552, 495] width 1104 height 807
drag, startPoint x: 586, startPoint y: 382, endPoint x: 609, endPoint y: 385, distance: 23.2
click at [609, 385] on div at bounding box center [552, 495] width 1104 height 807
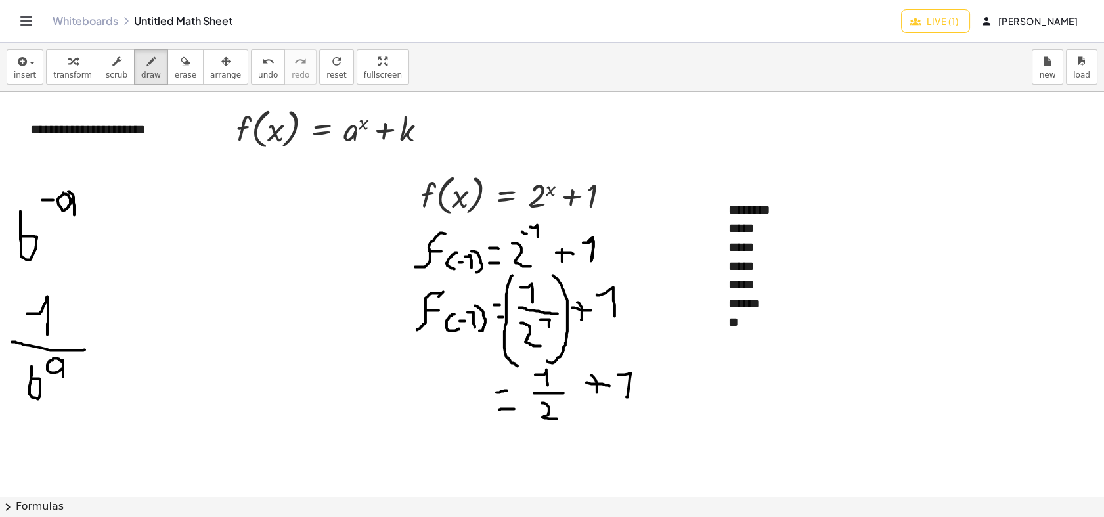
drag, startPoint x: 628, startPoint y: 395, endPoint x: 618, endPoint y: 374, distance: 23.2
click at [618, 374] on div at bounding box center [552, 495] width 1104 height 807
drag, startPoint x: 504, startPoint y: 464, endPoint x: 515, endPoint y: 464, distance: 11.2
click at [515, 464] on div at bounding box center [552, 495] width 1104 height 807
drag, startPoint x: 509, startPoint y: 477, endPoint x: 525, endPoint y: 473, distance: 16.9
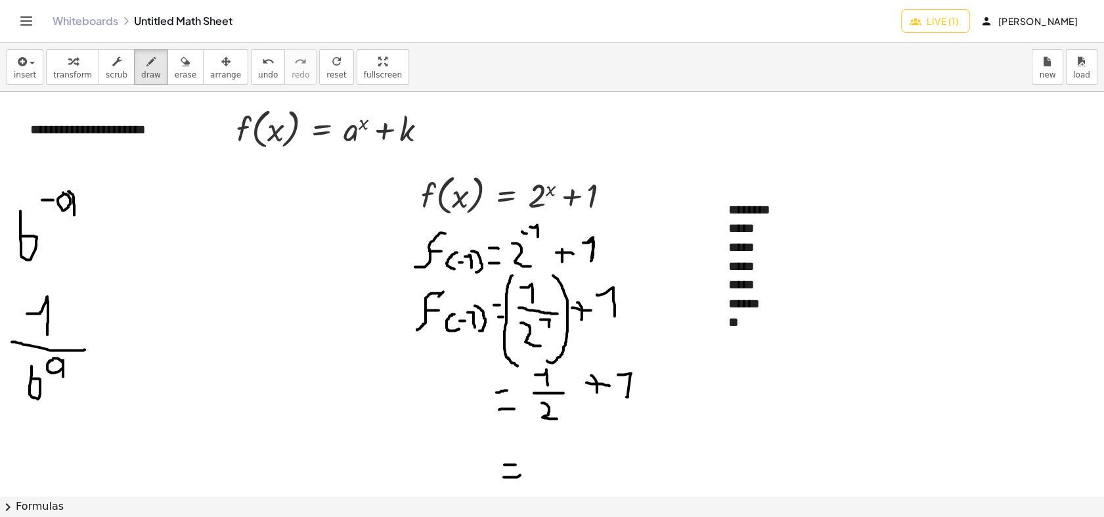
click at [525, 464] on div at bounding box center [552, 495] width 1104 height 807
click at [540, 464] on div at bounding box center [552, 495] width 1104 height 807
click at [567, 464] on div at bounding box center [552, 495] width 1104 height 807
drag, startPoint x: 585, startPoint y: 465, endPoint x: 574, endPoint y: 481, distance: 18.9
click at [574, 464] on div at bounding box center [552, 495] width 1104 height 807
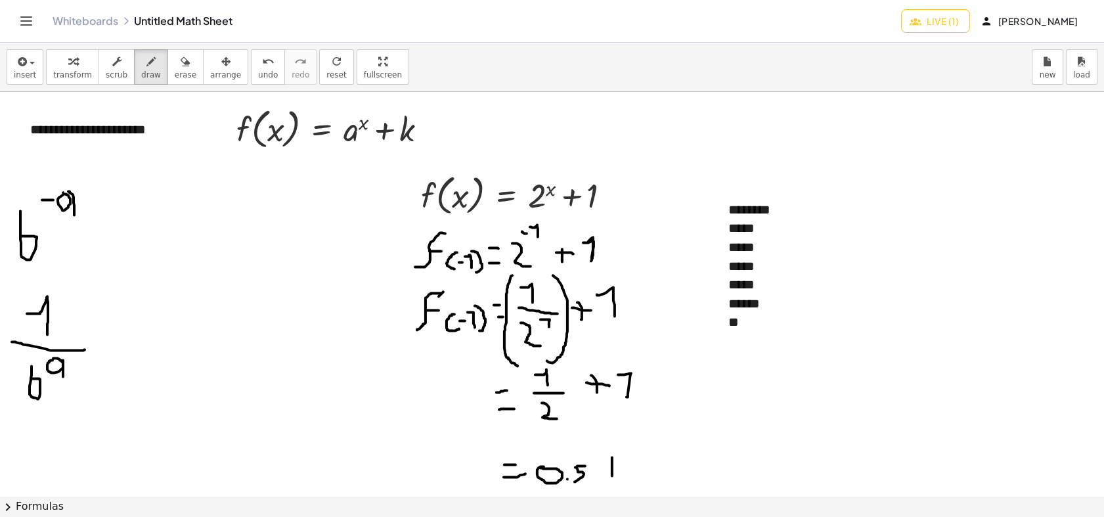
drag, startPoint x: 612, startPoint y: 457, endPoint x: 612, endPoint y: 475, distance: 18.4
click at [612, 464] on div at bounding box center [552, 495] width 1104 height 807
drag, startPoint x: 605, startPoint y: 465, endPoint x: 625, endPoint y: 467, distance: 19.8
click at [620, 464] on div at bounding box center [552, 495] width 1104 height 807
drag, startPoint x: 631, startPoint y: 473, endPoint x: 598, endPoint y: 452, distance: 39.0
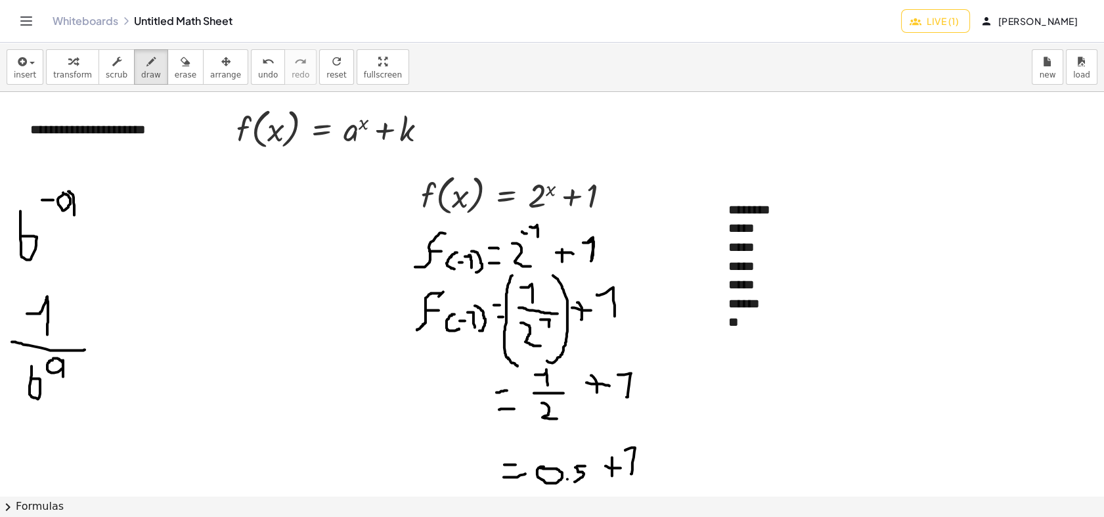
click at [619, 450] on div at bounding box center [552, 495] width 1104 height 807
drag, startPoint x: 661, startPoint y: 456, endPoint x: 672, endPoint y: 456, distance: 11.2
click at [672, 456] on div at bounding box center [552, 495] width 1104 height 807
drag, startPoint x: 660, startPoint y: 469, endPoint x: 675, endPoint y: 467, distance: 15.3
click at [675, 464] on div at bounding box center [552, 495] width 1104 height 807
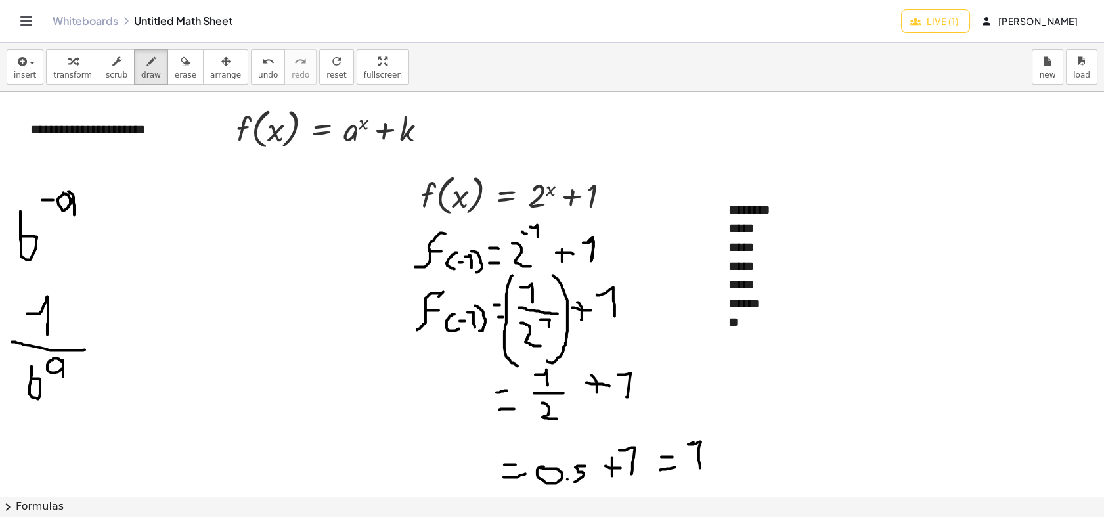
drag, startPoint x: 700, startPoint y: 467, endPoint x: 693, endPoint y: 441, distance: 26.4
click at [693, 441] on div at bounding box center [552, 495] width 1104 height 807
drag, startPoint x: 711, startPoint y: 463, endPoint x: 705, endPoint y: 469, distance: 8.4
click at [706, 464] on div at bounding box center [552, 495] width 1104 height 807
drag, startPoint x: 733, startPoint y: 442, endPoint x: 718, endPoint y: 467, distance: 29.2
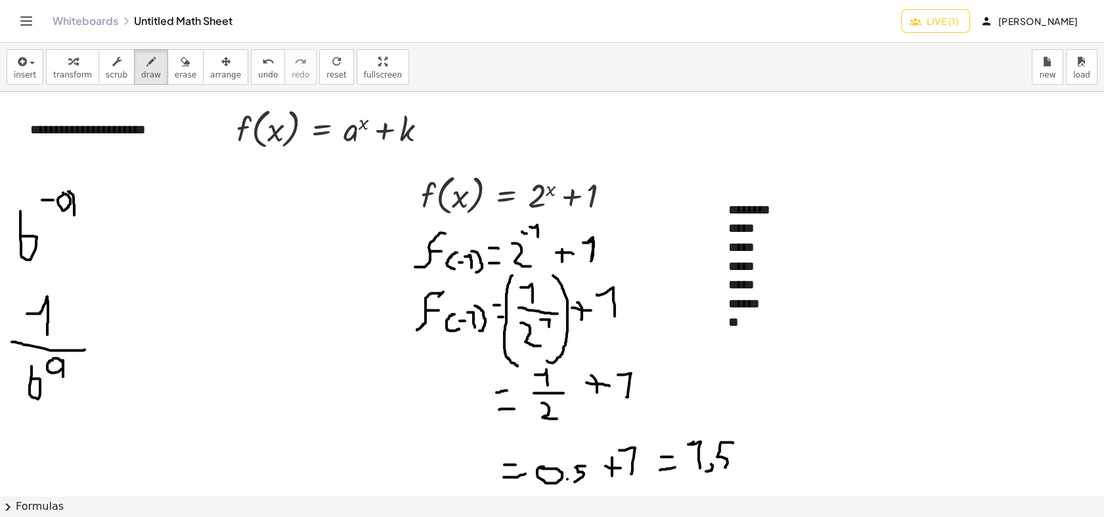
click at [718, 464] on div at bounding box center [552, 495] width 1104 height 807
click at [112, 67] on icon "button" at bounding box center [116, 62] width 9 height 16
click at [751, 314] on div "**" at bounding box center [813, 321] width 171 height 19
click at [742, 319] on div "**" at bounding box center [813, 321] width 171 height 19
click at [753, 320] on div "**" at bounding box center [813, 321] width 171 height 19
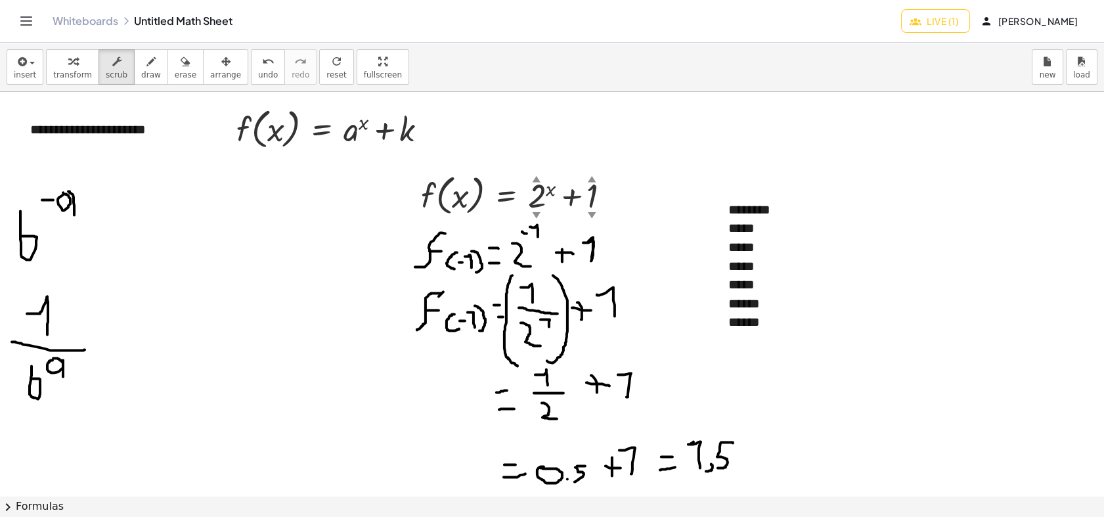
click at [725, 367] on div at bounding box center [552, 495] width 1104 height 807
click at [141, 72] on span "draw" at bounding box center [151, 74] width 20 height 9
drag, startPoint x: 68, startPoint y: 308, endPoint x: 32, endPoint y: 213, distance: 102.0
click at [32, 211] on div at bounding box center [552, 495] width 1104 height 807
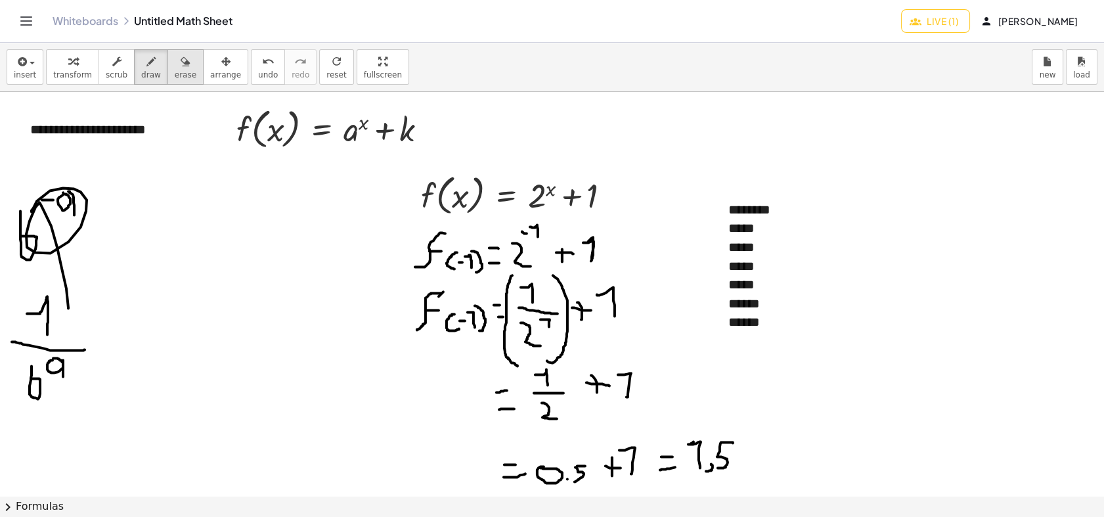
click at [184, 64] on button "erase" at bounding box center [185, 66] width 36 height 35
click at [181, 63] on icon "button" at bounding box center [185, 62] width 9 height 16
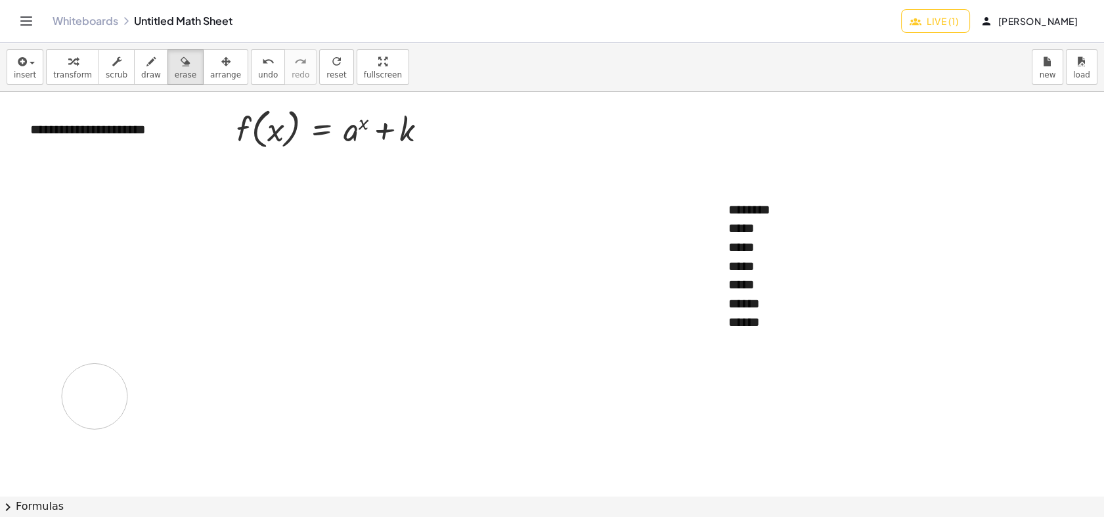
drag, startPoint x: 5, startPoint y: 226, endPoint x: 147, endPoint y: 180, distance: 149.1
click at [126, 344] on div at bounding box center [552, 495] width 1104 height 807
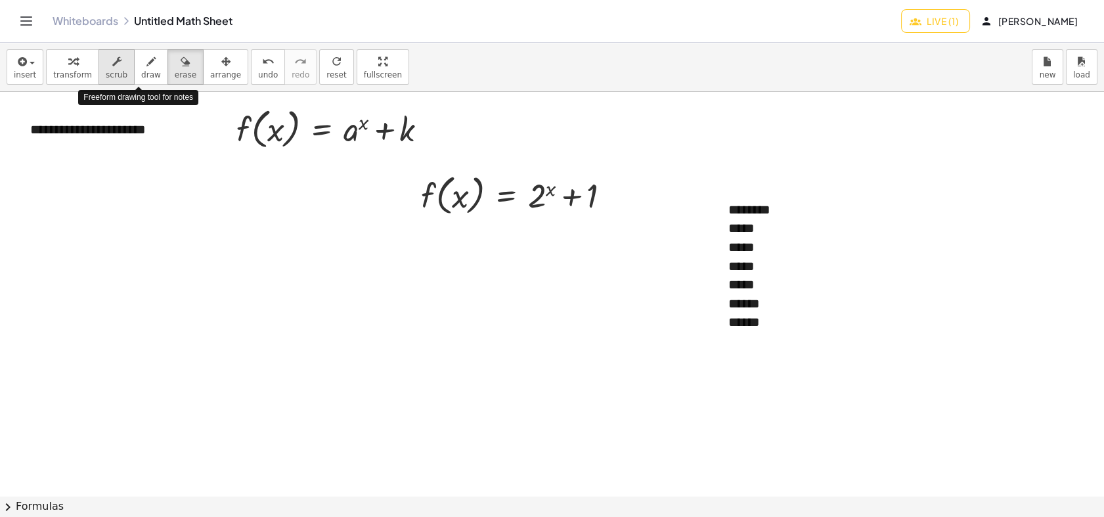
click at [112, 63] on icon "button" at bounding box center [116, 62] width 9 height 16
click at [775, 334] on div "******** ***** ***** ***** ***** ****** ******" at bounding box center [813, 266] width 197 height 158
click at [134, 75] on button "draw" at bounding box center [151, 66] width 34 height 35
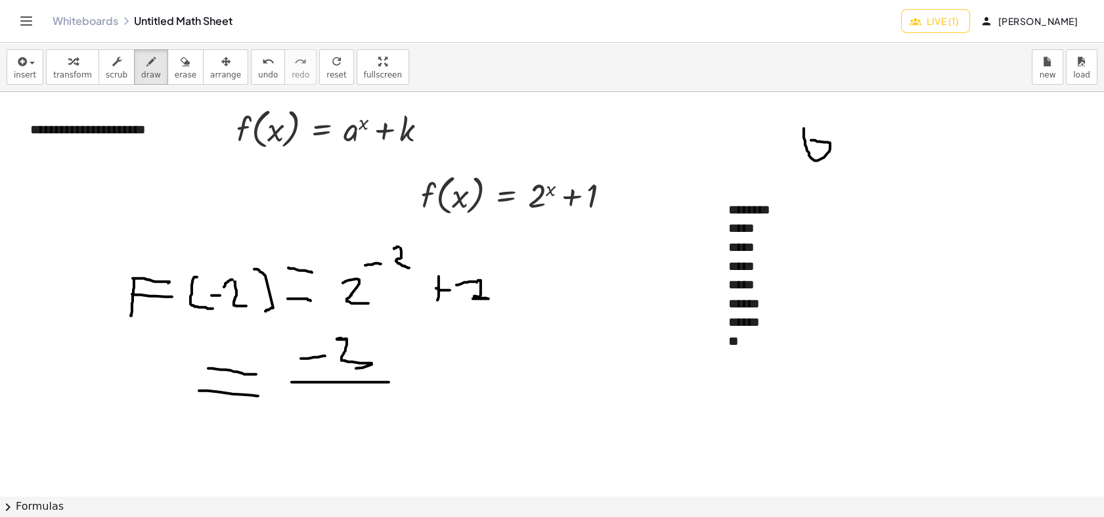
drag, startPoint x: 804, startPoint y: 130, endPoint x: 811, endPoint y: 140, distance: 12.2
click at [811, 140] on div at bounding box center [552, 495] width 1104 height 807
drag, startPoint x: 828, startPoint y: 116, endPoint x: 838, endPoint y: 116, distance: 9.2
click at [838, 116] on div at bounding box center [552, 495] width 1104 height 807
click at [851, 109] on div at bounding box center [552, 495] width 1104 height 807
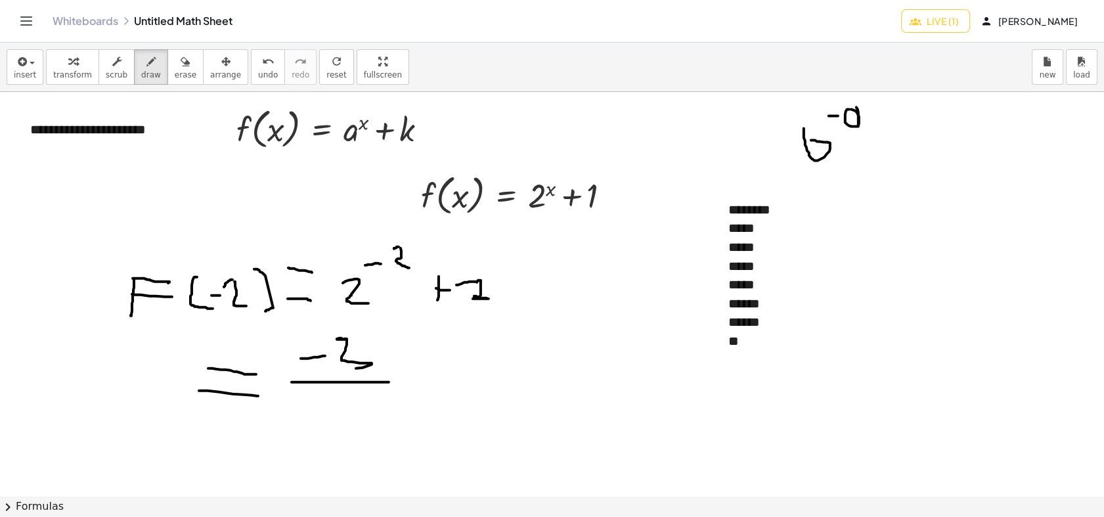
drag, startPoint x: 857, startPoint y: 109, endPoint x: 858, endPoint y: 126, distance: 17.1
click at [858, 126] on div at bounding box center [552, 495] width 1104 height 807
drag, startPoint x: 878, startPoint y: 141, endPoint x: 890, endPoint y: 142, distance: 12.5
click at [890, 142] on div at bounding box center [552, 495] width 1104 height 807
drag, startPoint x: 882, startPoint y: 152, endPoint x: 910, endPoint y: 156, distance: 27.9
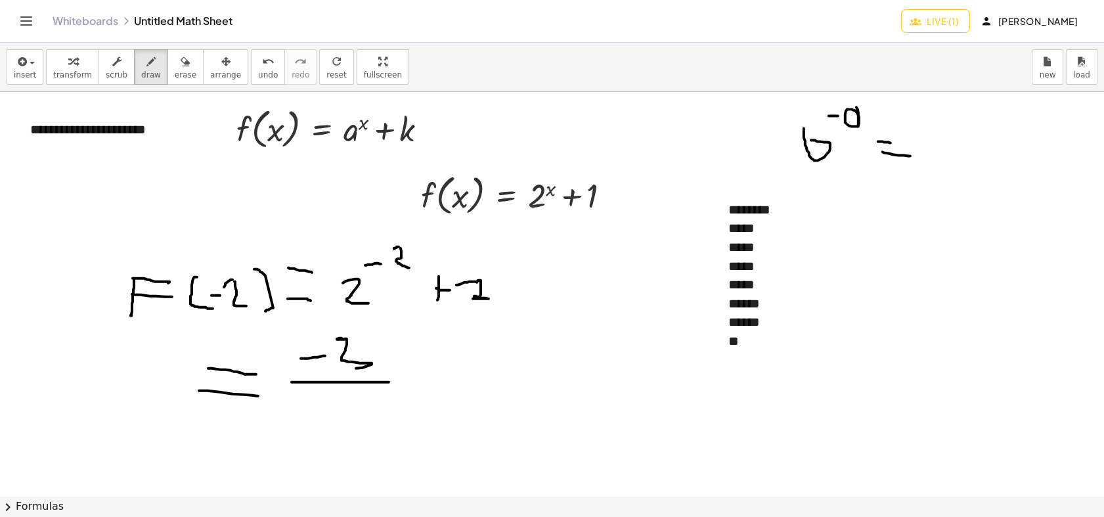
click at [910, 156] on div at bounding box center [552, 495] width 1104 height 807
click at [992, 130] on div at bounding box center [552, 495] width 1104 height 807
drag, startPoint x: 952, startPoint y: 146, endPoint x: 1030, endPoint y: 147, distance: 78.1
click at [993, 147] on div at bounding box center [552, 495] width 1104 height 807
drag, startPoint x: 966, startPoint y: 166, endPoint x: 998, endPoint y: 165, distance: 31.5
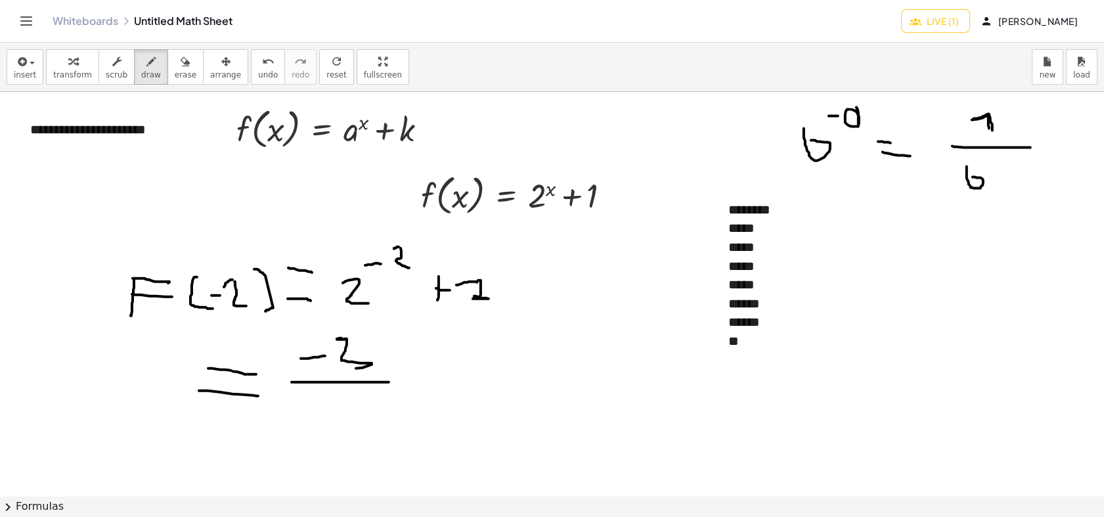
click at [970, 176] on div at bounding box center [552, 495] width 1104 height 807
click at [993, 158] on div at bounding box center [552, 495] width 1104 height 807
drag, startPoint x: 1002, startPoint y: 154, endPoint x: 1008, endPoint y: 173, distance: 20.6
click at [993, 173] on div at bounding box center [552, 495] width 1104 height 807
drag, startPoint x: 857, startPoint y: 108, endPoint x: 858, endPoint y: 132, distance: 23.6
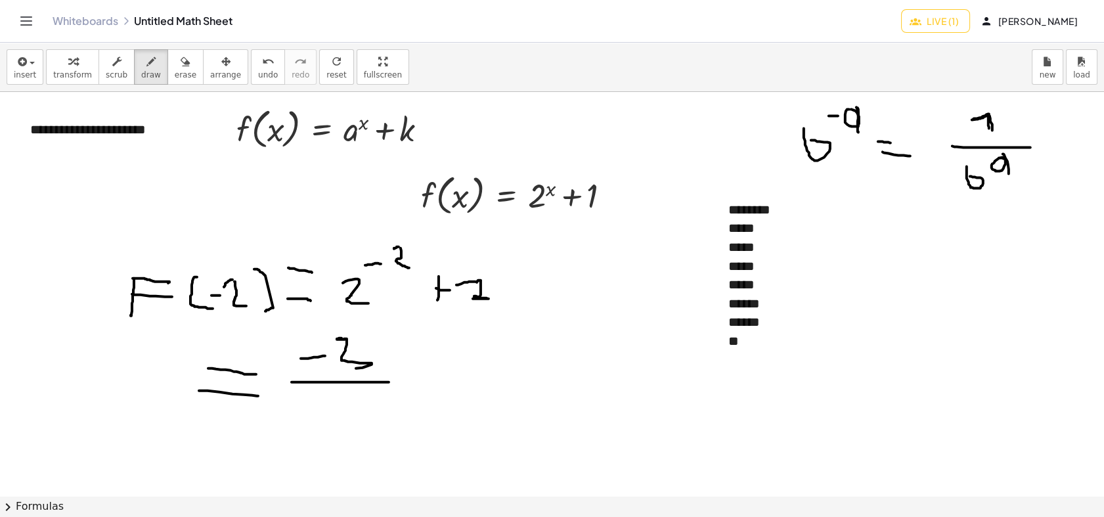
click at [858, 132] on div at bounding box center [552, 495] width 1104 height 807
click at [167, 75] on button "erase" at bounding box center [185, 66] width 36 height 35
drag, startPoint x: 331, startPoint y: 372, endPoint x: 391, endPoint y: 380, distance: 60.3
click at [392, 393] on div at bounding box center [552, 495] width 1104 height 807
click at [141, 77] on span "draw" at bounding box center [151, 74] width 20 height 9
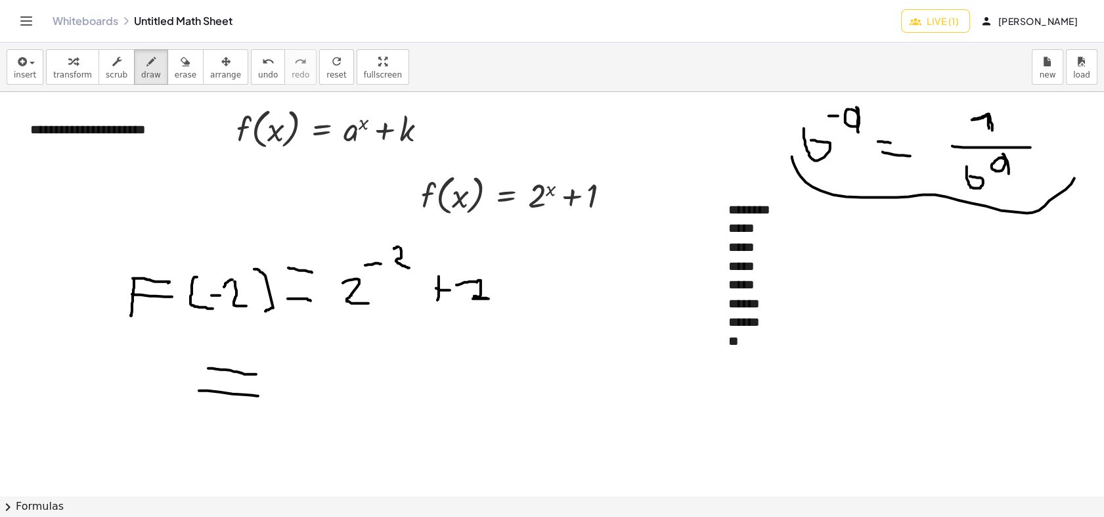
drag, startPoint x: 792, startPoint y: 156, endPoint x: 1064, endPoint y: 175, distance: 273.1
click at [993, 166] on div at bounding box center [552, 495] width 1104 height 807
drag, startPoint x: 297, startPoint y: 354, endPoint x: 318, endPoint y: 368, distance: 25.5
click at [318, 368] on div at bounding box center [552, 495] width 1104 height 807
drag, startPoint x: 275, startPoint y: 383, endPoint x: 404, endPoint y: 387, distance: 128.7
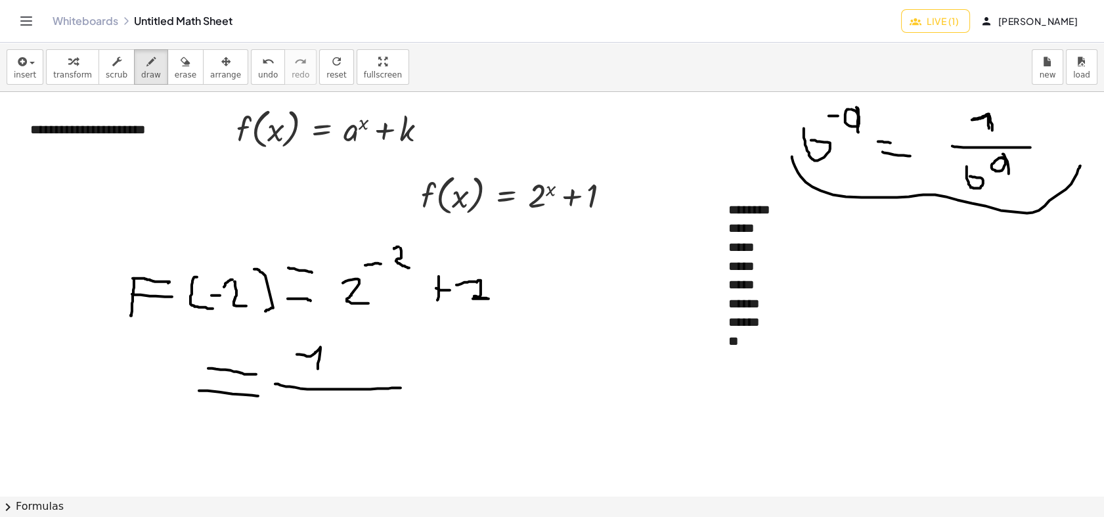
click at [404, 387] on div at bounding box center [552, 495] width 1104 height 807
drag, startPoint x: 299, startPoint y: 402, endPoint x: 331, endPoint y: 415, distance: 34.1
click at [330, 424] on div at bounding box center [552, 495] width 1104 height 807
drag, startPoint x: 347, startPoint y: 391, endPoint x: 354, endPoint y: 407, distance: 17.9
click at [354, 407] on div at bounding box center [552, 495] width 1104 height 807
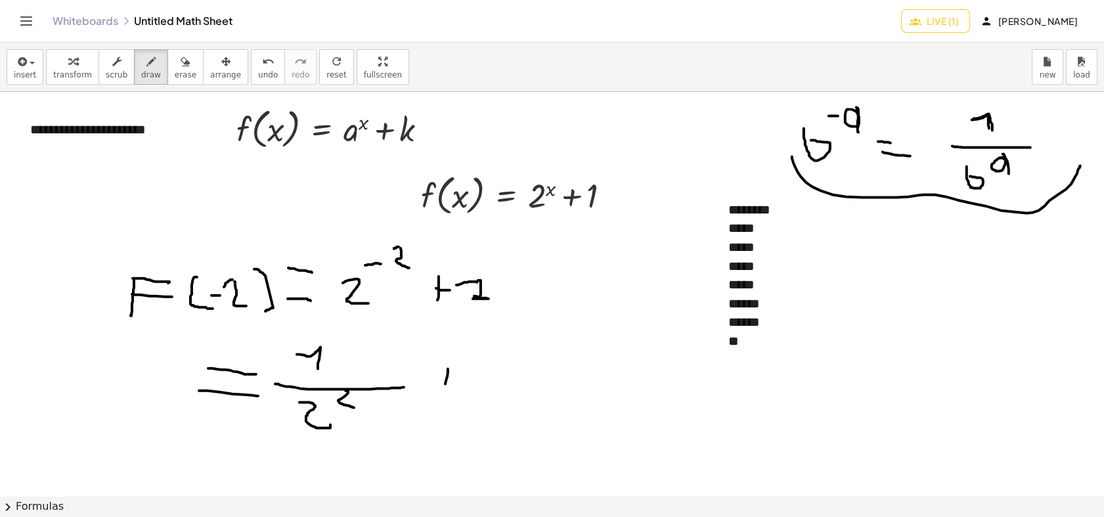
drag, startPoint x: 448, startPoint y: 368, endPoint x: 441, endPoint y: 393, distance: 25.8
click at [442, 394] on div at bounding box center [552, 495] width 1104 height 807
drag, startPoint x: 436, startPoint y: 381, endPoint x: 459, endPoint y: 382, distance: 23.0
click at [459, 382] on div at bounding box center [552, 495] width 1104 height 807
drag, startPoint x: 500, startPoint y: 391, endPoint x: 473, endPoint y: 382, distance: 28.2
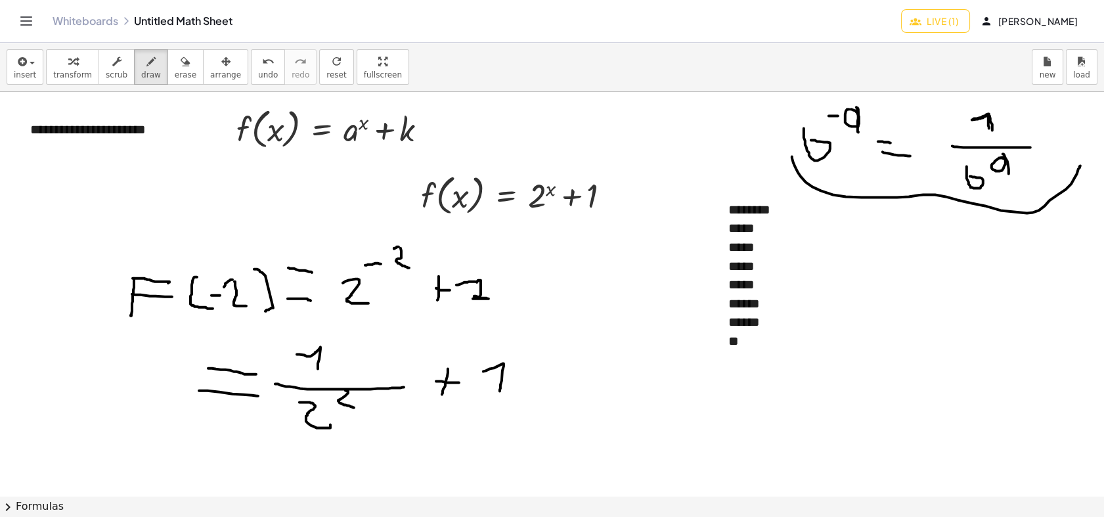
click at [482, 371] on div at bounding box center [552, 495] width 1104 height 807
drag, startPoint x: 524, startPoint y: 372, endPoint x: 534, endPoint y: 376, distance: 11.2
click at [534, 376] on div at bounding box center [552, 495] width 1104 height 807
drag, startPoint x: 515, startPoint y: 389, endPoint x: 530, endPoint y: 394, distance: 16.6
click at [530, 394] on div at bounding box center [552, 495] width 1104 height 807
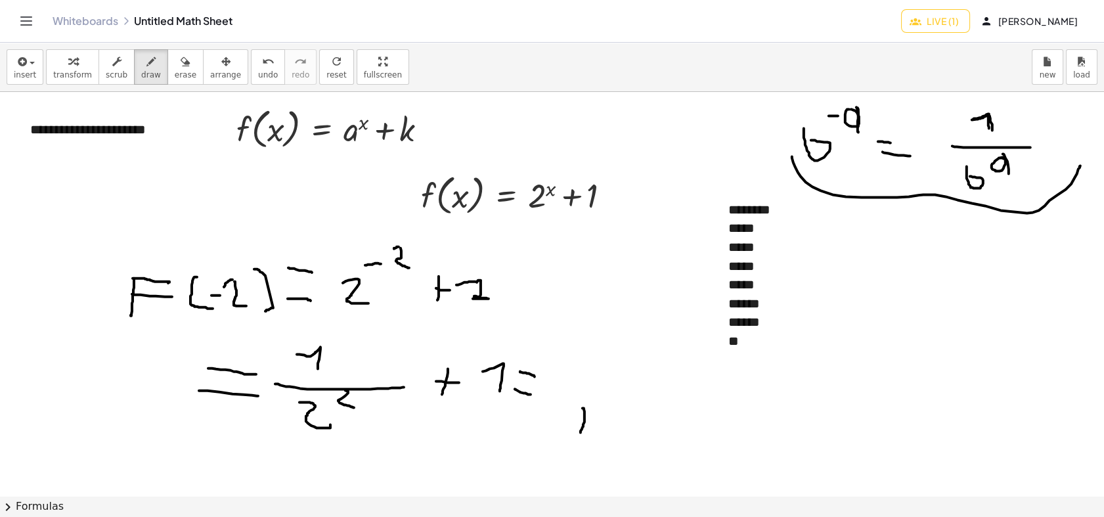
drag, startPoint x: 582, startPoint y: 408, endPoint x: 580, endPoint y: 432, distance: 24.4
click at [580, 432] on div at bounding box center [552, 495] width 1104 height 807
drag, startPoint x: 578, startPoint y: 416, endPoint x: 552, endPoint y: 394, distance: 34.0
click at [568, 402] on div at bounding box center [552, 495] width 1104 height 807
click at [603, 394] on div at bounding box center [552, 495] width 1104 height 807
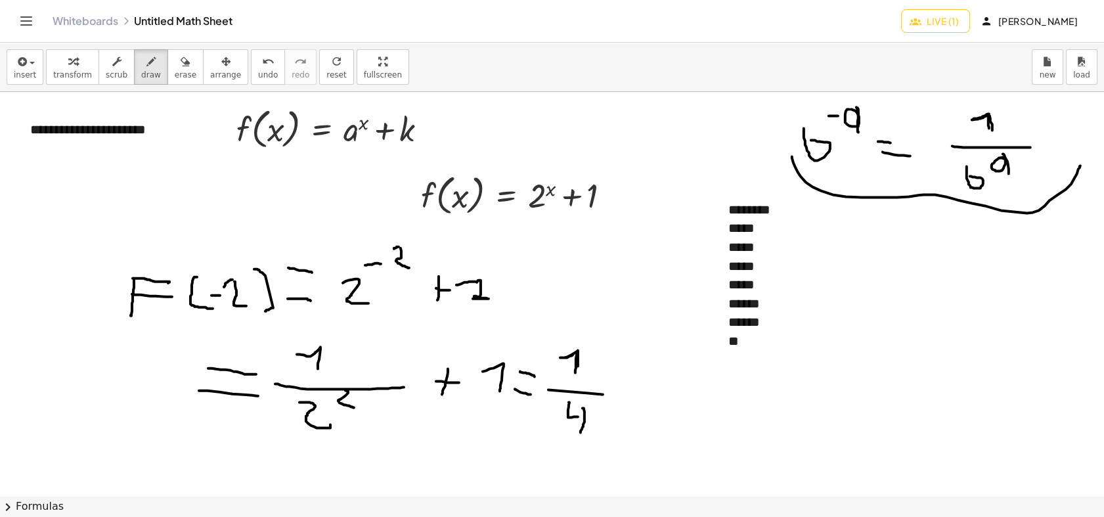
drag, startPoint x: 574, startPoint y: 372, endPoint x: 578, endPoint y: 366, distance: 7.3
click at [578, 366] on div at bounding box center [552, 495] width 1104 height 807
drag, startPoint x: 643, startPoint y: 385, endPoint x: 639, endPoint y: 400, distance: 16.2
click at [646, 406] on div at bounding box center [552, 495] width 1104 height 807
drag, startPoint x: 642, startPoint y: 395, endPoint x: 664, endPoint y: 397, distance: 21.8
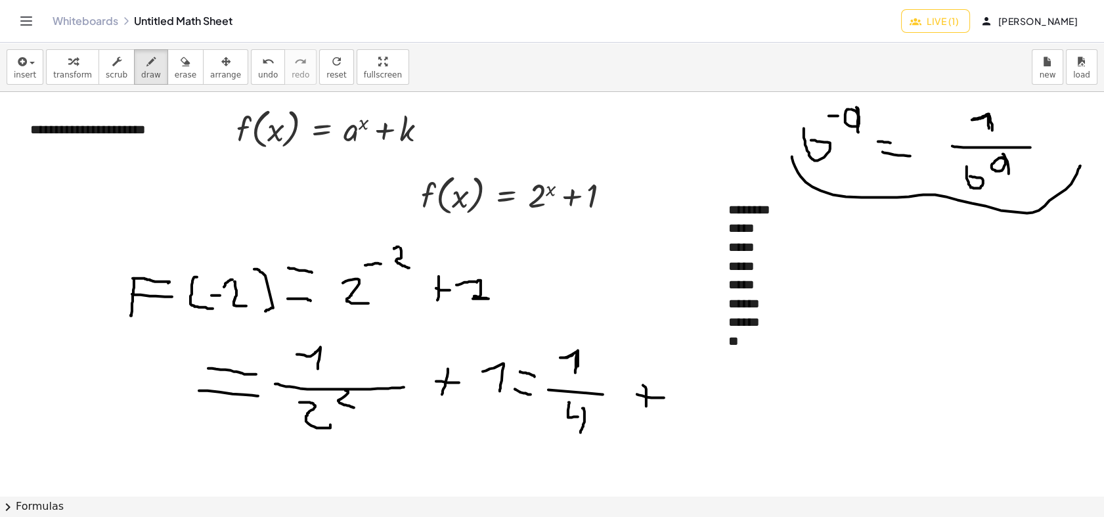
click at [664, 397] on div at bounding box center [552, 495] width 1104 height 807
drag, startPoint x: 688, startPoint y: 381, endPoint x: 673, endPoint y: 383, distance: 15.3
click at [674, 383] on div at bounding box center [552, 495] width 1104 height 807
click at [718, 387] on div at bounding box center [552, 495] width 1104 height 807
drag, startPoint x: 706, startPoint y: 398, endPoint x: 718, endPoint y: 400, distance: 12.0
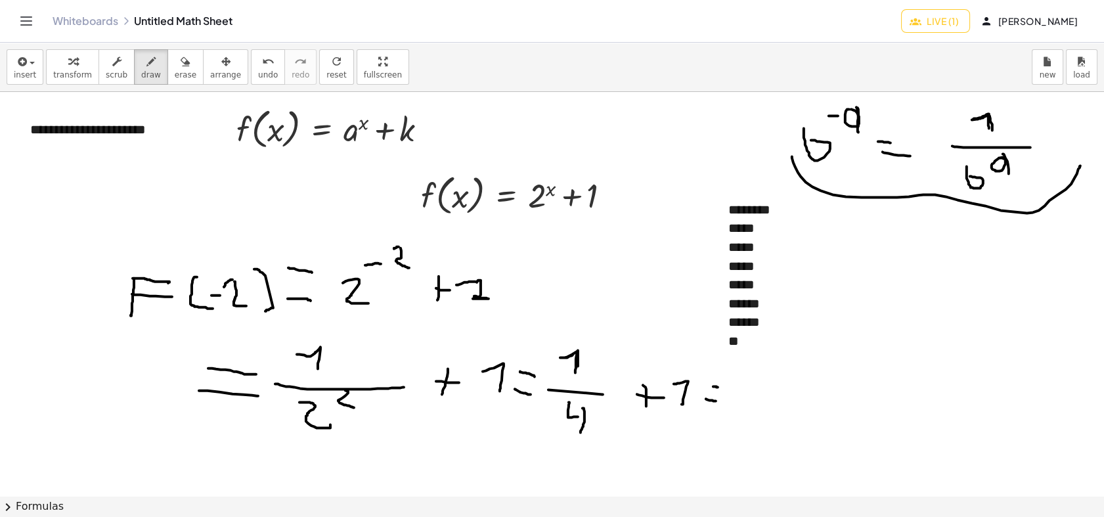
click at [718, 400] on div at bounding box center [552, 495] width 1104 height 807
drag, startPoint x: 712, startPoint y: 389, endPoint x: 721, endPoint y: 389, distance: 9.2
click at [720, 389] on div at bounding box center [552, 495] width 1104 height 807
drag, startPoint x: 23, startPoint y: 174, endPoint x: 35, endPoint y: 197, distance: 25.8
click at [35, 197] on div at bounding box center [552, 495] width 1104 height 807
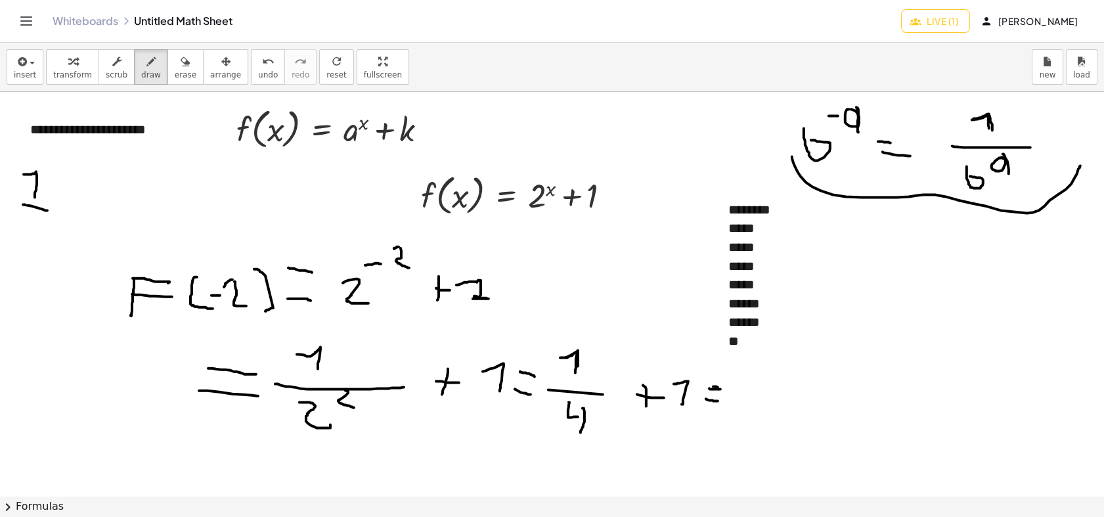
drag, startPoint x: 37, startPoint y: 207, endPoint x: 45, endPoint y: 210, distance: 8.3
click at [47, 210] on div at bounding box center [552, 495] width 1104 height 807
drag, startPoint x: 29, startPoint y: 225, endPoint x: 41, endPoint y: 239, distance: 18.7
click at [37, 242] on div at bounding box center [552, 495] width 1104 height 807
drag, startPoint x: 62, startPoint y: 204, endPoint x: 72, endPoint y: 204, distance: 9.9
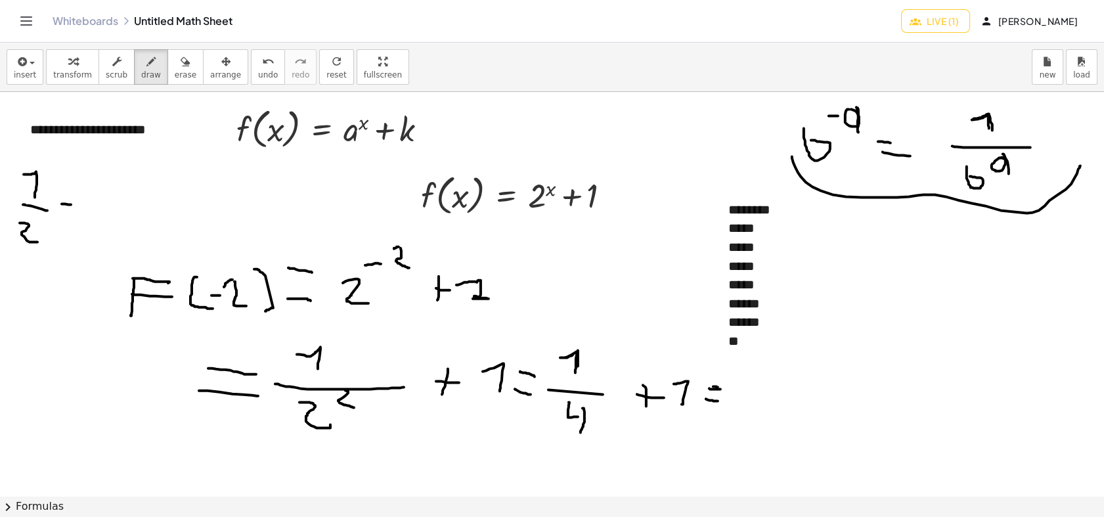
click at [72, 204] on div at bounding box center [552, 495] width 1104 height 807
drag, startPoint x: 53, startPoint y: 219, endPoint x: 66, endPoint y: 221, distance: 13.4
click at [66, 221] on div at bounding box center [552, 495] width 1104 height 807
drag, startPoint x: 102, startPoint y: 198, endPoint x: 95, endPoint y: 196, distance: 7.3
click at [95, 196] on div at bounding box center [552, 495] width 1104 height 807
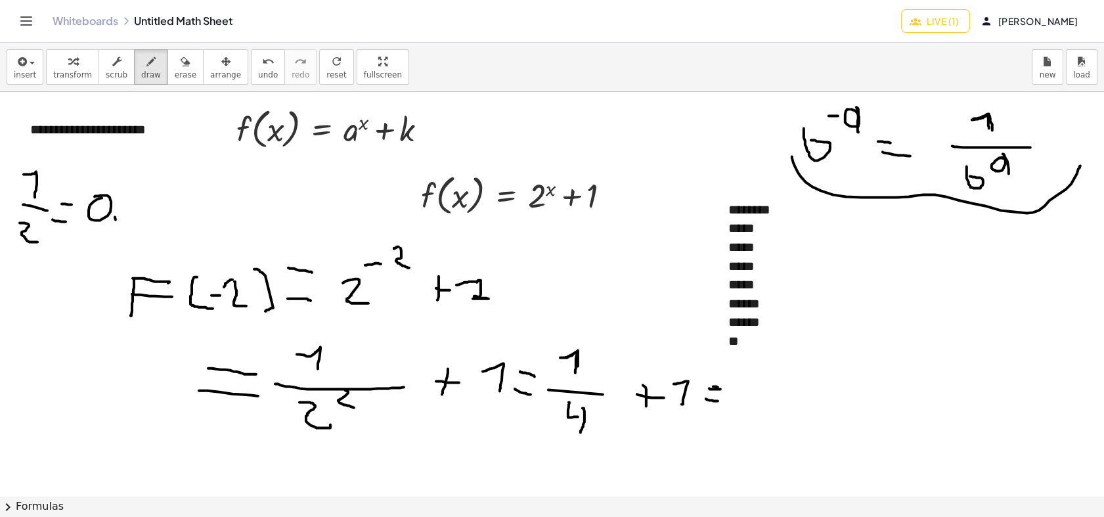
click at [115, 223] on div at bounding box center [552, 495] width 1104 height 807
drag, startPoint x: 147, startPoint y: 194, endPoint x: 119, endPoint y: 223, distance: 39.9
click at [119, 223] on div at bounding box center [552, 495] width 1104 height 807
drag, startPoint x: 73, startPoint y: 221, endPoint x: 160, endPoint y: 218, distance: 87.3
click at [160, 218] on div at bounding box center [552, 495] width 1104 height 807
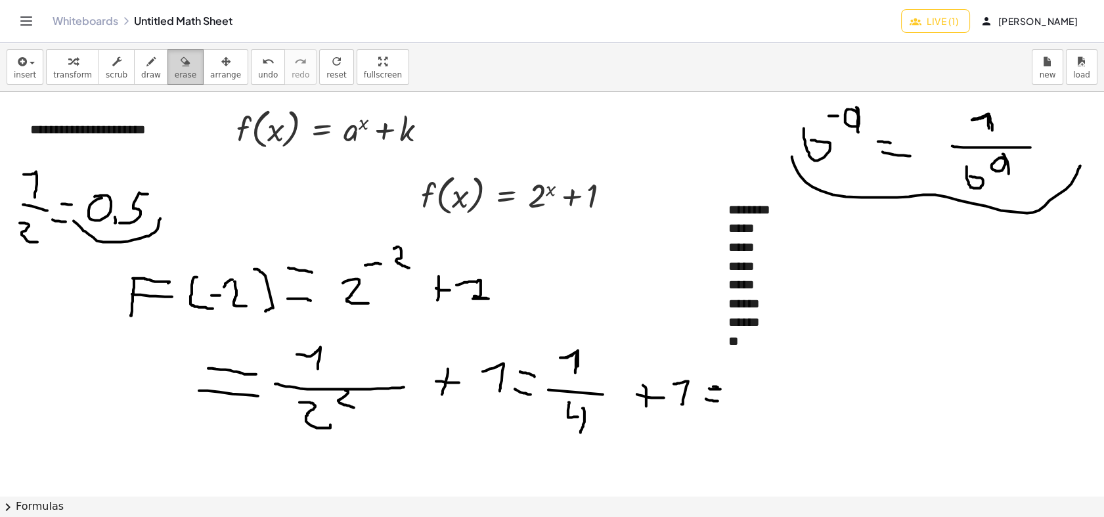
click at [179, 70] on span "erase" at bounding box center [186, 74] width 22 height 9
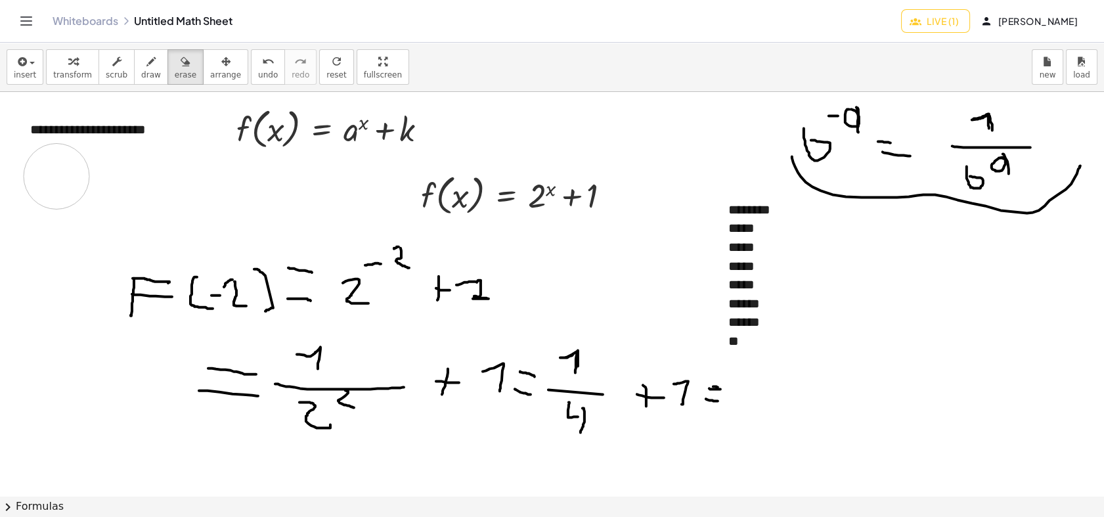
drag, startPoint x: 110, startPoint y: 226, endPoint x: 54, endPoint y: 185, distance: 68.5
click at [57, 199] on div at bounding box center [552, 495] width 1104 height 807
click at [134, 62] on button "draw" at bounding box center [151, 66] width 34 height 35
drag, startPoint x: 752, startPoint y: 384, endPoint x: 754, endPoint y: 394, distance: 10.0
click at [744, 379] on div at bounding box center [552, 495] width 1104 height 807
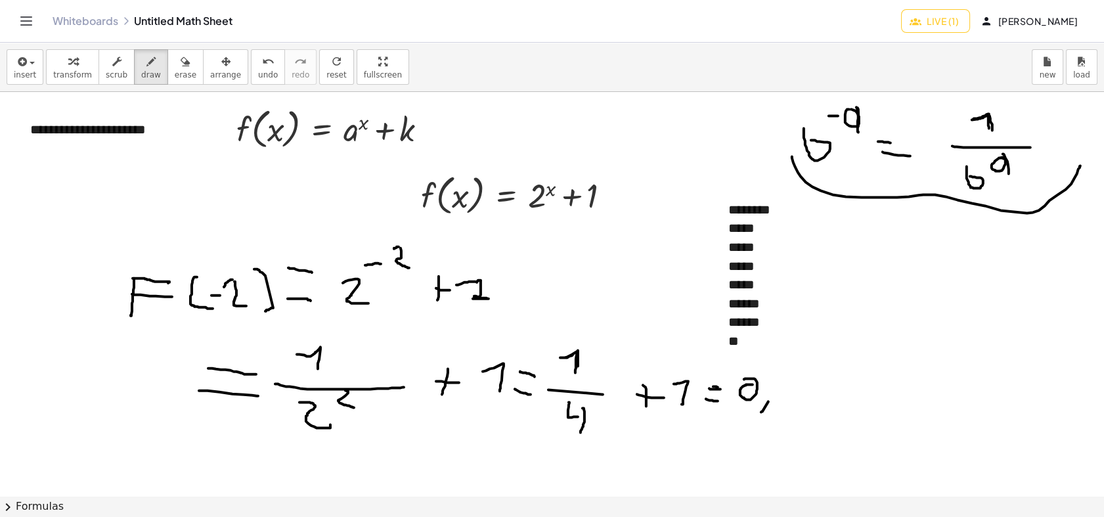
click at [760, 412] on div at bounding box center [552, 495] width 1104 height 807
drag, startPoint x: 772, startPoint y: 381, endPoint x: 782, endPoint y: 404, distance: 25.9
click at [782, 404] on div at bounding box center [552, 495] width 1104 height 807
drag, startPoint x: 798, startPoint y: 382, endPoint x: 793, endPoint y: 400, distance: 18.9
click at [793, 400] on div at bounding box center [552, 495] width 1104 height 807
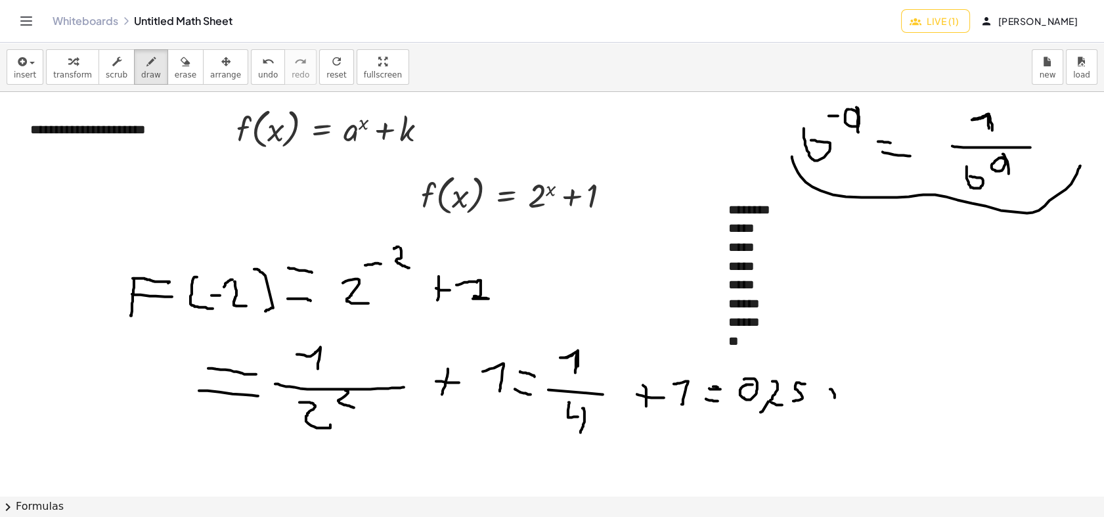
drag, startPoint x: 834, startPoint y: 397, endPoint x: 834, endPoint y: 406, distance: 9.2
click at [834, 406] on div at bounding box center [552, 495] width 1104 height 807
drag, startPoint x: 827, startPoint y: 395, endPoint x: 843, endPoint y: 399, distance: 16.2
click at [840, 398] on div at bounding box center [552, 495] width 1104 height 807
drag, startPoint x: 856, startPoint y: 406, endPoint x: 847, endPoint y: 387, distance: 21.1
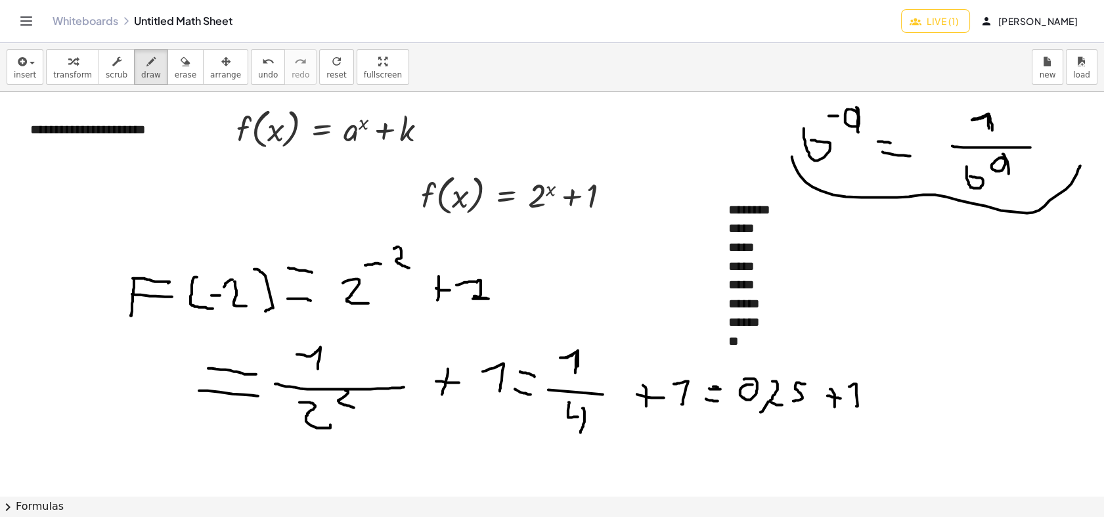
click at [847, 387] on div at bounding box center [552, 495] width 1104 height 807
drag, startPoint x: 888, startPoint y: 387, endPoint x: 893, endPoint y: 393, distance: 7.5
click at [893, 389] on div at bounding box center [552, 495] width 1104 height 807
drag, startPoint x: 880, startPoint y: 402, endPoint x: 890, endPoint y: 408, distance: 12.1
click at [888, 406] on div at bounding box center [552, 495] width 1104 height 807
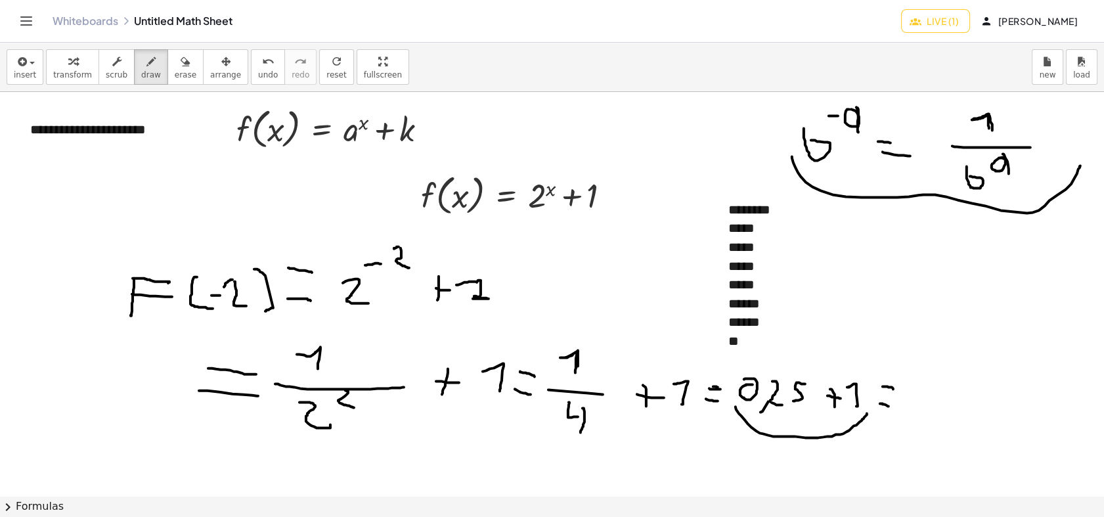
drag, startPoint x: 735, startPoint y: 406, endPoint x: 868, endPoint y: 411, distance: 132.7
click at [868, 411] on div at bounding box center [552, 495] width 1104 height 807
drag, startPoint x: 909, startPoint y: 380, endPoint x: 924, endPoint y: 400, distance: 25.3
click at [924, 400] on div at bounding box center [552, 495] width 1104 height 807
click at [933, 410] on div at bounding box center [552, 495] width 1104 height 807
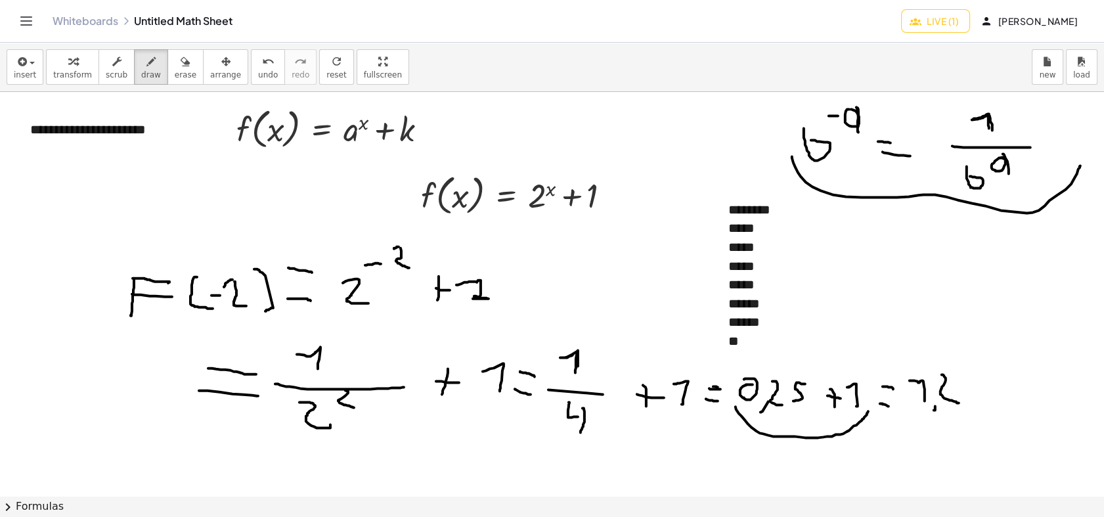
drag, startPoint x: 941, startPoint y: 374, endPoint x: 958, endPoint y: 402, distance: 33.0
click at [958, 402] on div at bounding box center [552, 495] width 1104 height 807
drag, startPoint x: 977, startPoint y: 378, endPoint x: 958, endPoint y: 405, distance: 33.0
click at [964, 405] on div at bounding box center [552, 495] width 1104 height 807
click at [175, 66] on div "button" at bounding box center [186, 61] width 22 height 16
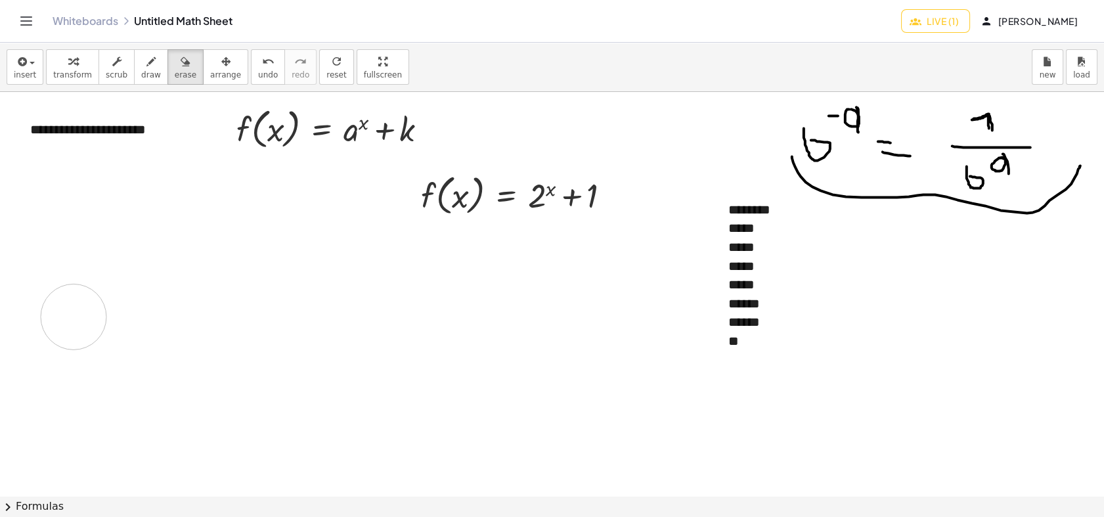
drag, startPoint x: 245, startPoint y: 372, endPoint x: 74, endPoint y: 316, distance: 180.0
click at [74, 316] on div at bounding box center [552, 495] width 1104 height 807
click at [134, 54] on button "draw" at bounding box center [151, 66] width 34 height 35
click at [113, 66] on div "button" at bounding box center [117, 61] width 22 height 16
click at [734, 323] on div "******" at bounding box center [813, 321] width 171 height 19
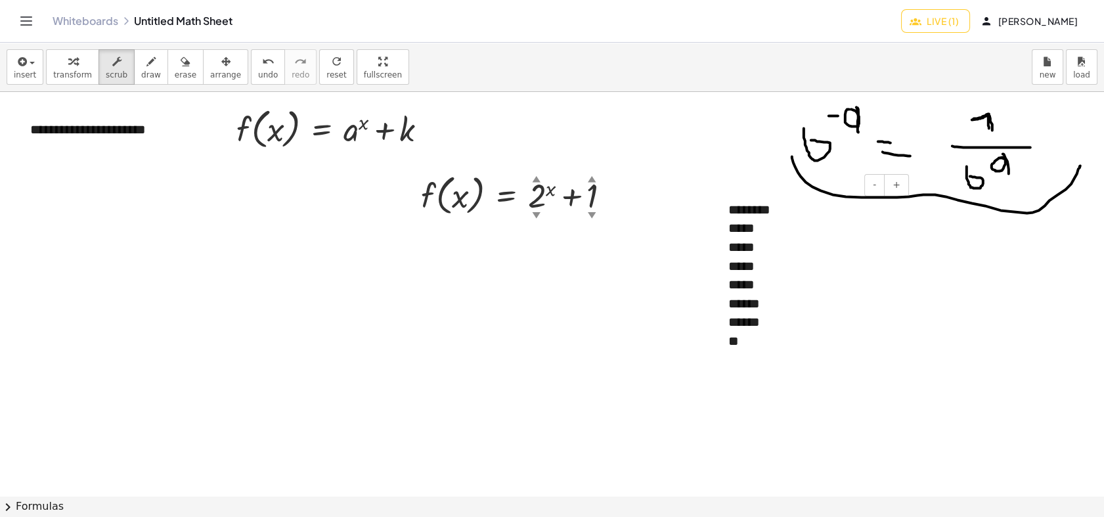
click at [751, 335] on div "**" at bounding box center [813, 341] width 171 height 19
click at [763, 346] on div "**" at bounding box center [813, 341] width 171 height 19
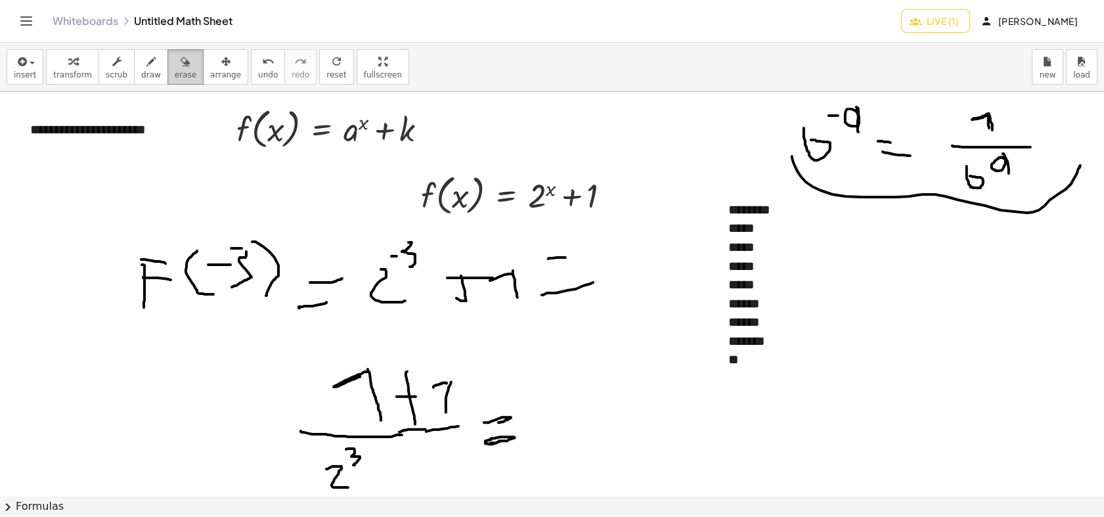
click at [175, 78] on span "erase" at bounding box center [186, 74] width 22 height 9
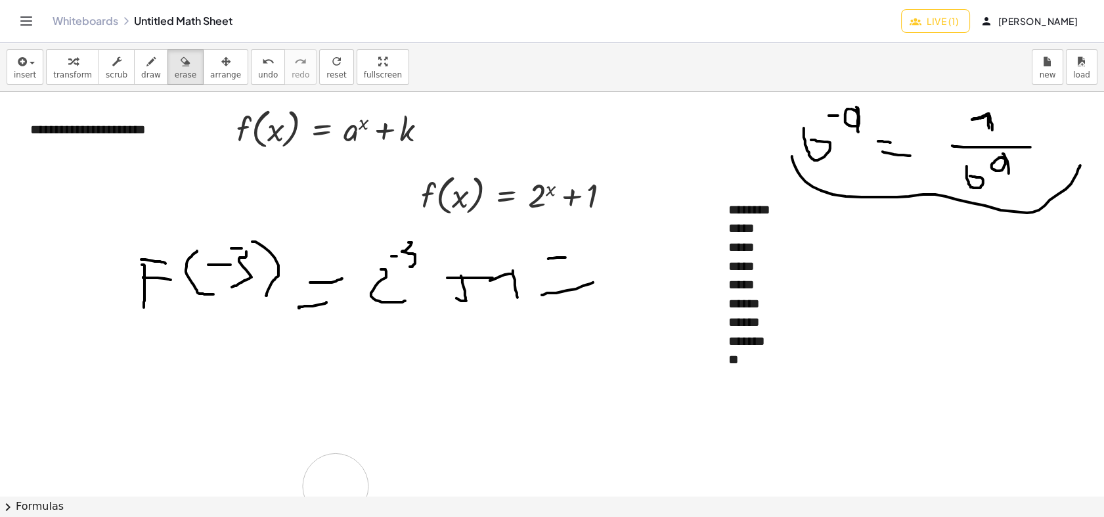
drag, startPoint x: 375, startPoint y: 400, endPoint x: 223, endPoint y: 279, distance: 194.3
click at [335, 464] on div at bounding box center [552, 495] width 1104 height 807
click at [141, 72] on span "draw" at bounding box center [151, 74] width 20 height 9
drag, startPoint x: 369, startPoint y: 374, endPoint x: 398, endPoint y: 386, distance: 31.8
click at [399, 385] on div at bounding box center [552, 495] width 1104 height 807
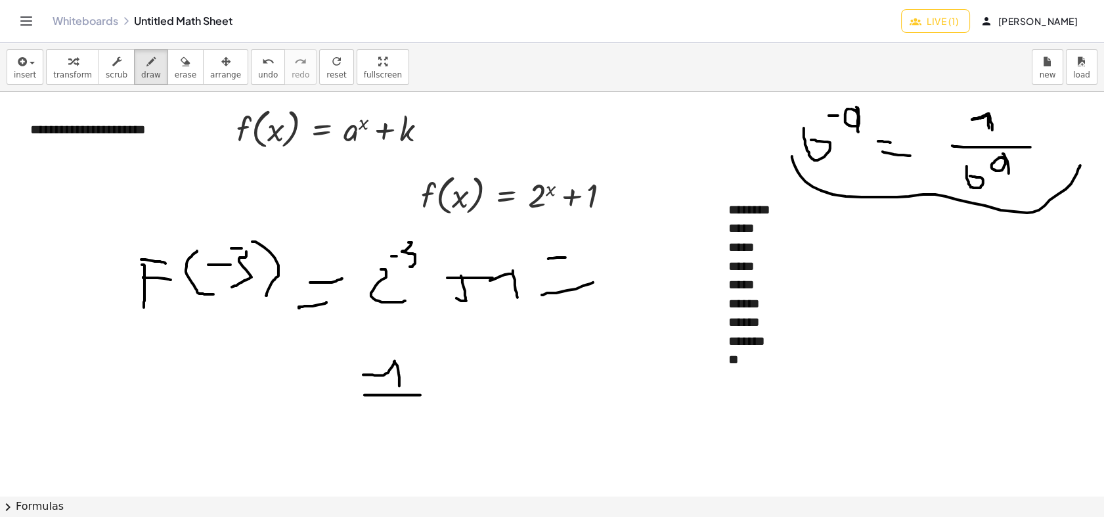
drag, startPoint x: 416, startPoint y: 395, endPoint x: 435, endPoint y: 393, distance: 19.8
click at [435, 393] on div at bounding box center [552, 495] width 1104 height 807
drag, startPoint x: 386, startPoint y: 413, endPoint x: 401, endPoint y: 418, distance: 16.0
click at [397, 427] on div at bounding box center [552, 495] width 1104 height 807
drag, startPoint x: 399, startPoint y: 402, endPoint x: 410, endPoint y: 420, distance: 20.6
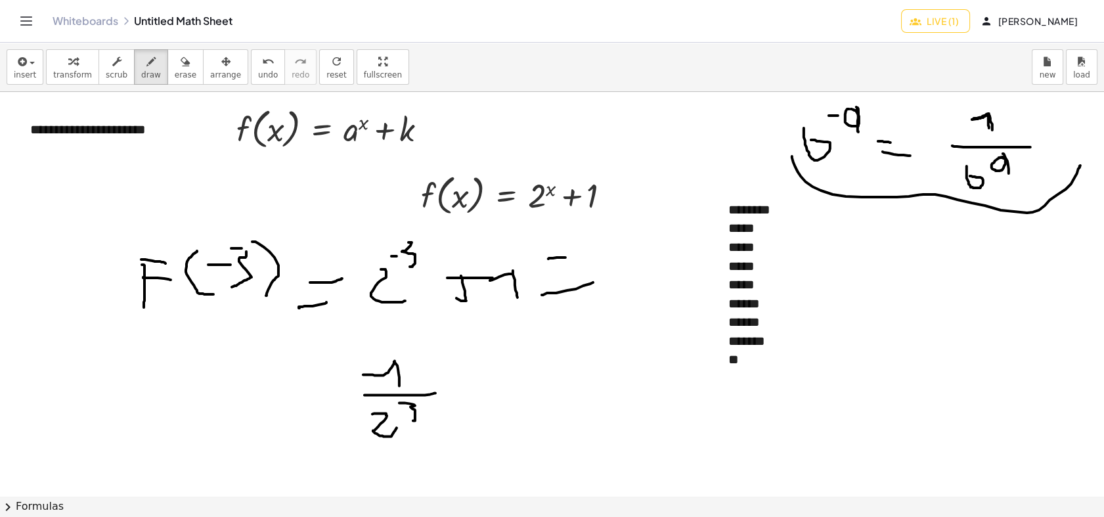
click at [410, 420] on div at bounding box center [552, 495] width 1104 height 807
drag, startPoint x: 477, startPoint y: 381, endPoint x: 482, endPoint y: 398, distance: 17.0
click at [482, 398] on div at bounding box center [552, 495] width 1104 height 807
drag, startPoint x: 469, startPoint y: 387, endPoint x: 502, endPoint y: 388, distance: 32.8
click at [497, 386] on div at bounding box center [552, 495] width 1104 height 807
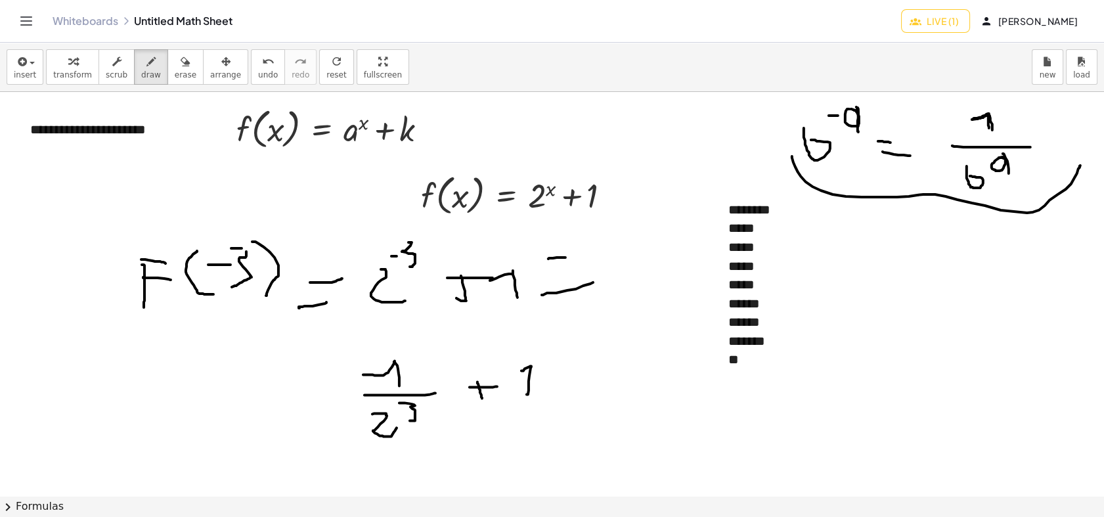
drag, startPoint x: 526, startPoint y: 394, endPoint x: 507, endPoint y: 370, distance: 30.3
click at [519, 371] on div at bounding box center [552, 495] width 1104 height 807
drag, startPoint x: 457, startPoint y: 373, endPoint x: 397, endPoint y: 431, distance: 84.0
click at [410, 443] on div at bounding box center [552, 495] width 1104 height 807
drag, startPoint x: 343, startPoint y: 350, endPoint x: 484, endPoint y: 414, distance: 154.2
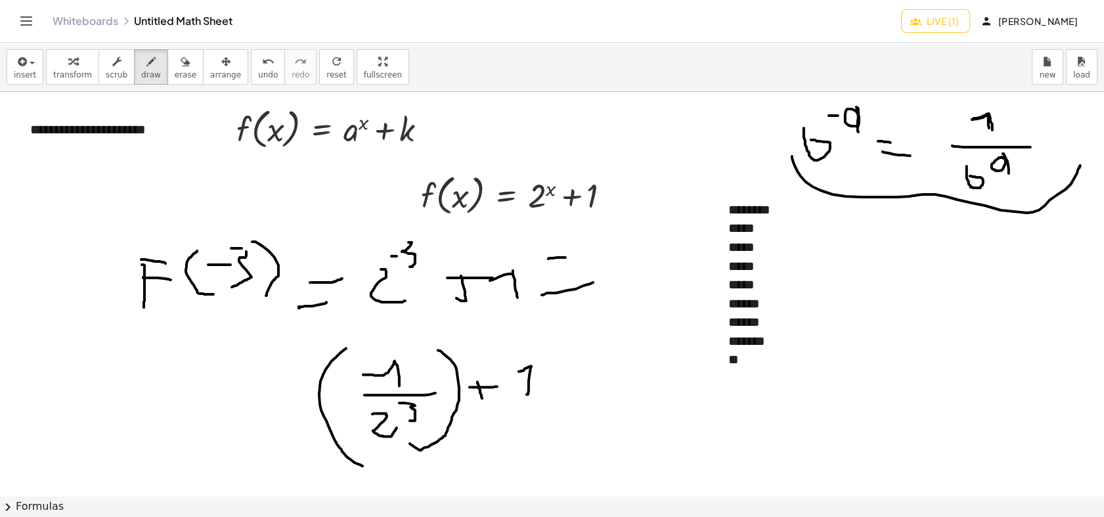
click at [373, 462] on div at bounding box center [552, 495] width 1104 height 807
drag, startPoint x: 556, startPoint y: 404, endPoint x: 567, endPoint y: 399, distance: 11.7
click at [567, 399] on div at bounding box center [552, 495] width 1104 height 807
click at [563, 419] on div at bounding box center [552, 495] width 1104 height 807
drag, startPoint x: 622, startPoint y: 352, endPoint x: 605, endPoint y: 352, distance: 17.7
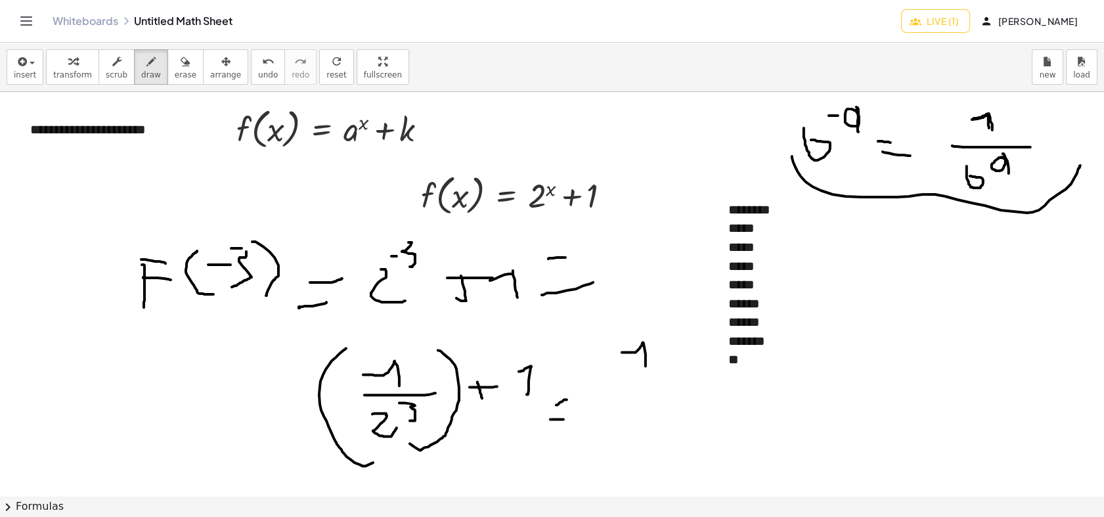
click at [645, 366] on div at bounding box center [552, 495] width 1104 height 807
drag, startPoint x: 639, startPoint y: 381, endPoint x: 670, endPoint y: 381, distance: 30.2
click at [670, 381] on div at bounding box center [552, 495] width 1104 height 807
drag, startPoint x: 631, startPoint y: 404, endPoint x: 626, endPoint y: 399, distance: 7.4
click at [626, 399] on div at bounding box center [552, 495] width 1104 height 807
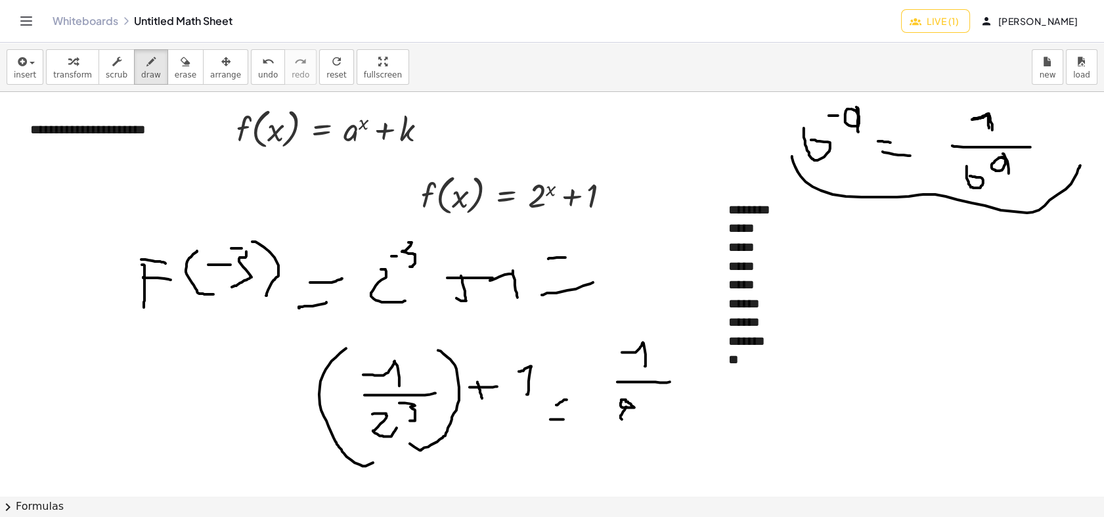
click at [625, 406] on div at bounding box center [552, 495] width 1104 height 807
drag, startPoint x: 602, startPoint y: 343, endPoint x: 645, endPoint y: 430, distance: 97.2
click at [627, 446] on div at bounding box center [552, 495] width 1104 height 807
drag, startPoint x: 666, startPoint y: 334, endPoint x: 683, endPoint y: 414, distance: 81.2
click at [653, 445] on div at bounding box center [552, 495] width 1104 height 807
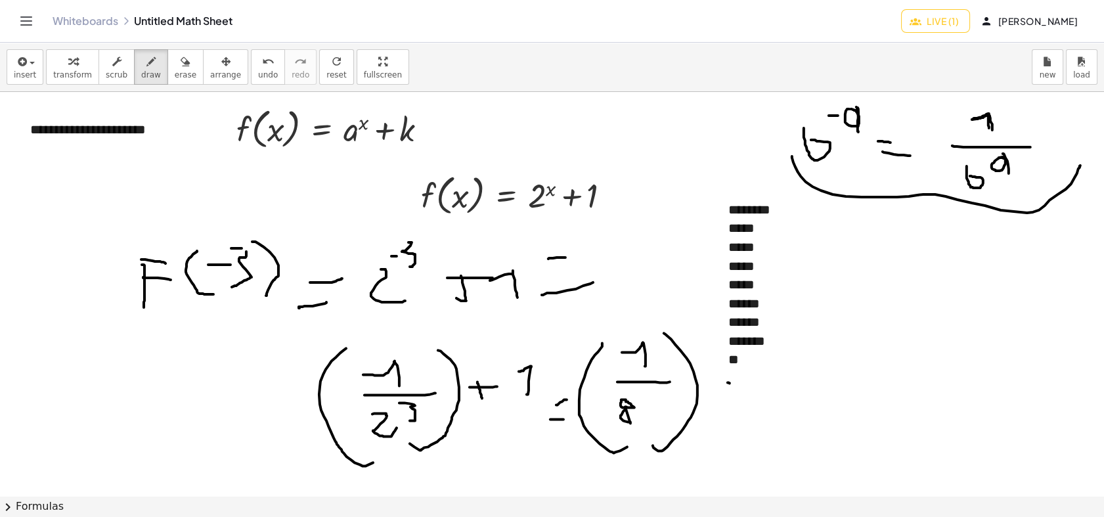
drag, startPoint x: 729, startPoint y: 383, endPoint x: 725, endPoint y: 408, distance: 25.4
click at [728, 411] on div at bounding box center [552, 495] width 1104 height 807
drag, startPoint x: 742, startPoint y: 398, endPoint x: 762, endPoint y: 400, distance: 19.9
click at [744, 398] on div at bounding box center [552, 495] width 1104 height 807
click at [783, 404] on div at bounding box center [552, 495] width 1104 height 807
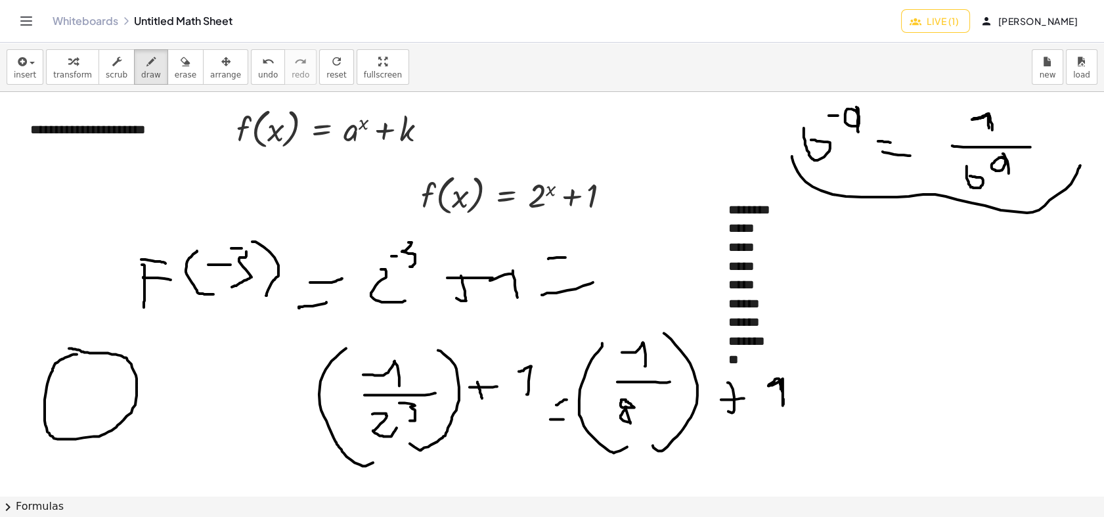
drag, startPoint x: 77, startPoint y: 354, endPoint x: 69, endPoint y: 348, distance: 9.8
click at [69, 348] on div at bounding box center [552, 495] width 1104 height 807
drag, startPoint x: 138, startPoint y: 390, endPoint x: 153, endPoint y: 394, distance: 15.6
click at [153, 394] on div at bounding box center [552, 495] width 1104 height 807
drag, startPoint x: 163, startPoint y: 386, endPoint x: 158, endPoint y: 410, distance: 24.2
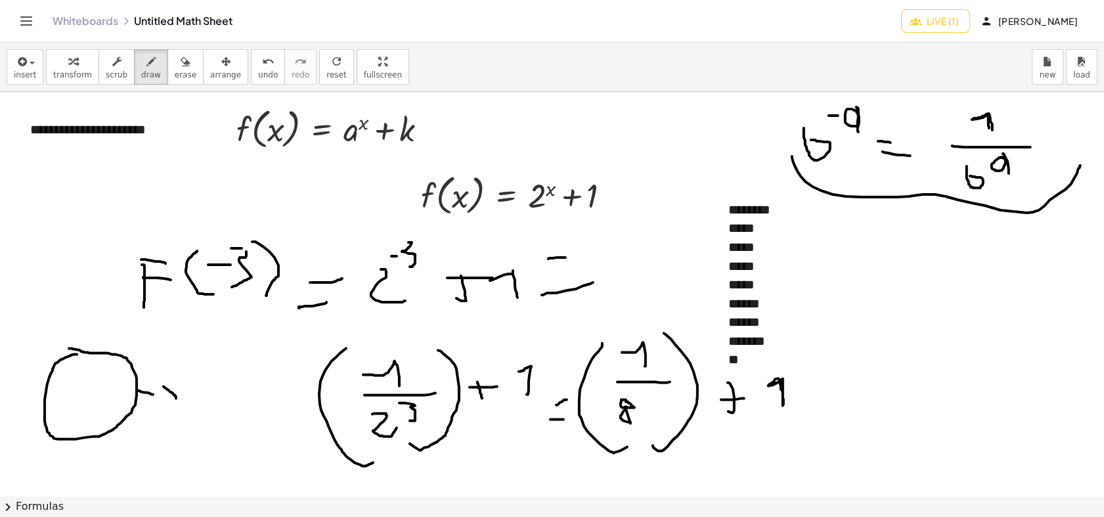
click at [157, 411] on div at bounding box center [552, 495] width 1104 height 807
click at [205, 406] on div at bounding box center [552, 495] width 1104 height 807
drag, startPoint x: 202, startPoint y: 379, endPoint x: 205, endPoint y: 399, distance: 20.6
click at [205, 399] on div at bounding box center [552, 495] width 1104 height 807
drag, startPoint x: 45, startPoint y: 399, endPoint x: 136, endPoint y: 395, distance: 90.7
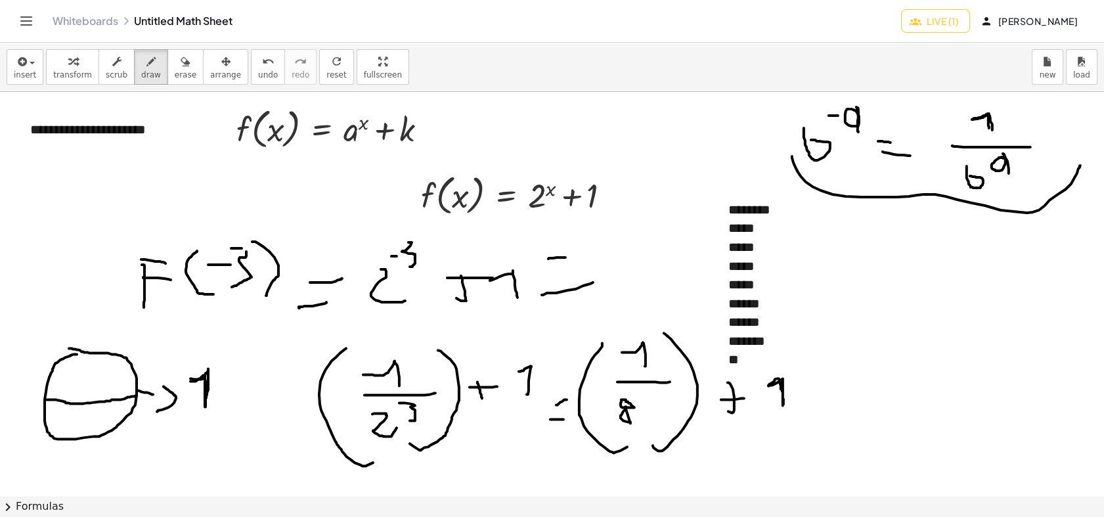
click at [136, 395] on div at bounding box center [552, 495] width 1104 height 807
drag, startPoint x: 54, startPoint y: 419, endPoint x: 95, endPoint y: 425, distance: 41.1
click at [109, 418] on div at bounding box center [552, 495] width 1104 height 807
drag, startPoint x: 87, startPoint y: 435, endPoint x: 161, endPoint y: 434, distance: 74.2
click at [117, 460] on div at bounding box center [552, 495] width 1104 height 807
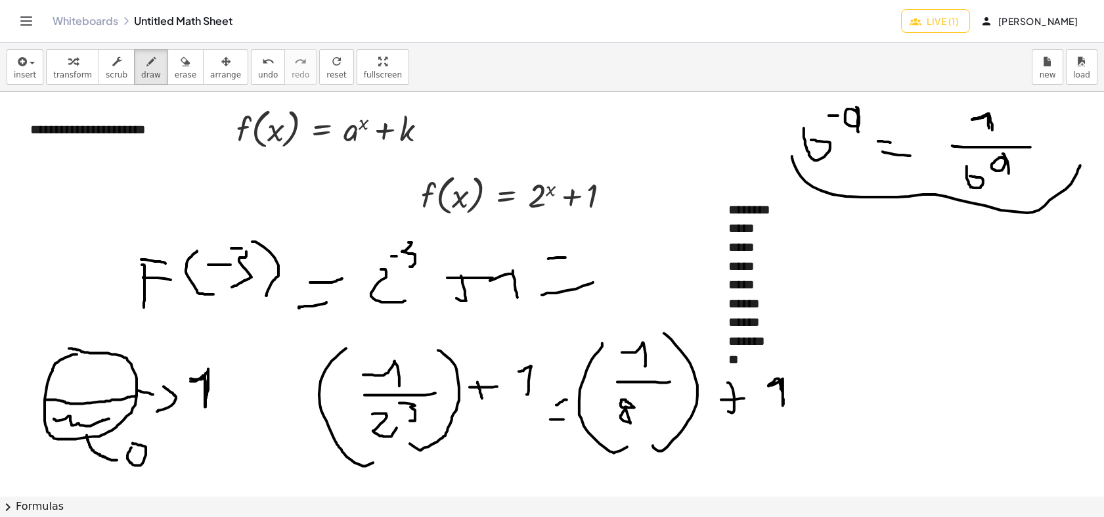
drag, startPoint x: 129, startPoint y: 451, endPoint x: 133, endPoint y: 442, distance: 9.1
click at [133, 442] on div at bounding box center [552, 495] width 1104 height 807
click at [145, 464] on div at bounding box center [552, 495] width 1104 height 807
drag, startPoint x: 161, startPoint y: 443, endPoint x: 150, endPoint y: 462, distance: 22.1
click at [156, 464] on div at bounding box center [552, 495] width 1104 height 807
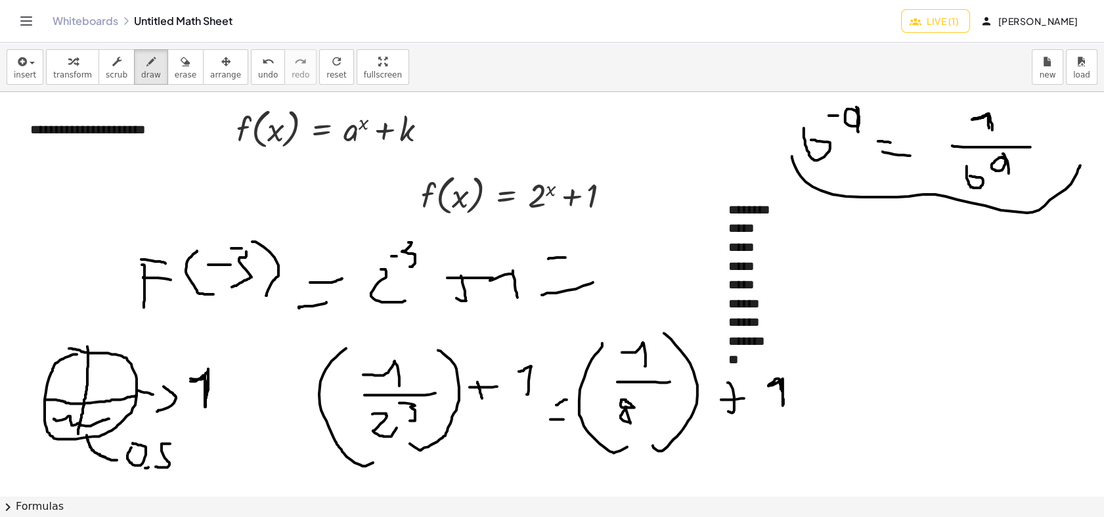
drag, startPoint x: 87, startPoint y: 346, endPoint x: 78, endPoint y: 433, distance: 87.8
click at [78, 433] on div at bounding box center [552, 495] width 1104 height 807
drag, startPoint x: 123, startPoint y: 354, endPoint x: 142, endPoint y: 349, distance: 19.9
click at [142, 349] on div at bounding box center [552, 495] width 1104 height 807
drag, startPoint x: 142, startPoint y: 337, endPoint x: 145, endPoint y: 353, distance: 16.7
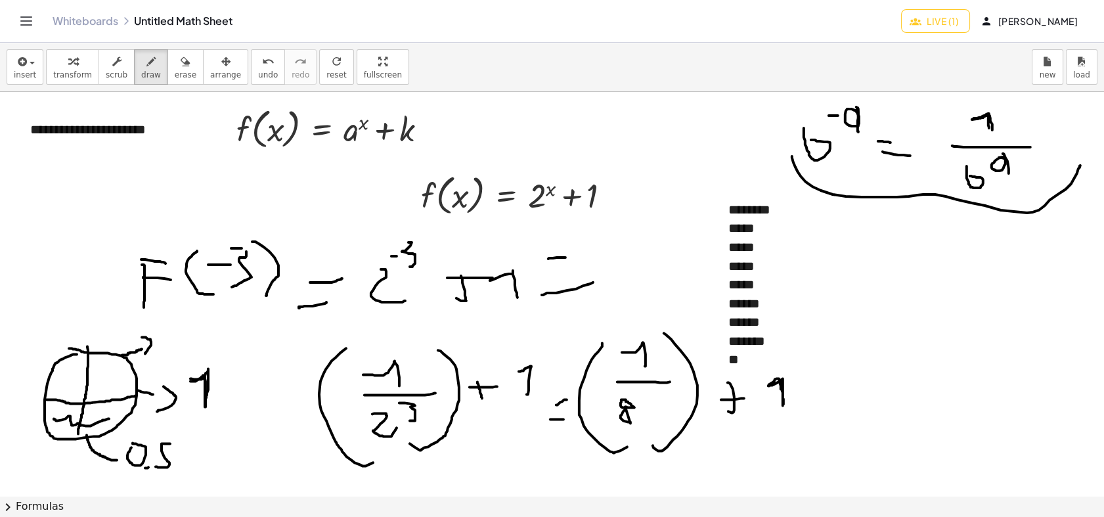
click at [145, 353] on div at bounding box center [552, 495] width 1104 height 807
click at [164, 330] on div at bounding box center [552, 495] width 1104 height 807
drag, startPoint x: 179, startPoint y: 347, endPoint x: 174, endPoint y: 352, distance: 7.0
click at [174, 354] on div at bounding box center [552, 495] width 1104 height 807
drag, startPoint x: 195, startPoint y: 335, endPoint x: 203, endPoint y: 336, distance: 7.9
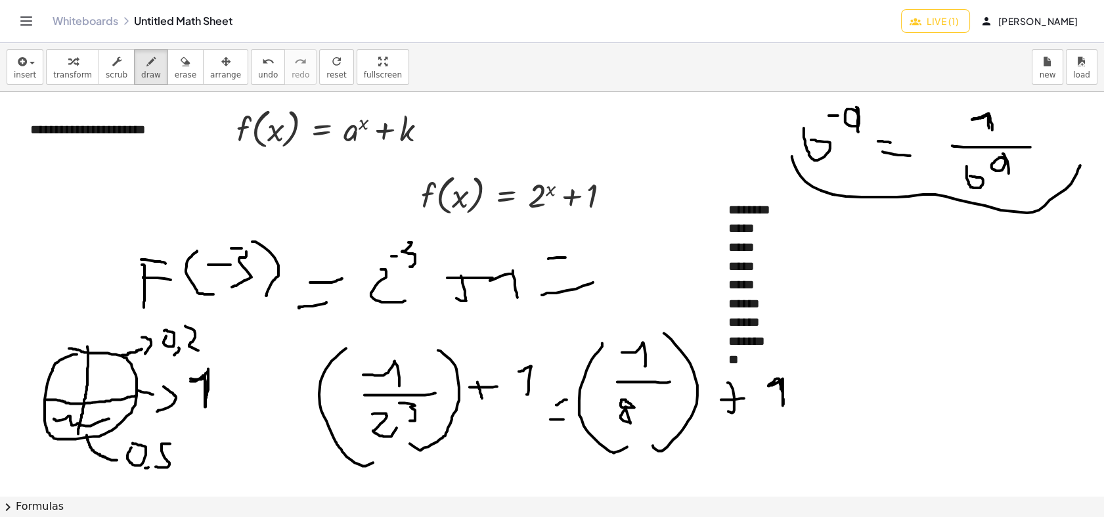
click at [199, 349] on div at bounding box center [552, 495] width 1104 height 807
drag, startPoint x: 207, startPoint y: 328, endPoint x: 204, endPoint y: 351, distance: 22.5
click at [207, 350] on div at bounding box center [552, 495] width 1104 height 807
drag, startPoint x: 60, startPoint y: 362, endPoint x: 106, endPoint y: 429, distance: 81.8
click at [106, 429] on div at bounding box center [552, 495] width 1104 height 807
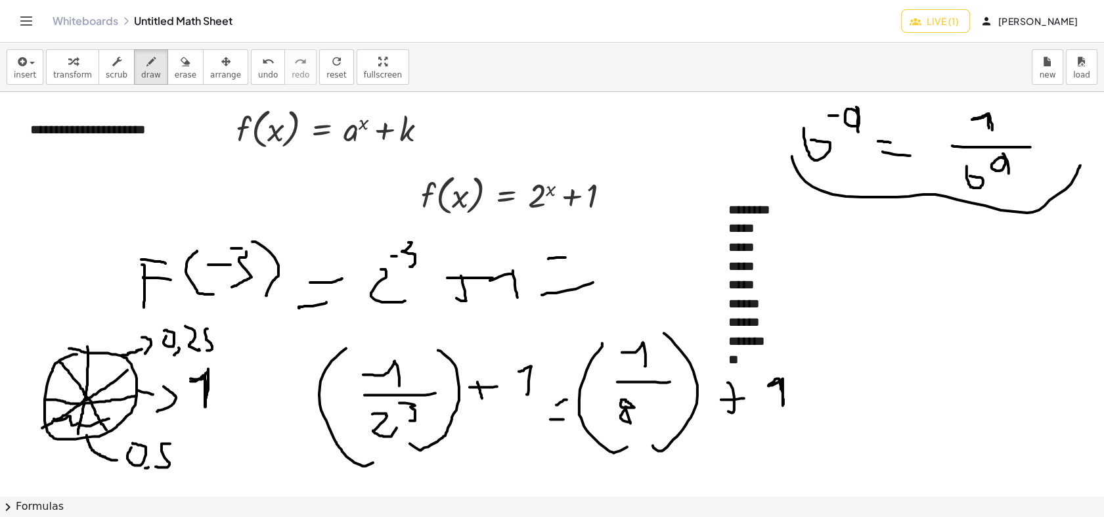
drag, startPoint x: 127, startPoint y: 370, endPoint x: 42, endPoint y: 427, distance: 103.1
click at [42, 427] on div at bounding box center [552, 495] width 1104 height 807
drag, startPoint x: 83, startPoint y: 350, endPoint x: 67, endPoint y: 354, distance: 16.2
click at [67, 354] on div at bounding box center [552, 495] width 1104 height 807
drag, startPoint x: 50, startPoint y: 368, endPoint x: 32, endPoint y: 322, distance: 48.9
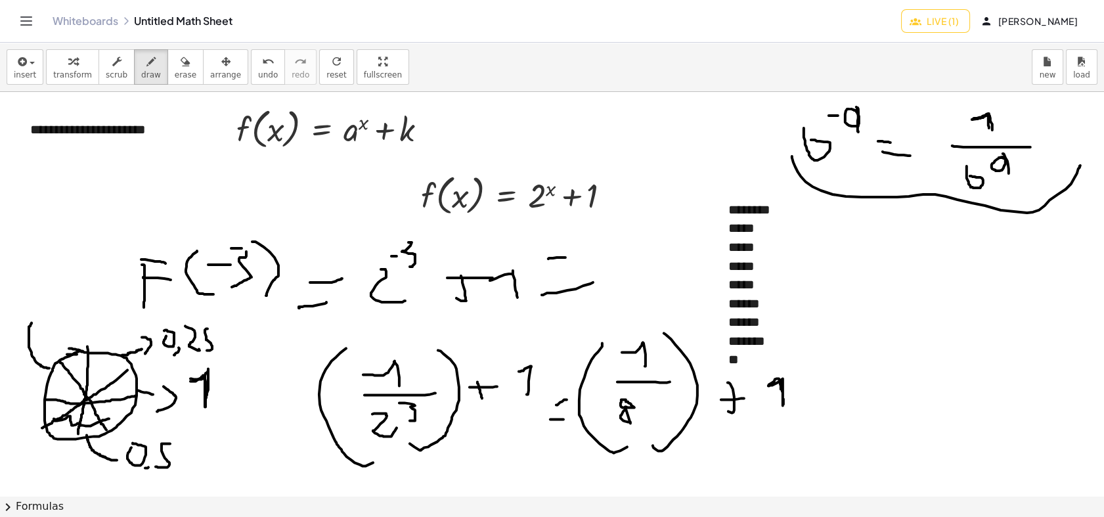
click at [32, 322] on div at bounding box center [552, 495] width 1104 height 807
drag, startPoint x: 37, startPoint y: 306, endPoint x: 27, endPoint y: 315, distance: 13.5
click at [36, 306] on div at bounding box center [552, 495] width 1104 height 807
drag, startPoint x: 24, startPoint y: 318, endPoint x: 49, endPoint y: 333, distance: 29.2
click at [49, 333] on div at bounding box center [552, 495] width 1104 height 807
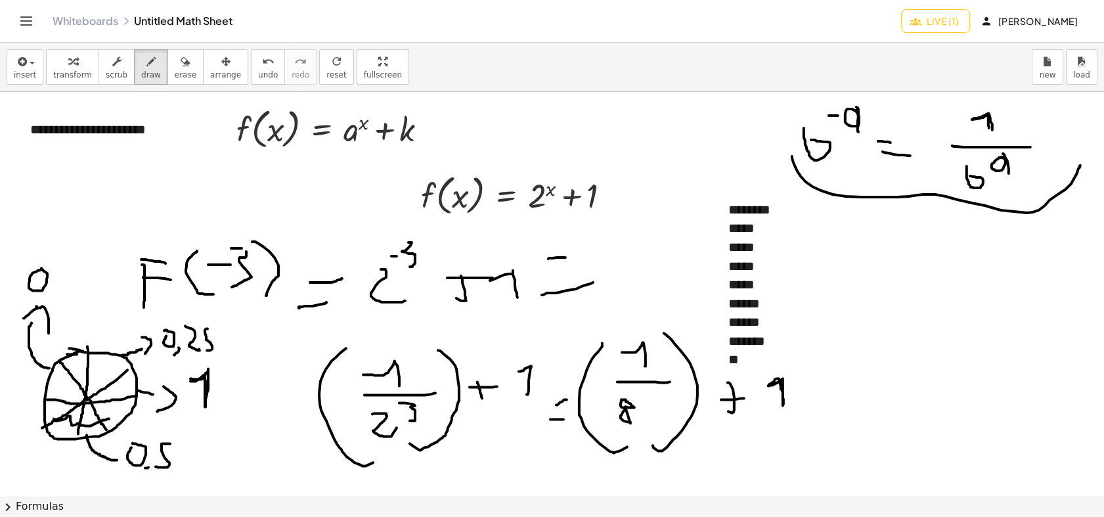
click at [41, 268] on div at bounding box center [552, 495] width 1104 height 807
click at [51, 293] on div at bounding box center [552, 495] width 1104 height 807
drag, startPoint x: 182, startPoint y: 351, endPoint x: 196, endPoint y: 353, distance: 14.6
click at [196, 353] on div at bounding box center [552, 495] width 1104 height 807
drag, startPoint x: 62, startPoint y: 268, endPoint x: 72, endPoint y: 289, distance: 23.2
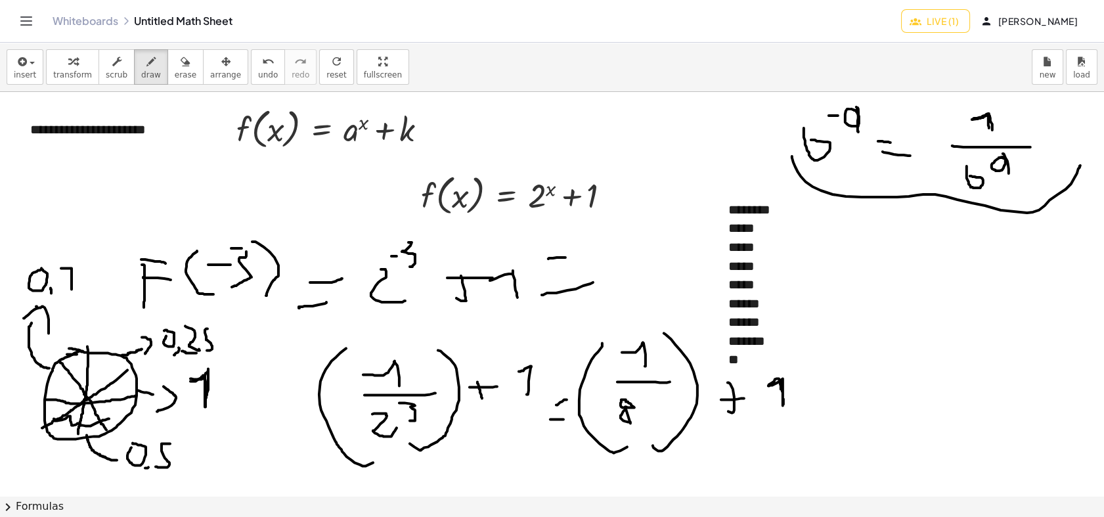
click at [72, 289] on div at bounding box center [552, 495] width 1104 height 807
drag, startPoint x: 77, startPoint y: 267, endPoint x: 91, endPoint y: 288, distance: 25.5
click at [91, 291] on div at bounding box center [552, 495] width 1104 height 807
drag, startPoint x: 102, startPoint y: 267, endPoint x: 79, endPoint y: 288, distance: 30.7
click at [93, 296] on div at bounding box center [552, 495] width 1104 height 807
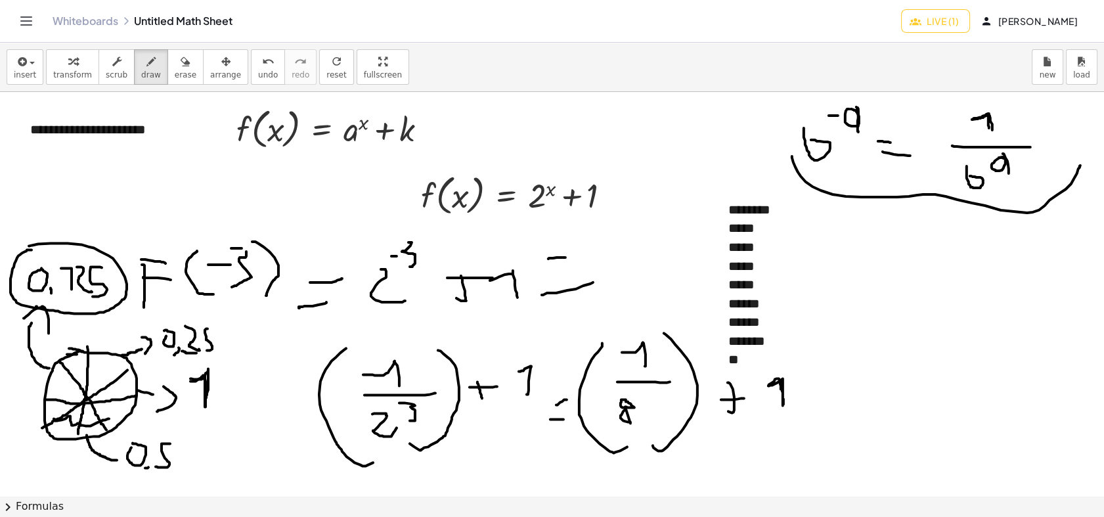
drag, startPoint x: 26, startPoint y: 251, endPoint x: 87, endPoint y: 268, distance: 62.9
click at [28, 246] on div at bounding box center [552, 495] width 1104 height 807
drag, startPoint x: 173, startPoint y: 309, endPoint x: 140, endPoint y: 301, distance: 34.4
click at [140, 301] on div at bounding box center [552, 495] width 1104 height 807
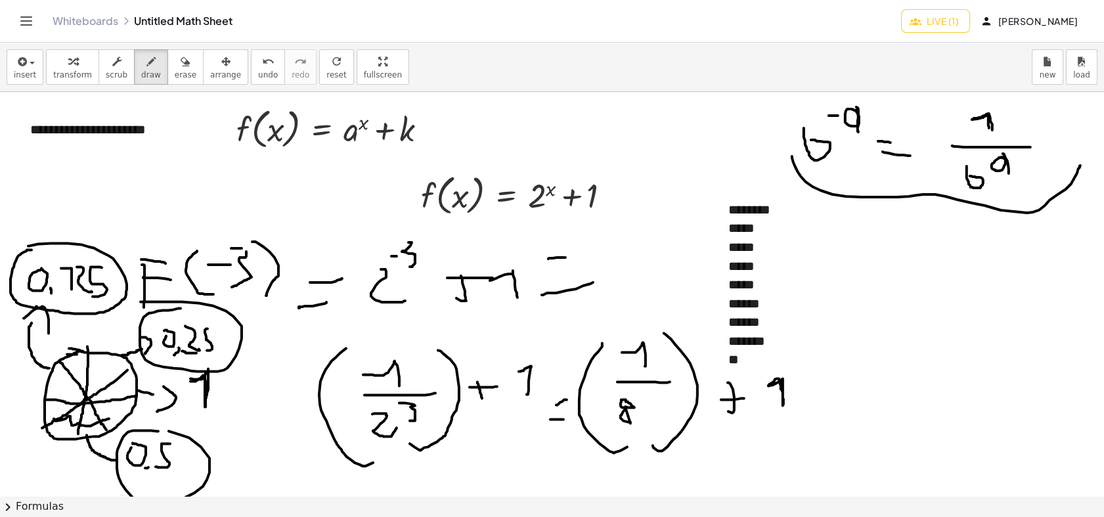
drag, startPoint x: 143, startPoint y: 430, endPoint x: 105, endPoint y: 436, distance: 38.5
click at [108, 435] on div at bounding box center [552, 495] width 1104 height 807
click at [178, 439] on div at bounding box center [552, 495] width 1104 height 807
click at [115, 279] on div at bounding box center [552, 495] width 1104 height 807
drag, startPoint x: 209, startPoint y: 316, endPoint x: 198, endPoint y: 314, distance: 11.9
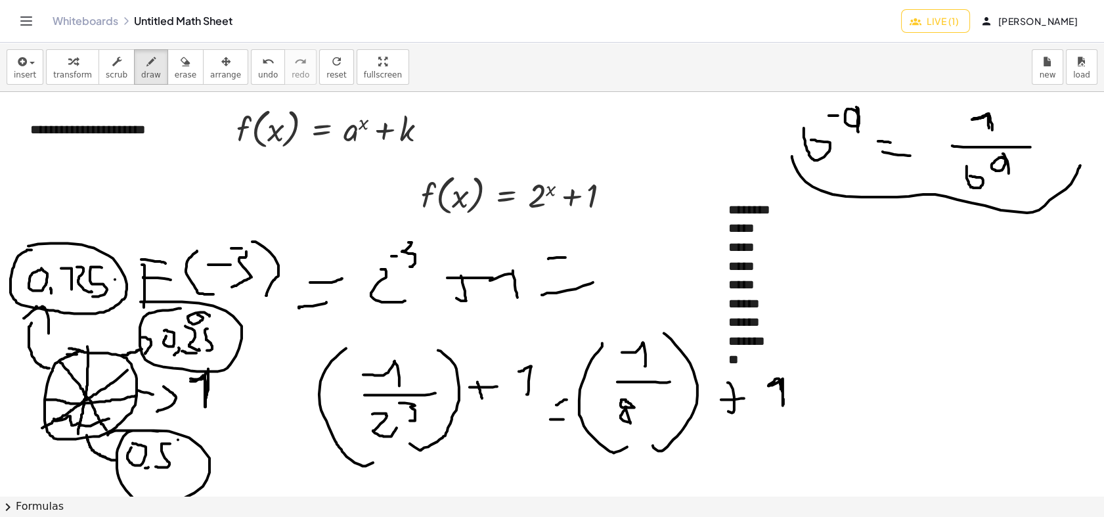
click at [198, 314] on div at bounding box center [552, 495] width 1104 height 807
drag, startPoint x: 182, startPoint y: 442, endPoint x: 179, endPoint y: 437, distance: 7.1
click at [179, 437] on div at bounding box center [552, 495] width 1104 height 807
click at [259, 70] on button "undo undo" at bounding box center [268, 66] width 34 height 35
click at [259, 69] on button "undo undo" at bounding box center [268, 66] width 34 height 35
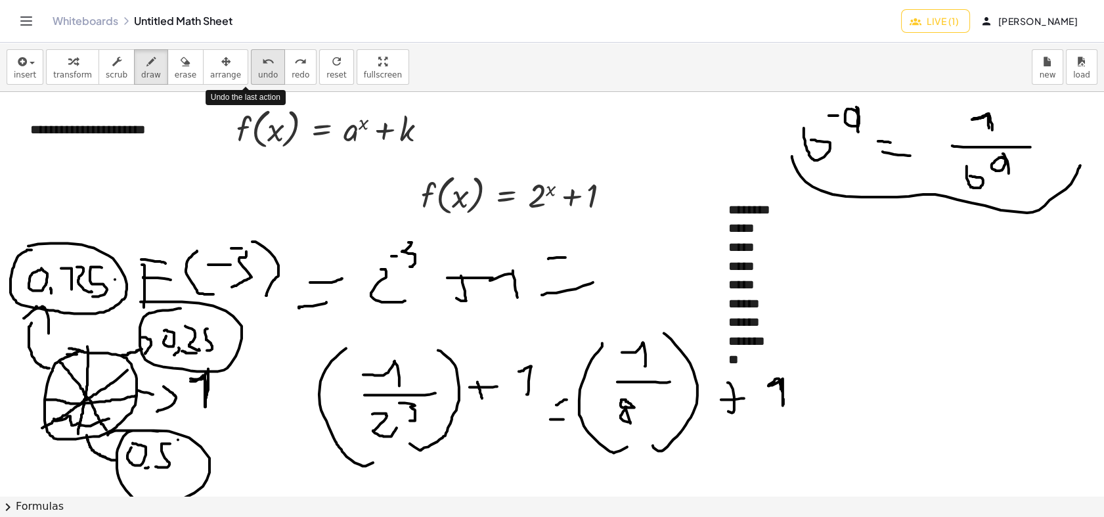
click at [257, 69] on button "undo undo" at bounding box center [268, 66] width 34 height 35
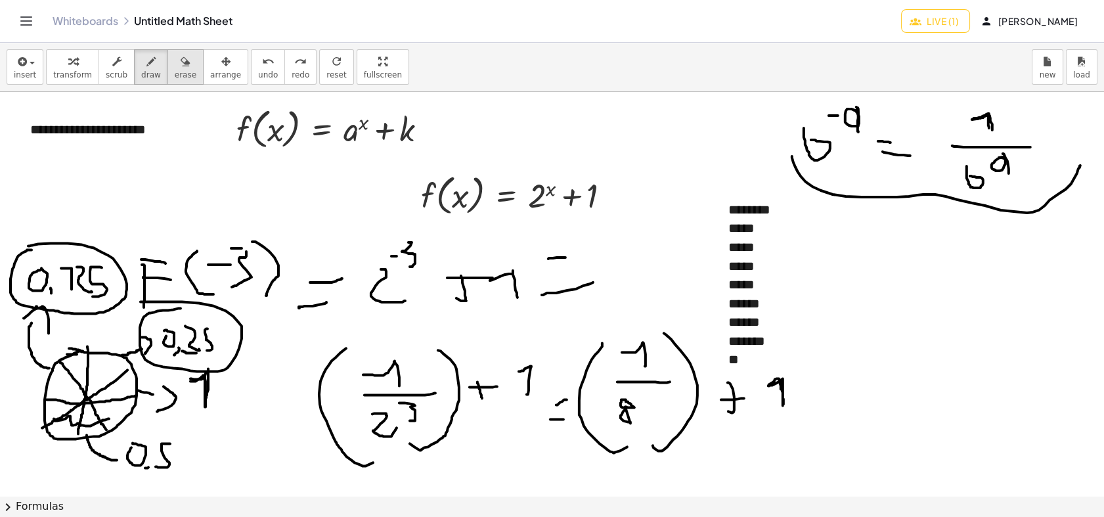
click at [181, 68] on icon "button" at bounding box center [185, 62] width 9 height 16
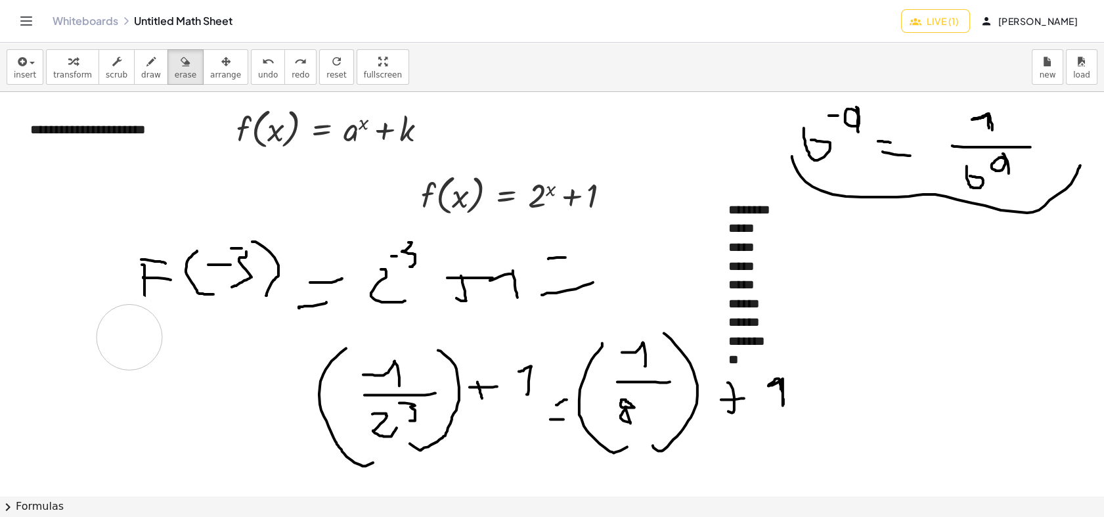
drag, startPoint x: 132, startPoint y: 366, endPoint x: 125, endPoint y: 404, distance: 38.1
click at [126, 358] on div at bounding box center [552, 495] width 1104 height 807
click at [141, 73] on span "draw" at bounding box center [151, 74] width 20 height 9
drag, startPoint x: 816, startPoint y: 388, endPoint x: 825, endPoint y: 397, distance: 12.5
click at [825, 389] on div at bounding box center [552, 495] width 1104 height 807
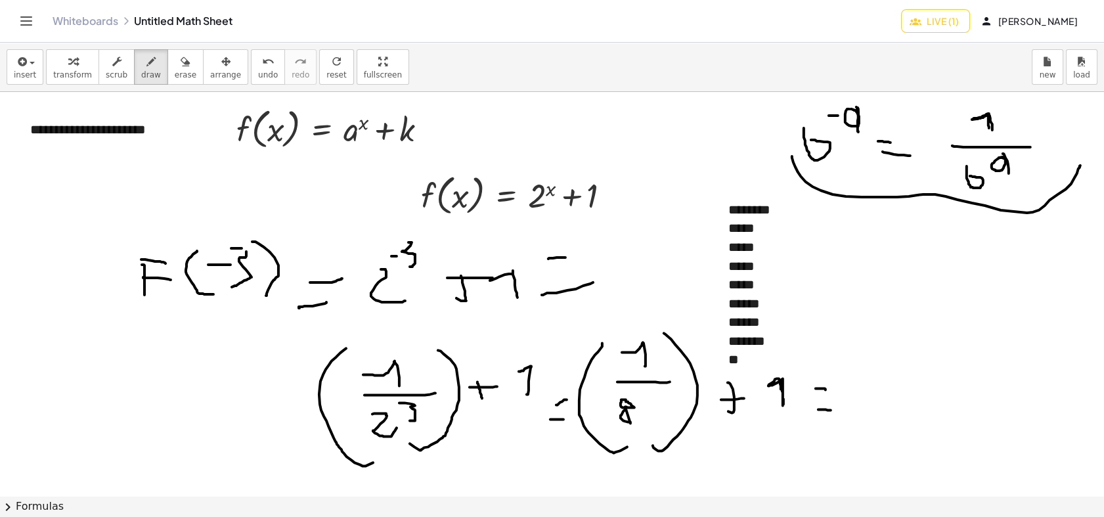
drag, startPoint x: 828, startPoint y: 410, endPoint x: 851, endPoint y: 400, distance: 24.4
click at [835, 410] on div at bounding box center [552, 495] width 1104 height 807
click at [860, 383] on div at bounding box center [552, 495] width 1104 height 807
drag, startPoint x: 881, startPoint y: 411, endPoint x: 899, endPoint y: 409, distance: 18.5
click at [872, 418] on div at bounding box center [552, 495] width 1104 height 807
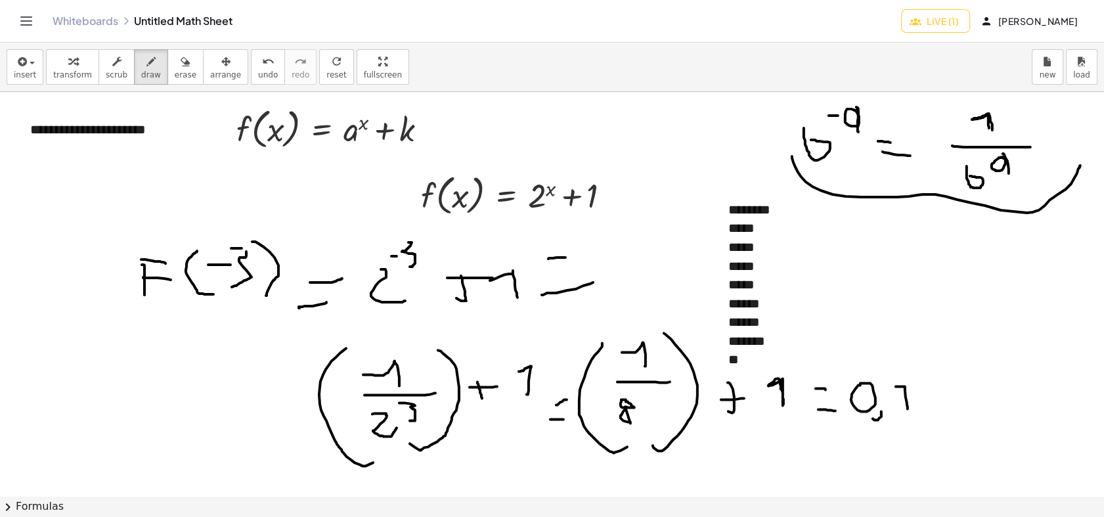
drag, startPoint x: 907, startPoint y: 408, endPoint x: 895, endPoint y: 386, distance: 25.6
click at [895, 386] on div at bounding box center [552, 495] width 1104 height 807
drag, startPoint x: 915, startPoint y: 377, endPoint x: 955, endPoint y: 391, distance: 42.4
click at [938, 406] on div at bounding box center [552, 495] width 1104 height 807
drag, startPoint x: 964, startPoint y: 383, endPoint x: 986, endPoint y: 419, distance: 41.9
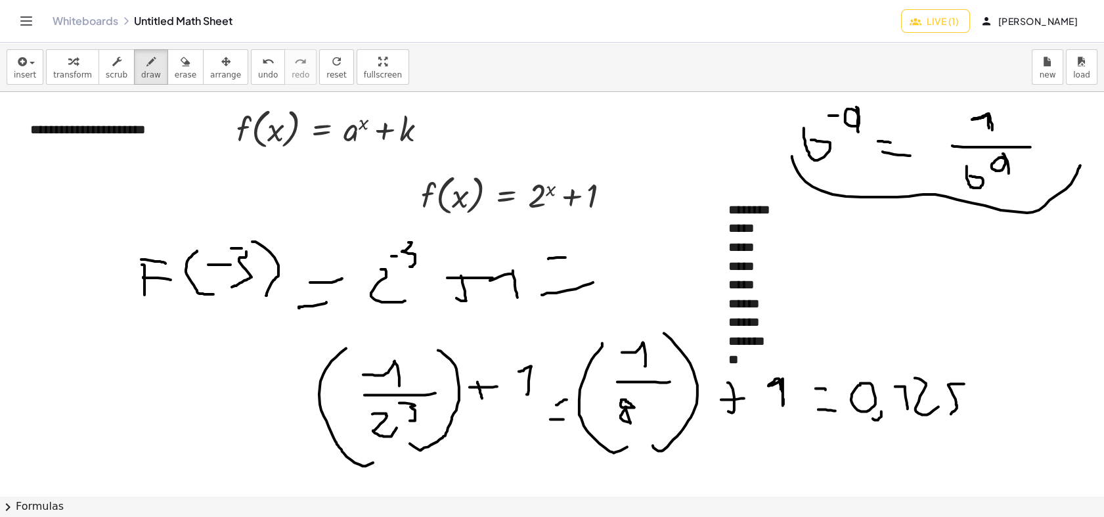
click at [940, 412] on div at bounding box center [552, 495] width 1104 height 807
drag, startPoint x: 1006, startPoint y: 391, endPoint x: 1006, endPoint y: 420, distance: 28.9
click at [993, 420] on div at bounding box center [552, 495] width 1104 height 807
drag, startPoint x: 1014, startPoint y: 404, endPoint x: 1025, endPoint y: 405, distance: 11.2
click at [993, 405] on div at bounding box center [552, 495] width 1104 height 807
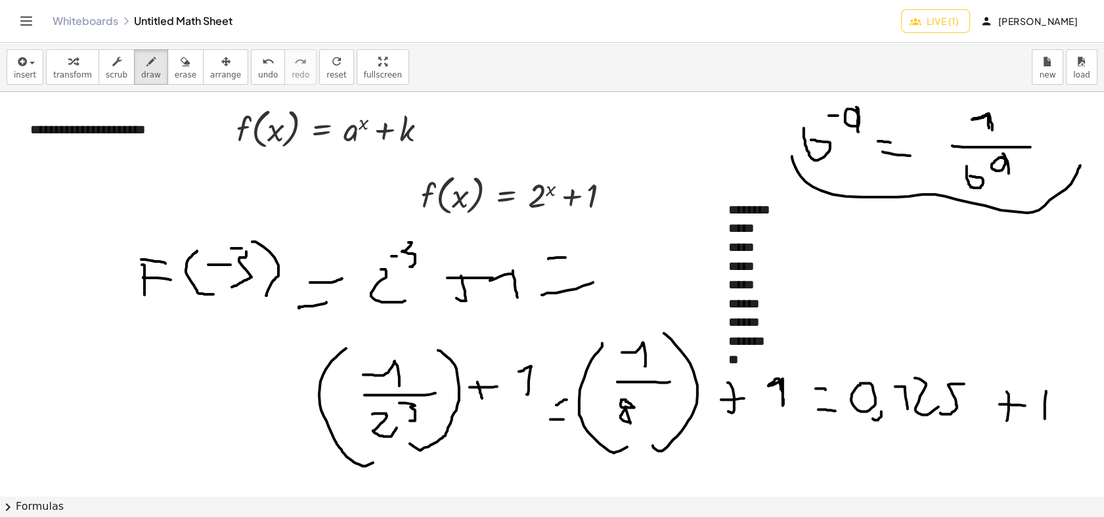
drag, startPoint x: 1044, startPoint y: 417, endPoint x: 1029, endPoint y: 389, distance: 31.4
click at [993, 391] on div at bounding box center [552, 495] width 1104 height 807
click at [175, 76] on span "erase" at bounding box center [186, 74] width 22 height 9
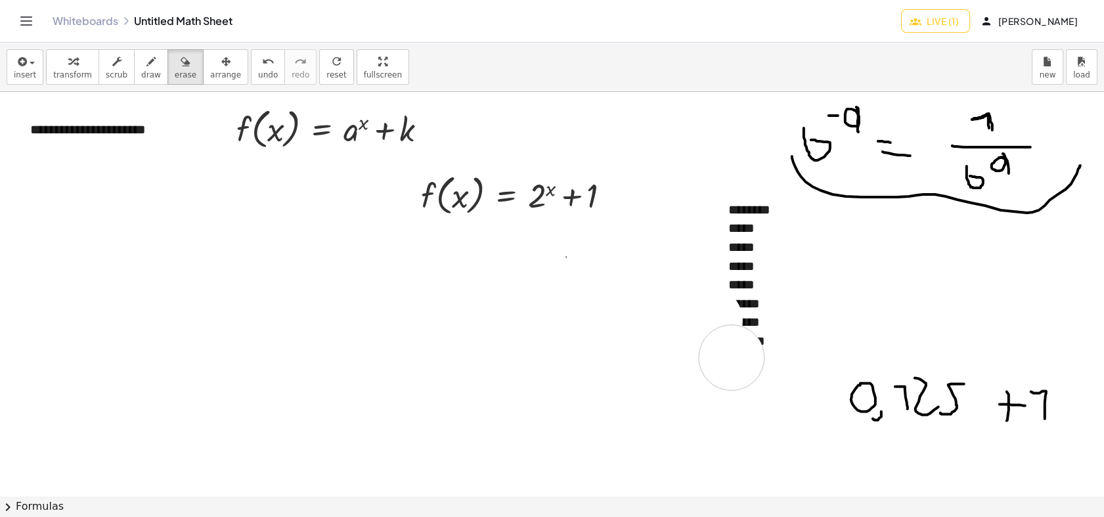
drag, startPoint x: 331, startPoint y: 389, endPoint x: 364, endPoint y: 251, distance: 141.7
click at [730, 331] on div at bounding box center [552, 495] width 1104 height 807
click at [112, 64] on icon "button" at bounding box center [116, 62] width 9 height 16
click at [749, 356] on div "**" at bounding box center [813, 359] width 171 height 19
click at [774, 362] on div "**" at bounding box center [813, 359] width 171 height 19
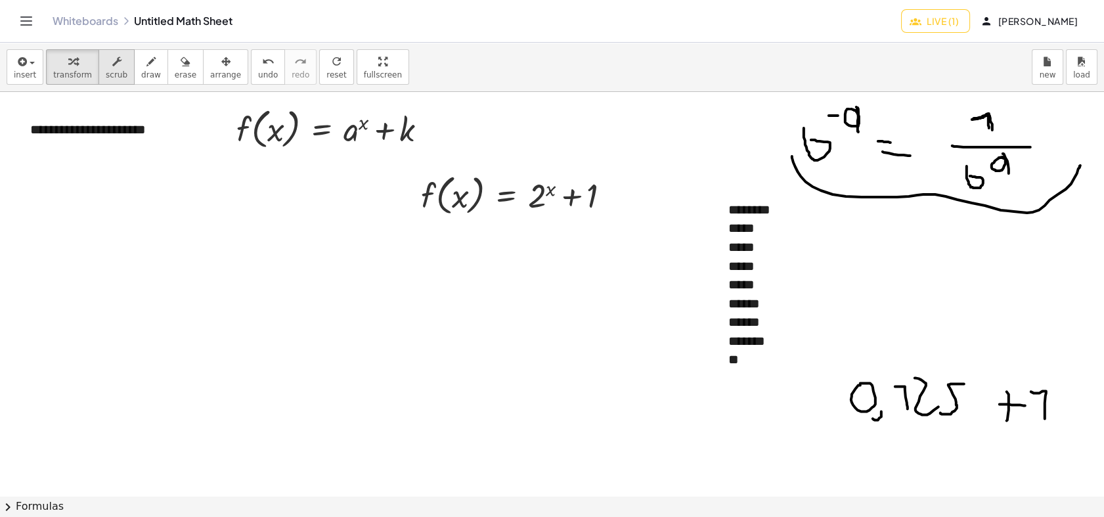
click at [106, 67] on div "button" at bounding box center [117, 61] width 22 height 16
click at [760, 359] on div "********" at bounding box center [813, 359] width 171 height 19
click at [789, 353] on div "********" at bounding box center [813, 359] width 171 height 19
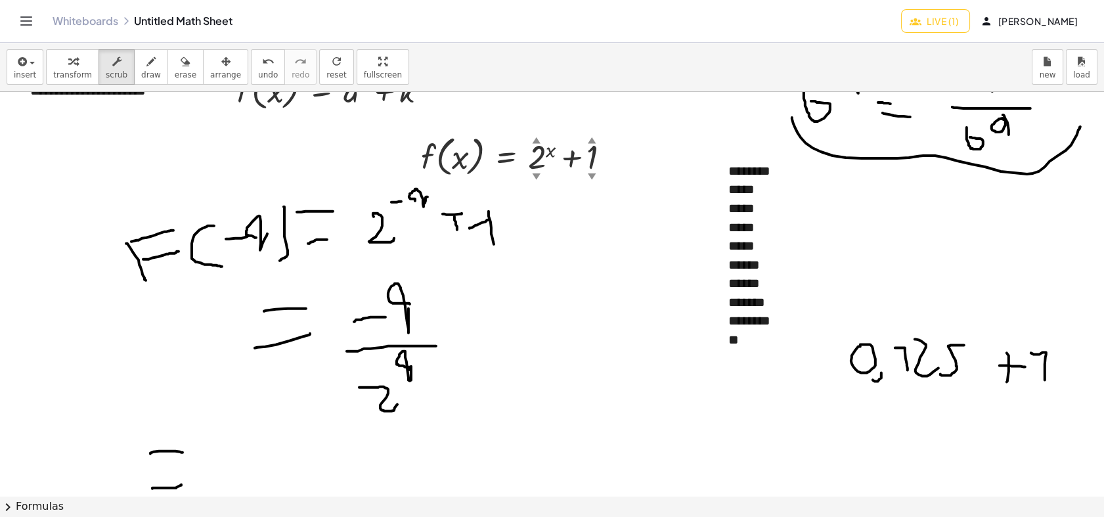
scroll to position [73, 0]
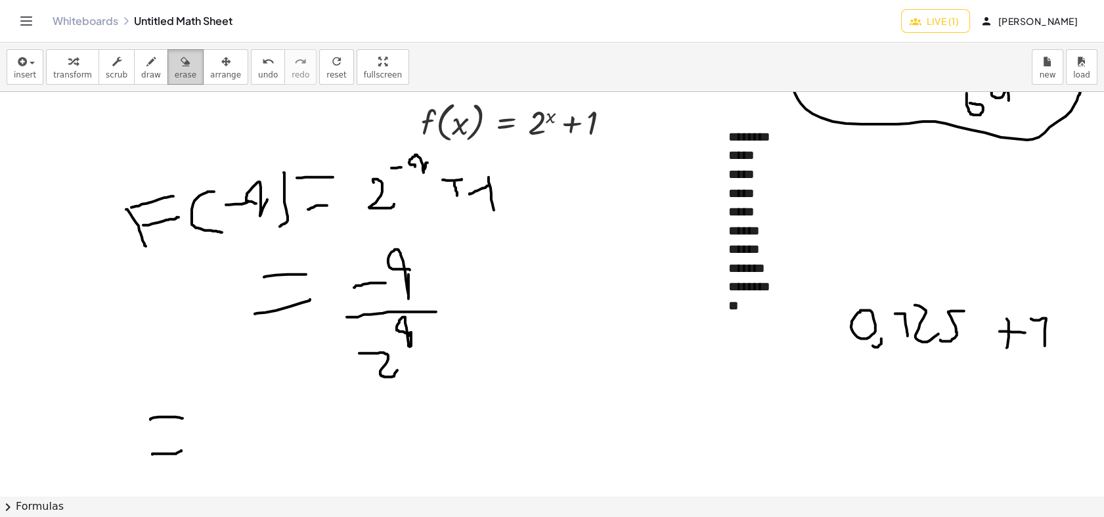
click at [175, 75] on span "erase" at bounding box center [186, 74] width 22 height 9
click at [149, 67] on button "draw" at bounding box center [151, 66] width 34 height 35
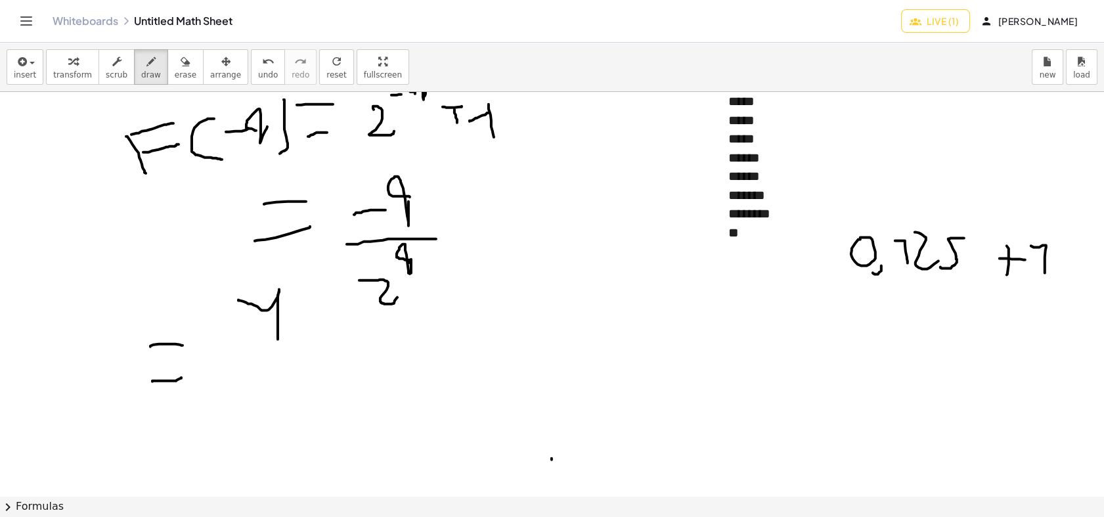
drag, startPoint x: 238, startPoint y: 299, endPoint x: 278, endPoint y: 339, distance: 55.7
click at [278, 339] on div at bounding box center [552, 349] width 1104 height 807
drag, startPoint x: 205, startPoint y: 357, endPoint x: 385, endPoint y: 347, distance: 180.8
click at [392, 346] on div at bounding box center [552, 349] width 1104 height 807
drag, startPoint x: 251, startPoint y: 395, endPoint x: 284, endPoint y: 425, distance: 45.0
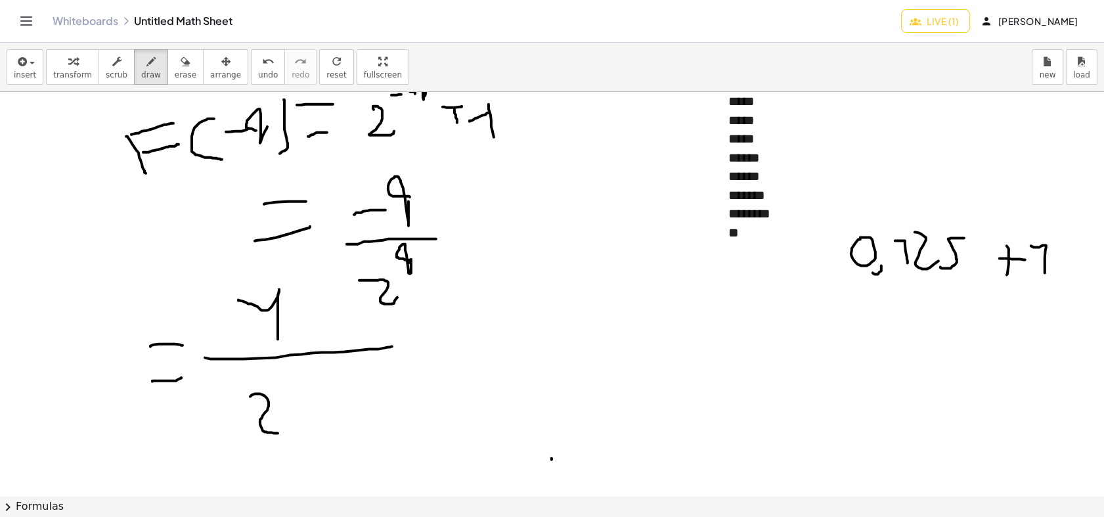
click at [289, 433] on div at bounding box center [552, 349] width 1104 height 807
drag, startPoint x: 307, startPoint y: 366, endPoint x: 311, endPoint y: 388, distance: 22.7
click at [311, 388] on div at bounding box center [552, 349] width 1104 height 807
drag, startPoint x: 307, startPoint y: 378, endPoint x: 288, endPoint y: 368, distance: 21.2
click at [288, 368] on div at bounding box center [552, 349] width 1104 height 807
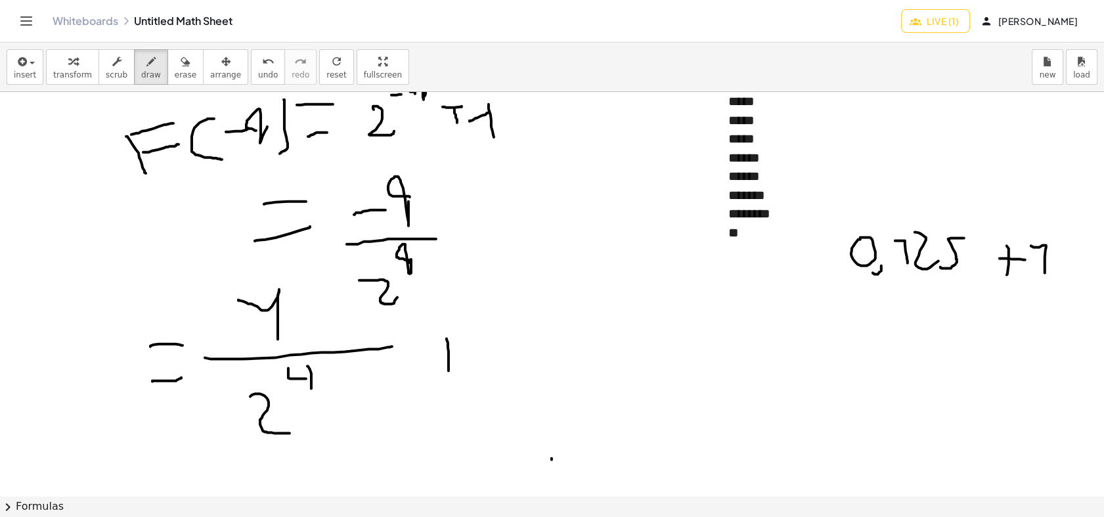
drag, startPoint x: 446, startPoint y: 338, endPoint x: 448, endPoint y: 370, distance: 32.2
click at [448, 370] on div at bounding box center [552, 349] width 1104 height 807
drag, startPoint x: 366, startPoint y: 300, endPoint x: 294, endPoint y: 425, distance: 144.4
click at [316, 453] on div at bounding box center [552, 349] width 1104 height 807
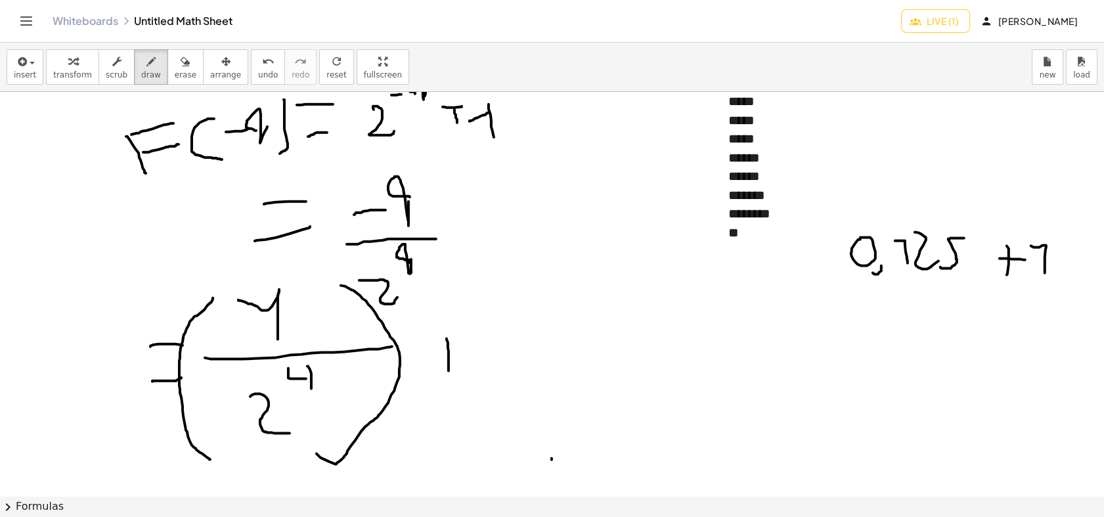
drag, startPoint x: 213, startPoint y: 298, endPoint x: 270, endPoint y: 461, distance: 172.5
click at [254, 462] on div at bounding box center [552, 349] width 1104 height 807
drag, startPoint x: 441, startPoint y: 349, endPoint x: 457, endPoint y: 351, distance: 16.0
click at [457, 351] on div at bounding box center [552, 349] width 1104 height 807
click at [526, 372] on div at bounding box center [552, 349] width 1104 height 807
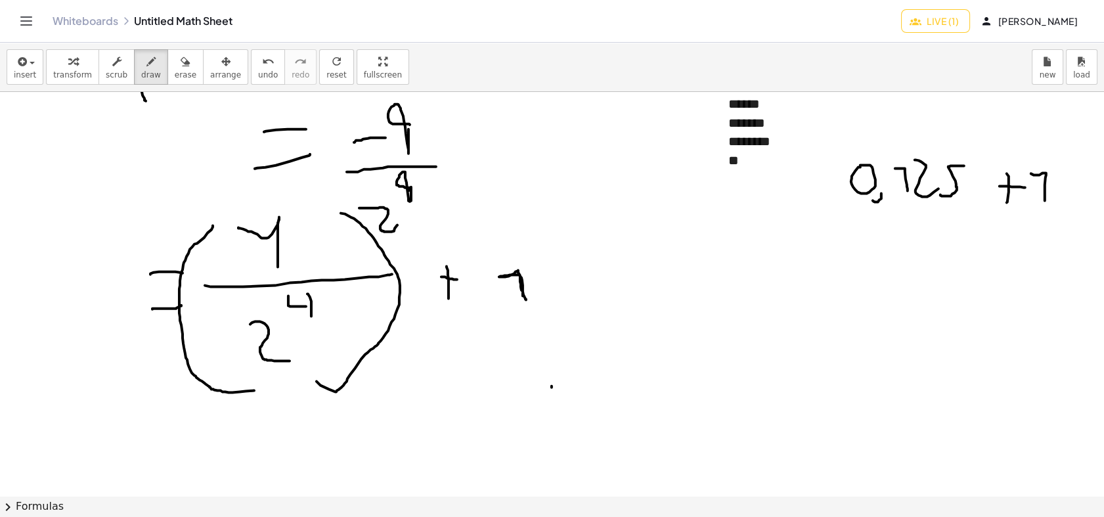
scroll to position [219, 0]
click at [179, 75] on button "erase" at bounding box center [185, 66] width 36 height 35
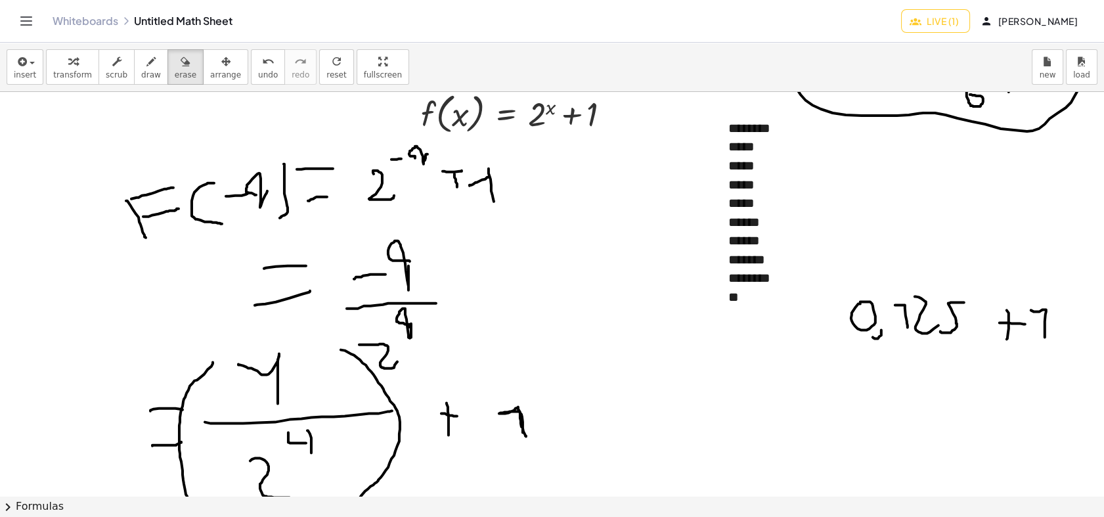
scroll to position [73, 0]
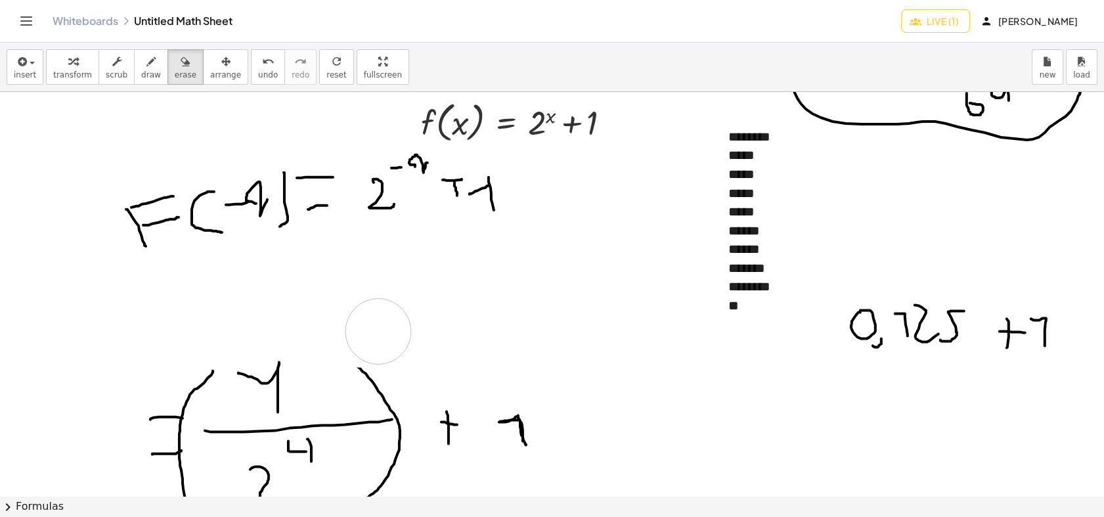
drag, startPoint x: 434, startPoint y: 290, endPoint x: 360, endPoint y: 316, distance: 78.1
click at [379, 331] on div at bounding box center [552, 422] width 1104 height 807
click at [144, 70] on span "draw" at bounding box center [151, 74] width 20 height 9
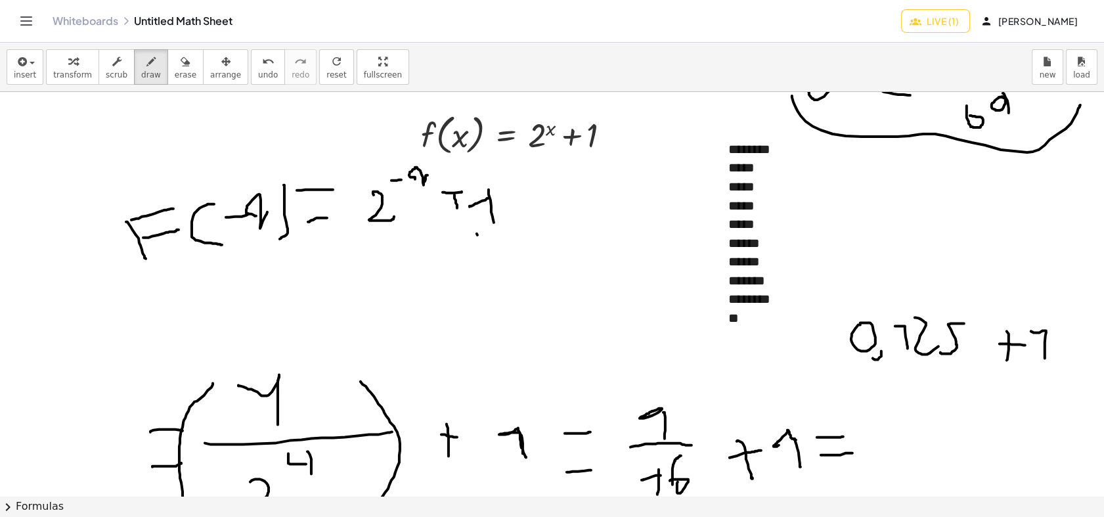
scroll to position [146, 0]
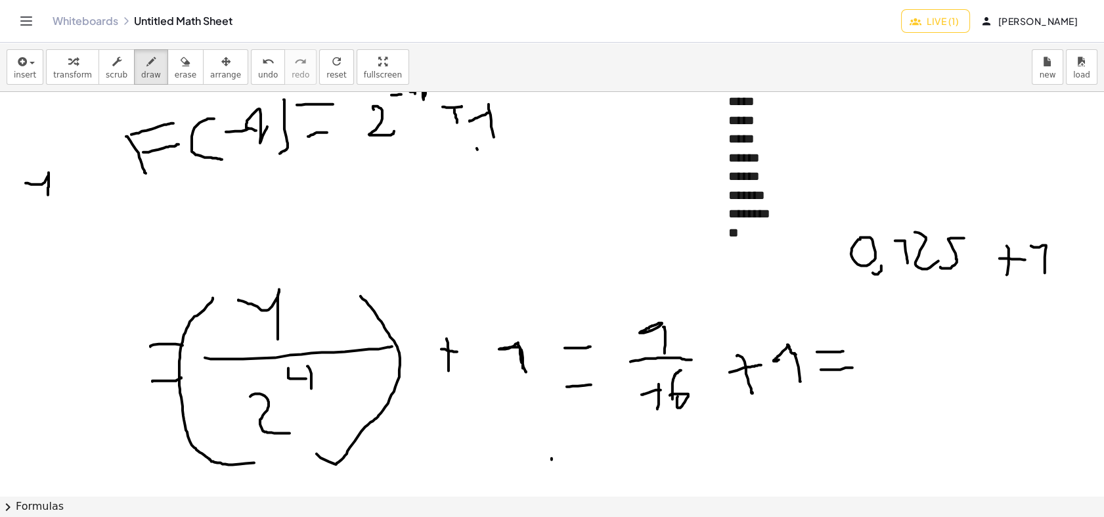
drag, startPoint x: 26, startPoint y: 182, endPoint x: 48, endPoint y: 194, distance: 25.3
click at [48, 194] on div at bounding box center [552, 349] width 1104 height 807
click at [5, 234] on div at bounding box center [552, 349] width 1104 height 807
drag, startPoint x: 35, startPoint y: 245, endPoint x: 26, endPoint y: 249, distance: 10.9
click at [26, 249] on div at bounding box center [552, 349] width 1104 height 807
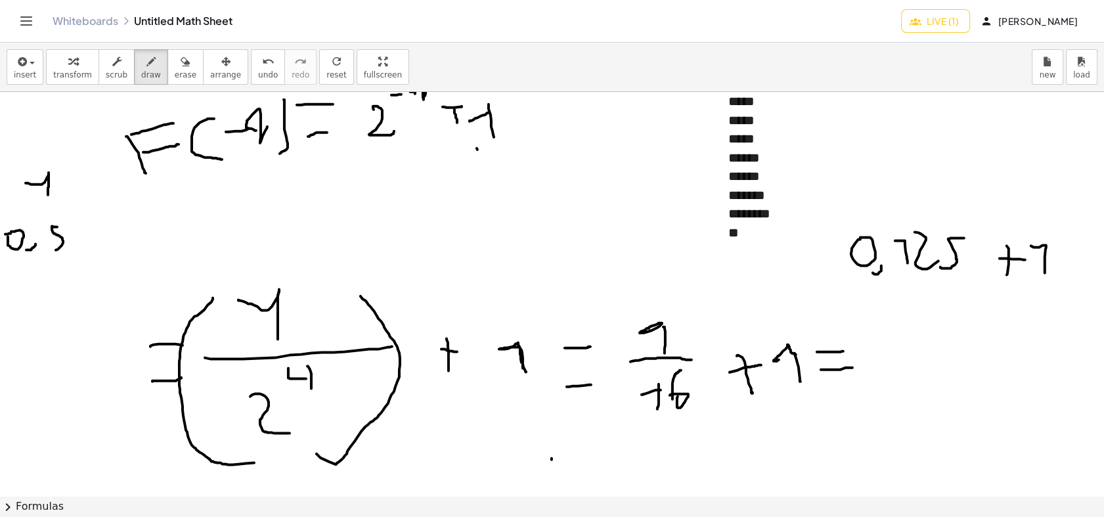
drag, startPoint x: 57, startPoint y: 226, endPoint x: 41, endPoint y: 242, distance: 21.8
click at [49, 249] on div at bounding box center [552, 349] width 1104 height 807
drag, startPoint x: 6, startPoint y: 285, endPoint x: 0, endPoint y: 278, distance: 8.8
click at [1, 278] on div at bounding box center [552, 349] width 1104 height 807
click at [21, 302] on div at bounding box center [552, 349] width 1104 height 807
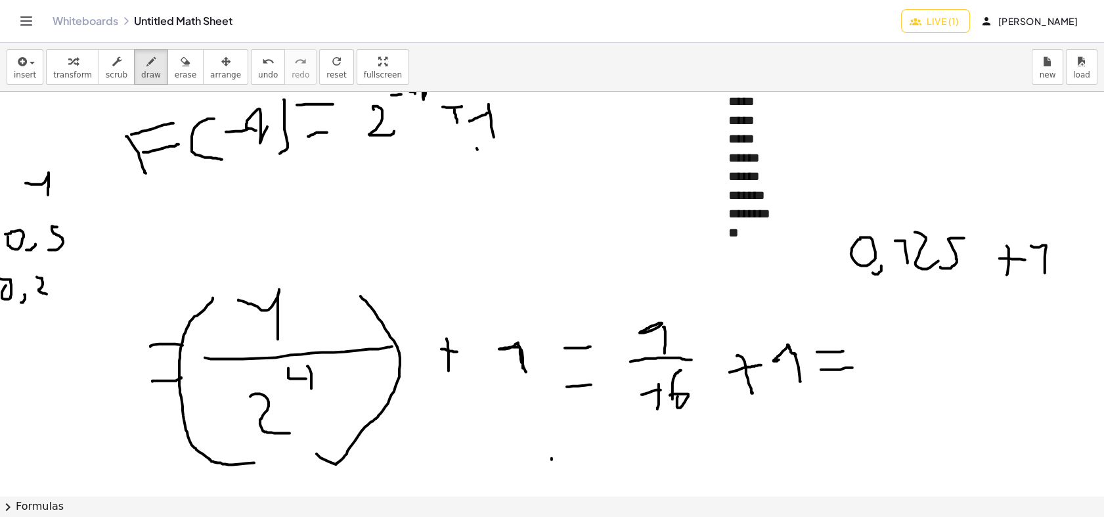
drag, startPoint x: 42, startPoint y: 278, endPoint x: 53, endPoint y: 290, distance: 16.3
click at [51, 293] on div at bounding box center [552, 349] width 1104 height 807
drag, startPoint x: 73, startPoint y: 275, endPoint x: 43, endPoint y: 301, distance: 40.0
click at [45, 297] on div at bounding box center [552, 349] width 1104 height 807
click at [9, 330] on div at bounding box center [552, 349] width 1104 height 807
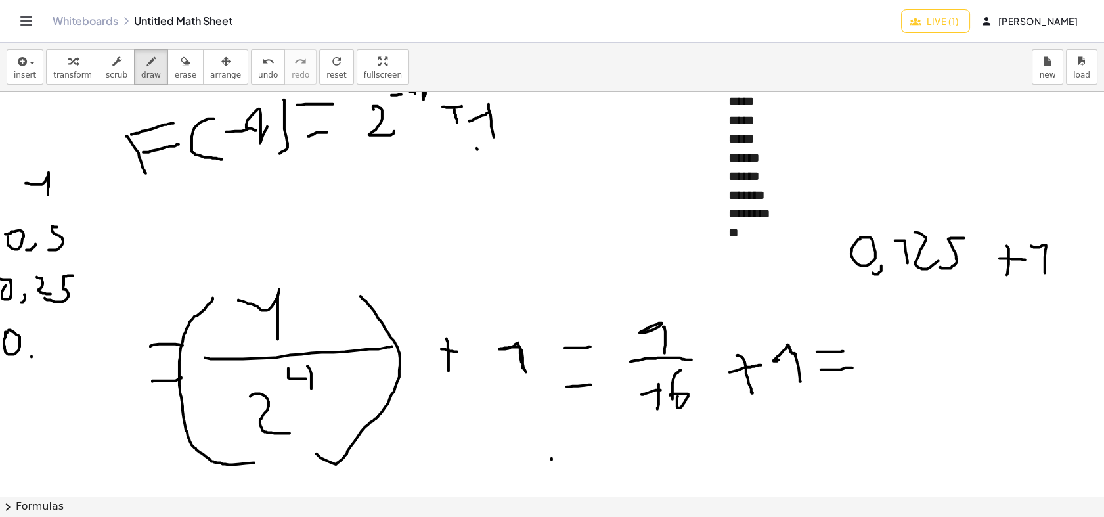
drag, startPoint x: 32, startPoint y: 356, endPoint x: 23, endPoint y: 360, distance: 9.4
click at [23, 360] on div at bounding box center [552, 349] width 1104 height 807
drag, startPoint x: 40, startPoint y: 335, endPoint x: 52, endPoint y: 343, distance: 13.8
click at [52, 354] on div at bounding box center [552, 349] width 1104 height 807
drag, startPoint x: 54, startPoint y: 325, endPoint x: 64, endPoint y: 343, distance: 20.0
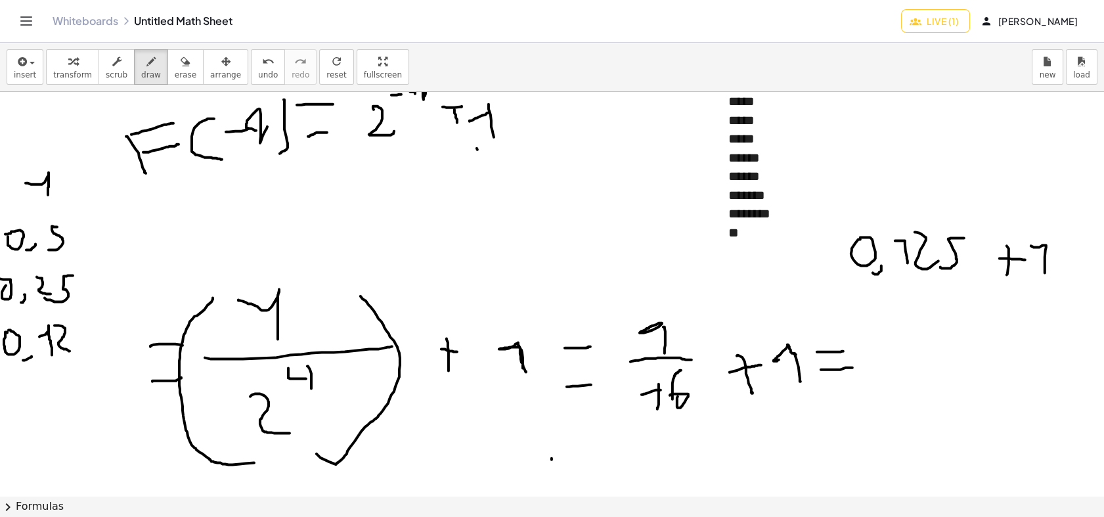
click at [70, 350] on div at bounding box center [552, 349] width 1104 height 807
drag, startPoint x: 83, startPoint y: 326, endPoint x: 73, endPoint y: 352, distance: 28.0
click at [73, 352] on div at bounding box center [552, 349] width 1104 height 807
drag, startPoint x: 30, startPoint y: 317, endPoint x: 0, endPoint y: 360, distance: 52.3
click at [5, 322] on div at bounding box center [552, 349] width 1104 height 807
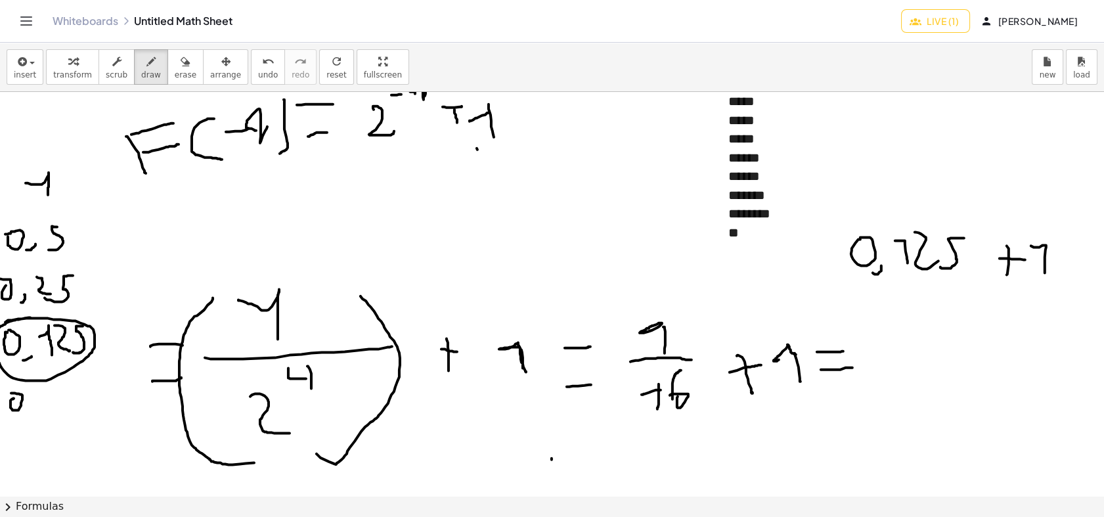
click at [11, 393] on div at bounding box center [552, 349] width 1104 height 807
click at [22, 417] on div at bounding box center [552, 349] width 1104 height 807
drag, startPoint x: 46, startPoint y: 390, endPoint x: 37, endPoint y: 387, distance: 9.6
click at [37, 387] on div at bounding box center [552, 349] width 1104 height 807
drag, startPoint x: 69, startPoint y: 383, endPoint x: 60, endPoint y: 393, distance: 13.0
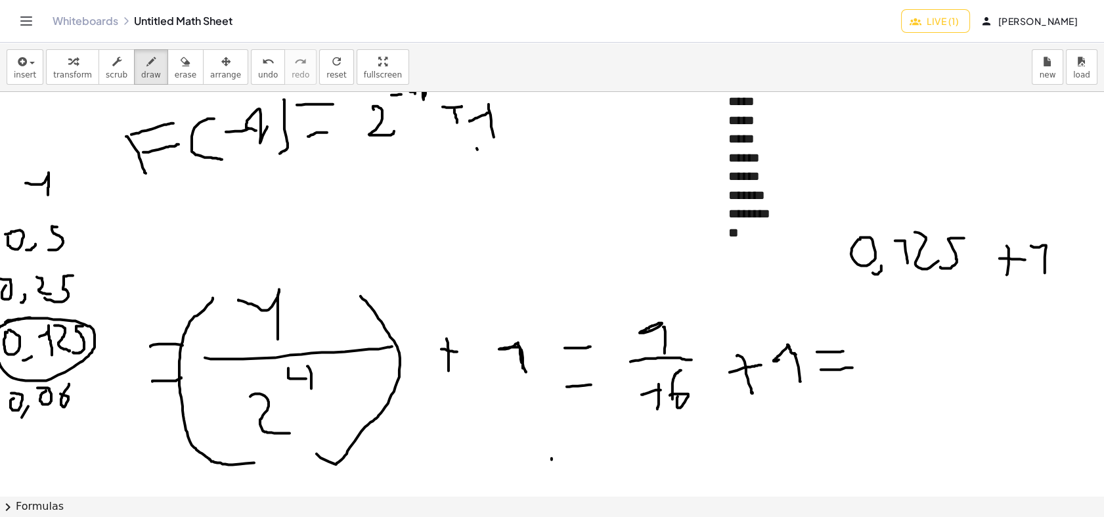
click at [60, 393] on div at bounding box center [552, 349] width 1104 height 807
drag, startPoint x: 72, startPoint y: 385, endPoint x: 90, endPoint y: 404, distance: 26.9
click at [90, 404] on div at bounding box center [552, 349] width 1104 height 807
drag, startPoint x: 104, startPoint y: 381, endPoint x: 78, endPoint y: 419, distance: 45.9
click at [79, 419] on div at bounding box center [552, 349] width 1104 height 807
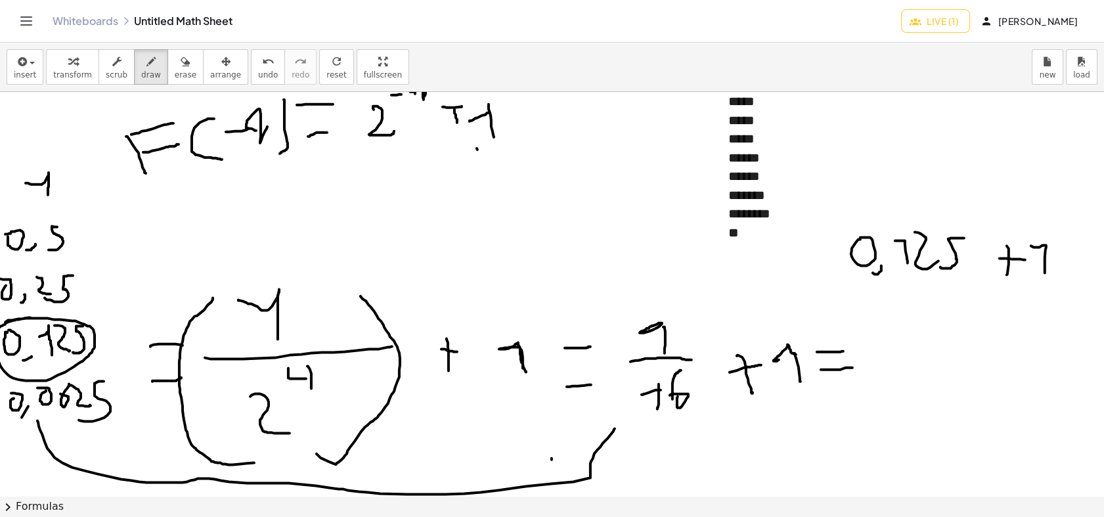
drag, startPoint x: 37, startPoint y: 420, endPoint x: 611, endPoint y: 427, distance: 573.8
click at [613, 428] on div at bounding box center [552, 349] width 1104 height 807
drag, startPoint x: 609, startPoint y: 414, endPoint x: 624, endPoint y: 445, distance: 34.3
click at [624, 445] on div at bounding box center [552, 349] width 1104 height 807
drag, startPoint x: 868, startPoint y: 343, endPoint x: 882, endPoint y: 372, distance: 31.7
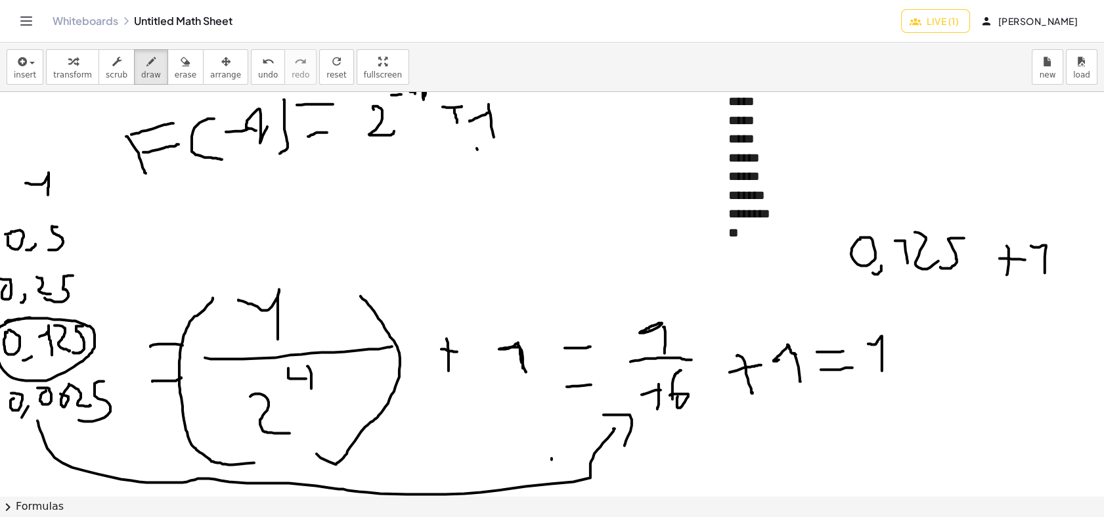
click at [882, 372] on div at bounding box center [552, 349] width 1104 height 807
drag, startPoint x: 888, startPoint y: 369, endPoint x: 883, endPoint y: 383, distance: 15.4
click at [884, 385] on div at bounding box center [552, 349] width 1104 height 807
click at [904, 345] on div at bounding box center [552, 349] width 1104 height 807
drag, startPoint x: 943, startPoint y: 332, endPoint x: 935, endPoint y: 350, distance: 19.4
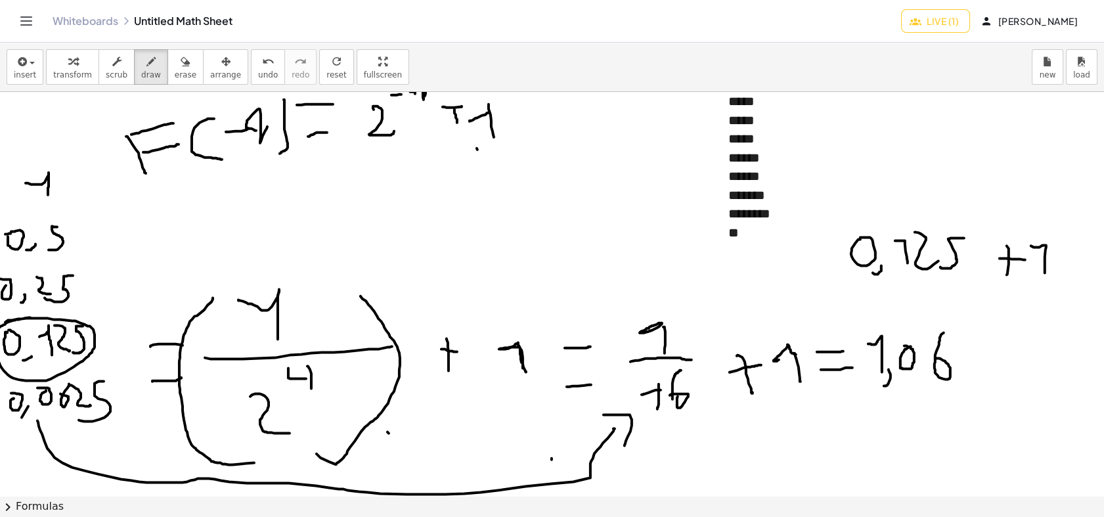
click at [932, 358] on div at bounding box center [552, 349] width 1104 height 807
drag, startPoint x: 966, startPoint y: 339, endPoint x: 989, endPoint y: 367, distance: 36.0
click at [993, 372] on div at bounding box center [552, 349] width 1104 height 807
drag, startPoint x: 1024, startPoint y: 335, endPoint x: 1013, endPoint y: 391, distance: 56.3
click at [993, 370] on div at bounding box center [552, 349] width 1104 height 807
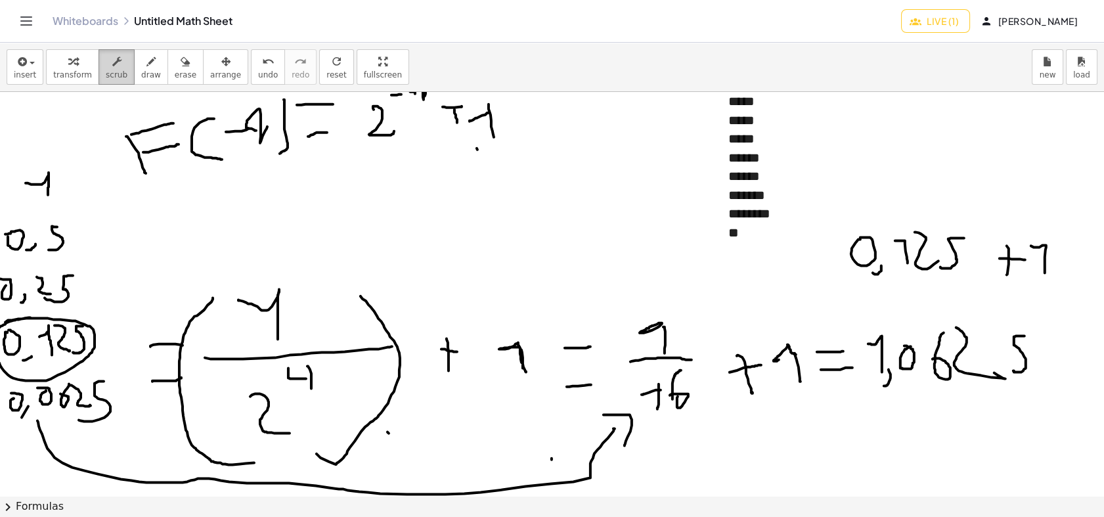
click at [106, 59] on div "button" at bounding box center [117, 61] width 22 height 16
click at [761, 236] on div "**" at bounding box center [813, 232] width 171 height 19
click at [175, 75] on span "erase" at bounding box center [186, 74] width 22 height 9
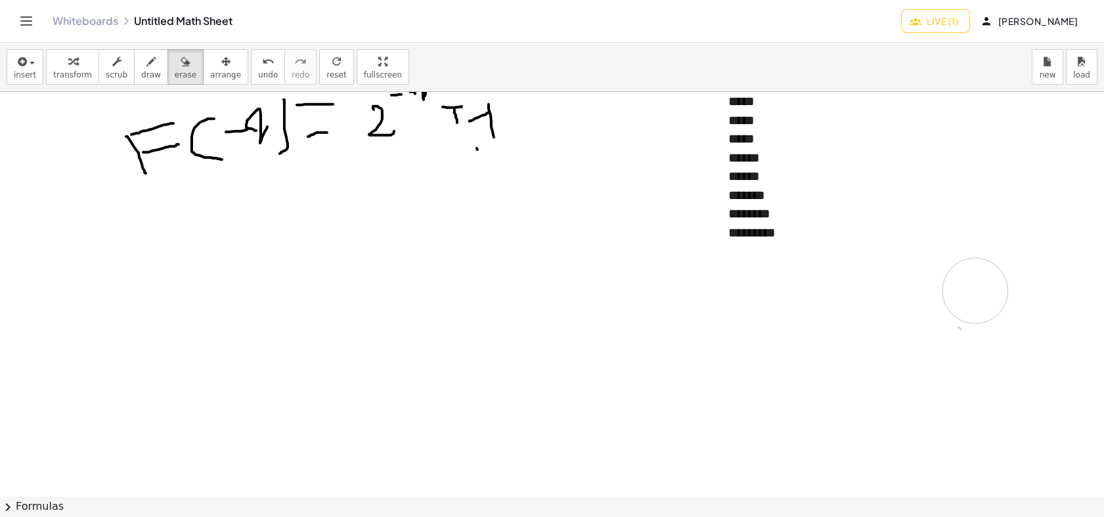
drag, startPoint x: 75, startPoint y: 218, endPoint x: 609, endPoint y: 370, distance: 555.6
click at [825, 312] on div at bounding box center [552, 349] width 1104 height 807
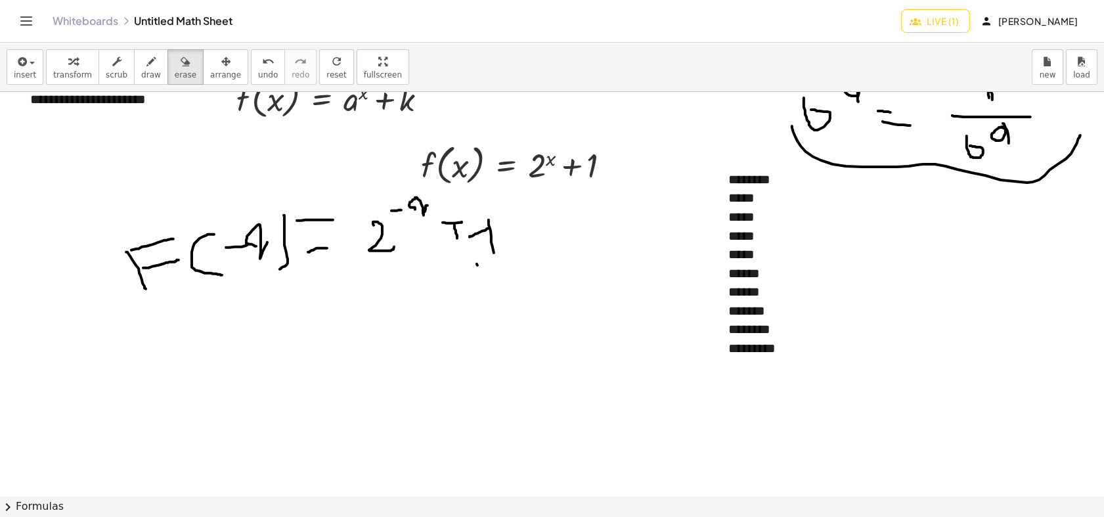
scroll to position [0, 0]
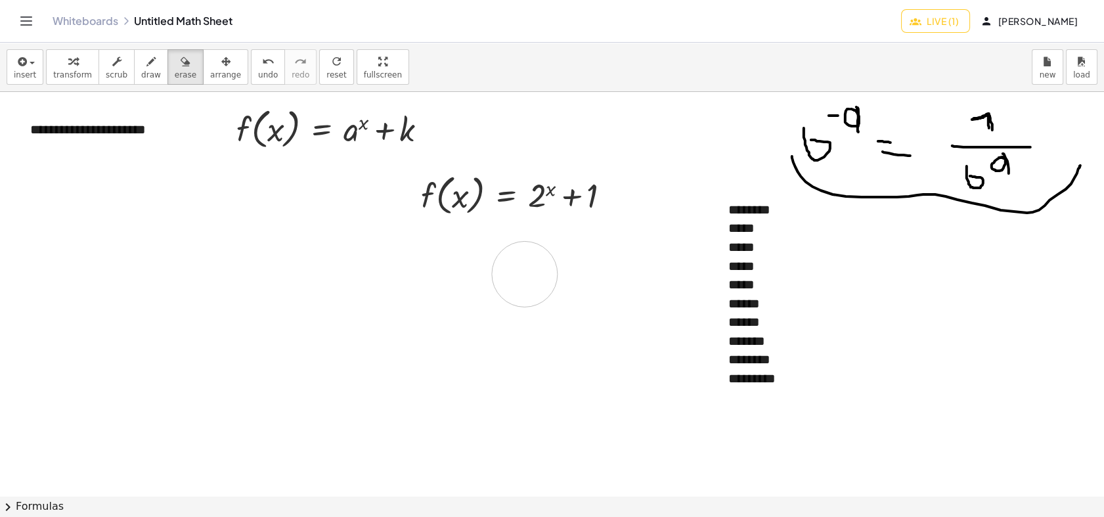
drag, startPoint x: 379, startPoint y: 379, endPoint x: 632, endPoint y: 249, distance: 283.3
click at [467, 295] on div at bounding box center [552, 495] width 1104 height 807
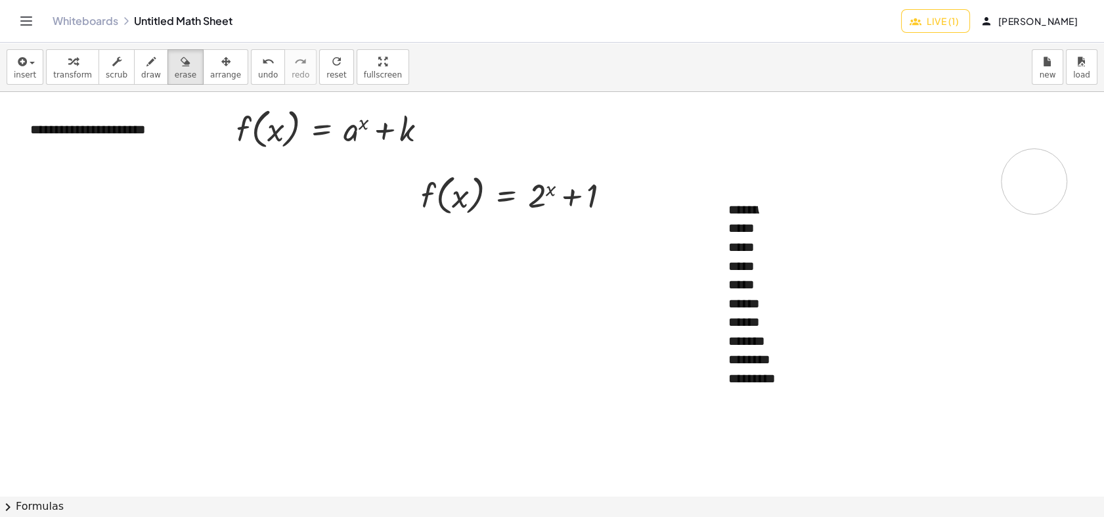
drag, startPoint x: 790, startPoint y: 204, endPoint x: 993, endPoint y: 167, distance: 205.5
click at [993, 132] on div at bounding box center [552, 495] width 1104 height 807
click at [783, 253] on div at bounding box center [552, 495] width 1104 height 807
click at [20, 72] on span "insert" at bounding box center [25, 74] width 22 height 9
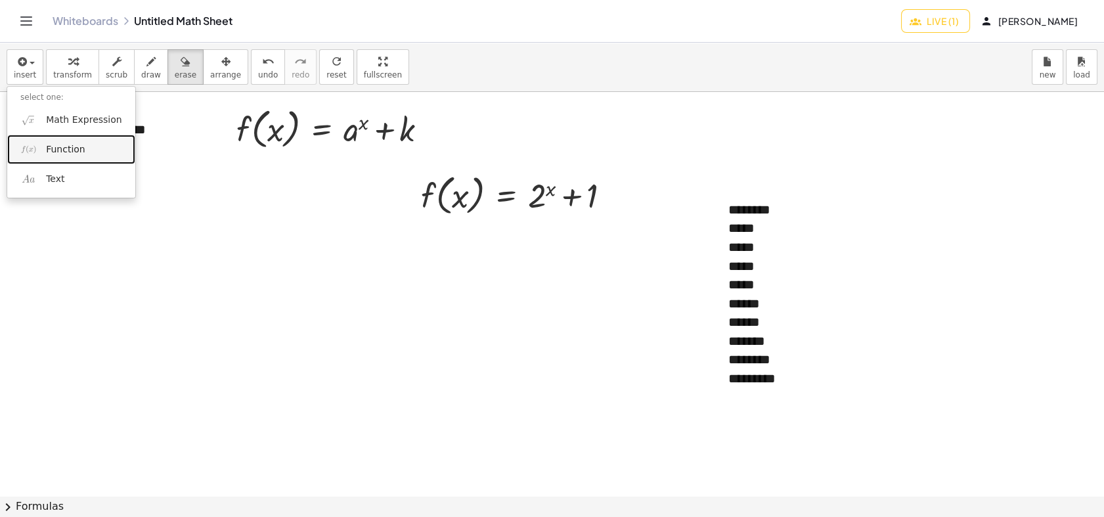
click at [45, 150] on link "Function" at bounding box center [71, 150] width 128 height 30
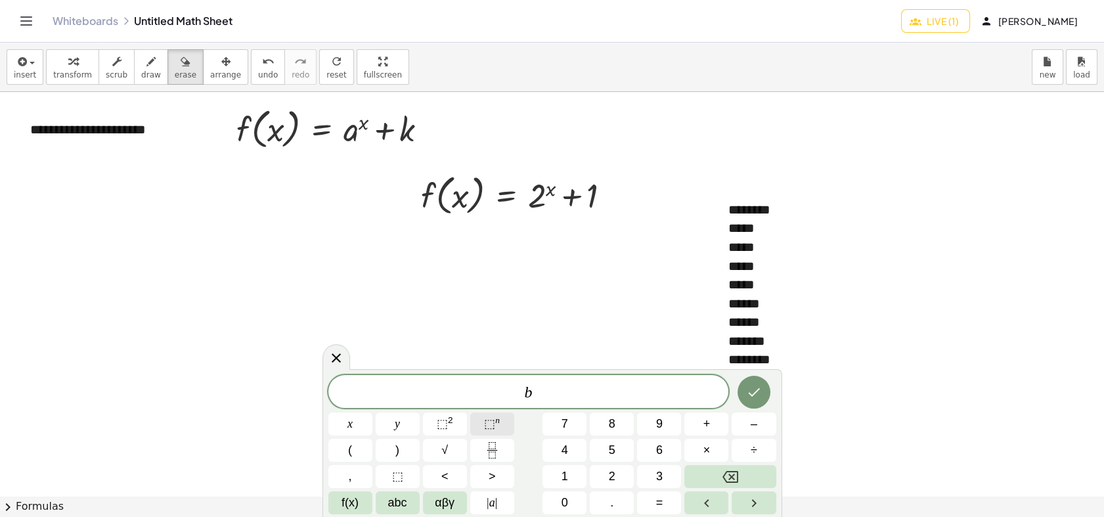
click at [497, 429] on span "⬚ n" at bounding box center [492, 424] width 16 height 18
click at [497, 447] on icon "Fraction" at bounding box center [492, 450] width 16 height 16
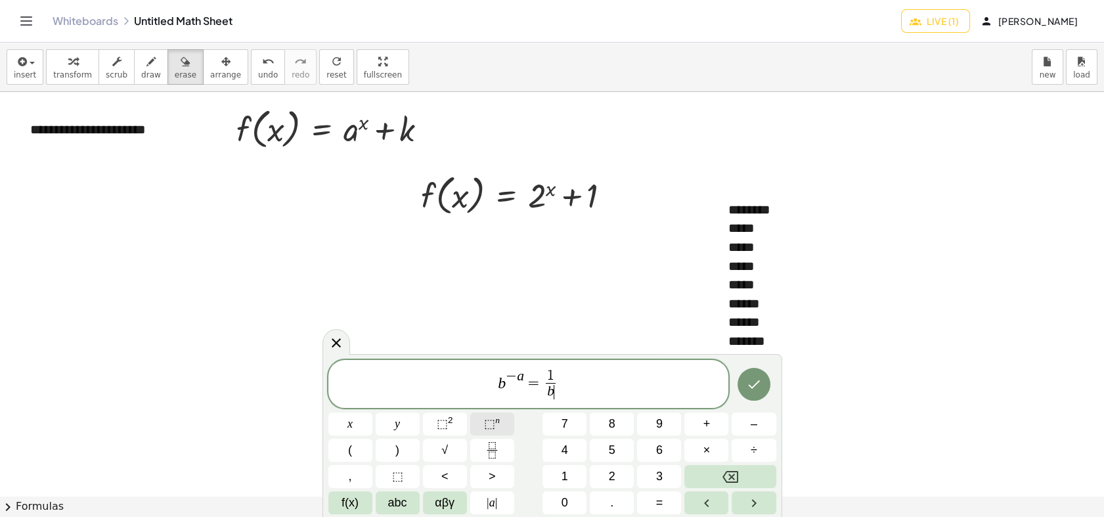
click at [486, 422] on span "⬚" at bounding box center [489, 423] width 11 height 13
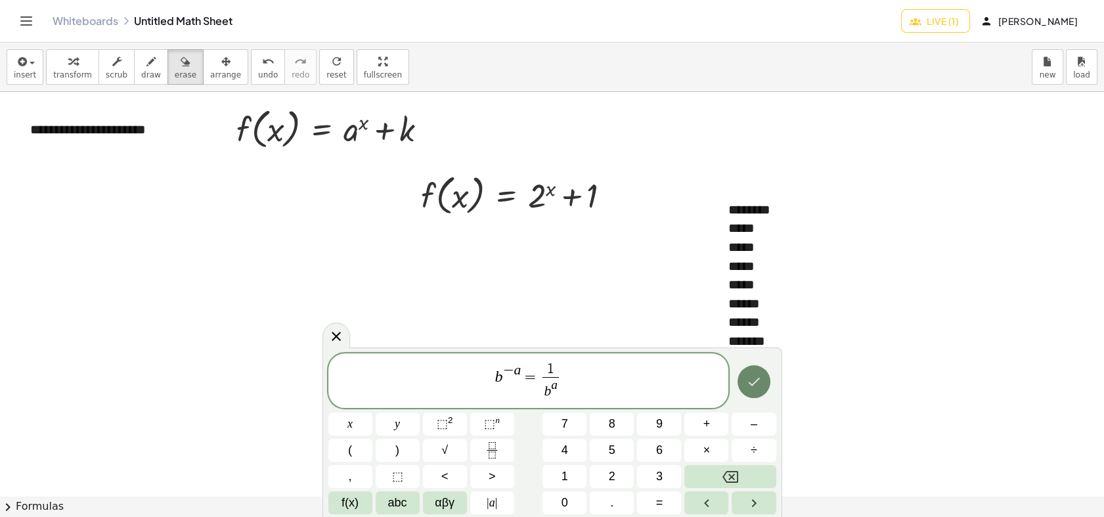
click at [751, 378] on icon "Done" at bounding box center [754, 382] width 16 height 16
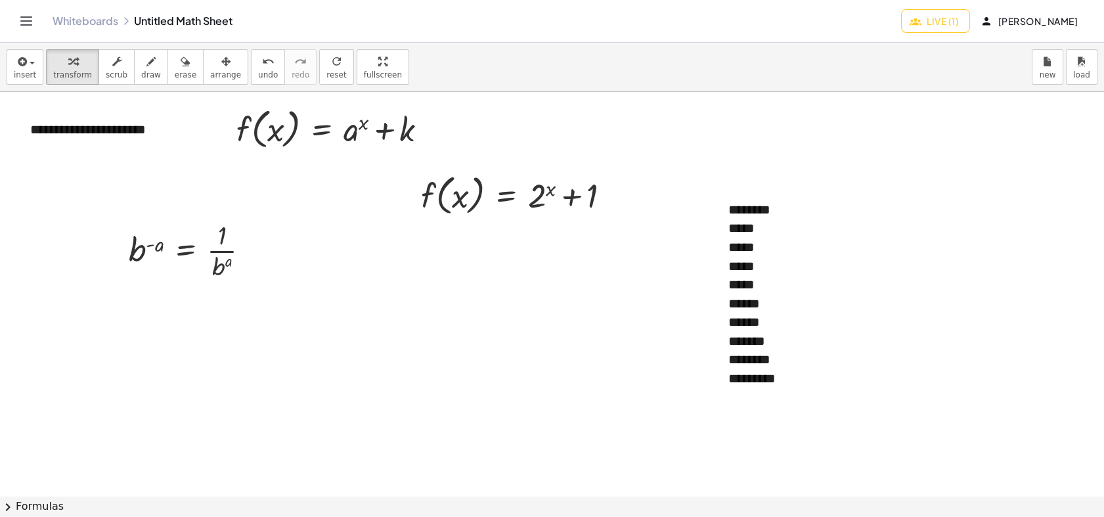
click at [156, 294] on div at bounding box center [552, 495] width 1104 height 807
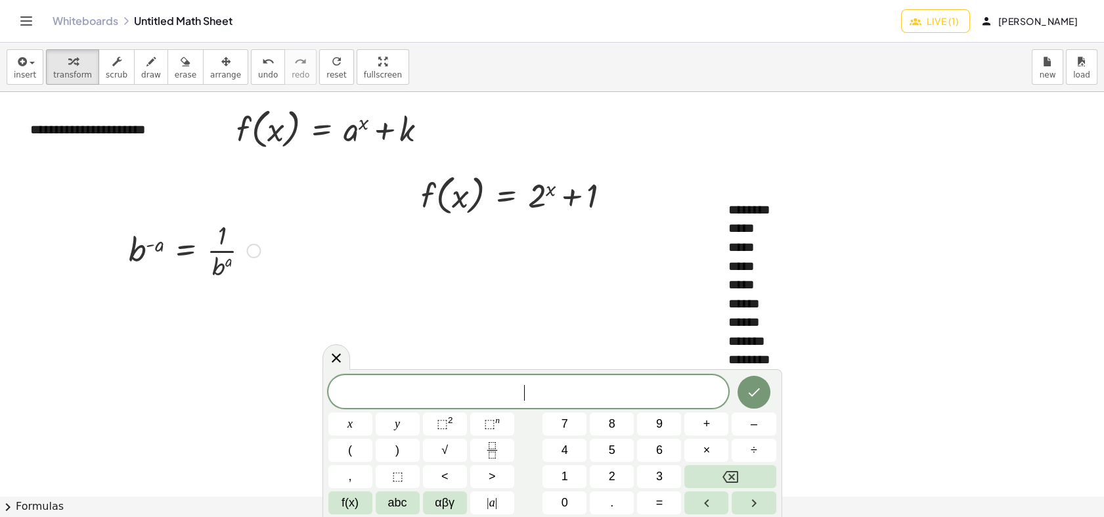
click at [184, 270] on div at bounding box center [194, 250] width 144 height 66
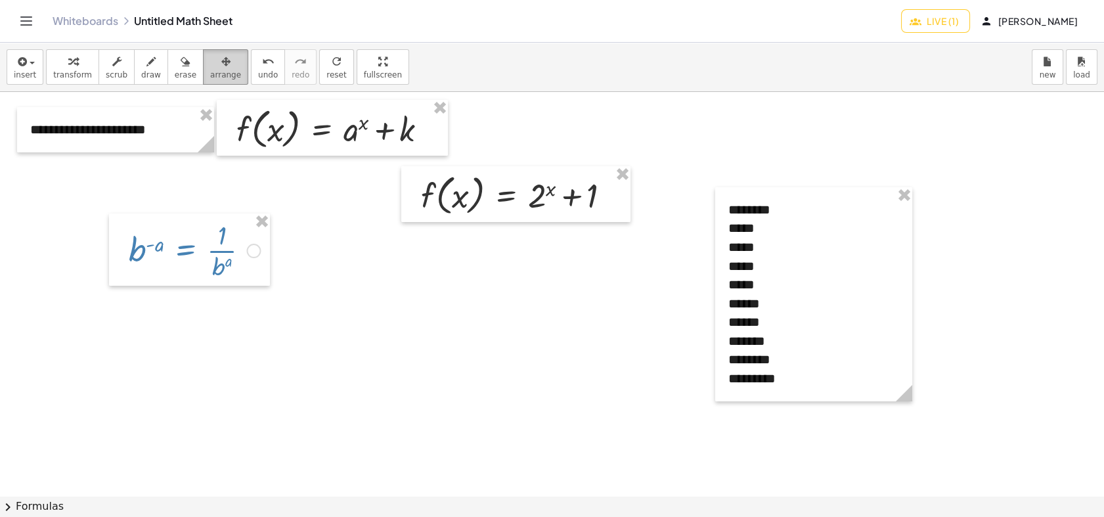
click at [221, 61] on icon "button" at bounding box center [225, 62] width 9 height 16
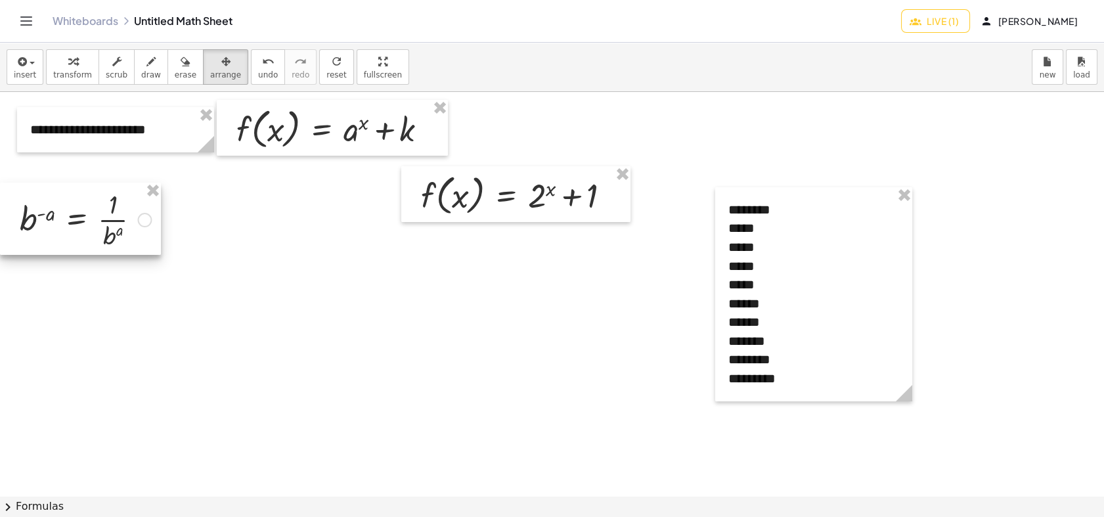
drag, startPoint x: 200, startPoint y: 232, endPoint x: 76, endPoint y: 202, distance: 127.7
click at [76, 202] on div at bounding box center [80, 218] width 161 height 72
click at [534, 208] on div at bounding box center [515, 194] width 229 height 56
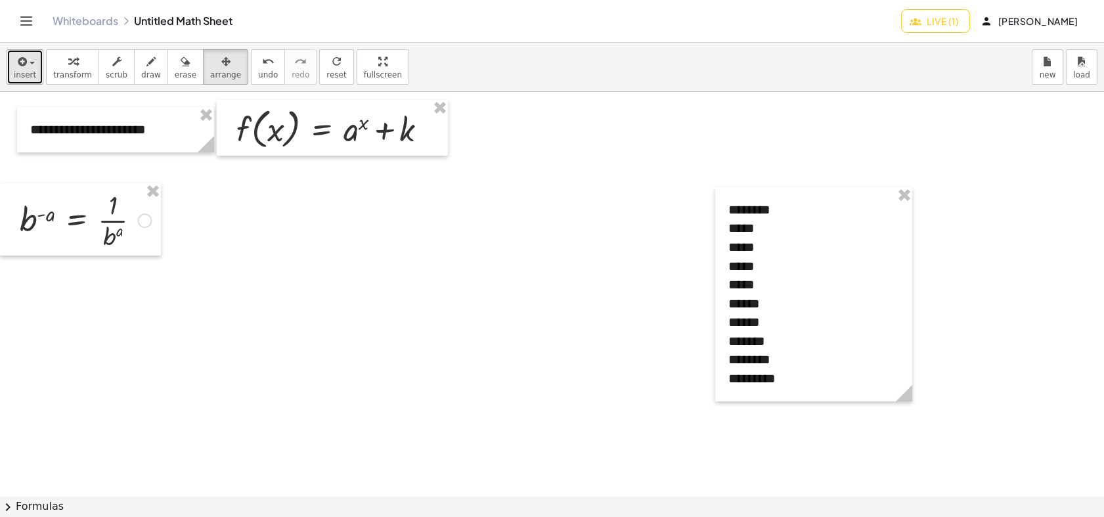
click at [16, 68] on icon "button" at bounding box center [21, 62] width 12 height 16
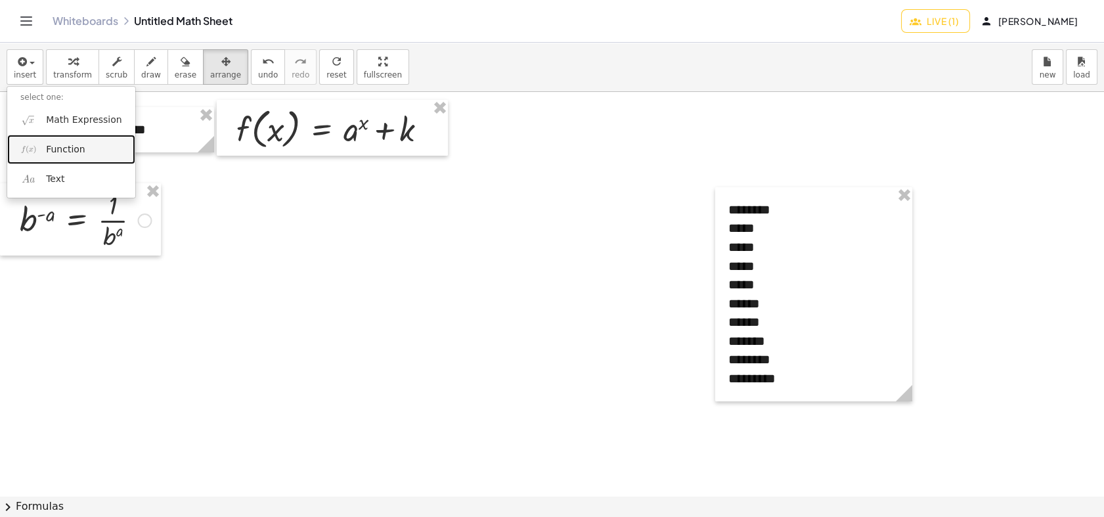
click at [57, 147] on span "Function" at bounding box center [65, 149] width 39 height 13
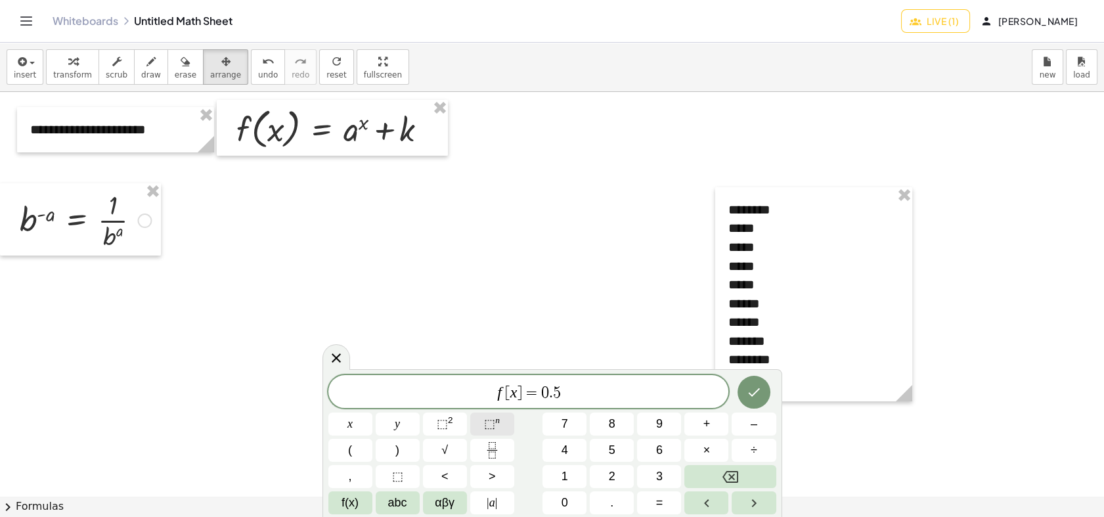
click at [490, 423] on span "⬚" at bounding box center [489, 423] width 11 height 13
click at [746, 394] on icon "Done" at bounding box center [754, 389] width 16 height 16
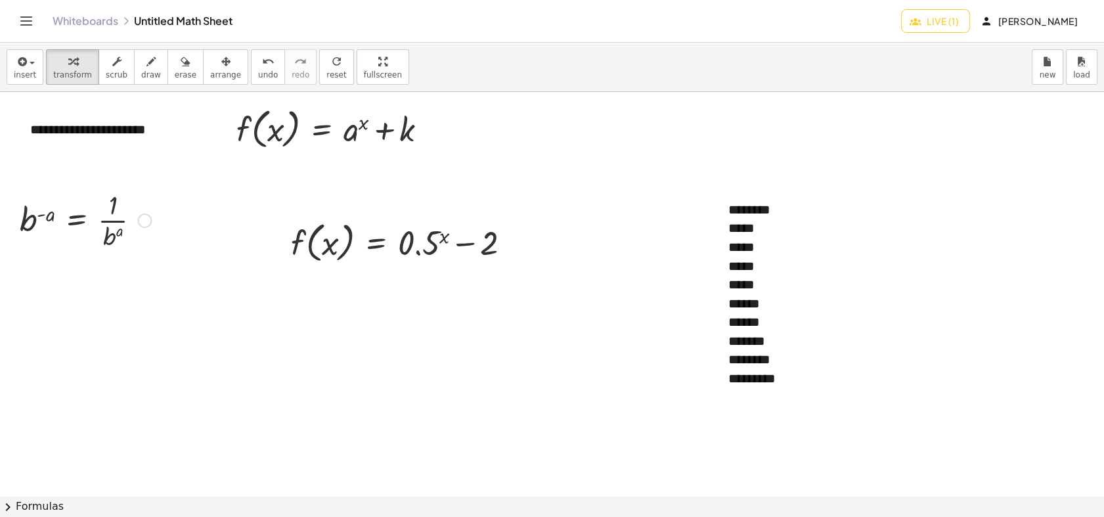
click at [400, 242] on div at bounding box center [406, 242] width 244 height 50
click at [325, 122] on div at bounding box center [337, 128] width 215 height 50
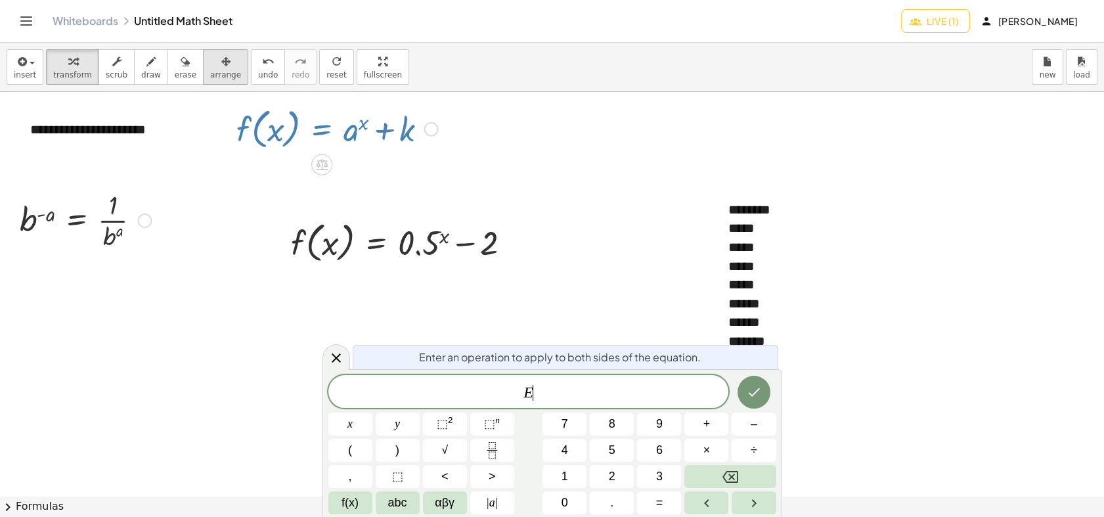
click at [221, 54] on icon "button" at bounding box center [225, 62] width 9 height 16
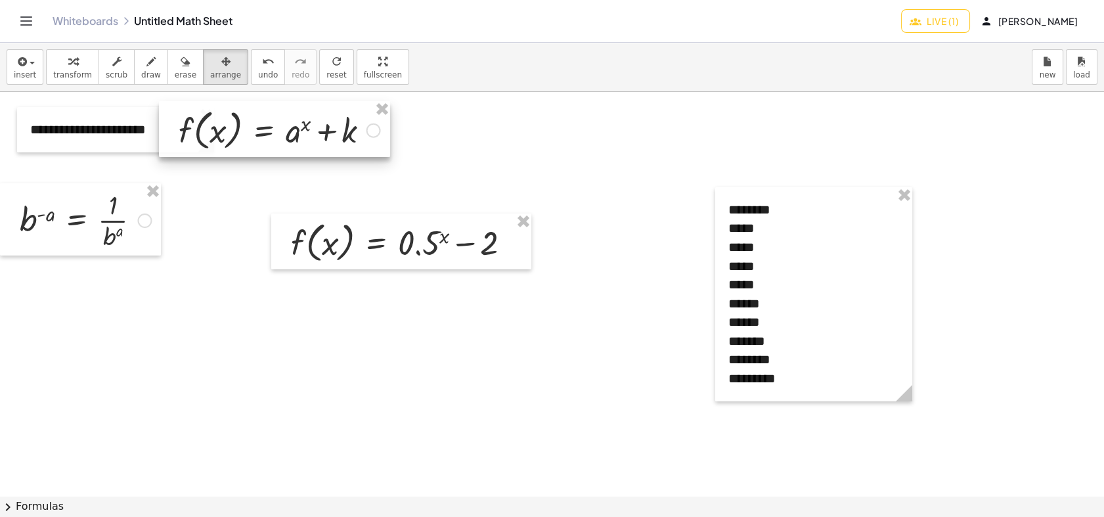
drag, startPoint x: 309, startPoint y: 121, endPoint x: 251, endPoint y: 122, distance: 57.8
click at [251, 122] on div at bounding box center [274, 129] width 231 height 56
click at [193, 195] on div at bounding box center [552, 495] width 1104 height 807
click at [241, 198] on div at bounding box center [552, 495] width 1104 height 807
click at [517, 179] on div at bounding box center [552, 495] width 1104 height 807
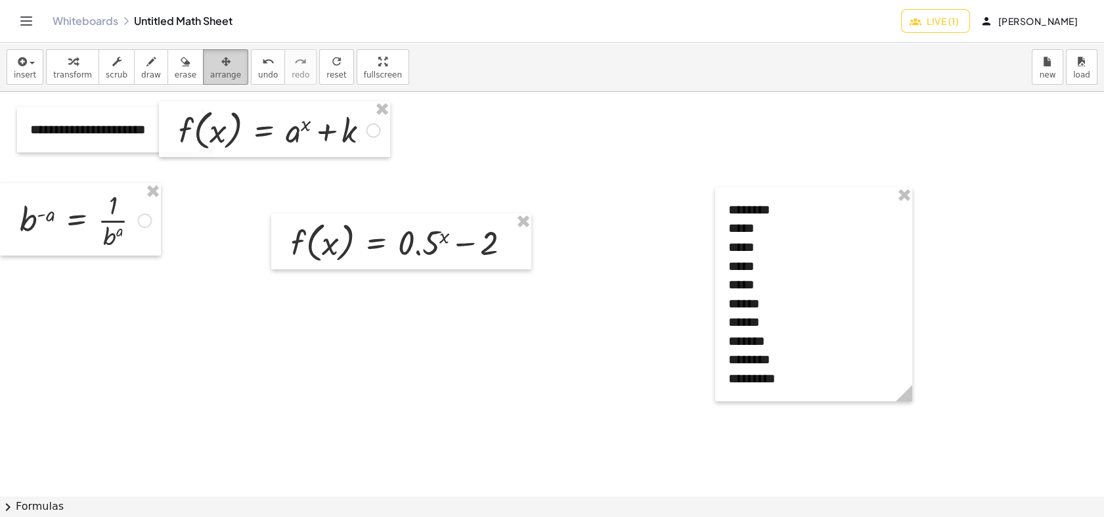
click at [210, 79] on span "arrange" at bounding box center [225, 74] width 31 height 9
click at [205, 221] on div at bounding box center [552, 495] width 1104 height 807
click at [152, 68] on button "draw" at bounding box center [151, 66] width 34 height 35
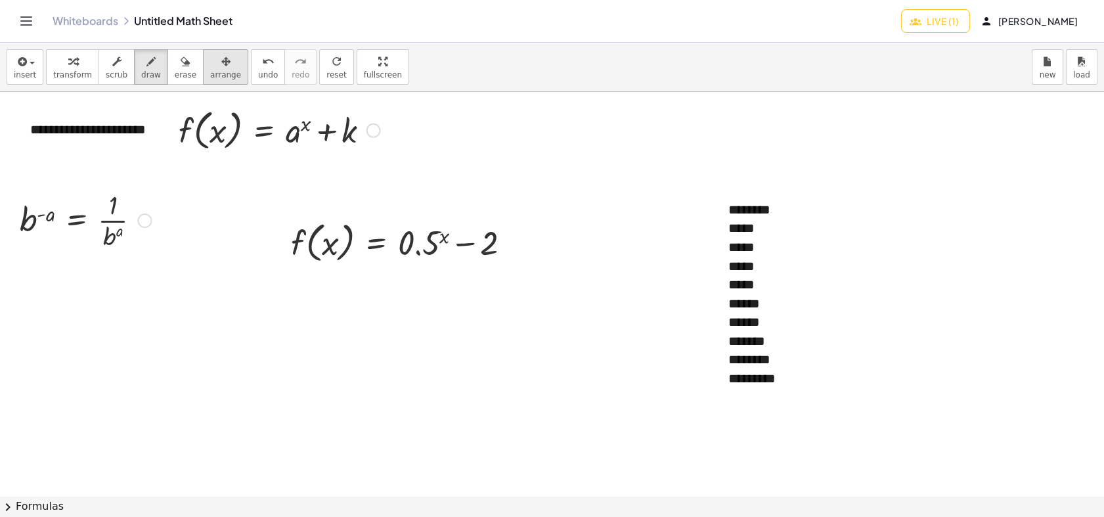
click at [210, 72] on span "arrange" at bounding box center [225, 74] width 31 height 9
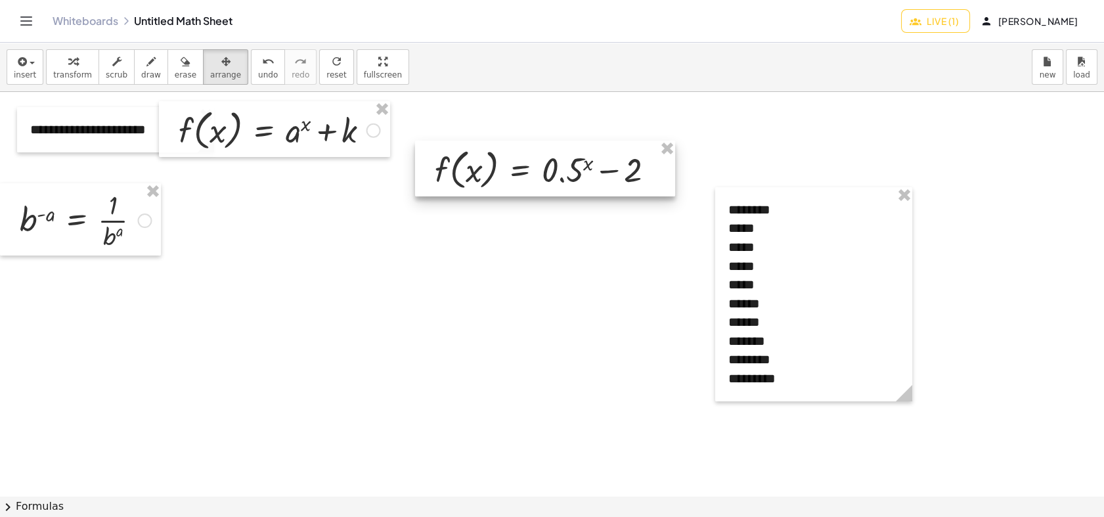
drag, startPoint x: 375, startPoint y: 235, endPoint x: 516, endPoint y: 163, distance: 158.0
click at [517, 163] on div at bounding box center [545, 168] width 260 height 56
click at [776, 339] on div at bounding box center [813, 294] width 197 height 214
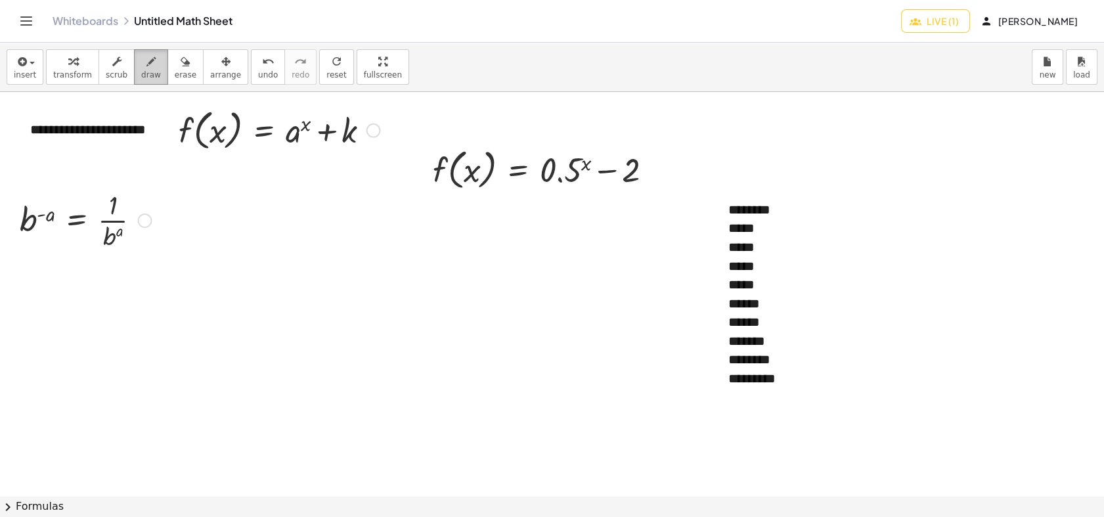
click at [141, 73] on span "draw" at bounding box center [151, 74] width 20 height 9
click at [779, 377] on div at bounding box center [552, 495] width 1104 height 807
click at [107, 74] on span "scrub" at bounding box center [117, 74] width 22 height 9
click at [796, 375] on div "*********" at bounding box center [813, 378] width 171 height 19
drag, startPoint x: 777, startPoint y: 357, endPoint x: 714, endPoint y: 226, distance: 145.6
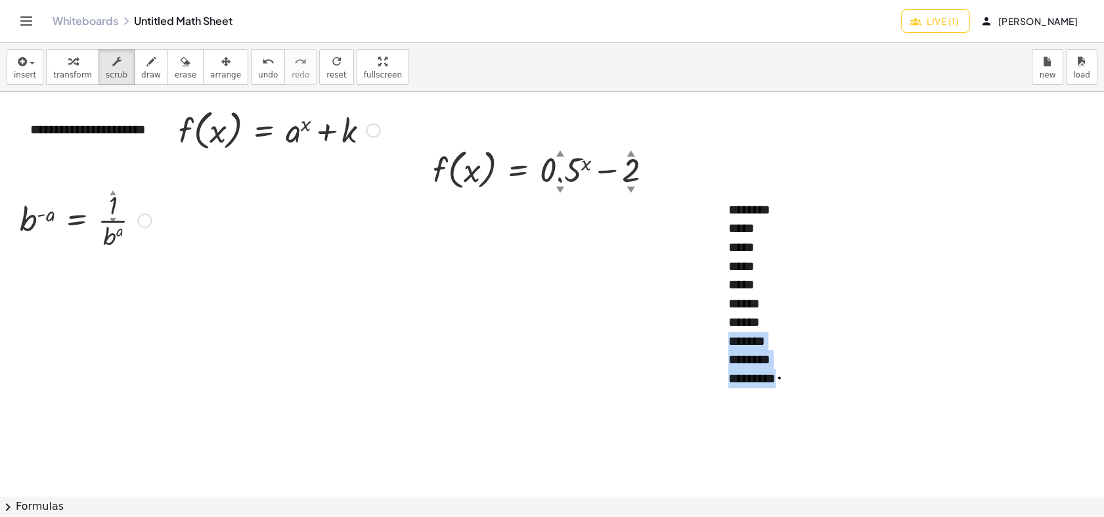
click at [714, 226] on div "**********" at bounding box center [552, 495] width 1104 height 807
drag, startPoint x: 769, startPoint y: 326, endPoint x: 729, endPoint y: 233, distance: 101.7
click at [729, 233] on div "******** ***** ***** ***** ***** ****** ******" at bounding box center [813, 266] width 197 height 158
click at [610, 285] on div at bounding box center [552, 495] width 1104 height 807
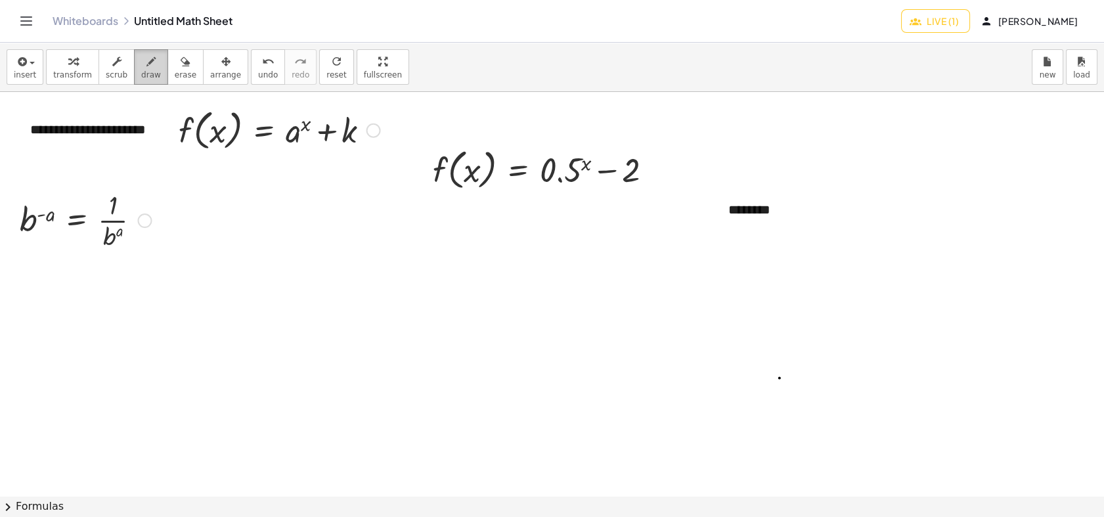
click at [145, 73] on span "draw" at bounding box center [151, 74] width 20 height 9
click at [167, 69] on button "erase" at bounding box center [185, 66] width 36 height 35
drag, startPoint x: 706, startPoint y: 367, endPoint x: 638, endPoint y: 348, distance: 70.2
click at [679, 360] on div at bounding box center [552, 495] width 1104 height 807
click at [141, 73] on span "draw" at bounding box center [151, 74] width 20 height 9
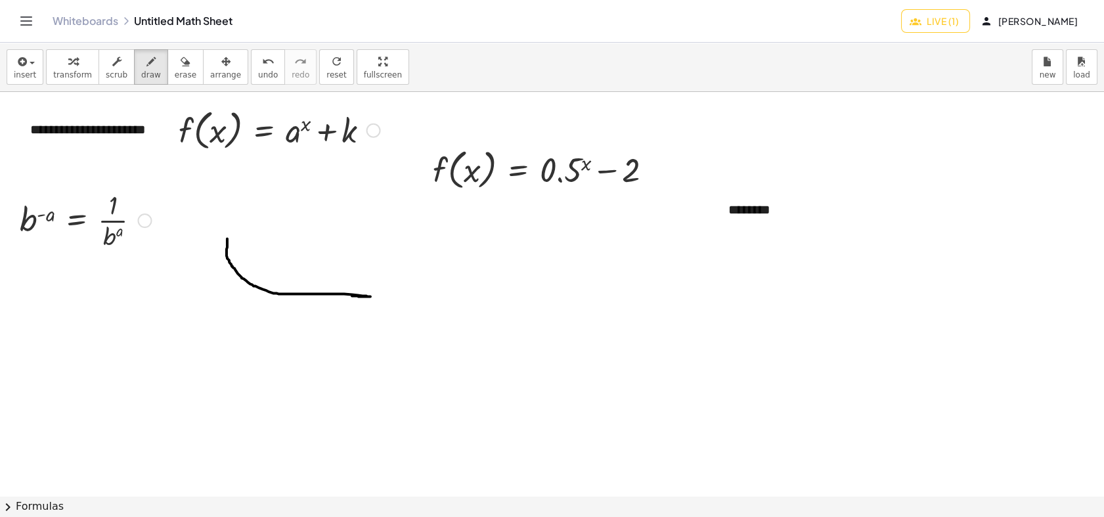
drag, startPoint x: 227, startPoint y: 238, endPoint x: 327, endPoint y: 289, distance: 111.9
click at [350, 294] on div at bounding box center [552, 495] width 1104 height 807
drag, startPoint x: 226, startPoint y: 255, endPoint x: 225, endPoint y: 223, distance: 32.2
click at [225, 223] on div at bounding box center [552, 495] width 1104 height 807
click at [175, 79] on span "erase" at bounding box center [186, 74] width 22 height 9
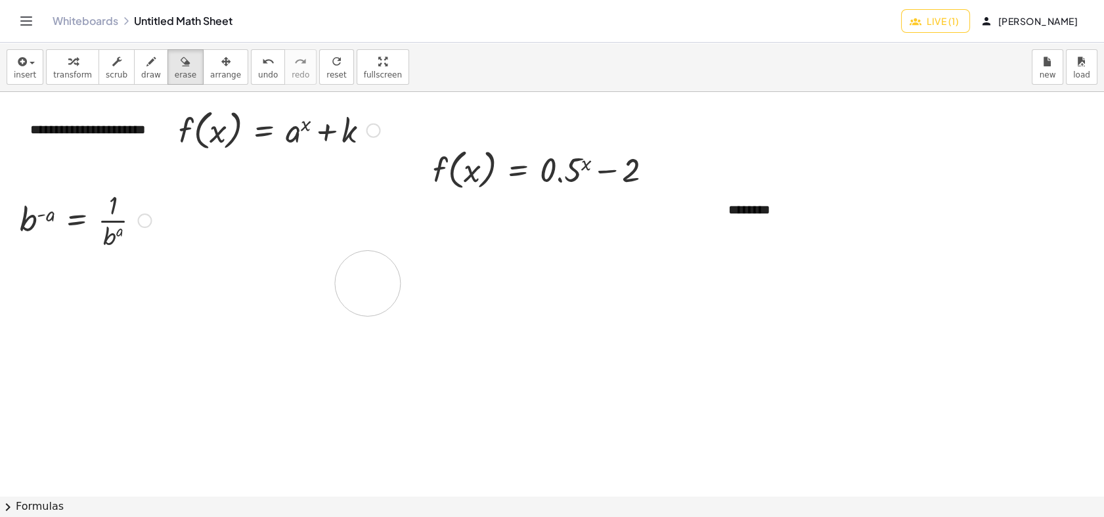
drag, startPoint x: 299, startPoint y: 319, endPoint x: 496, endPoint y: 300, distance: 197.2
click at [321, 284] on div at bounding box center [552, 495] width 1104 height 807
click at [111, 74] on span "scrub" at bounding box center [117, 74] width 22 height 9
click at [769, 214] on div "********" at bounding box center [813, 219] width 197 height 64
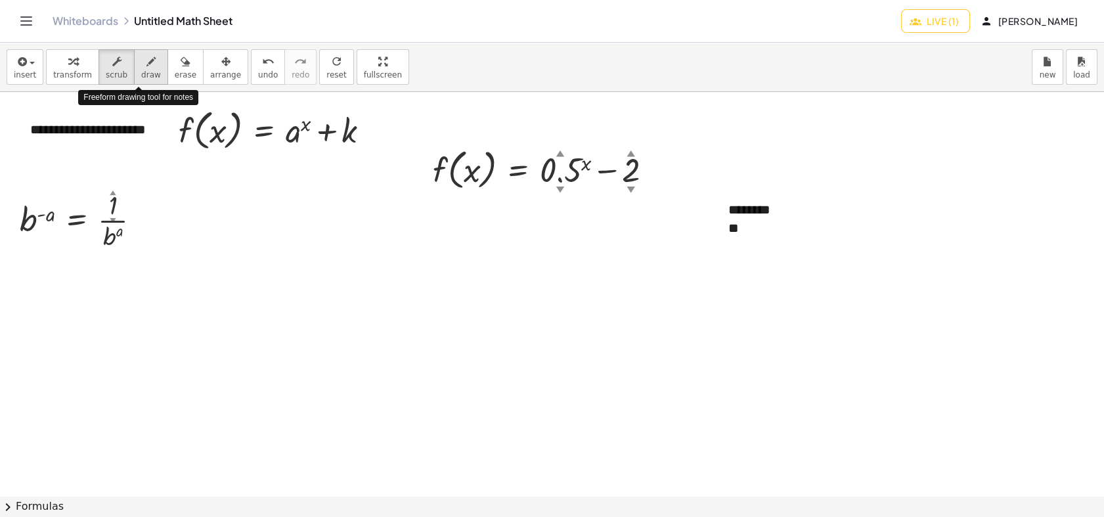
click at [146, 66] on icon "button" at bounding box center [150, 62] width 9 height 16
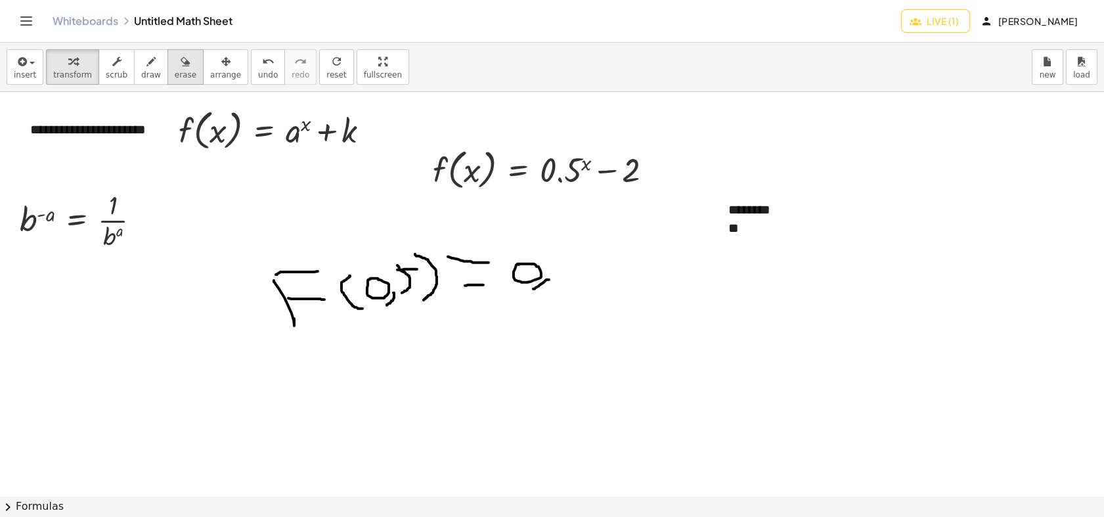
drag, startPoint x: 165, startPoint y: 77, endPoint x: 177, endPoint y: 82, distance: 13.3
click at [175, 77] on span "erase" at bounding box center [186, 74] width 22 height 9
drag, startPoint x: 398, startPoint y: 330, endPoint x: 399, endPoint y: 383, distance: 53.8
click at [414, 316] on div "**********" at bounding box center [552, 495] width 1104 height 807
click at [140, 81] on button "draw" at bounding box center [151, 66] width 34 height 35
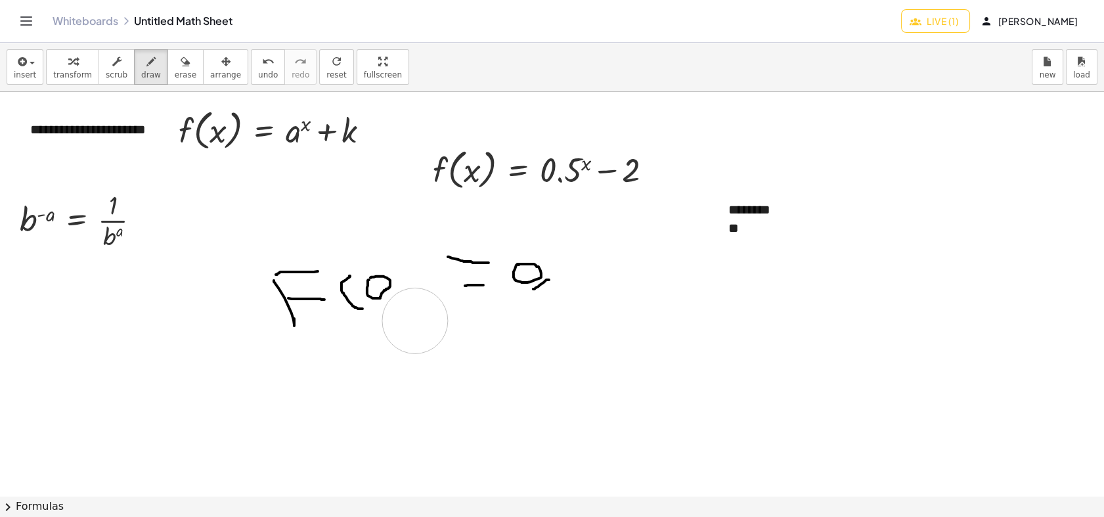
click at [349, 385] on div at bounding box center [552, 495] width 1104 height 807
click at [175, 70] on span "erase" at bounding box center [186, 74] width 22 height 9
click at [146, 63] on icon "button" at bounding box center [150, 62] width 9 height 16
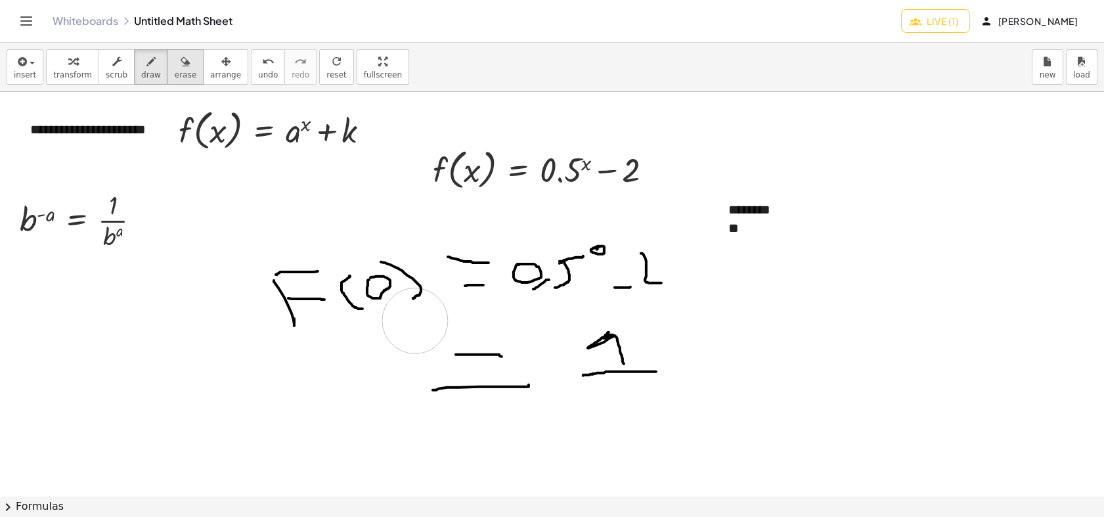
click at [181, 62] on icon "button" at bounding box center [185, 62] width 9 height 16
drag, startPoint x: 616, startPoint y: 418, endPoint x: 567, endPoint y: 377, distance: 64.8
click at [590, 374] on div at bounding box center [552, 495] width 1104 height 807
click at [565, 377] on div at bounding box center [552, 495] width 1104 height 807
click at [175, 64] on div "button" at bounding box center [186, 61] width 22 height 16
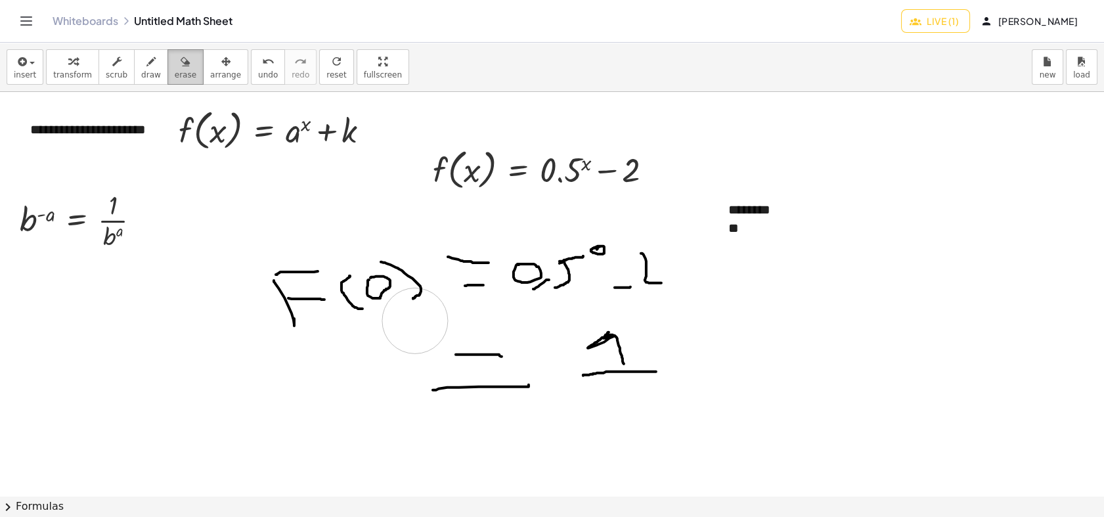
click at [181, 59] on icon "button" at bounding box center [185, 62] width 9 height 16
drag, startPoint x: 630, startPoint y: 375, endPoint x: 637, endPoint y: 349, distance: 26.4
click at [637, 366] on div at bounding box center [552, 495] width 1104 height 807
drag, startPoint x: 618, startPoint y: 347, endPoint x: 535, endPoint y: 282, distance: 105.3
click at [572, 320] on div at bounding box center [552, 495] width 1104 height 807
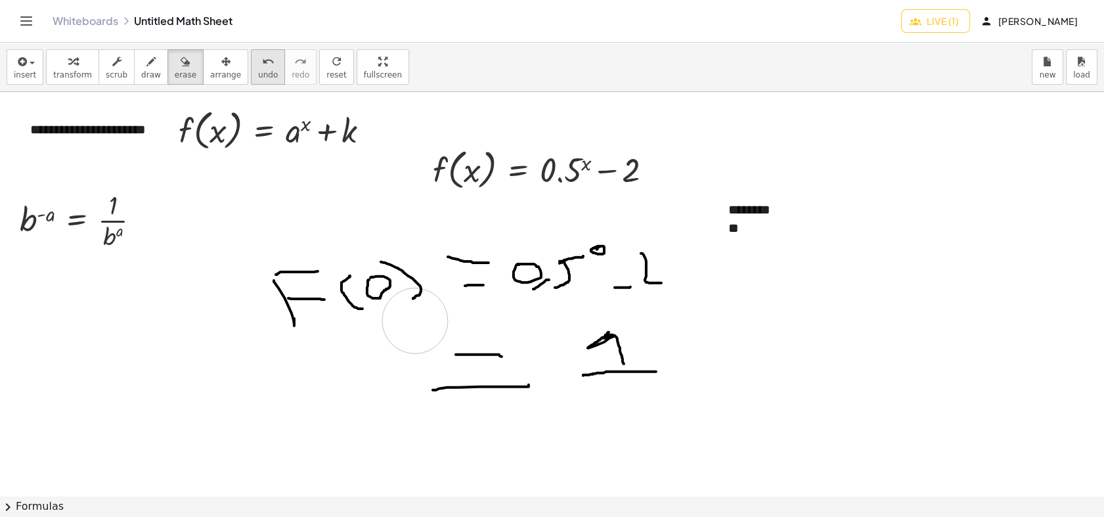
click at [258, 74] on span "undo" at bounding box center [268, 74] width 20 height 9
click at [276, 278] on div at bounding box center [552, 495] width 1104 height 807
click at [606, 382] on div at bounding box center [552, 495] width 1104 height 807
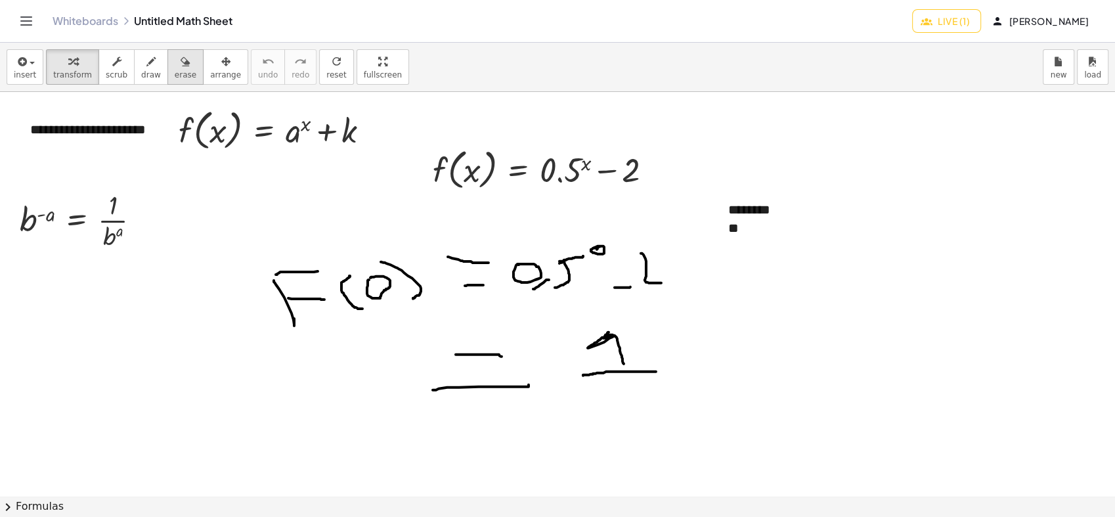
click at [181, 66] on icon "button" at bounding box center [185, 62] width 9 height 16
drag, startPoint x: 609, startPoint y: 380, endPoint x: 599, endPoint y: 376, distance: 11.2
click at [609, 380] on div at bounding box center [557, 495] width 1115 height 807
drag, startPoint x: 593, startPoint y: 383, endPoint x: 494, endPoint y: 337, distance: 110.1
click at [520, 337] on div at bounding box center [557, 495] width 1115 height 807
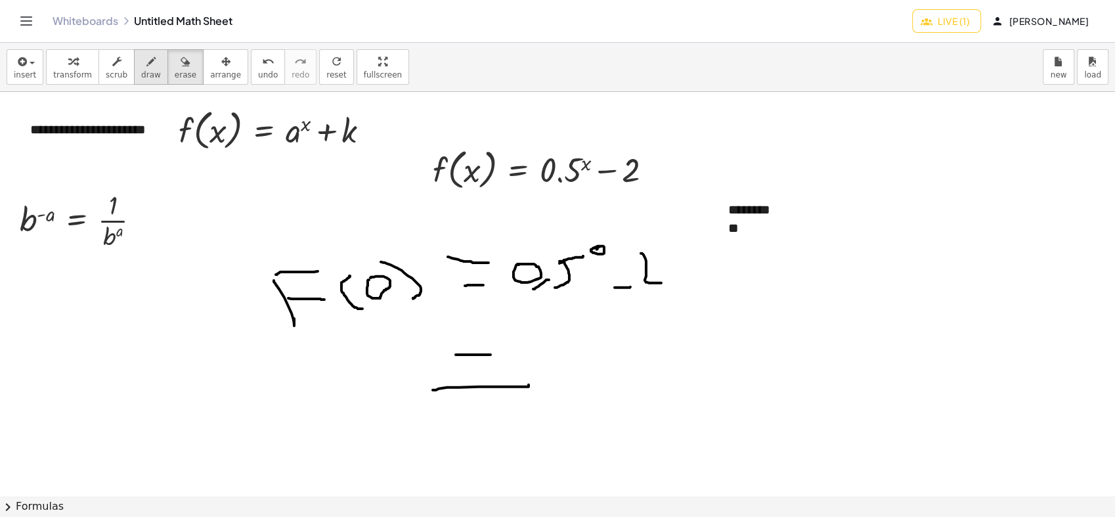
drag, startPoint x: 129, startPoint y: 57, endPoint x: 158, endPoint y: 36, distance: 35.7
click at [134, 54] on button "draw" at bounding box center [151, 66] width 34 height 35
drag, startPoint x: 547, startPoint y: 353, endPoint x: 573, endPoint y: 378, distance: 36.2
click at [571, 384] on div at bounding box center [557, 495] width 1115 height 807
drag, startPoint x: 610, startPoint y: 366, endPoint x: 631, endPoint y: 368, distance: 21.2
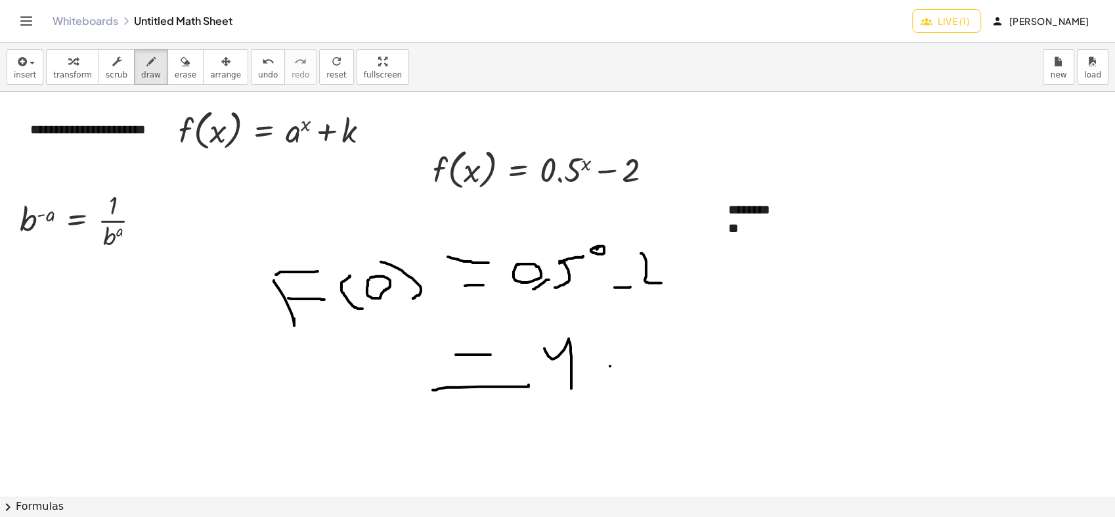
click at [631, 368] on div at bounding box center [557, 495] width 1115 height 807
drag, startPoint x: 664, startPoint y: 356, endPoint x: 669, endPoint y: 382, distance: 26.0
click at [669, 382] on div at bounding box center [557, 495] width 1115 height 807
drag, startPoint x: 718, startPoint y: 357, endPoint x: 739, endPoint y: 362, distance: 21.5
click at [738, 362] on div at bounding box center [557, 495] width 1115 height 807
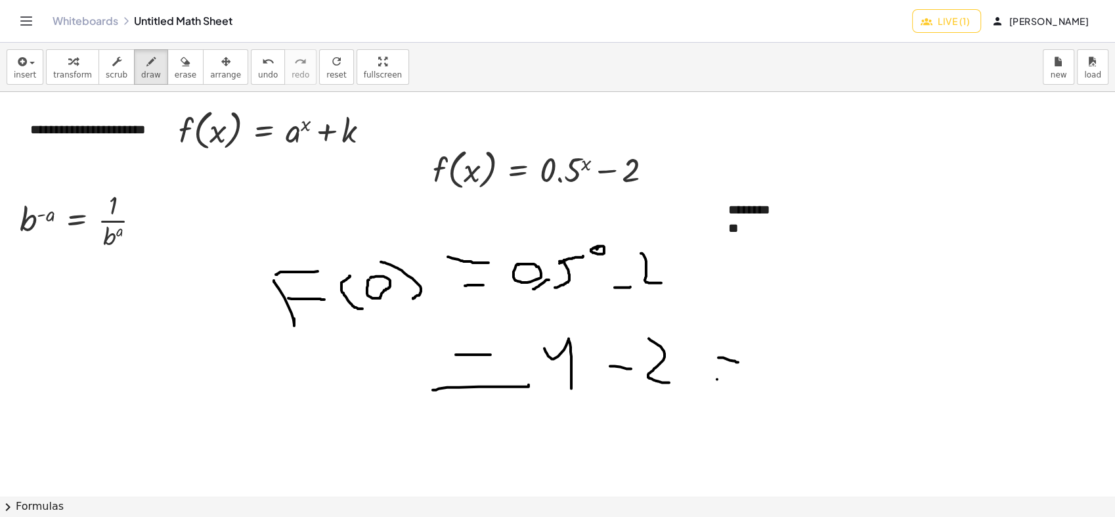
drag, startPoint x: 717, startPoint y: 379, endPoint x: 740, endPoint y: 381, distance: 23.1
click at [740, 381] on div at bounding box center [557, 495] width 1115 height 807
click at [782, 368] on div at bounding box center [557, 495] width 1115 height 807
drag, startPoint x: 798, startPoint y: 351, endPoint x: 813, endPoint y: 391, distance: 42.6
click at [813, 391] on div at bounding box center [557, 495] width 1115 height 807
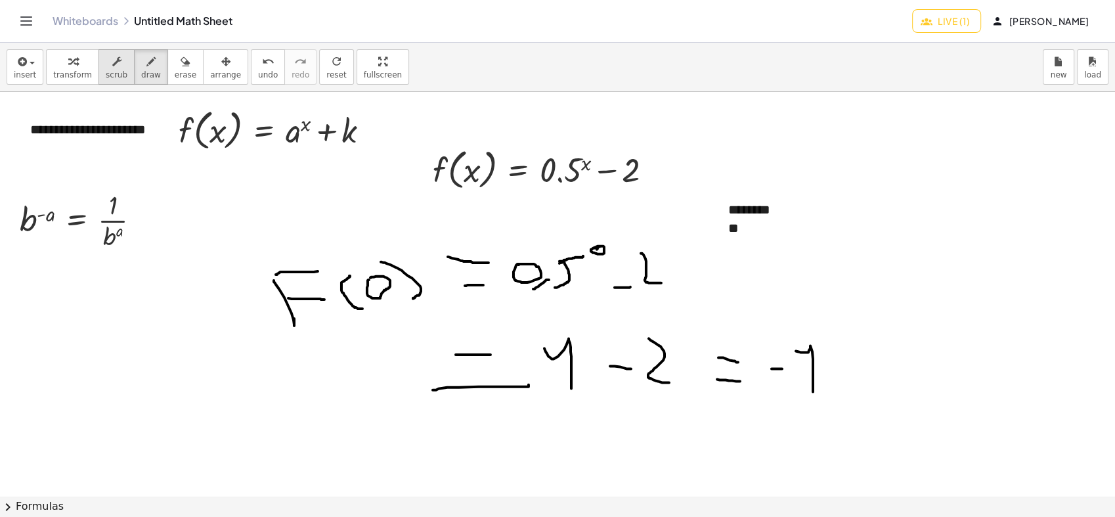
click at [115, 66] on div "button" at bounding box center [117, 61] width 22 height 16
click at [754, 226] on div "**" at bounding box center [813, 237] width 171 height 37
click at [730, 223] on div "**" at bounding box center [813, 237] width 171 height 37
click at [735, 228] on div "**" at bounding box center [813, 237] width 171 height 37
click at [754, 231] on div "***" at bounding box center [813, 237] width 171 height 37
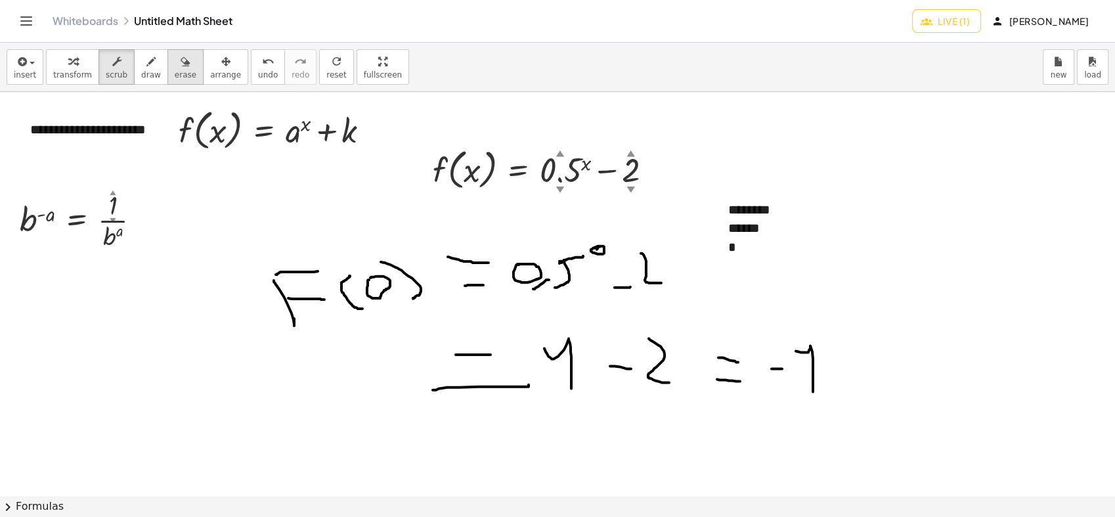
click at [176, 68] on button "erase" at bounding box center [185, 66] width 36 height 35
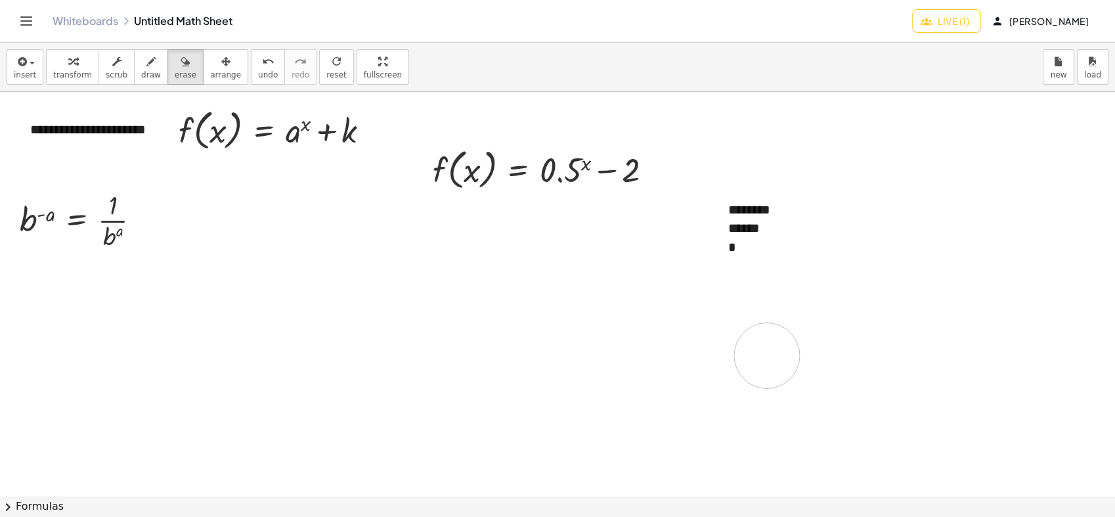
drag, startPoint x: 267, startPoint y: 320, endPoint x: 582, endPoint y: 342, distance: 315.2
click at [670, 359] on div at bounding box center [557, 495] width 1115 height 807
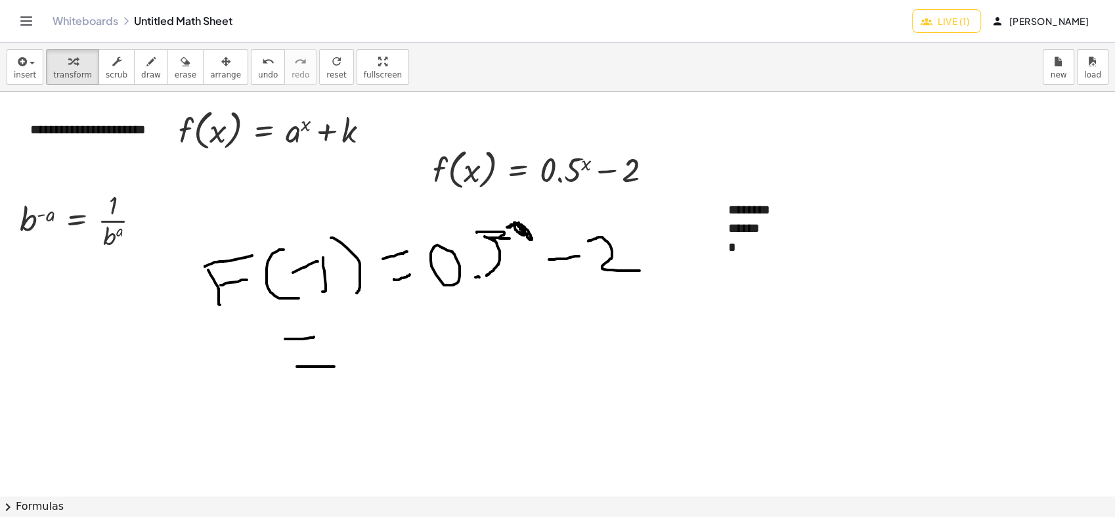
drag, startPoint x: 362, startPoint y: 350, endPoint x: 351, endPoint y: 345, distance: 12.1
click at [352, 360] on div at bounding box center [557, 495] width 1115 height 807
click at [141, 75] on span "draw" at bounding box center [151, 74] width 20 height 9
click at [374, 339] on div at bounding box center [557, 495] width 1115 height 807
click at [410, 373] on div at bounding box center [557, 495] width 1115 height 807
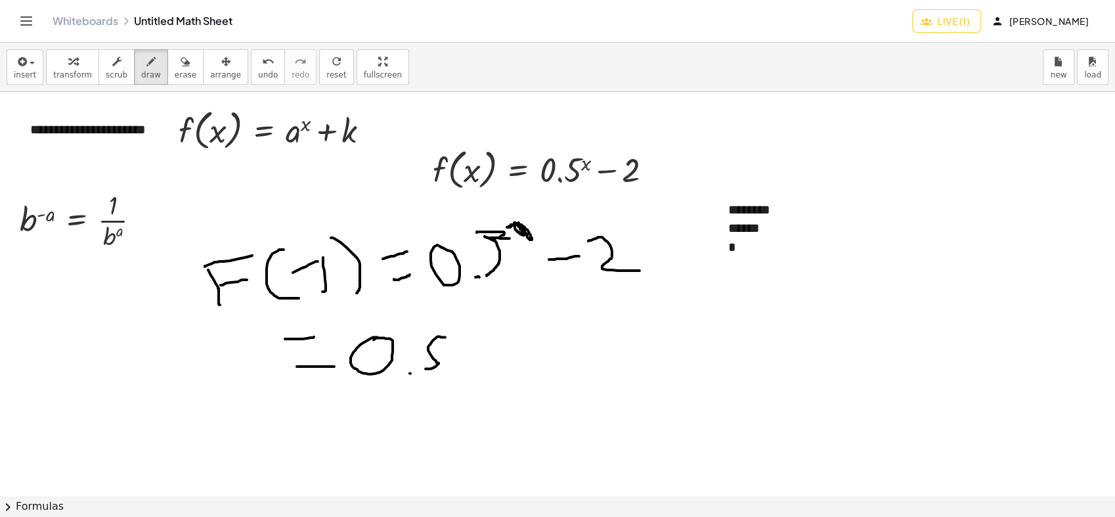
drag, startPoint x: 445, startPoint y: 337, endPoint x: 425, endPoint y: 368, distance: 37.2
click at [425, 368] on div at bounding box center [557, 495] width 1115 height 807
drag, startPoint x: 494, startPoint y: 355, endPoint x: 528, endPoint y: 355, distance: 34.1
click at [528, 355] on div at bounding box center [557, 495] width 1115 height 807
drag, startPoint x: 573, startPoint y: 349, endPoint x: 582, endPoint y: 372, distance: 24.5
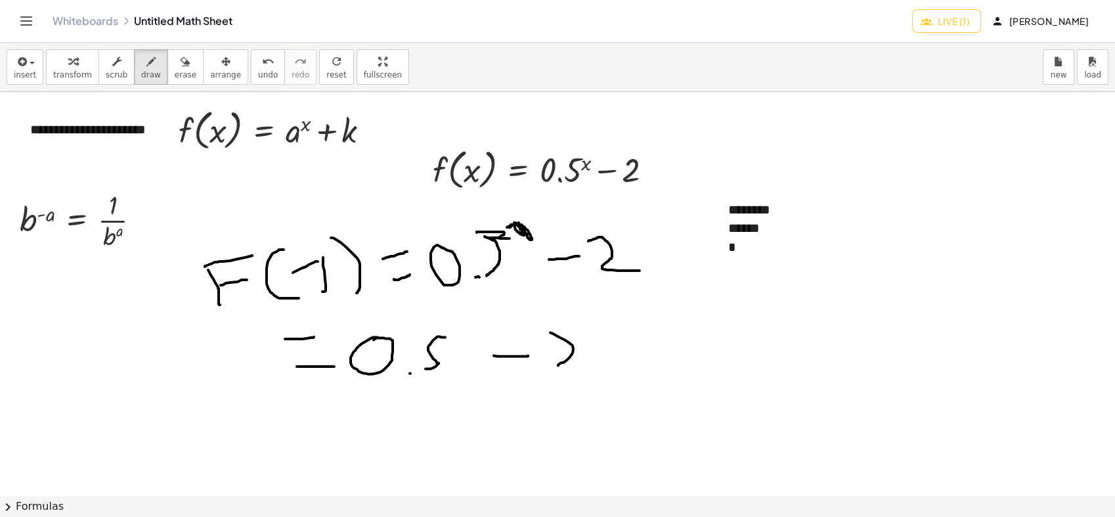
click at [582, 372] on div at bounding box center [557, 495] width 1115 height 807
drag, startPoint x: 645, startPoint y: 346, endPoint x: 658, endPoint y: 356, distance: 16.9
click at [662, 351] on div at bounding box center [557, 495] width 1115 height 807
drag, startPoint x: 630, startPoint y: 376, endPoint x: 605, endPoint y: 383, distance: 25.8
click at [640, 379] on div at bounding box center [557, 495] width 1115 height 807
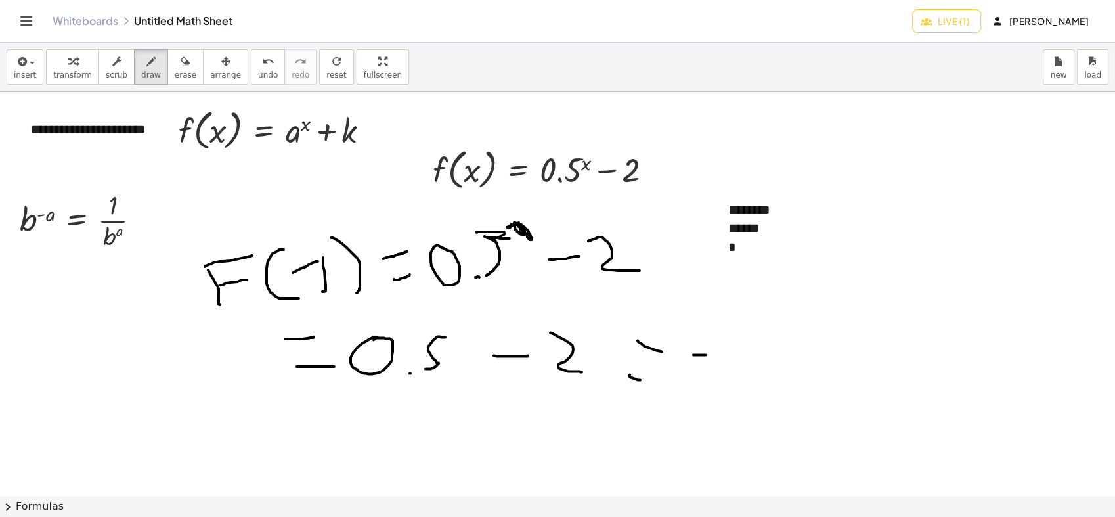
drag, startPoint x: 693, startPoint y: 354, endPoint x: 706, endPoint y: 354, distance: 12.5
click at [706, 354] on div at bounding box center [557, 495] width 1115 height 807
drag, startPoint x: 716, startPoint y: 335, endPoint x: 731, endPoint y: 371, distance: 38.8
click at [731, 371] on div at bounding box center [557, 495] width 1115 height 807
drag, startPoint x: 752, startPoint y: 369, endPoint x: 754, endPoint y: 357, distance: 12.1
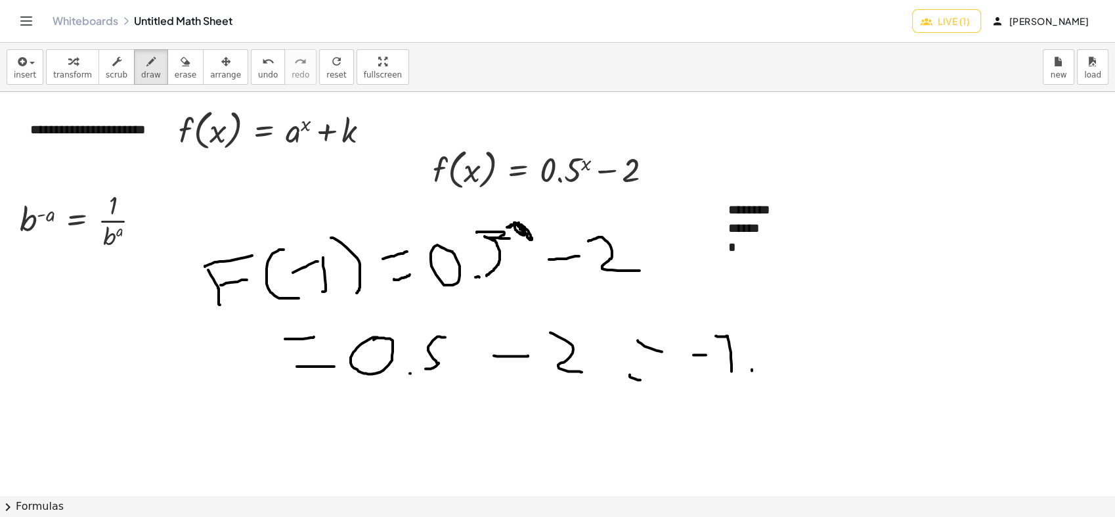
click at [749, 373] on div at bounding box center [557, 495] width 1115 height 807
drag, startPoint x: 777, startPoint y: 331, endPoint x: 760, endPoint y: 366, distance: 39.6
click at [760, 366] on div at bounding box center [557, 495] width 1115 height 807
click at [100, 68] on button "scrub" at bounding box center [116, 66] width 36 height 35
click at [761, 249] on div "*" at bounding box center [813, 256] width 171 height 37
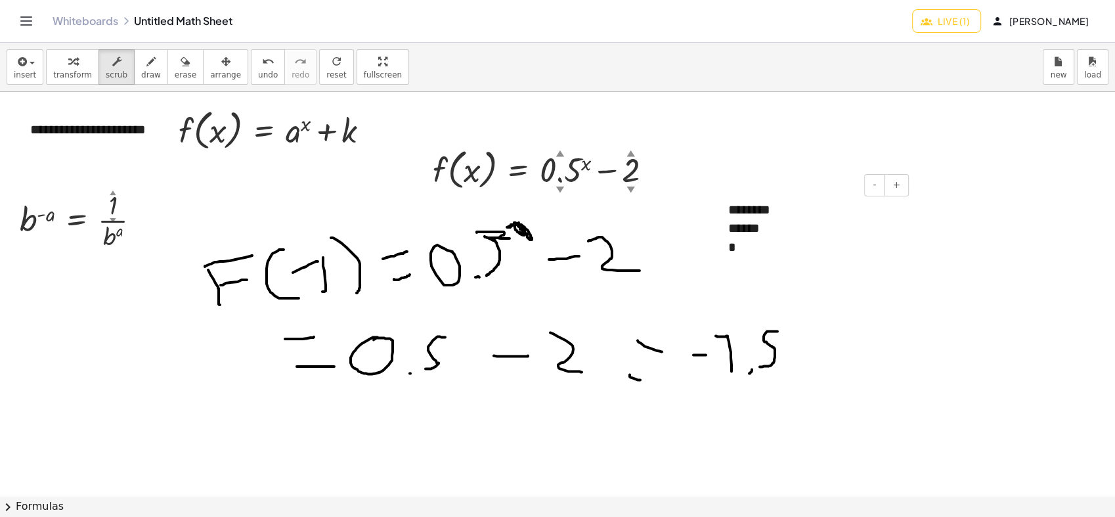
click at [744, 247] on div "*" at bounding box center [813, 256] width 171 height 37
click at [167, 76] on button "erase" at bounding box center [185, 66] width 36 height 35
click at [141, 70] on span "draw" at bounding box center [151, 74] width 20 height 9
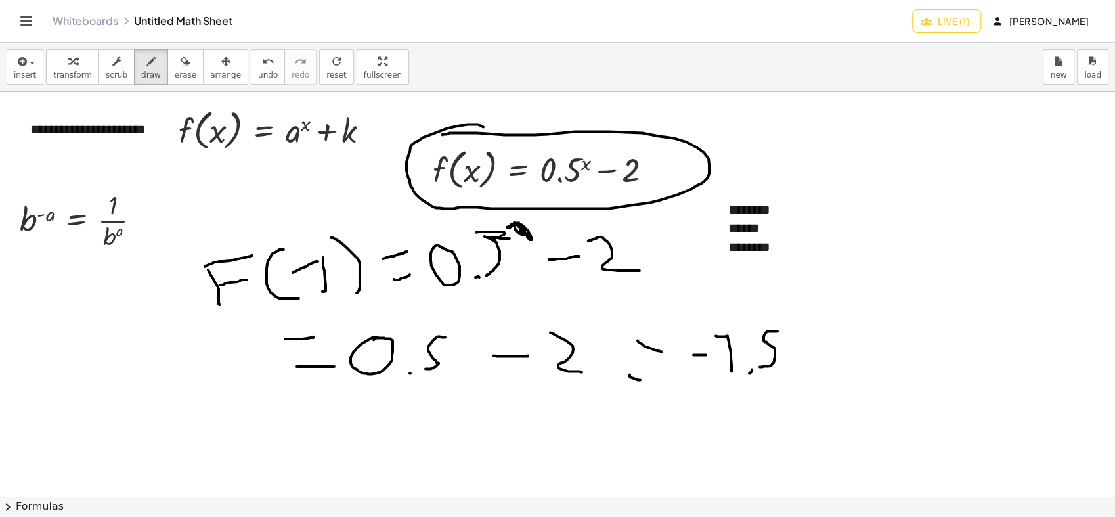
drag, startPoint x: 482, startPoint y: 126, endPoint x: 442, endPoint y: 135, distance: 40.3
click at [442, 135] on div at bounding box center [557, 495] width 1115 height 807
click at [175, 74] on span "erase" at bounding box center [186, 74] width 22 height 9
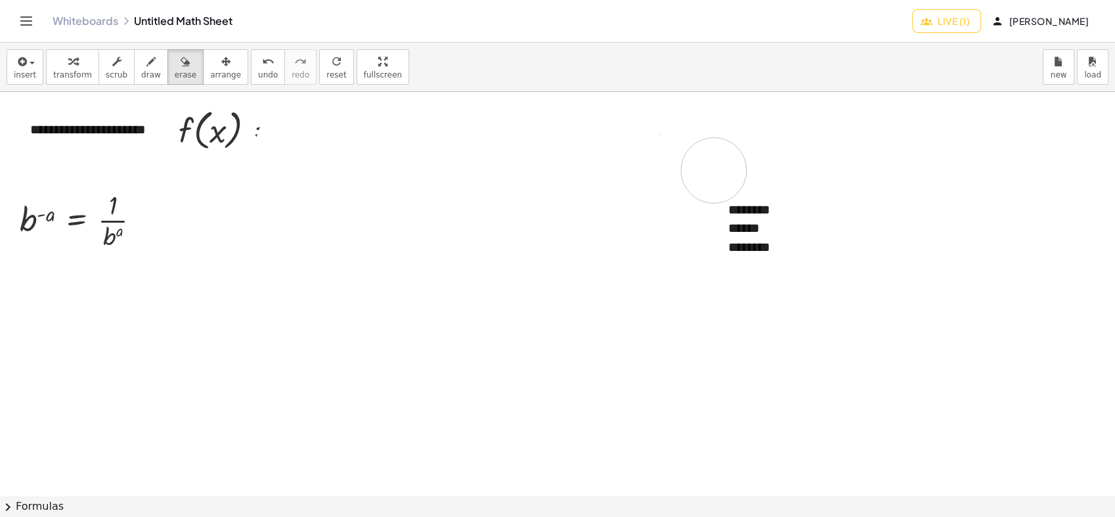
drag, startPoint x: 221, startPoint y: 240, endPoint x: 246, endPoint y: 188, distance: 57.5
click at [400, 205] on div at bounding box center [557, 495] width 1115 height 807
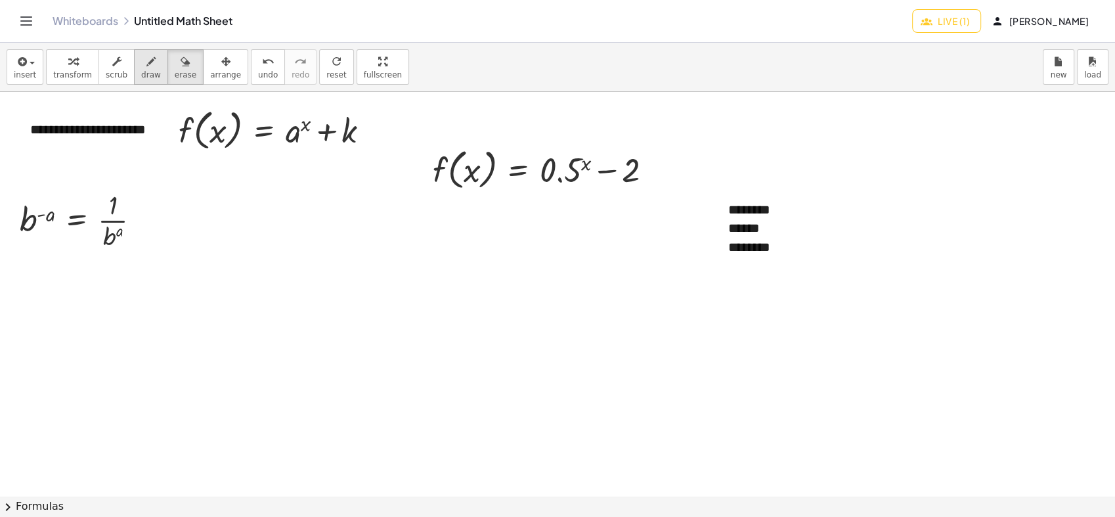
click at [134, 80] on button "draw" at bounding box center [151, 66] width 34 height 35
click at [767, 246] on div at bounding box center [557, 495] width 1115 height 807
click at [175, 75] on span "erase" at bounding box center [186, 74] width 22 height 9
drag, startPoint x: 696, startPoint y: 273, endPoint x: 446, endPoint y: 160, distance: 274.1
click at [599, 231] on div at bounding box center [557, 495] width 1115 height 807
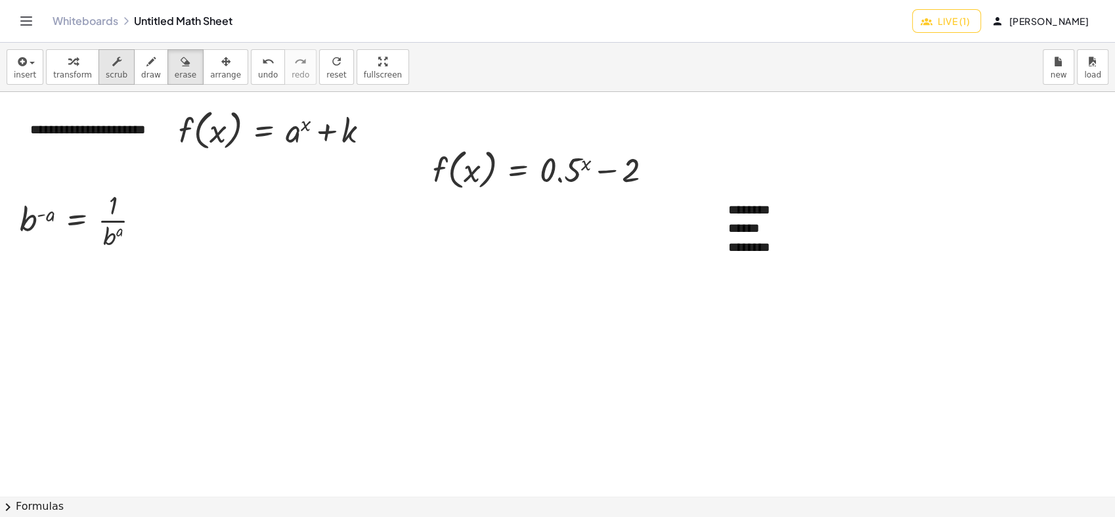
click at [113, 74] on span "scrub" at bounding box center [117, 74] width 22 height 9
click at [769, 250] on div "********" at bounding box center [813, 256] width 171 height 37
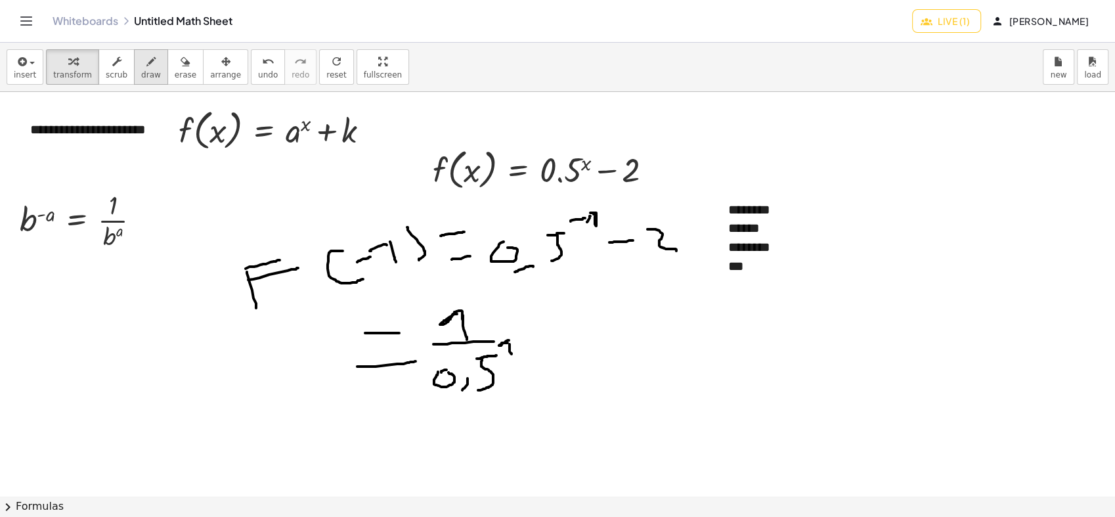
click at [134, 66] on button "draw" at bounding box center [151, 66] width 34 height 35
drag, startPoint x: 546, startPoint y: 332, endPoint x: 558, endPoint y: 334, distance: 12.0
click at [558, 334] on div at bounding box center [557, 495] width 1115 height 807
click at [175, 75] on span "erase" at bounding box center [186, 74] width 22 height 9
click at [546, 313] on div at bounding box center [557, 495] width 1115 height 807
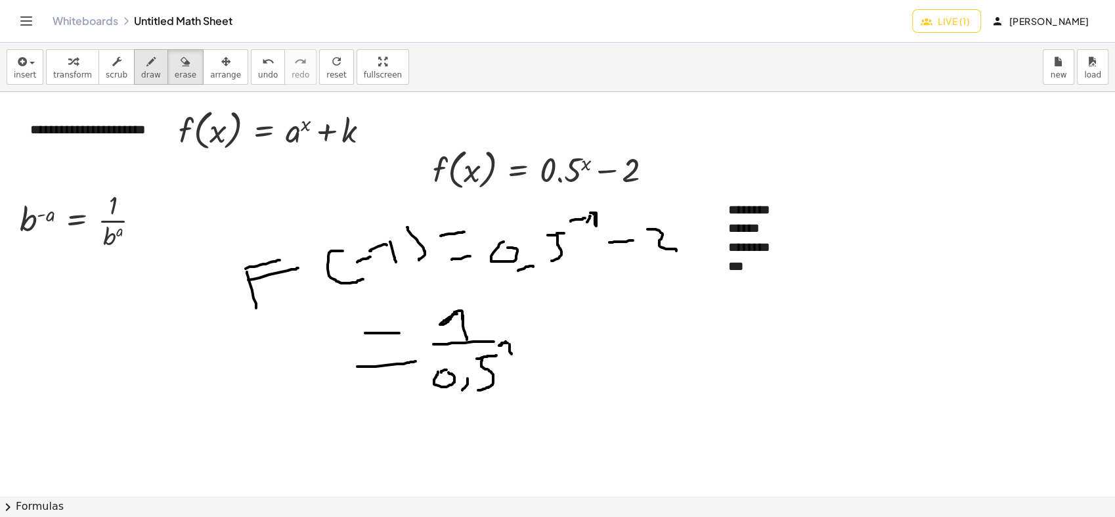
click at [146, 63] on icon "button" at bounding box center [150, 62] width 9 height 16
drag, startPoint x: 538, startPoint y: 339, endPoint x: 567, endPoint y: 337, distance: 29.0
click at [556, 340] on div at bounding box center [557, 495] width 1115 height 807
drag, startPoint x: 582, startPoint y: 328, endPoint x: 591, endPoint y: 350, distance: 23.5
click at [591, 350] on div at bounding box center [557, 495] width 1115 height 807
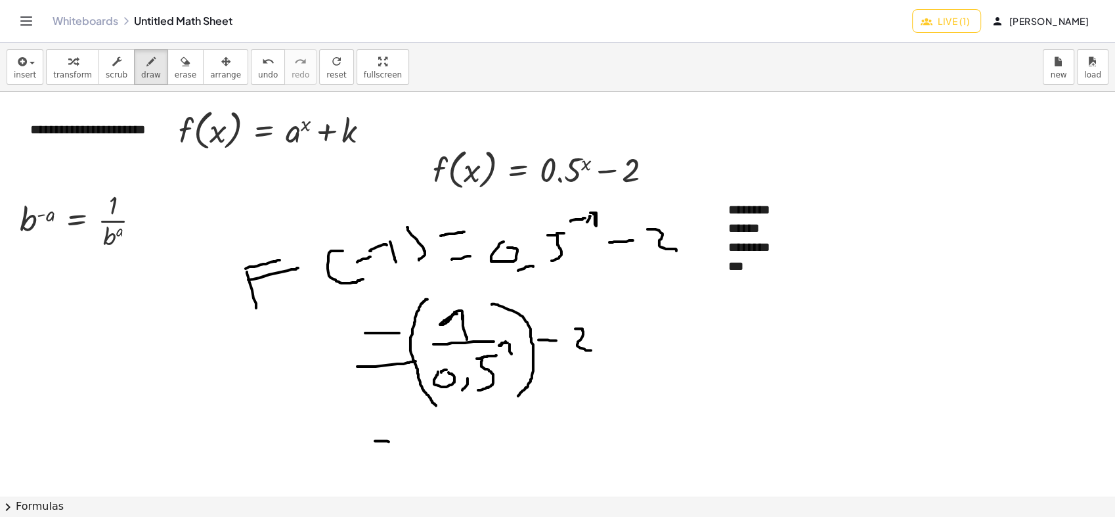
drag, startPoint x: 381, startPoint y: 440, endPoint x: 395, endPoint y: 442, distance: 14.5
click at [395, 442] on div at bounding box center [557, 495] width 1115 height 807
drag, startPoint x: 384, startPoint y: 455, endPoint x: 424, endPoint y: 458, distance: 40.1
click at [424, 458] on div at bounding box center [557, 495] width 1115 height 807
drag, startPoint x: 456, startPoint y: 421, endPoint x: 474, endPoint y: 439, distance: 25.1
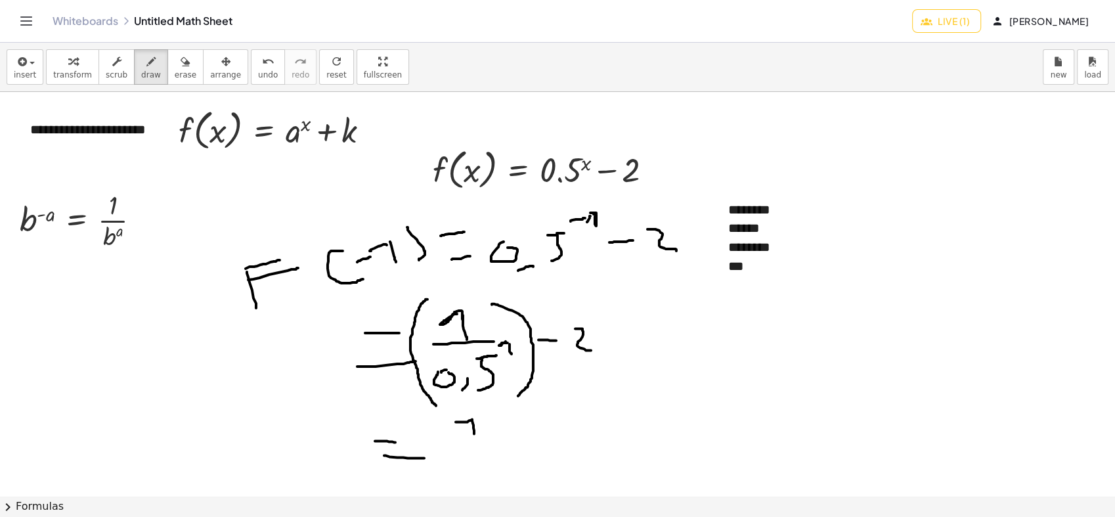
click at [474, 439] on div at bounding box center [557, 495] width 1115 height 807
drag, startPoint x: 444, startPoint y: 445, endPoint x: 503, endPoint y: 448, distance: 59.1
click at [503, 448] on div at bounding box center [557, 495] width 1115 height 807
click at [460, 463] on div at bounding box center [557, 495] width 1115 height 807
drag, startPoint x: 473, startPoint y: 478, endPoint x: 464, endPoint y: 483, distance: 10.0
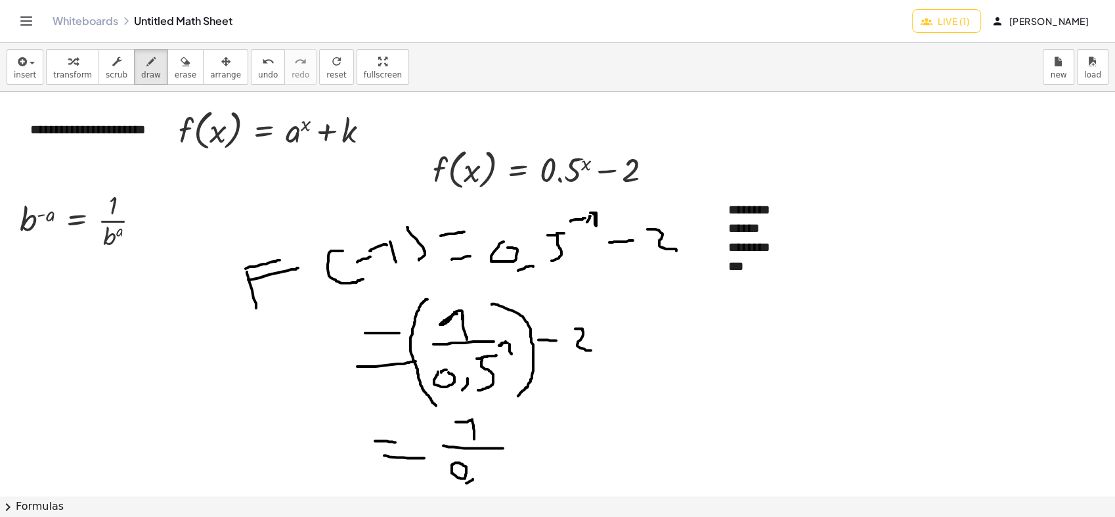
click at [464, 483] on div at bounding box center [557, 495] width 1115 height 807
drag, startPoint x: 491, startPoint y: 455, endPoint x: 470, endPoint y: 473, distance: 27.9
click at [476, 475] on div at bounding box center [557, 495] width 1115 height 807
click at [559, 446] on div at bounding box center [557, 495] width 1115 height 807
drag, startPoint x: 575, startPoint y: 428, endPoint x: 606, endPoint y: 461, distance: 45.5
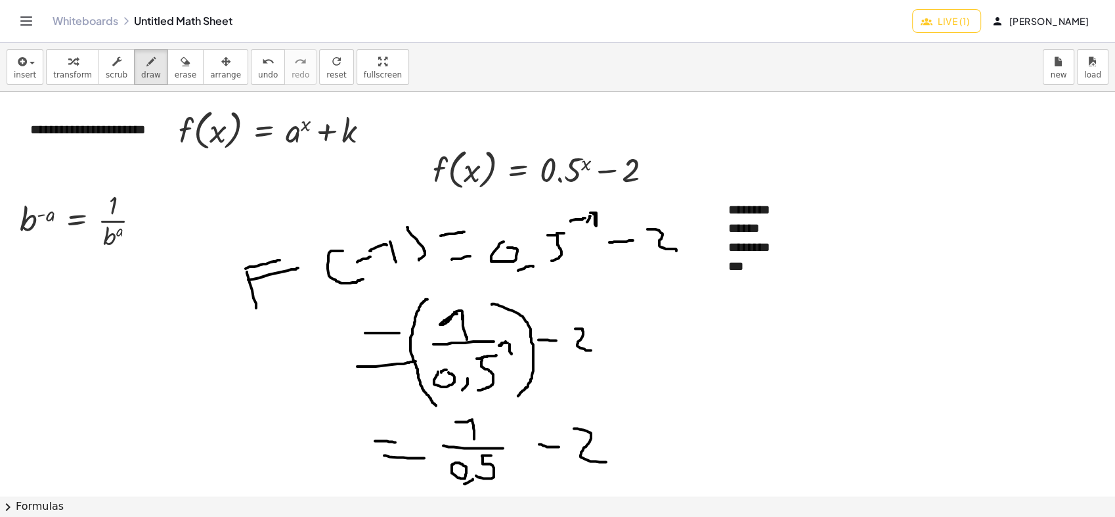
click at [606, 461] on div at bounding box center [557, 495] width 1115 height 807
drag, startPoint x: 628, startPoint y: 433, endPoint x: 635, endPoint y: 440, distance: 10.2
click at [643, 436] on div at bounding box center [557, 495] width 1115 height 807
click at [640, 450] on div at bounding box center [557, 495] width 1115 height 807
drag, startPoint x: 498, startPoint y: 343, endPoint x: 509, endPoint y: 356, distance: 17.2
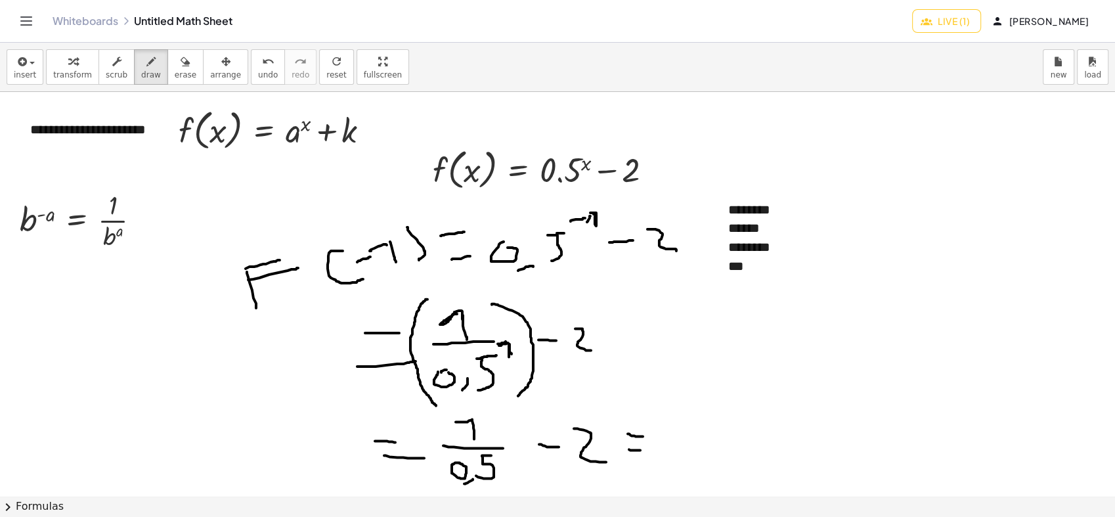
click at [509, 356] on div at bounding box center [557, 495] width 1115 height 807
drag, startPoint x: 672, startPoint y: 431, endPoint x: 702, endPoint y: 452, distance: 36.8
click at [702, 452] on div at bounding box center [557, 495] width 1115 height 807
click at [722, 440] on div at bounding box center [557, 495] width 1115 height 807
drag, startPoint x: 735, startPoint y: 426, endPoint x: 748, endPoint y: 452, distance: 28.5
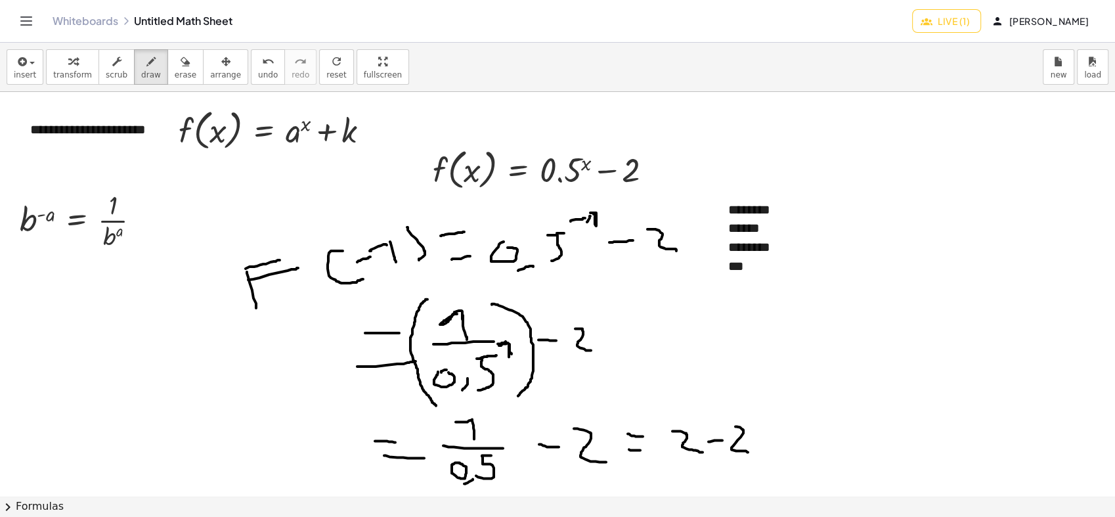
click at [748, 452] on div at bounding box center [557, 495] width 1115 height 807
drag, startPoint x: 777, startPoint y: 434, endPoint x: 790, endPoint y: 440, distance: 14.1
click at [788, 435] on div at bounding box center [557, 495] width 1115 height 807
drag, startPoint x: 779, startPoint y: 448, endPoint x: 796, endPoint y: 448, distance: 16.4
click at [796, 448] on div at bounding box center [557, 495] width 1115 height 807
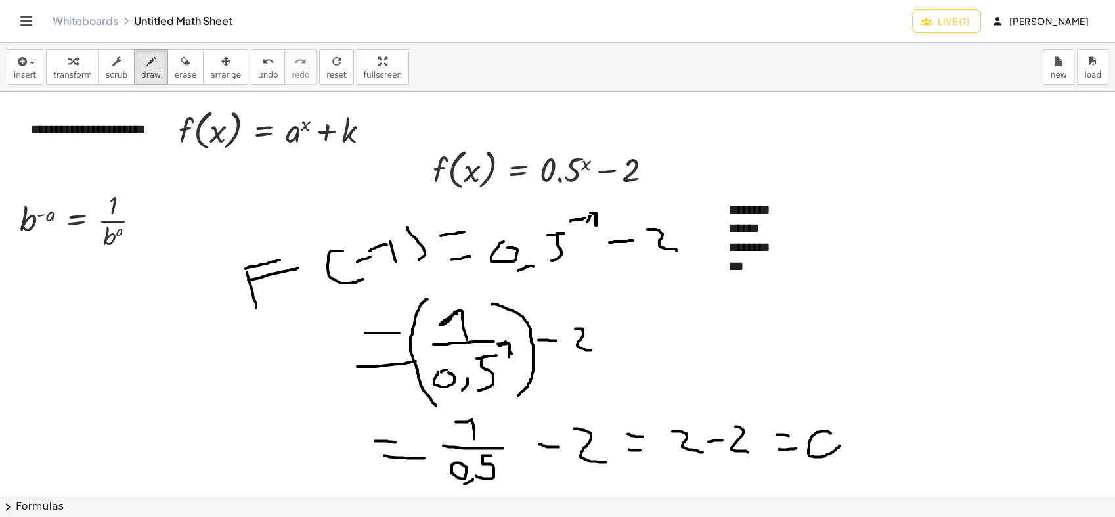
drag, startPoint x: 828, startPoint y: 431, endPoint x: 809, endPoint y: 429, distance: 19.1
click at [810, 428] on div at bounding box center [557, 495] width 1115 height 807
click at [106, 70] on span "scrub" at bounding box center [117, 74] width 22 height 9
click at [758, 263] on div "***" at bounding box center [813, 275] width 171 height 37
click at [141, 77] on span "draw" at bounding box center [151, 74] width 20 height 9
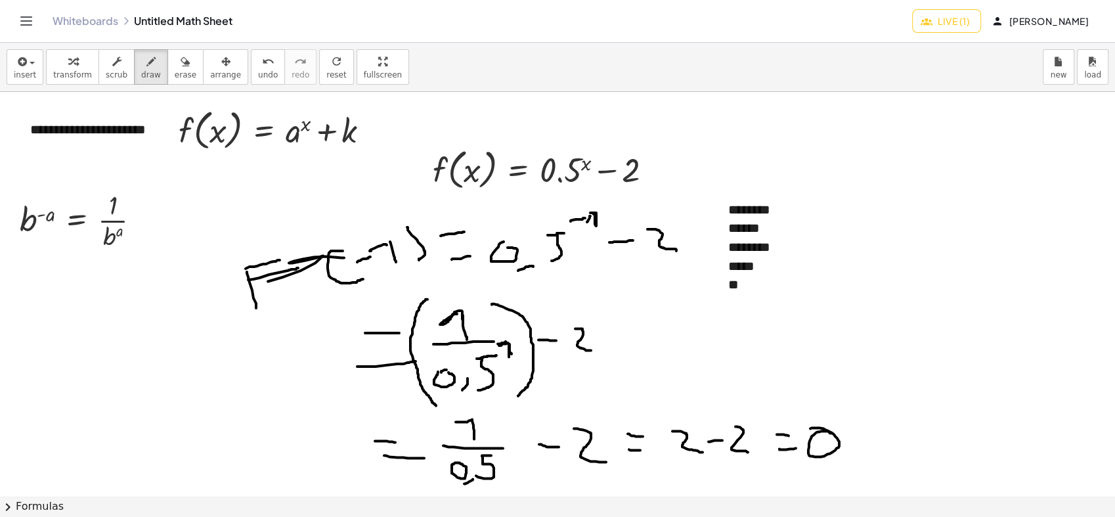
drag, startPoint x: 345, startPoint y: 257, endPoint x: 264, endPoint y: 281, distance: 84.1
click at [264, 282] on div at bounding box center [557, 495] width 1115 height 807
drag, startPoint x: 170, startPoint y: 79, endPoint x: 301, endPoint y: 287, distance: 245.7
click at [171, 87] on div "insert select one: Math Expression Function Text transform scrub draw erase arr…" at bounding box center [557, 67] width 1115 height 49
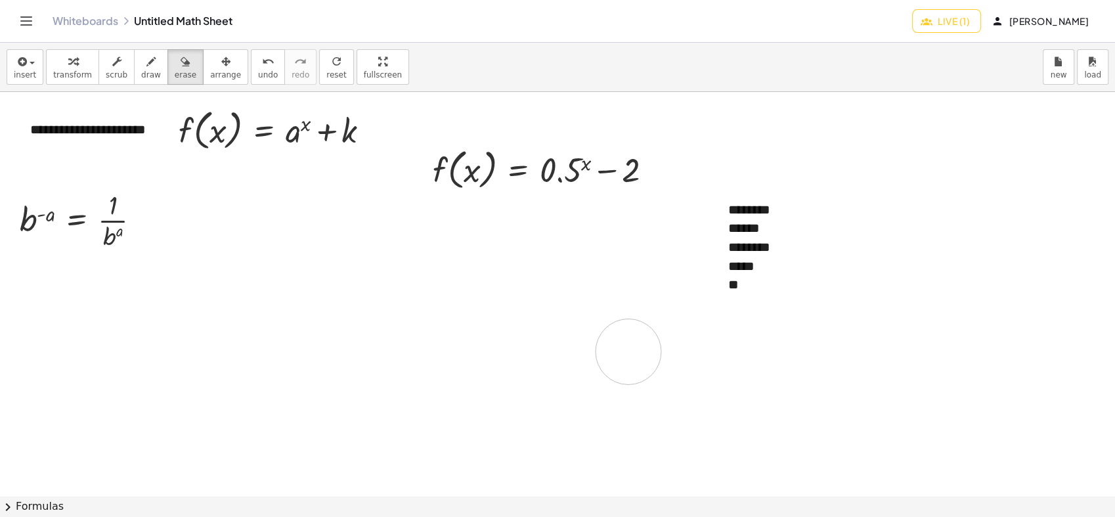
drag, startPoint x: 346, startPoint y: 284, endPoint x: 484, endPoint y: 380, distance: 168.3
click at [523, 354] on div at bounding box center [557, 495] width 1115 height 807
click at [141, 79] on span "draw" at bounding box center [151, 74] width 20 height 9
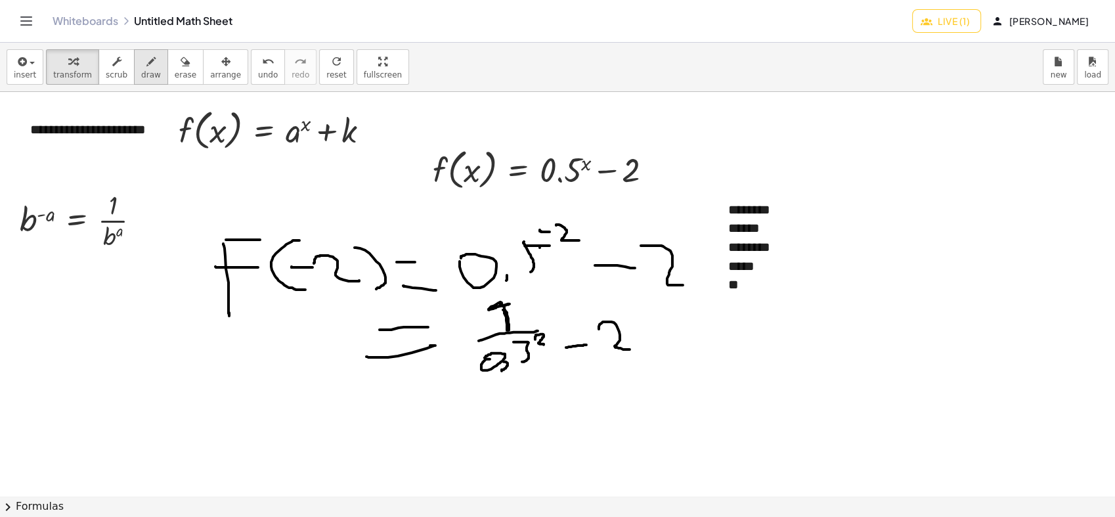
click at [141, 70] on span "draw" at bounding box center [151, 74] width 20 height 9
drag, startPoint x: 390, startPoint y: 416, endPoint x: 404, endPoint y: 420, distance: 15.0
click at [404, 420] on div at bounding box center [557, 495] width 1115 height 807
drag, startPoint x: 393, startPoint y: 432, endPoint x: 429, endPoint y: 439, distance: 37.5
click at [429, 439] on div at bounding box center [557, 495] width 1115 height 807
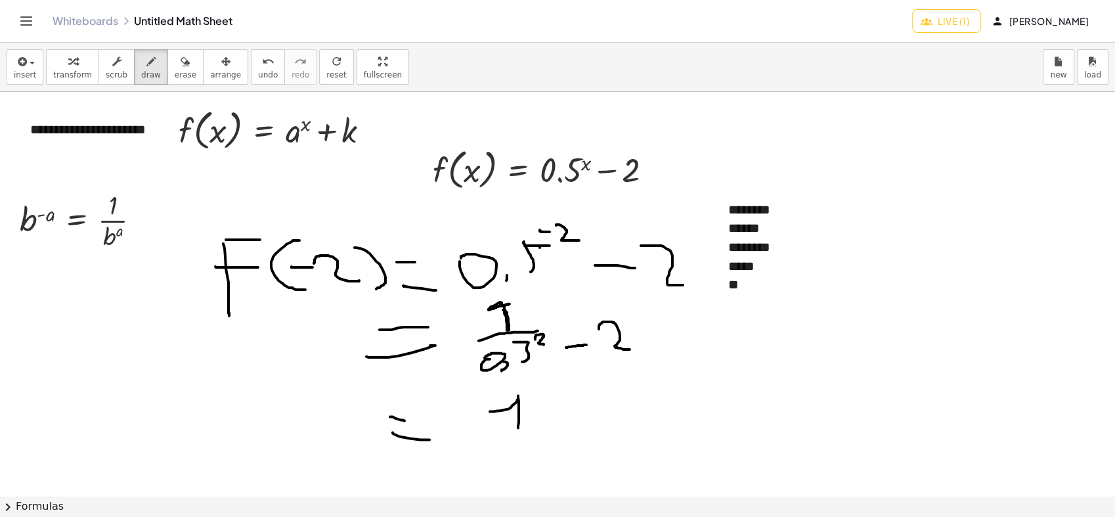
drag, startPoint x: 490, startPoint y: 411, endPoint x: 492, endPoint y: 423, distance: 12.6
click at [517, 427] on div at bounding box center [557, 495] width 1115 height 807
drag, startPoint x: 486, startPoint y: 424, endPoint x: 546, endPoint y: 432, distance: 60.3
click at [546, 432] on div at bounding box center [557, 495] width 1115 height 807
click at [495, 446] on div at bounding box center [557, 495] width 1115 height 807
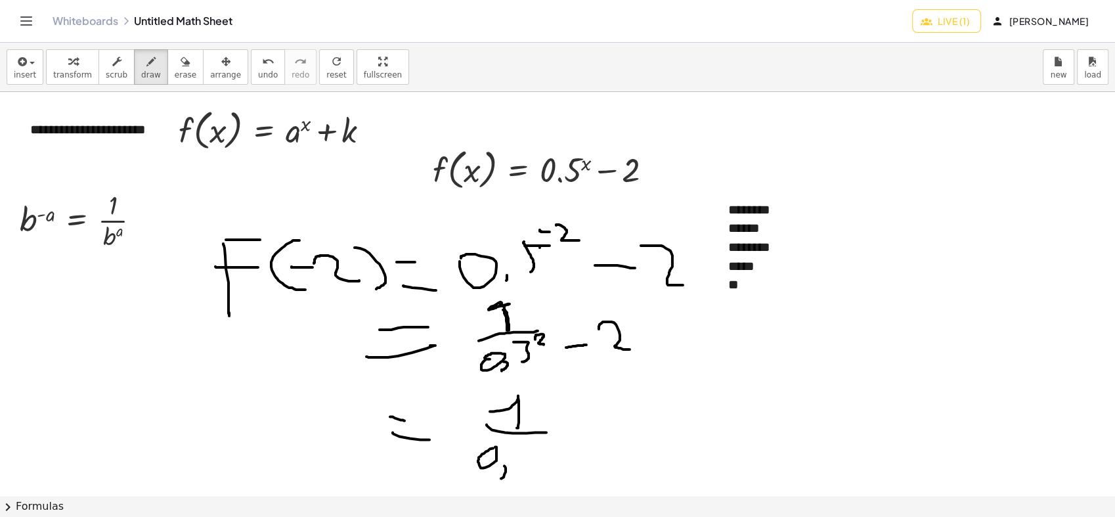
drag, startPoint x: 504, startPoint y: 477, endPoint x: 498, endPoint y: 470, distance: 8.4
click at [499, 478] on div at bounding box center [557, 495] width 1115 height 807
drag, startPoint x: 514, startPoint y: 450, endPoint x: 528, endPoint y: 465, distance: 20.9
click at [528, 465] on div at bounding box center [557, 495] width 1115 height 807
drag, startPoint x: 555, startPoint y: 450, endPoint x: 540, endPoint y: 461, distance: 19.2
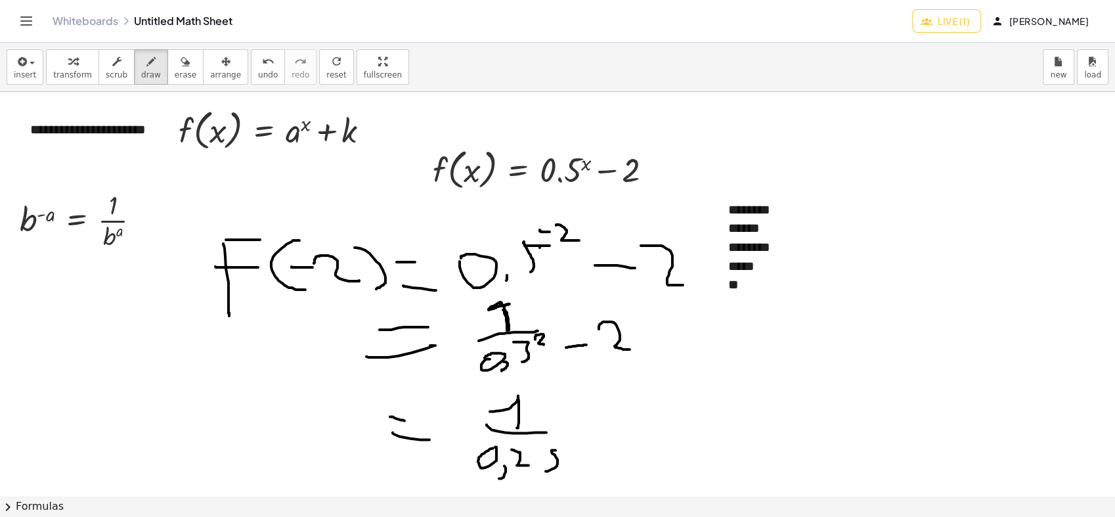
click at [543, 469] on div at bounding box center [557, 495] width 1115 height 807
drag, startPoint x: 588, startPoint y: 425, endPoint x: 605, endPoint y: 425, distance: 16.4
click at [605, 425] on div at bounding box center [557, 495] width 1115 height 807
drag, startPoint x: 632, startPoint y: 410, endPoint x: 642, endPoint y: 439, distance: 31.1
click at [642, 439] on div at bounding box center [557, 495] width 1115 height 807
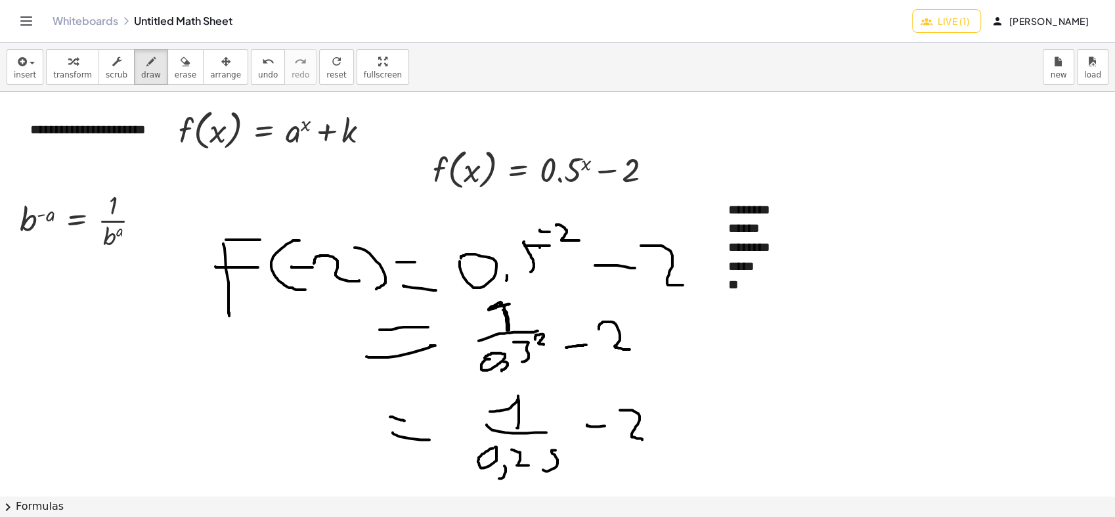
drag, startPoint x: 682, startPoint y: 410, endPoint x: 700, endPoint y: 415, distance: 18.9
click at [698, 415] on div at bounding box center [557, 495] width 1115 height 807
drag, startPoint x: 683, startPoint y: 437, endPoint x: 737, endPoint y: 439, distance: 53.9
click at [740, 438] on div at bounding box center [557, 495] width 1115 height 807
drag, startPoint x: 790, startPoint y: 416, endPoint x: 789, endPoint y: 437, distance: 20.4
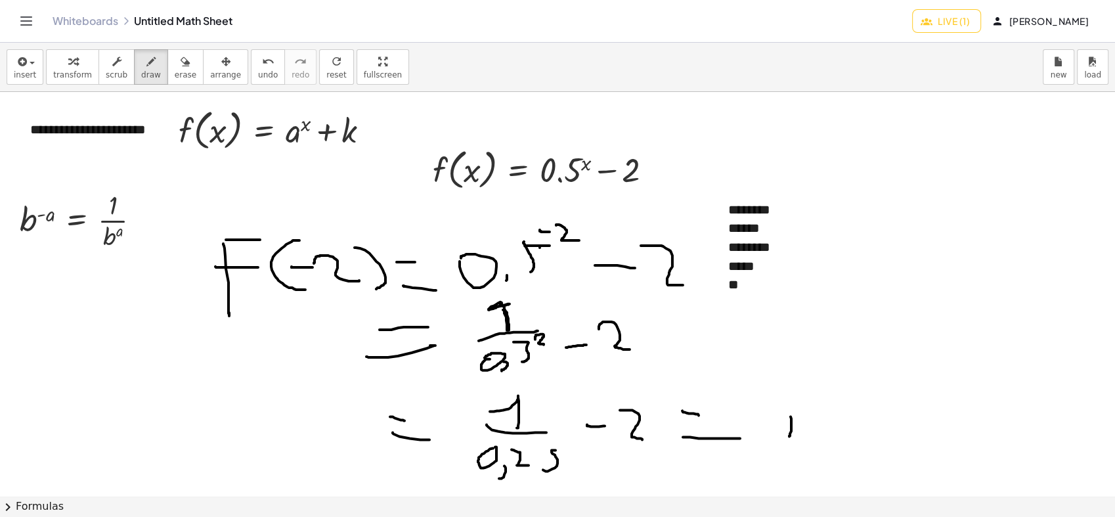
click at [789, 437] on div at bounding box center [557, 495] width 1115 height 807
drag, startPoint x: 786, startPoint y: 425, endPoint x: 767, endPoint y: 409, distance: 24.7
click at [767, 409] on div at bounding box center [557, 495] width 1115 height 807
drag, startPoint x: 820, startPoint y: 425, endPoint x: 834, endPoint y: 425, distance: 13.8
click at [834, 425] on div at bounding box center [557, 495] width 1115 height 807
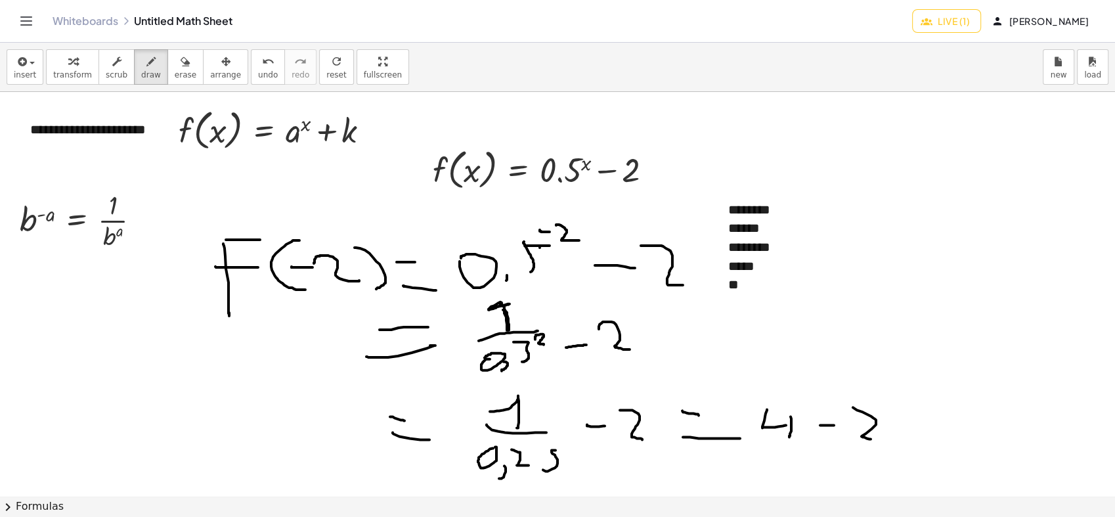
drag, startPoint x: 867, startPoint y: 414, endPoint x: 807, endPoint y: 438, distance: 64.5
click at [872, 439] on div at bounding box center [557, 495] width 1115 height 807
drag, startPoint x: 905, startPoint y: 413, endPoint x: 921, endPoint y: 418, distance: 16.4
click at [921, 418] on div at bounding box center [557, 495] width 1115 height 807
drag, startPoint x: 893, startPoint y: 440, endPoint x: 935, endPoint y: 435, distance: 42.9
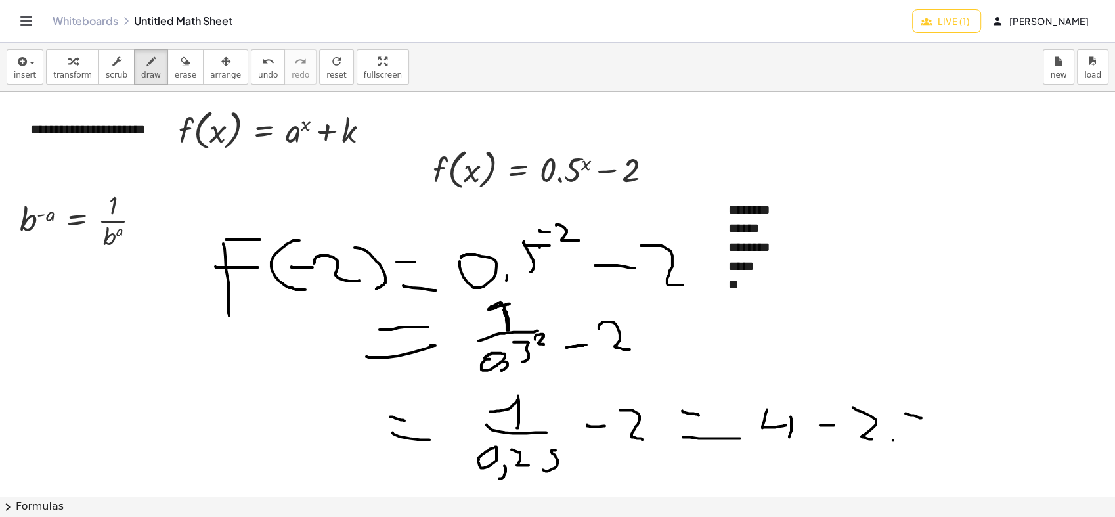
click at [921, 439] on div at bounding box center [557, 495] width 1115 height 807
drag, startPoint x: 955, startPoint y: 410, endPoint x: 966, endPoint y: 452, distance: 43.3
click at [966, 452] on div at bounding box center [557, 495] width 1115 height 807
click at [115, 62] on div "button" at bounding box center [117, 61] width 22 height 16
click at [761, 275] on div "**" at bounding box center [813, 293] width 171 height 37
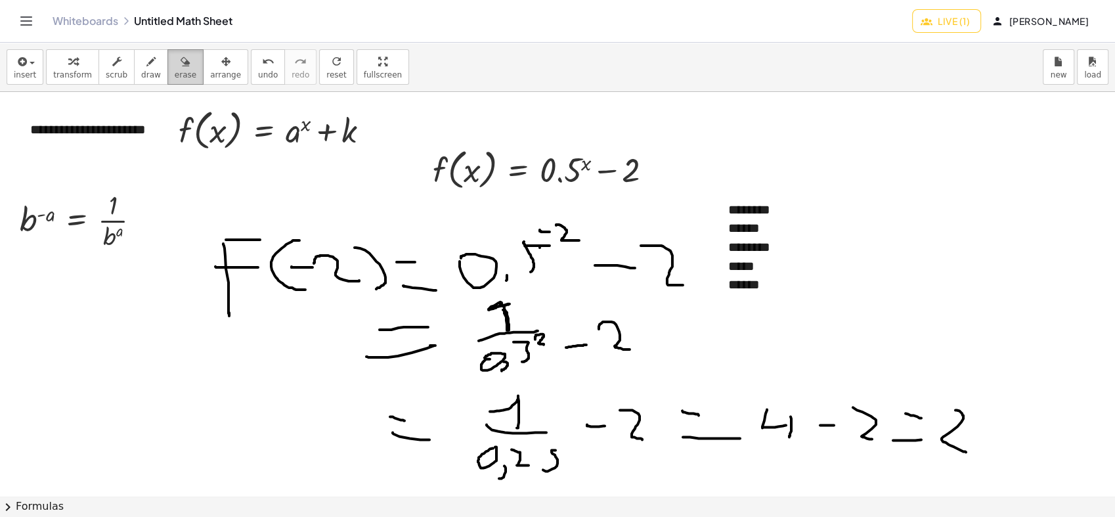
click at [176, 74] on span "erase" at bounding box center [186, 74] width 22 height 9
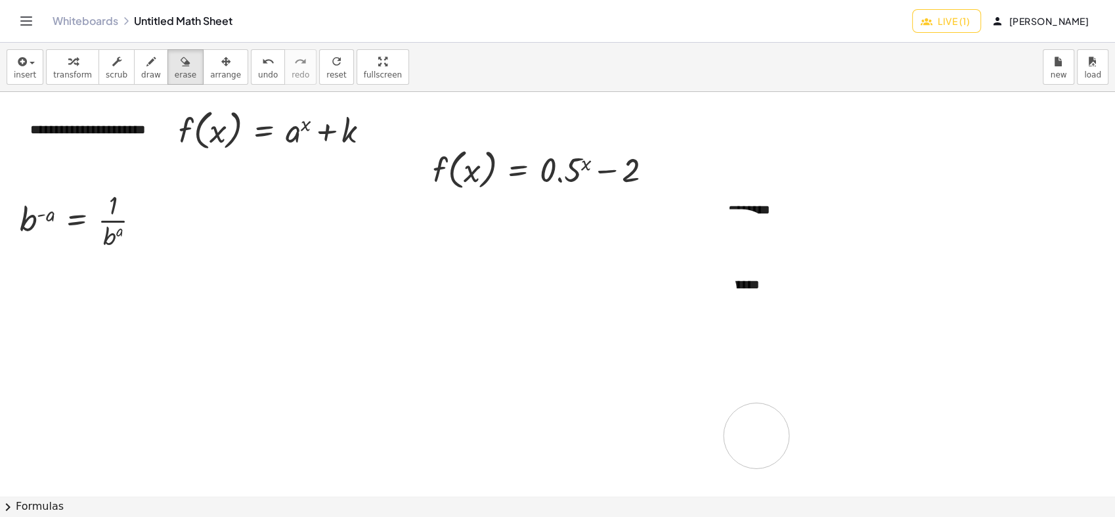
drag, startPoint x: 236, startPoint y: 259, endPoint x: 680, endPoint y: 356, distance: 454.8
click at [805, 406] on div at bounding box center [557, 495] width 1115 height 807
click at [135, 80] on button "draw" at bounding box center [151, 66] width 34 height 35
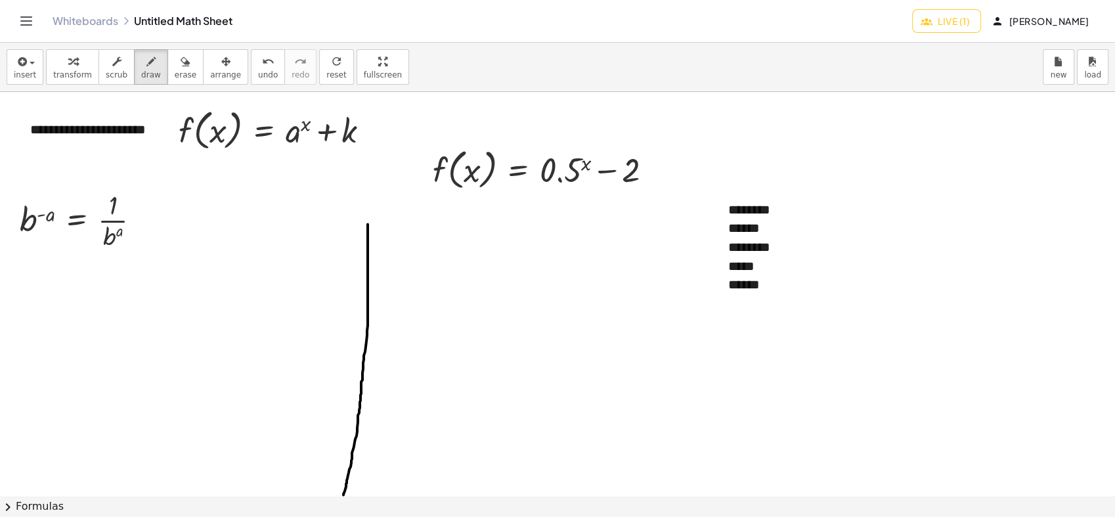
drag, startPoint x: 368, startPoint y: 224, endPoint x: 334, endPoint y: 484, distance: 262.8
click at [343, 494] on div at bounding box center [557, 495] width 1115 height 807
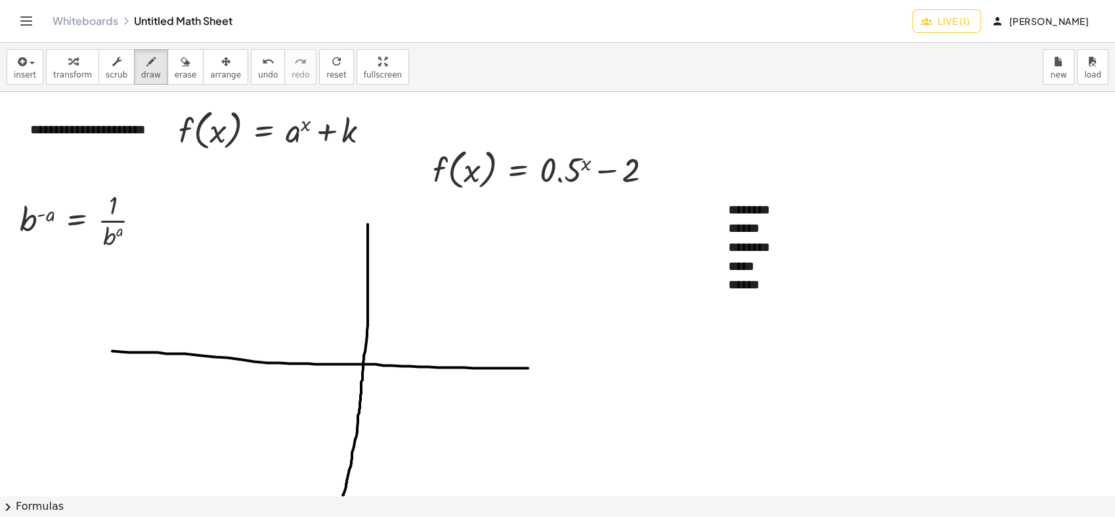
drag, startPoint x: 112, startPoint y: 351, endPoint x: 681, endPoint y: 370, distance: 568.8
click at [681, 370] on div at bounding box center [557, 495] width 1115 height 807
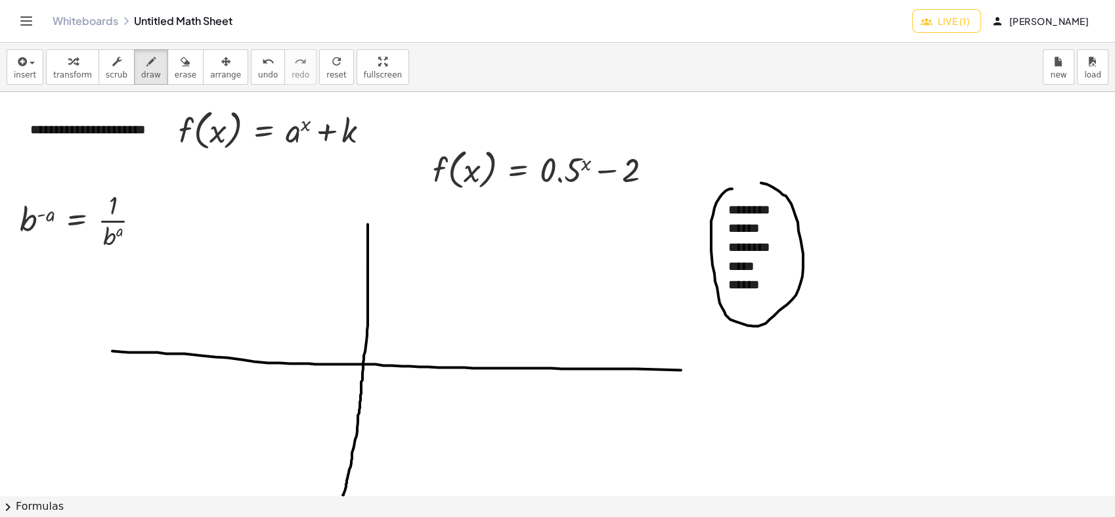
drag, startPoint x: 732, startPoint y: 188, endPoint x: 725, endPoint y: 181, distance: 10.2
click at [725, 181] on div at bounding box center [557, 495] width 1115 height 807
drag, startPoint x: 353, startPoint y: 198, endPoint x: 353, endPoint y: 225, distance: 27.6
click at [354, 225] on div at bounding box center [557, 495] width 1115 height 807
drag, startPoint x: 702, startPoint y: 361, endPoint x: 689, endPoint y: 374, distance: 19.0
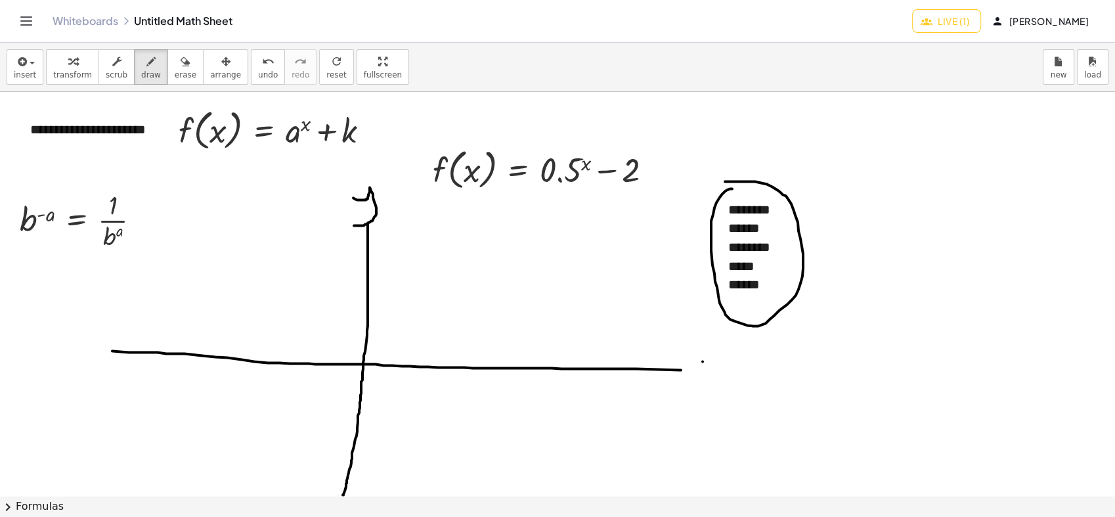
click at [689, 374] on div at bounding box center [557, 495] width 1115 height 807
drag, startPoint x: 687, startPoint y: 353, endPoint x: 703, endPoint y: 374, distance: 26.7
click at [703, 374] on div at bounding box center [557, 495] width 1115 height 807
drag, startPoint x: 687, startPoint y: 372, endPoint x: 706, endPoint y: 352, distance: 27.9
click at [706, 352] on div at bounding box center [557, 495] width 1115 height 807
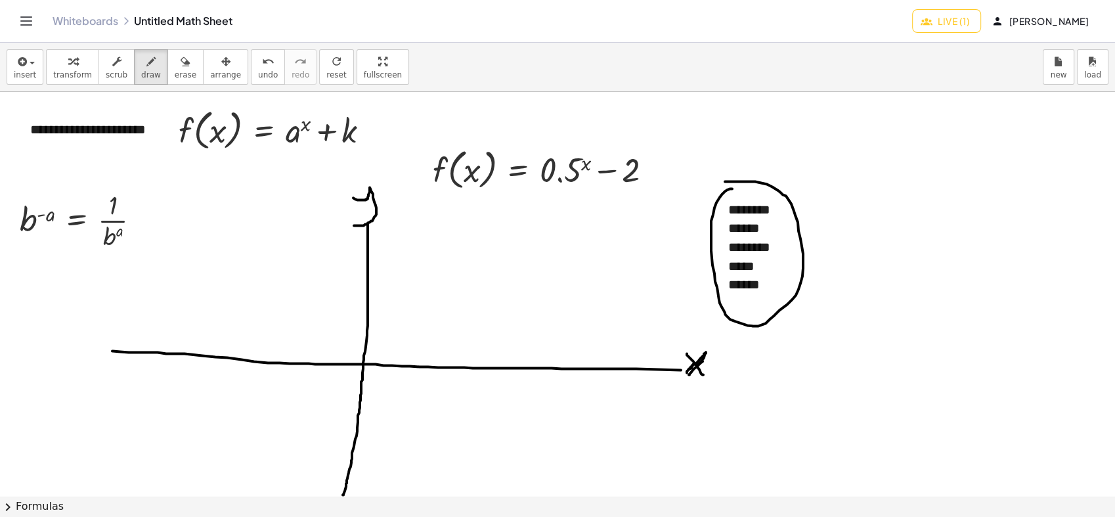
drag, startPoint x: 706, startPoint y: 352, endPoint x: 689, endPoint y: 368, distance: 23.7
click at [689, 368] on div at bounding box center [557, 495] width 1115 height 807
drag, startPoint x: 359, startPoint y: 358, endPoint x: 362, endPoint y: 366, distance: 7.9
click at [362, 366] on div at bounding box center [557, 495] width 1115 height 807
drag, startPoint x: 727, startPoint y: 234, endPoint x: 761, endPoint y: 237, distance: 34.2
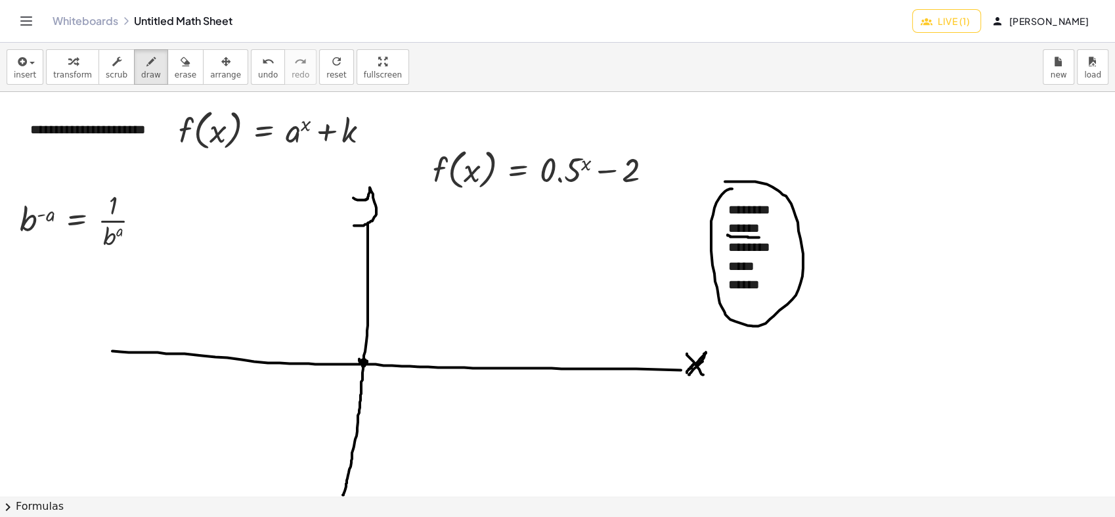
click at [761, 237] on div at bounding box center [557, 495] width 1115 height 807
drag, startPoint x: 355, startPoint y: 384, endPoint x: 366, endPoint y: 385, distance: 10.6
click at [366, 385] on div at bounding box center [557, 495] width 1115 height 807
click at [380, 383] on div at bounding box center [557, 495] width 1115 height 807
drag, startPoint x: 385, startPoint y: 381, endPoint x: 391, endPoint y: 390, distance: 10.8
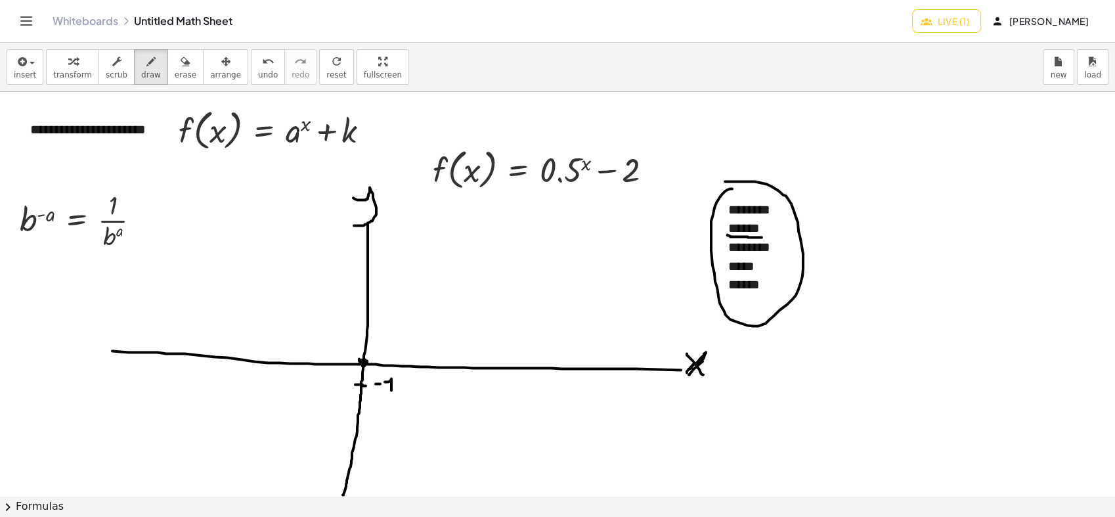
click at [391, 390] on div at bounding box center [557, 495] width 1115 height 807
click at [360, 383] on div at bounding box center [557, 495] width 1115 height 807
click at [361, 399] on div at bounding box center [557, 495] width 1115 height 807
click at [391, 362] on div at bounding box center [557, 495] width 1115 height 807
drag, startPoint x: 361, startPoint y: 395, endPoint x: 368, endPoint y: 395, distance: 7.2
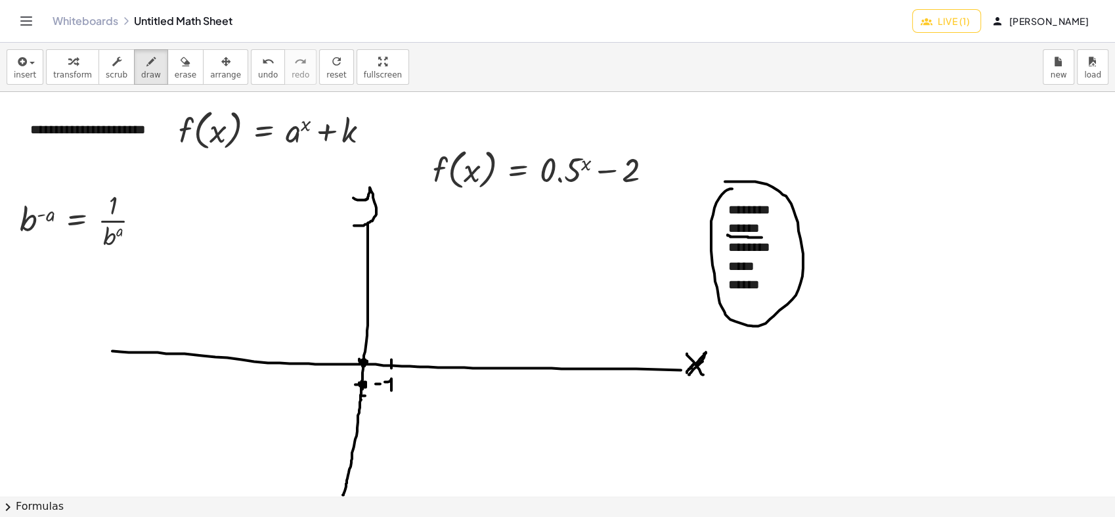
click at [368, 395] on div at bounding box center [557, 495] width 1115 height 807
click at [392, 394] on div at bounding box center [557, 495] width 1115 height 807
click at [335, 362] on div at bounding box center [557, 495] width 1115 height 807
click at [315, 334] on div at bounding box center [557, 495] width 1115 height 807
drag, startPoint x: 256, startPoint y: 302, endPoint x: 403, endPoint y: 442, distance: 202.9
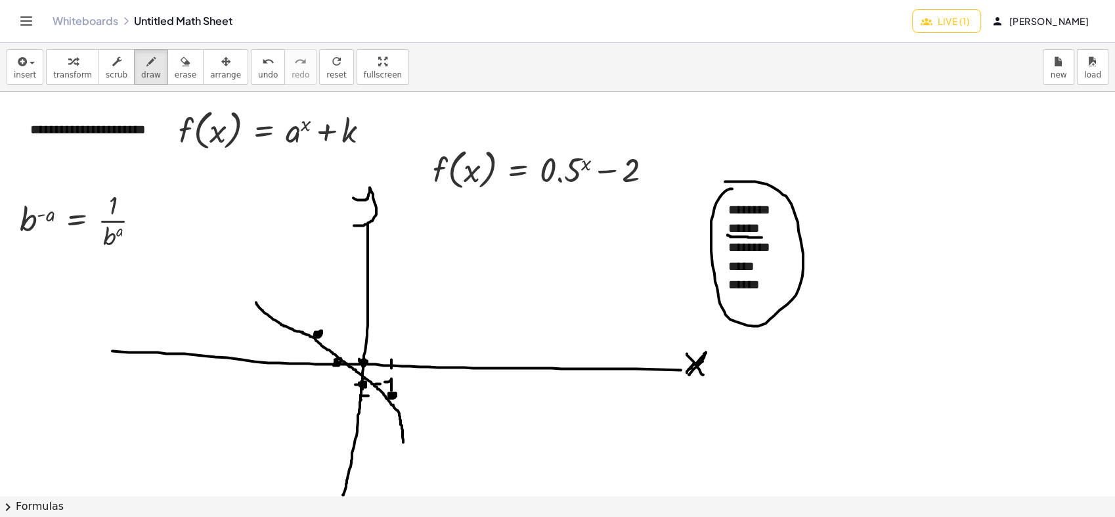
click at [403, 442] on div at bounding box center [557, 495] width 1115 height 807
click at [145, 70] on span "draw" at bounding box center [151, 74] width 20 height 9
click at [175, 75] on span "erase" at bounding box center [186, 74] width 22 height 9
click at [221, 66] on icon "button" at bounding box center [225, 62] width 9 height 16
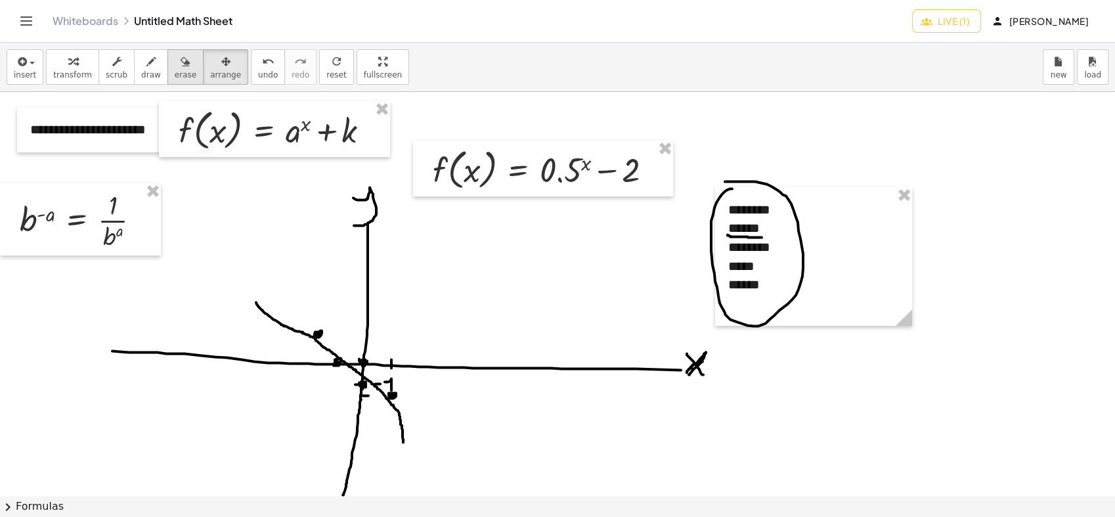
click at [182, 69] on button "erase" at bounding box center [185, 66] width 36 height 35
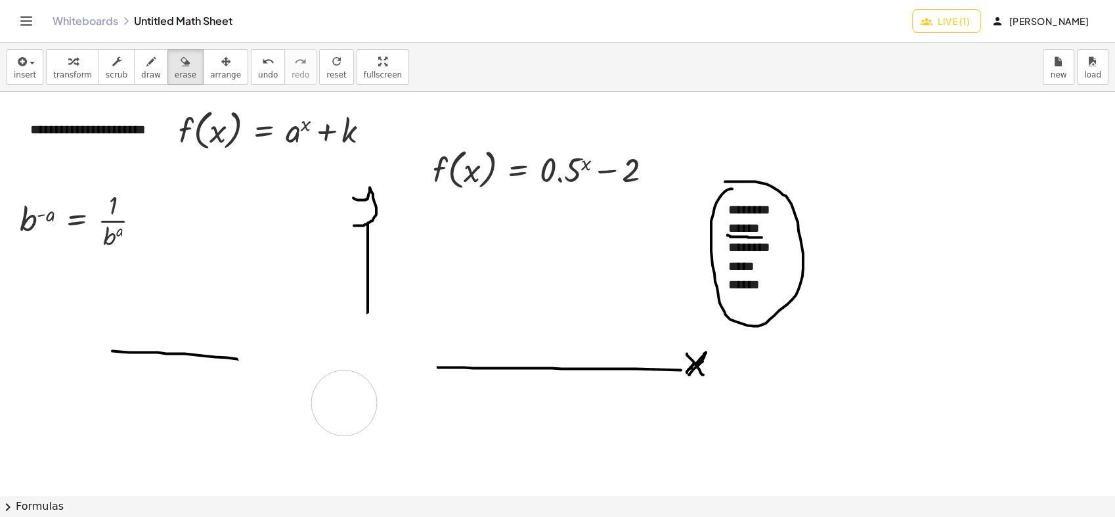
drag, startPoint x: 257, startPoint y: 303, endPoint x: 293, endPoint y: 346, distance: 55.9
click at [334, 402] on div at bounding box center [557, 495] width 1115 height 807
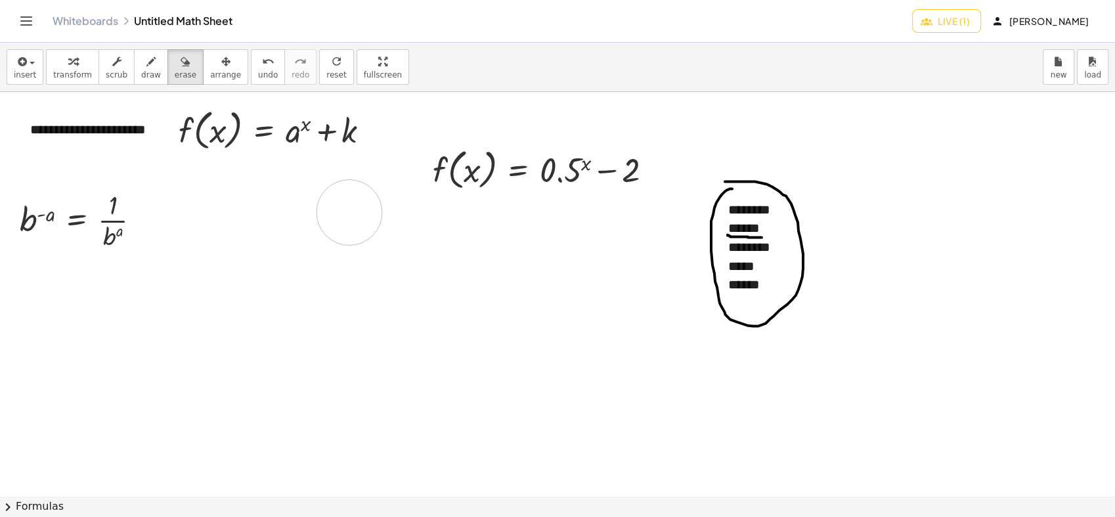
drag, startPoint x: 146, startPoint y: 320, endPoint x: 246, endPoint y: 173, distance: 177.7
click at [346, 206] on div at bounding box center [557, 495] width 1115 height 807
click at [134, 70] on button "draw" at bounding box center [151, 66] width 34 height 35
drag, startPoint x: 423, startPoint y: 223, endPoint x: 420, endPoint y: 505, distance: 282.3
click at [420, 505] on div "**********" at bounding box center [557, 280] width 1115 height 474
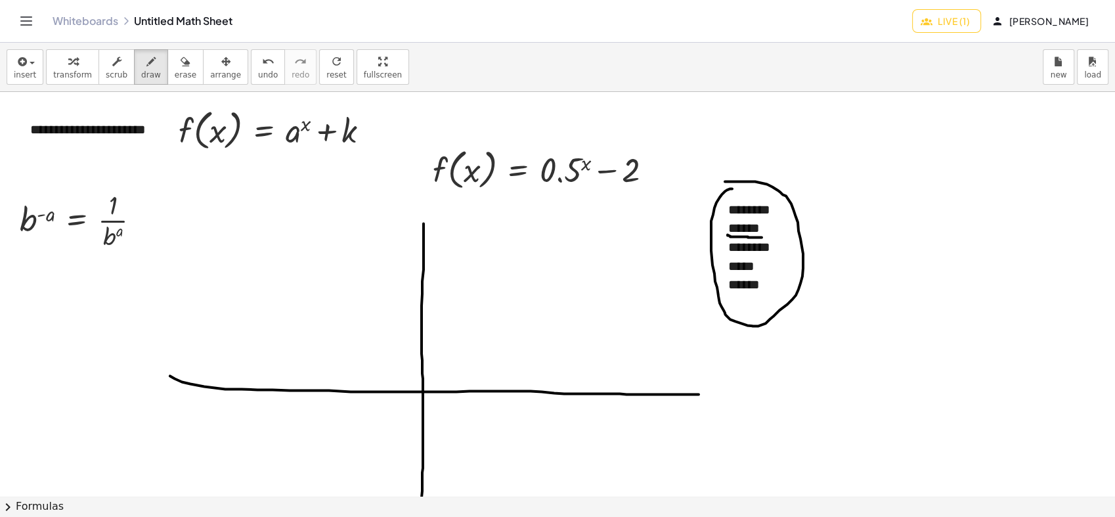
drag, startPoint x: 170, startPoint y: 375, endPoint x: 698, endPoint y: 394, distance: 528.8
click at [698, 394] on div at bounding box center [557, 495] width 1115 height 807
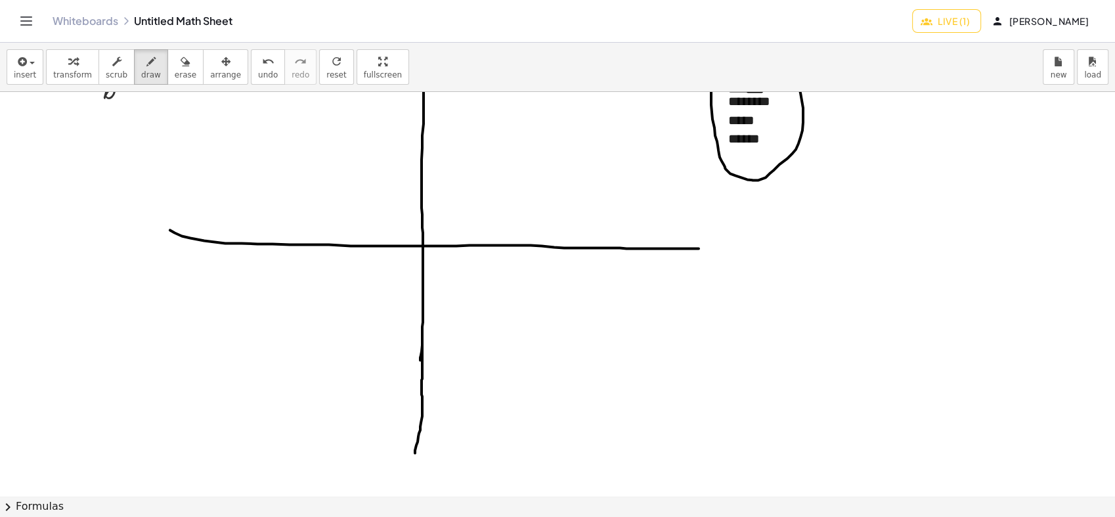
drag, startPoint x: 422, startPoint y: 345, endPoint x: 415, endPoint y: 452, distance: 107.9
click at [415, 452] on div at bounding box center [557, 349] width 1115 height 807
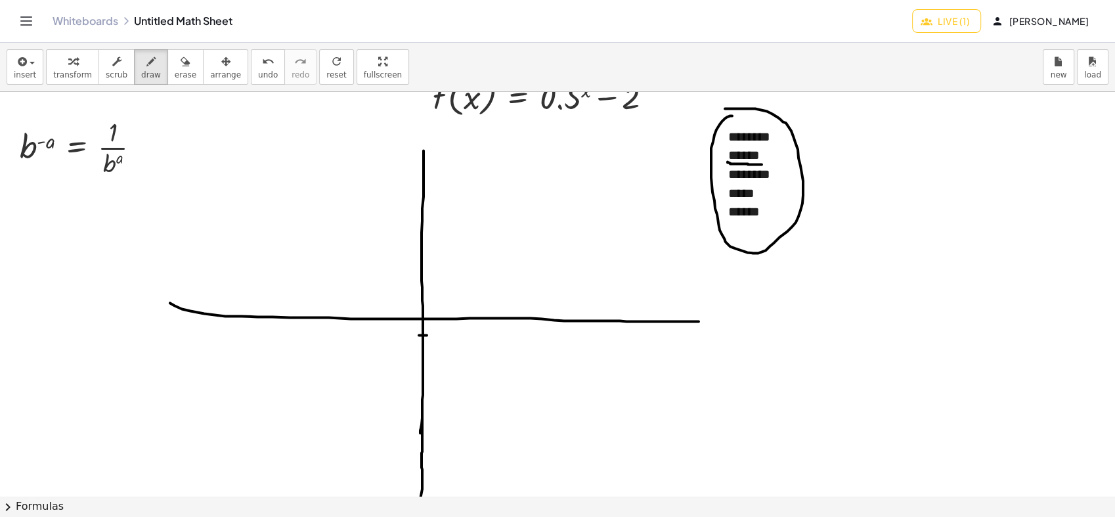
drag, startPoint x: 419, startPoint y: 335, endPoint x: 429, endPoint y: 335, distance: 9.8
click at [429, 335] on div at bounding box center [557, 422] width 1115 height 807
drag, startPoint x: 418, startPoint y: 359, endPoint x: 434, endPoint y: 360, distance: 16.5
click at [434, 360] on div at bounding box center [557, 422] width 1115 height 807
drag, startPoint x: 416, startPoint y: 386, endPoint x: 425, endPoint y: 387, distance: 9.9
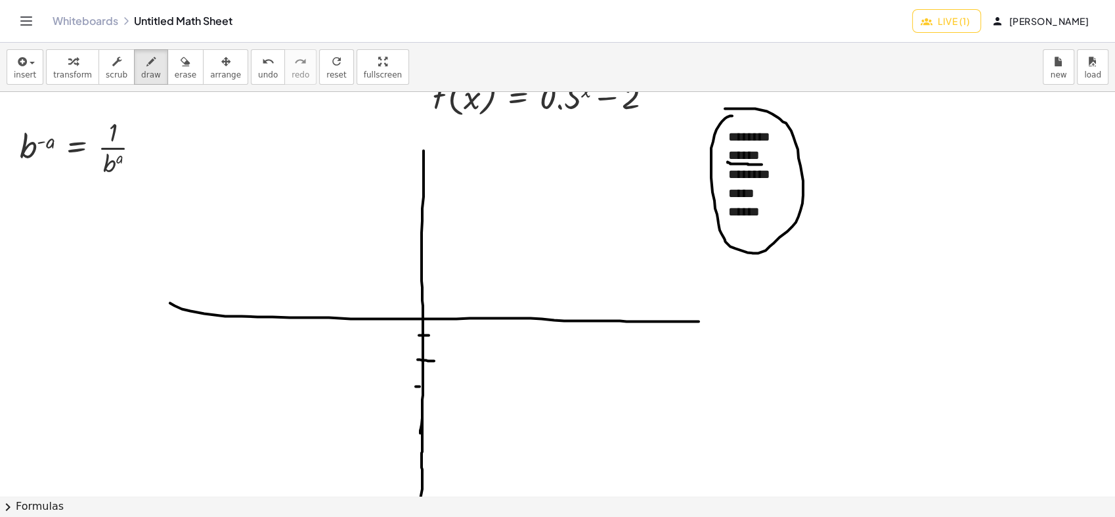
click at [425, 387] on div at bounding box center [557, 422] width 1115 height 807
drag, startPoint x: 416, startPoint y: 416, endPoint x: 453, endPoint y: 366, distance: 62.4
click at [432, 417] on div at bounding box center [557, 422] width 1115 height 807
drag, startPoint x: 437, startPoint y: 315, endPoint x: 438, endPoint y: 327, distance: 11.9
click at [438, 327] on div at bounding box center [557, 422] width 1115 height 807
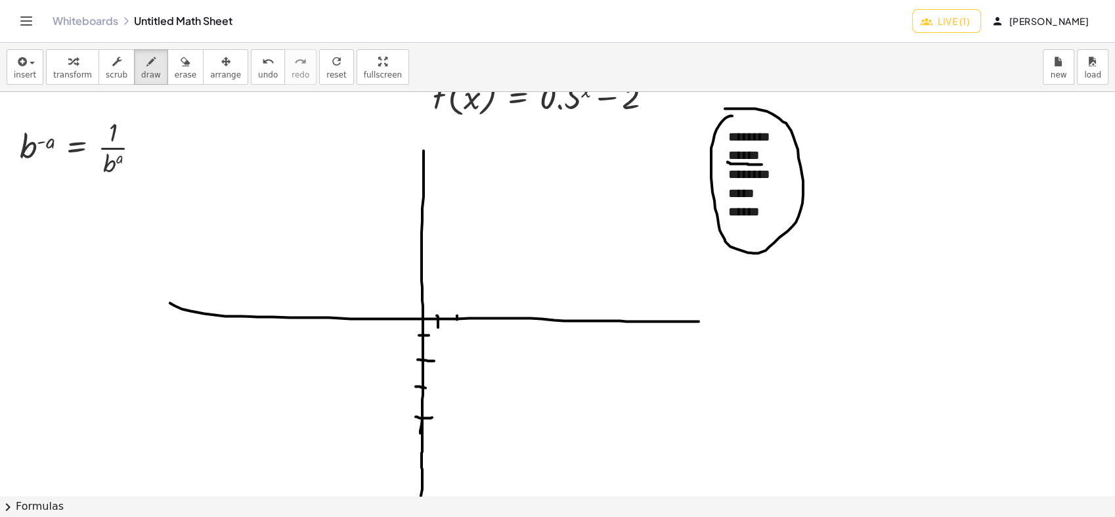
drag, startPoint x: 457, startPoint y: 315, endPoint x: 457, endPoint y: 332, distance: 16.4
click at [457, 332] on div at bounding box center [557, 422] width 1115 height 807
drag, startPoint x: 481, startPoint y: 315, endPoint x: 482, endPoint y: 331, distance: 15.8
click at [482, 331] on div at bounding box center [557, 422] width 1115 height 807
drag, startPoint x: 510, startPoint y: 315, endPoint x: 507, endPoint y: 333, distance: 18.0
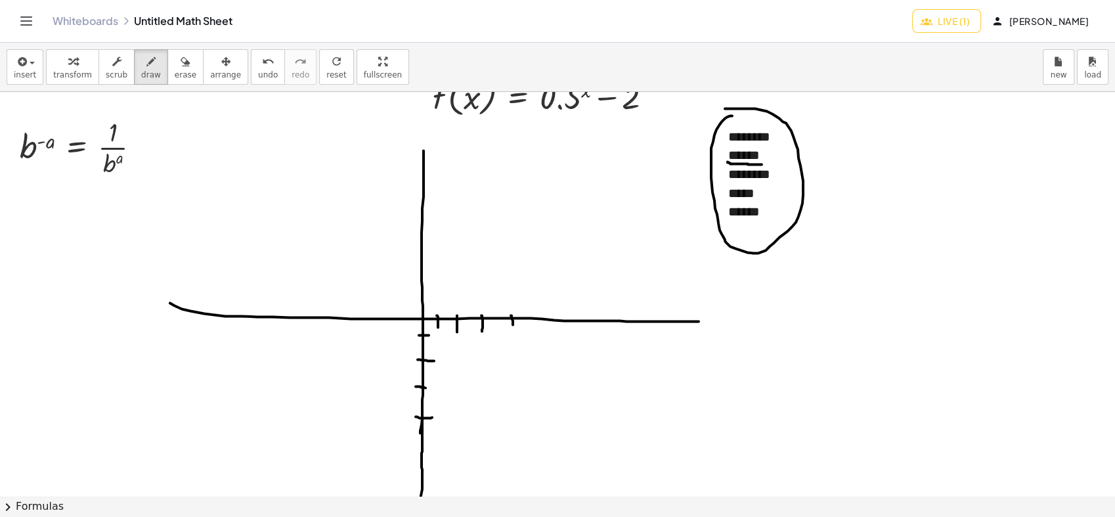
click at [509, 334] on div at bounding box center [557, 422] width 1115 height 807
click at [424, 330] on div at bounding box center [557, 422] width 1115 height 807
click at [436, 345] on div at bounding box center [557, 422] width 1115 height 807
click at [404, 323] on div at bounding box center [557, 422] width 1115 height 807
drag, startPoint x: 378, startPoint y: 311, endPoint x: 377, endPoint y: 324, distance: 13.8
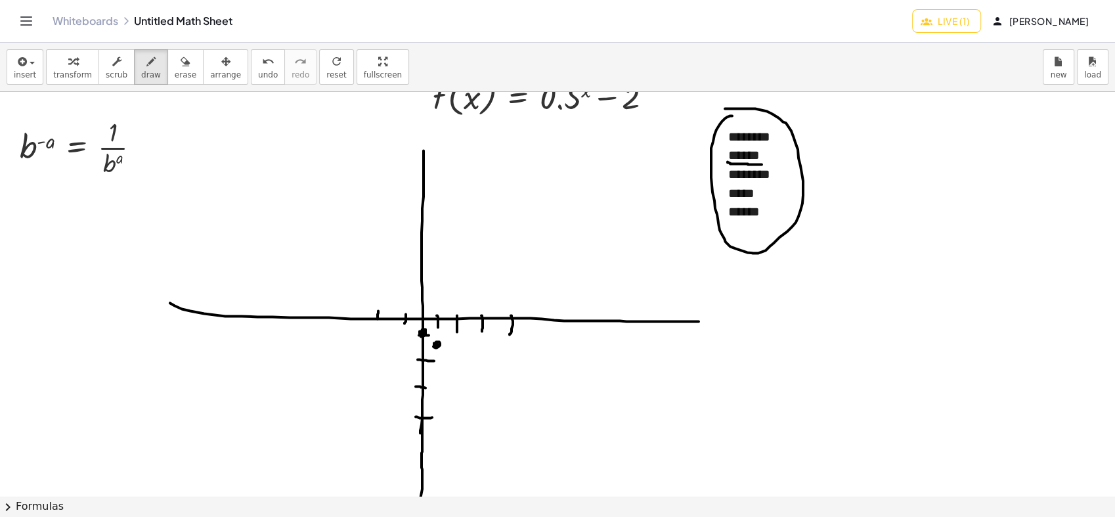
click at [377, 324] on div at bounding box center [557, 422] width 1115 height 807
drag, startPoint x: 346, startPoint y: 311, endPoint x: 345, endPoint y: 326, distance: 15.2
click at [345, 326] on div at bounding box center [557, 422] width 1115 height 807
click at [407, 314] on div at bounding box center [557, 422] width 1115 height 807
click at [373, 280] on div at bounding box center [557, 422] width 1115 height 807
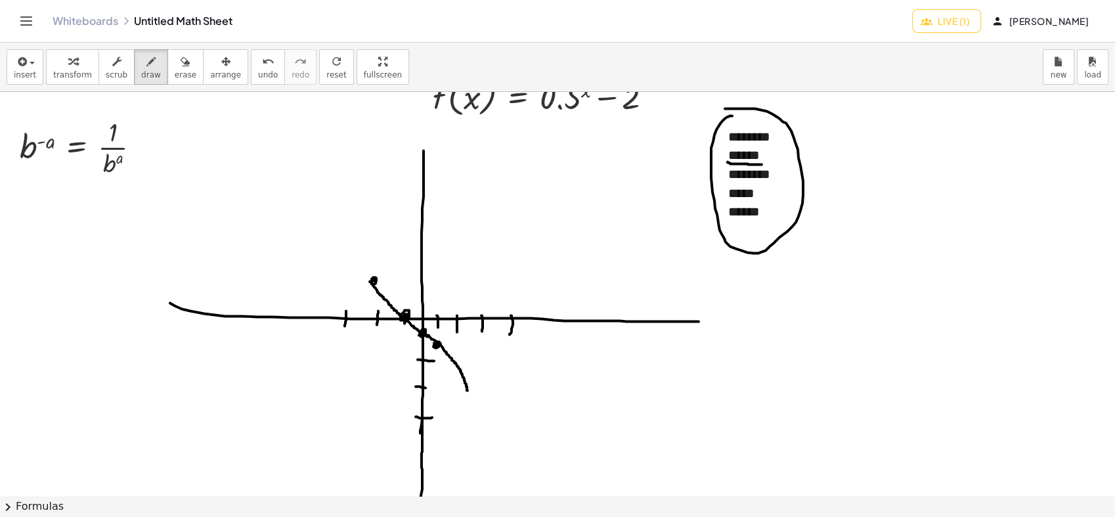
drag, startPoint x: 370, startPoint y: 281, endPoint x: 467, endPoint y: 390, distance: 146.4
click at [467, 390] on div at bounding box center [557, 422] width 1115 height 807
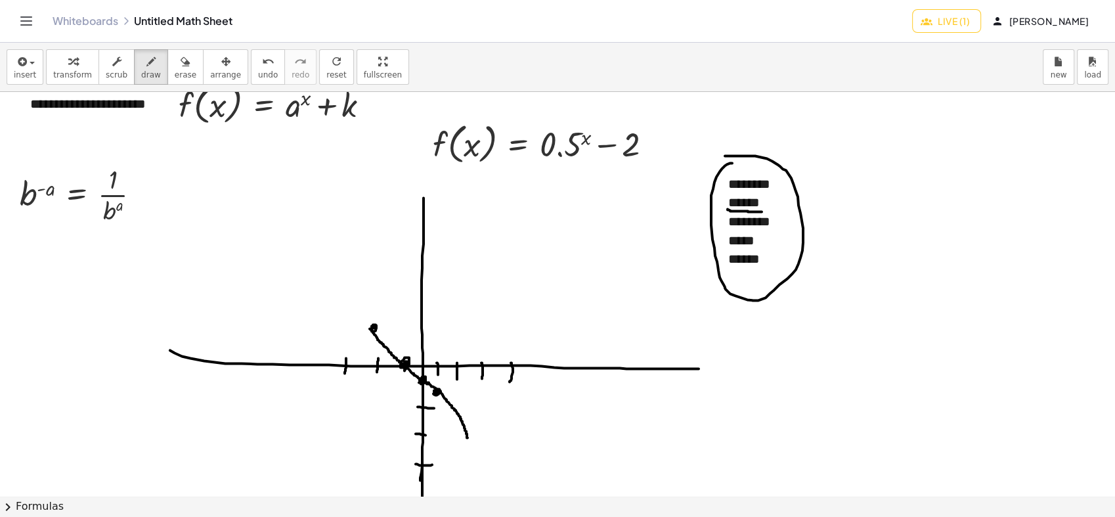
scroll to position [0, 0]
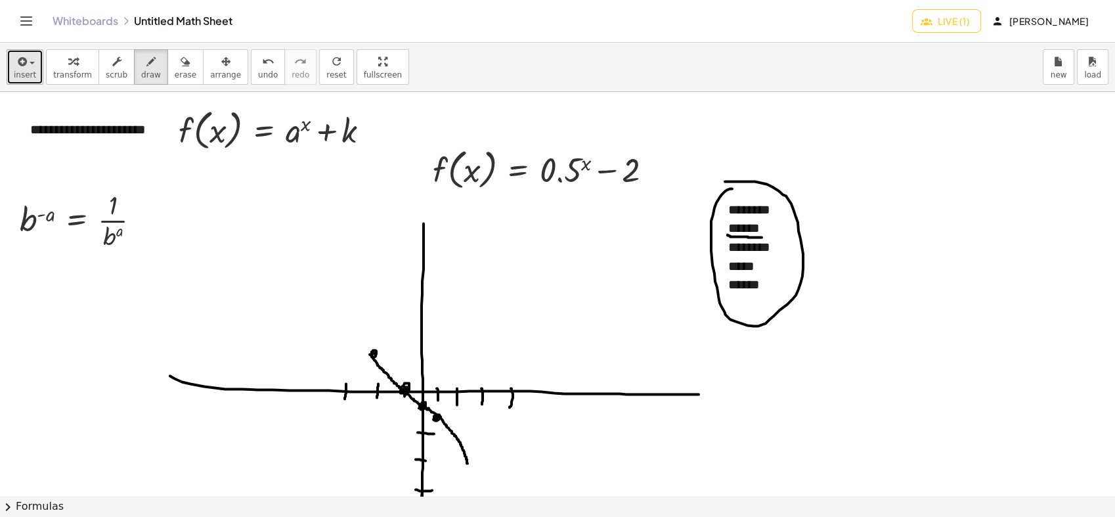
click at [27, 76] on span "insert" at bounding box center [25, 74] width 22 height 9
click at [179, 228] on div at bounding box center [557, 495] width 1115 height 807
click at [20, 57] on icon "button" at bounding box center [21, 62] width 12 height 16
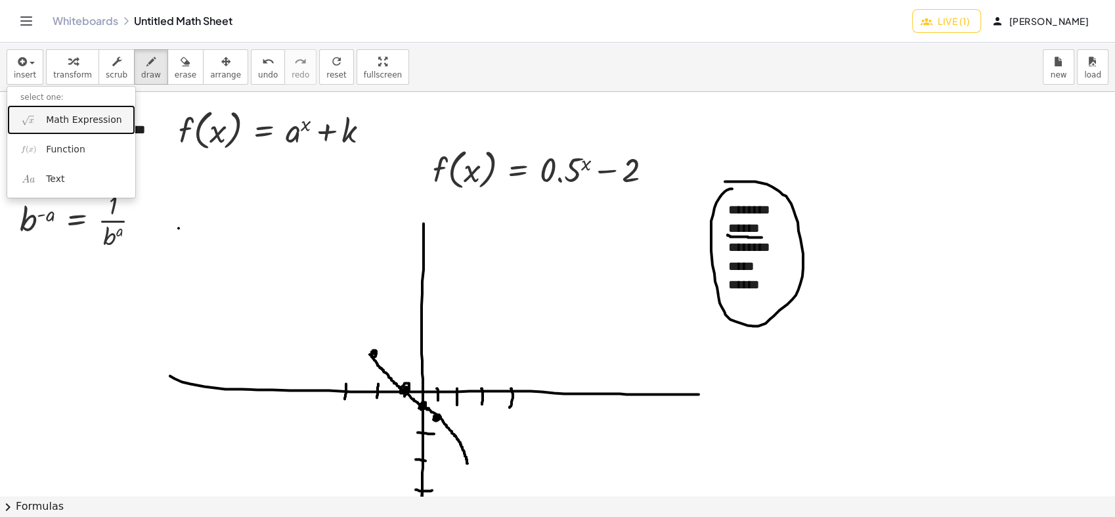
click at [53, 114] on span "Math Expression" at bounding box center [83, 120] width 75 height 13
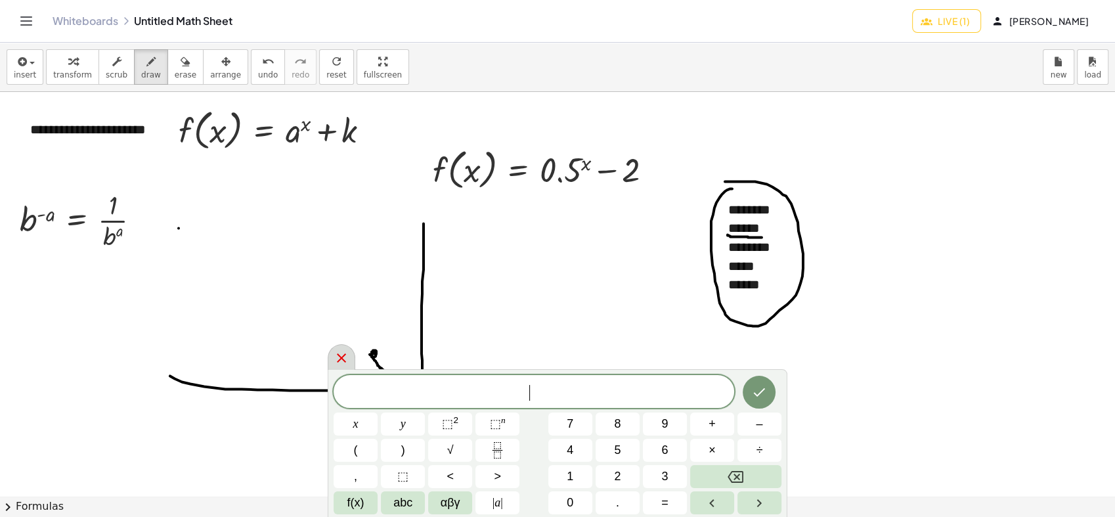
click at [337, 350] on icon at bounding box center [341, 358] width 16 height 16
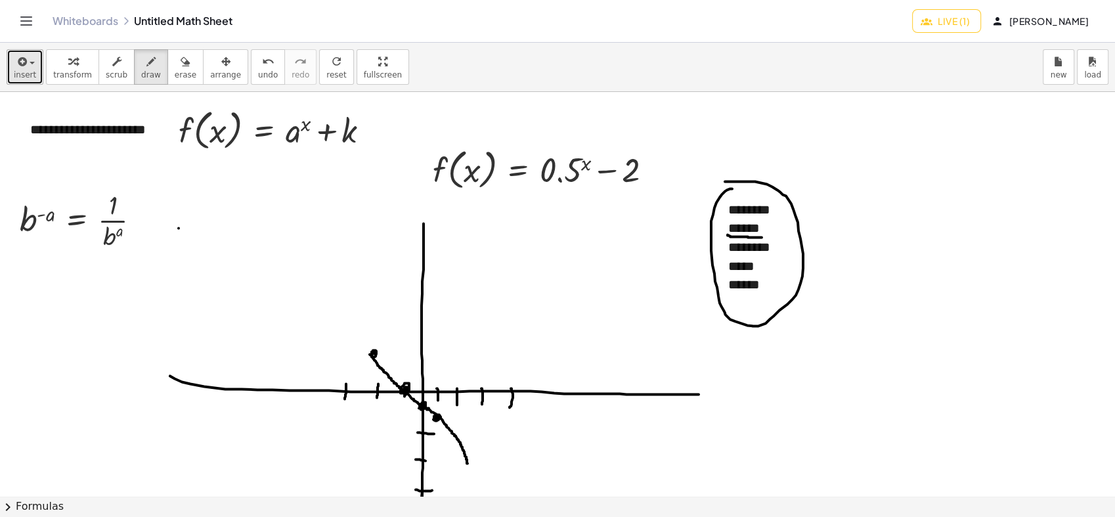
click at [10, 77] on button "insert" at bounding box center [25, 66] width 37 height 35
click at [32, 28] on icon "Toggle navigation" at bounding box center [26, 21] width 16 height 16
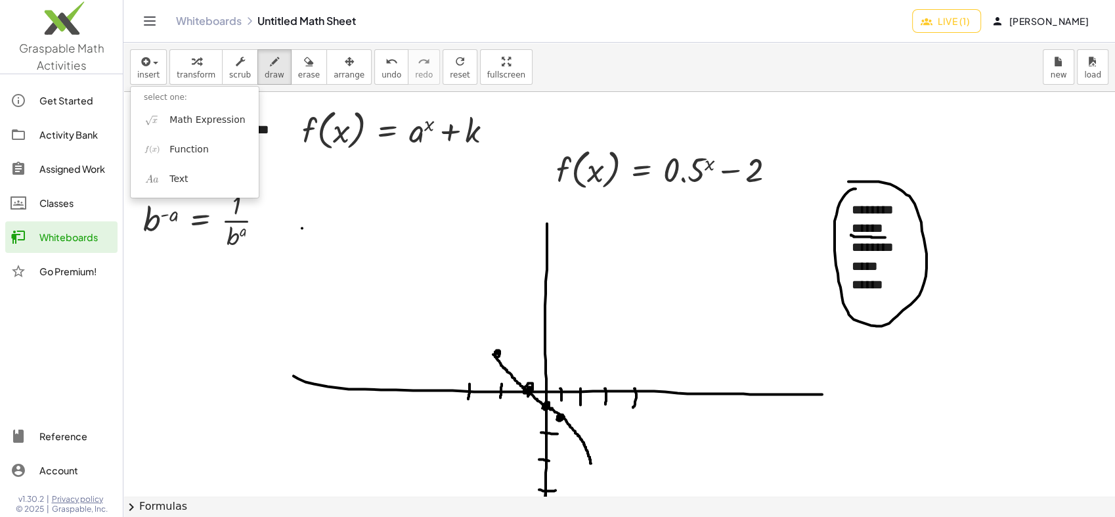
click at [142, 15] on icon "Toggle navigation" at bounding box center [150, 21] width 16 height 16
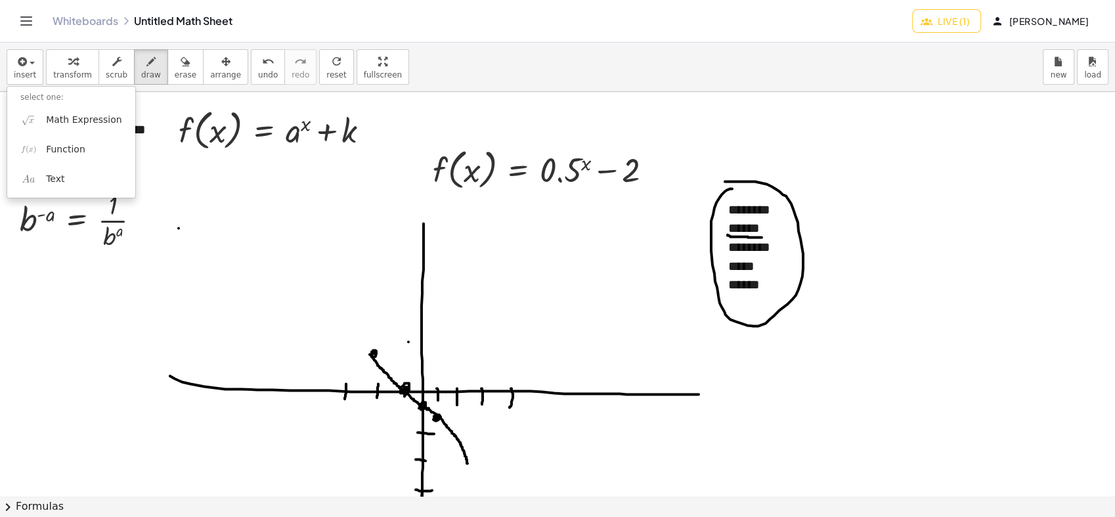
click at [408, 341] on div at bounding box center [557, 495] width 1115 height 807
click at [181, 64] on icon "button" at bounding box center [185, 62] width 9 height 16
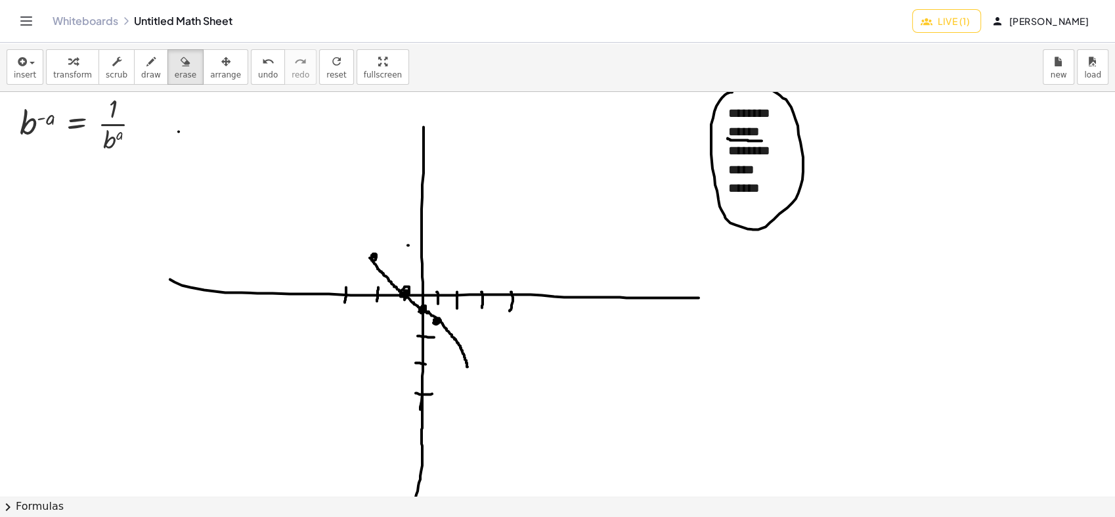
scroll to position [73, 0]
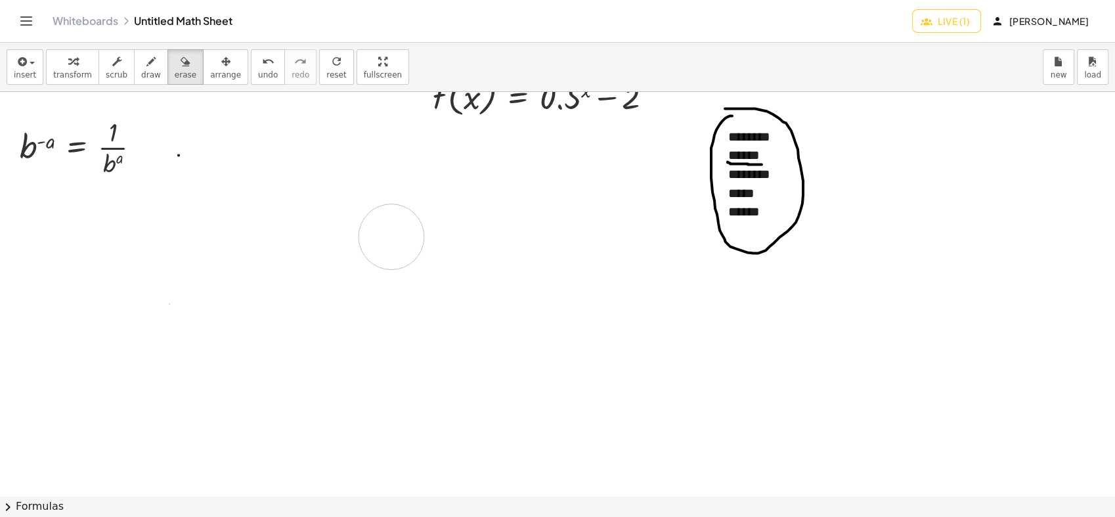
drag, startPoint x: 200, startPoint y: 284, endPoint x: 357, endPoint y: 305, distance: 158.9
click at [370, 274] on div at bounding box center [557, 422] width 1115 height 807
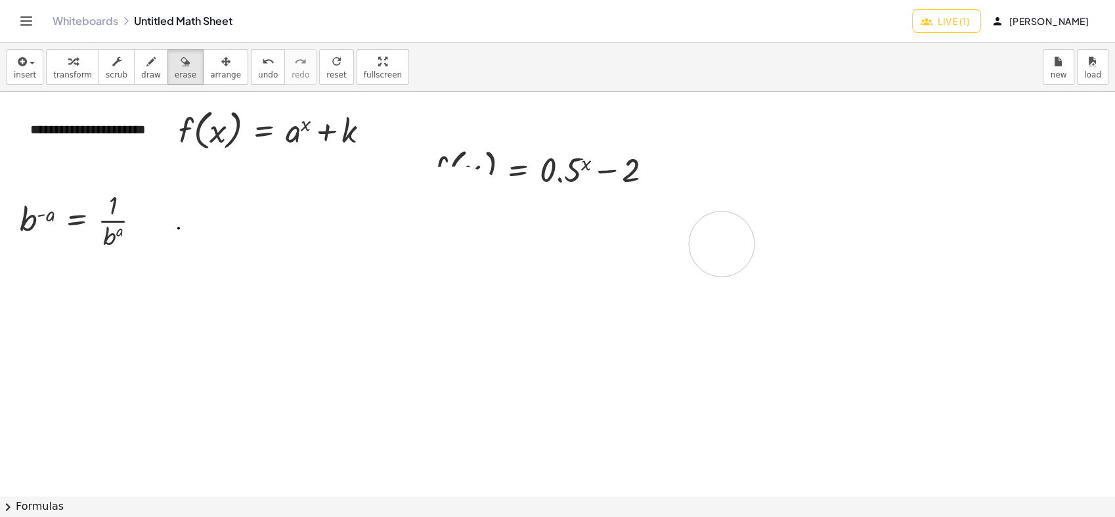
drag, startPoint x: 369, startPoint y: 295, endPoint x: 593, endPoint y: 276, distance: 224.7
click at [601, 274] on div at bounding box center [557, 495] width 1115 height 807
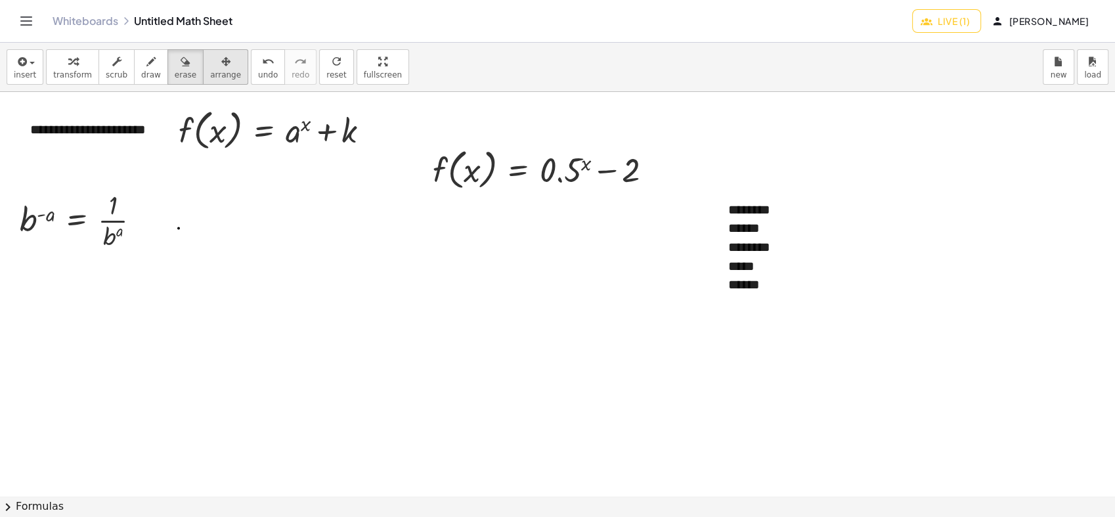
click at [221, 66] on icon "button" at bounding box center [225, 62] width 9 height 16
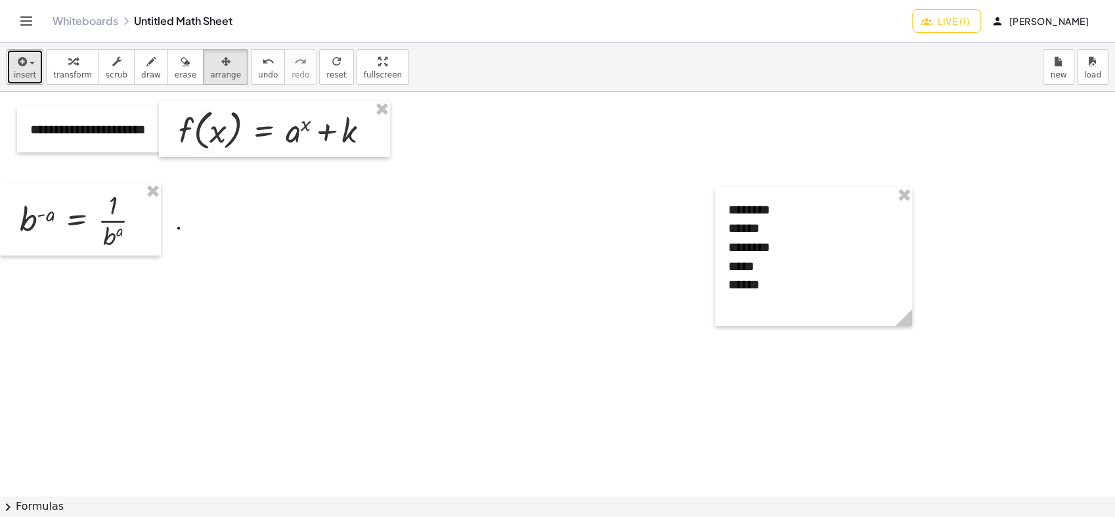
click at [32, 76] on span "insert" at bounding box center [25, 74] width 22 height 9
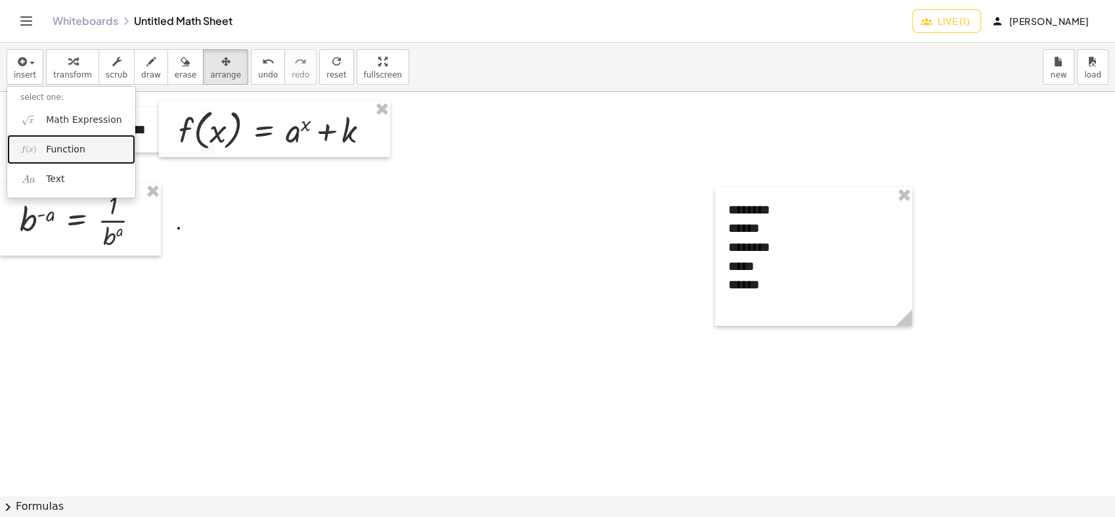
click at [48, 142] on link "Function" at bounding box center [71, 150] width 128 height 30
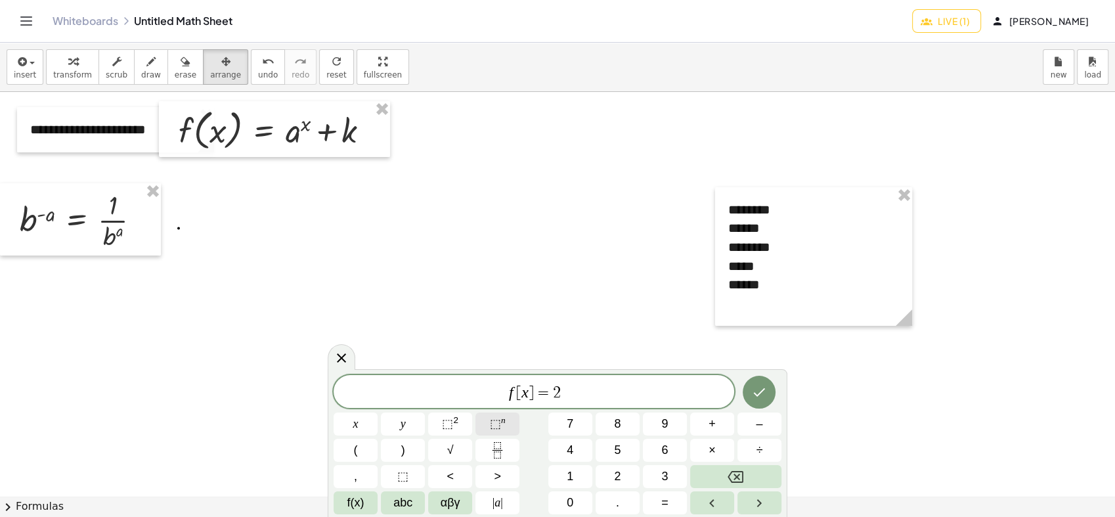
click at [501, 431] on span "⬚ n" at bounding box center [498, 424] width 16 height 18
drag, startPoint x: 742, startPoint y: 389, endPoint x: 748, endPoint y: 383, distance: 8.8
click at [377, 412] on div at bounding box center [355, 423] width 44 height 23
click at [746, 381] on button "Done" at bounding box center [758, 389] width 33 height 33
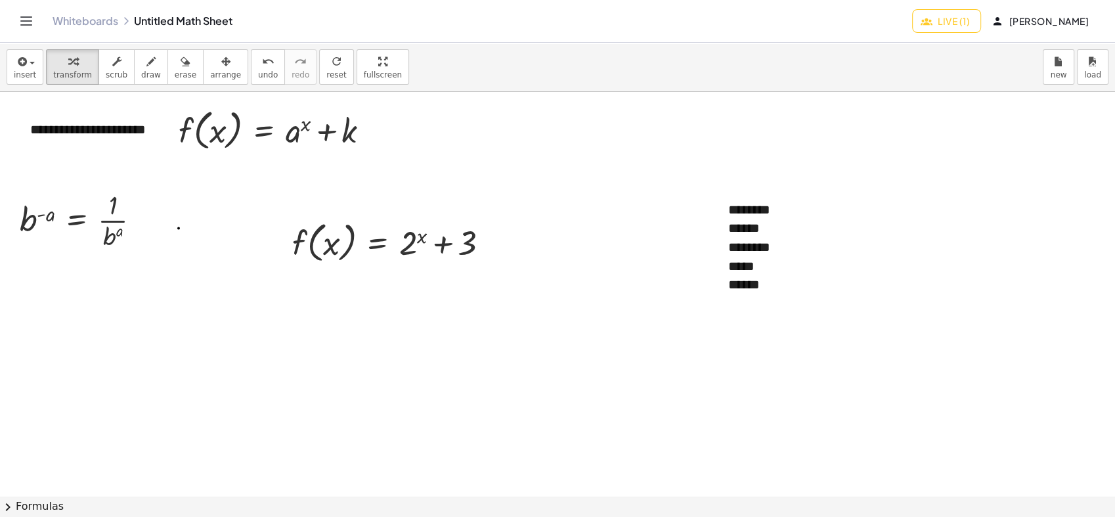
click at [462, 274] on div at bounding box center [557, 495] width 1115 height 807
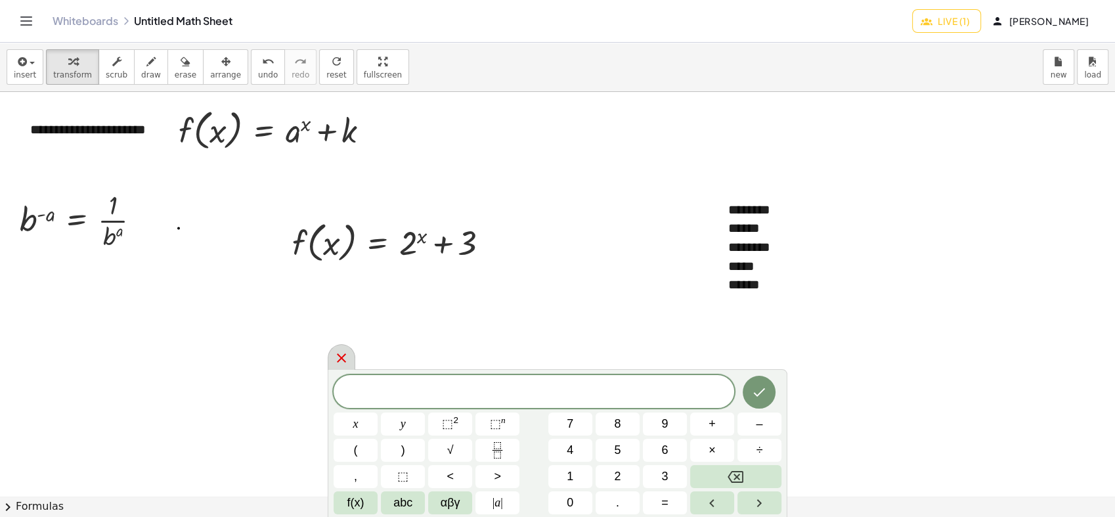
click at [336, 360] on icon at bounding box center [341, 358] width 16 height 16
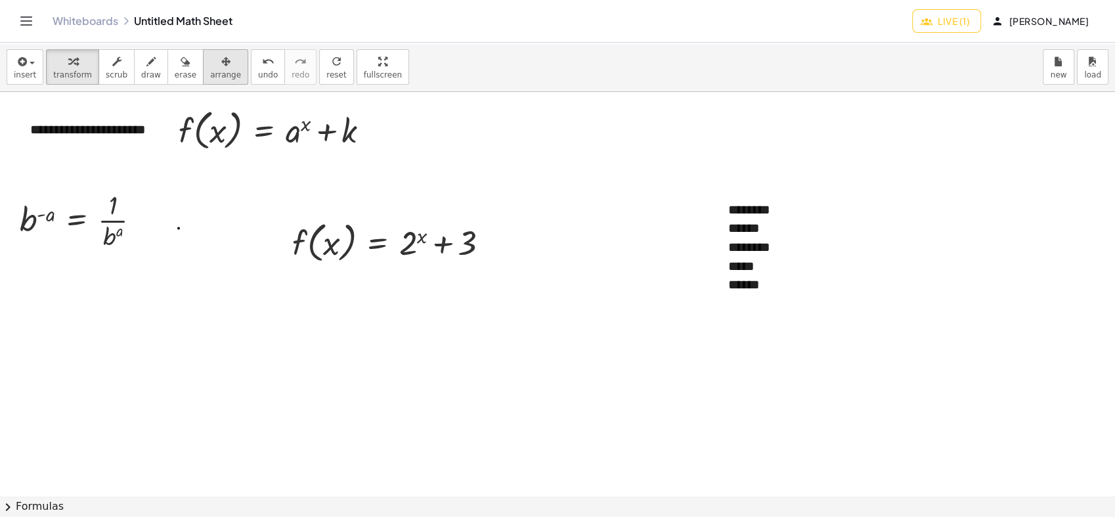
click at [210, 70] on span "arrange" at bounding box center [225, 74] width 31 height 9
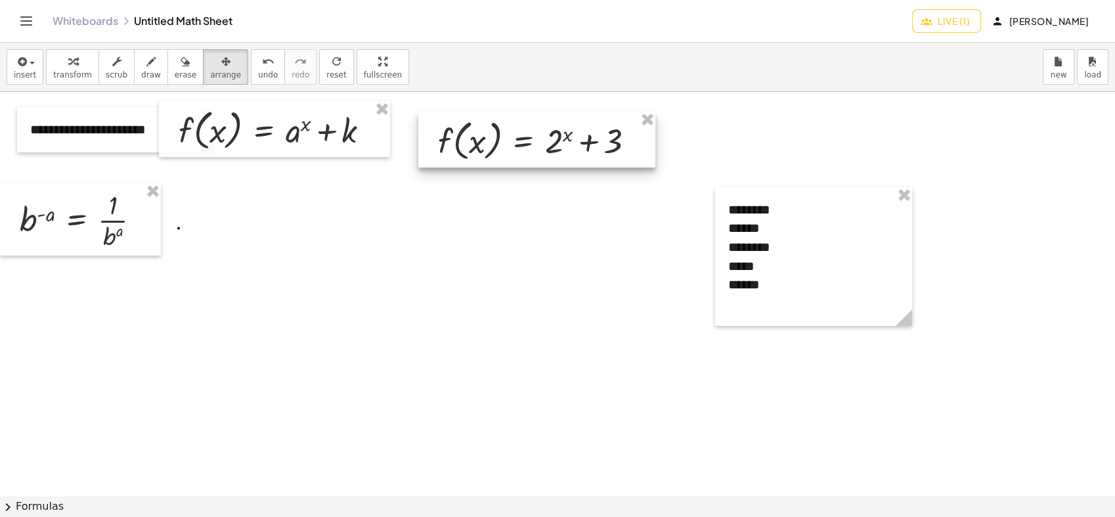
drag, startPoint x: 373, startPoint y: 257, endPoint x: 515, endPoint y: 181, distance: 161.5
click at [515, 168] on div at bounding box center [536, 140] width 237 height 56
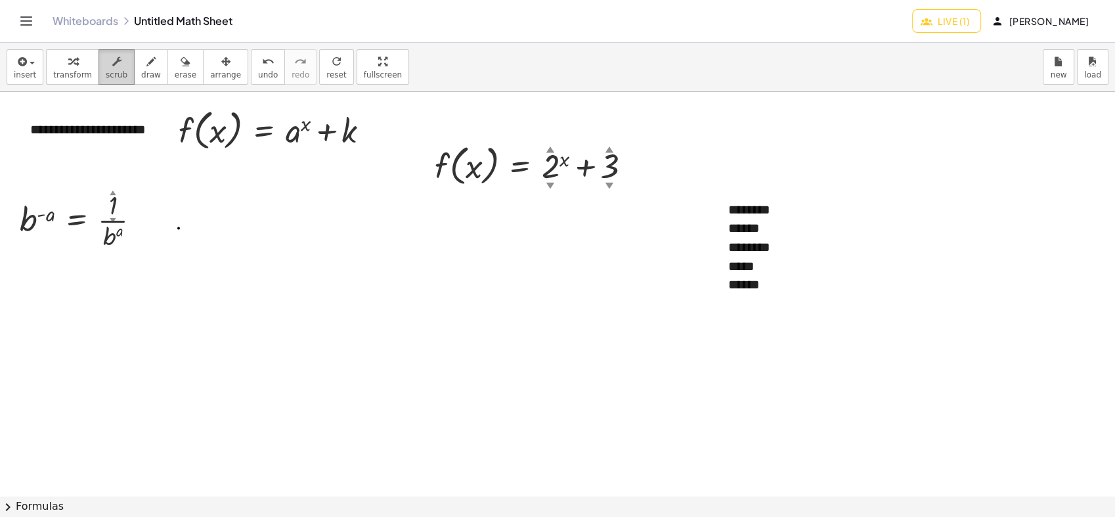
click at [106, 74] on span "scrub" at bounding box center [117, 74] width 22 height 9
click at [770, 278] on div "******" at bounding box center [813, 293] width 171 height 37
drag, startPoint x: 769, startPoint y: 286, endPoint x: 715, endPoint y: 242, distance: 69.9
click at [715, 242] on div "- + ******** ****** ******** ***** ******" at bounding box center [813, 256] width 197 height 139
click at [134, 73] on button "draw" at bounding box center [151, 66] width 34 height 35
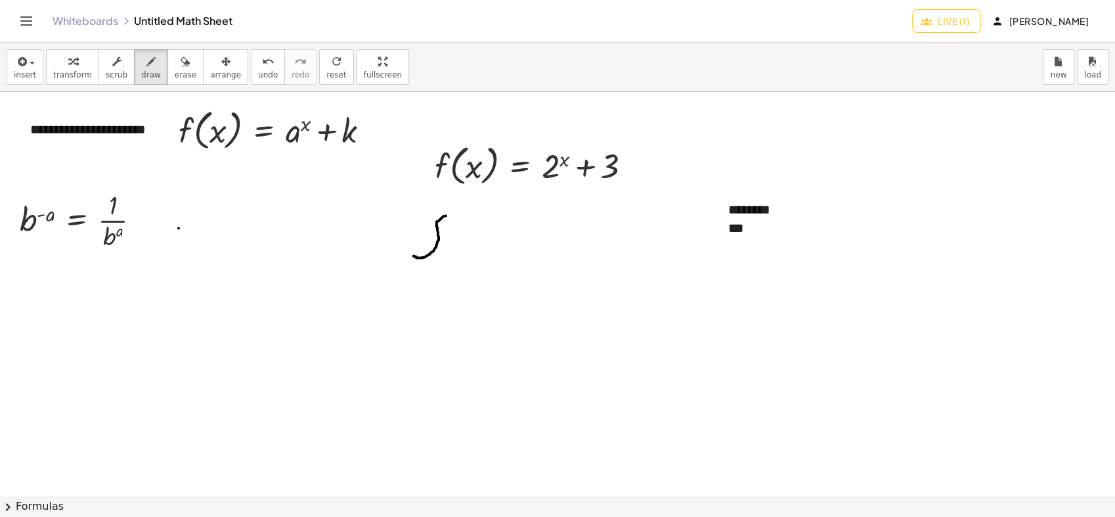
drag, startPoint x: 414, startPoint y: 255, endPoint x: 443, endPoint y: 226, distance: 41.3
click at [456, 216] on div at bounding box center [557, 495] width 1115 height 807
drag, startPoint x: 441, startPoint y: 238, endPoint x: 452, endPoint y: 241, distance: 11.0
click at [448, 241] on div at bounding box center [557, 495] width 1115 height 807
drag, startPoint x: 474, startPoint y: 239, endPoint x: 477, endPoint y: 260, distance: 21.3
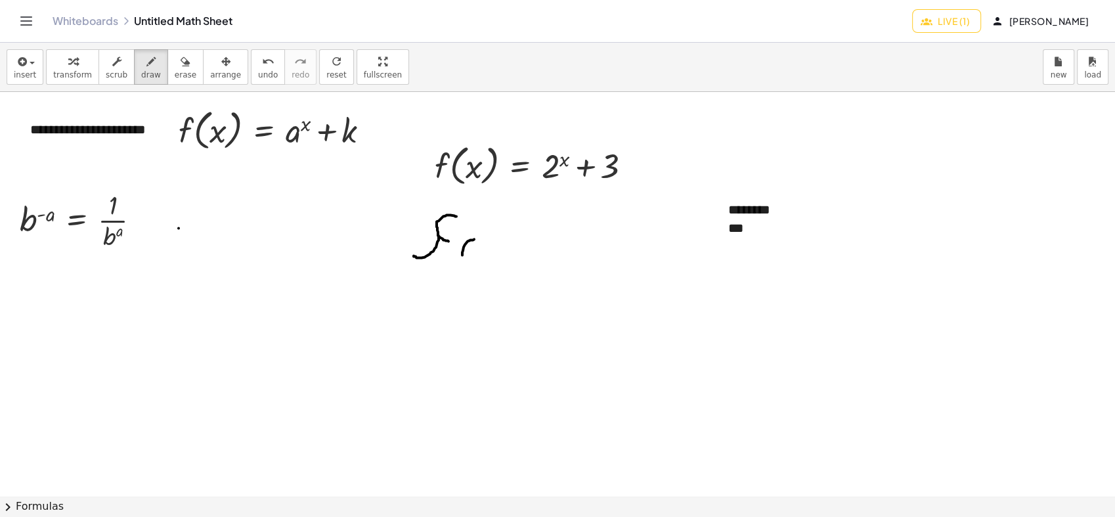
click at [477, 260] on div at bounding box center [557, 495] width 1115 height 807
click at [489, 251] on div at bounding box center [557, 495] width 1115 height 807
drag, startPoint x: 505, startPoint y: 244, endPoint x: 523, endPoint y: 244, distance: 17.7
click at [503, 265] on div at bounding box center [557, 495] width 1115 height 807
drag, startPoint x: 529, startPoint y: 236, endPoint x: 536, endPoint y: 238, distance: 6.7
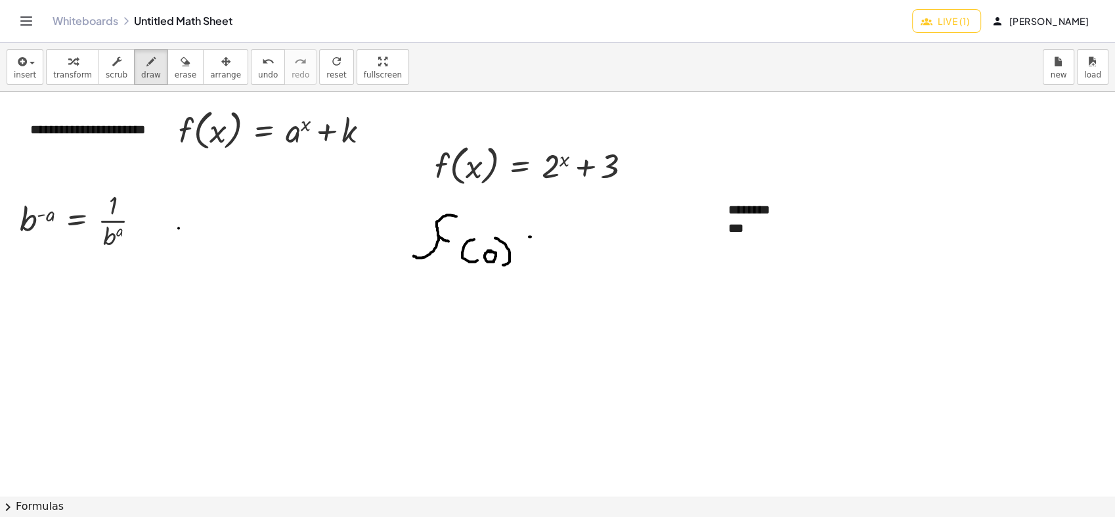
click at [536, 238] on div at bounding box center [557, 495] width 1115 height 807
click at [536, 252] on div at bounding box center [557, 495] width 1115 height 807
drag, startPoint x: 550, startPoint y: 229, endPoint x: 568, endPoint y: 235, distance: 19.3
click at [567, 252] on div at bounding box center [557, 495] width 1115 height 807
click at [571, 218] on div at bounding box center [557, 495] width 1115 height 807
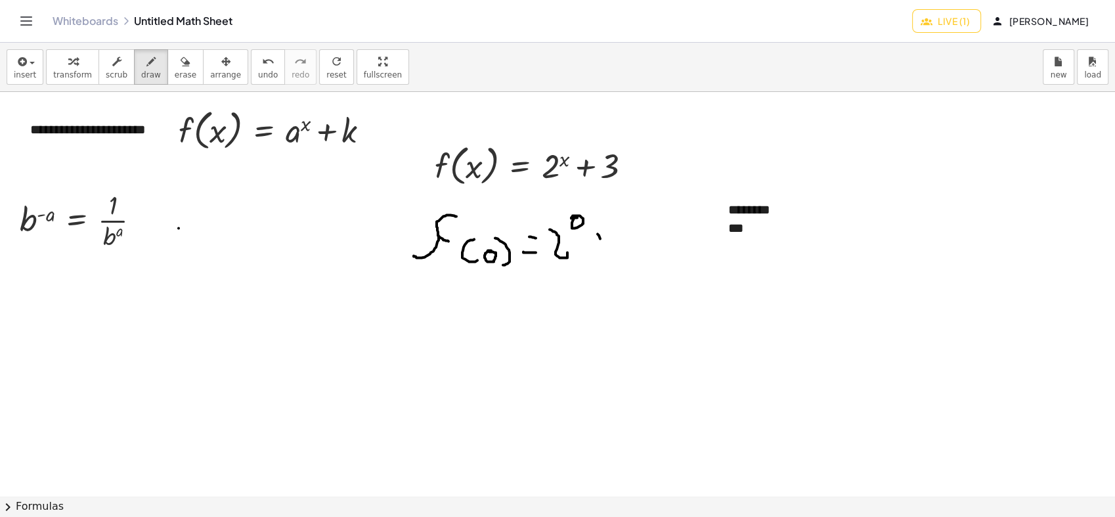
drag, startPoint x: 600, startPoint y: 238, endPoint x: 600, endPoint y: 255, distance: 17.1
click at [600, 255] on div at bounding box center [557, 495] width 1115 height 807
drag, startPoint x: 595, startPoint y: 242, endPoint x: 614, endPoint y: 235, distance: 21.0
click at [608, 242] on div at bounding box center [557, 495] width 1115 height 807
drag, startPoint x: 613, startPoint y: 232, endPoint x: 609, endPoint y: 257, distance: 25.9
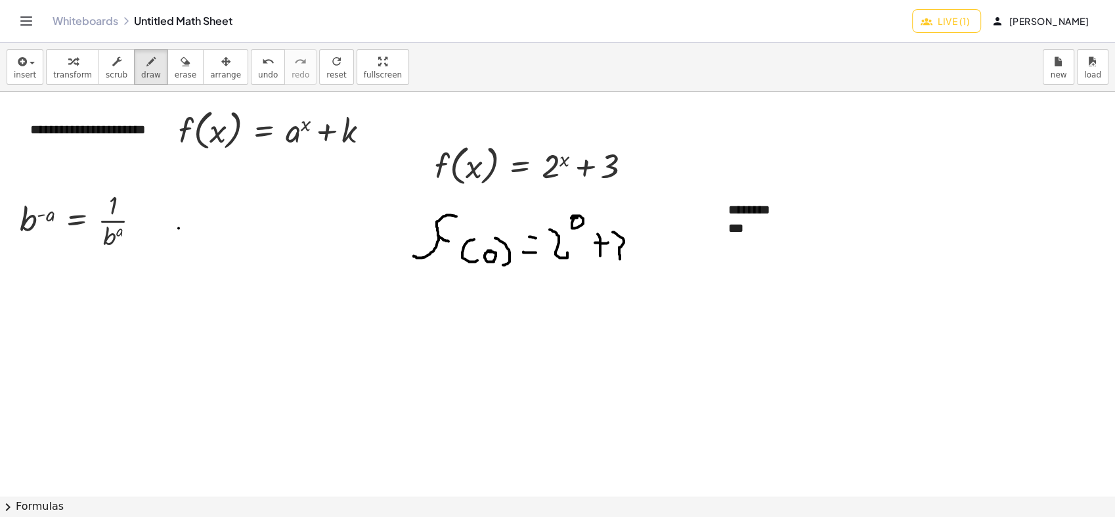
click at [614, 260] on div at bounding box center [557, 495] width 1115 height 807
drag, startPoint x: 521, startPoint y: 301, endPoint x: 535, endPoint y: 305, distance: 15.0
click at [535, 305] on div at bounding box center [557, 495] width 1115 height 807
drag, startPoint x: 520, startPoint y: 323, endPoint x: 542, endPoint y: 326, distance: 21.8
click at [542, 326] on div at bounding box center [557, 495] width 1115 height 807
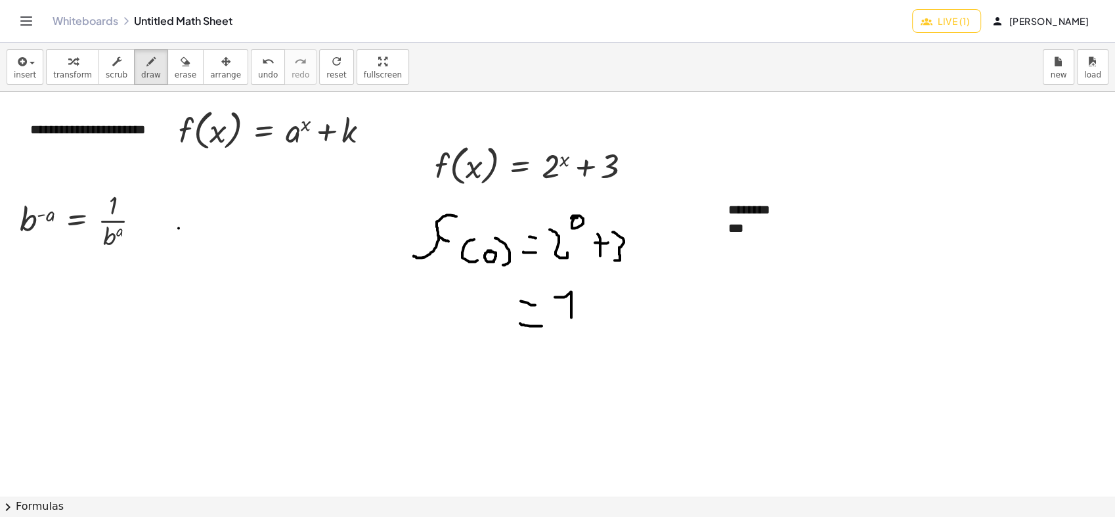
drag, startPoint x: 555, startPoint y: 297, endPoint x: 571, endPoint y: 317, distance: 26.1
click at [571, 317] on div at bounding box center [557, 495] width 1115 height 807
drag, startPoint x: 603, startPoint y: 299, endPoint x: 603, endPoint y: 313, distance: 14.4
click at [603, 313] on div at bounding box center [557, 495] width 1115 height 807
click at [607, 305] on div at bounding box center [557, 495] width 1115 height 807
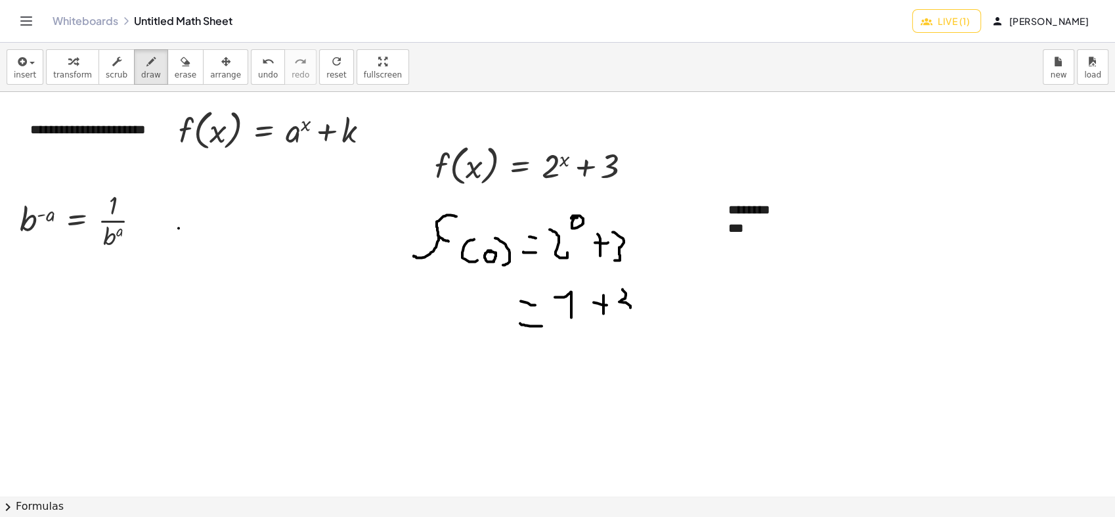
drag, startPoint x: 622, startPoint y: 289, endPoint x: 618, endPoint y: 322, distance: 33.8
click at [618, 322] on div at bounding box center [557, 495] width 1115 height 807
drag, startPoint x: 519, startPoint y: 354, endPoint x: 538, endPoint y: 358, distance: 18.8
click at [538, 358] on div at bounding box center [557, 495] width 1115 height 807
drag, startPoint x: 518, startPoint y: 370, endPoint x: 544, endPoint y: 373, distance: 25.8
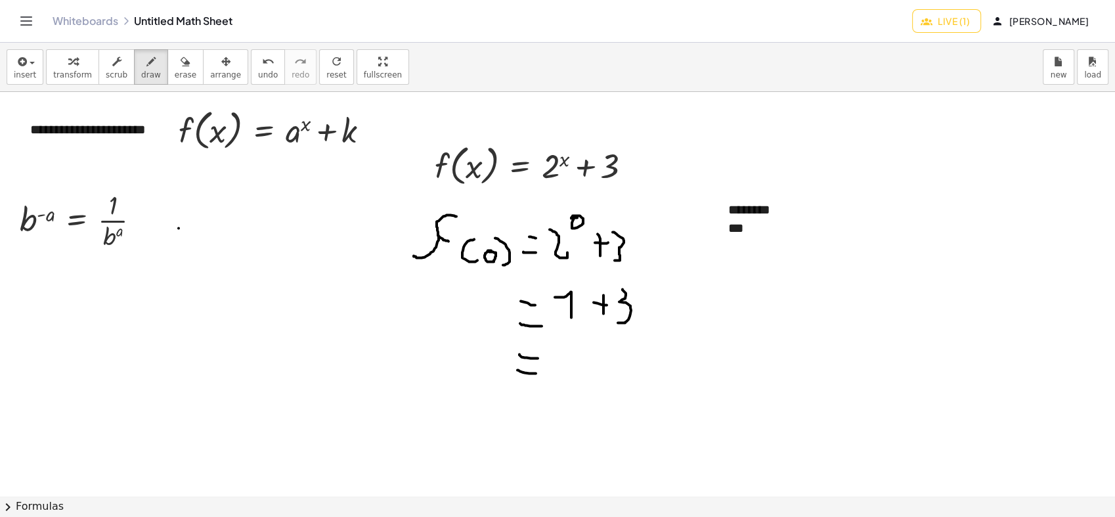
click at [544, 373] on div at bounding box center [557, 495] width 1115 height 807
drag, startPoint x: 601, startPoint y: 349, endPoint x: 598, endPoint y: 362, distance: 14.0
click at [596, 375] on div at bounding box center [557, 495] width 1115 height 807
drag, startPoint x: 598, startPoint y: 362, endPoint x: 570, endPoint y: 344, distance: 33.7
click at [570, 344] on div at bounding box center [557, 495] width 1115 height 807
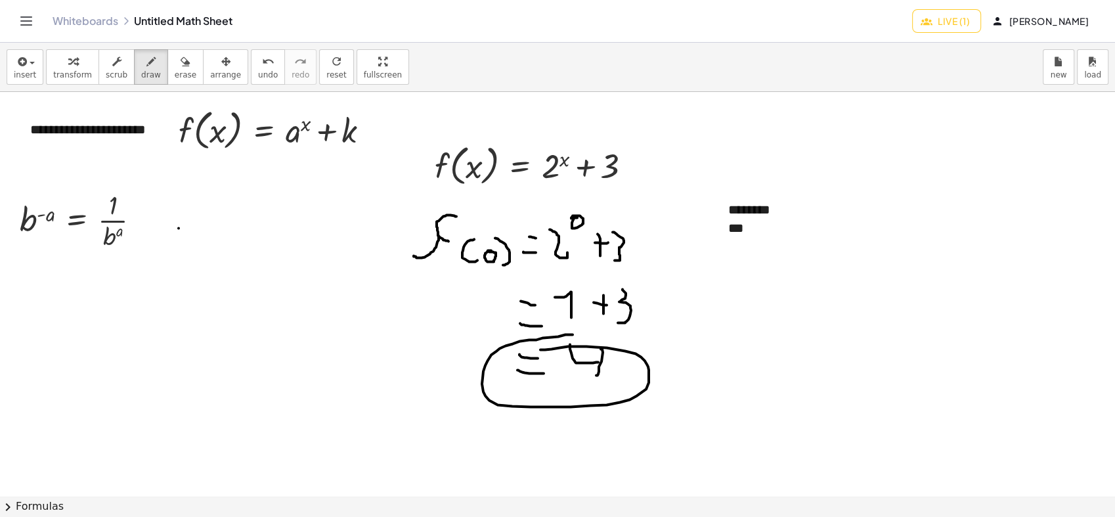
drag, startPoint x: 513, startPoint y: 343, endPoint x: 566, endPoint y: 391, distance: 71.6
click at [538, 351] on div at bounding box center [557, 495] width 1115 height 807
click at [115, 65] on div "button" at bounding box center [117, 61] width 22 height 16
click at [760, 229] on div "***" at bounding box center [813, 228] width 171 height 19
click at [148, 62] on button "draw" at bounding box center [151, 66] width 34 height 35
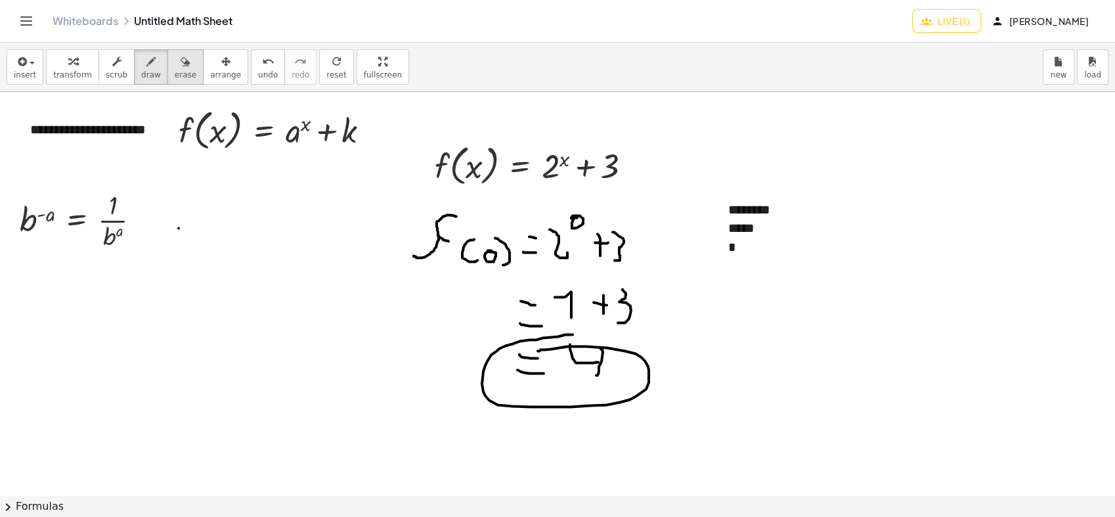
click at [181, 61] on icon "button" at bounding box center [185, 62] width 9 height 16
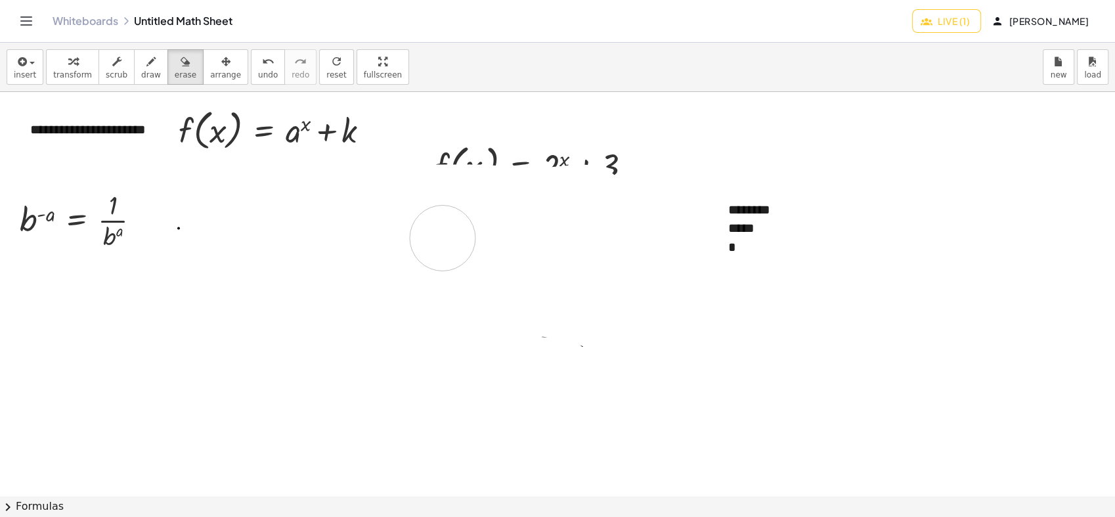
drag, startPoint x: 481, startPoint y: 393, endPoint x: 445, endPoint y: 247, distance: 150.6
click at [444, 246] on div at bounding box center [557, 495] width 1115 height 807
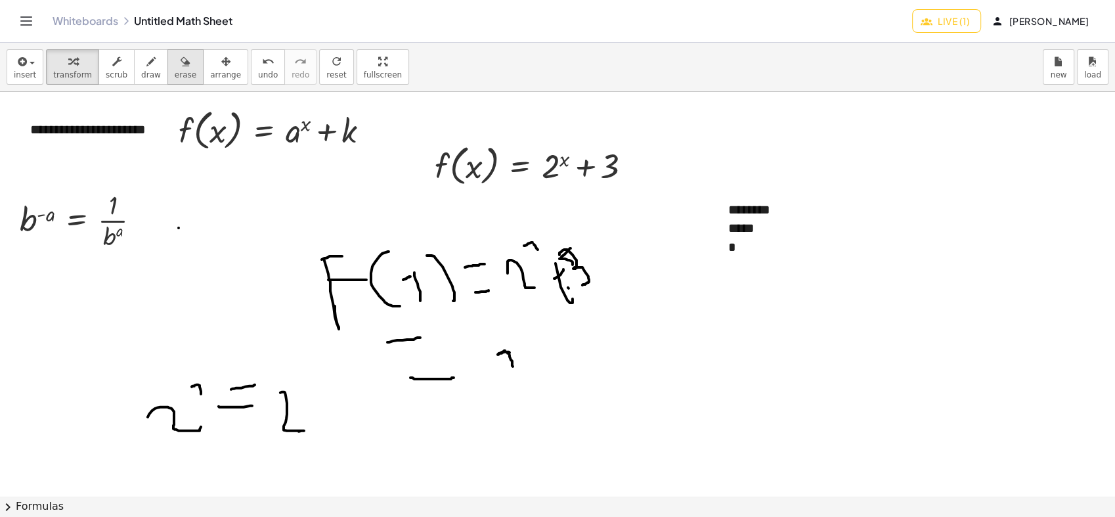
click at [181, 68] on icon "button" at bounding box center [185, 62] width 9 height 16
drag, startPoint x: 505, startPoint y: 372, endPoint x: 506, endPoint y: 362, distance: 9.2
click at [506, 363] on div at bounding box center [557, 495] width 1115 height 807
click at [142, 79] on button "draw" at bounding box center [151, 66] width 34 height 35
drag, startPoint x: 475, startPoint y: 337, endPoint x: 513, endPoint y: 368, distance: 49.5
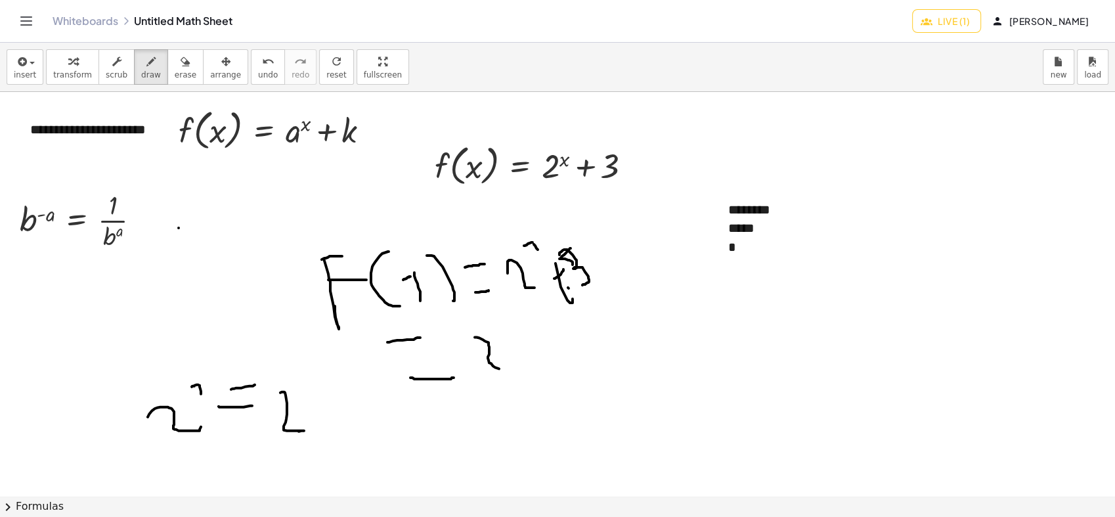
click at [513, 368] on div at bounding box center [557, 495] width 1115 height 807
drag, startPoint x: 546, startPoint y: 339, endPoint x: 548, endPoint y: 363, distance: 24.4
click at [548, 363] on div at bounding box center [557, 495] width 1115 height 807
drag, startPoint x: 545, startPoint y: 349, endPoint x: 557, endPoint y: 351, distance: 12.0
click at [557, 351] on div at bounding box center [557, 495] width 1115 height 807
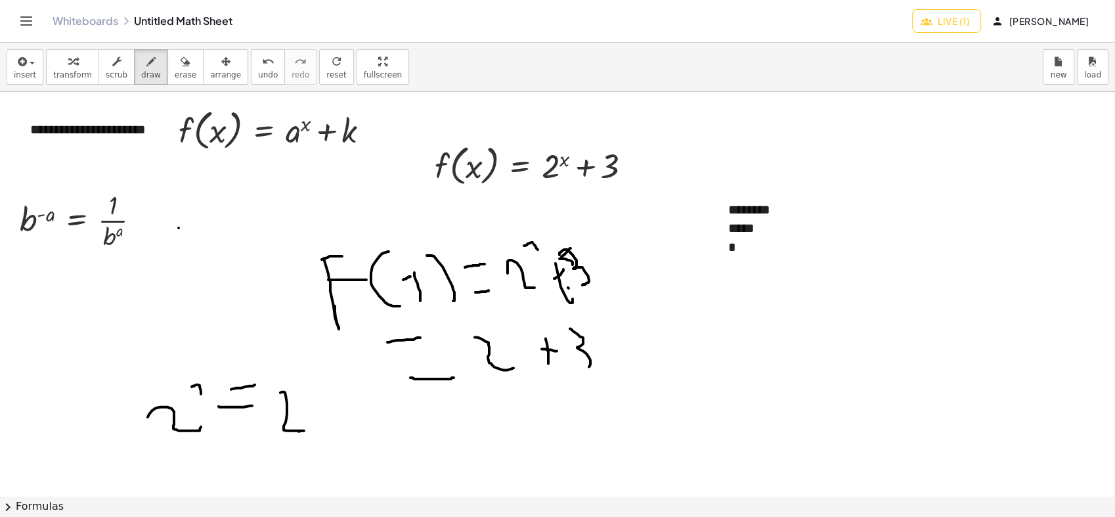
drag, startPoint x: 580, startPoint y: 336, endPoint x: 582, endPoint y: 369, distance: 32.9
click at [583, 369] on div at bounding box center [557, 495] width 1115 height 807
drag, startPoint x: 624, startPoint y: 347, endPoint x: 630, endPoint y: 348, distance: 6.7
click at [628, 348] on div at bounding box center [557, 495] width 1115 height 807
drag, startPoint x: 606, startPoint y: 366, endPoint x: 630, endPoint y: 368, distance: 23.7
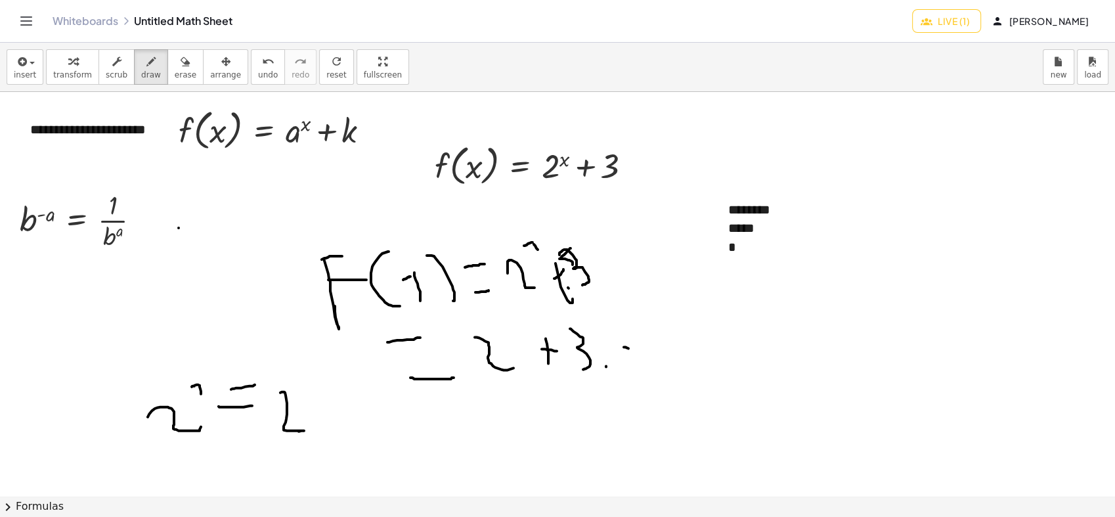
click at [626, 368] on div at bounding box center [557, 495] width 1115 height 807
drag, startPoint x: 695, startPoint y: 345, endPoint x: 663, endPoint y: 369, distance: 40.3
click at [663, 369] on div at bounding box center [557, 495] width 1115 height 807
click at [111, 77] on span "scrub" at bounding box center [117, 74] width 22 height 9
click at [754, 256] on div "******** ***** *" at bounding box center [813, 237] width 197 height 101
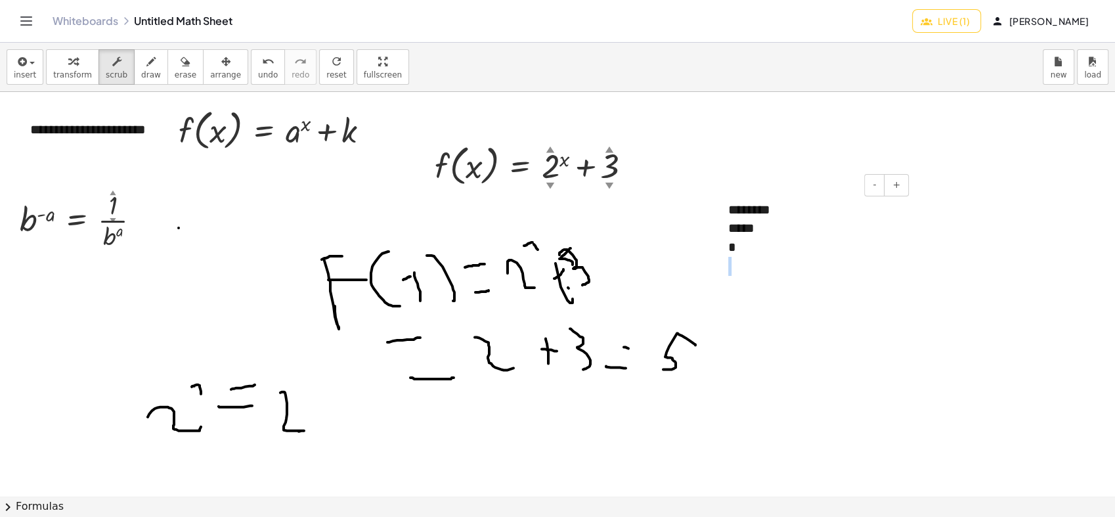
click at [744, 253] on div "*" at bounding box center [813, 247] width 171 height 19
drag, startPoint x: 161, startPoint y: 64, endPoint x: 161, endPoint y: 131, distance: 67.0
click at [175, 65] on div "button" at bounding box center [186, 61] width 22 height 16
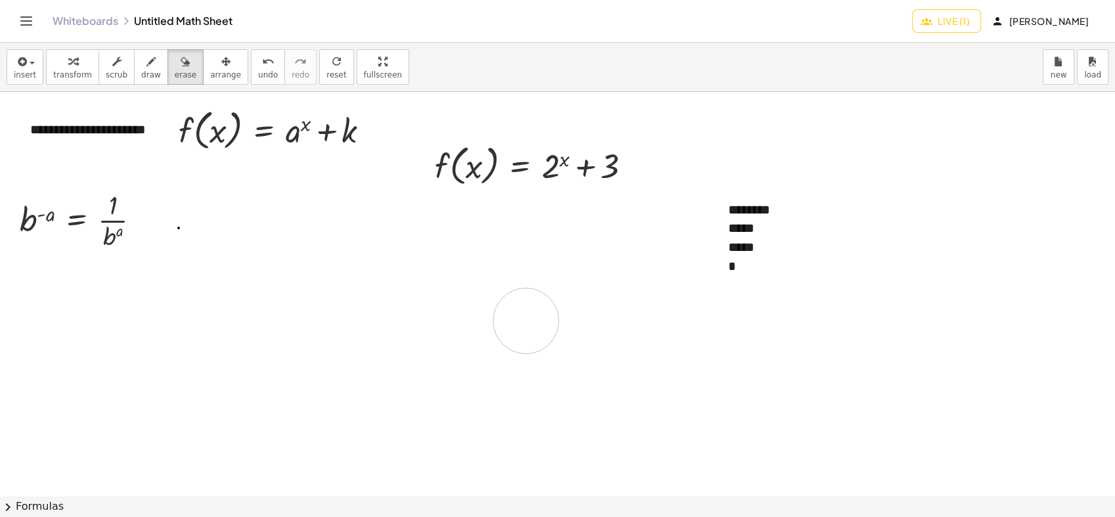
drag, startPoint x: 196, startPoint y: 393, endPoint x: 535, endPoint y: 294, distance: 352.8
click at [527, 316] on div at bounding box center [557, 495] width 1115 height 807
click at [145, 74] on span "draw" at bounding box center [151, 74] width 20 height 9
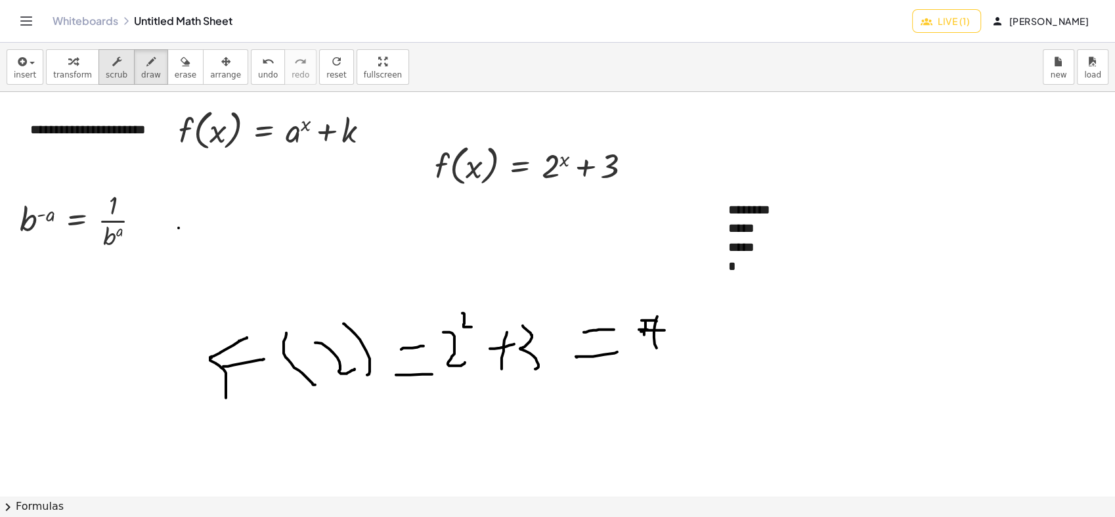
click at [115, 70] on span "scrub" at bounding box center [117, 74] width 22 height 9
click at [748, 269] on div "*" at bounding box center [813, 266] width 171 height 19
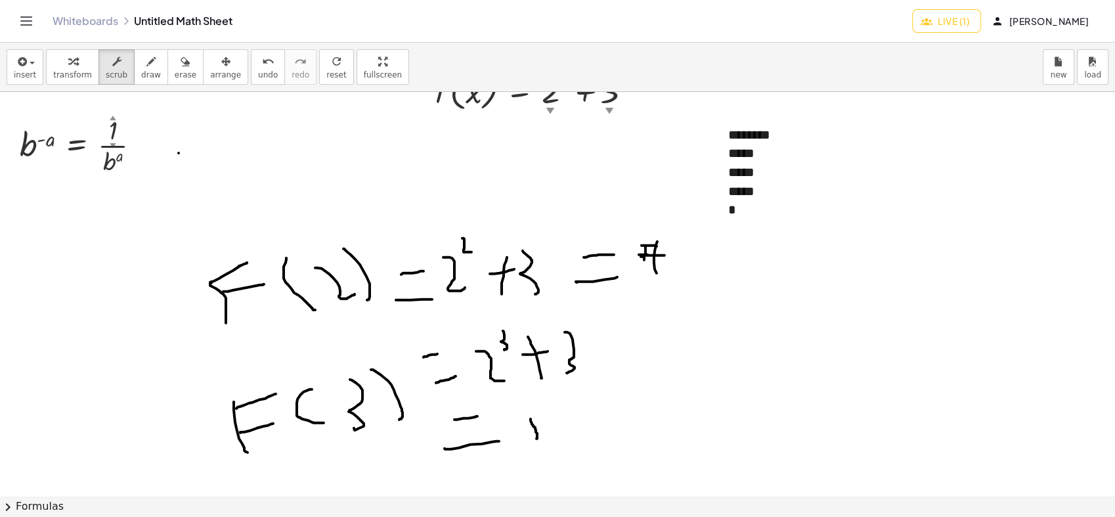
scroll to position [73, 0]
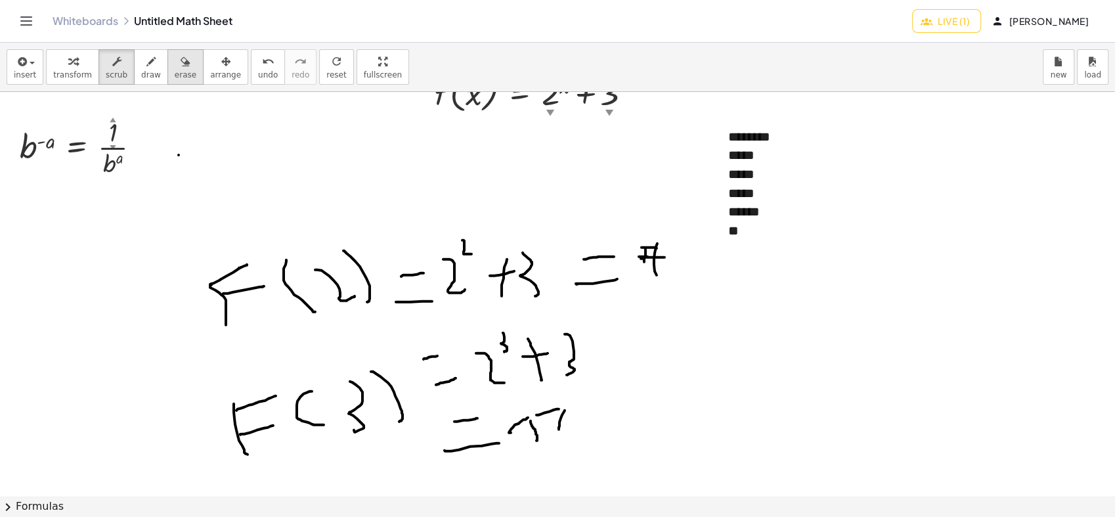
click at [175, 66] on div "button" at bounding box center [186, 61] width 22 height 16
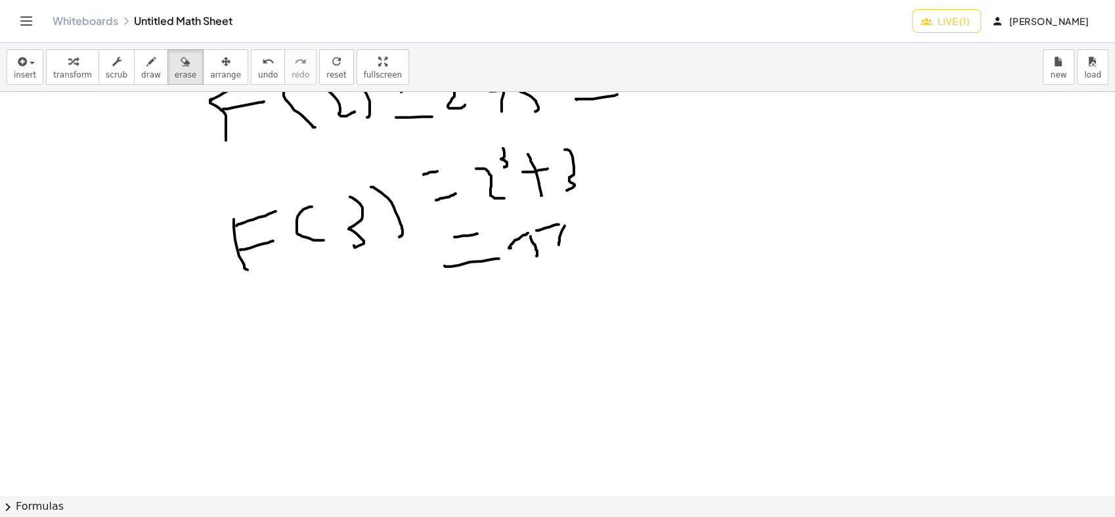
scroll to position [184, 0]
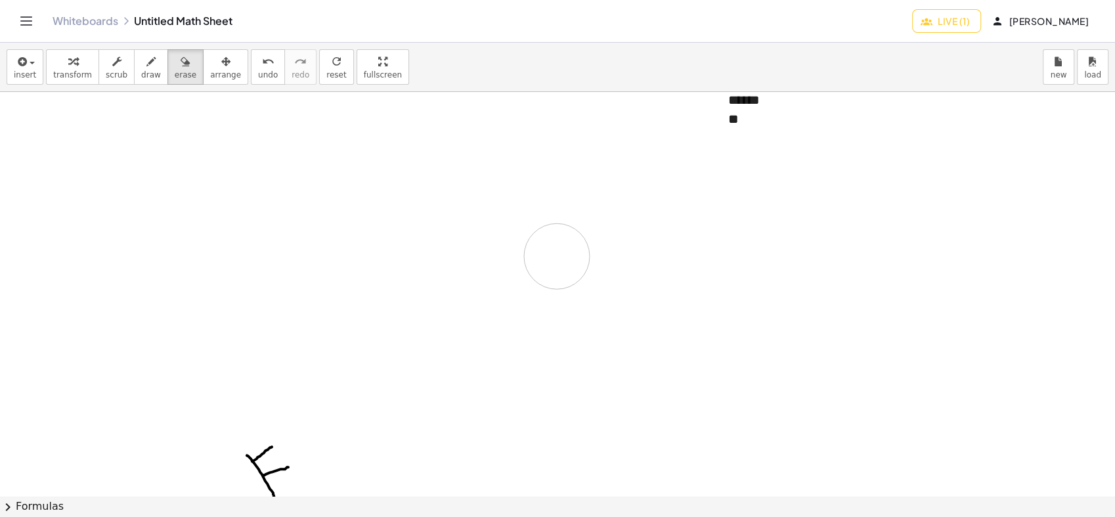
drag, startPoint x: 240, startPoint y: 378, endPoint x: 228, endPoint y: 161, distance: 217.6
click at [570, 254] on div at bounding box center [557, 512] width 1115 height 1211
click at [146, 63] on icon "button" at bounding box center [150, 62] width 9 height 16
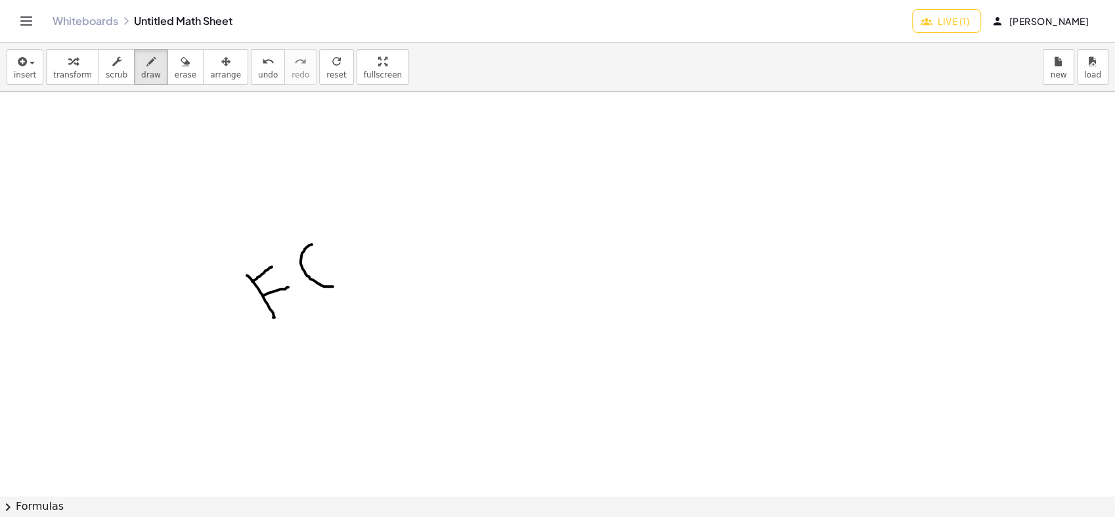
scroll to position [219, 0]
drag, startPoint x: 333, startPoint y: 383, endPoint x: 356, endPoint y: 398, distance: 27.7
click at [358, 397] on div at bounding box center [557, 478] width 1115 height 1211
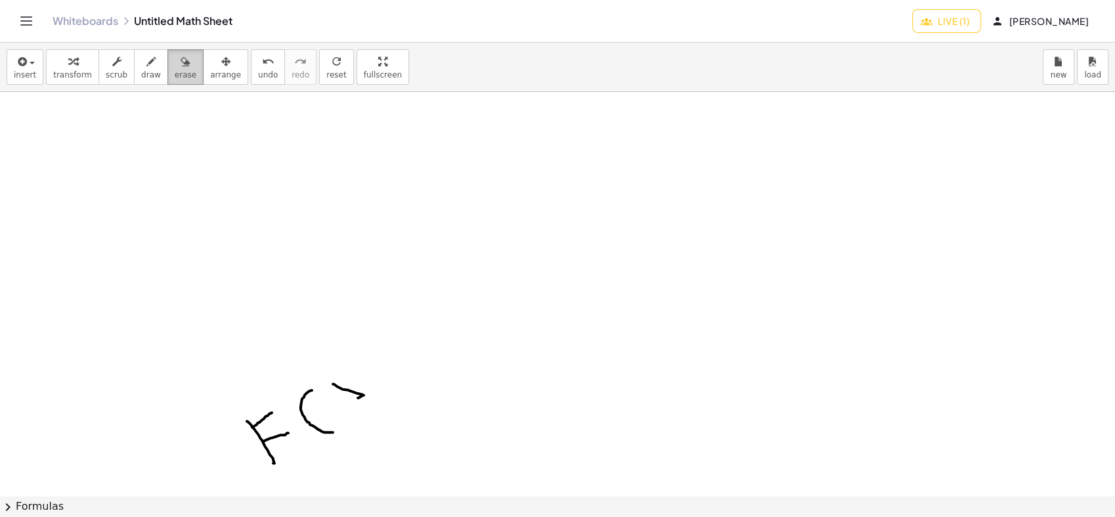
click at [175, 72] on span "erase" at bounding box center [186, 74] width 22 height 9
drag, startPoint x: 262, startPoint y: 419, endPoint x: 255, endPoint y: 457, distance: 38.1
click at [251, 466] on div at bounding box center [557, 478] width 1115 height 1211
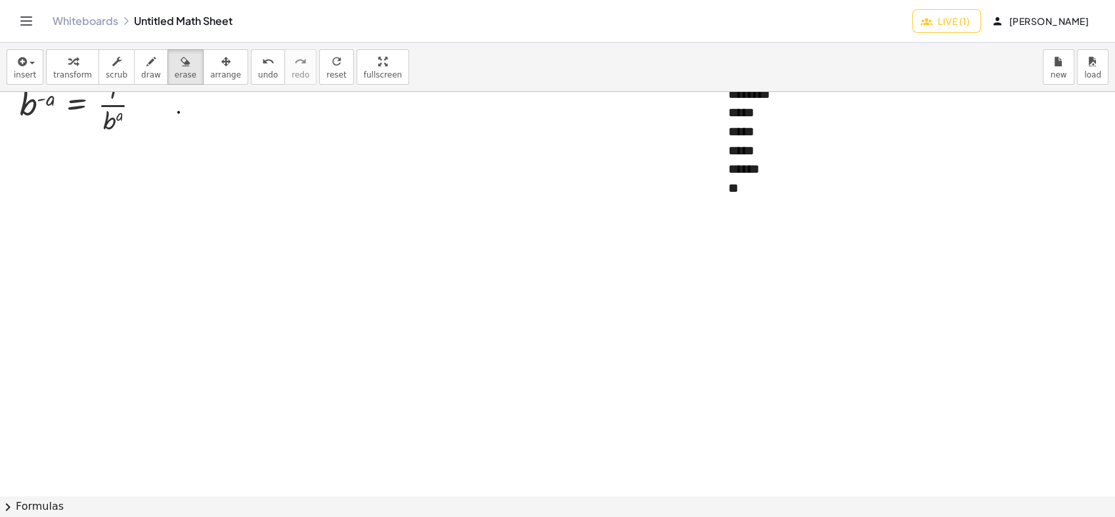
scroll to position [0, 0]
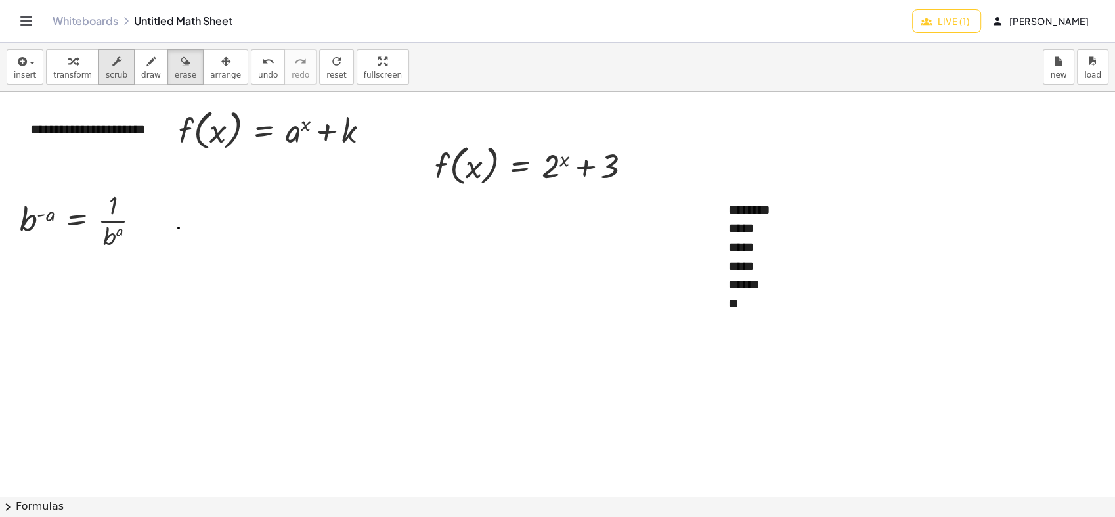
click at [119, 64] on button "scrub" at bounding box center [116, 66] width 36 height 35
click at [141, 72] on span "draw" at bounding box center [151, 74] width 20 height 9
click at [146, 56] on icon "button" at bounding box center [150, 62] width 9 height 16
click at [173, 86] on div "insert select one: Math Expression Function Text transform scrub draw erase arr…" at bounding box center [557, 67] width 1115 height 49
click at [175, 70] on span "erase" at bounding box center [186, 74] width 22 height 9
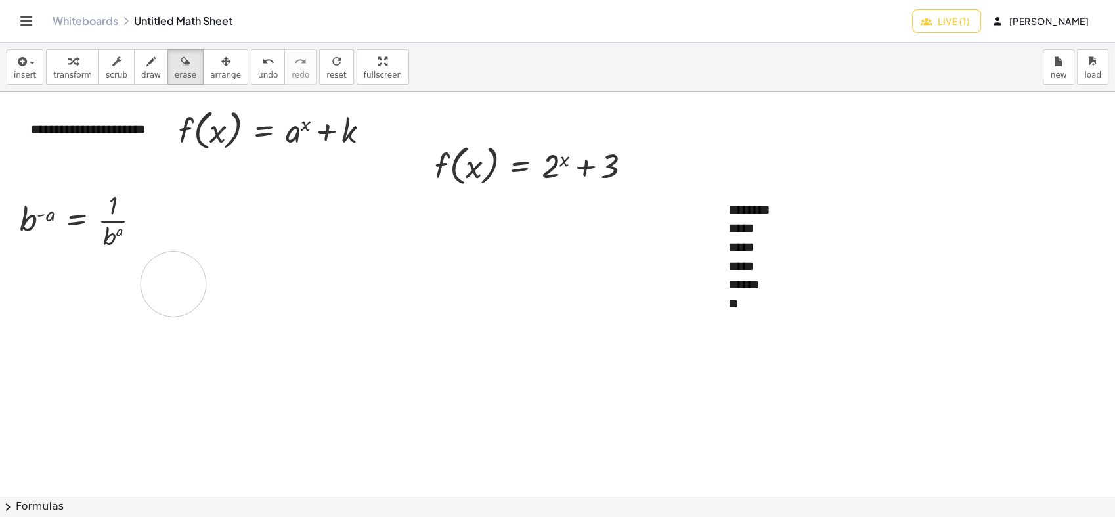
drag, startPoint x: 184, startPoint y: 284, endPoint x: 192, endPoint y: 197, distance: 87.7
click at [198, 238] on div at bounding box center [557, 495] width 1115 height 807
click at [146, 63] on icon "button" at bounding box center [150, 62] width 9 height 16
click at [175, 78] on span "erase" at bounding box center [186, 74] width 22 height 9
drag, startPoint x: 226, startPoint y: 289, endPoint x: 208, endPoint y: 241, distance: 51.1
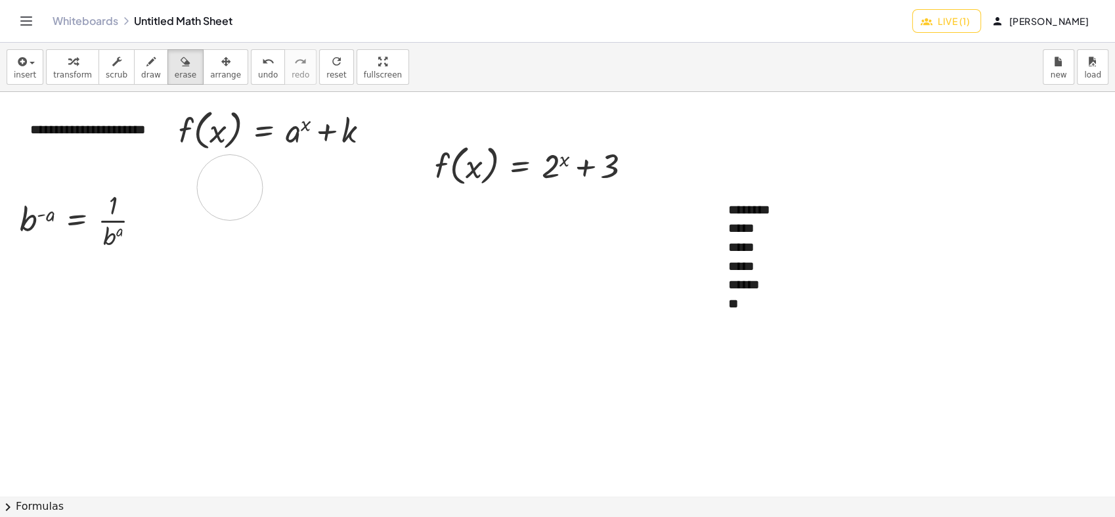
click at [210, 241] on div at bounding box center [557, 495] width 1115 height 807
click at [141, 72] on span "draw" at bounding box center [151, 74] width 20 height 9
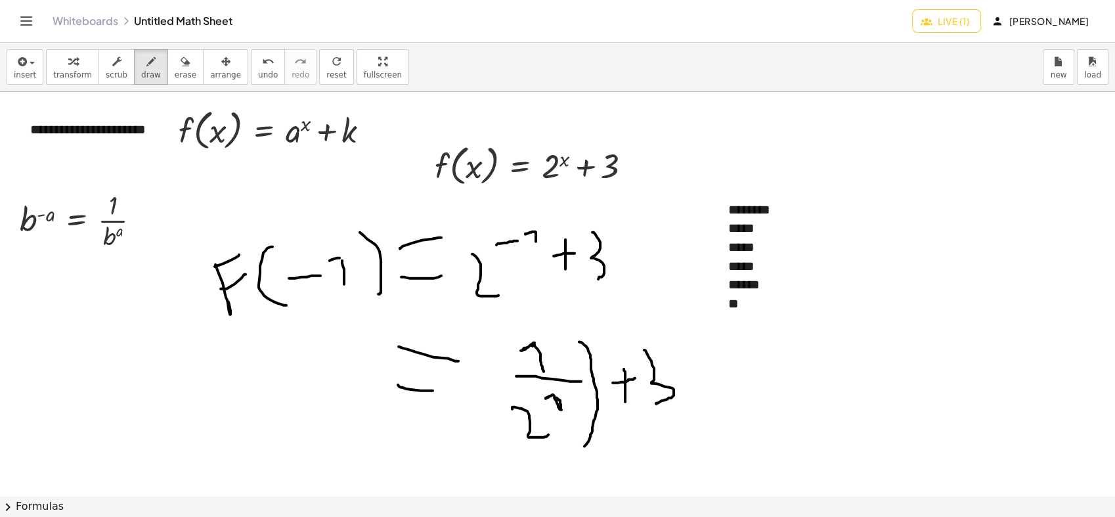
drag, startPoint x: 584, startPoint y: 345, endPoint x: 568, endPoint y: 455, distance: 111.5
click at [572, 458] on div at bounding box center [557, 495] width 1115 height 807
drag, startPoint x: 500, startPoint y: 330, endPoint x: 530, endPoint y: 477, distance: 150.1
click at [530, 477] on div at bounding box center [557, 495] width 1115 height 807
drag, startPoint x: 712, startPoint y: 368, endPoint x: 718, endPoint y: 377, distance: 10.4
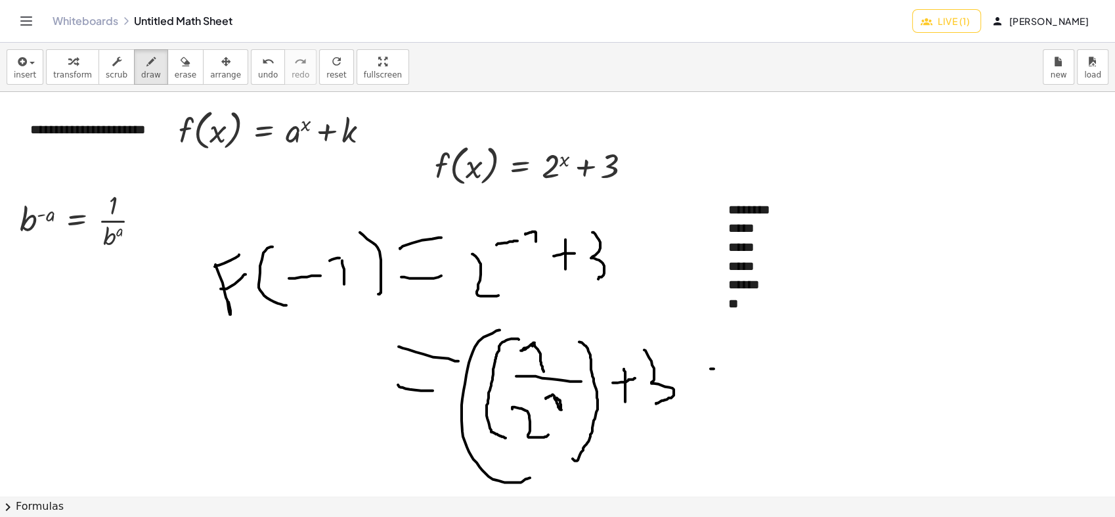
click at [725, 370] on div at bounding box center [557, 495] width 1115 height 807
drag, startPoint x: 702, startPoint y: 396, endPoint x: 725, endPoint y: 396, distance: 22.3
click at [725, 396] on div at bounding box center [557, 495] width 1115 height 807
click at [118, 50] on button "scrub" at bounding box center [116, 66] width 36 height 35
click at [762, 307] on div "**" at bounding box center [813, 303] width 171 height 19
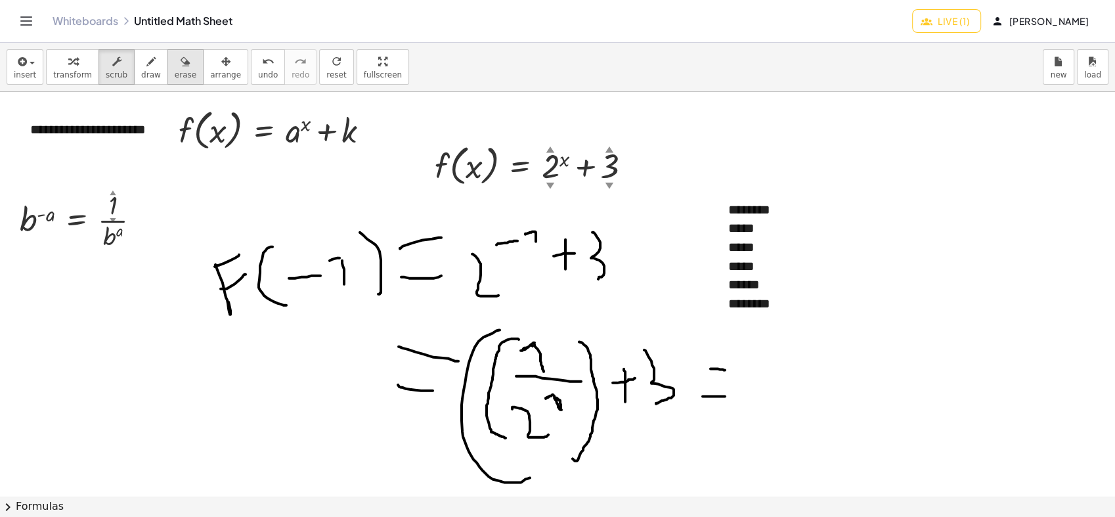
click at [175, 70] on span "erase" at bounding box center [186, 74] width 22 height 9
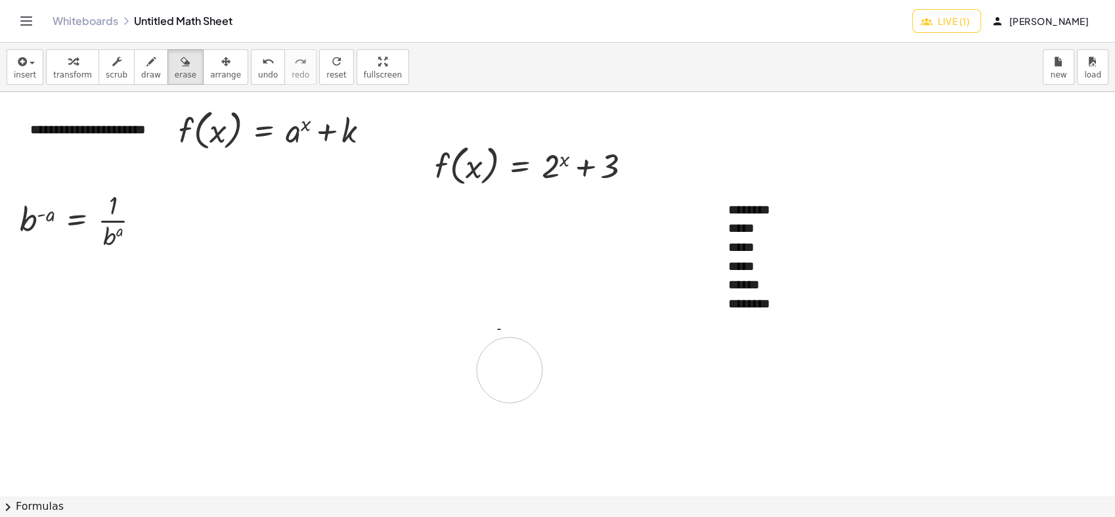
drag, startPoint x: 207, startPoint y: 295, endPoint x: 370, endPoint y: 368, distance: 177.8
click at [370, 371] on div at bounding box center [557, 495] width 1115 height 807
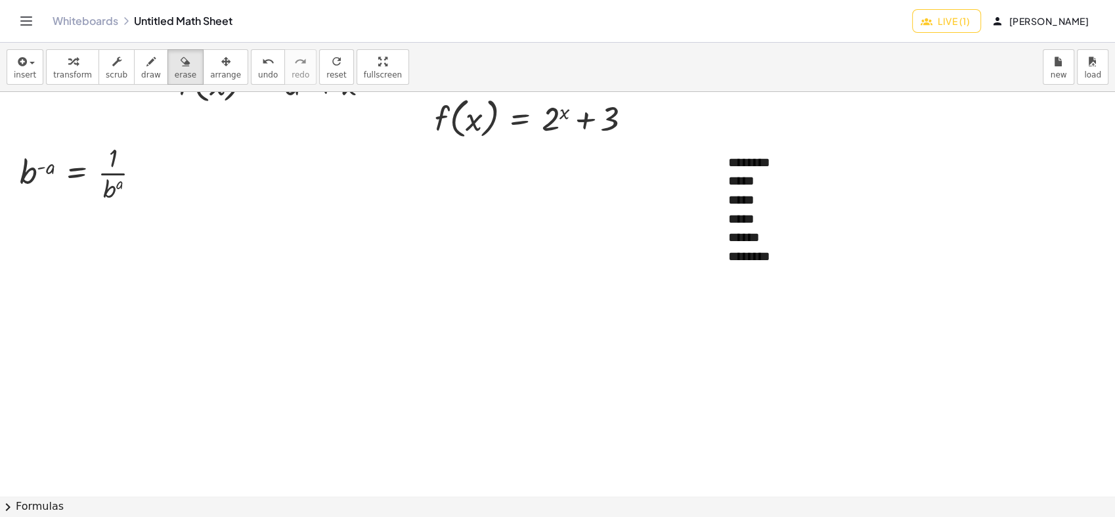
scroll to position [73, 0]
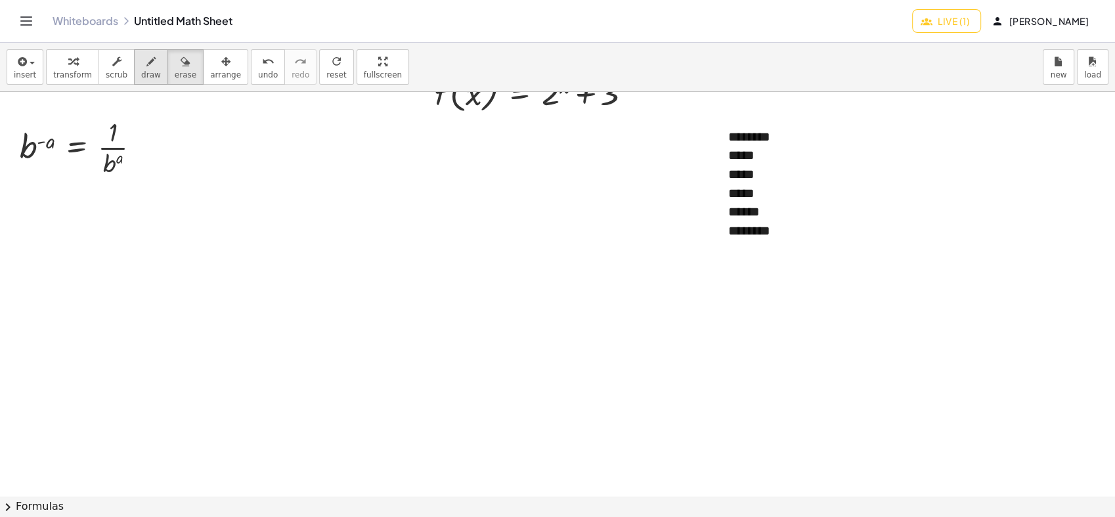
click at [141, 64] on div "button" at bounding box center [151, 61] width 20 height 16
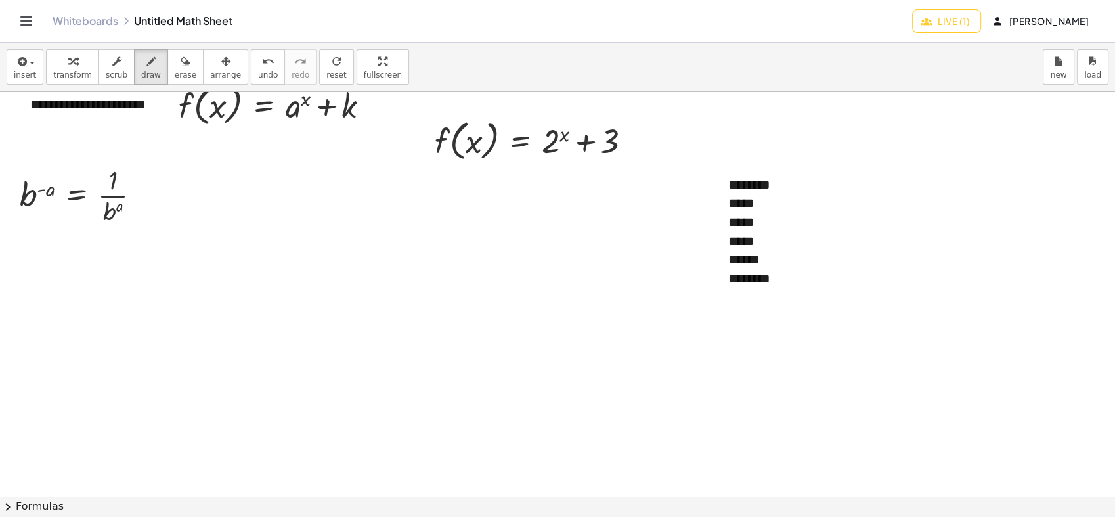
scroll to position [0, 0]
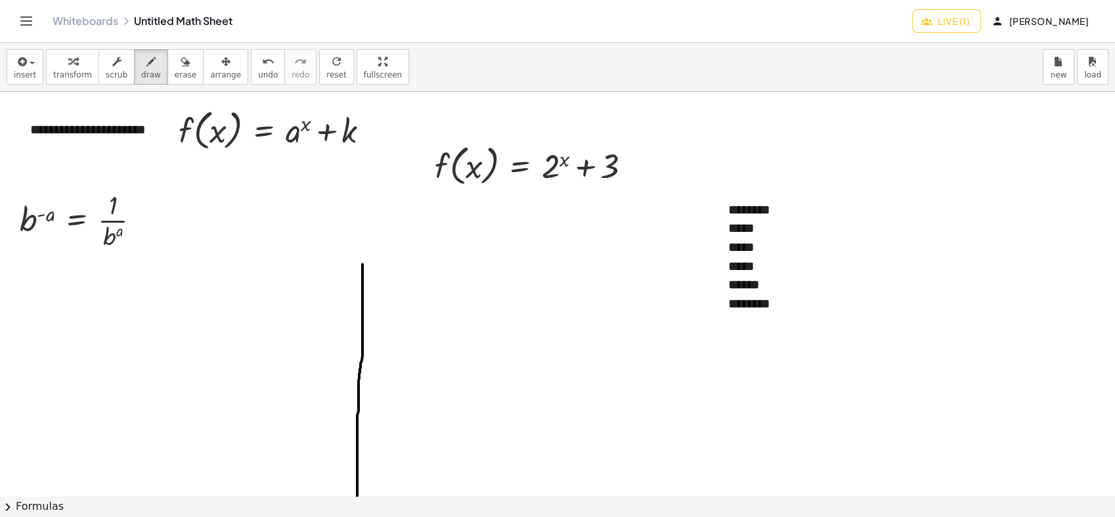
drag, startPoint x: 362, startPoint y: 264, endPoint x: 357, endPoint y: 542, distance: 277.7
click at [357, 516] on html "**********" at bounding box center [557, 258] width 1115 height 517
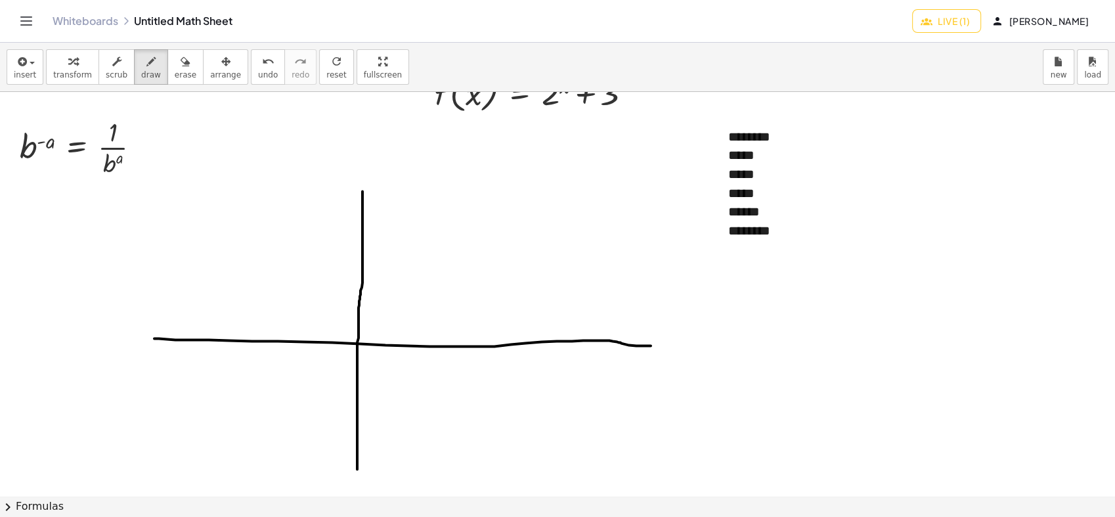
drag, startPoint x: 155, startPoint y: 339, endPoint x: 664, endPoint y: 343, distance: 508.8
click at [697, 343] on div at bounding box center [557, 422] width 1115 height 807
drag, startPoint x: 374, startPoint y: 339, endPoint x: 375, endPoint y: 353, distance: 14.6
click at [375, 353] on div at bounding box center [557, 422] width 1115 height 807
drag, startPoint x: 397, startPoint y: 340, endPoint x: 397, endPoint y: 351, distance: 11.2
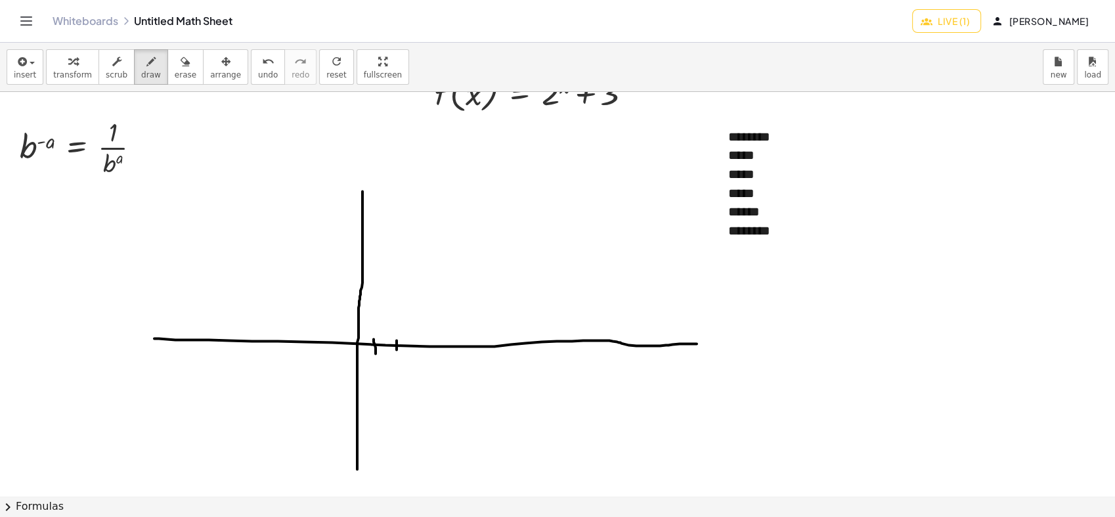
click at [397, 351] on div at bounding box center [557, 422] width 1115 height 807
drag, startPoint x: 417, startPoint y: 343, endPoint x: 419, endPoint y: 352, distance: 9.4
click at [419, 352] on div at bounding box center [557, 422] width 1115 height 807
drag, startPoint x: 442, startPoint y: 339, endPoint x: 445, endPoint y: 351, distance: 12.1
click at [445, 351] on div at bounding box center [557, 422] width 1115 height 807
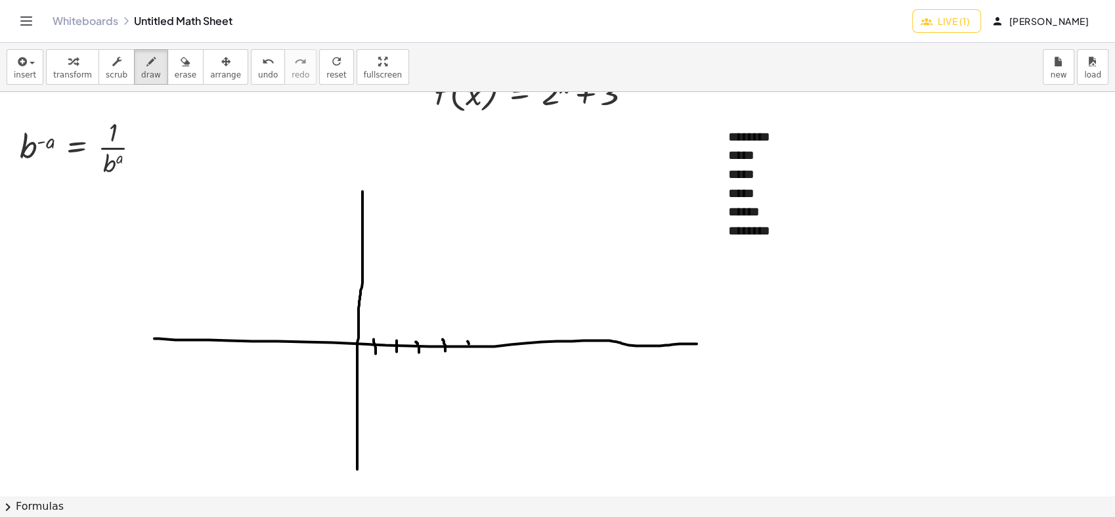
drag, startPoint x: 469, startPoint y: 343, endPoint x: 469, endPoint y: 351, distance: 7.2
click at [469, 351] on div at bounding box center [557, 422] width 1115 height 807
drag, startPoint x: 494, startPoint y: 339, endPoint x: 494, endPoint y: 352, distance: 13.1
click at [494, 352] on div at bounding box center [557, 422] width 1115 height 807
drag, startPoint x: 322, startPoint y: 336, endPoint x: 322, endPoint y: 351, distance: 15.1
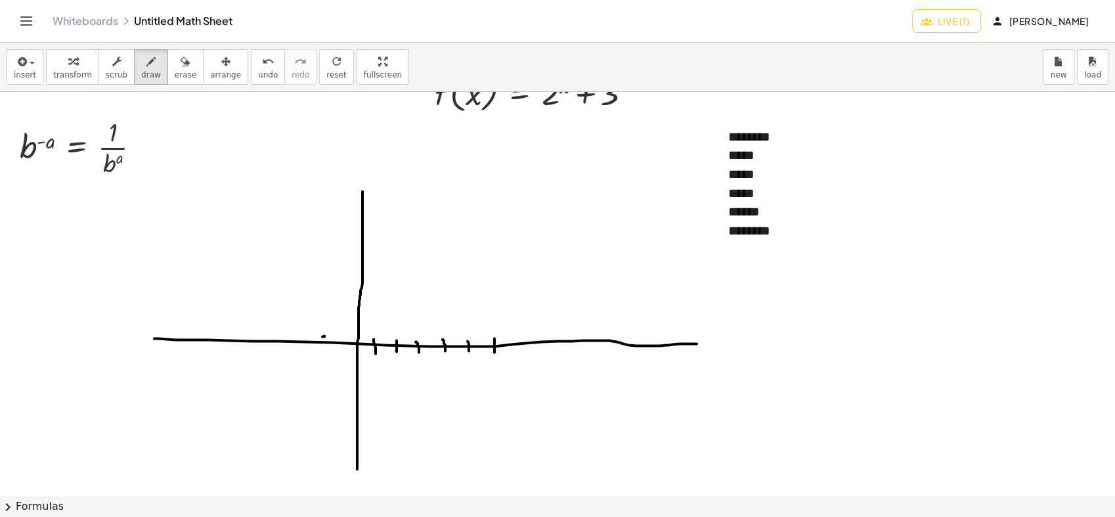
click at [322, 351] on div at bounding box center [557, 422] width 1115 height 807
drag, startPoint x: 337, startPoint y: 336, endPoint x: 338, endPoint y: 349, distance: 12.5
click at [338, 349] on div at bounding box center [557, 422] width 1115 height 807
drag, startPoint x: 301, startPoint y: 335, endPoint x: 299, endPoint y: 347, distance: 11.9
click at [299, 347] on div at bounding box center [557, 422] width 1115 height 807
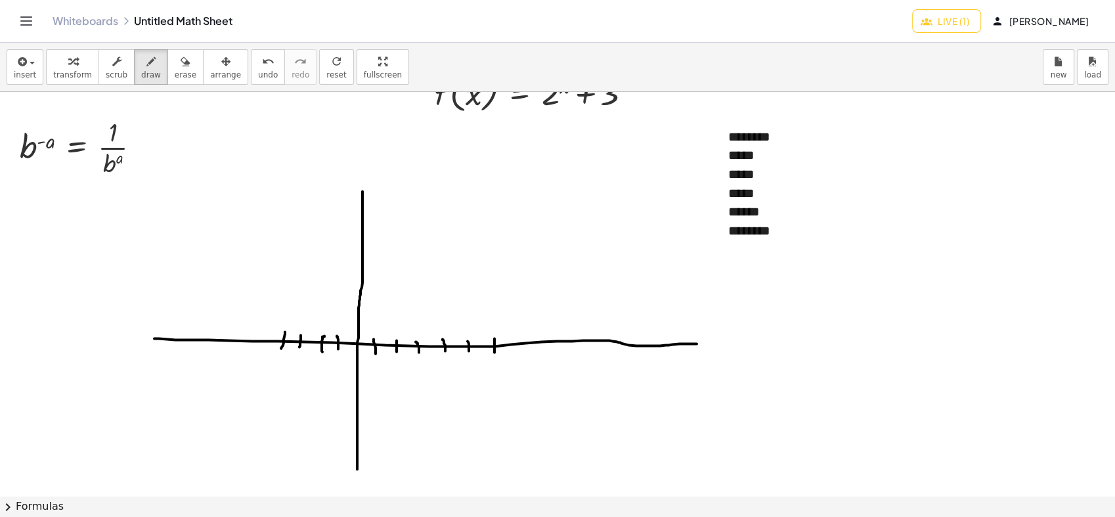
drag, startPoint x: 285, startPoint y: 332, endPoint x: 281, endPoint y: 348, distance: 16.9
click at [281, 348] on div at bounding box center [557, 422] width 1115 height 807
drag, startPoint x: 263, startPoint y: 333, endPoint x: 261, endPoint y: 351, distance: 17.3
click at [261, 351] on div at bounding box center [557, 422] width 1115 height 807
drag, startPoint x: 240, startPoint y: 333, endPoint x: 236, endPoint y: 352, distance: 19.4
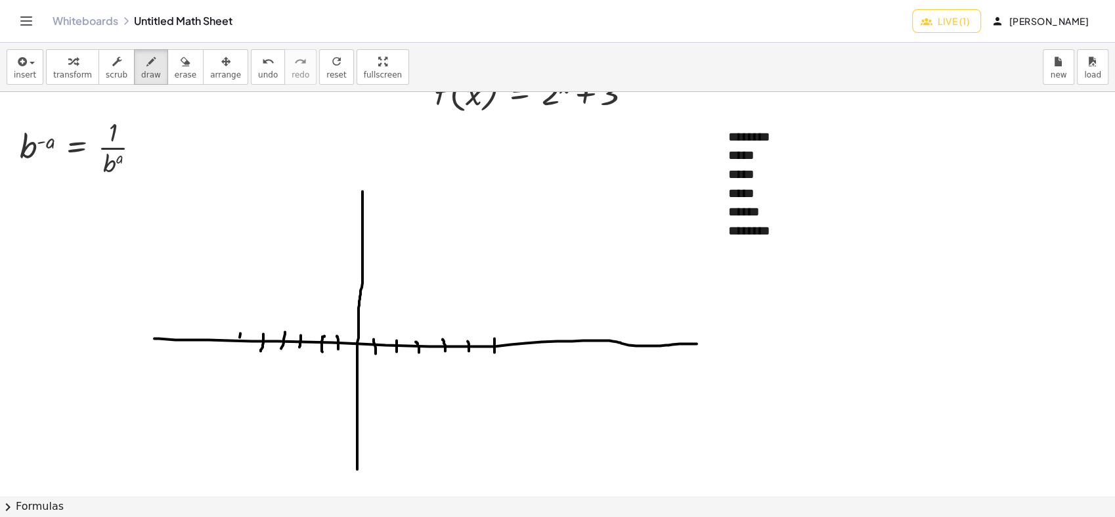
click at [236, 352] on div at bounding box center [557, 422] width 1115 height 807
drag, startPoint x: 351, startPoint y: 368, endPoint x: 360, endPoint y: 369, distance: 9.9
click at [360, 369] on div at bounding box center [557, 422] width 1115 height 807
click at [362, 387] on div at bounding box center [557, 422] width 1115 height 807
click at [361, 404] on div at bounding box center [557, 422] width 1115 height 807
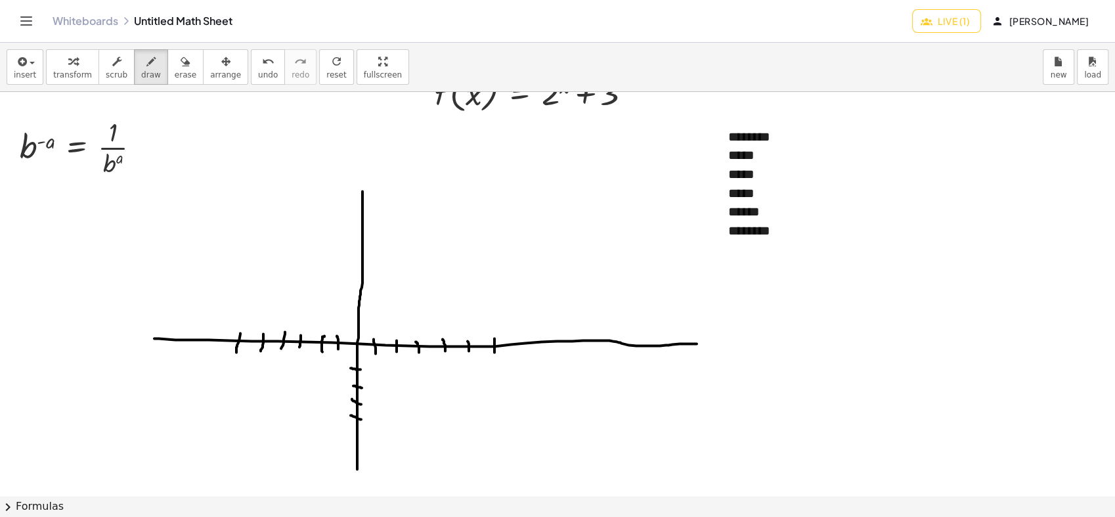
drag, startPoint x: 353, startPoint y: 416, endPoint x: 362, endPoint y: 419, distance: 10.6
click at [364, 419] on div at bounding box center [557, 422] width 1115 height 807
drag, startPoint x: 352, startPoint y: 430, endPoint x: 362, endPoint y: 432, distance: 10.7
click at [362, 432] on div at bounding box center [557, 422] width 1115 height 807
drag, startPoint x: 353, startPoint y: 447, endPoint x: 370, endPoint y: 449, distance: 17.2
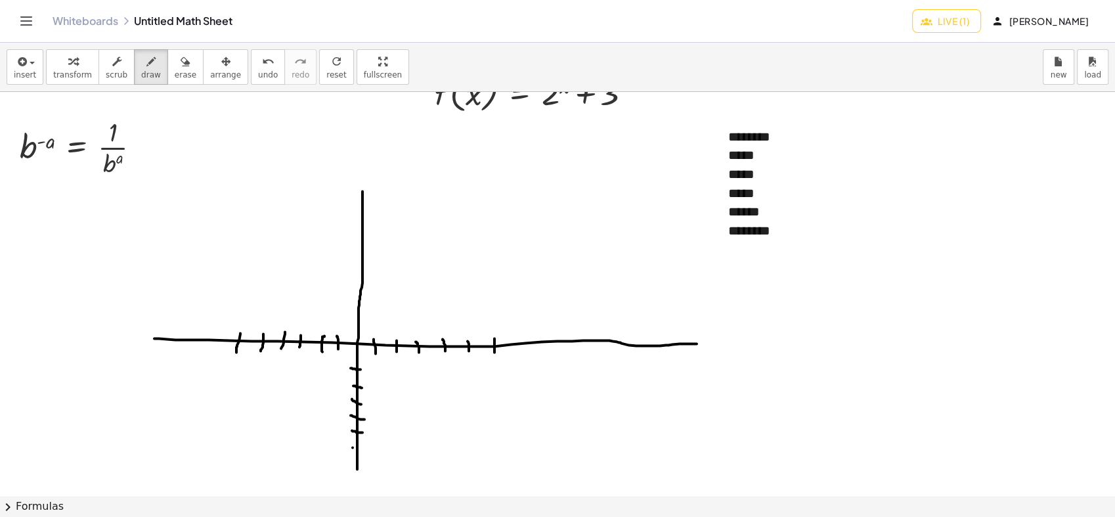
click at [370, 449] on div at bounding box center [557, 422] width 1115 height 807
drag, startPoint x: 352, startPoint y: 321, endPoint x: 366, endPoint y: 326, distance: 15.2
click at [366, 326] on div at bounding box center [557, 422] width 1115 height 807
drag, startPoint x: 351, startPoint y: 310, endPoint x: 364, endPoint y: 309, distance: 13.2
click at [364, 309] on div at bounding box center [557, 422] width 1115 height 807
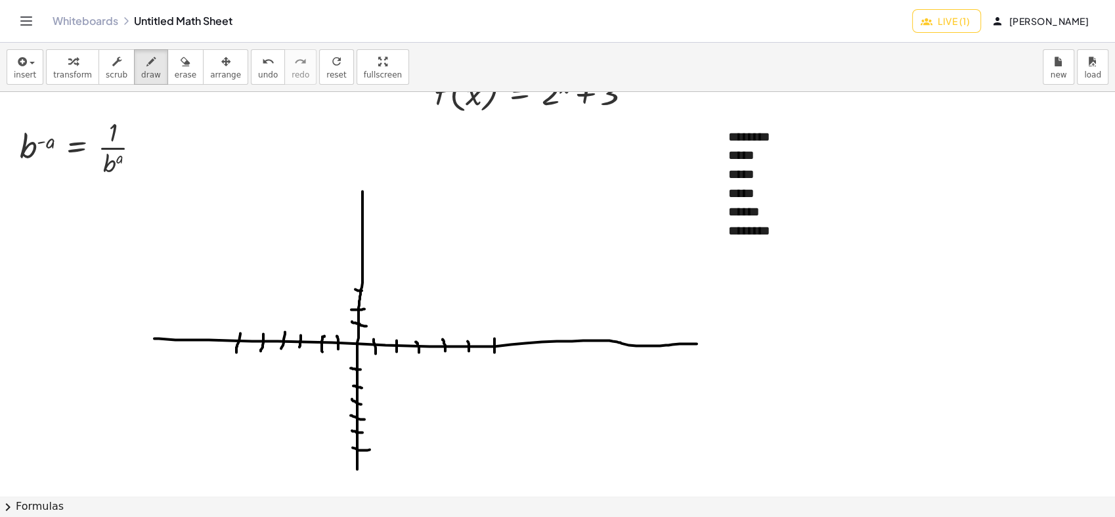
click at [368, 290] on div at bounding box center [557, 422] width 1115 height 807
drag, startPoint x: 356, startPoint y: 280, endPoint x: 370, endPoint y: 279, distance: 13.2
click at [370, 279] on div at bounding box center [557, 422] width 1115 height 807
drag, startPoint x: 357, startPoint y: 266, endPoint x: 372, endPoint y: 265, distance: 15.2
click at [373, 267] on div at bounding box center [557, 422] width 1115 height 807
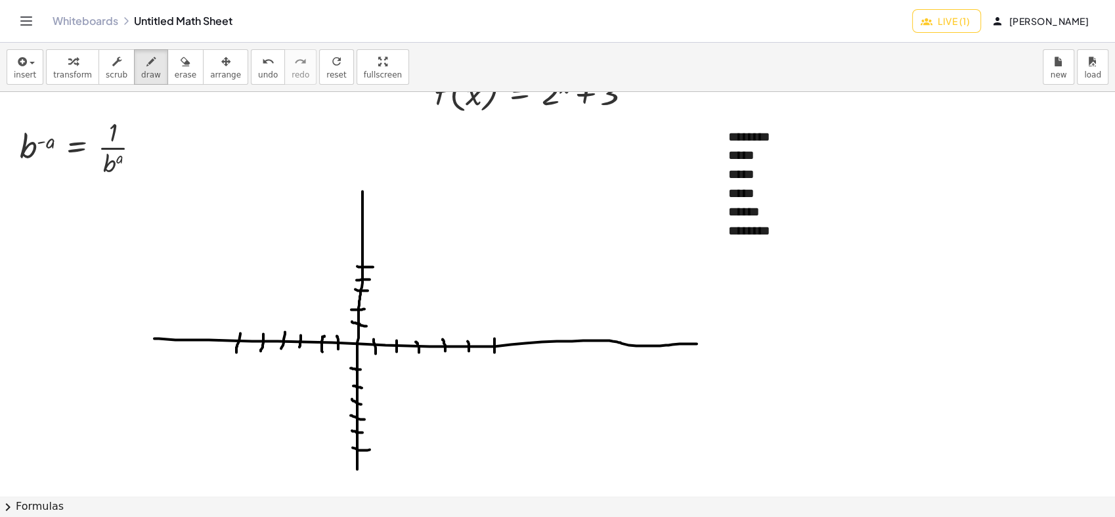
drag, startPoint x: 357, startPoint y: 256, endPoint x: 381, endPoint y: 258, distance: 23.7
click at [381, 258] on div at bounding box center [557, 422] width 1115 height 807
drag, startPoint x: 722, startPoint y: 162, endPoint x: 767, endPoint y: 166, distance: 44.8
click at [767, 166] on div at bounding box center [557, 422] width 1115 height 807
click at [359, 278] on div at bounding box center [557, 422] width 1115 height 807
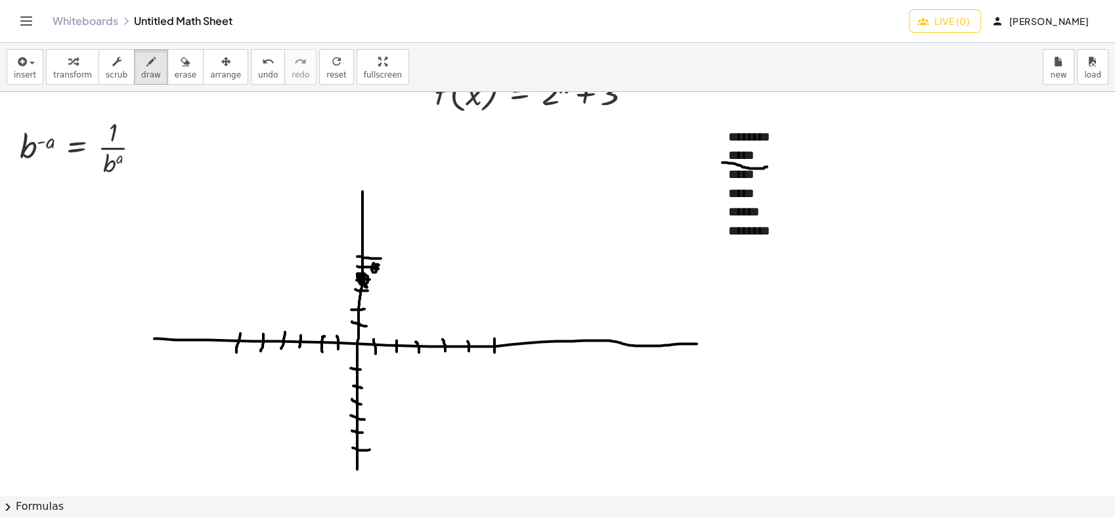
click at [376, 267] on div at bounding box center [557, 422] width 1115 height 807
click at [398, 247] on div at bounding box center [557, 422] width 1115 height 807
click at [419, 195] on div at bounding box center [557, 422] width 1115 height 807
click at [336, 288] on div at bounding box center [557, 422] width 1115 height 807
drag, startPoint x: 156, startPoint y: 326, endPoint x: 434, endPoint y: 172, distance: 317.3
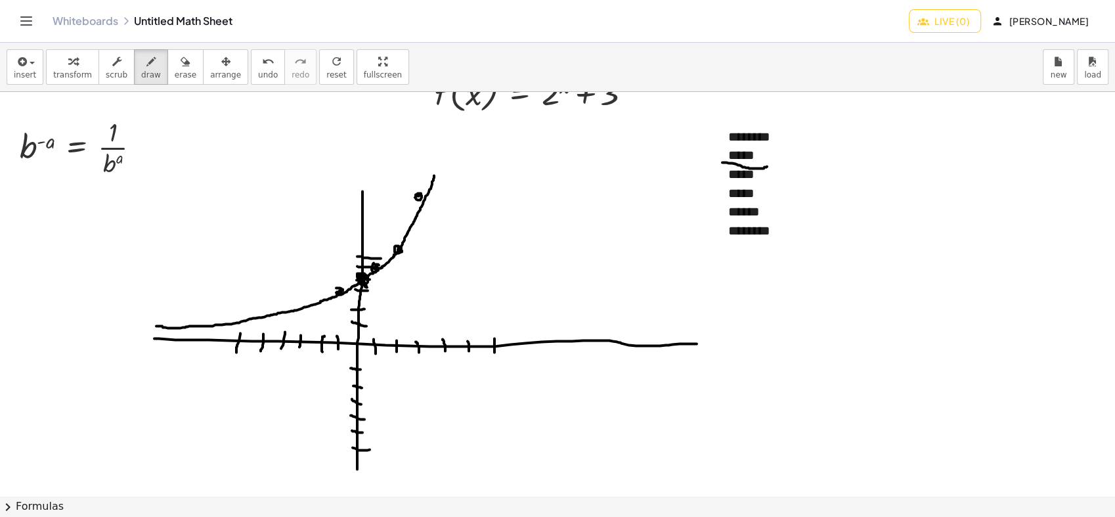
click at [434, 172] on div at bounding box center [557, 422] width 1115 height 807
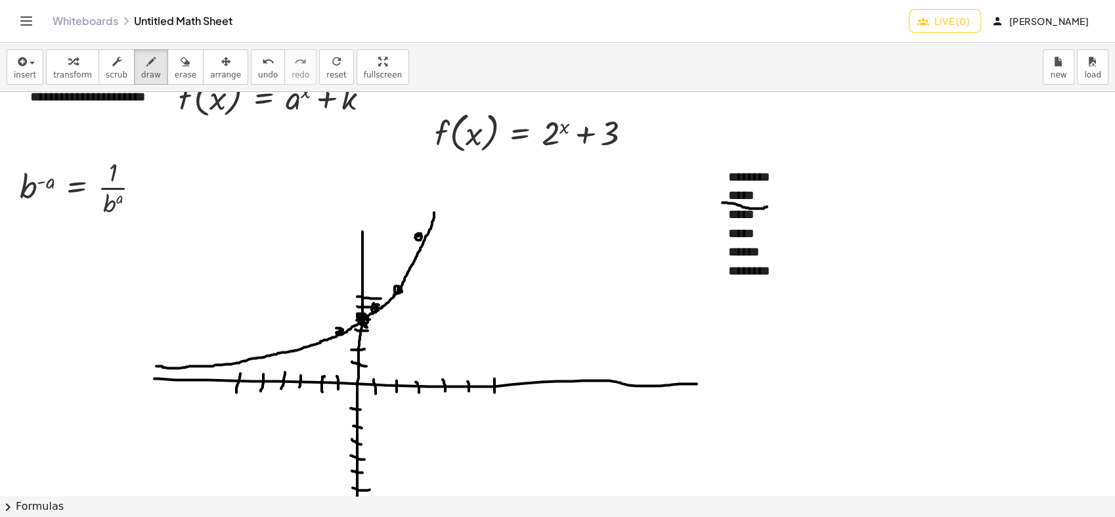
scroll to position [0, 0]
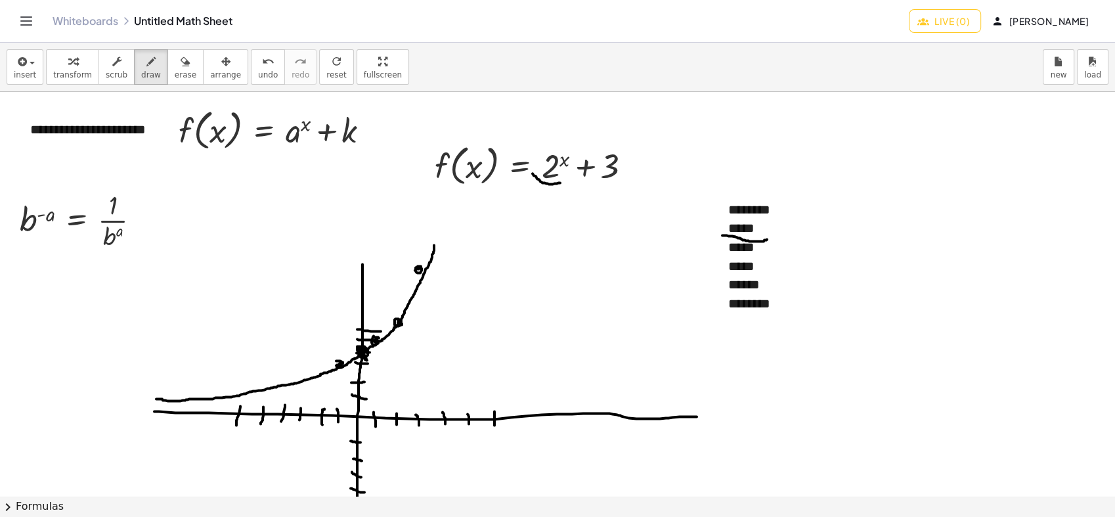
drag, startPoint x: 536, startPoint y: 176, endPoint x: 566, endPoint y: 177, distance: 30.2
click at [566, 177] on div at bounding box center [557, 495] width 1115 height 807
click at [179, 72] on button "erase" at bounding box center [185, 66] width 36 height 35
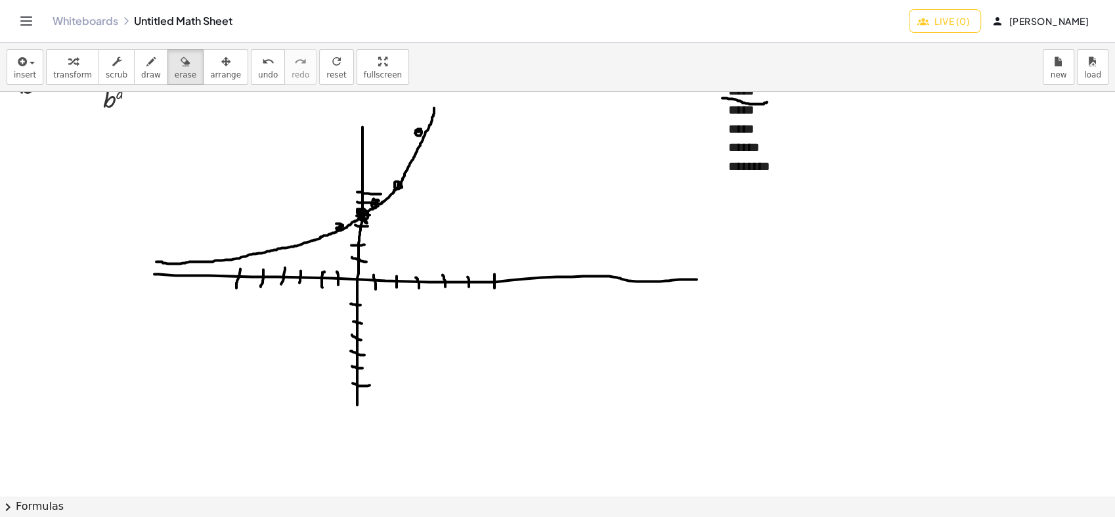
scroll to position [146, 0]
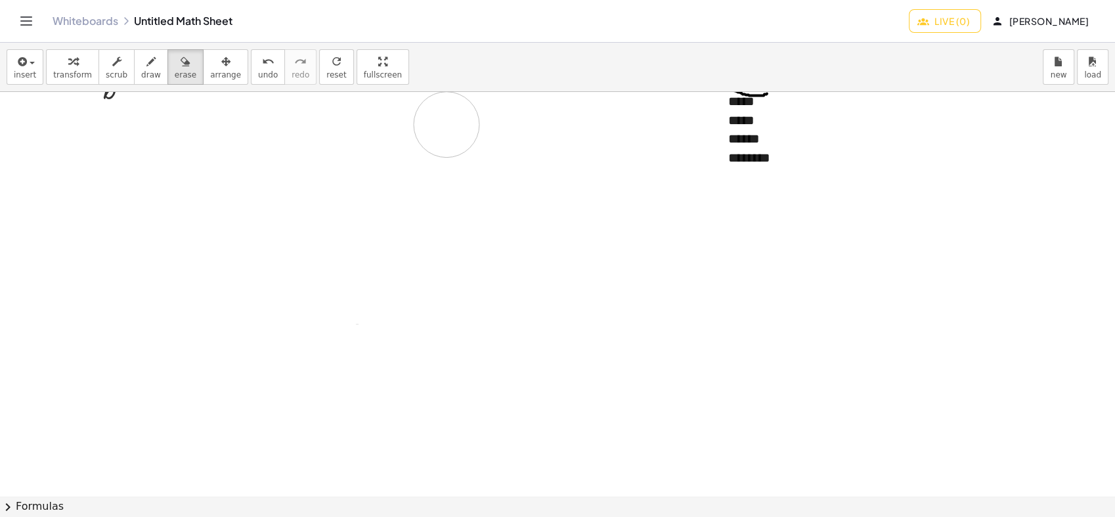
drag, startPoint x: 385, startPoint y: 422, endPoint x: 449, endPoint y: 232, distance: 200.9
click at [460, 147] on div at bounding box center [557, 349] width 1115 height 807
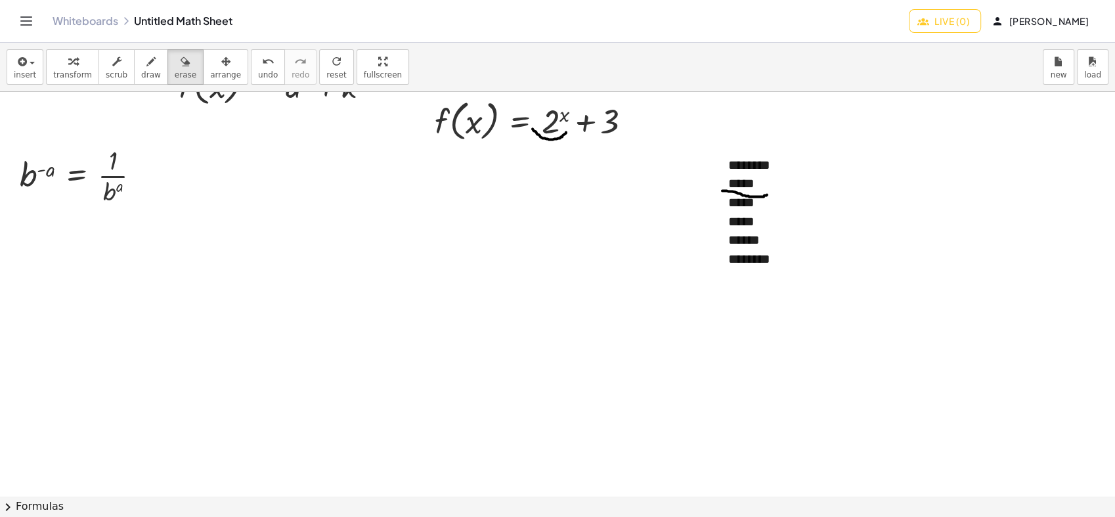
scroll to position [0, 0]
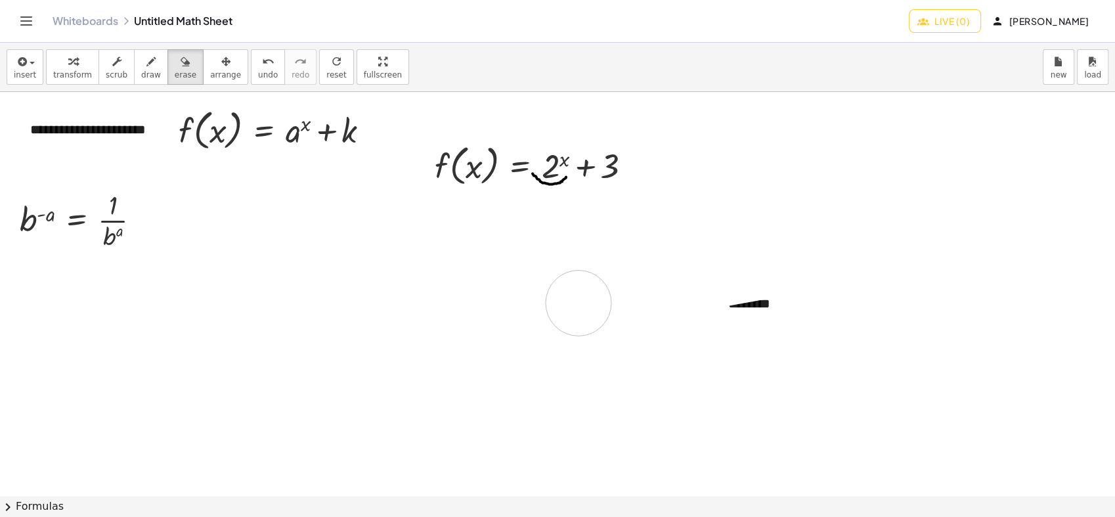
drag, startPoint x: 446, startPoint y: 242, endPoint x: 546, endPoint y: 325, distance: 130.0
click at [546, 325] on div at bounding box center [557, 495] width 1115 height 807
drag, startPoint x: 583, startPoint y: 169, endPoint x: 551, endPoint y: 226, distance: 65.2
click at [551, 226] on div at bounding box center [557, 495] width 1115 height 807
drag, startPoint x: 523, startPoint y: 197, endPoint x: 508, endPoint y: 189, distance: 16.5
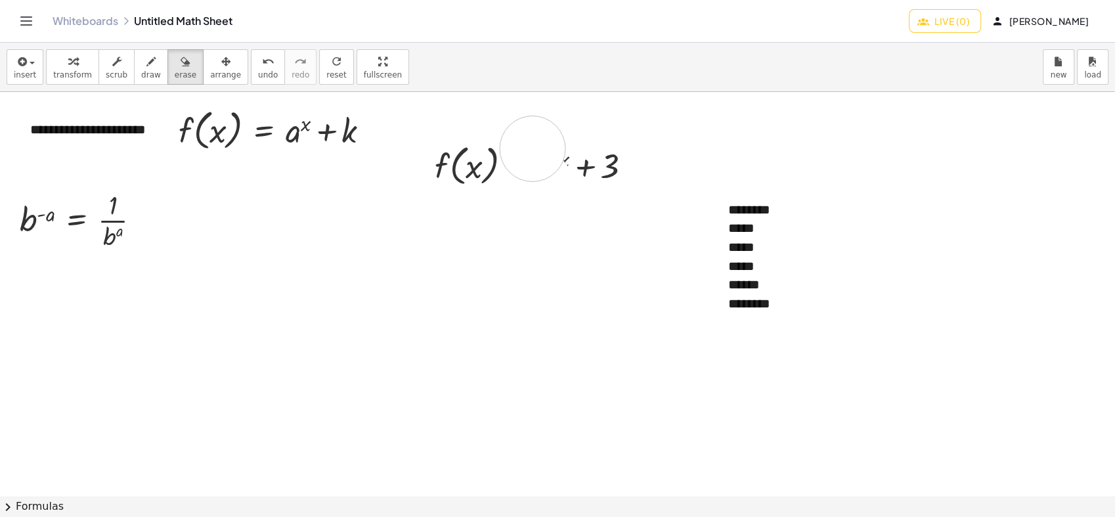
click at [509, 189] on div at bounding box center [557, 495] width 1115 height 807
click at [112, 64] on icon "button" at bounding box center [116, 62] width 9 height 16
click at [216, 70] on span "arrange" at bounding box center [225, 74] width 31 height 9
click at [175, 74] on span "erase" at bounding box center [186, 74] width 22 height 9
click at [23, 66] on icon "button" at bounding box center [21, 62] width 12 height 16
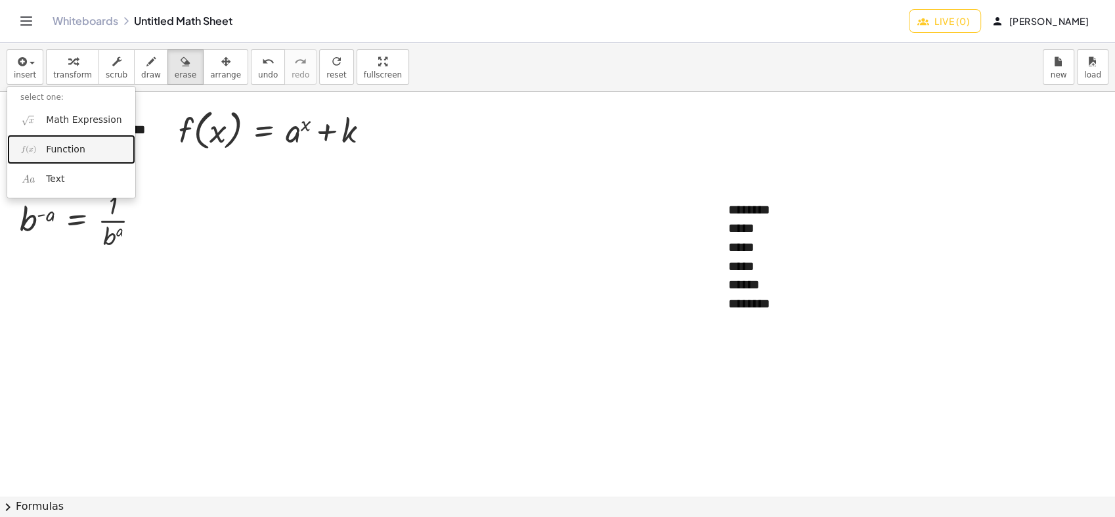
click at [47, 158] on link "Function" at bounding box center [71, 150] width 128 height 30
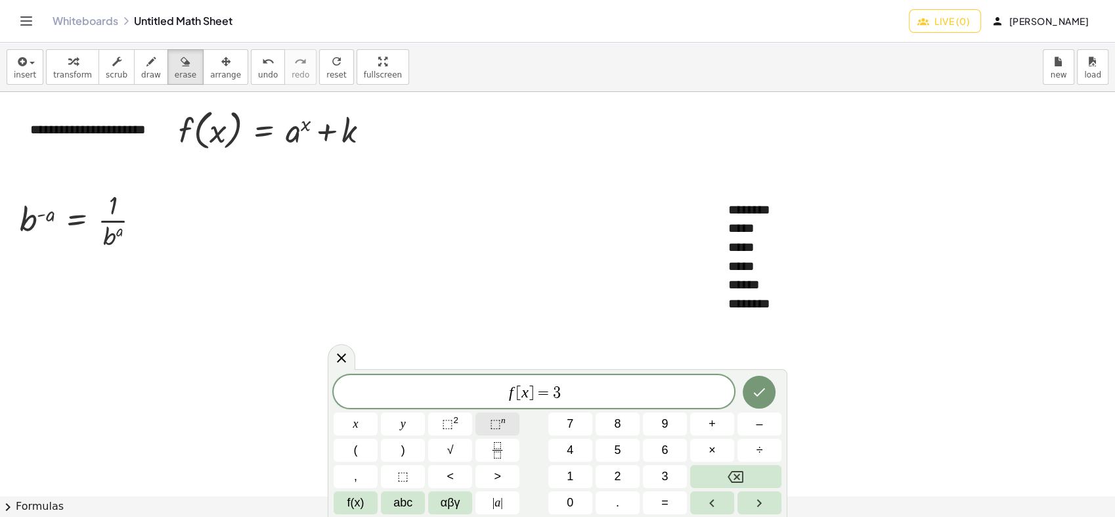
click at [490, 425] on button "⬚ n" at bounding box center [497, 423] width 44 height 23
click at [765, 389] on icon "Done" at bounding box center [759, 389] width 16 height 16
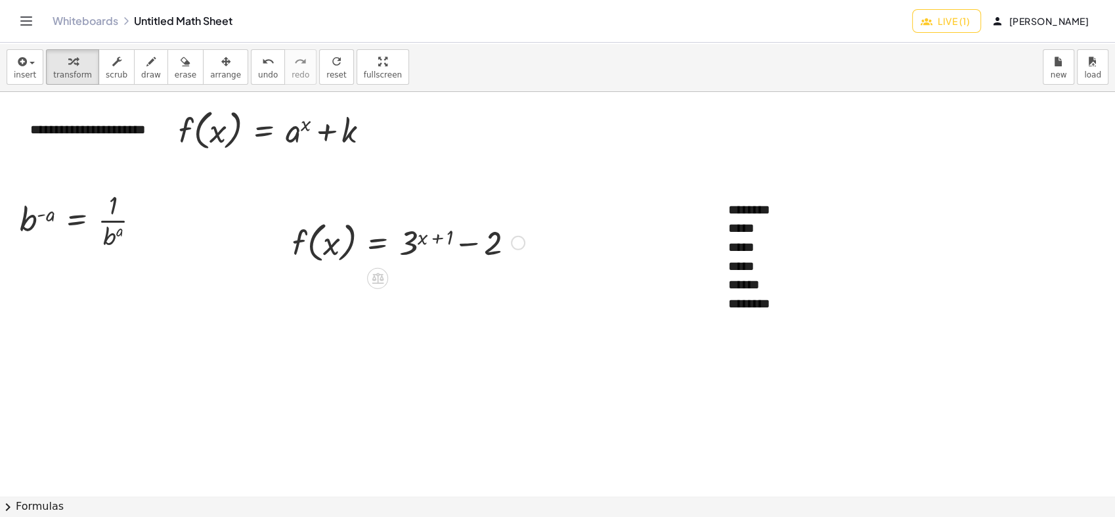
click at [474, 257] on div at bounding box center [409, 242] width 246 height 50
click at [210, 74] on span "arrange" at bounding box center [225, 74] width 31 height 9
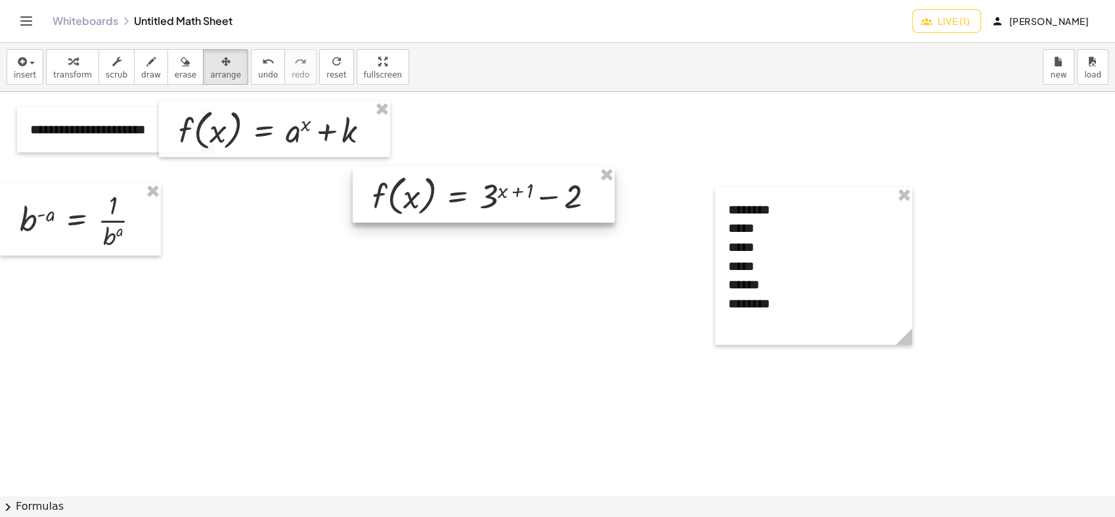
drag, startPoint x: 429, startPoint y: 223, endPoint x: 530, endPoint y: 175, distance: 112.5
click at [508, 177] on div at bounding box center [484, 195] width 262 height 56
click at [751, 232] on div at bounding box center [813, 266] width 197 height 158
click at [141, 71] on span "draw" at bounding box center [151, 74] width 20 height 9
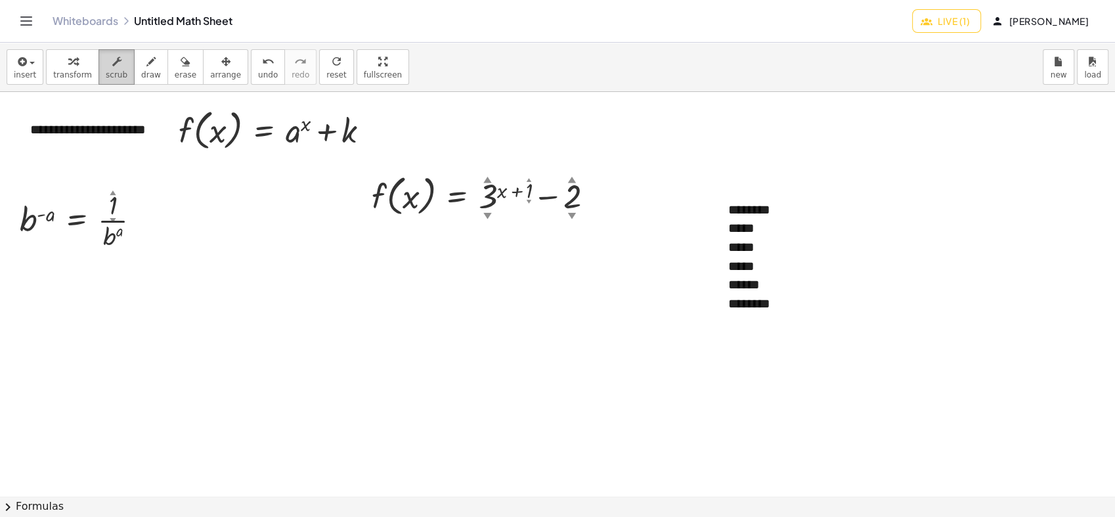
click at [112, 62] on icon "button" at bounding box center [116, 62] width 9 height 16
click at [803, 299] on div "********" at bounding box center [813, 303] width 171 height 19
drag, startPoint x: 769, startPoint y: 299, endPoint x: 719, endPoint y: 242, distance: 76.3
click at [719, 242] on div "- + ******** ***** ***** ***** ****** ********" at bounding box center [813, 266] width 197 height 158
click at [814, 145] on div at bounding box center [557, 495] width 1115 height 807
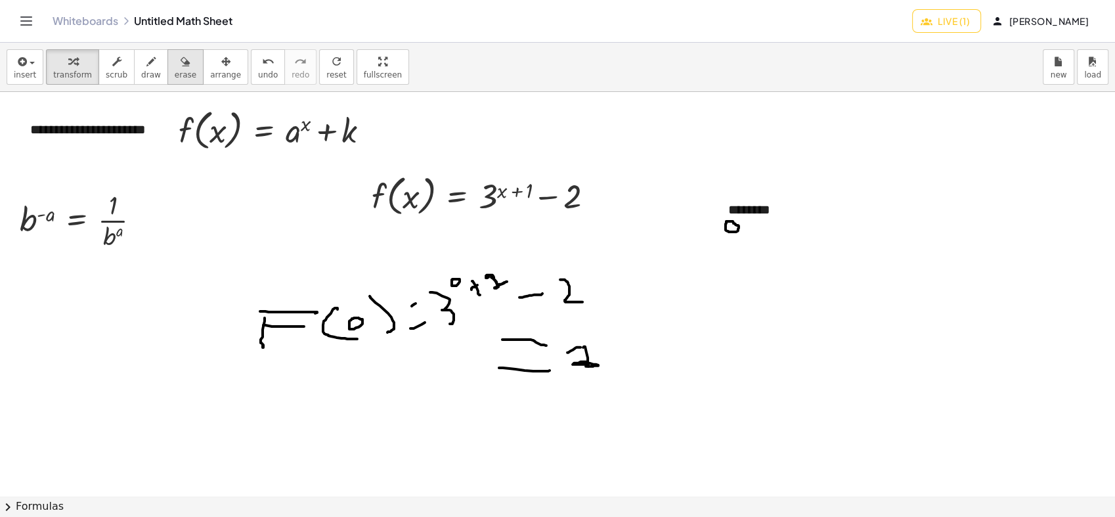
click at [175, 71] on span "erase" at bounding box center [186, 74] width 22 height 9
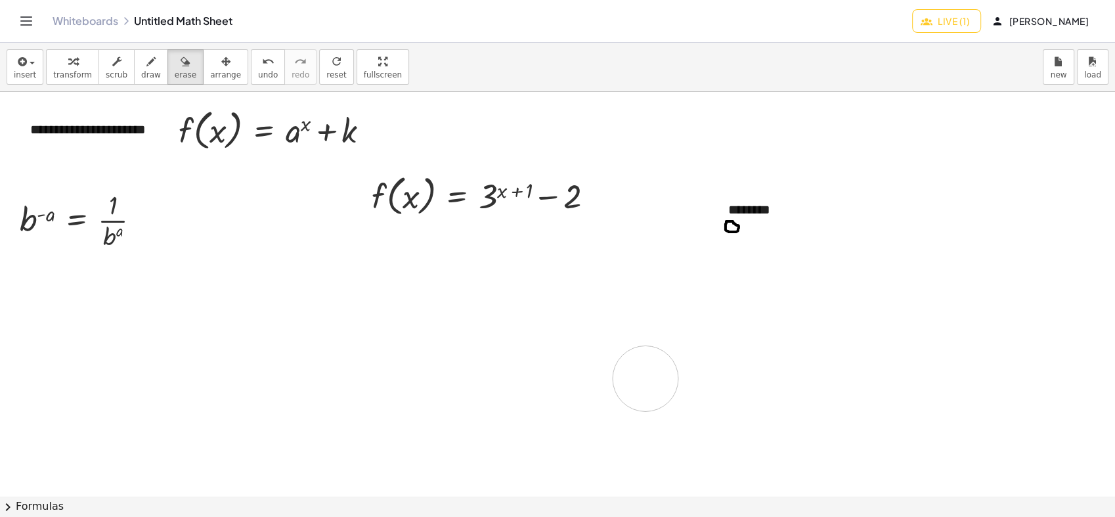
drag, startPoint x: 235, startPoint y: 330, endPoint x: 677, endPoint y: 264, distance: 446.6
click at [635, 360] on div at bounding box center [557, 495] width 1115 height 807
click at [137, 83] on button "draw" at bounding box center [151, 66] width 34 height 35
drag, startPoint x: 349, startPoint y: 275, endPoint x: 389, endPoint y: 245, distance: 49.6
click at [391, 242] on div at bounding box center [557, 495] width 1115 height 807
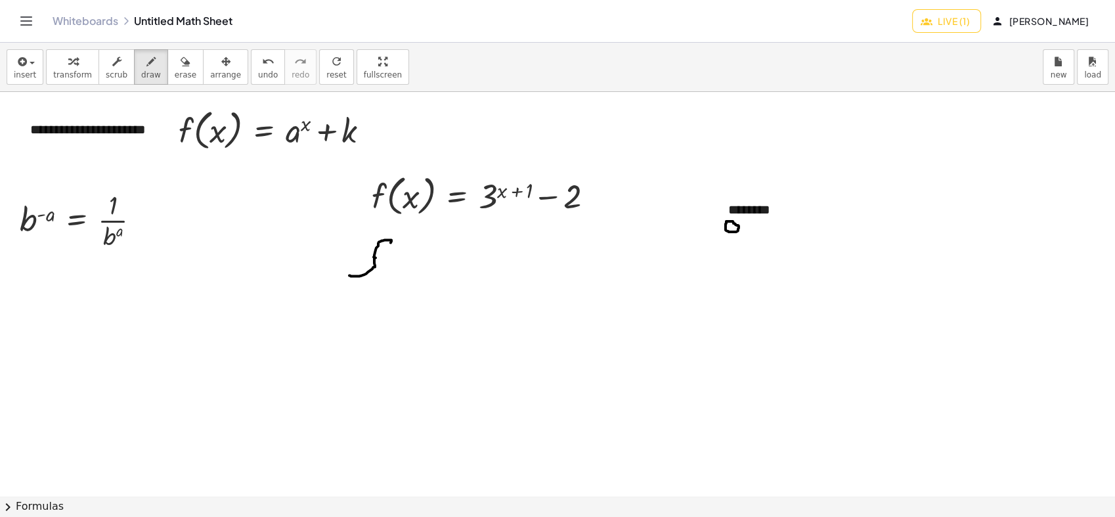
drag, startPoint x: 375, startPoint y: 257, endPoint x: 387, endPoint y: 261, distance: 12.5
click at [387, 259] on div at bounding box center [557, 495] width 1115 height 807
drag, startPoint x: 407, startPoint y: 255, endPoint x: 403, endPoint y: 279, distance: 24.0
click at [402, 279] on div at bounding box center [557, 495] width 1115 height 807
drag, startPoint x: 423, startPoint y: 267, endPoint x: 404, endPoint y: 264, distance: 18.7
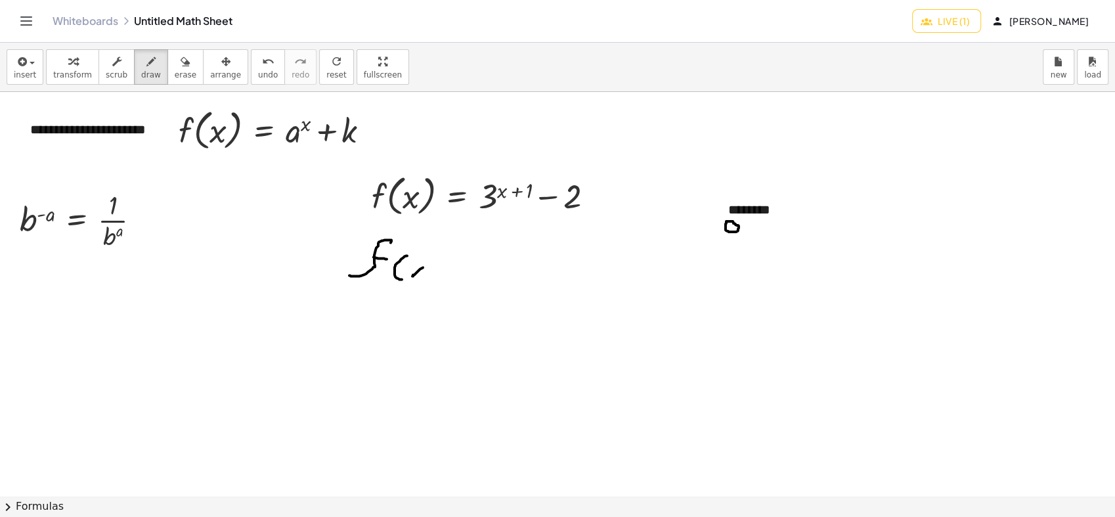
click at [410, 274] on div at bounding box center [557, 495] width 1115 height 807
drag, startPoint x: 404, startPoint y: 263, endPoint x: 419, endPoint y: 274, distance: 18.3
click at [419, 274] on div at bounding box center [557, 495] width 1115 height 807
click at [182, 77] on button "erase" at bounding box center [185, 66] width 36 height 35
drag, startPoint x: 413, startPoint y: 274, endPoint x: 360, endPoint y: 241, distance: 61.9
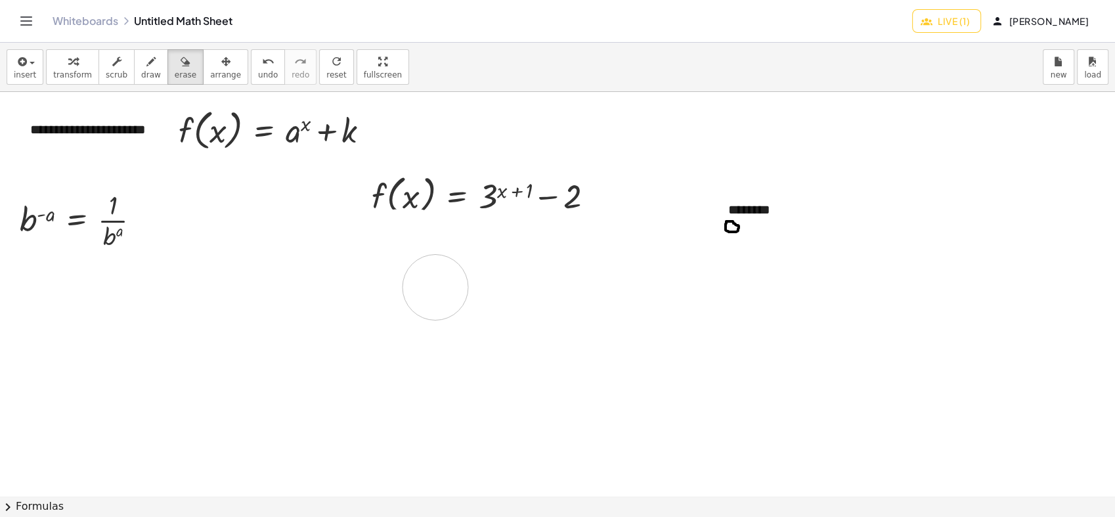
click at [394, 255] on div at bounding box center [557, 495] width 1115 height 807
click at [141, 64] on div "button" at bounding box center [151, 61] width 20 height 16
drag, startPoint x: 362, startPoint y: 272, endPoint x: 389, endPoint y: 240, distance: 42.9
click at [389, 240] on div at bounding box center [557, 495] width 1115 height 807
click at [377, 261] on div at bounding box center [557, 495] width 1115 height 807
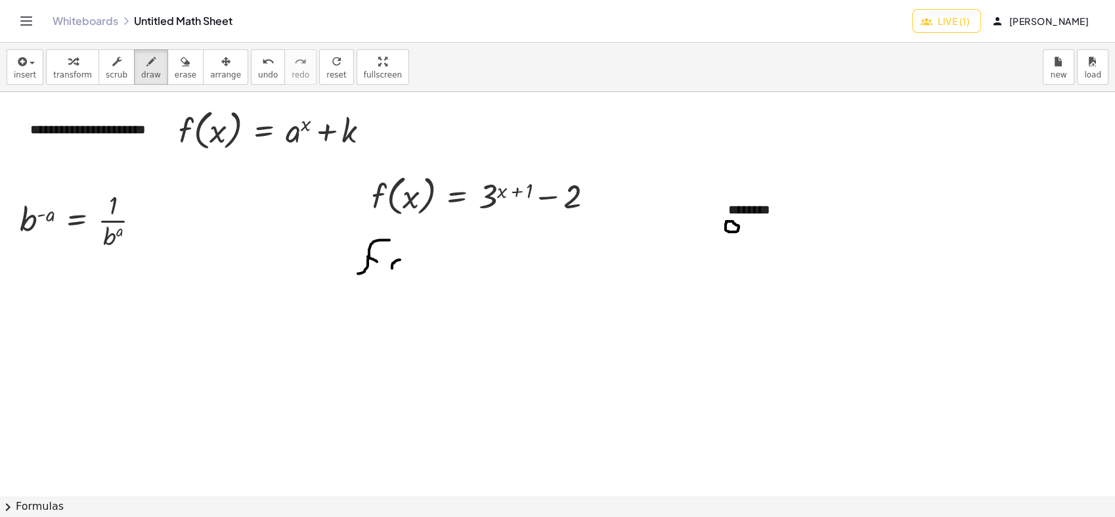
drag, startPoint x: 394, startPoint y: 262, endPoint x: 419, endPoint y: 264, distance: 25.0
click at [400, 276] on div at bounding box center [557, 495] width 1115 height 807
click at [413, 265] on div at bounding box center [557, 495] width 1115 height 807
drag, startPoint x: 425, startPoint y: 254, endPoint x: 425, endPoint y: 282, distance: 27.6
click at [425, 282] on div at bounding box center [557, 495] width 1115 height 807
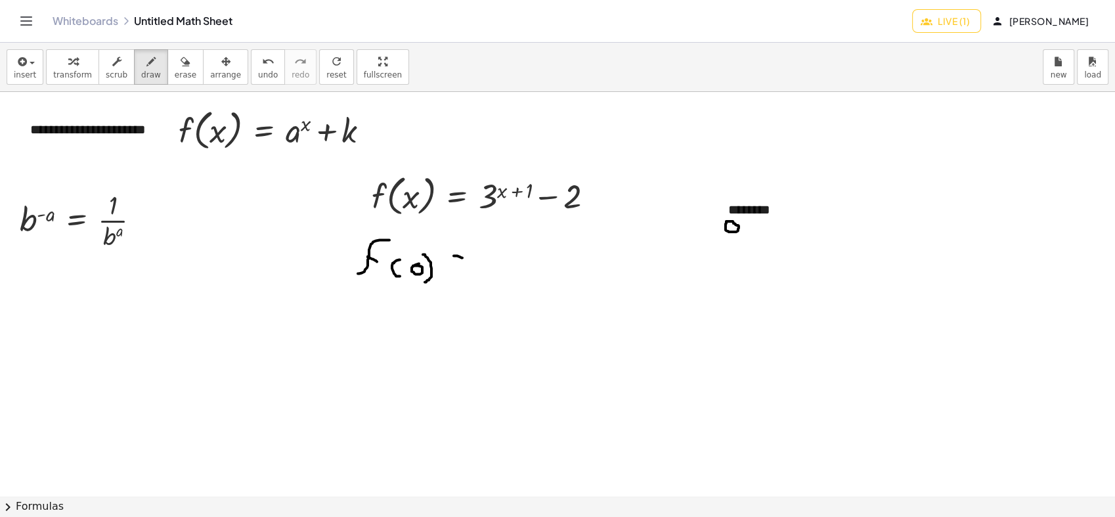
drag, startPoint x: 454, startPoint y: 255, endPoint x: 463, endPoint y: 258, distance: 10.2
click at [463, 258] on div at bounding box center [557, 495] width 1115 height 807
drag, startPoint x: 450, startPoint y: 271, endPoint x: 461, endPoint y: 272, distance: 11.2
click at [461, 272] on div at bounding box center [557, 495] width 1115 height 807
click at [487, 284] on div at bounding box center [557, 495] width 1115 height 807
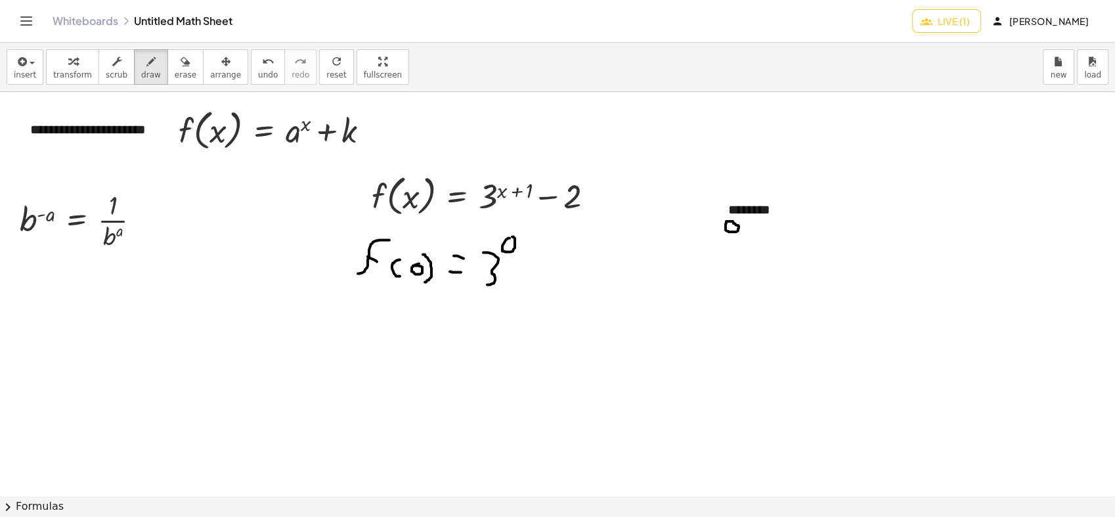
click at [509, 236] on div at bounding box center [557, 495] width 1115 height 807
click at [525, 253] on div at bounding box center [557, 495] width 1115 height 807
drag, startPoint x: 522, startPoint y: 248, endPoint x: 531, endPoint y: 247, distance: 9.2
click at [531, 247] on div at bounding box center [557, 495] width 1115 height 807
drag, startPoint x: 546, startPoint y: 243, endPoint x: 536, endPoint y: 242, distance: 9.3
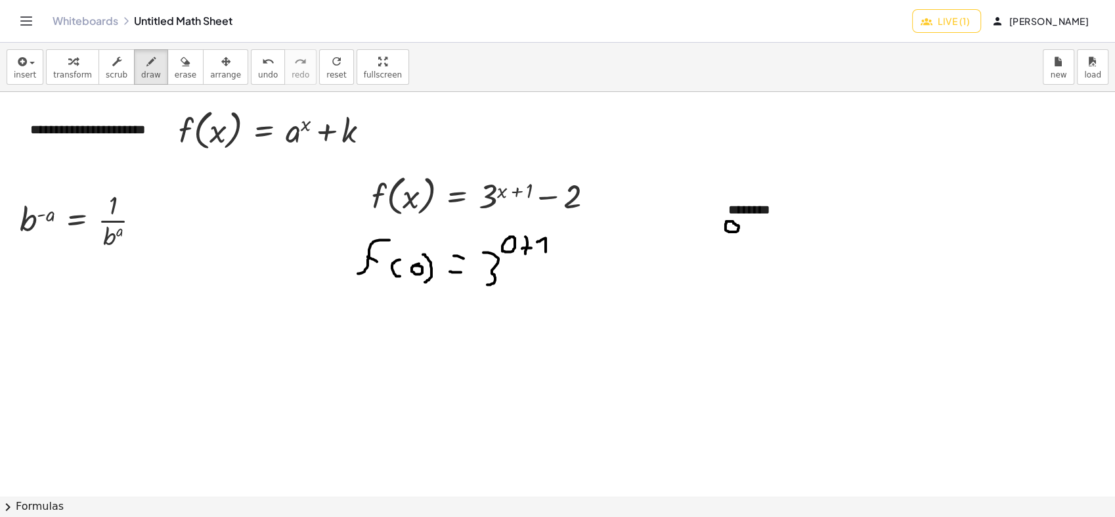
click at [536, 242] on div at bounding box center [557, 495] width 1115 height 807
click at [578, 271] on div at bounding box center [557, 495] width 1115 height 807
drag, startPoint x: 590, startPoint y: 251, endPoint x: 625, endPoint y: 291, distance: 54.0
click at [626, 291] on div at bounding box center [557, 495] width 1115 height 807
drag, startPoint x: 496, startPoint y: 230, endPoint x: 505, endPoint y: 225, distance: 10.0
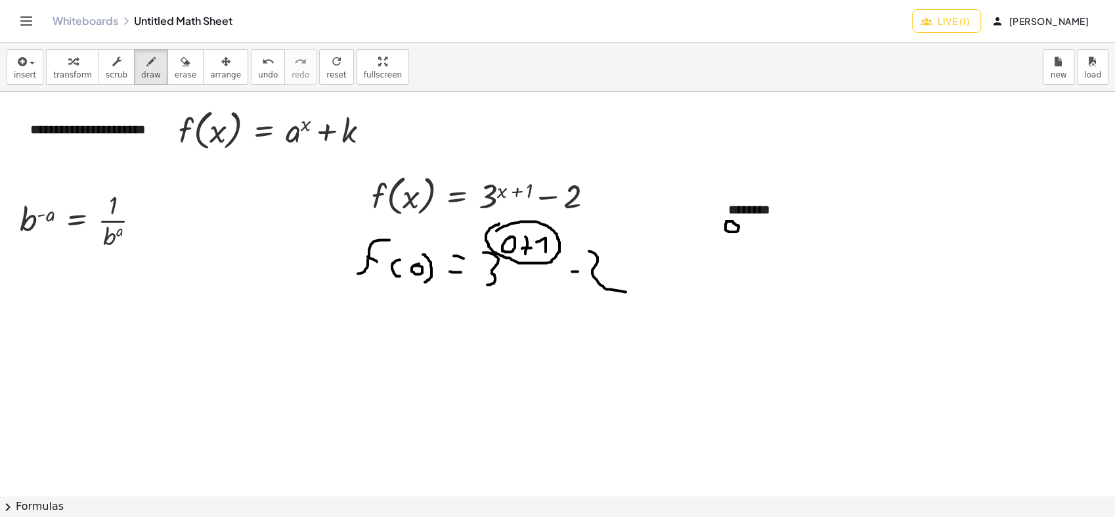
click at [505, 225] on div at bounding box center [557, 495] width 1115 height 807
click at [460, 326] on div at bounding box center [557, 495] width 1115 height 807
drag, startPoint x: 452, startPoint y: 340, endPoint x: 460, endPoint y: 339, distance: 7.9
click at [460, 339] on div at bounding box center [557, 495] width 1115 height 807
drag, startPoint x: 483, startPoint y: 318, endPoint x: 490, endPoint y: 344, distance: 26.6
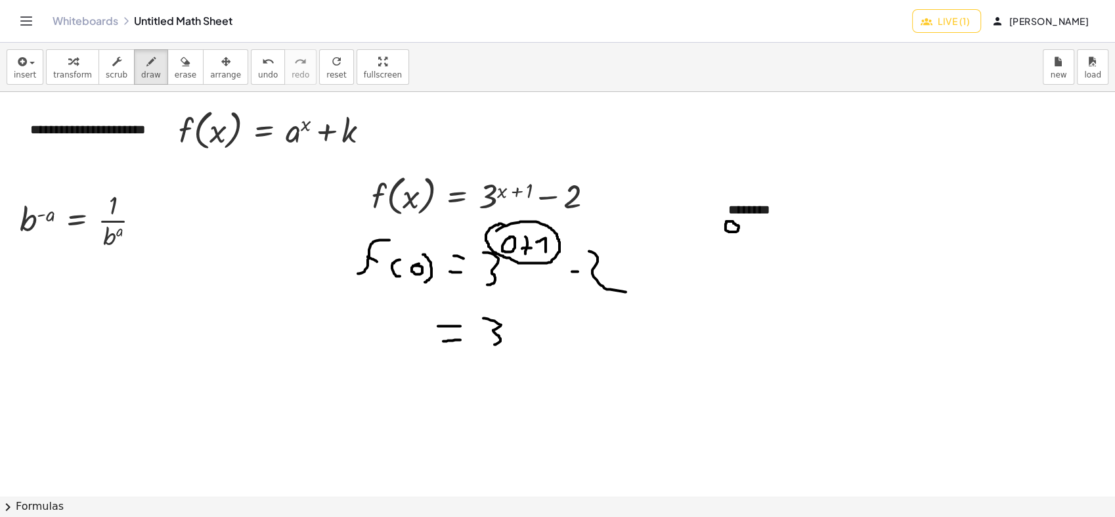
click at [491, 344] on div at bounding box center [557, 495] width 1115 height 807
drag, startPoint x: 509, startPoint y: 305, endPoint x: 517, endPoint y: 318, distance: 15.7
click at [517, 318] on div at bounding box center [557, 495] width 1115 height 807
drag, startPoint x: 523, startPoint y: 326, endPoint x: 537, endPoint y: 327, distance: 14.5
click at [537, 327] on div at bounding box center [557, 495] width 1115 height 807
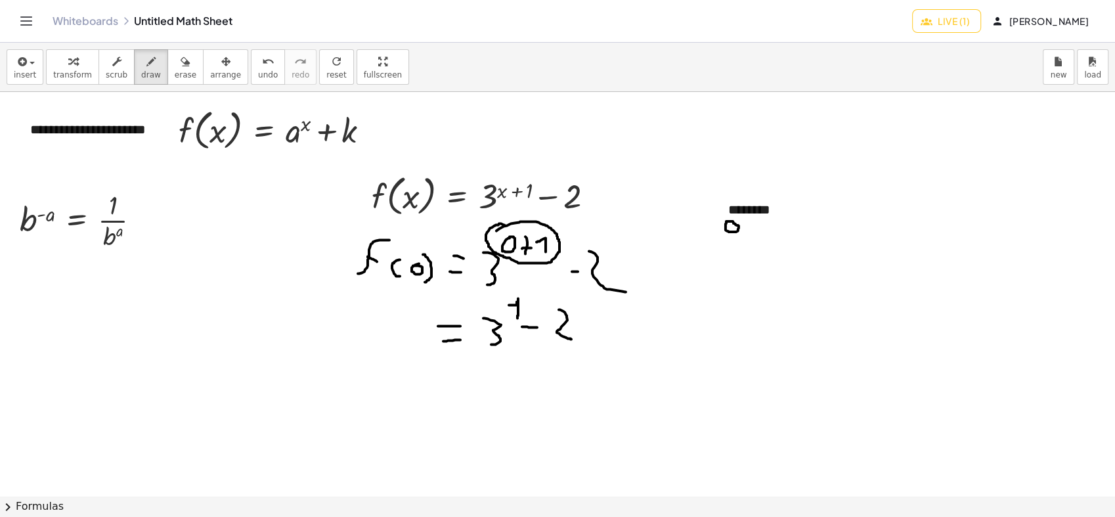
drag, startPoint x: 564, startPoint y: 324, endPoint x: 571, endPoint y: 339, distance: 16.7
click at [571, 339] on div at bounding box center [557, 495] width 1115 height 807
drag, startPoint x: 442, startPoint y: 390, endPoint x: 464, endPoint y: 391, distance: 21.7
click at [464, 391] on div at bounding box center [557, 495] width 1115 height 807
drag, startPoint x: 438, startPoint y: 408, endPoint x: 478, endPoint y: 389, distance: 44.1
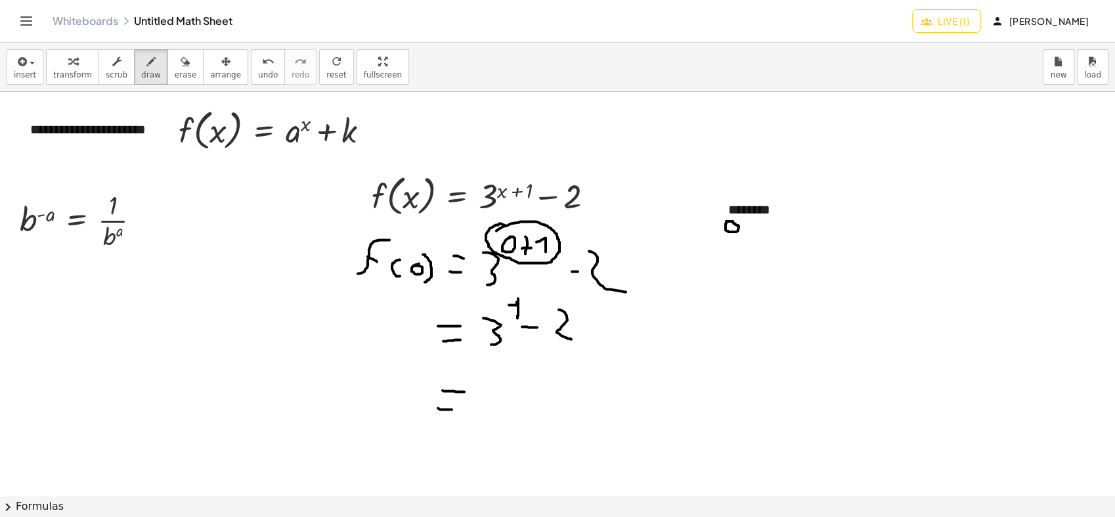
click at [469, 399] on div at bounding box center [557, 495] width 1115 height 807
drag, startPoint x: 487, startPoint y: 381, endPoint x: 486, endPoint y: 419, distance: 38.8
click at [487, 419] on div at bounding box center [557, 495] width 1115 height 807
drag, startPoint x: 528, startPoint y: 402, endPoint x: 537, endPoint y: 400, distance: 8.6
click at [537, 400] on div at bounding box center [557, 495] width 1115 height 807
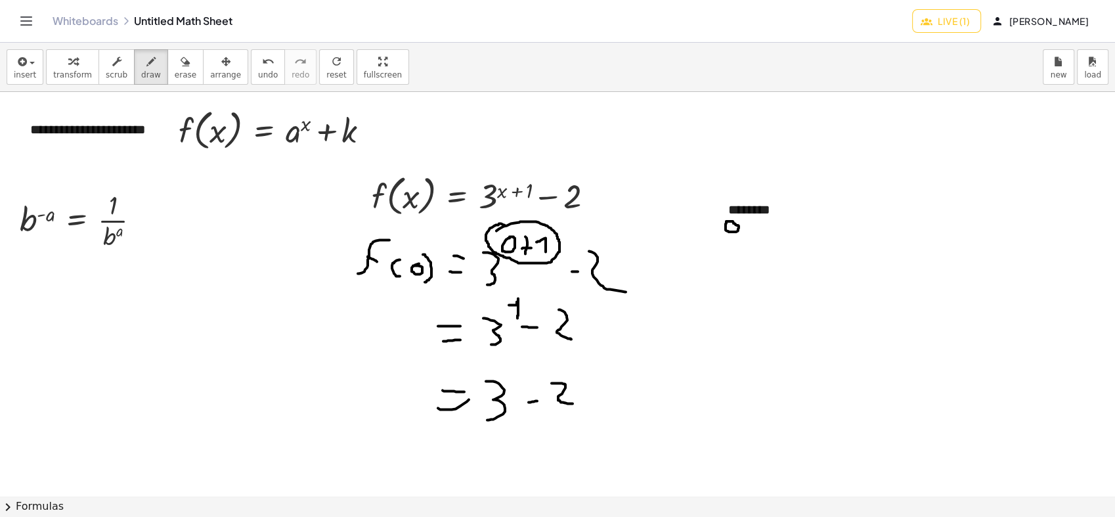
drag, startPoint x: 556, startPoint y: 383, endPoint x: 572, endPoint y: 403, distance: 26.1
click at [572, 403] on div at bounding box center [557, 495] width 1115 height 807
drag, startPoint x: 595, startPoint y: 391, endPoint x: 612, endPoint y: 393, distance: 17.1
click at [612, 393] on div at bounding box center [557, 495] width 1115 height 807
drag, startPoint x: 595, startPoint y: 410, endPoint x: 603, endPoint y: 397, distance: 14.4
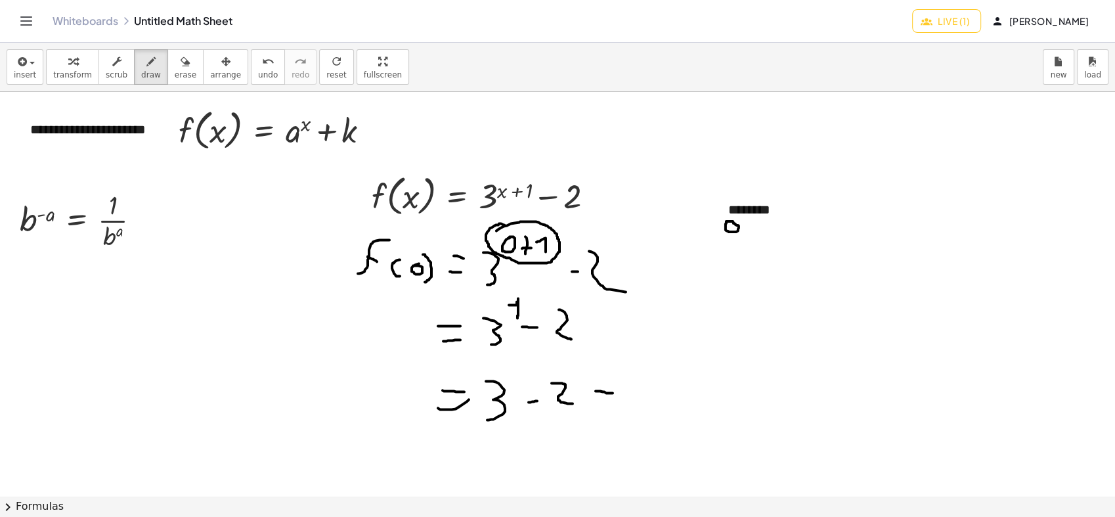
click at [609, 410] on div at bounding box center [557, 495] width 1115 height 807
drag, startPoint x: 636, startPoint y: 391, endPoint x: 641, endPoint y: 408, distance: 17.2
click at [641, 408] on div at bounding box center [557, 495] width 1115 height 807
drag, startPoint x: 750, startPoint y: 221, endPoint x: 759, endPoint y: 236, distance: 17.3
click at [759, 236] on div at bounding box center [557, 495] width 1115 height 807
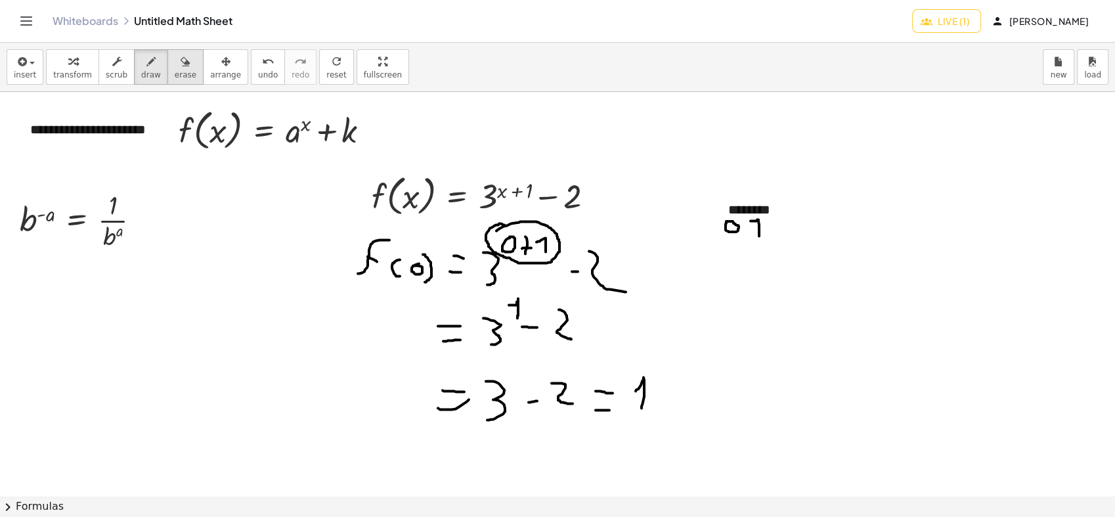
click at [175, 72] on span "erase" at bounding box center [186, 74] width 22 height 9
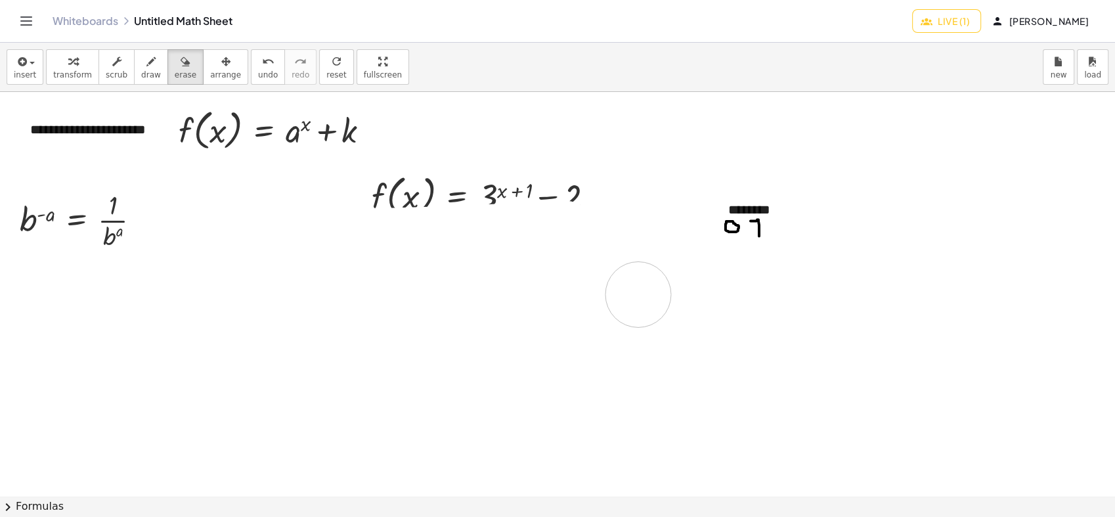
drag, startPoint x: 429, startPoint y: 414, endPoint x: 523, endPoint y: 230, distance: 206.1
click at [615, 249] on div at bounding box center [557, 495] width 1115 height 807
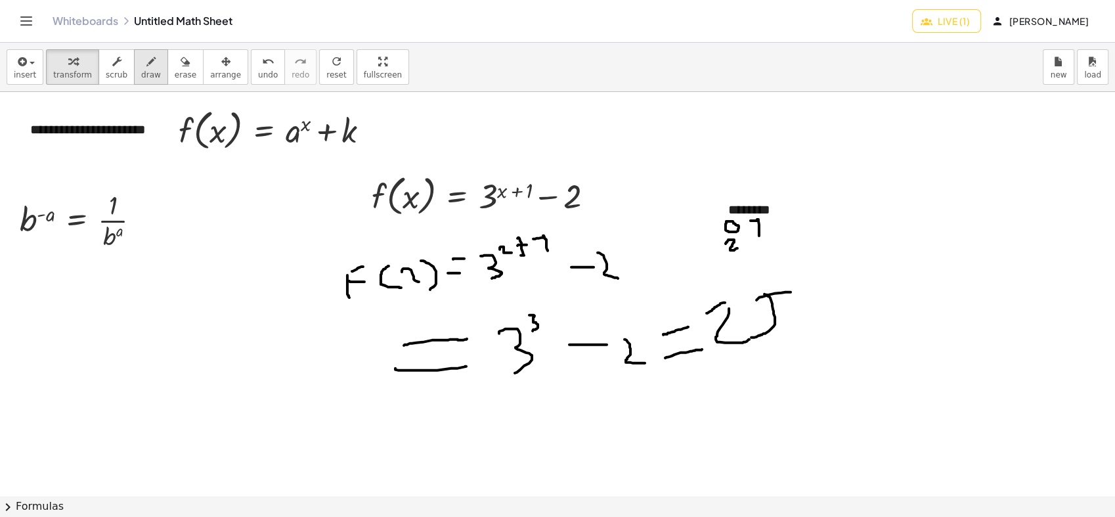
click at [142, 72] on span "draw" at bounding box center [151, 74] width 20 height 9
click at [179, 74] on span "erase" at bounding box center [186, 74] width 22 height 9
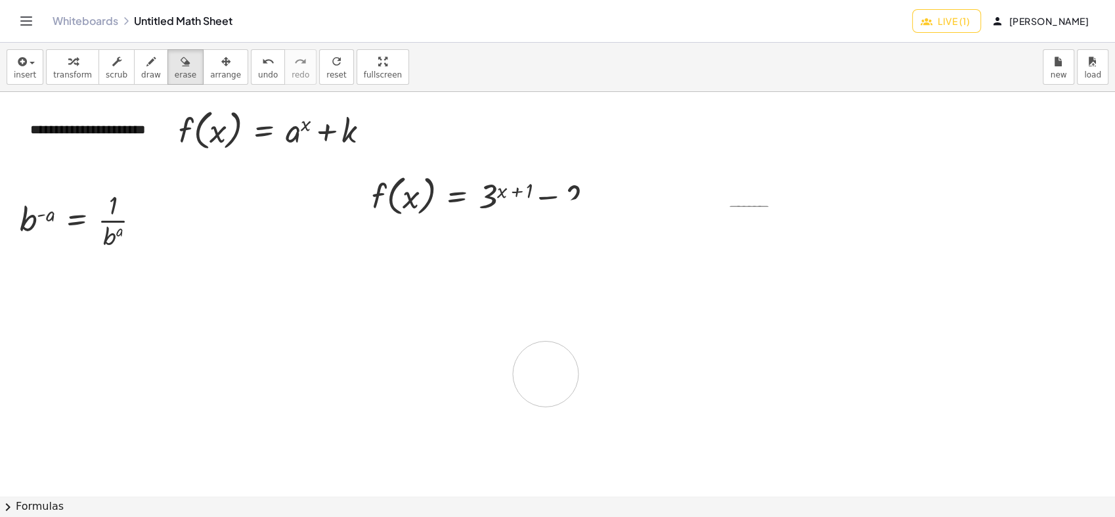
drag, startPoint x: 359, startPoint y: 325, endPoint x: 227, endPoint y: 257, distance: 148.6
click at [458, 340] on div at bounding box center [557, 495] width 1115 height 807
click at [210, 73] on span "arrange" at bounding box center [225, 74] width 31 height 9
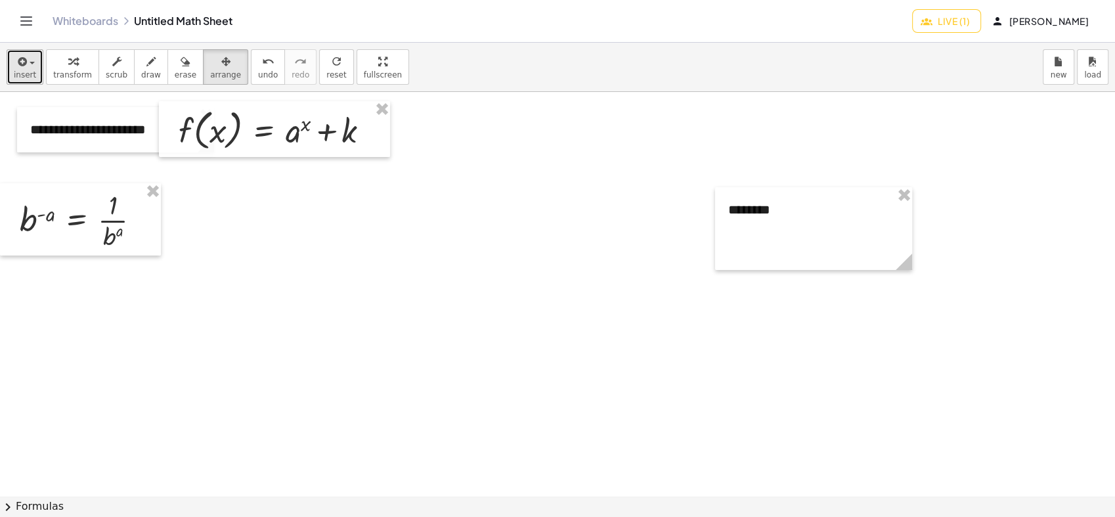
click at [25, 75] on span "insert" at bounding box center [25, 74] width 22 height 9
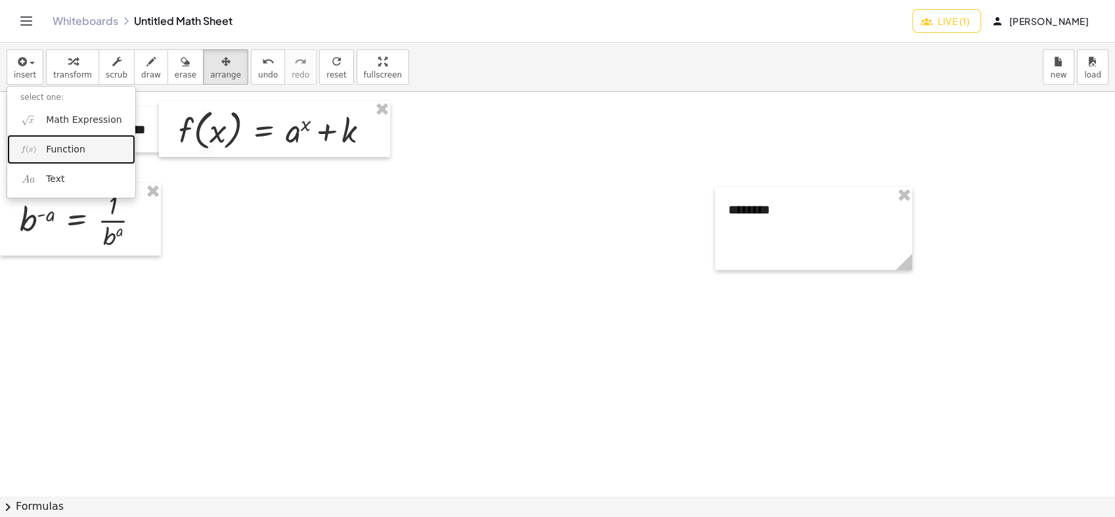
click at [54, 152] on span "Function" at bounding box center [65, 149] width 39 height 13
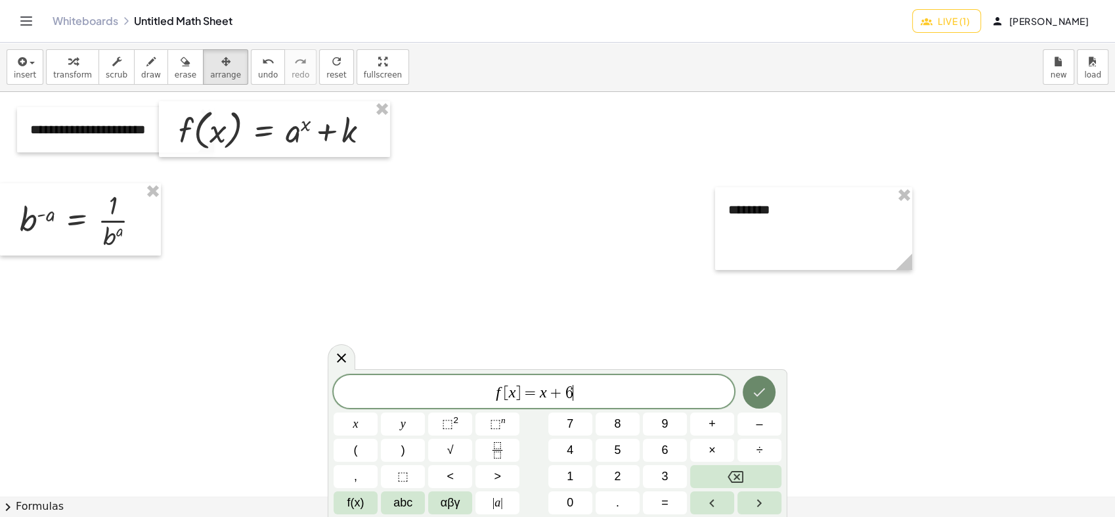
click at [752, 394] on icon "Done" at bounding box center [759, 392] width 16 height 16
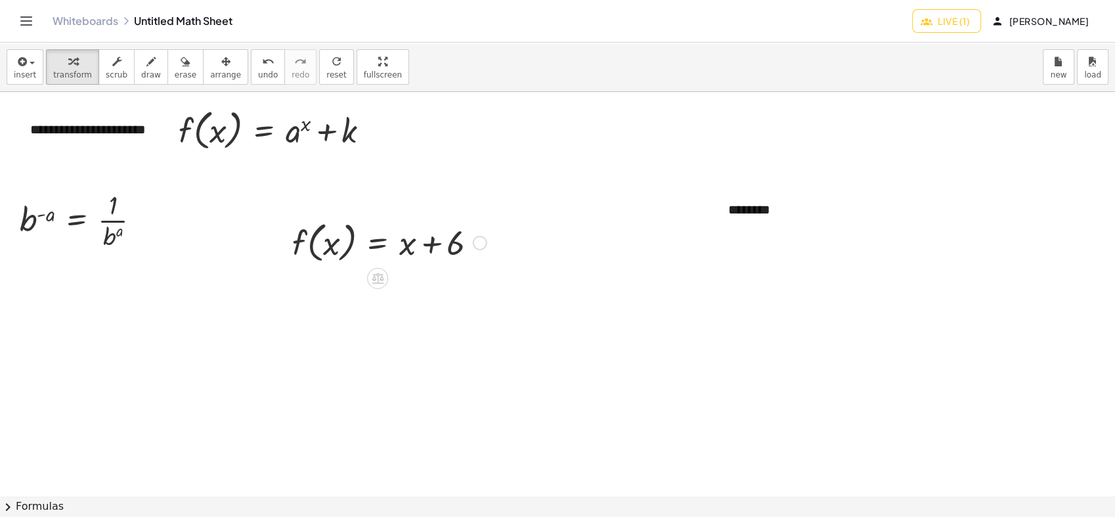
click at [412, 251] on div at bounding box center [390, 242] width 209 height 50
click at [216, 60] on div "button" at bounding box center [225, 61] width 31 height 16
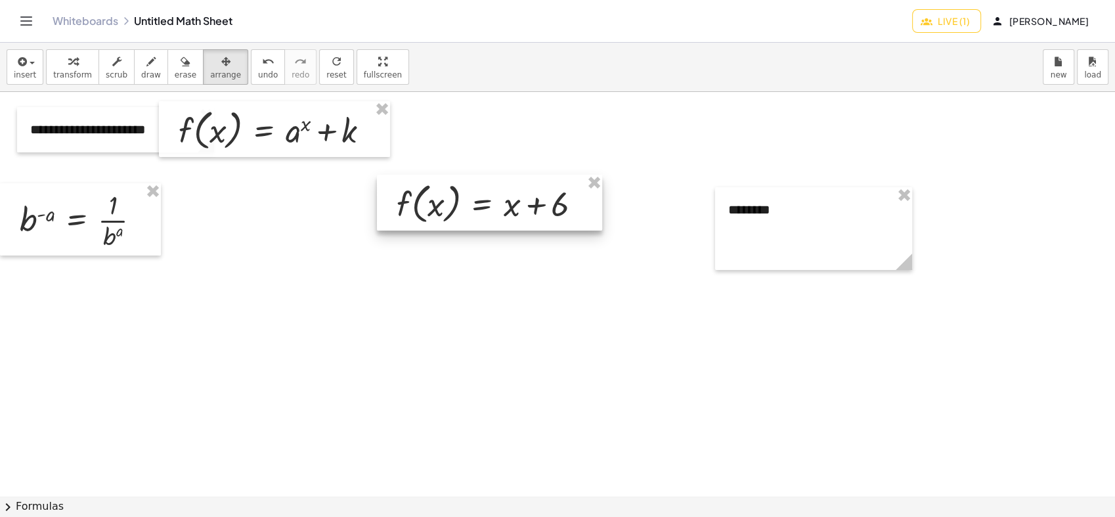
drag, startPoint x: 374, startPoint y: 224, endPoint x: 470, endPoint y: 184, distance: 103.6
click at [473, 184] on div at bounding box center [489, 203] width 225 height 56
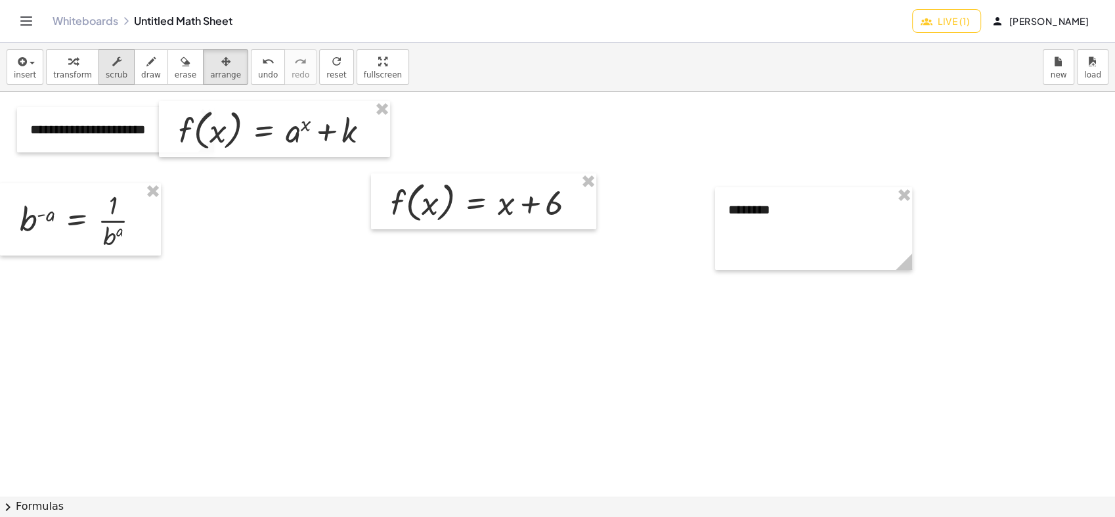
click at [106, 70] on span "scrub" at bounding box center [117, 74] width 22 height 9
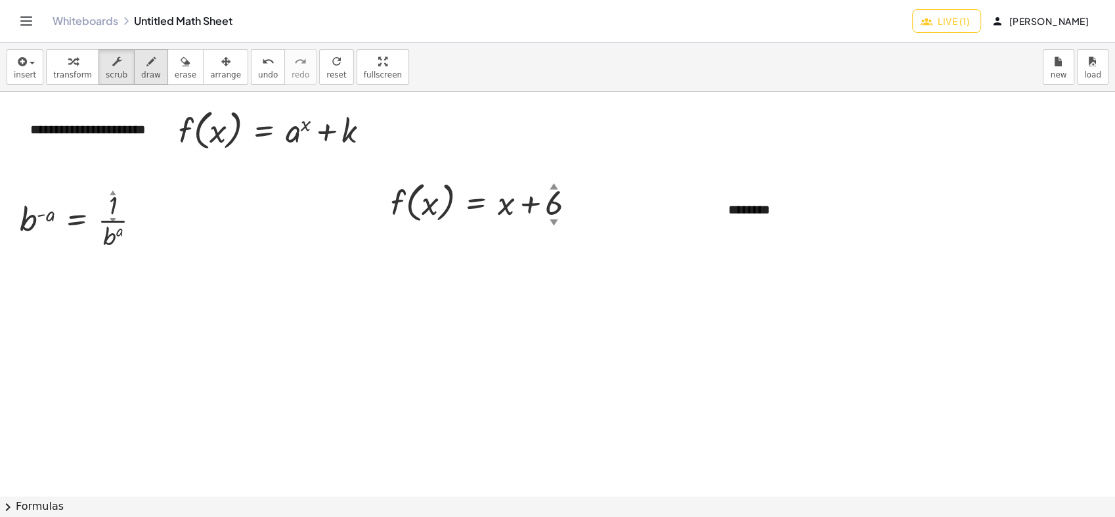
click at [141, 76] on span "draw" at bounding box center [151, 74] width 20 height 9
drag, startPoint x: 733, startPoint y: 226, endPoint x: 716, endPoint y: 230, distance: 17.7
click at [727, 225] on div at bounding box center [557, 495] width 1115 height 807
drag, startPoint x: 364, startPoint y: 294, endPoint x: 403, endPoint y: 251, distance: 57.6
click at [403, 251] on div at bounding box center [557, 495] width 1115 height 807
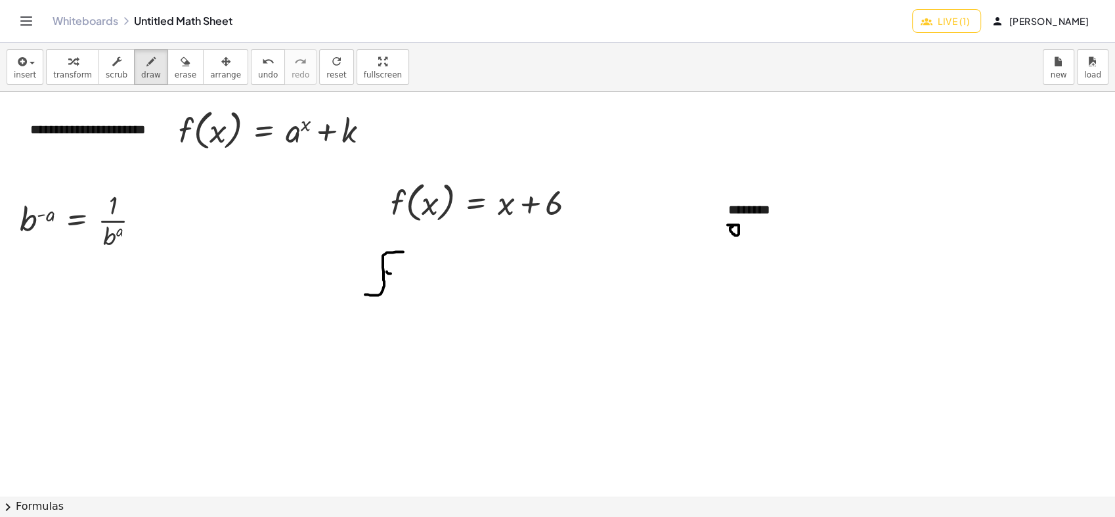
drag, startPoint x: 387, startPoint y: 272, endPoint x: 404, endPoint y: 276, distance: 18.3
click at [404, 276] on div at bounding box center [557, 495] width 1115 height 807
drag, startPoint x: 431, startPoint y: 274, endPoint x: 435, endPoint y: 298, distance: 24.7
click at [429, 298] on div at bounding box center [557, 495] width 1115 height 807
click at [453, 288] on div at bounding box center [557, 495] width 1115 height 807
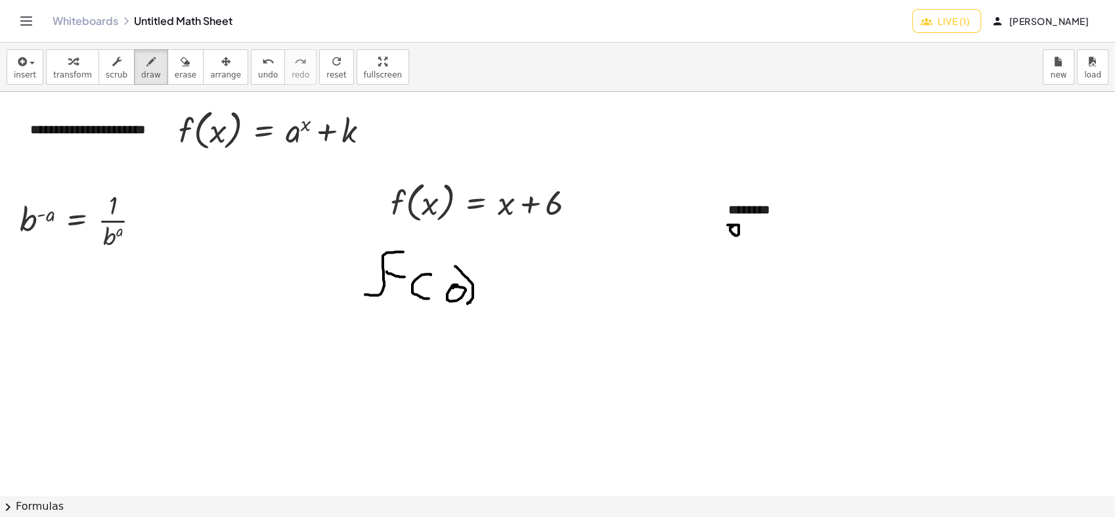
drag, startPoint x: 465, startPoint y: 276, endPoint x: 468, endPoint y: 295, distance: 19.2
click at [467, 303] on div at bounding box center [557, 495] width 1115 height 807
click at [504, 275] on div at bounding box center [557, 495] width 1115 height 807
drag, startPoint x: 494, startPoint y: 286, endPoint x: 504, endPoint y: 280, distance: 11.7
click at [500, 286] on div at bounding box center [557, 495] width 1115 height 807
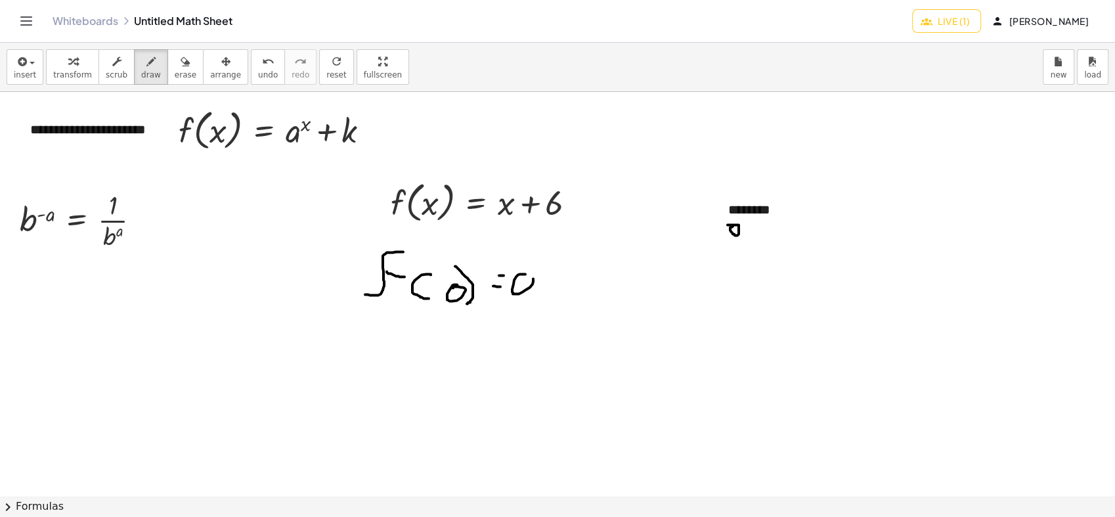
drag, startPoint x: 525, startPoint y: 274, endPoint x: 517, endPoint y: 277, distance: 8.5
click at [519, 277] on div at bounding box center [557, 495] width 1115 height 807
drag, startPoint x: 550, startPoint y: 274, endPoint x: 550, endPoint y: 296, distance: 21.7
click at [550, 297] on div at bounding box center [557, 495] width 1115 height 807
click at [562, 286] on div at bounding box center [557, 495] width 1115 height 807
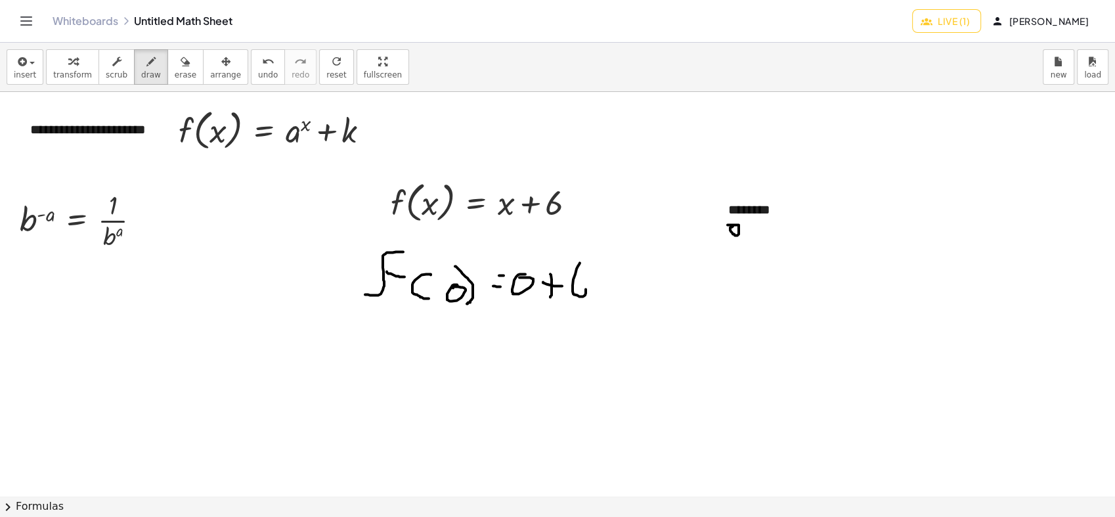
drag, startPoint x: 580, startPoint y: 263, endPoint x: 528, endPoint y: 299, distance: 63.6
click at [574, 281] on div at bounding box center [557, 495] width 1115 height 807
drag, startPoint x: 490, startPoint y: 343, endPoint x: 502, endPoint y: 345, distance: 11.9
click at [502, 345] on div at bounding box center [557, 495] width 1115 height 807
drag, startPoint x: 475, startPoint y: 362, endPoint x: 505, endPoint y: 356, distance: 30.3
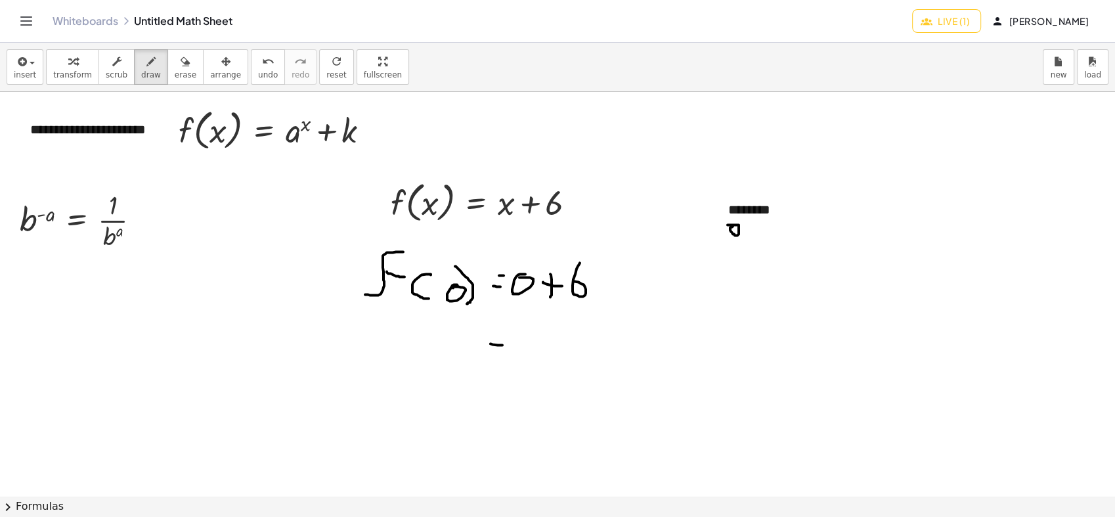
click at [504, 356] on div at bounding box center [557, 495] width 1115 height 807
drag, startPoint x: 514, startPoint y: 364, endPoint x: 511, endPoint y: 352, distance: 12.3
click at [521, 347] on div at bounding box center [557, 495] width 1115 height 807
drag, startPoint x: 756, startPoint y: 223, endPoint x: 744, endPoint y: 240, distance: 20.4
click at [750, 235] on div at bounding box center [557, 495] width 1115 height 807
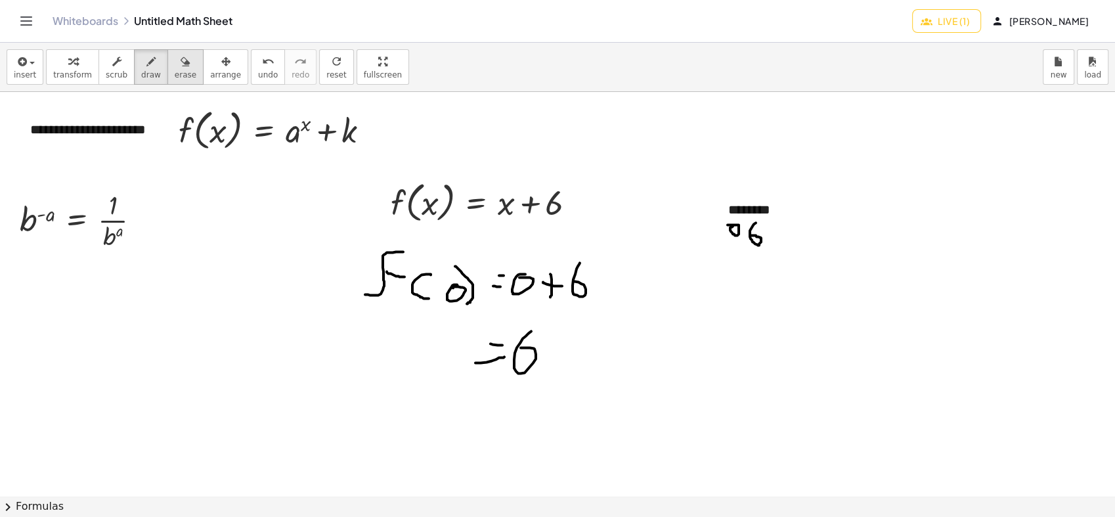
click at [175, 74] on span "erase" at bounding box center [186, 74] width 22 height 9
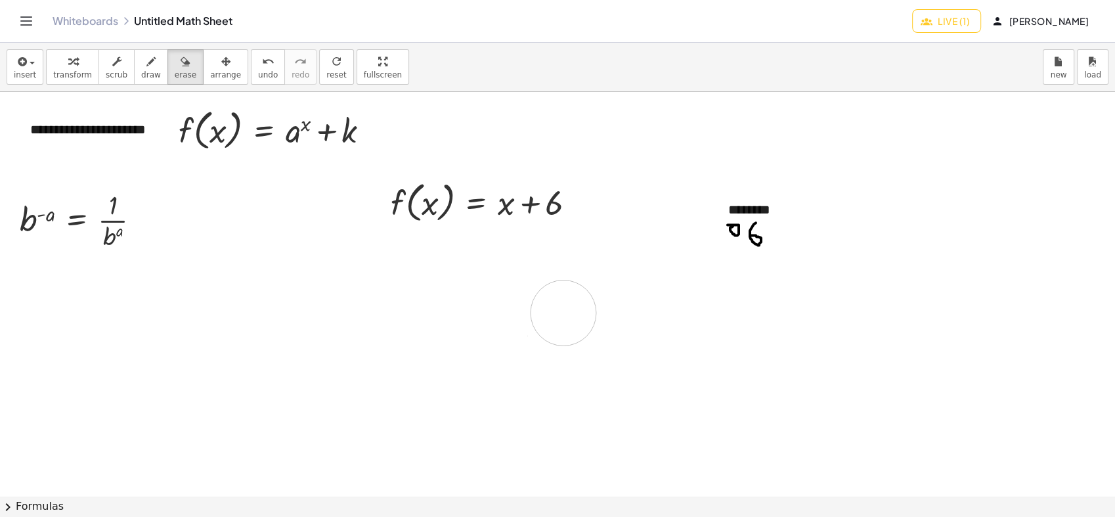
drag, startPoint x: 530, startPoint y: 412, endPoint x: 272, endPoint y: 198, distance: 335.2
click at [530, 353] on div at bounding box center [557, 495] width 1115 height 807
drag, startPoint x: 129, startPoint y: 53, endPoint x: 159, endPoint y: 67, distance: 32.6
click at [141, 54] on div "button" at bounding box center [151, 61] width 20 height 16
click at [735, 267] on div at bounding box center [557, 495] width 1115 height 807
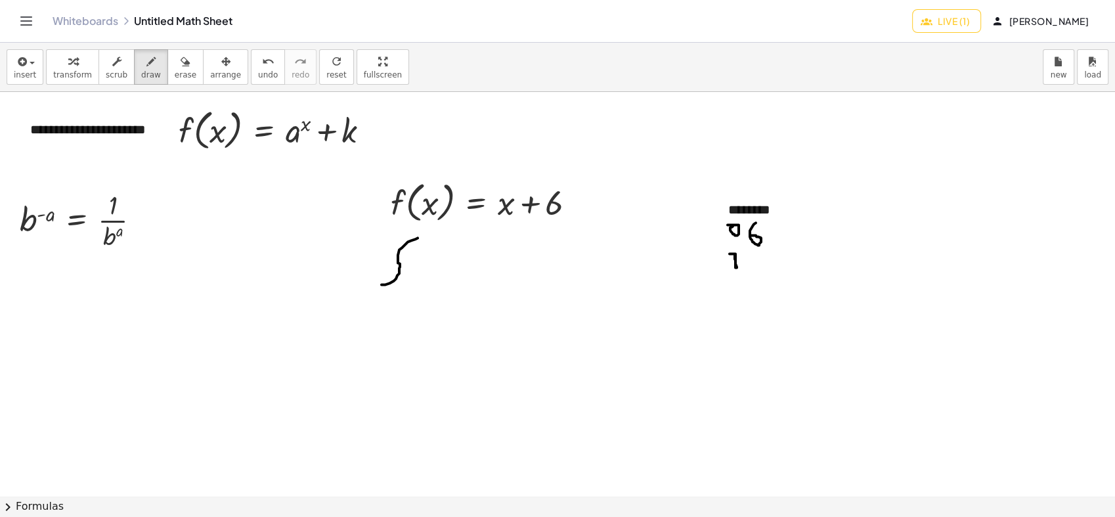
drag, startPoint x: 399, startPoint y: 273, endPoint x: 419, endPoint y: 238, distance: 40.3
click at [419, 237] on div at bounding box center [557, 495] width 1115 height 807
drag, startPoint x: 403, startPoint y: 260, endPoint x: 415, endPoint y: 261, distance: 11.9
click at [415, 261] on div at bounding box center [557, 495] width 1115 height 807
drag, startPoint x: 431, startPoint y: 265, endPoint x: 449, endPoint y: 286, distance: 27.5
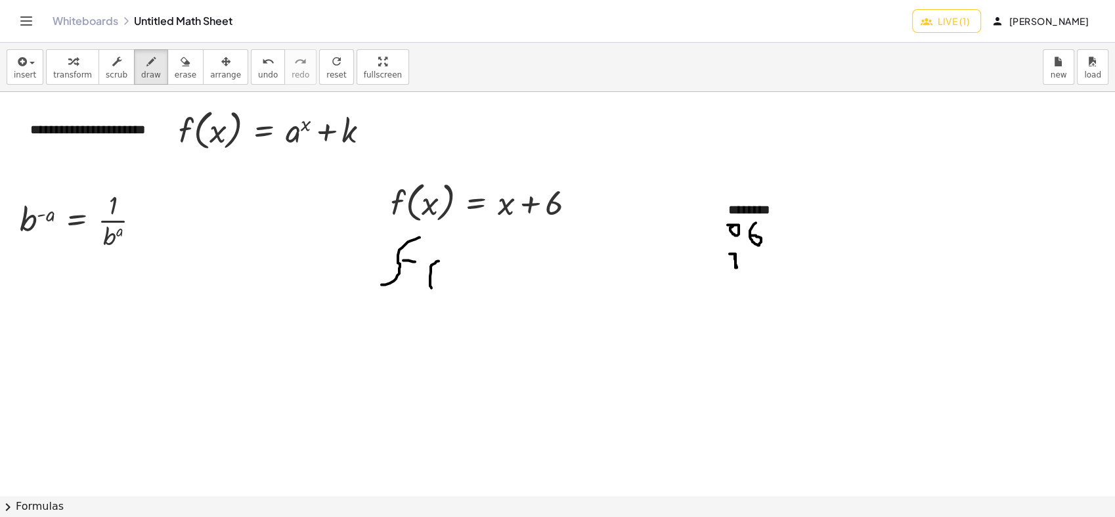
click at [436, 288] on div at bounding box center [557, 495] width 1115 height 807
drag, startPoint x: 454, startPoint y: 284, endPoint x: 444, endPoint y: 272, distance: 15.4
click at [446, 273] on div at bounding box center [557, 495] width 1115 height 807
drag, startPoint x: 455, startPoint y: 253, endPoint x: 467, endPoint y: 286, distance: 34.5
click at [467, 289] on div at bounding box center [557, 495] width 1115 height 807
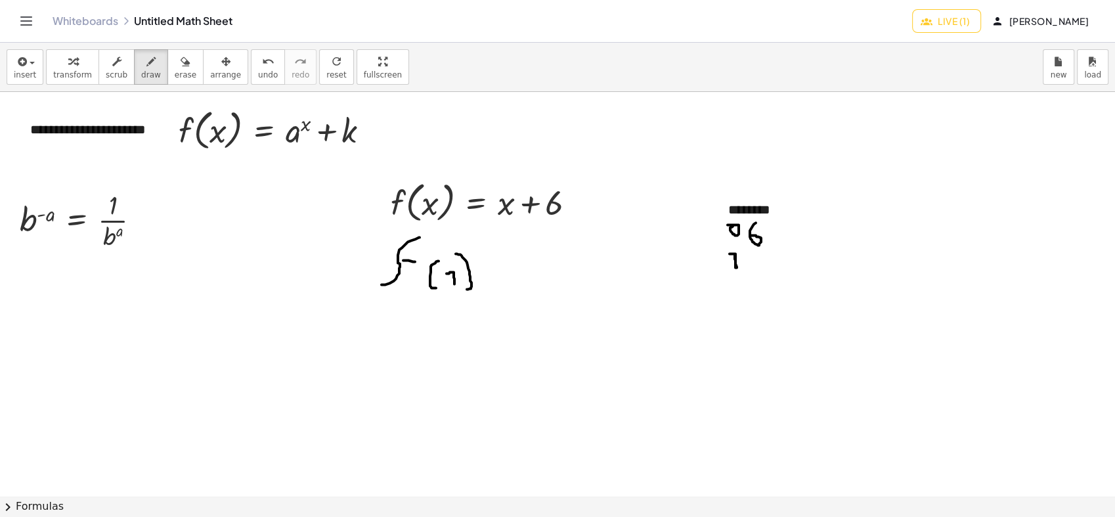
drag, startPoint x: 490, startPoint y: 259, endPoint x: 499, endPoint y: 259, distance: 8.5
click at [499, 259] on div at bounding box center [557, 495] width 1115 height 807
drag, startPoint x: 486, startPoint y: 270, endPoint x: 499, endPoint y: 272, distance: 12.5
click at [496, 271] on div at bounding box center [557, 495] width 1115 height 807
drag, startPoint x: 520, startPoint y: 274, endPoint x: 516, endPoint y: 249, distance: 24.6
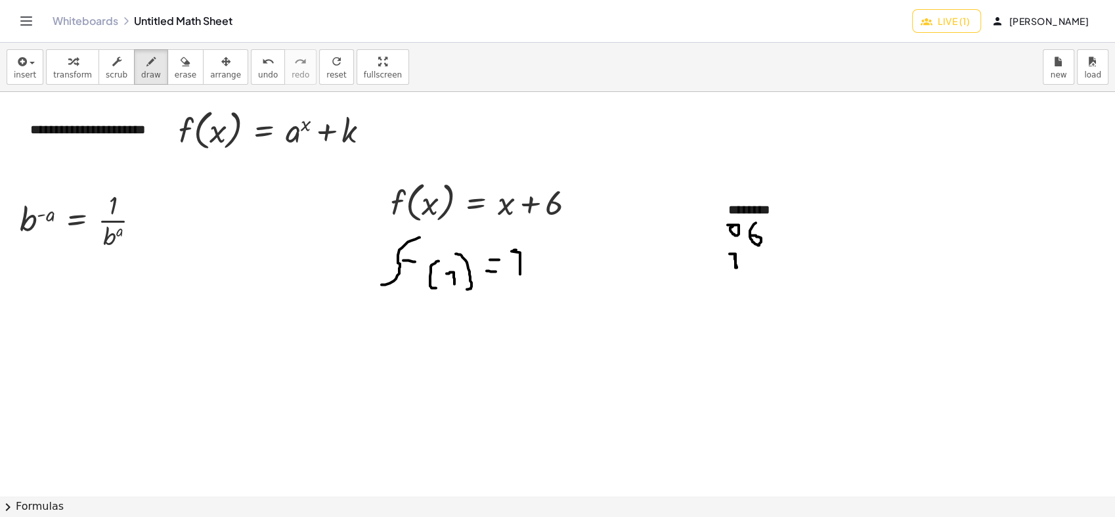
click at [516, 249] on div at bounding box center [557, 495] width 1115 height 807
drag, startPoint x: 544, startPoint y: 249, endPoint x: 542, endPoint y: 268, distance: 18.5
click at [542, 268] on div at bounding box center [557, 495] width 1115 height 807
drag, startPoint x: 540, startPoint y: 266, endPoint x: 548, endPoint y: 263, distance: 8.5
click at [548, 263] on div at bounding box center [557, 495] width 1115 height 807
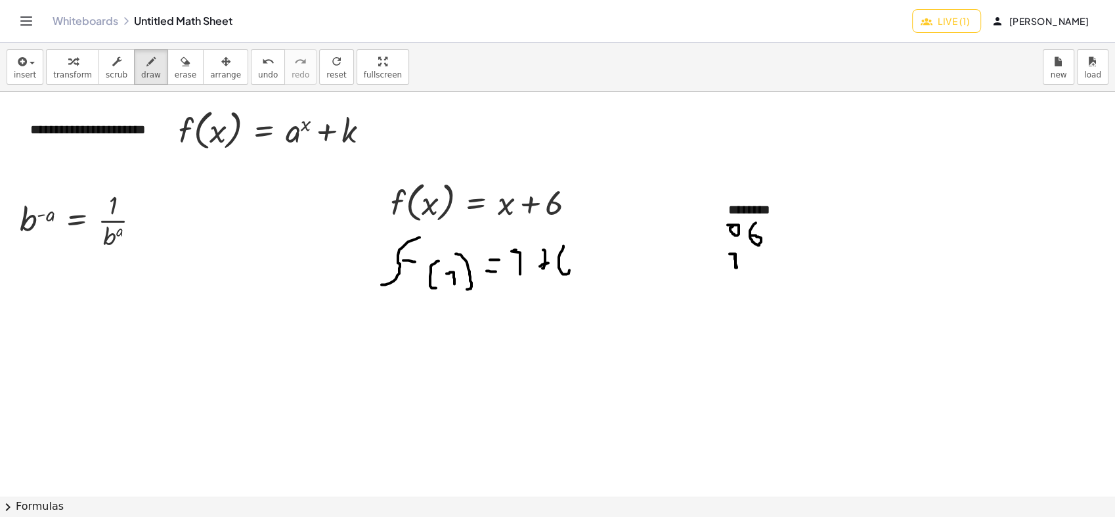
drag, startPoint x: 563, startPoint y: 246, endPoint x: 515, endPoint y: 277, distance: 57.9
click at [560, 263] on div at bounding box center [557, 495] width 1115 height 807
click at [511, 316] on div at bounding box center [557, 495] width 1115 height 807
drag, startPoint x: 490, startPoint y: 337, endPoint x: 530, endPoint y: 344, distance: 39.9
click at [506, 338] on div at bounding box center [557, 495] width 1115 height 807
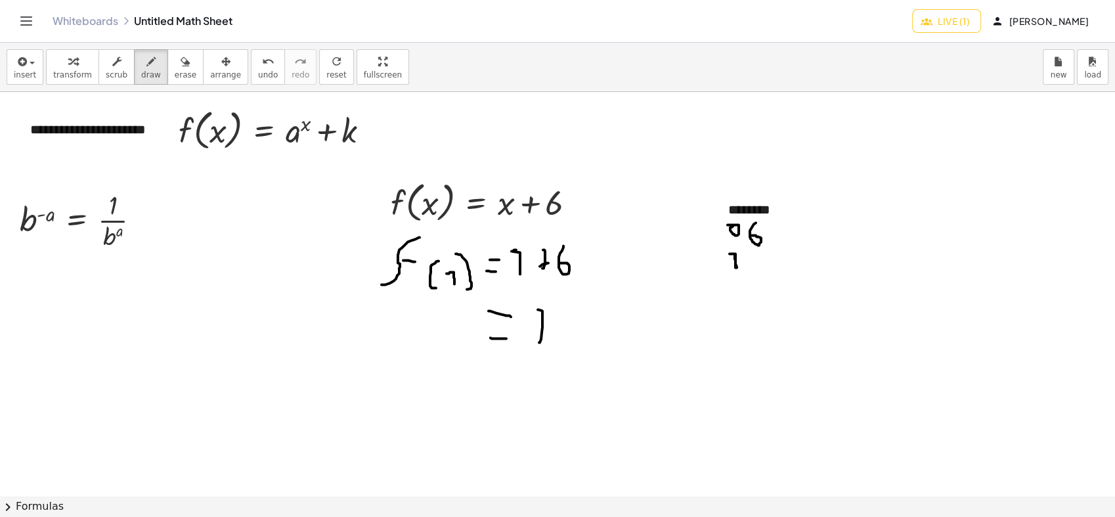
drag, startPoint x: 542, startPoint y: 313, endPoint x: 524, endPoint y: 324, distance: 21.2
click at [528, 311] on div at bounding box center [557, 495] width 1115 height 807
drag, startPoint x: 530, startPoint y: 326, endPoint x: 557, endPoint y: 316, distance: 28.4
click at [565, 320] on div at bounding box center [557, 495] width 1115 height 807
click at [175, 67] on div "button" at bounding box center [186, 61] width 22 height 16
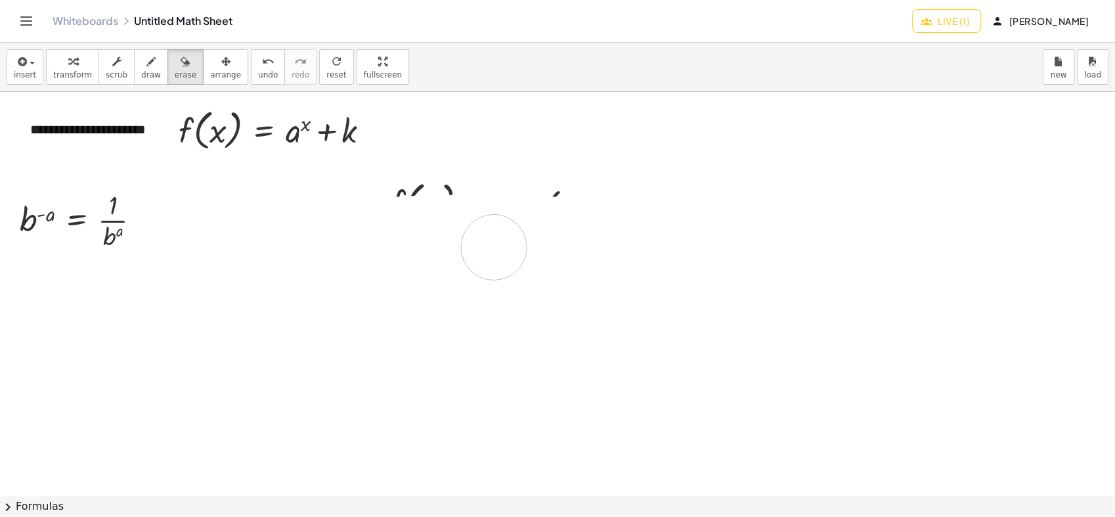
drag, startPoint x: 425, startPoint y: 302, endPoint x: 437, endPoint y: 300, distance: 12.0
click at [404, 280] on div at bounding box center [557, 495] width 1115 height 807
click at [221, 68] on icon "button" at bounding box center [225, 62] width 9 height 16
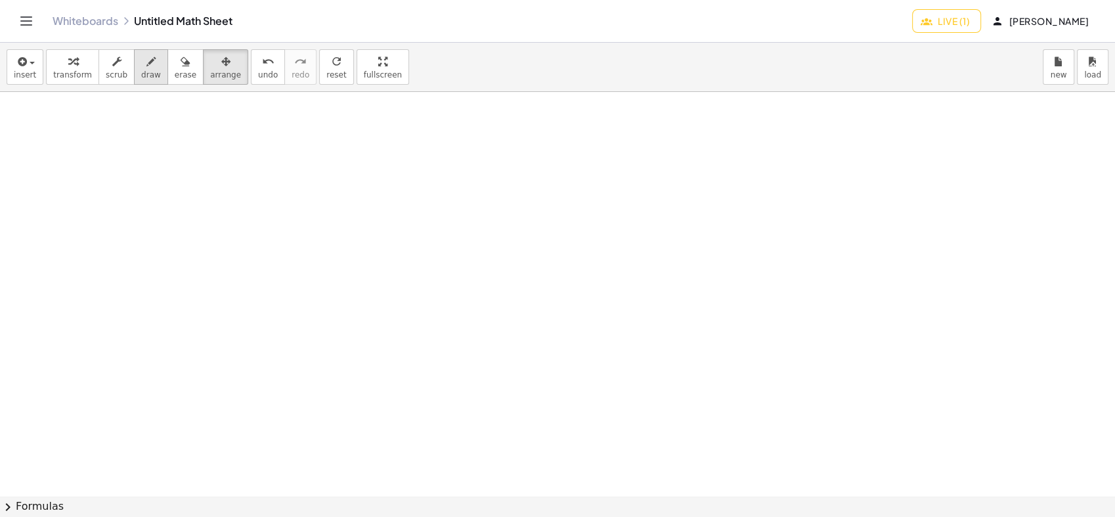
click at [141, 74] on span "draw" at bounding box center [151, 74] width 20 height 9
drag, startPoint x: 26, startPoint y: 132, endPoint x: 47, endPoint y: 163, distance: 37.5
click at [47, 163] on div at bounding box center [557, 495] width 1115 height 807
drag, startPoint x: 66, startPoint y: 146, endPoint x: 54, endPoint y: 148, distance: 11.9
click at [54, 148] on div at bounding box center [557, 495] width 1115 height 807
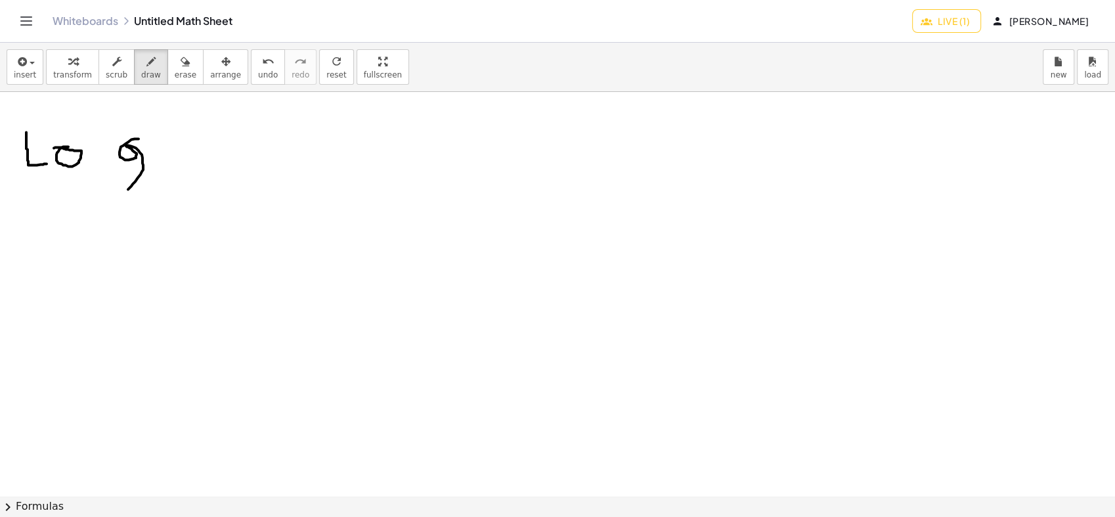
drag, startPoint x: 121, startPoint y: 146, endPoint x: 128, endPoint y: 184, distance: 38.1
click at [118, 191] on div at bounding box center [557, 495] width 1115 height 807
drag, startPoint x: 154, startPoint y: 168, endPoint x: 163, endPoint y: 184, distance: 18.2
click at [163, 184] on div at bounding box center [557, 495] width 1115 height 807
drag, startPoint x: 194, startPoint y: 121, endPoint x: 187, endPoint y: 121, distance: 7.3
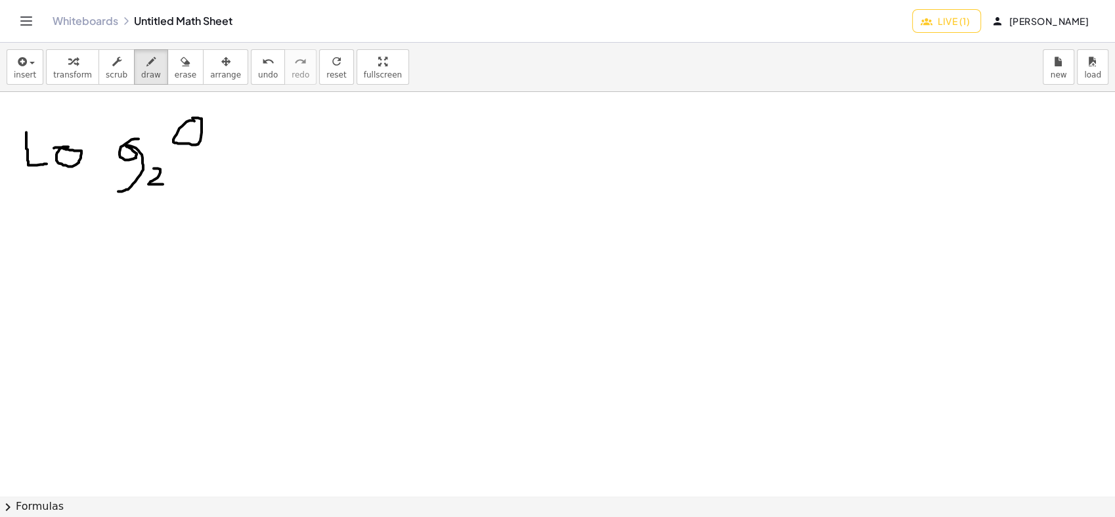
click at [187, 121] on div at bounding box center [557, 495] width 1115 height 807
click at [188, 148] on div at bounding box center [557, 495] width 1115 height 807
click at [175, 74] on span "erase" at bounding box center [186, 74] width 22 height 9
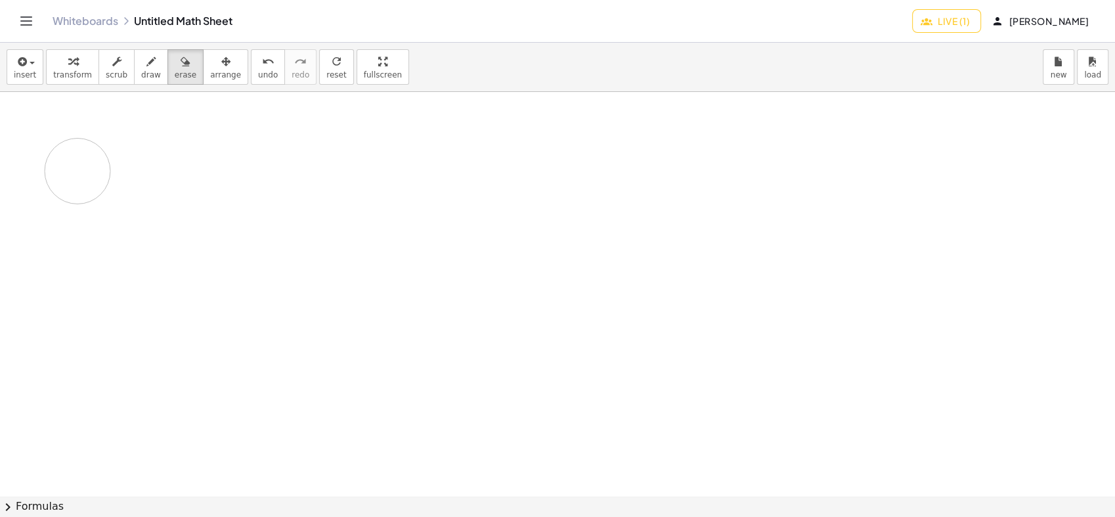
drag, startPoint x: 254, startPoint y: 165, endPoint x: 82, endPoint y: 99, distance: 184.1
click at [83, 150] on div at bounding box center [557, 495] width 1115 height 807
click at [11, 69] on button "insert" at bounding box center [25, 66] width 37 height 35
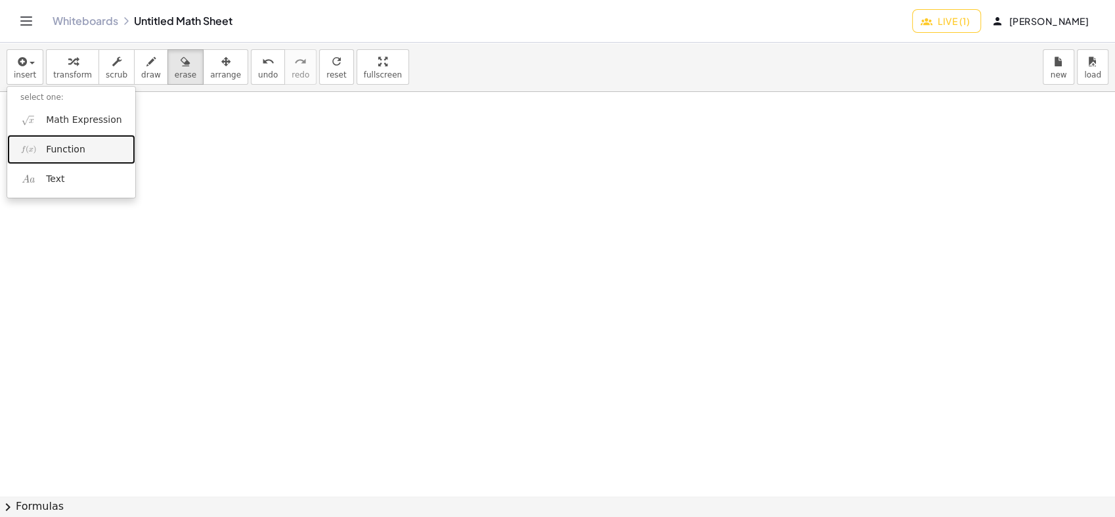
drag, startPoint x: 44, startPoint y: 152, endPoint x: 57, endPoint y: 177, distance: 28.2
click at [44, 152] on link "Function" at bounding box center [71, 150] width 128 height 30
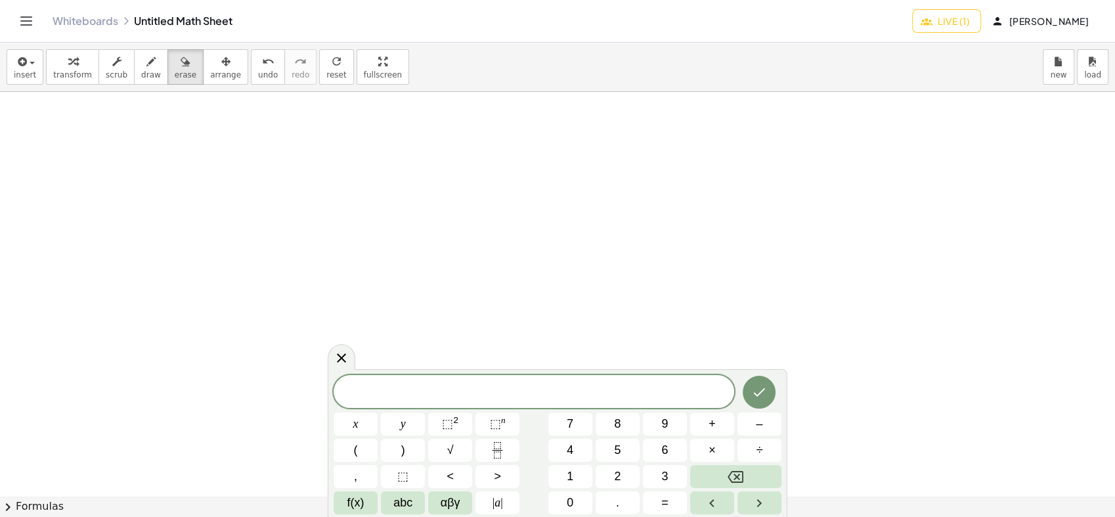
click at [343, 355] on icon at bounding box center [341, 357] width 9 height 9
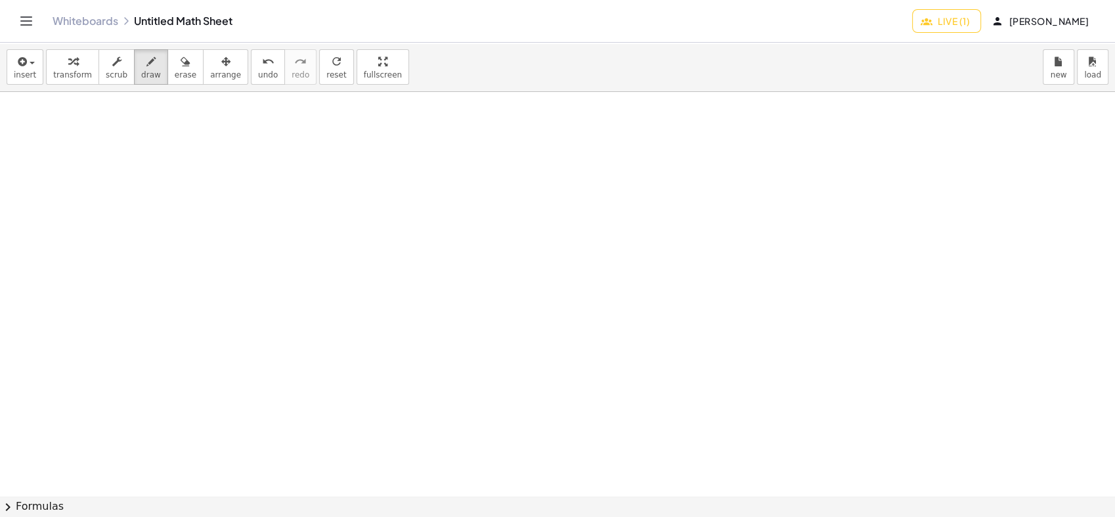
drag, startPoint x: 147, startPoint y: 68, endPoint x: 142, endPoint y: 86, distance: 18.5
click at [146, 68] on button "draw" at bounding box center [151, 66] width 34 height 35
drag, startPoint x: 135, startPoint y: 147, endPoint x: 145, endPoint y: 178, distance: 32.6
click at [145, 178] on div at bounding box center [557, 495] width 1115 height 807
click at [160, 163] on div at bounding box center [557, 495] width 1115 height 807
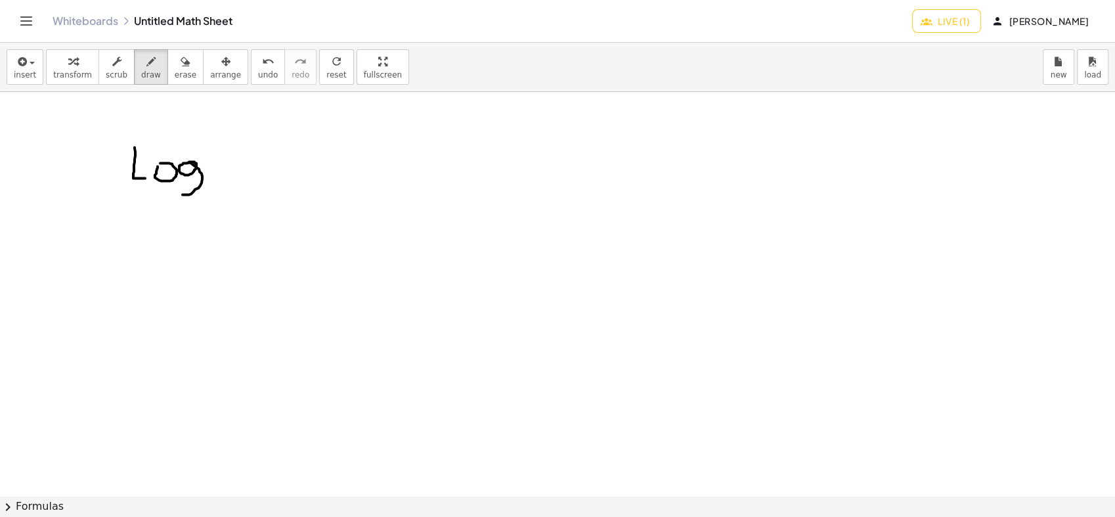
drag, startPoint x: 194, startPoint y: 161, endPoint x: 182, endPoint y: 194, distance: 34.7
click at [182, 194] on div at bounding box center [557, 495] width 1115 height 807
click at [211, 189] on div at bounding box center [557, 495] width 1115 height 807
drag, startPoint x: 221, startPoint y: 192, endPoint x: 221, endPoint y: 205, distance: 12.5
click at [221, 209] on div at bounding box center [557, 495] width 1115 height 807
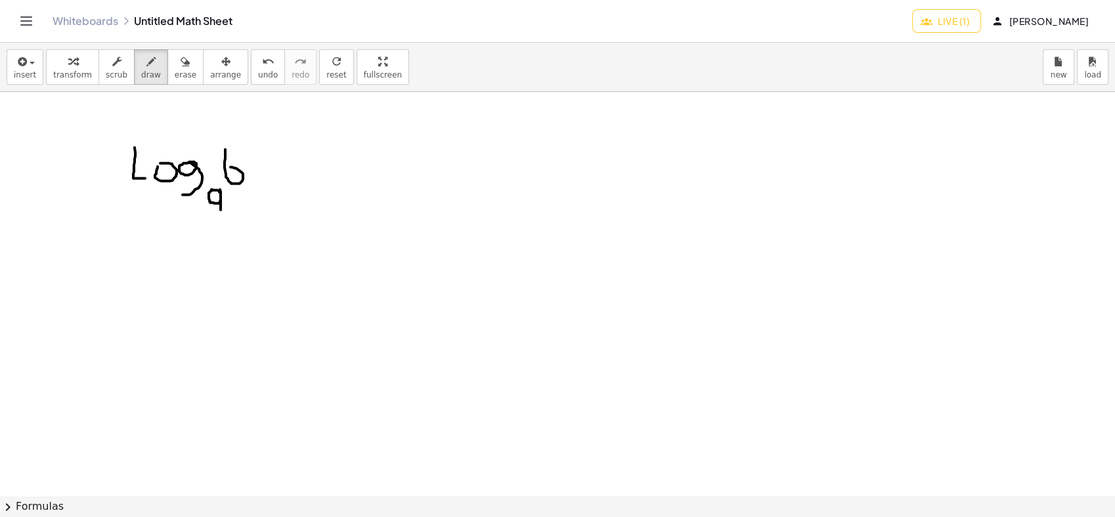
drag, startPoint x: 225, startPoint y: 149, endPoint x: 225, endPoint y: 167, distance: 17.7
click at [225, 167] on div at bounding box center [557, 495] width 1115 height 807
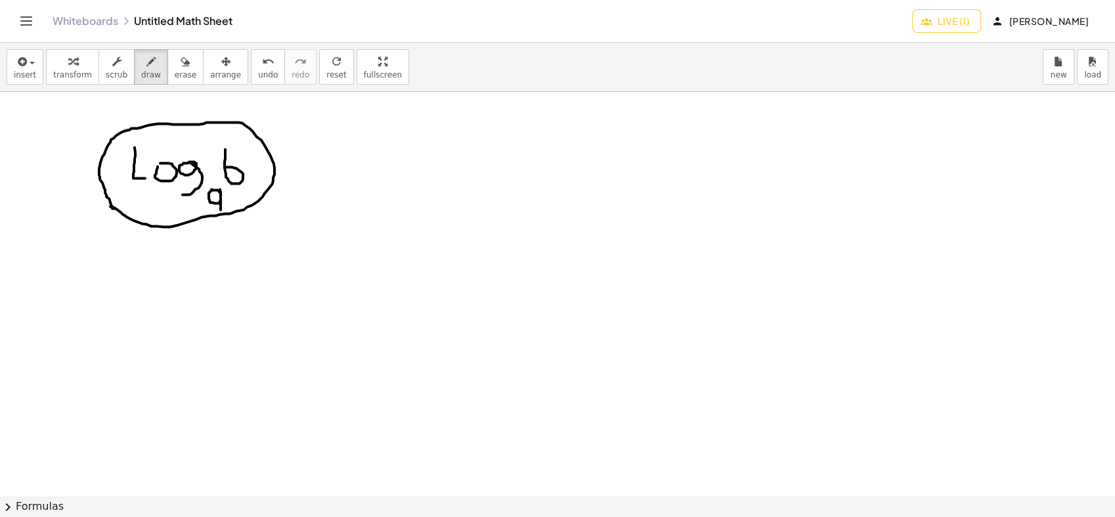
click at [115, 208] on div at bounding box center [557, 495] width 1115 height 807
drag, startPoint x: 276, startPoint y: 165, endPoint x: 305, endPoint y: 163, distance: 28.3
click at [305, 163] on div at bounding box center [557, 495] width 1115 height 807
drag, startPoint x: 304, startPoint y: 152, endPoint x: 314, endPoint y: 166, distance: 16.9
click at [314, 166] on div at bounding box center [557, 495] width 1115 height 807
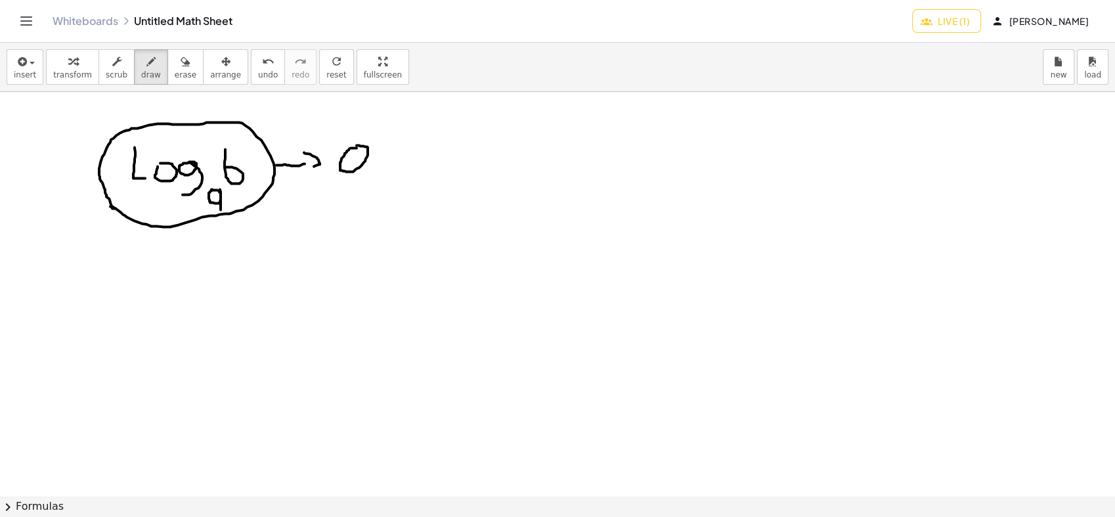
click at [354, 146] on div at bounding box center [557, 495] width 1115 height 807
drag, startPoint x: 366, startPoint y: 139, endPoint x: 370, endPoint y: 169, distance: 30.5
click at [370, 169] on div at bounding box center [557, 495] width 1115 height 807
drag, startPoint x: 379, startPoint y: 119, endPoint x: 374, endPoint y: 127, distance: 9.8
click at [374, 127] on div at bounding box center [557, 495] width 1115 height 807
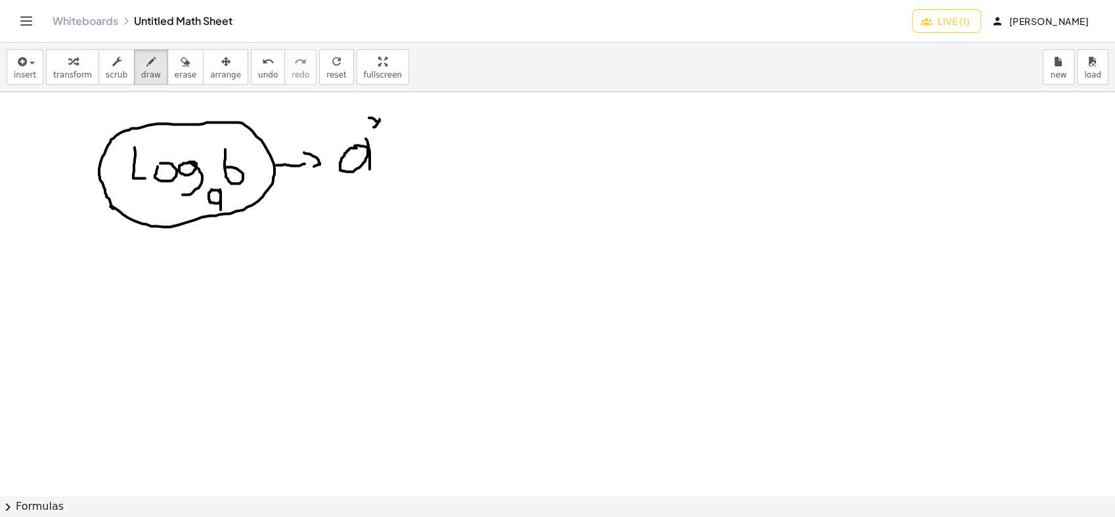
drag, startPoint x: 369, startPoint y: 118, endPoint x: 383, endPoint y: 128, distance: 17.9
click at [383, 128] on div at bounding box center [557, 495] width 1115 height 807
click at [404, 147] on div at bounding box center [557, 495] width 1115 height 807
drag, startPoint x: 389, startPoint y: 161, endPoint x: 407, endPoint y: 163, distance: 17.8
click at [403, 163] on div at bounding box center [557, 495] width 1115 height 807
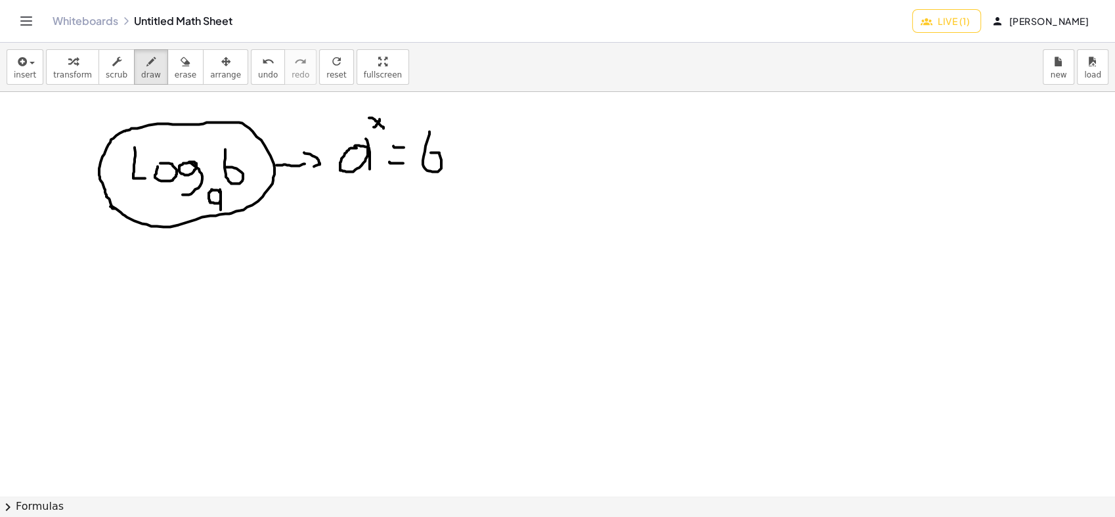
drag, startPoint x: 425, startPoint y: 146, endPoint x: 419, endPoint y: 152, distance: 9.3
click at [419, 152] on div at bounding box center [557, 495] width 1115 height 807
drag, startPoint x: 133, startPoint y: 295, endPoint x: 153, endPoint y: 336, distance: 46.1
click at [147, 339] on div at bounding box center [557, 495] width 1115 height 807
click at [171, 320] on div at bounding box center [557, 495] width 1115 height 807
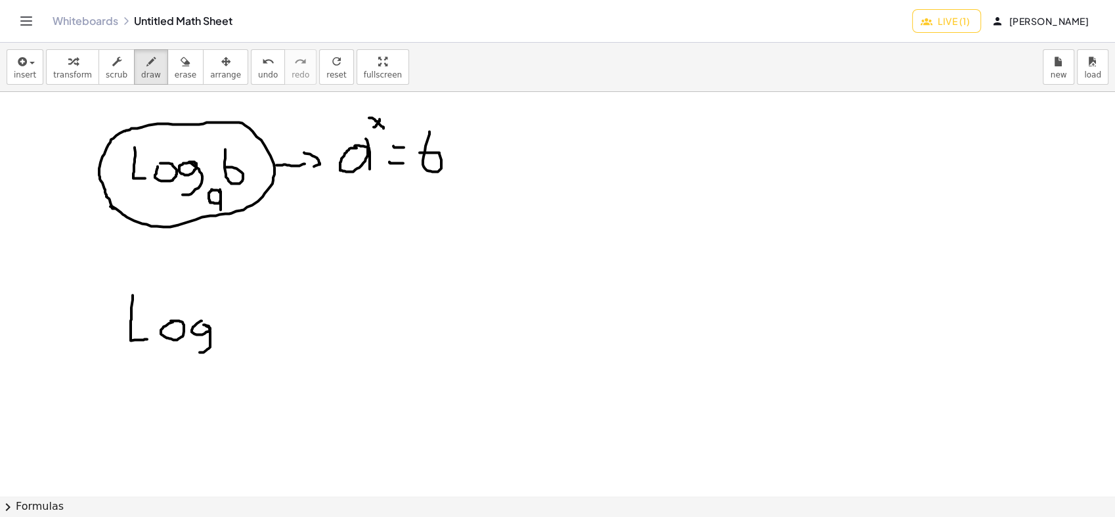
drag, startPoint x: 202, startPoint y: 321, endPoint x: 219, endPoint y: 349, distance: 33.3
click at [199, 352] on div at bounding box center [557, 495] width 1115 height 807
drag, startPoint x: 221, startPoint y: 342, endPoint x: 228, endPoint y: 358, distance: 17.6
click at [228, 358] on div at bounding box center [557, 495] width 1115 height 807
drag, startPoint x: 242, startPoint y: 292, endPoint x: 230, endPoint y: 301, distance: 15.5
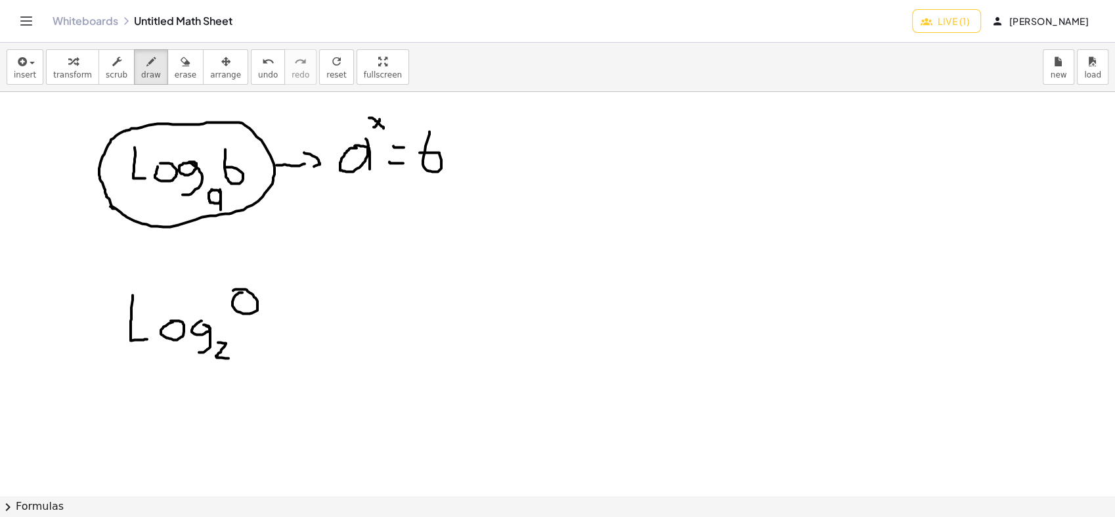
click at [230, 294] on div at bounding box center [557, 495] width 1115 height 807
click at [241, 314] on div at bounding box center [557, 495] width 1115 height 807
drag, startPoint x: 280, startPoint y: 315, endPoint x: 310, endPoint y: 316, distance: 29.5
click at [310, 316] on div at bounding box center [557, 495] width 1115 height 807
drag, startPoint x: 342, startPoint y: 311, endPoint x: 328, endPoint y: 326, distance: 20.9
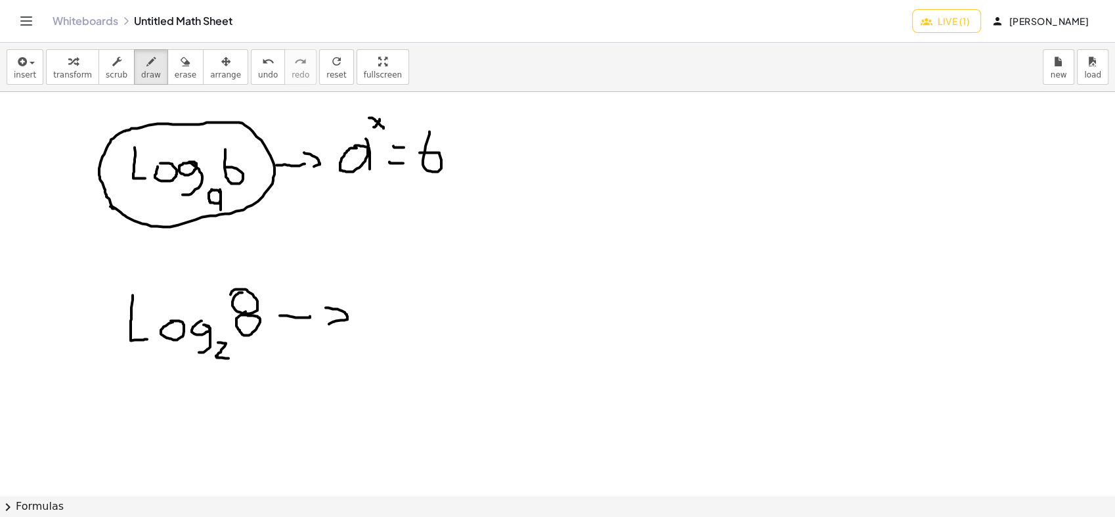
click at [328, 324] on div at bounding box center [557, 495] width 1115 height 807
drag, startPoint x: 362, startPoint y: 298, endPoint x: 380, endPoint y: 331, distance: 37.6
click at [380, 331] on div at bounding box center [557, 495] width 1115 height 807
drag, startPoint x: 385, startPoint y: 275, endPoint x: 376, endPoint y: 294, distance: 21.1
click at [376, 294] on div at bounding box center [557, 495] width 1115 height 807
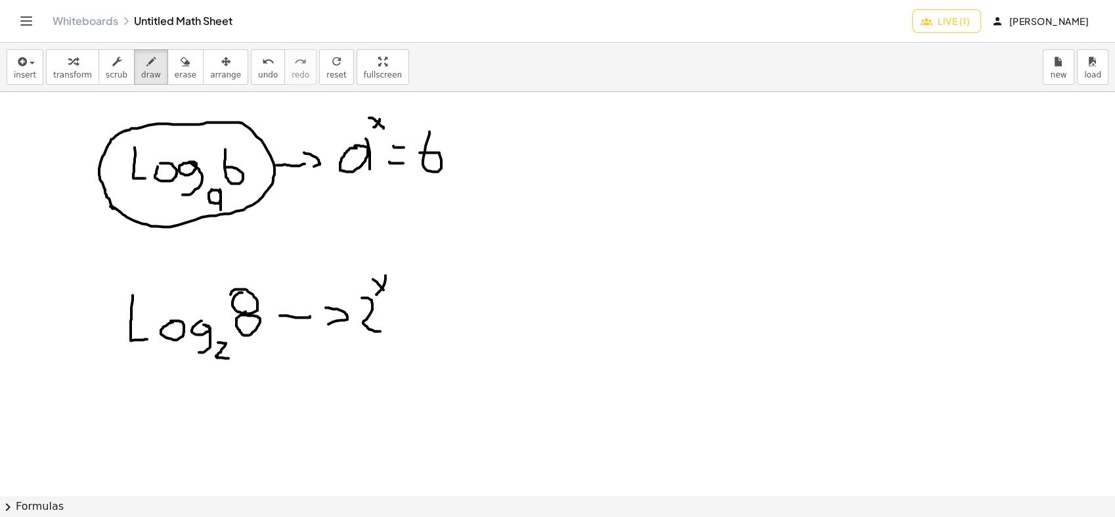
drag, startPoint x: 380, startPoint y: 286, endPoint x: 391, endPoint y: 299, distance: 17.7
click at [391, 299] on div at bounding box center [557, 495] width 1115 height 807
drag, startPoint x: 410, startPoint y: 305, endPoint x: 425, endPoint y: 308, distance: 15.3
click at [425, 308] on div at bounding box center [557, 495] width 1115 height 807
drag, startPoint x: 410, startPoint y: 320, endPoint x: 421, endPoint y: 319, distance: 11.2
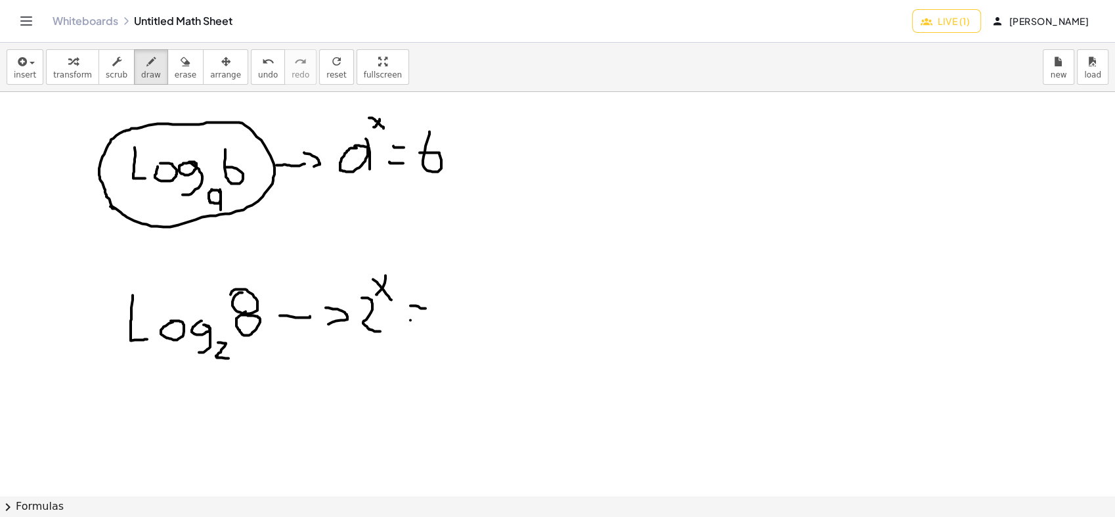
click at [420, 320] on div at bounding box center [557, 495] width 1115 height 807
drag, startPoint x: 452, startPoint y: 286, endPoint x: 441, endPoint y: 288, distance: 10.7
click at [442, 287] on div at bounding box center [557, 495] width 1115 height 807
drag, startPoint x: 444, startPoint y: 312, endPoint x: 438, endPoint y: 347, distance: 35.4
click at [440, 309] on div at bounding box center [557, 495] width 1115 height 807
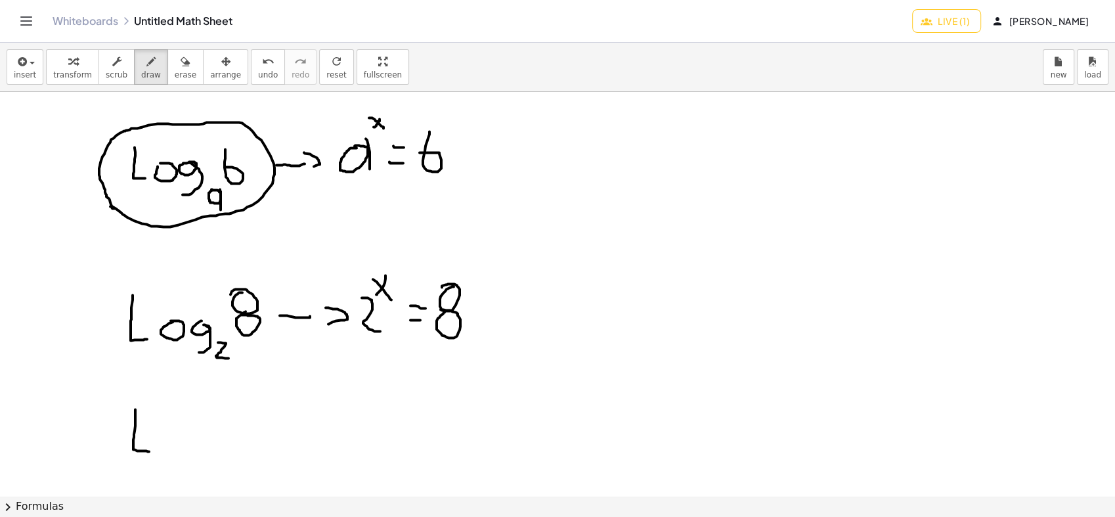
drag, startPoint x: 135, startPoint y: 409, endPoint x: 149, endPoint y: 451, distance: 44.2
click at [149, 451] on div at bounding box center [557, 495] width 1115 height 807
click at [166, 431] on div at bounding box center [557, 495] width 1115 height 807
drag, startPoint x: 200, startPoint y: 427, endPoint x: 204, endPoint y: 463, distance: 36.4
click at [204, 463] on div at bounding box center [557, 495] width 1115 height 807
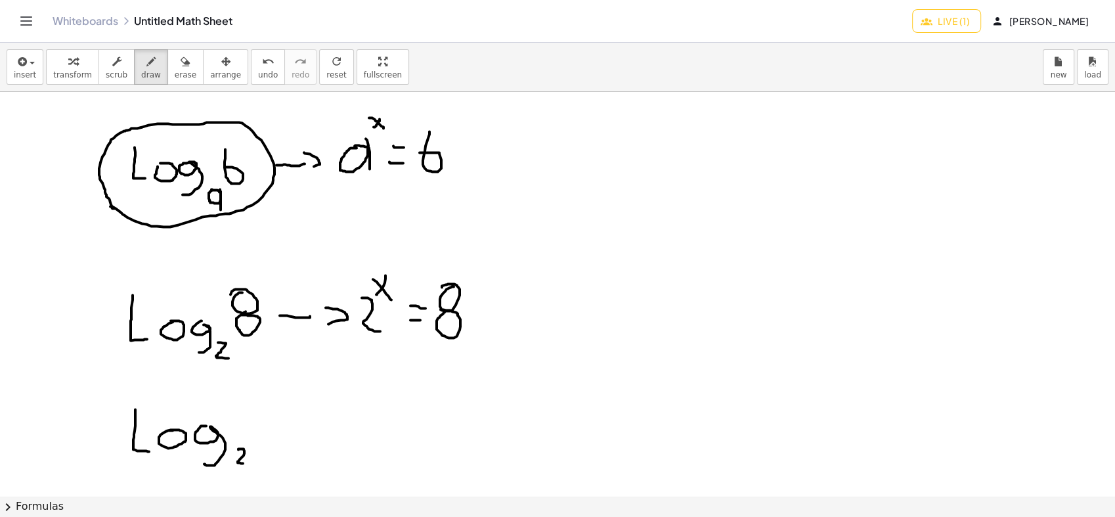
drag, startPoint x: 238, startPoint y: 450, endPoint x: 246, endPoint y: 461, distance: 13.8
click at [246, 461] on div at bounding box center [557, 495] width 1115 height 807
drag, startPoint x: 273, startPoint y: 408, endPoint x: 261, endPoint y: 421, distance: 17.7
click at [263, 410] on div at bounding box center [557, 495] width 1115 height 807
click at [265, 425] on div at bounding box center [557, 495] width 1115 height 807
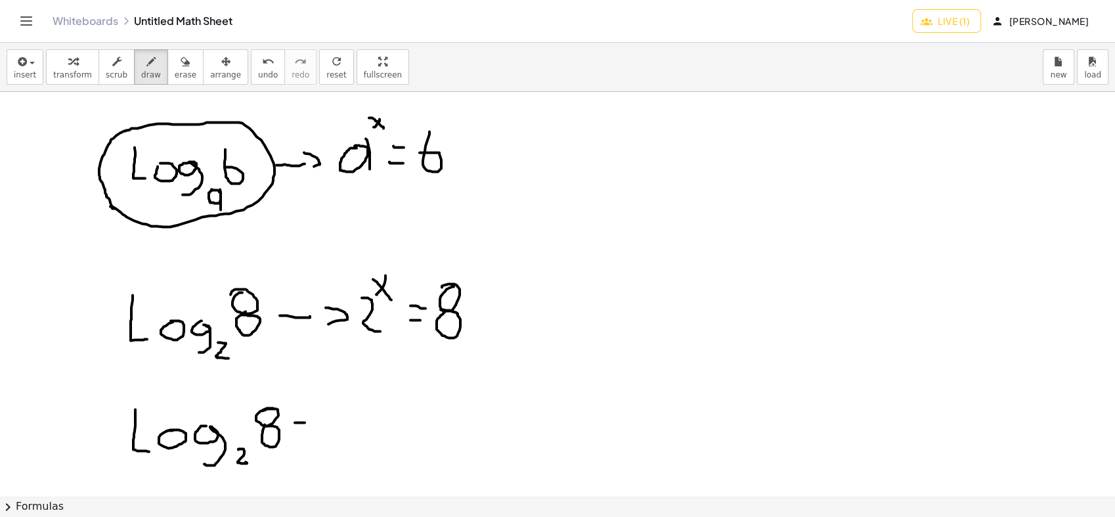
drag, startPoint x: 295, startPoint y: 422, endPoint x: 307, endPoint y: 422, distance: 12.5
click at [307, 422] on div at bounding box center [557, 495] width 1115 height 807
drag, startPoint x: 297, startPoint y: 435, endPoint x: 305, endPoint y: 433, distance: 8.1
click at [305, 435] on div at bounding box center [557, 495] width 1115 height 807
drag, startPoint x: 329, startPoint y: 410, endPoint x: 333, endPoint y: 471, distance: 60.6
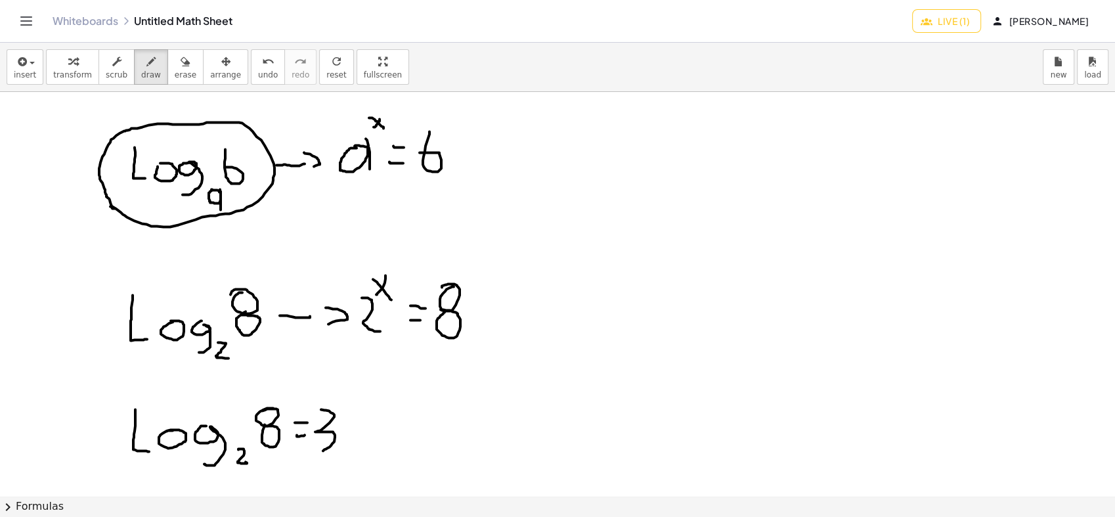
click at [318, 450] on div at bounding box center [557, 495] width 1115 height 807
drag, startPoint x: 603, startPoint y: 121, endPoint x: 610, endPoint y: 169, distance: 48.4
click at [610, 169] on div at bounding box center [557, 495] width 1115 height 807
click at [635, 152] on div at bounding box center [557, 495] width 1115 height 807
drag, startPoint x: 683, startPoint y: 154, endPoint x: 672, endPoint y: 182, distance: 30.7
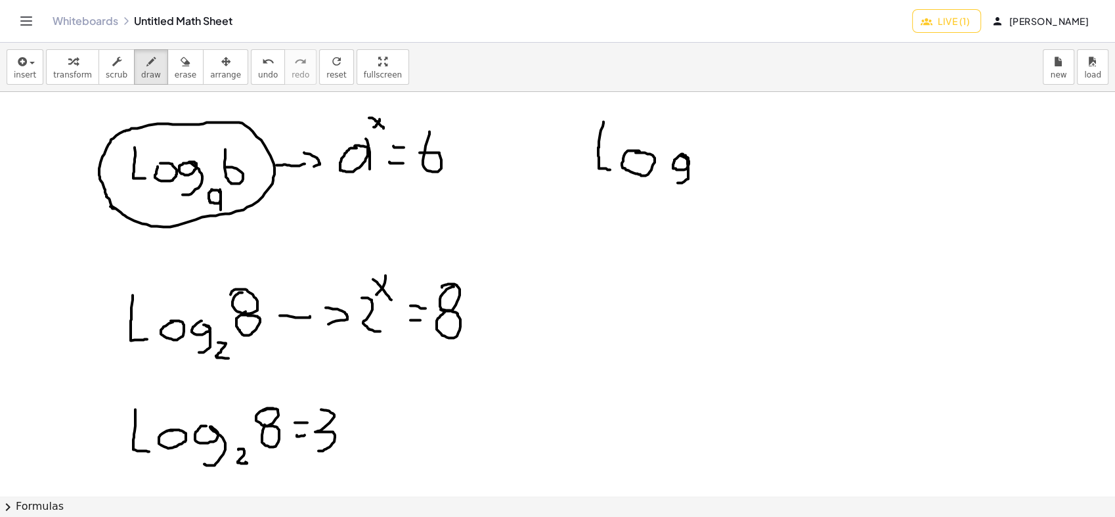
click at [675, 182] on div at bounding box center [557, 495] width 1115 height 807
drag, startPoint x: 721, startPoint y: 177, endPoint x: 721, endPoint y: 194, distance: 17.1
click at [721, 194] on div at bounding box center [557, 495] width 1115 height 807
drag, startPoint x: 719, startPoint y: 179, endPoint x: 705, endPoint y: 171, distance: 16.5
click at [705, 171] on div at bounding box center [557, 495] width 1115 height 807
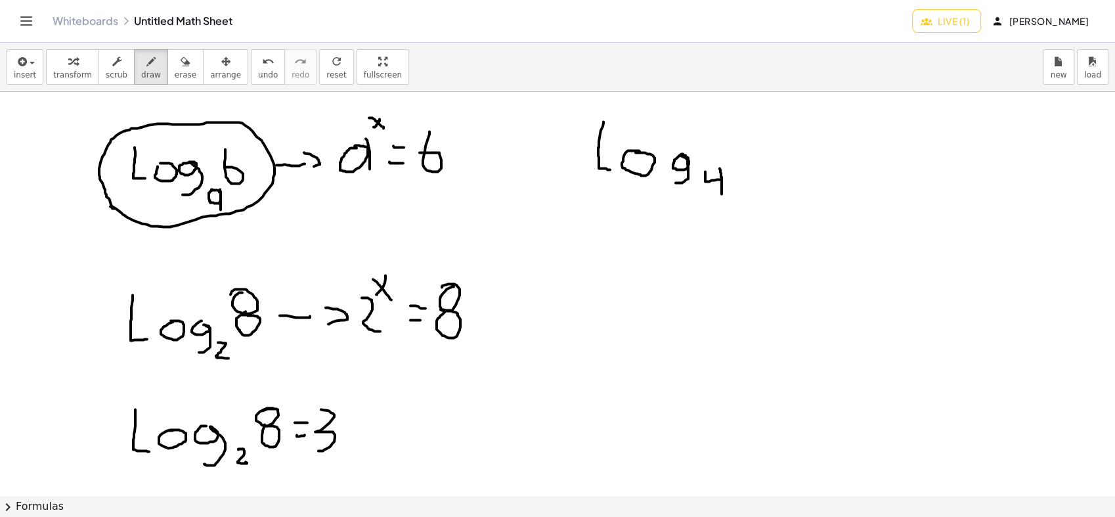
drag, startPoint x: 721, startPoint y: 177, endPoint x: 719, endPoint y: 165, distance: 11.2
click at [719, 165] on div at bounding box center [557, 495] width 1115 height 807
drag, startPoint x: 739, startPoint y: 144, endPoint x: 747, endPoint y: 168, distance: 25.1
click at [747, 168] on div at bounding box center [557, 495] width 1115 height 807
drag, startPoint x: 763, startPoint y: 140, endPoint x: 754, endPoint y: 159, distance: 20.6
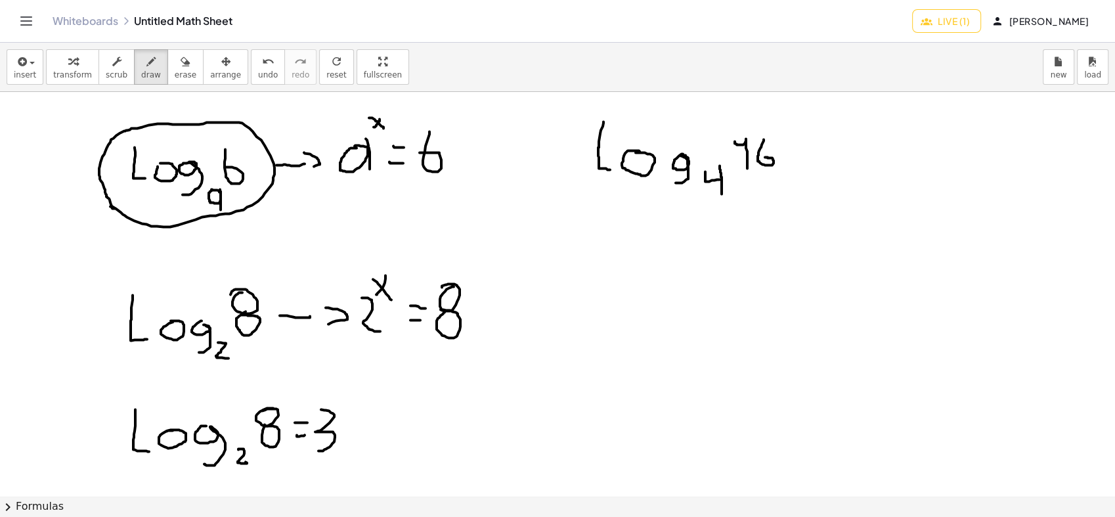
click at [758, 157] on div at bounding box center [557, 495] width 1115 height 807
drag, startPoint x: 794, startPoint y: 156, endPoint x: 804, endPoint y: 156, distance: 9.2
click at [804, 156] on div at bounding box center [557, 495] width 1115 height 807
drag, startPoint x: 789, startPoint y: 173, endPoint x: 807, endPoint y: 172, distance: 18.4
click at [813, 175] on div at bounding box center [557, 495] width 1115 height 807
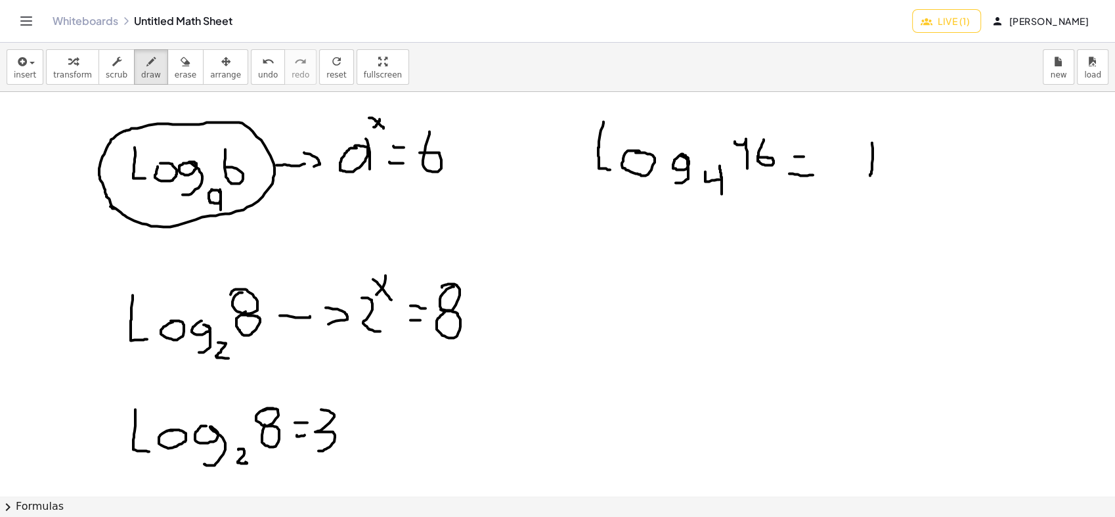
drag, startPoint x: 872, startPoint y: 143, endPoint x: 870, endPoint y: 175, distance: 32.2
click at [870, 175] on div at bounding box center [557, 495] width 1115 height 807
drag, startPoint x: 864, startPoint y: 159, endPoint x: 851, endPoint y: 135, distance: 27.0
click at [849, 134] on div at bounding box center [557, 495] width 1115 height 807
drag, startPoint x: 890, startPoint y: 117, endPoint x: 884, endPoint y: 126, distance: 11.3
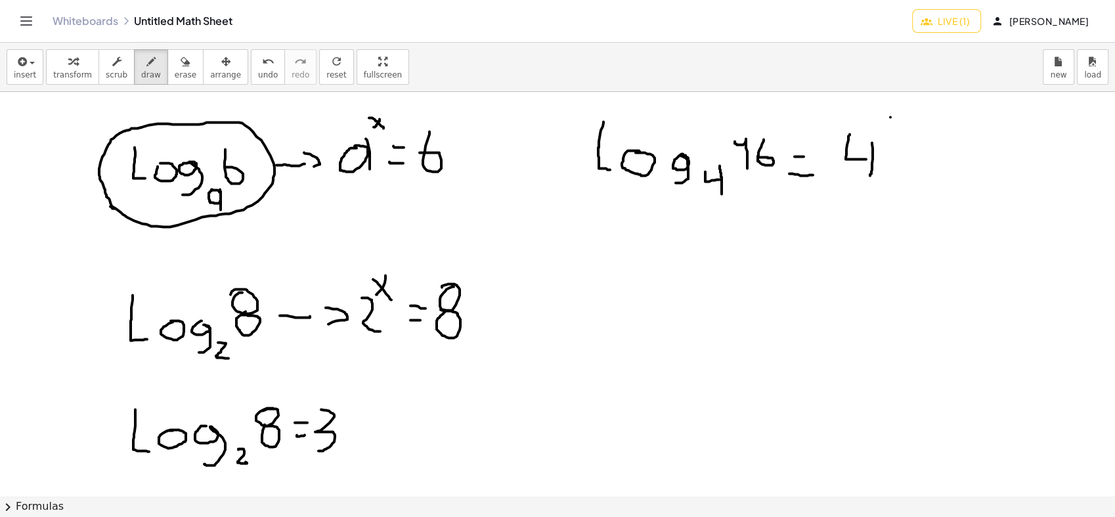
click at [884, 126] on div at bounding box center [557, 495] width 1115 height 807
drag, startPoint x: 880, startPoint y: 113, endPoint x: 892, endPoint y: 133, distance: 23.9
click at [892, 131] on div at bounding box center [557, 495] width 1115 height 807
drag, startPoint x: 921, startPoint y: 147, endPoint x: 930, endPoint y: 153, distance: 10.4
click at [933, 151] on div at bounding box center [557, 495] width 1115 height 807
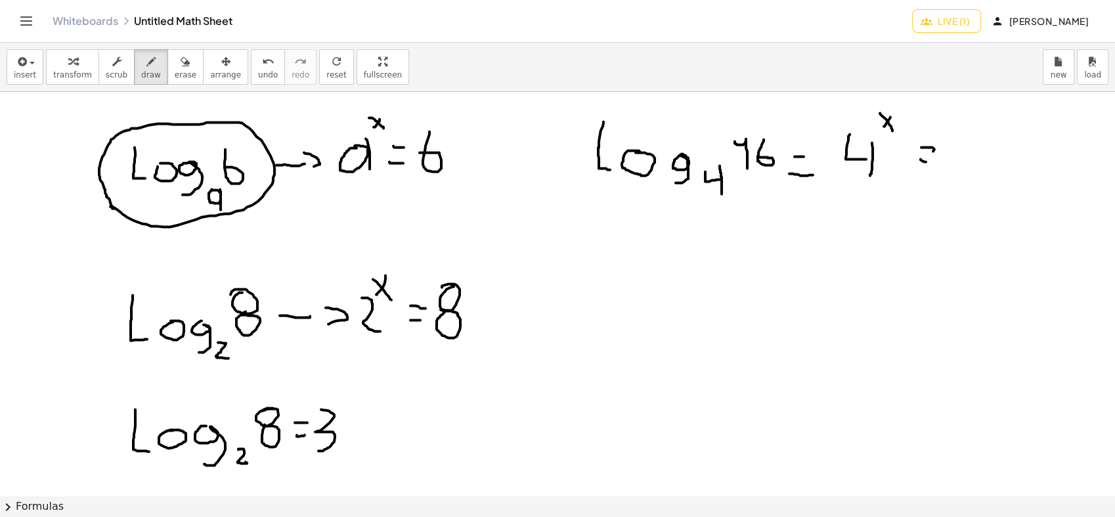
drag, startPoint x: 926, startPoint y: 161, endPoint x: 941, endPoint y: 160, distance: 15.2
click at [932, 161] on div at bounding box center [557, 495] width 1115 height 807
drag, startPoint x: 969, startPoint y: 168, endPoint x: 954, endPoint y: 146, distance: 26.9
click at [954, 146] on div at bounding box center [557, 495] width 1115 height 807
drag, startPoint x: 983, startPoint y: 139, endPoint x: 975, endPoint y: 158, distance: 20.9
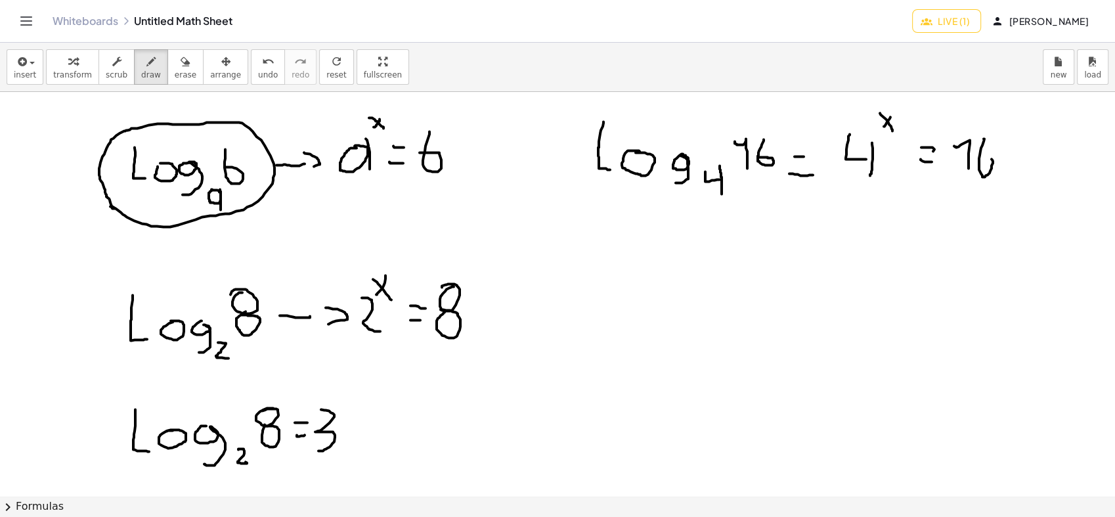
click at [985, 158] on div at bounding box center [557, 495] width 1115 height 807
drag, startPoint x: 605, startPoint y: 244, endPoint x: 626, endPoint y: 280, distance: 41.5
click at [626, 280] on div at bounding box center [557, 495] width 1115 height 807
click at [646, 261] on div at bounding box center [557, 495] width 1115 height 807
drag, startPoint x: 677, startPoint y: 263, endPoint x: 677, endPoint y: 289, distance: 26.3
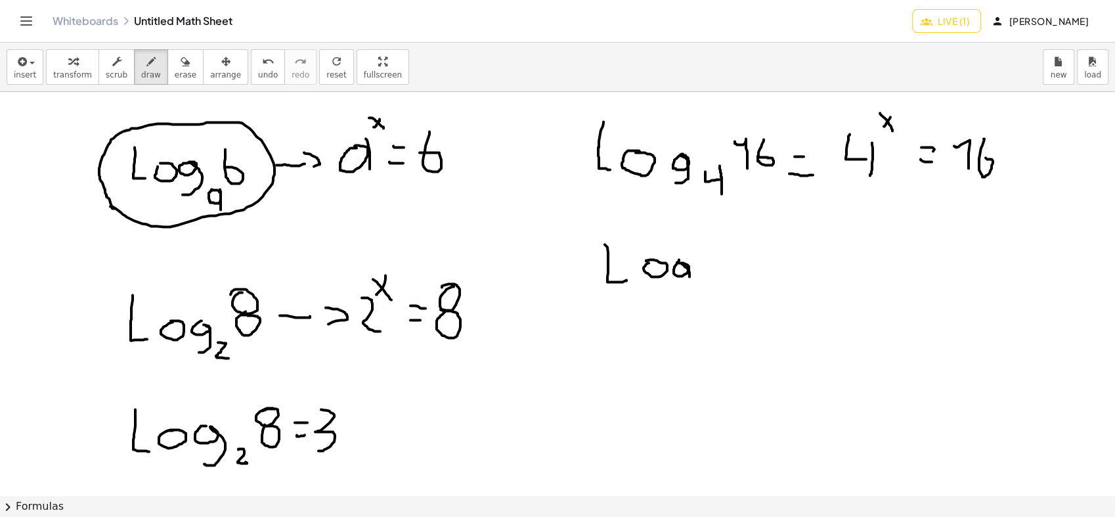
click at [677, 290] on div at bounding box center [557, 495] width 1115 height 807
drag, startPoint x: 723, startPoint y: 276, endPoint x: 723, endPoint y: 288, distance: 11.2
click at [723, 288] on div at bounding box center [557, 495] width 1115 height 807
drag, startPoint x: 704, startPoint y: 284, endPoint x: 704, endPoint y: 266, distance: 17.7
click at [704, 266] on div at bounding box center [557, 495] width 1115 height 807
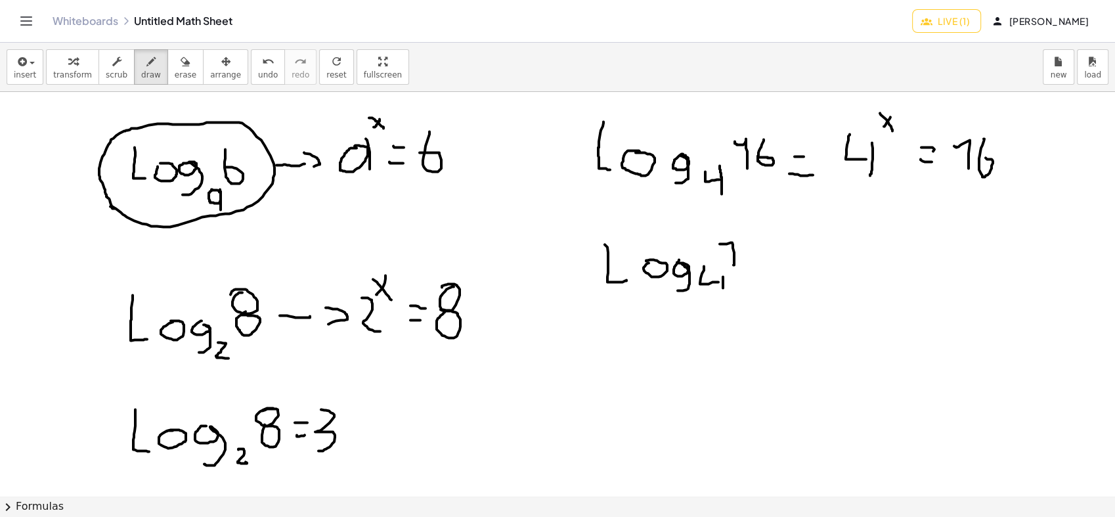
drag, startPoint x: 734, startPoint y: 265, endPoint x: 719, endPoint y: 244, distance: 25.5
click at [719, 244] on div at bounding box center [557, 495] width 1115 height 807
drag, startPoint x: 748, startPoint y: 240, endPoint x: 754, endPoint y: 255, distance: 16.6
click at [746, 255] on div at bounding box center [557, 495] width 1115 height 807
click at [800, 259] on div at bounding box center [557, 495] width 1115 height 807
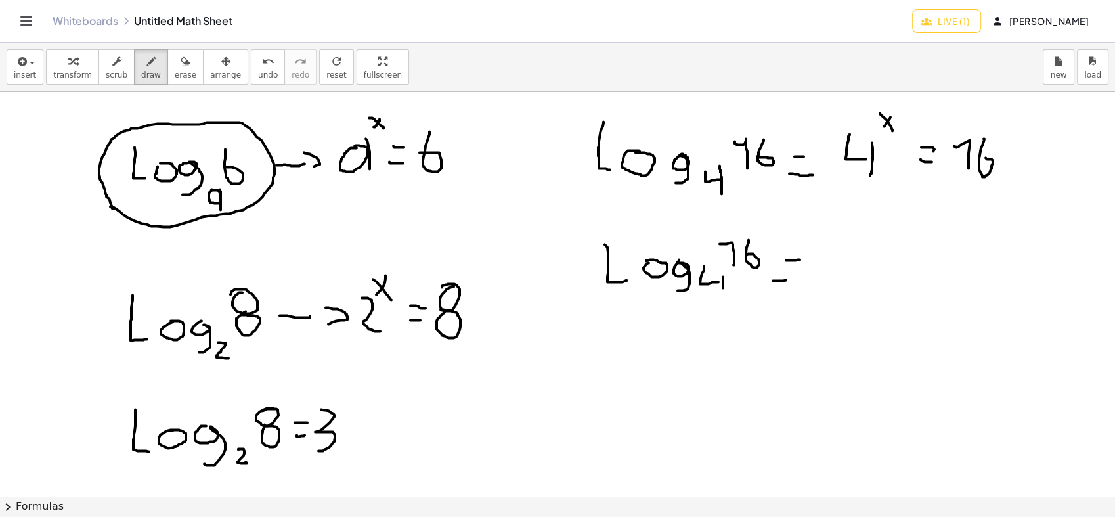
drag, startPoint x: 773, startPoint y: 280, endPoint x: 789, endPoint y: 276, distance: 16.9
click at [787, 278] on div at bounding box center [557, 495] width 1115 height 807
drag, startPoint x: 819, startPoint y: 244, endPoint x: 836, endPoint y: 272, distance: 32.8
click at [836, 272] on div at bounding box center [557, 495] width 1115 height 807
click at [175, 63] on div "button" at bounding box center [186, 61] width 22 height 16
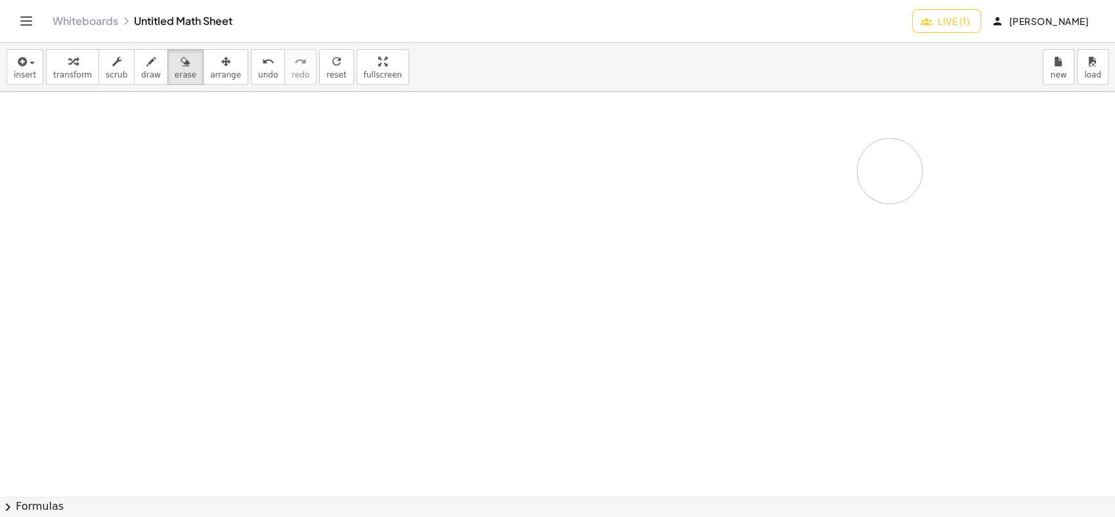
drag, startPoint x: 305, startPoint y: 349, endPoint x: 282, endPoint y: 95, distance: 255.1
click at [851, 186] on div at bounding box center [557, 495] width 1115 height 807
click at [3, 74] on div "insert select one: Math Expression Function Text transform scrub draw erase arr…" at bounding box center [557, 67] width 1115 height 49
click at [22, 80] on button "insert" at bounding box center [25, 66] width 37 height 35
click at [141, 74] on span "draw" at bounding box center [151, 74] width 20 height 9
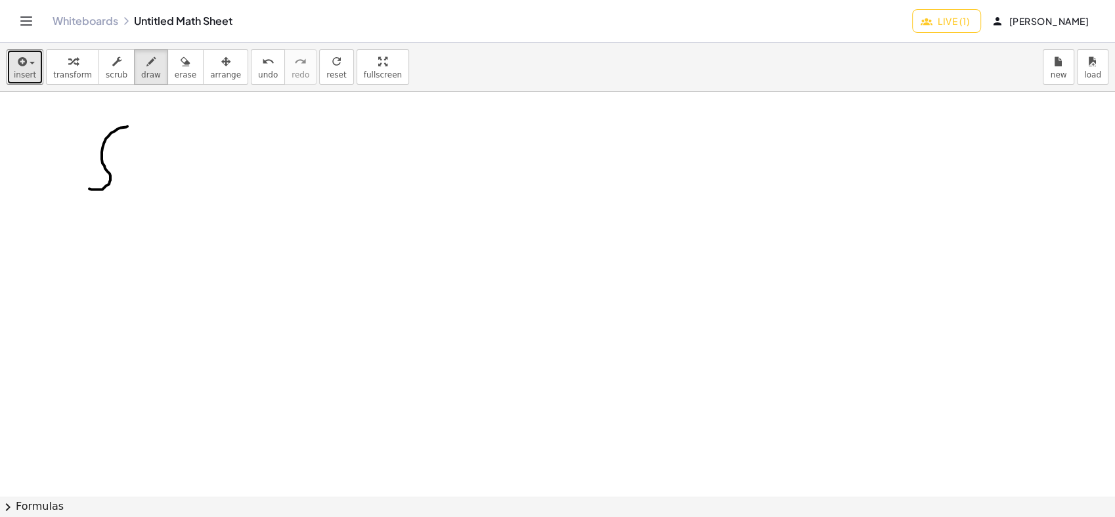
drag, startPoint x: 89, startPoint y: 188, endPoint x: 119, endPoint y: 135, distance: 61.7
click at [131, 125] on div at bounding box center [557, 495] width 1115 height 807
drag, startPoint x: 104, startPoint y: 160, endPoint x: 129, endPoint y: 161, distance: 25.0
click at [123, 161] on div at bounding box center [557, 495] width 1115 height 807
drag, startPoint x: 147, startPoint y: 161, endPoint x: 160, endPoint y: 186, distance: 27.3
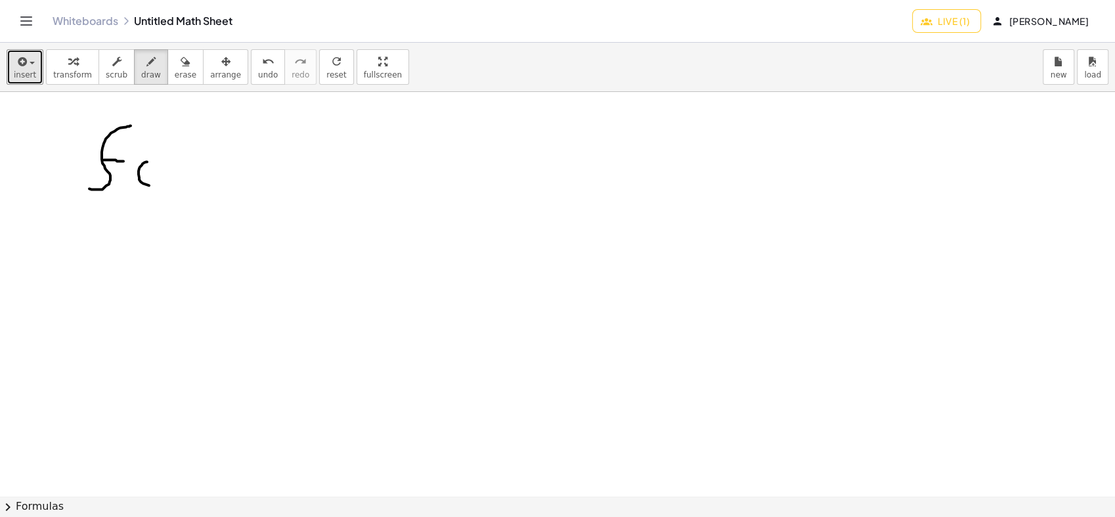
click at [160, 186] on div at bounding box center [557, 495] width 1115 height 807
drag, startPoint x: 177, startPoint y: 179, endPoint x: 167, endPoint y: 179, distance: 9.9
click at [168, 181] on div at bounding box center [557, 495] width 1115 height 807
drag, startPoint x: 165, startPoint y: 171, endPoint x: 183, endPoint y: 183, distance: 21.3
click at [183, 183] on div at bounding box center [557, 495] width 1115 height 807
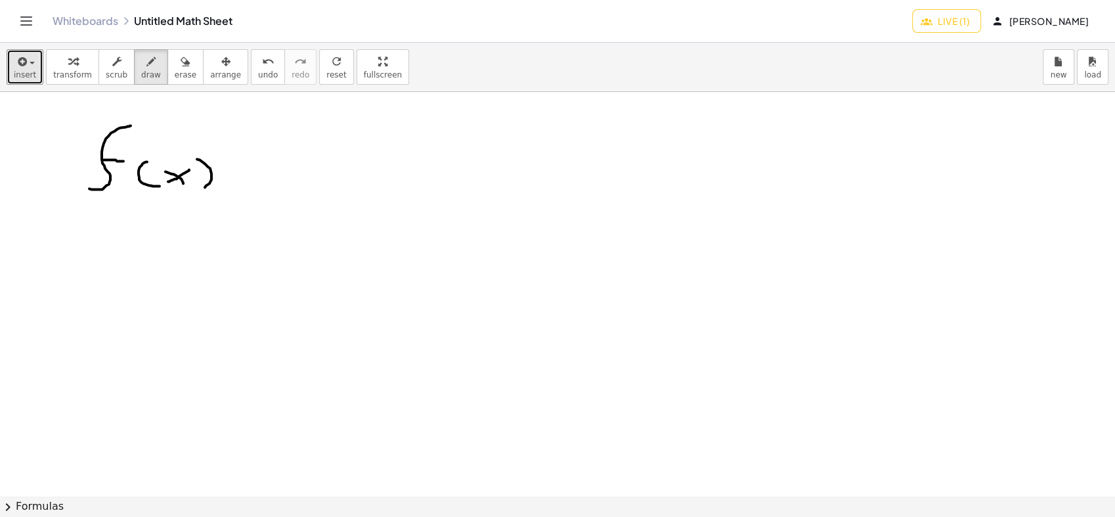
drag, startPoint x: 197, startPoint y: 159, endPoint x: 228, endPoint y: 163, distance: 31.2
click at [200, 190] on div at bounding box center [557, 495] width 1115 height 807
drag, startPoint x: 232, startPoint y: 143, endPoint x: 254, endPoint y: 146, distance: 21.9
click at [254, 146] on div at bounding box center [557, 495] width 1115 height 807
drag, startPoint x: 232, startPoint y: 181, endPoint x: 247, endPoint y: 175, distance: 16.2
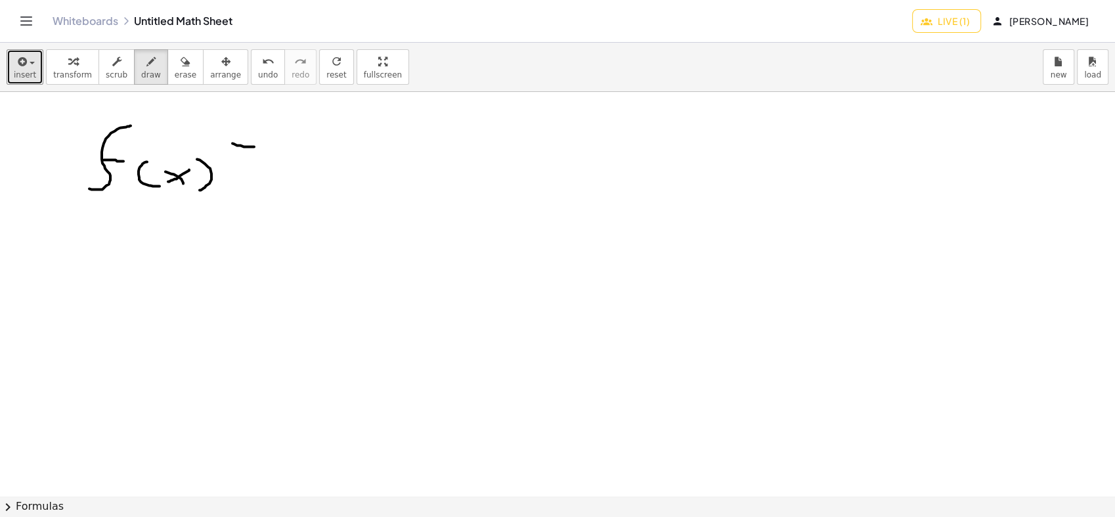
click at [246, 182] on div at bounding box center [557, 495] width 1115 height 807
drag, startPoint x: 289, startPoint y: 154, endPoint x: 314, endPoint y: 182, distance: 37.7
click at [314, 182] on div at bounding box center [557, 495] width 1115 height 807
drag, startPoint x: 340, startPoint y: 161, endPoint x: 347, endPoint y: 165, distance: 7.3
click at [341, 165] on div at bounding box center [557, 495] width 1115 height 807
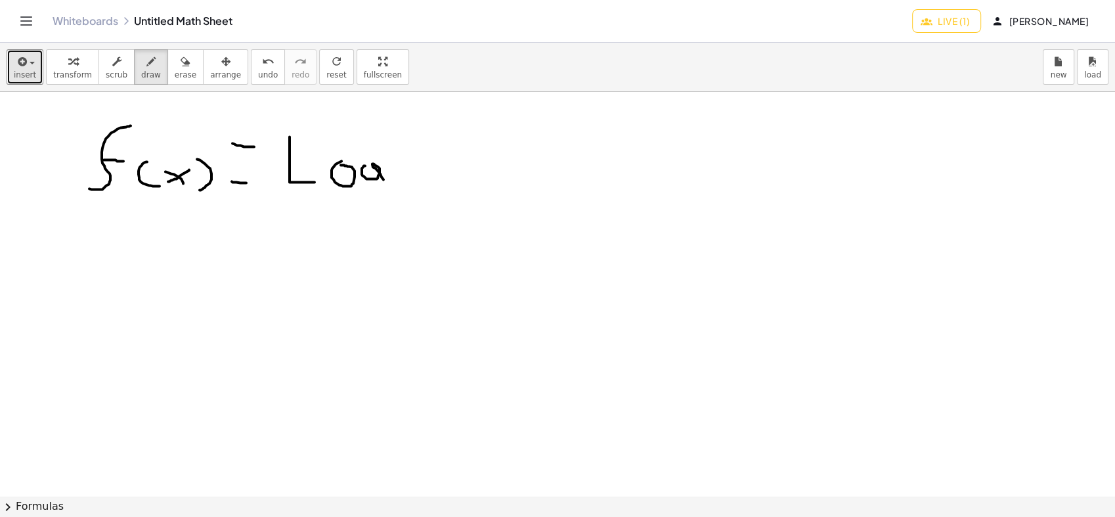
drag, startPoint x: 365, startPoint y: 165, endPoint x: 363, endPoint y: 203, distance: 37.5
click at [364, 204] on div at bounding box center [557, 495] width 1115 height 807
drag, startPoint x: 410, startPoint y: 188, endPoint x: 407, endPoint y: 204, distance: 16.0
click at [407, 205] on div at bounding box center [557, 495] width 1115 height 807
drag, startPoint x: 404, startPoint y: 186, endPoint x: 418, endPoint y: 205, distance: 24.4
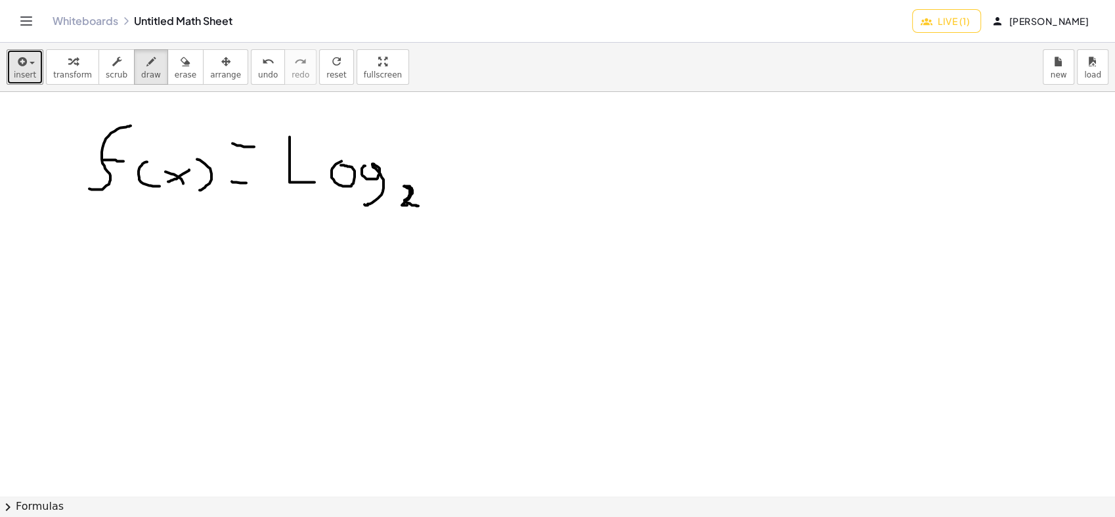
click at [418, 205] on div at bounding box center [557, 495] width 1115 height 807
drag, startPoint x: 440, startPoint y: 165, endPoint x: 434, endPoint y: 174, distance: 10.8
click at [434, 174] on div at bounding box center [557, 495] width 1115 height 807
drag, startPoint x: 433, startPoint y: 149, endPoint x: 456, endPoint y: 181, distance: 39.2
click at [456, 181] on div at bounding box center [557, 495] width 1115 height 807
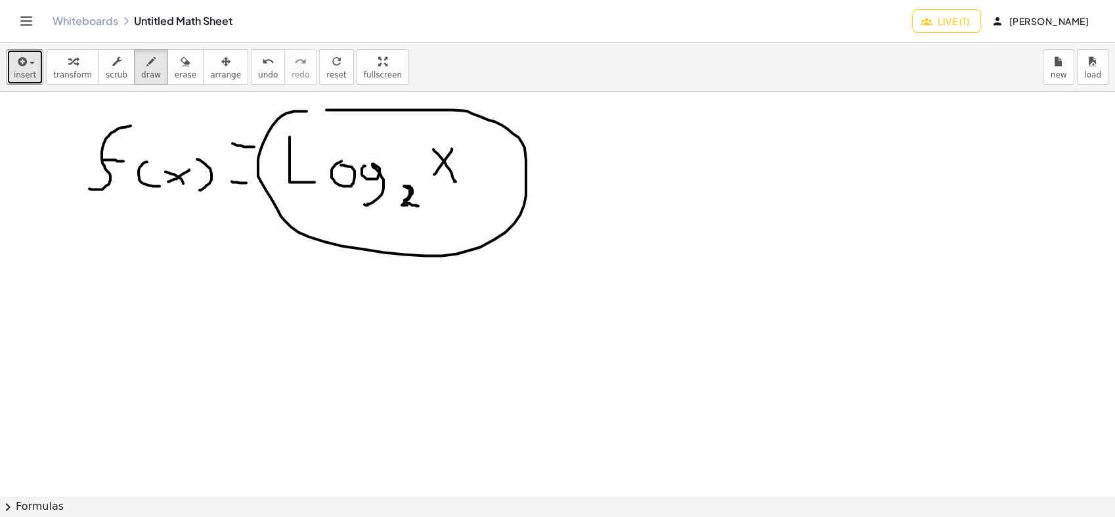
drag, startPoint x: 286, startPoint y: 113, endPoint x: 288, endPoint y: 121, distance: 8.1
click at [286, 115] on div at bounding box center [557, 495] width 1115 height 807
drag, startPoint x: 527, startPoint y: 163, endPoint x: 569, endPoint y: 169, distance: 42.5
click at [569, 169] on div at bounding box center [557, 495] width 1115 height 807
drag, startPoint x: 607, startPoint y: 145, endPoint x: 626, endPoint y: 171, distance: 31.9
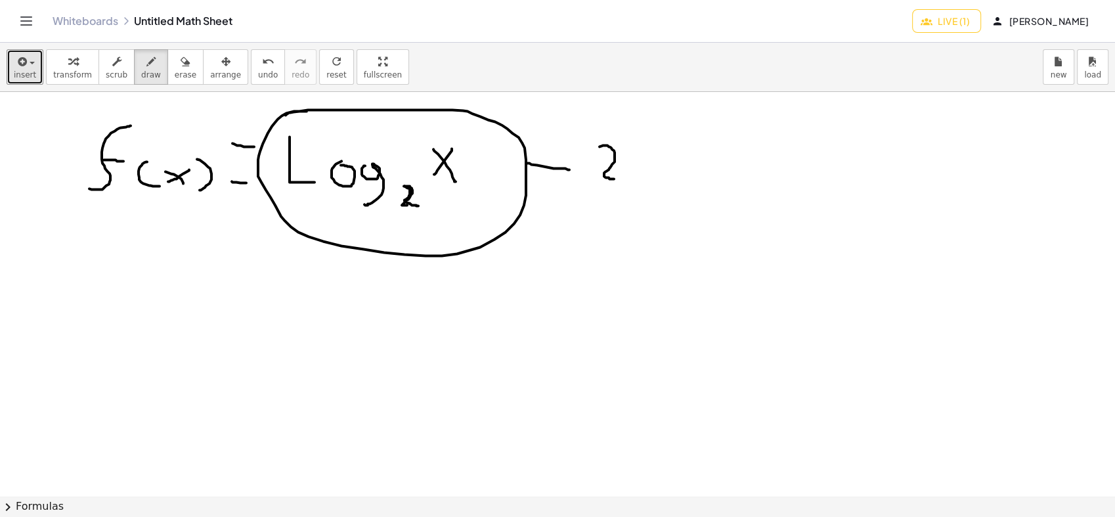
click at [630, 175] on div at bounding box center [557, 495] width 1115 height 807
drag, startPoint x: 637, startPoint y: 120, endPoint x: 630, endPoint y: 131, distance: 12.7
click at [630, 131] on div at bounding box center [557, 495] width 1115 height 807
drag, startPoint x: 690, startPoint y: 146, endPoint x: 701, endPoint y: 150, distance: 11.6
click at [701, 150] on div at bounding box center [557, 495] width 1115 height 807
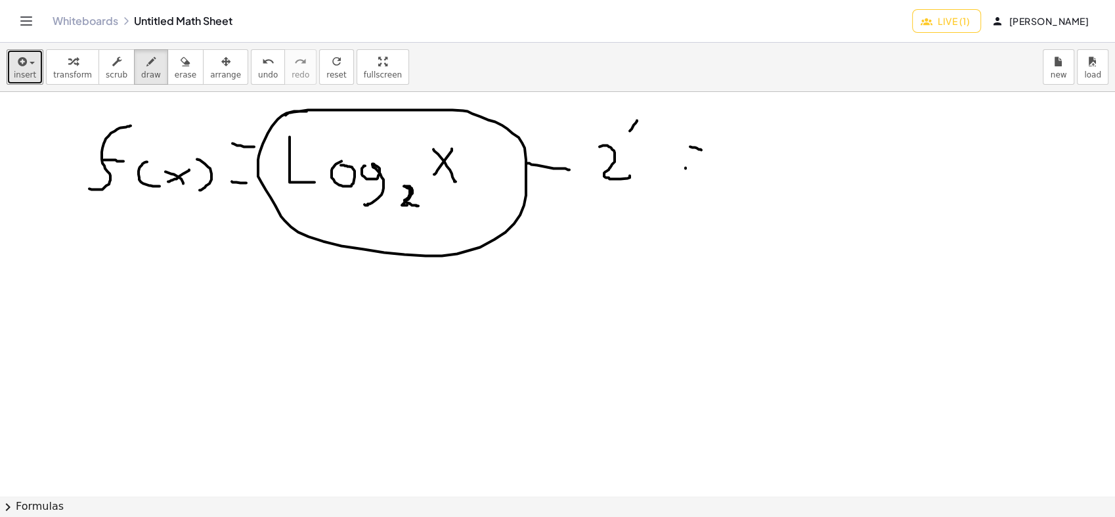
drag, startPoint x: 686, startPoint y: 167, endPoint x: 704, endPoint y: 163, distance: 18.2
click at [702, 168] on div at bounding box center [557, 495] width 1115 height 807
drag, startPoint x: 735, startPoint y: 157, endPoint x: 723, endPoint y: 147, distance: 15.4
click at [723, 173] on div at bounding box center [557, 495] width 1115 height 807
drag, startPoint x: 734, startPoint y: 155, endPoint x: 746, endPoint y: 177, distance: 24.7
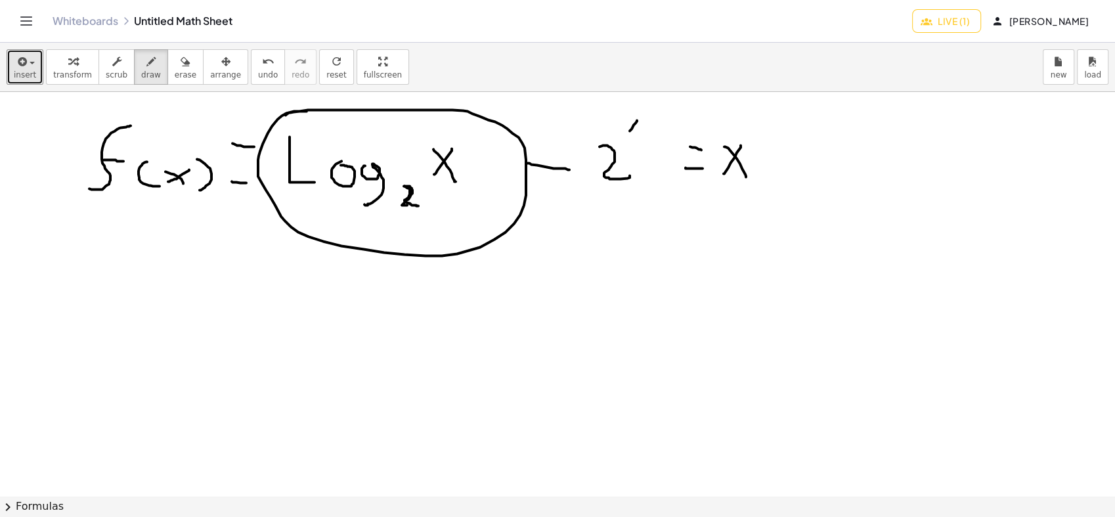
click at [746, 177] on div at bounding box center [557, 495] width 1115 height 807
drag, startPoint x: 636, startPoint y: 121, endPoint x: 627, endPoint y: 129, distance: 12.1
click at [627, 129] on div at bounding box center [557, 495] width 1115 height 807
drag, startPoint x: 597, startPoint y: 197, endPoint x: 771, endPoint y: 169, distance: 176.8
click at [771, 169] on div at bounding box center [557, 495] width 1115 height 807
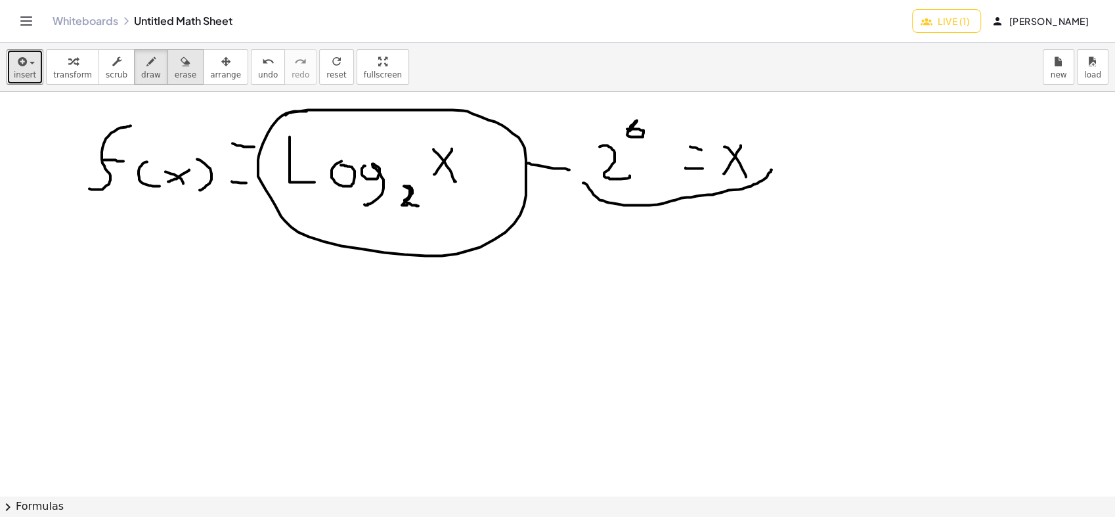
click at [175, 64] on div "button" at bounding box center [186, 61] width 22 height 16
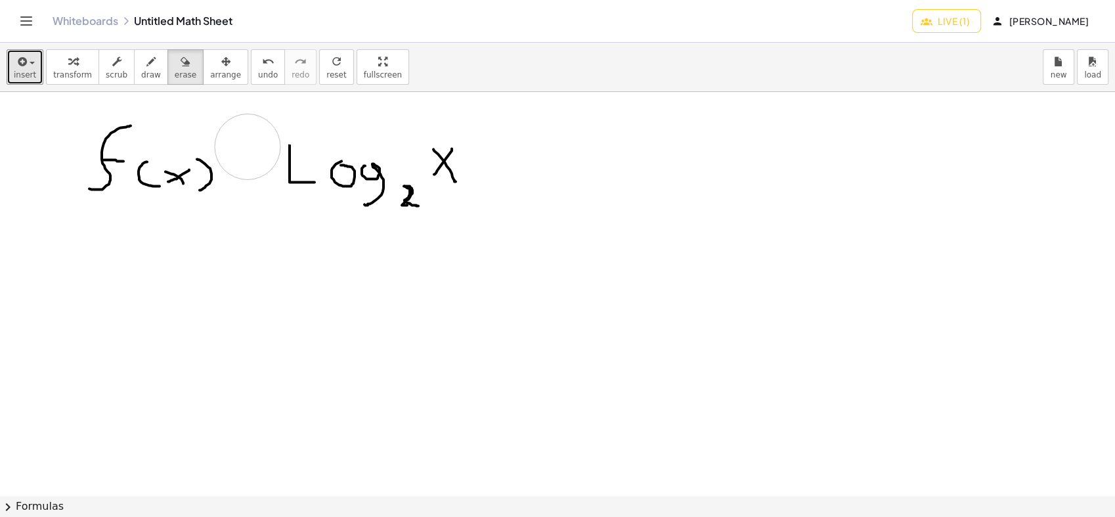
drag, startPoint x: 268, startPoint y: 106, endPoint x: 213, endPoint y: 113, distance: 56.2
click at [247, 146] on div at bounding box center [557, 495] width 1115 height 807
click at [146, 68] on icon "button" at bounding box center [150, 62] width 9 height 16
drag, startPoint x: 246, startPoint y: 154, endPoint x: 242, endPoint y: 170, distance: 16.7
click at [255, 159] on div at bounding box center [557, 495] width 1115 height 807
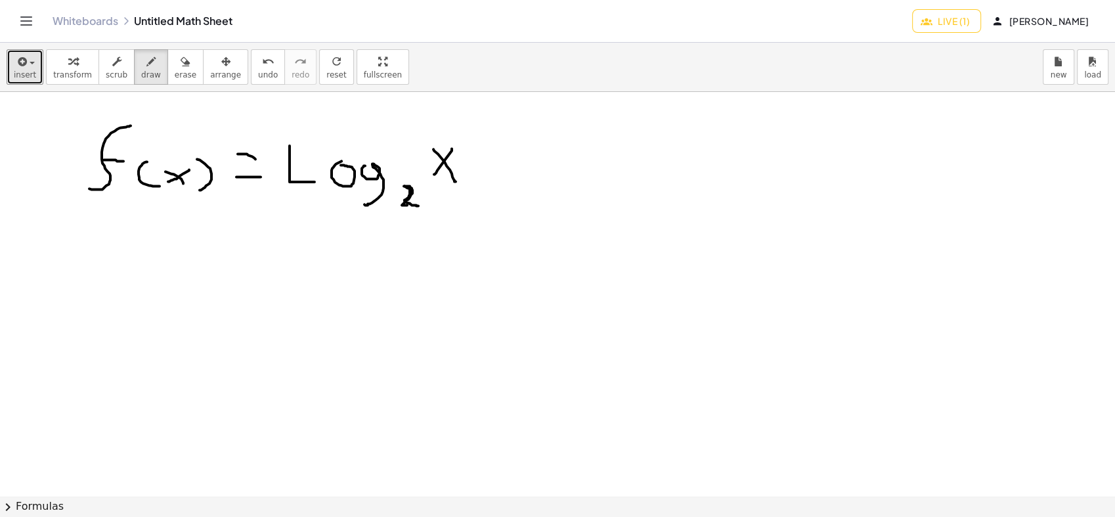
drag, startPoint x: 236, startPoint y: 177, endPoint x: 261, endPoint y: 177, distance: 24.9
click at [261, 177] on div at bounding box center [557, 495] width 1115 height 807
drag, startPoint x: 636, startPoint y: 137, endPoint x: 628, endPoint y: 155, distance: 19.7
click at [628, 155] on div at bounding box center [557, 495] width 1115 height 807
drag, startPoint x: 618, startPoint y: 137, endPoint x: 637, endPoint y: 154, distance: 25.6
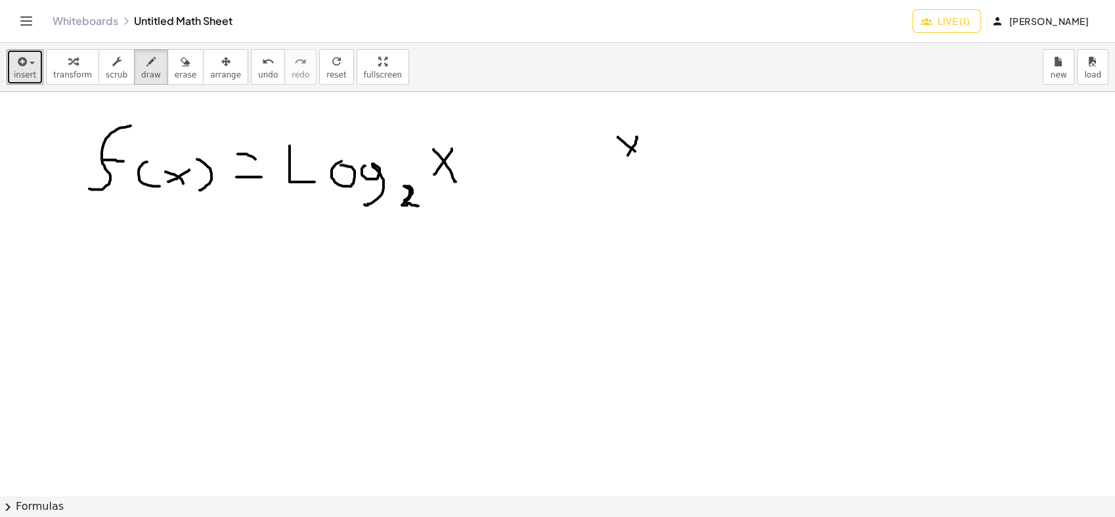
click at [637, 154] on div at bounding box center [557, 495] width 1115 height 807
drag, startPoint x: 698, startPoint y: 156, endPoint x: 706, endPoint y: 129, distance: 28.2
click at [710, 123] on div at bounding box center [557, 495] width 1115 height 807
drag, startPoint x: 696, startPoint y: 139, endPoint x: 719, endPoint y: 140, distance: 23.6
click at [718, 140] on div at bounding box center [557, 495] width 1115 height 807
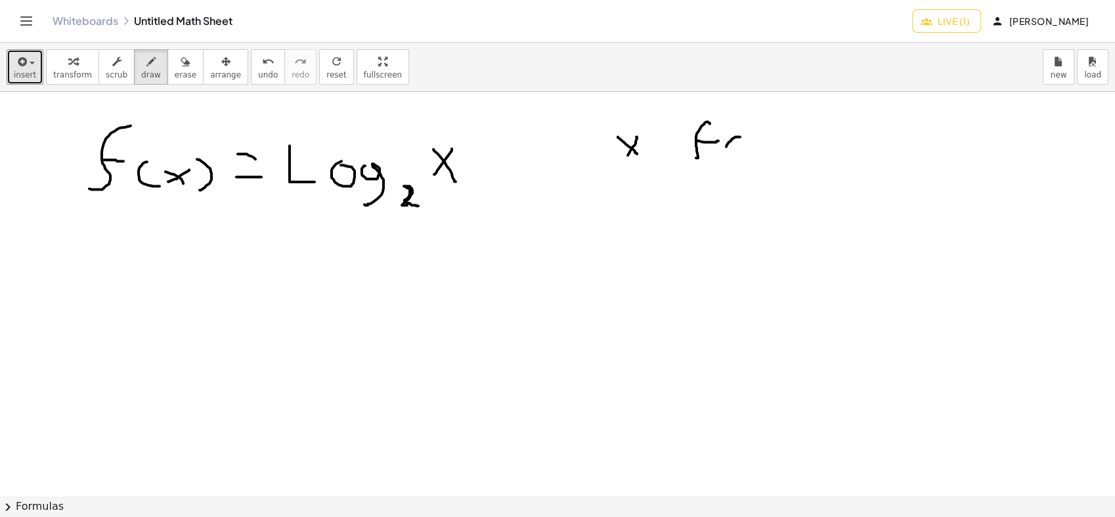
drag, startPoint x: 731, startPoint y: 140, endPoint x: 737, endPoint y: 152, distance: 13.5
click at [733, 152] on div at bounding box center [557, 495] width 1115 height 807
drag, startPoint x: 758, startPoint y: 143, endPoint x: 744, endPoint y: 149, distance: 15.0
click at [747, 157] on div at bounding box center [557, 495] width 1115 height 807
drag, startPoint x: 744, startPoint y: 149, endPoint x: 754, endPoint y: 154, distance: 10.9
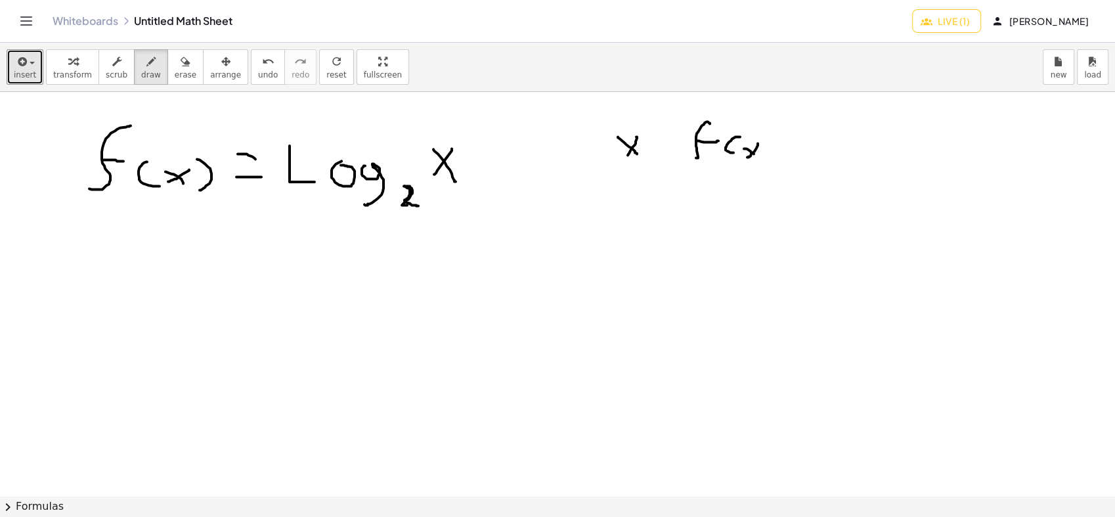
click at [754, 154] on div at bounding box center [557, 495] width 1115 height 807
drag, startPoint x: 771, startPoint y: 140, endPoint x: 758, endPoint y: 160, distance: 23.7
click at [761, 162] on div at bounding box center [557, 495] width 1115 height 807
drag, startPoint x: 664, startPoint y: 113, endPoint x: 671, endPoint y: 363, distance: 250.2
click at [672, 369] on div at bounding box center [557, 495] width 1115 height 807
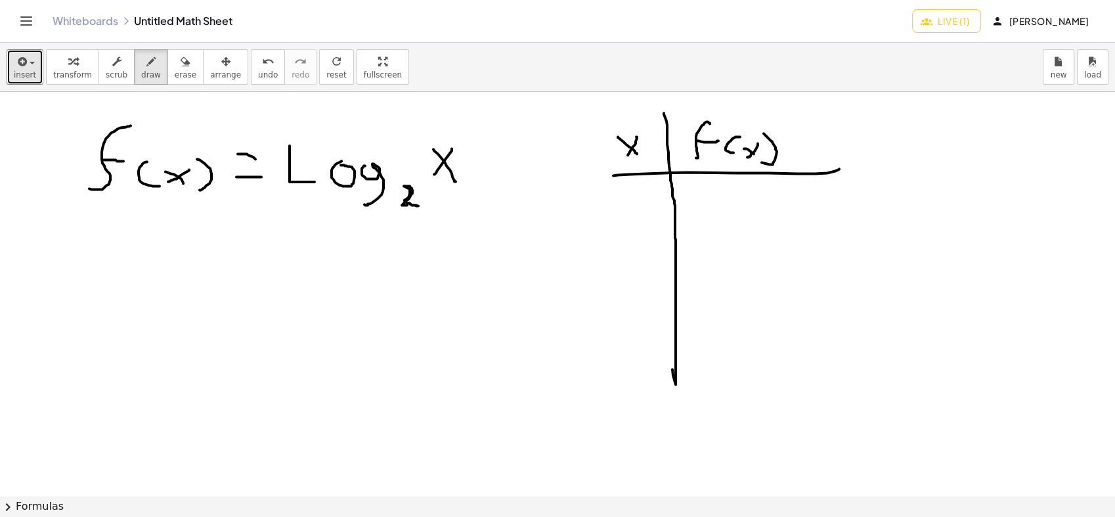
drag, startPoint x: 769, startPoint y: 173, endPoint x: 664, endPoint y: 172, distance: 105.0
click at [839, 168] on div at bounding box center [557, 495] width 1115 height 807
drag, startPoint x: 639, startPoint y: 200, endPoint x: 511, endPoint y: 161, distance: 134.4
click at [621, 196] on div at bounding box center [557, 495] width 1115 height 807
drag, startPoint x: 74, startPoint y: 324, endPoint x: 91, endPoint y: 284, distance: 44.1
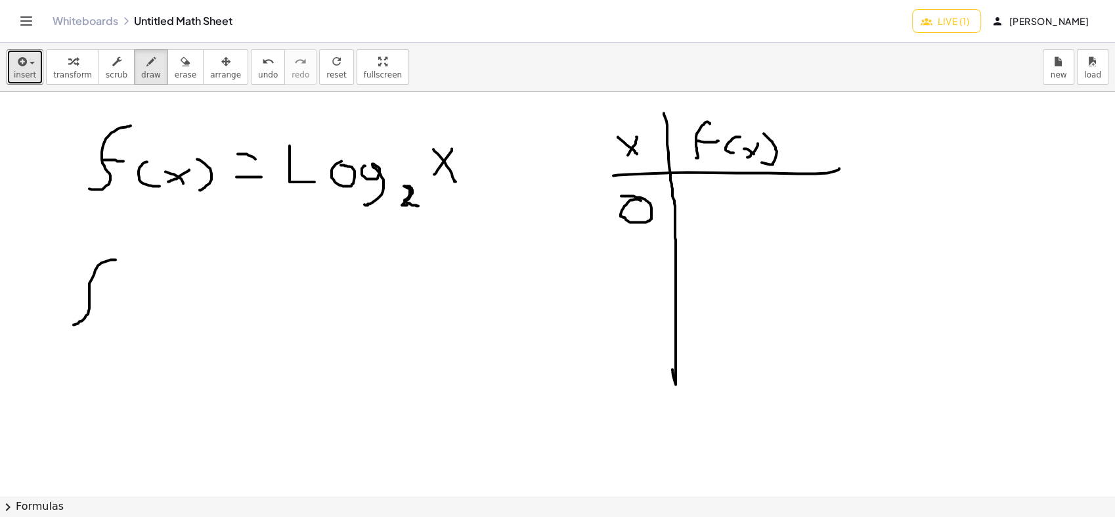
click at [116, 260] on div at bounding box center [557, 495] width 1115 height 807
click at [106, 292] on div at bounding box center [557, 495] width 1115 height 807
drag, startPoint x: 139, startPoint y: 293, endPoint x: 138, endPoint y: 323, distance: 29.6
click at [138, 323] on div at bounding box center [557, 495] width 1115 height 807
drag, startPoint x: 155, startPoint y: 305, endPoint x: 162, endPoint y: 299, distance: 9.8
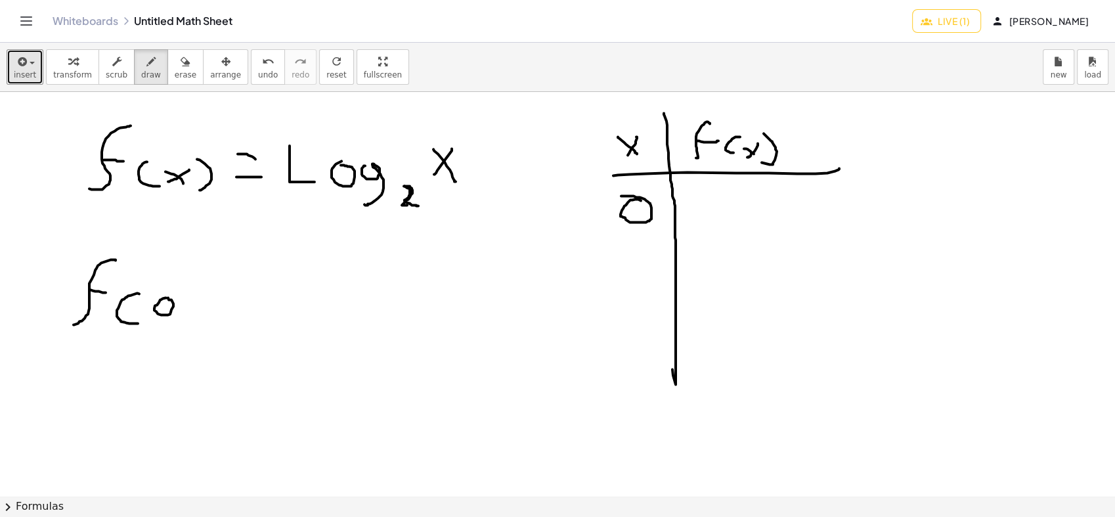
click at [162, 298] on div at bounding box center [557, 495] width 1115 height 807
drag, startPoint x: 183, startPoint y: 299, endPoint x: 209, endPoint y: 286, distance: 29.4
click at [173, 322] on div at bounding box center [557, 495] width 1115 height 807
drag, startPoint x: 217, startPoint y: 282, endPoint x: 223, endPoint y: 293, distance: 12.1
click at [228, 284] on div at bounding box center [557, 495] width 1115 height 807
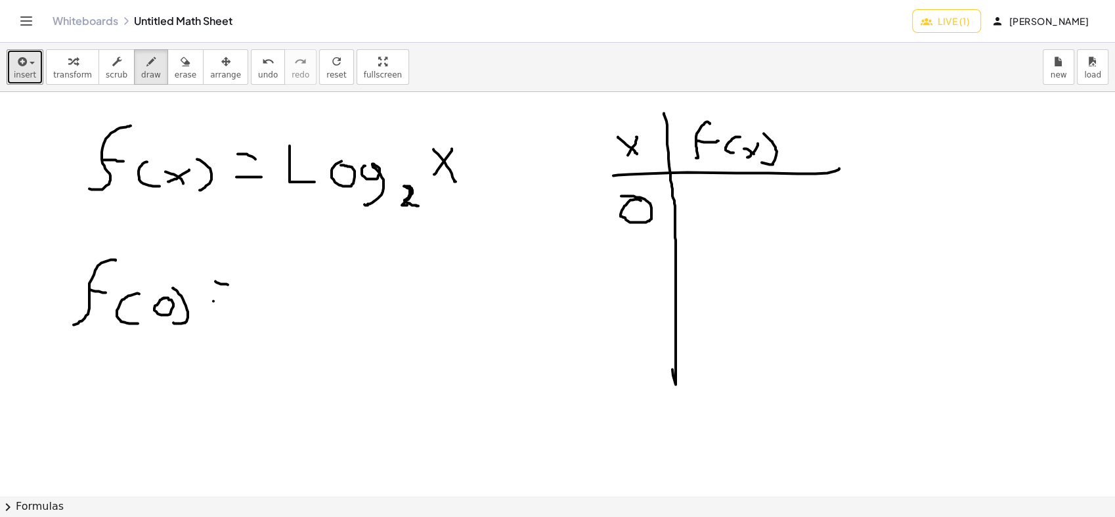
drag, startPoint x: 213, startPoint y: 301, endPoint x: 224, endPoint y: 302, distance: 10.6
click at [223, 302] on div at bounding box center [557, 495] width 1115 height 807
drag
click at [270, 311] on div at bounding box center [557, 495] width 1115 height 807
click at [301, 297] on div at bounding box center [557, 495] width 1115 height 807
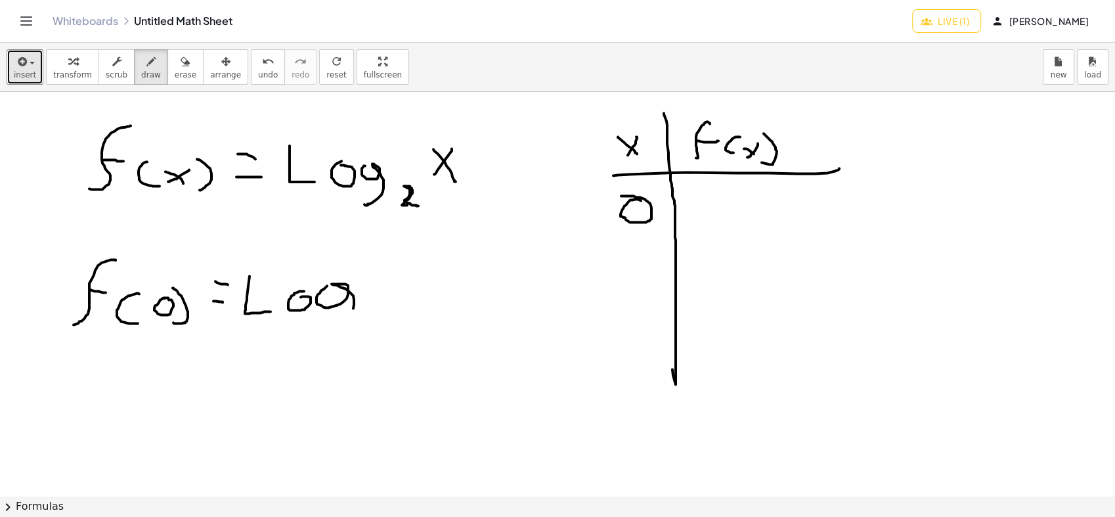
click at [332, 326] on div at bounding box center [557, 495] width 1115 height 807
click at [383, 326] on div at bounding box center [557, 495] width 1115 height 807
click at [406, 272] on div at bounding box center [557, 495] width 1115 height 807
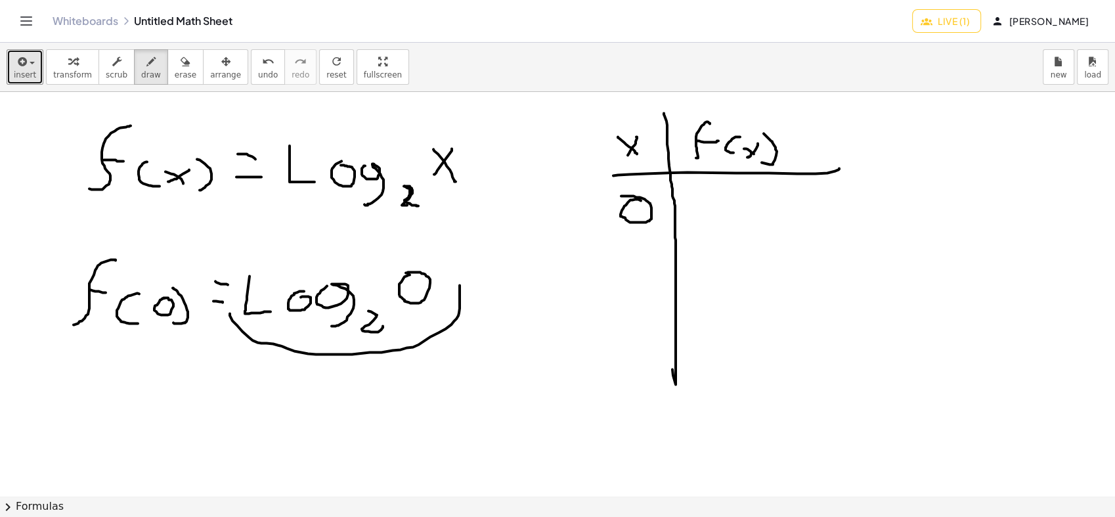
drag, startPoint x: 230, startPoint y: 315, endPoint x: 446, endPoint y: 294, distance: 217.6
click at [460, 279] on div at bounding box center [557, 495] width 1115 height 807
click at [175, 75] on span "erase" at bounding box center [186, 74] width 22 height 9
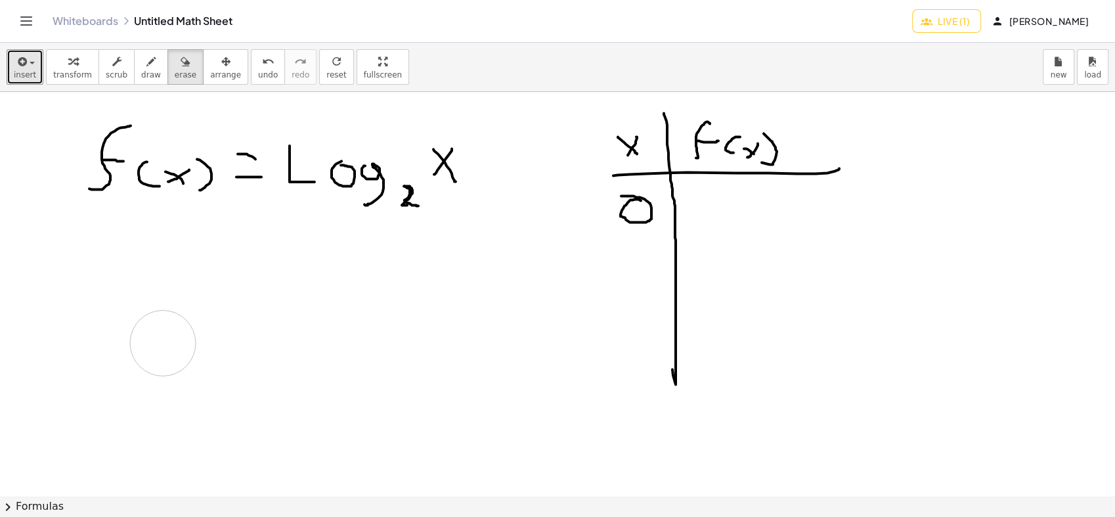
drag, startPoint x: 111, startPoint y: 326, endPoint x: 181, endPoint y: 177, distance: 164.5
click at [200, 321] on div at bounding box center [557, 495] width 1115 height 807
click at [146, 58] on icon "button" at bounding box center [150, 62] width 9 height 16
drag, startPoint x: 644, startPoint y: 256, endPoint x: 647, endPoint y: 289, distance: 33.6
click at [647, 289] on div at bounding box center [557, 495] width 1115 height 807
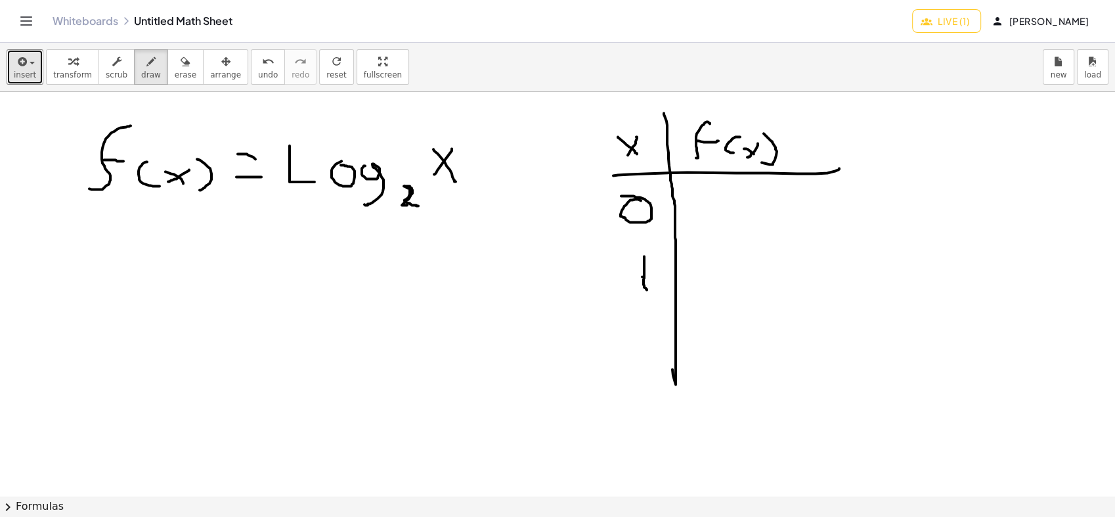
click at [642, 276] on div at bounding box center [557, 495] width 1115 height 807
click at [181, 68] on icon "button" at bounding box center [185, 62] width 9 height 16
drag, startPoint x: 532, startPoint y: 279, endPoint x: 474, endPoint y: 221, distance: 82.6
click at [613, 265] on div at bounding box center [557, 495] width 1115 height 807
click at [141, 72] on span "draw" at bounding box center [151, 74] width 20 height 9
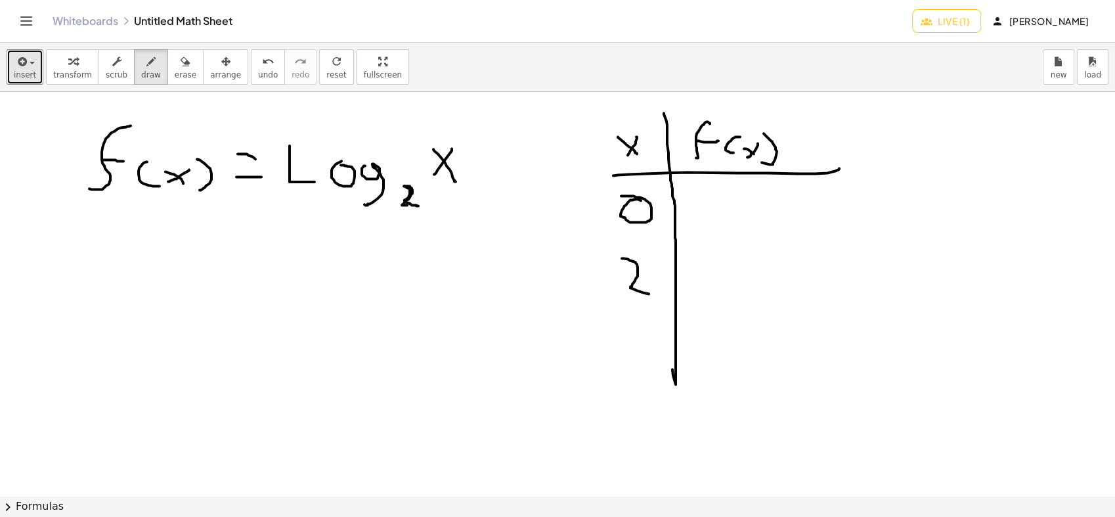
drag, startPoint x: 622, startPoint y: 258, endPoint x: 404, endPoint y: 252, distance: 217.4
click at [652, 289] on div at bounding box center [557, 495] width 1115 height 807
drag, startPoint x: 79, startPoint y: 331, endPoint x: 139, endPoint y: 267, distance: 87.8
click at [139, 267] on div at bounding box center [557, 495] width 1115 height 807
drag, startPoint x: 106, startPoint y: 307, endPoint x: 121, endPoint y: 311, distance: 15.5
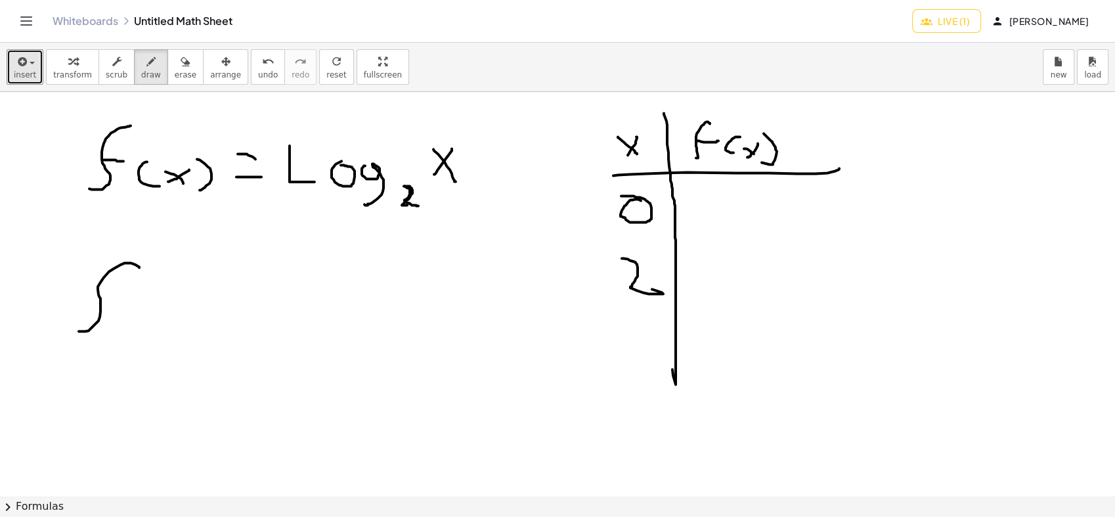
click at [121, 311] on div at bounding box center [557, 495] width 1115 height 807
drag, startPoint x: 137, startPoint y: 312, endPoint x: 165, endPoint y: 329, distance: 32.1
click at [157, 334] on div at bounding box center [557, 495] width 1115 height 807
drag, startPoint x: 164, startPoint y: 312, endPoint x: 176, endPoint y: 331, distance: 22.4
click at [176, 331] on div at bounding box center [557, 495] width 1115 height 807
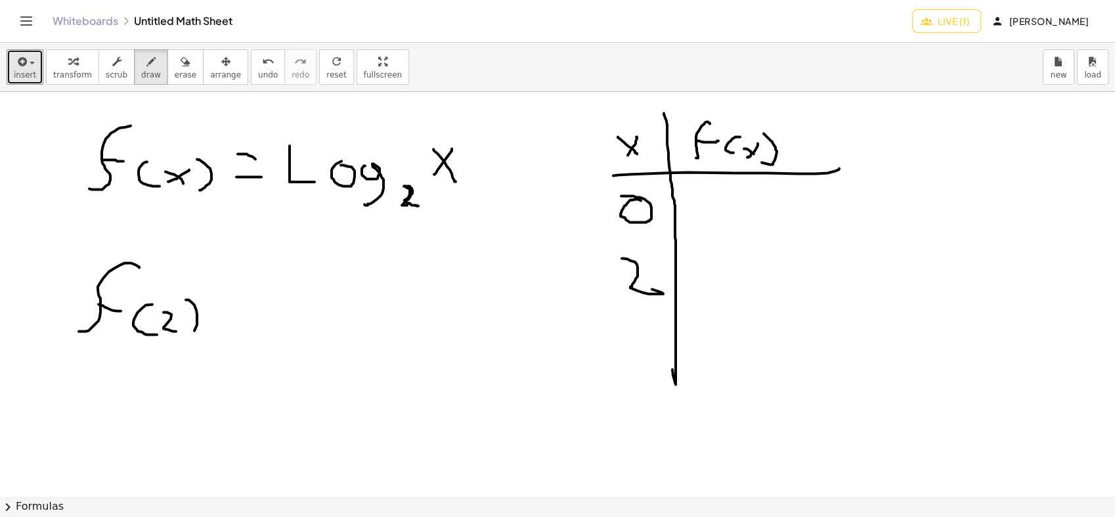
drag, startPoint x: 194, startPoint y: 330, endPoint x: 183, endPoint y: 339, distance: 14.5
click at [184, 339] on div at bounding box center [557, 495] width 1115 height 807
drag, startPoint x: 236, startPoint y: 289, endPoint x: 263, endPoint y: 289, distance: 26.3
click at [263, 289] on div at bounding box center [557, 495] width 1115 height 807
click at [275, 285] on div at bounding box center [557, 495] width 1115 height 807
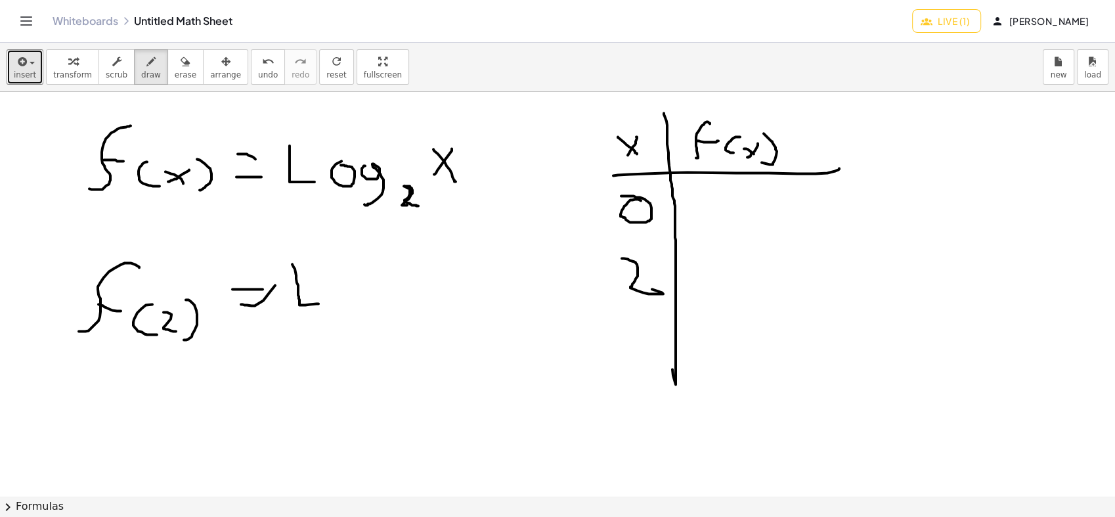
drag, startPoint x: 292, startPoint y: 264, endPoint x: 318, endPoint y: 303, distance: 47.3
click at [318, 303] on div at bounding box center [557, 495] width 1115 height 807
drag, startPoint x: 349, startPoint y: 282, endPoint x: 359, endPoint y: 286, distance: 11.5
click at [345, 278] on div at bounding box center [557, 495] width 1115 height 807
drag, startPoint x: 381, startPoint y: 274, endPoint x: 372, endPoint y: 310, distance: 36.6
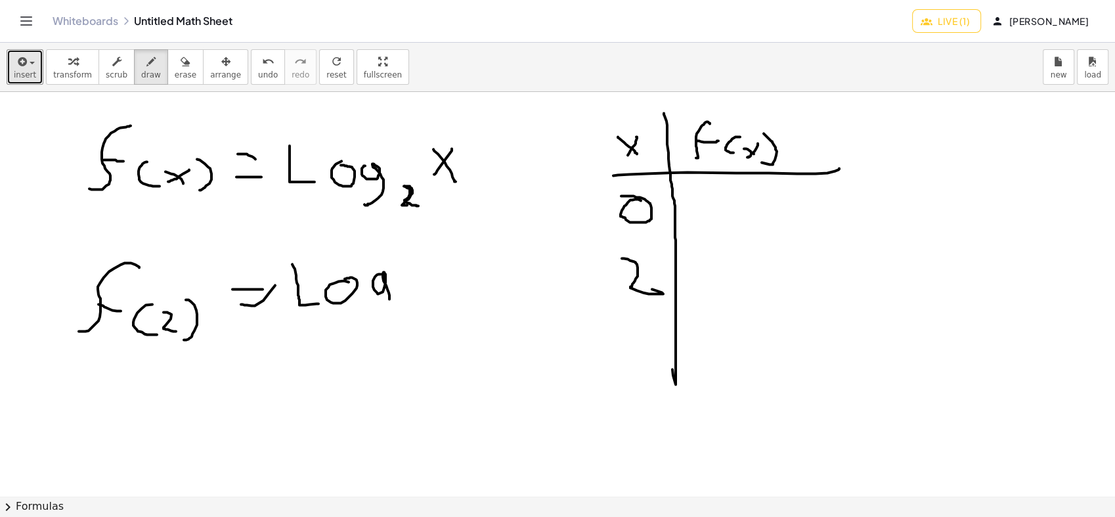
click at [366, 318] on div at bounding box center [557, 495] width 1115 height 807
drag, startPoint x: 399, startPoint y: 303, endPoint x: 409, endPoint y: 305, distance: 10.2
click at [410, 314] on div at bounding box center [557, 495] width 1115 height 807
drag, startPoint x: 427, startPoint y: 259, endPoint x: 436, endPoint y: 291, distance: 32.8
click at [436, 291] on div at bounding box center [557, 495] width 1115 height 807
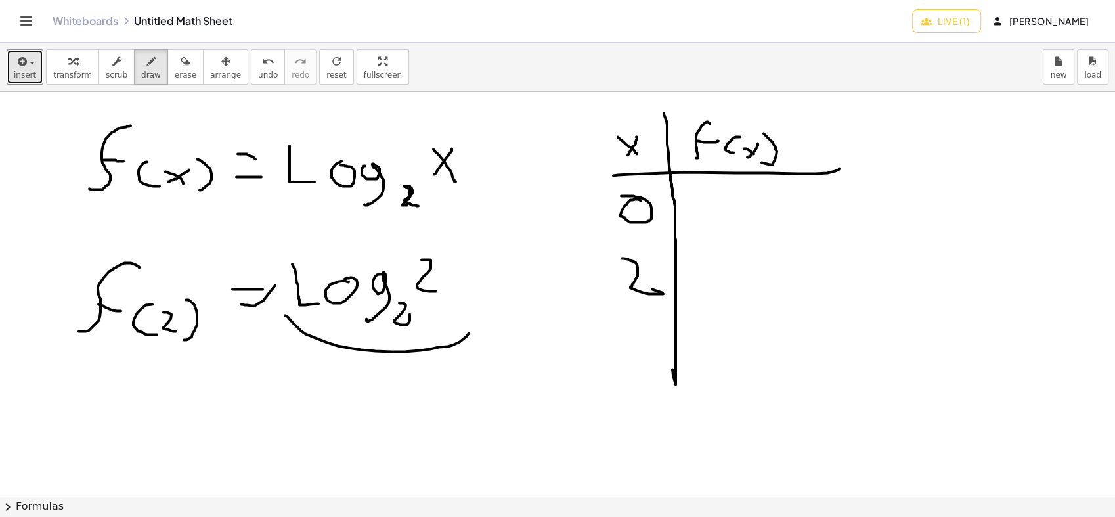
drag, startPoint x: 293, startPoint y: 322, endPoint x: 478, endPoint y: 274, distance: 191.2
click at [478, 274] on div at bounding box center [557, 495] width 1115 height 807
drag, startPoint x: 725, startPoint y: 203, endPoint x: 759, endPoint y: 202, distance: 34.1
click at [759, 201] on div at bounding box center [557, 495] width 1115 height 807
drag, startPoint x: 708, startPoint y: 268, endPoint x: 765, endPoint y: 268, distance: 57.8
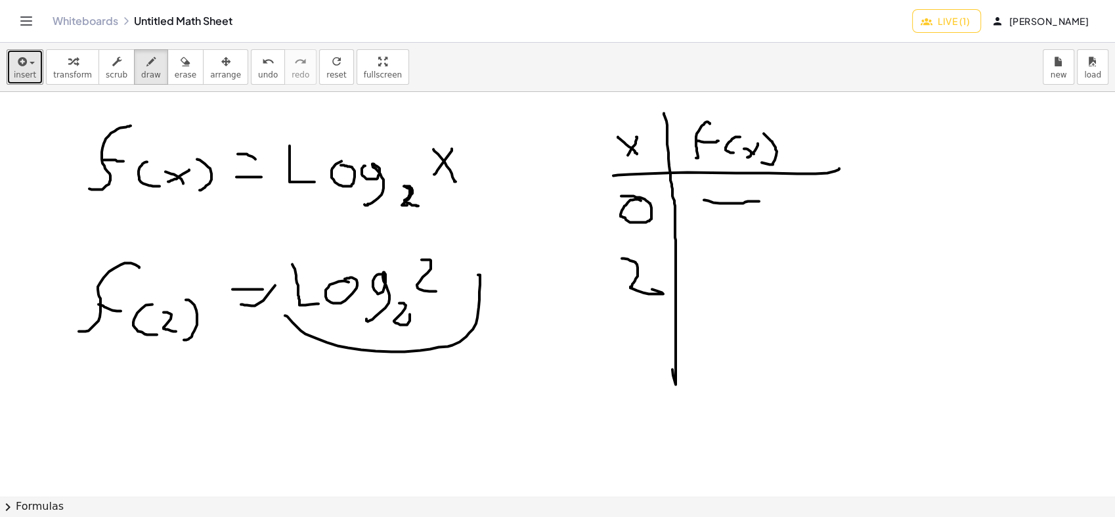
click at [765, 268] on div at bounding box center [557, 495] width 1115 height 807
drag, startPoint x: 609, startPoint y: 125, endPoint x: 588, endPoint y: 127, distance: 21.1
click at [588, 127] on div at bounding box center [557, 495] width 1115 height 807
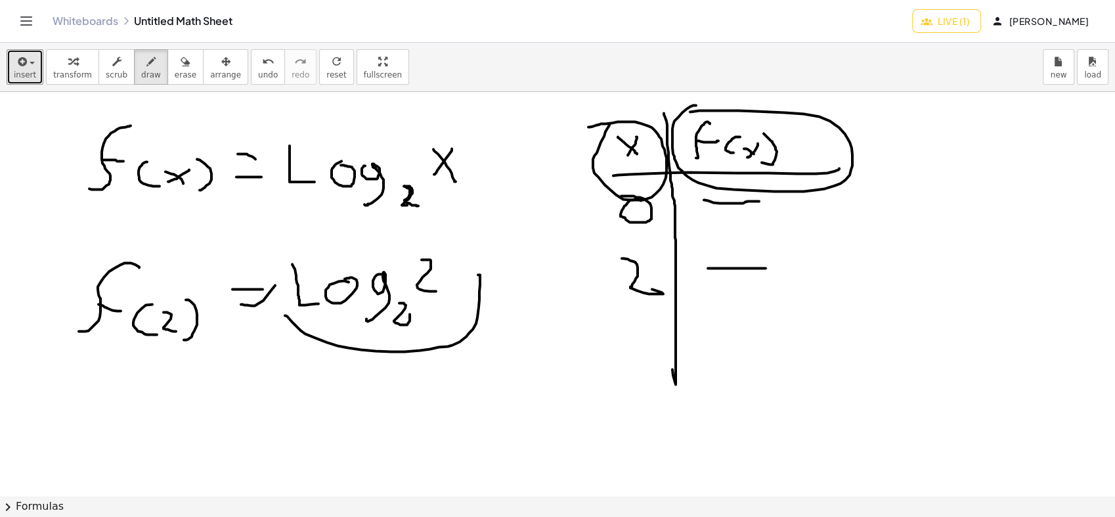
drag, startPoint x: 672, startPoint y: 129, endPoint x: 652, endPoint y: 130, distance: 20.4
click at [650, 123] on div at bounding box center [557, 495] width 1115 height 807
click at [181, 516] on html "Graspable Math Activities Get Started Activity Bank Assigned Work Classes White…" at bounding box center [557, 258] width 1115 height 517
